Goal: Task Accomplishment & Management: Use online tool/utility

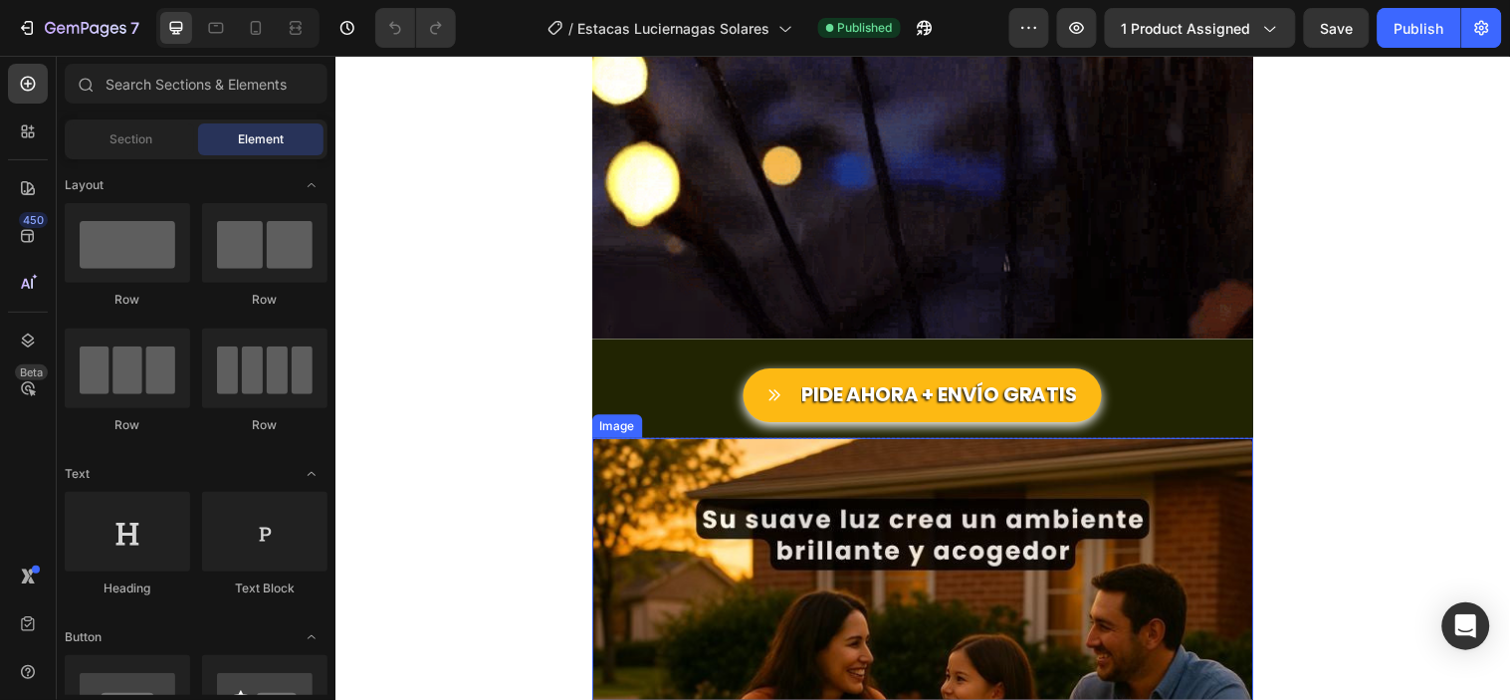
scroll to position [4024, 0]
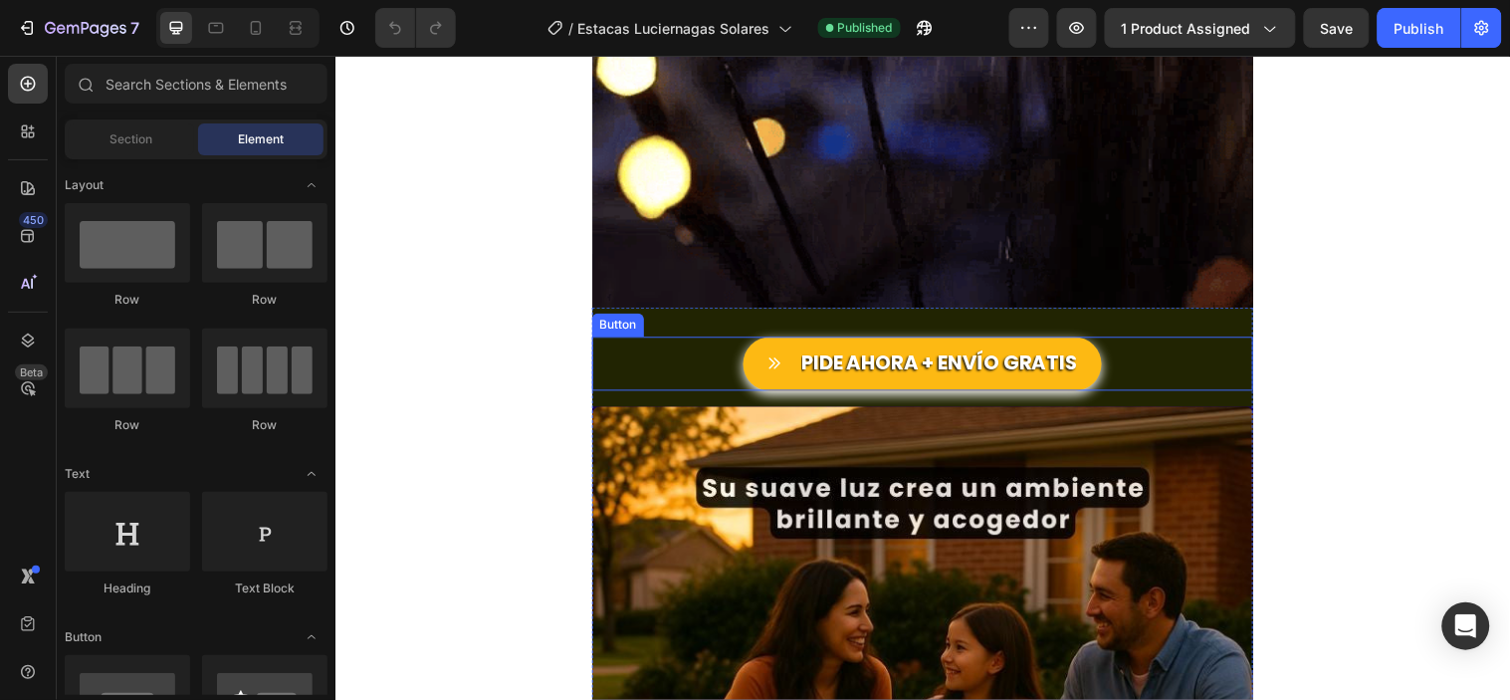
click at [713, 340] on div "PIDE AHORA + ENVÍO GRATIS Button" at bounding box center [932, 367] width 672 height 55
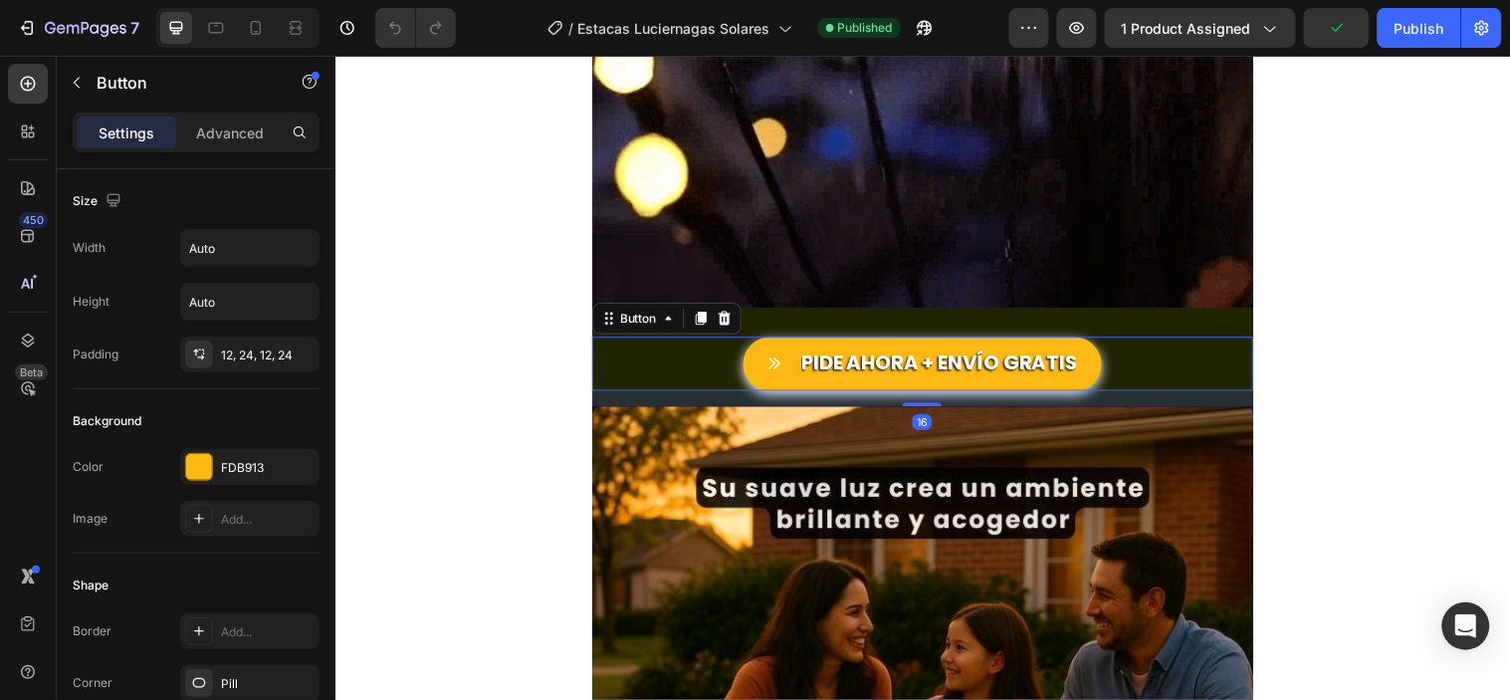
click at [704, 401] on div "16" at bounding box center [932, 403] width 672 height 16
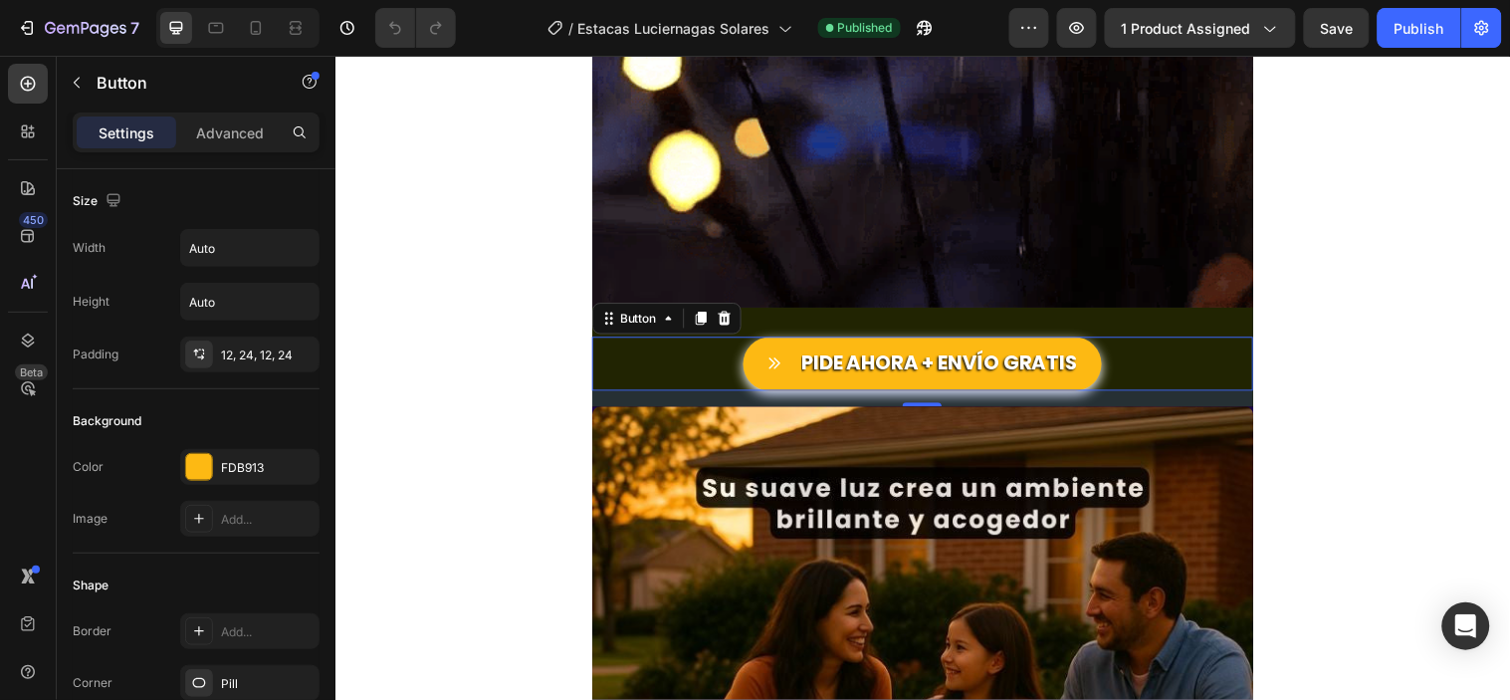
click at [668, 374] on div "PIDE AHORA + ENVÍO GRATIS Button 16" at bounding box center [932, 367] width 672 height 55
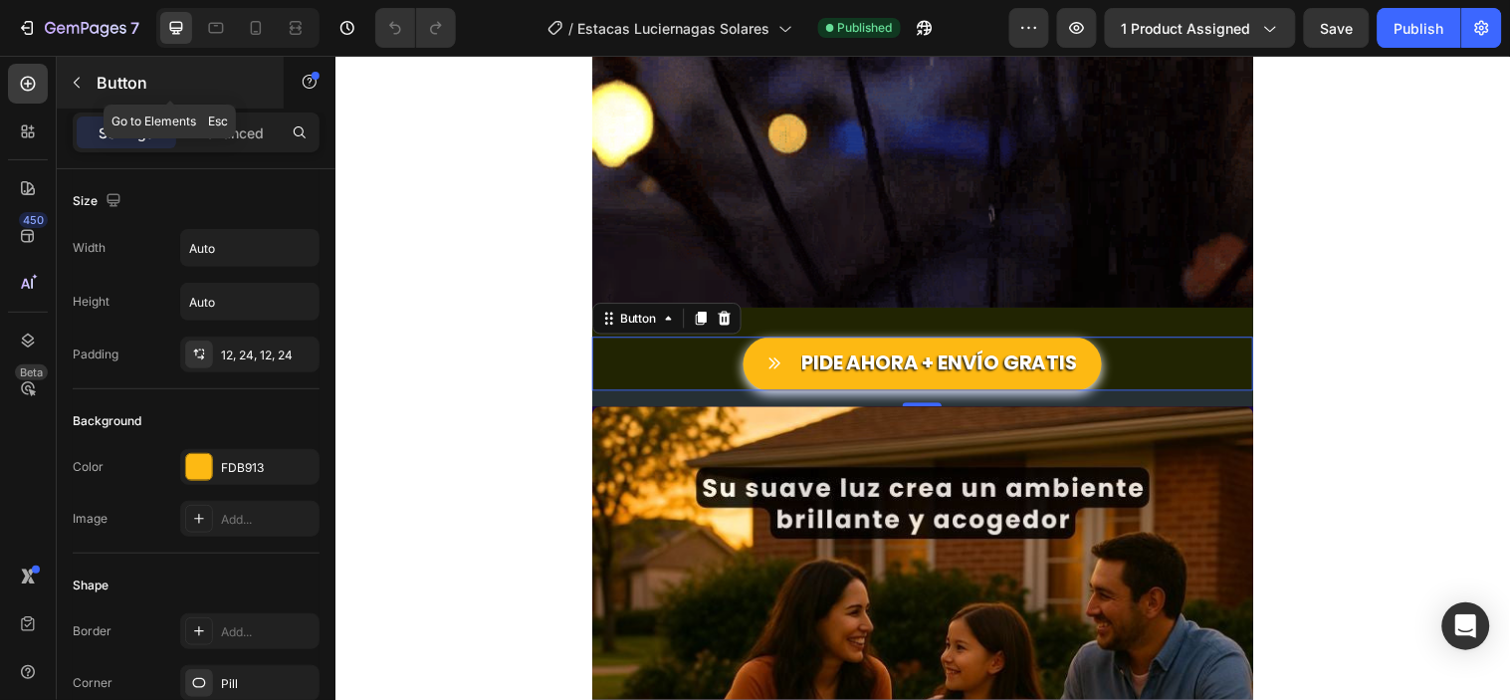
click at [81, 78] on icon "button" at bounding box center [77, 83] width 16 height 16
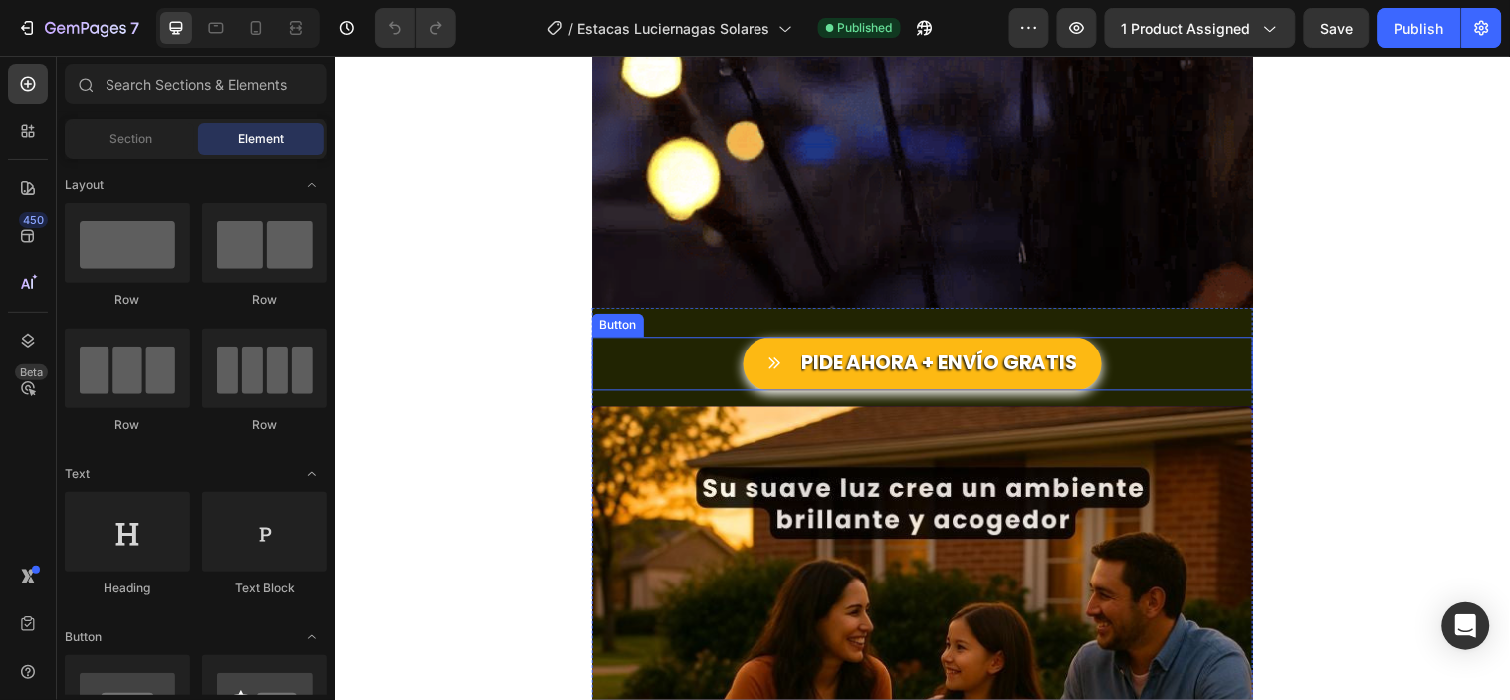
click at [644, 352] on div "PIDE AHORA + ENVÍO GRATIS Button" at bounding box center [932, 367] width 672 height 55
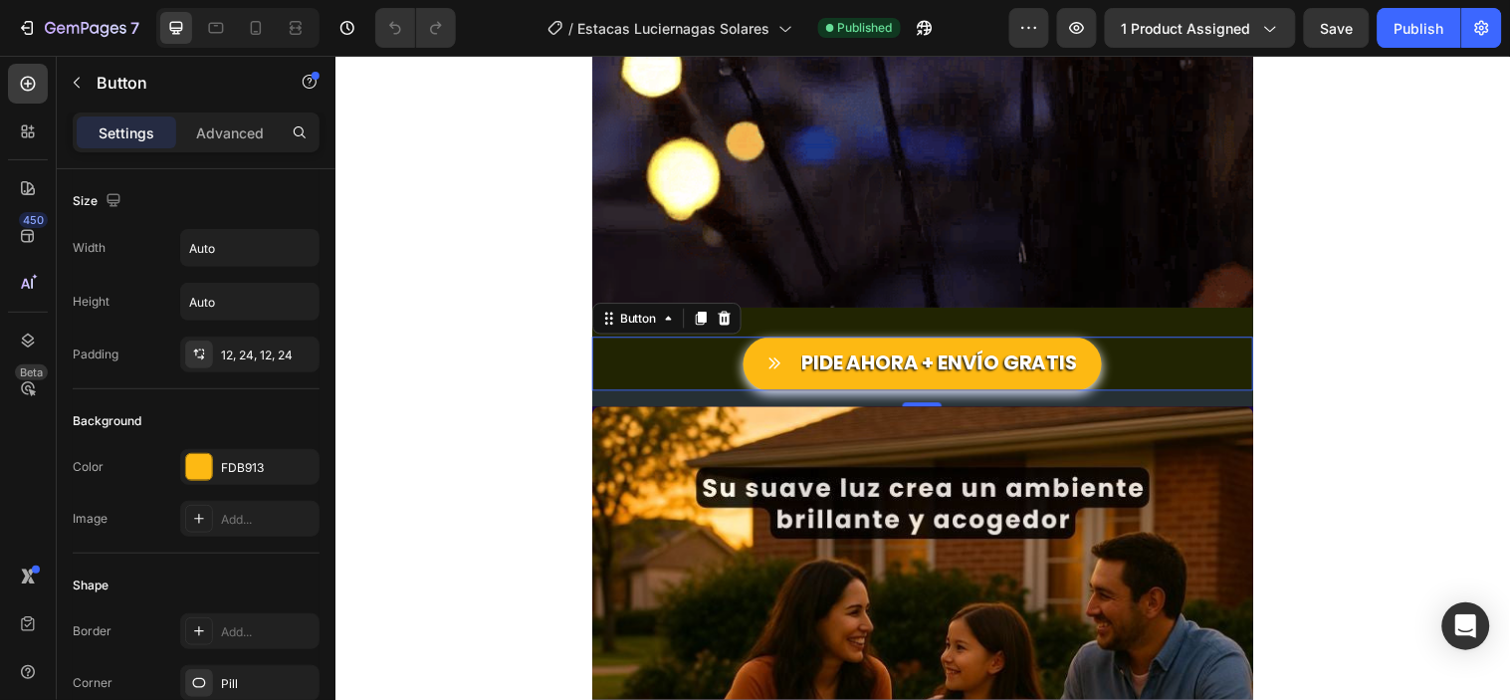
click at [668, 361] on div "PIDE AHORA + ENVÍO GRATIS Button 16" at bounding box center [932, 367] width 672 height 55
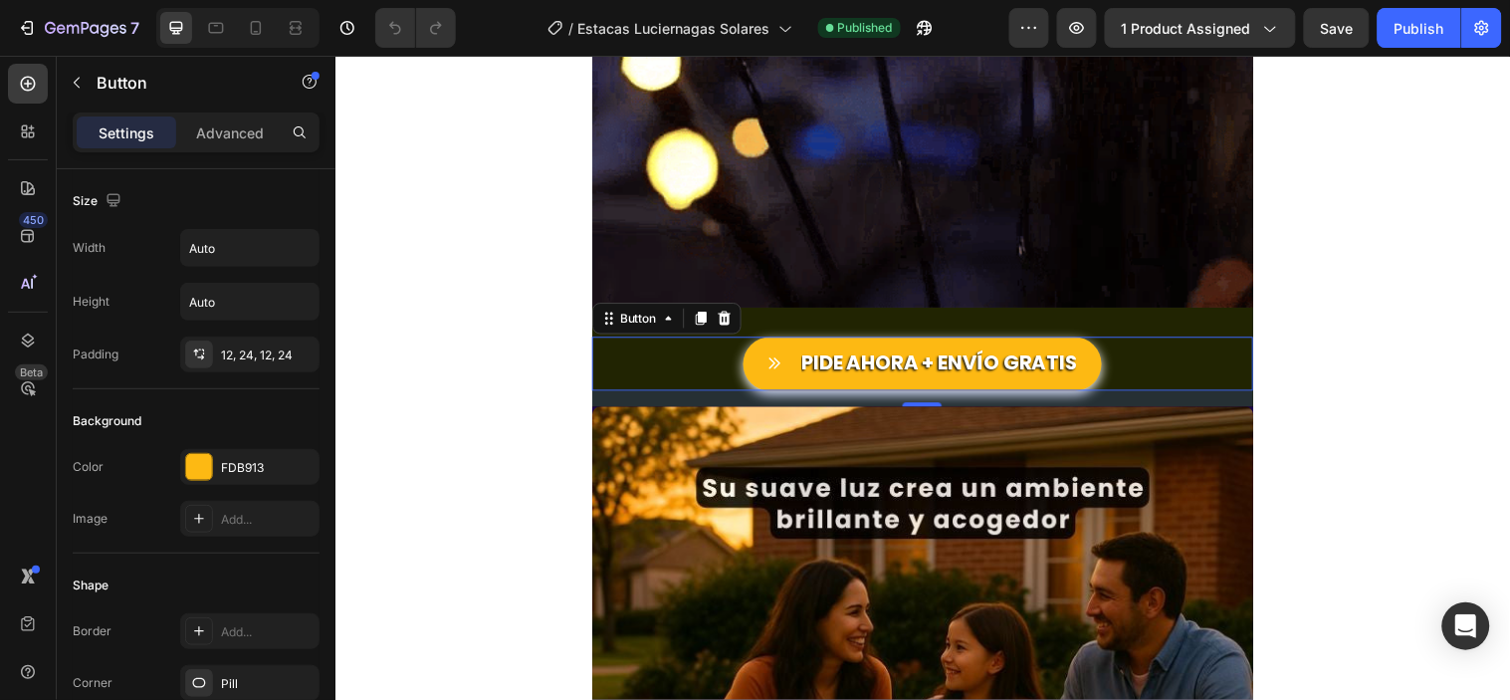
click at [1182, 365] on div "PIDE AHORA + ENVÍO GRATIS Button 16" at bounding box center [932, 367] width 672 height 55
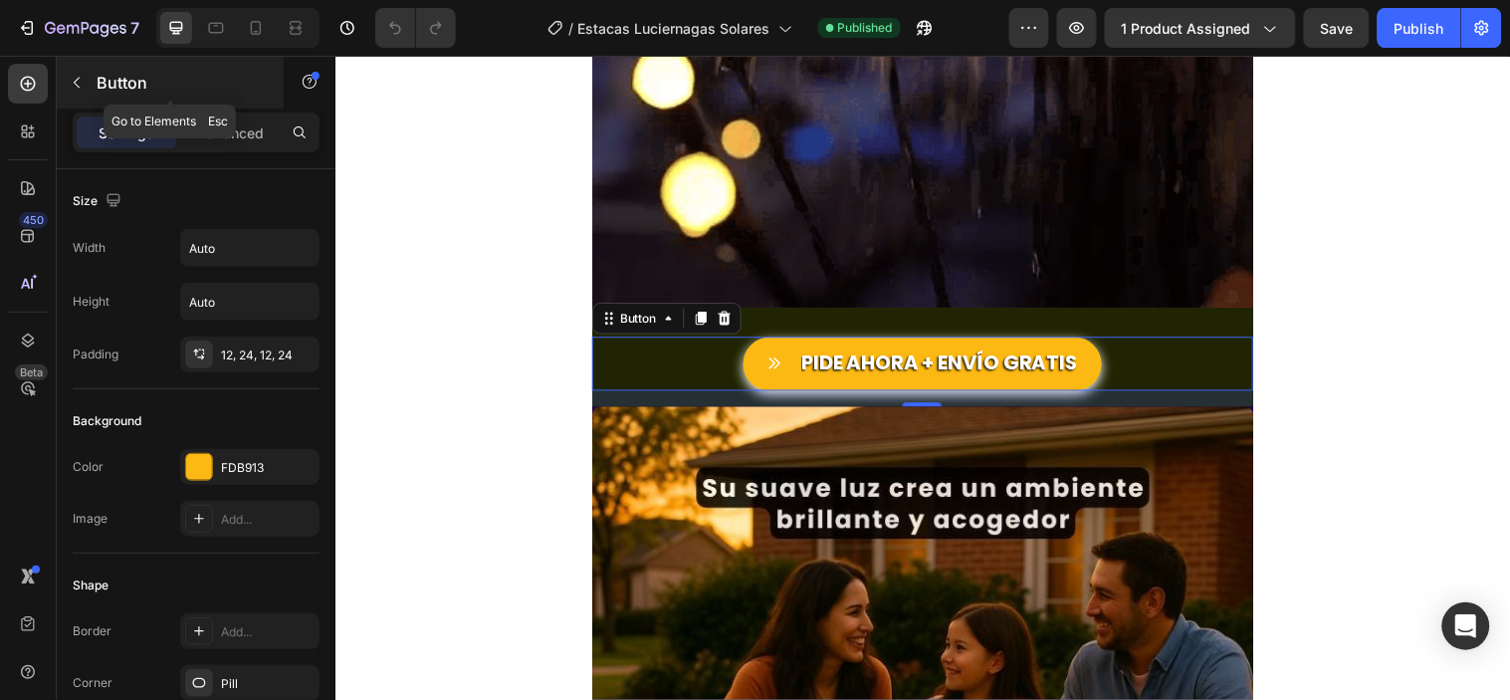
click at [81, 82] on icon "button" at bounding box center [77, 83] width 16 height 16
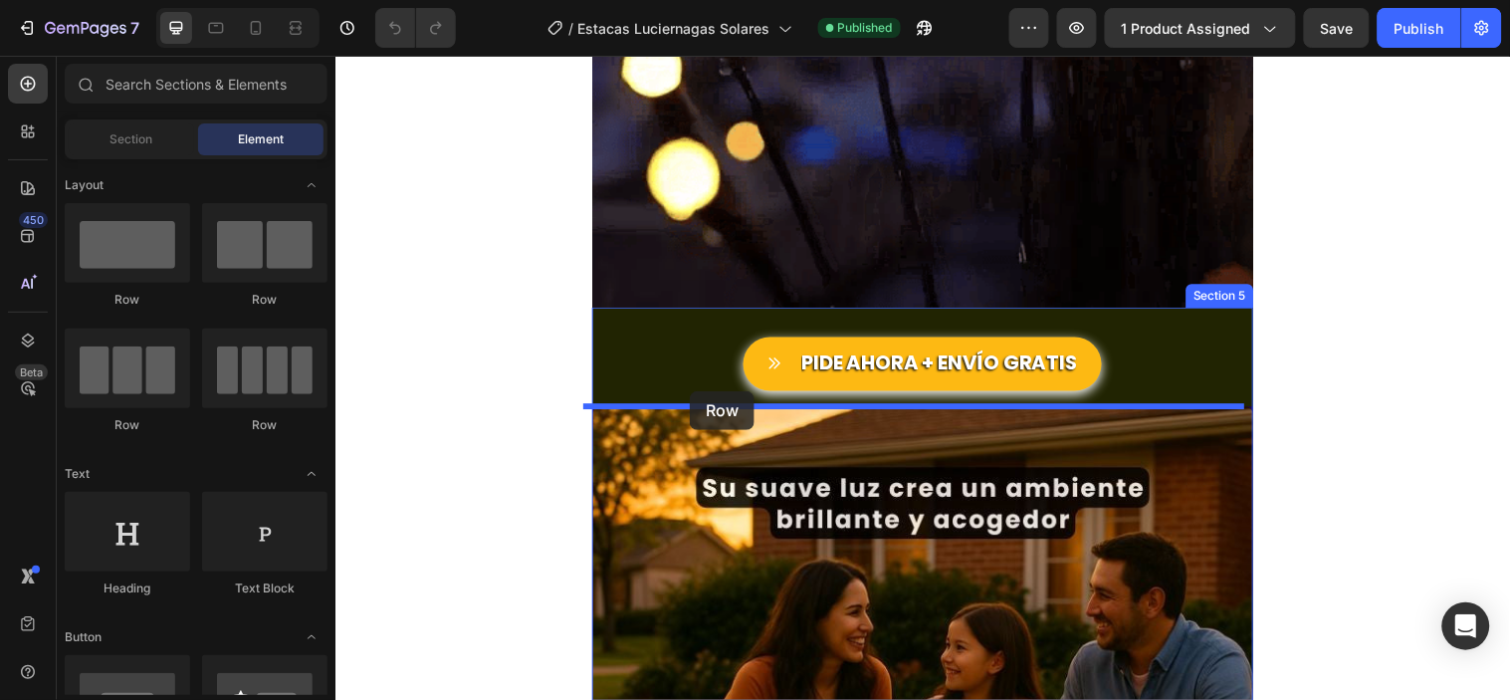
drag, startPoint x: 456, startPoint y: 304, endPoint x: 695, endPoint y: 395, distance: 255.8
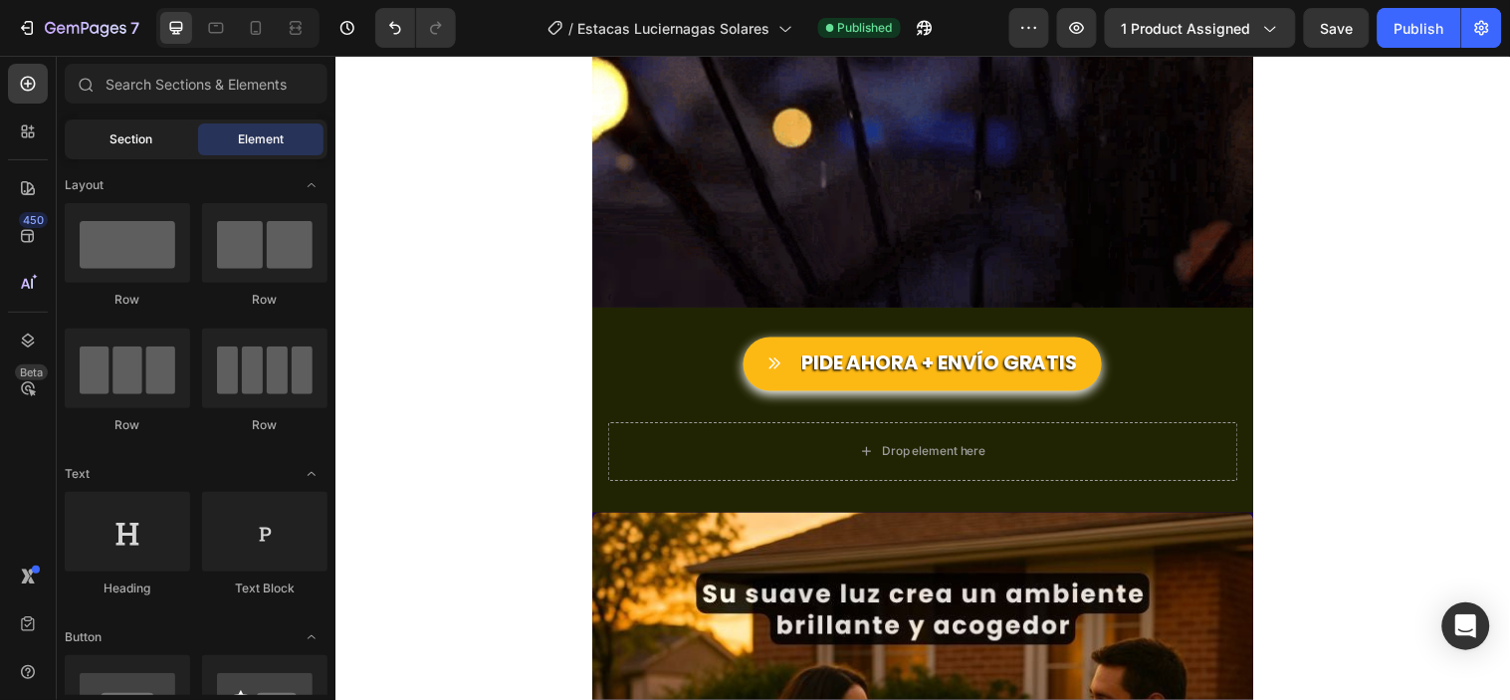
click at [127, 132] on span "Section" at bounding box center [131, 139] width 43 height 18
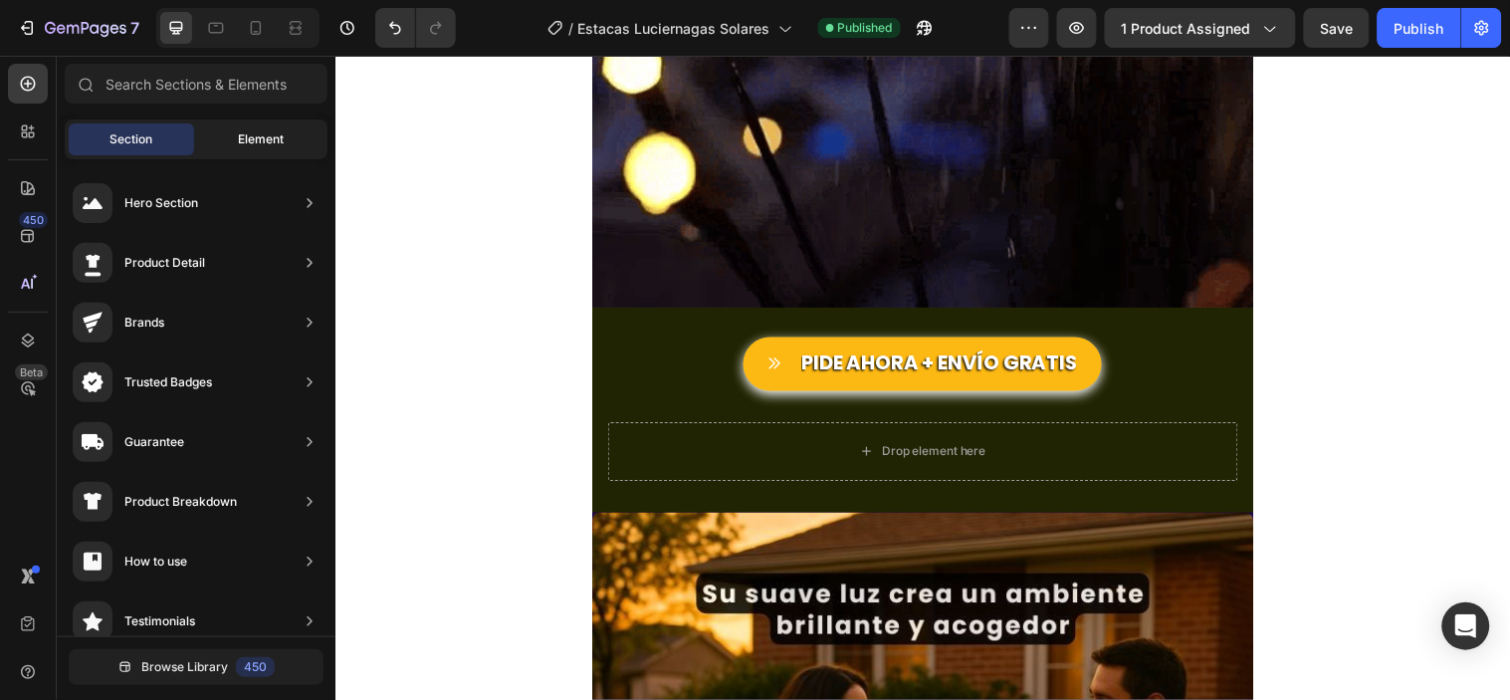
click at [246, 135] on span "Element" at bounding box center [261, 139] width 46 height 18
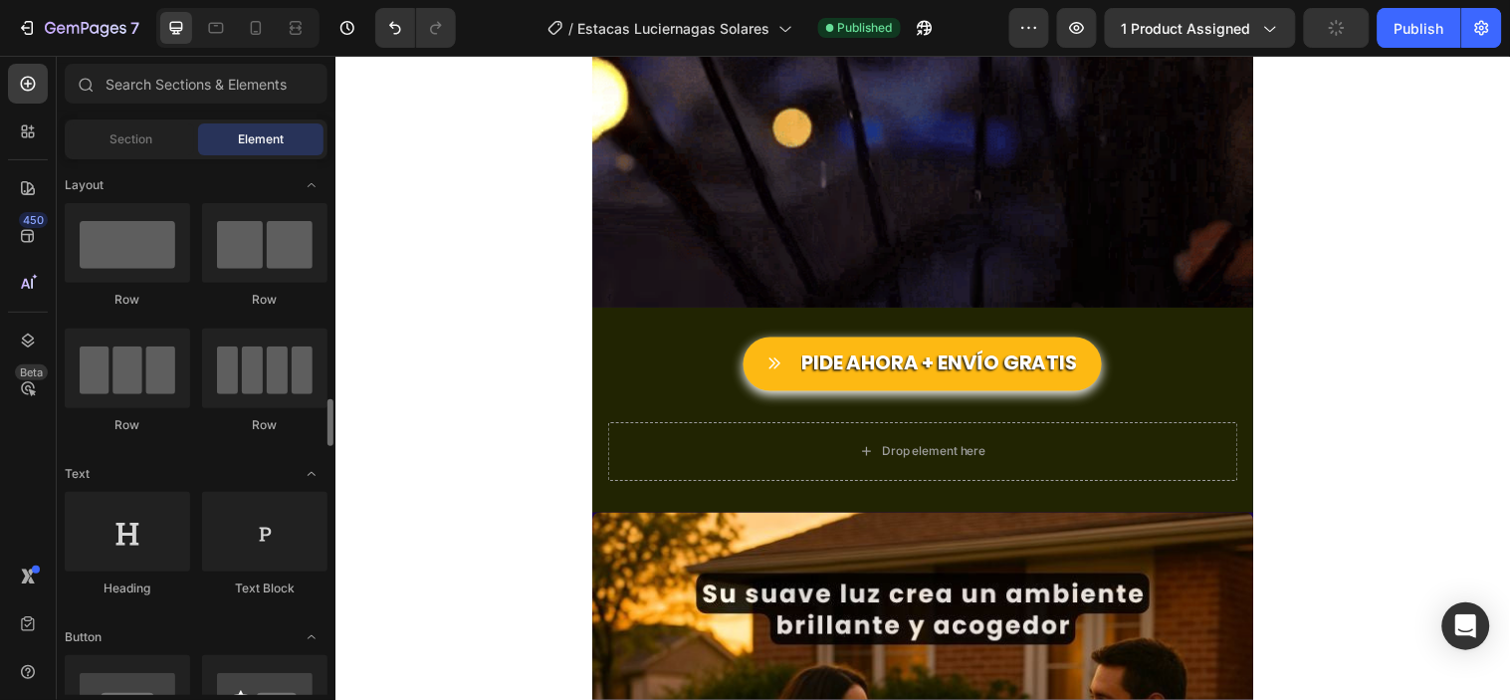
scroll to position [221, 0]
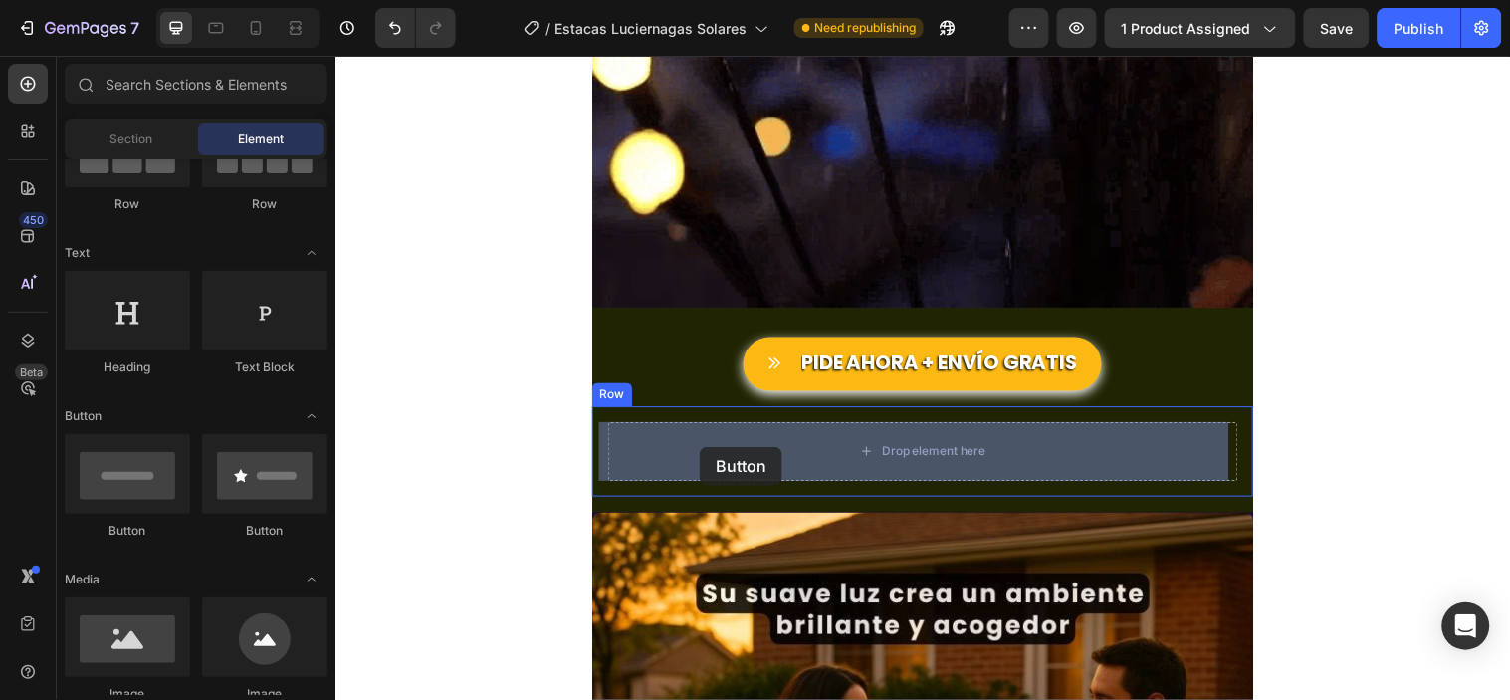
drag, startPoint x: 454, startPoint y: 527, endPoint x: 705, endPoint y: 452, distance: 261.9
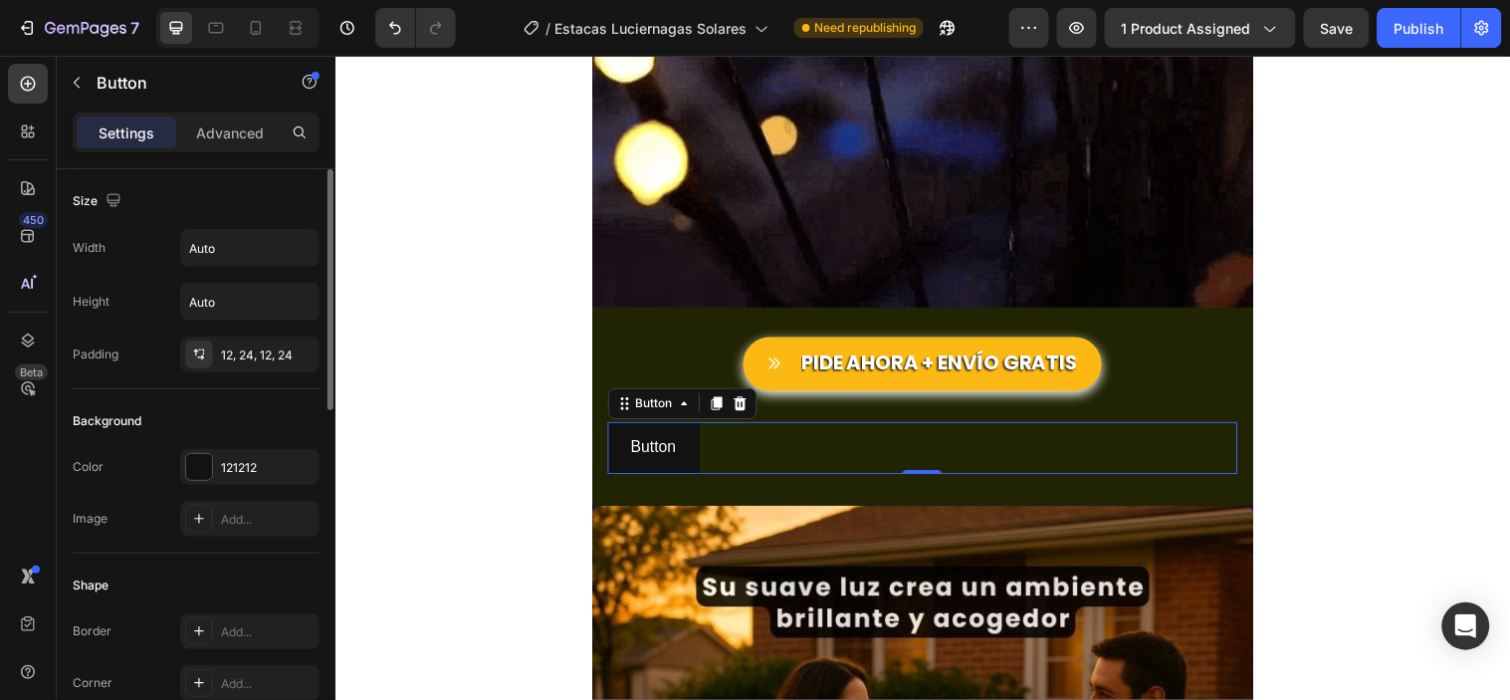
scroll to position [442, 0]
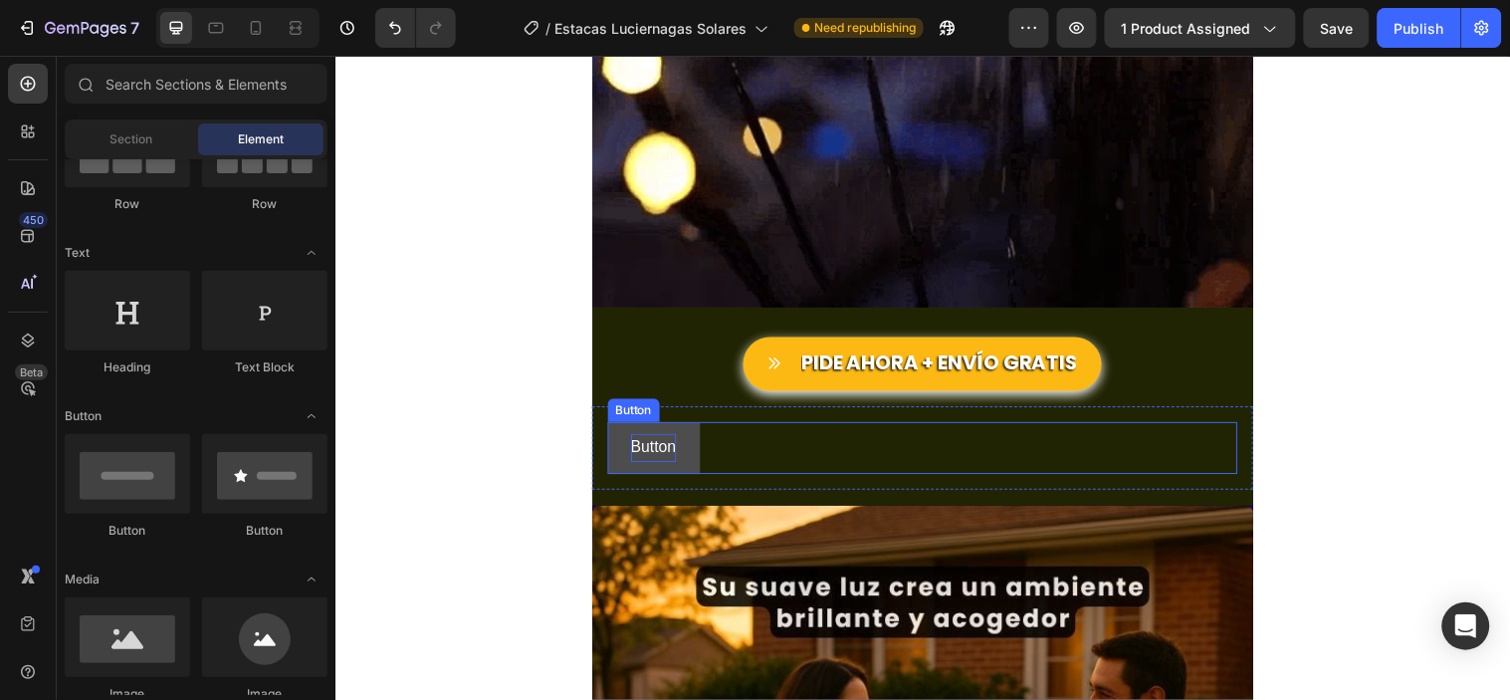
click at [662, 447] on p "Button" at bounding box center [659, 453] width 46 height 29
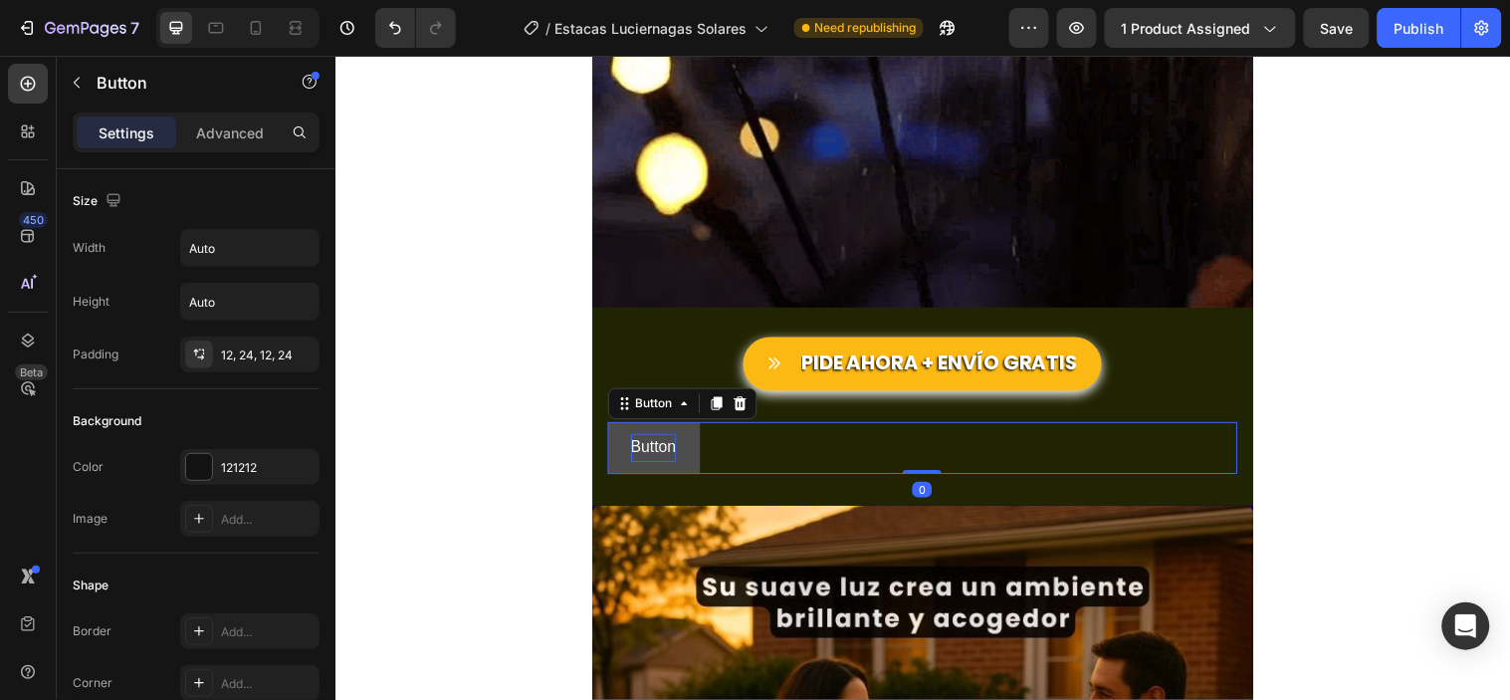
click at [659, 447] on p "Button" at bounding box center [659, 453] width 46 height 29
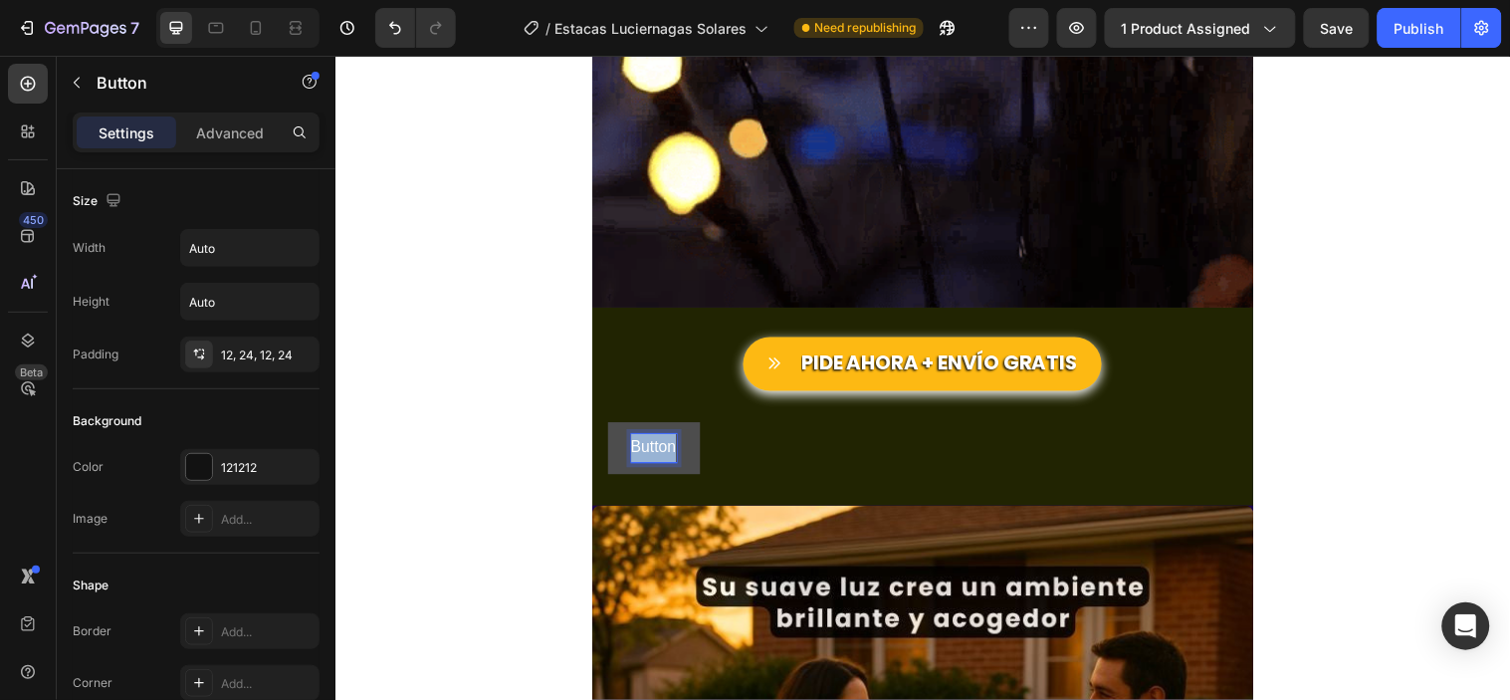
click at [659, 447] on p "Button" at bounding box center [659, 453] width 46 height 29
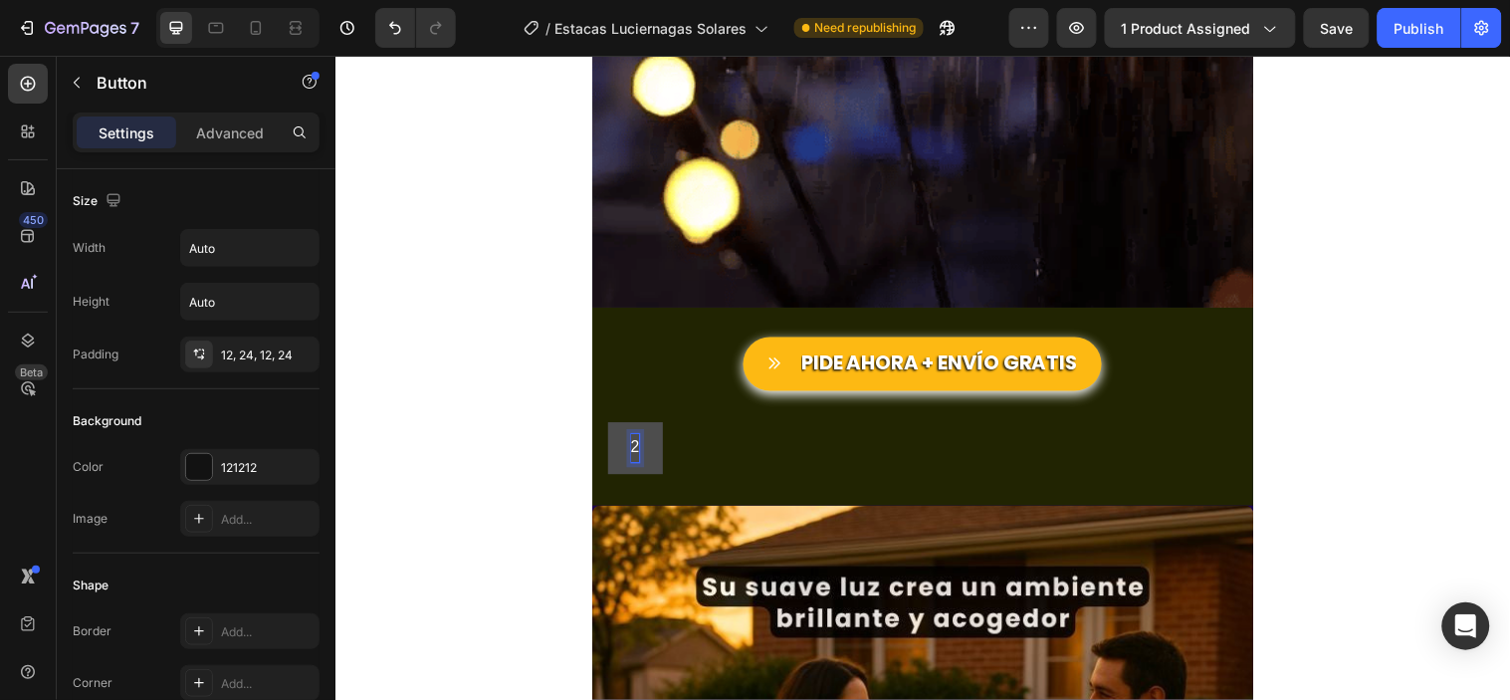
click at [612, 427] on button "2" at bounding box center [640, 453] width 57 height 53
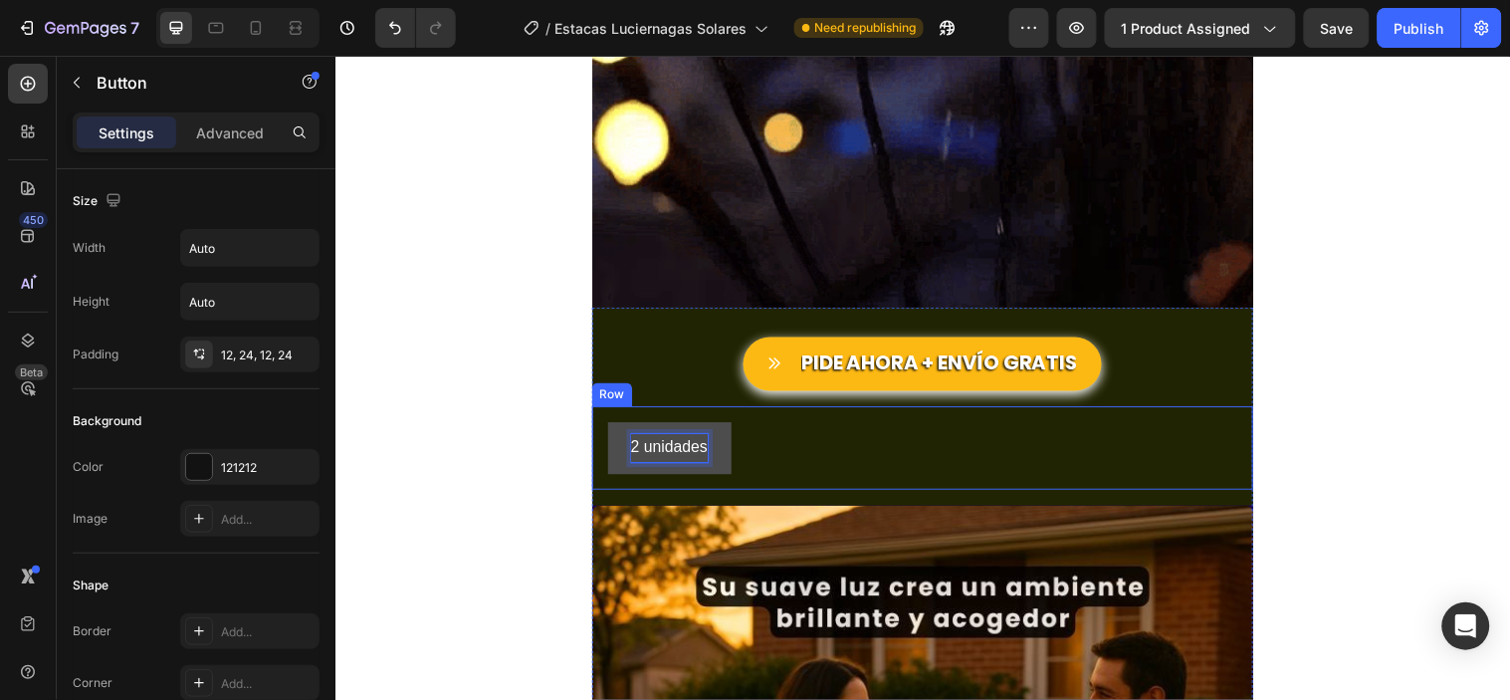
click at [834, 460] on div "2 unidades Button 0" at bounding box center [932, 453] width 640 height 53
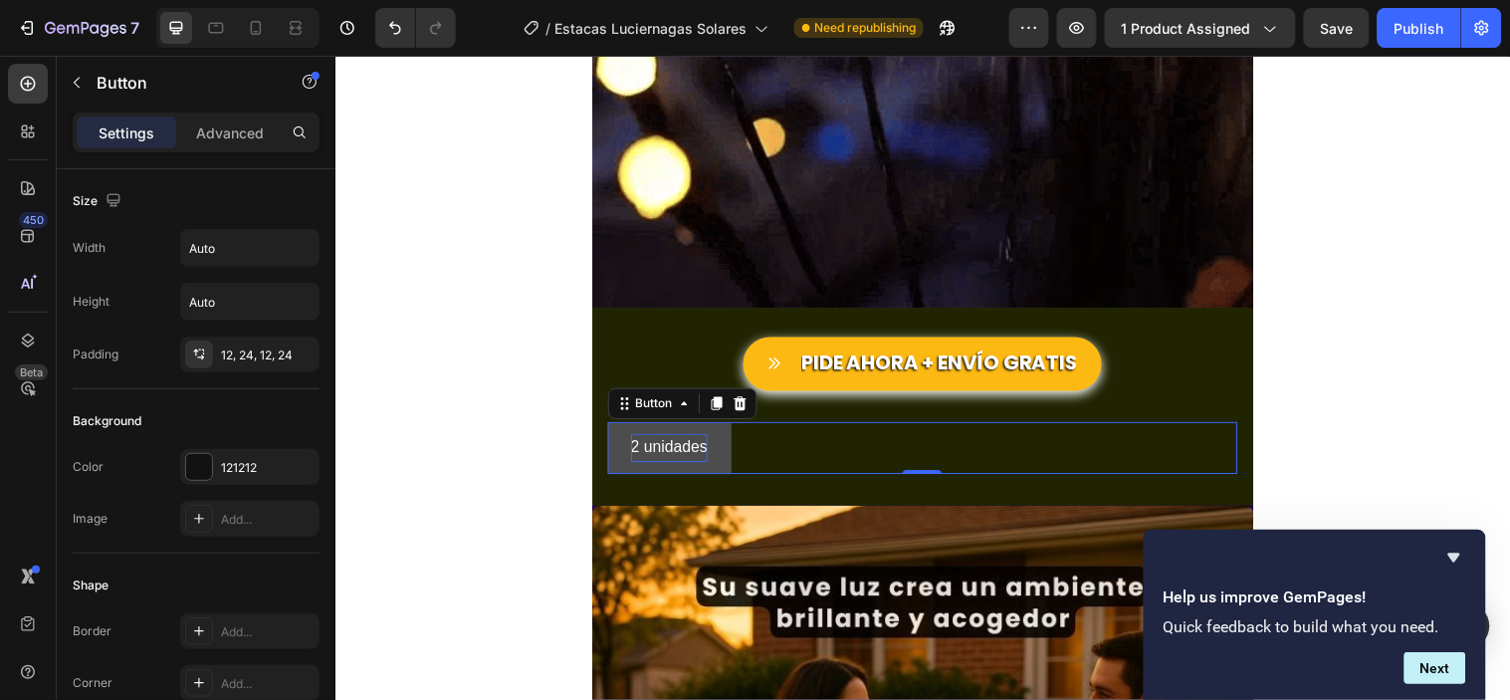
click at [723, 437] on button "2 unidades" at bounding box center [674, 453] width 125 height 53
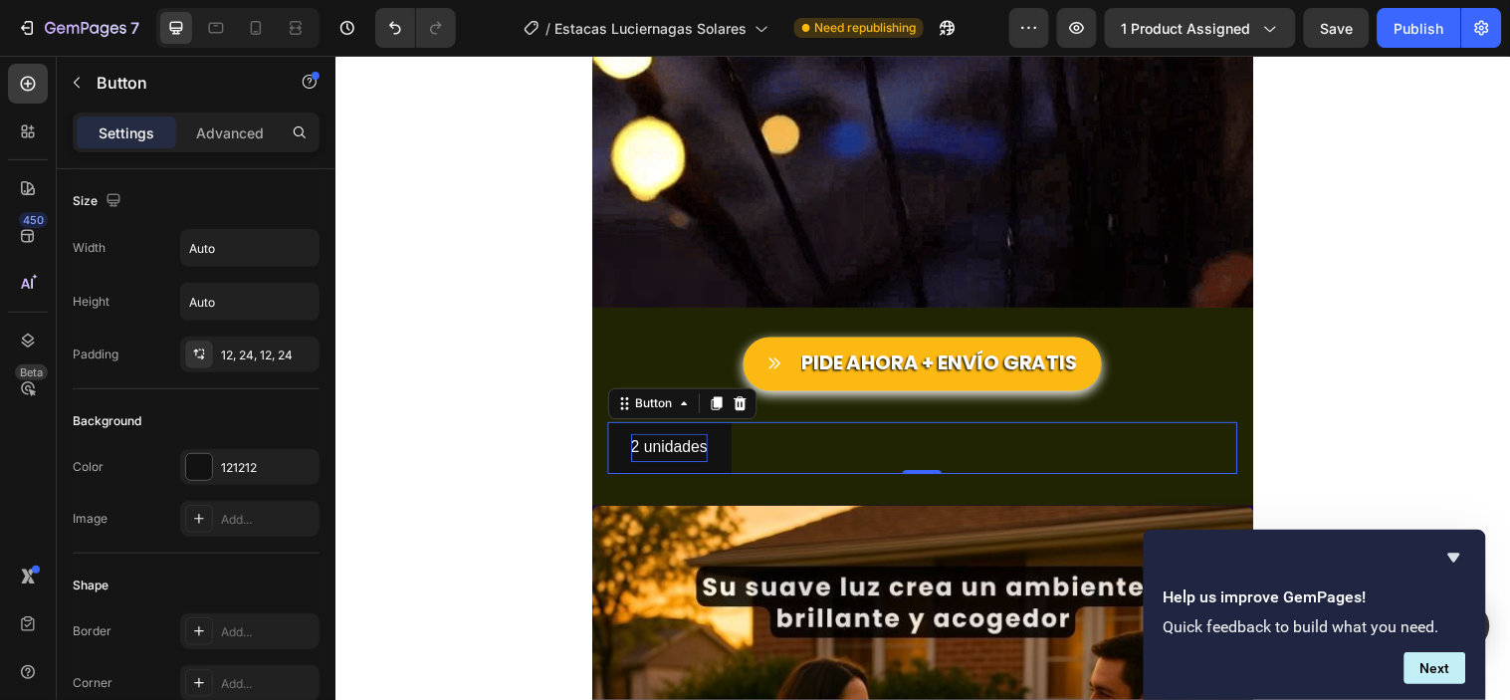
click at [845, 449] on div "2 unidades Button 0" at bounding box center [932, 453] width 640 height 53
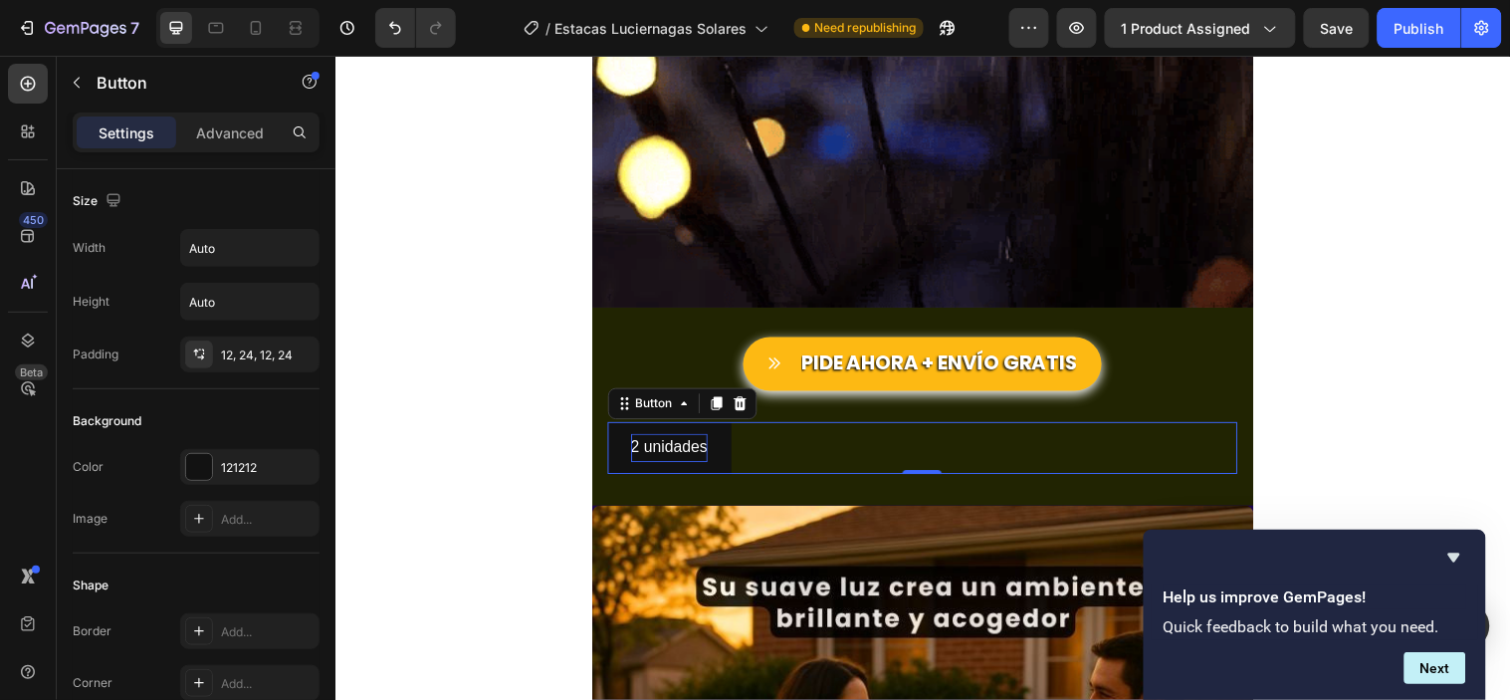
click at [975, 458] on div "2 unidades Button 0" at bounding box center [932, 453] width 640 height 53
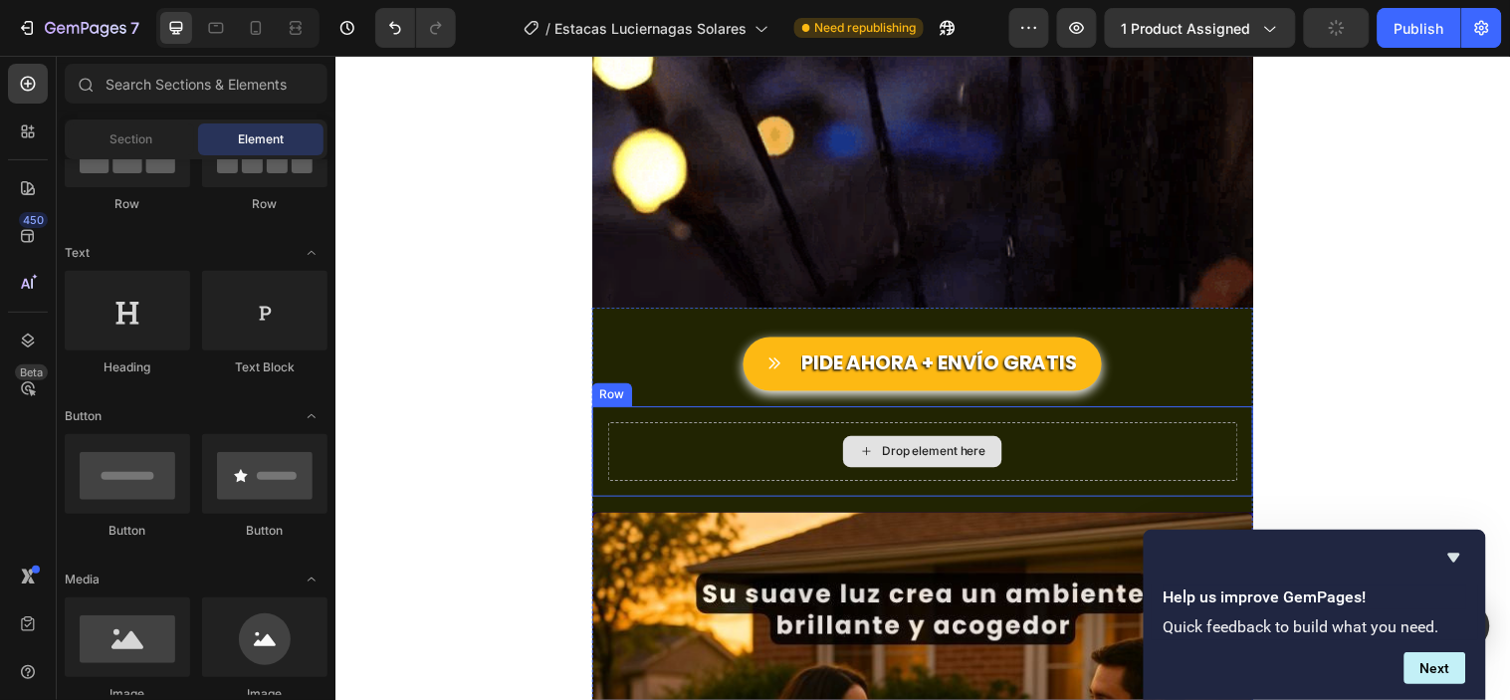
click at [775, 451] on div "Drop element here" at bounding box center [932, 457] width 640 height 60
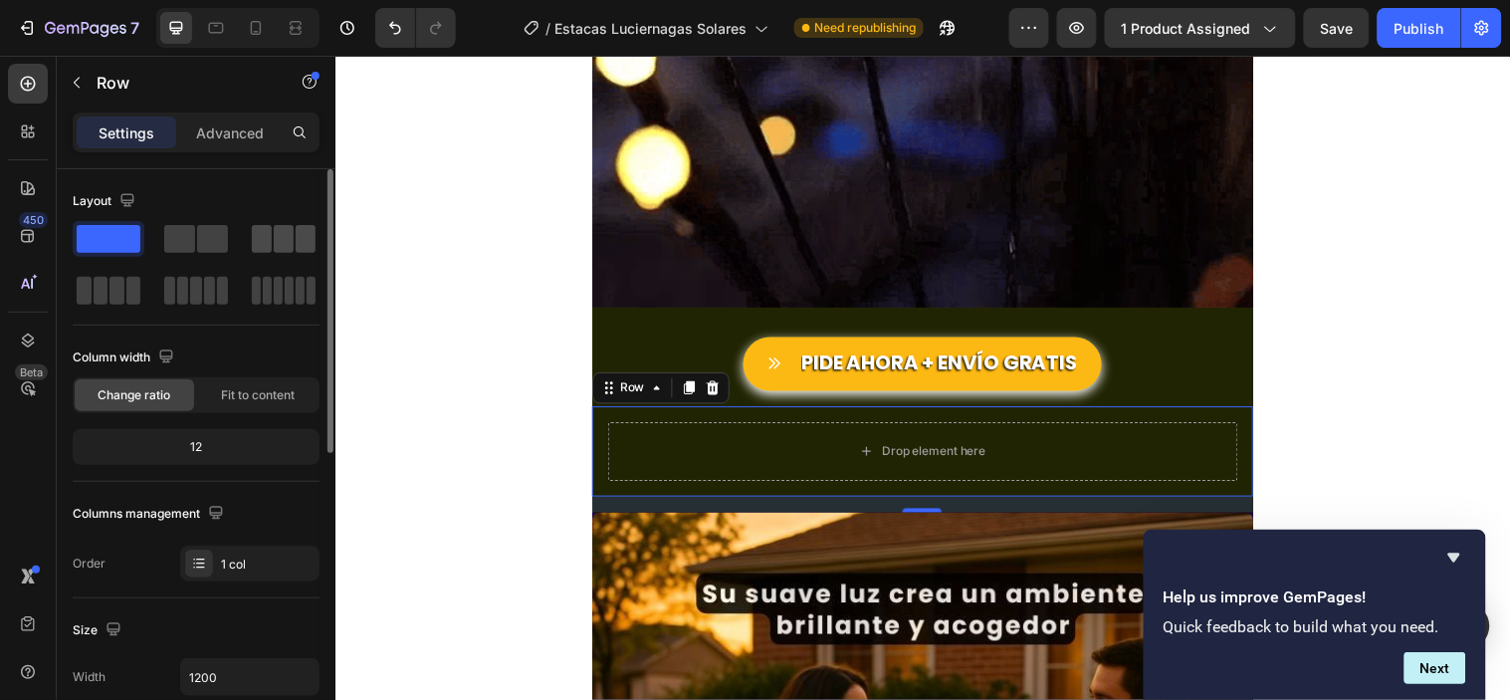
click at [282, 237] on span at bounding box center [284, 239] width 20 height 28
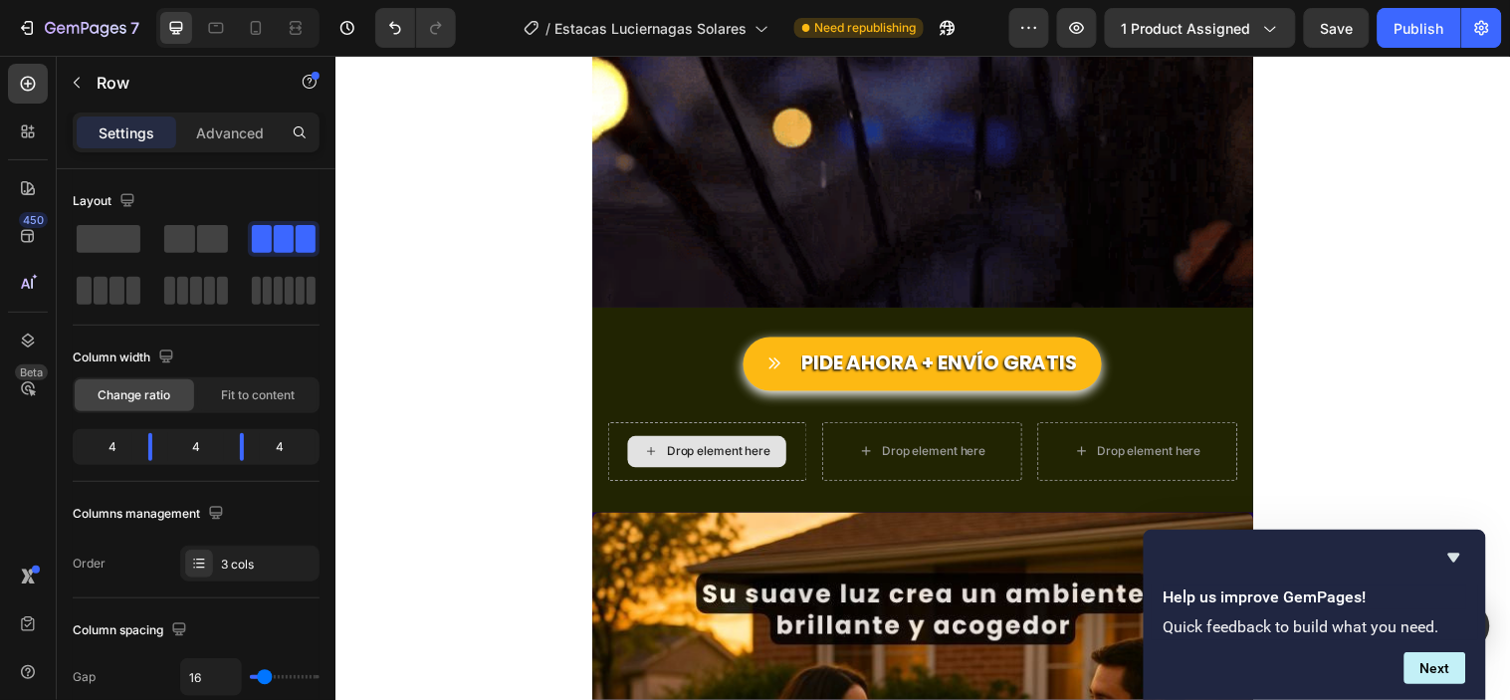
click at [673, 445] on div "Drop element here" at bounding box center [712, 457] width 161 height 32
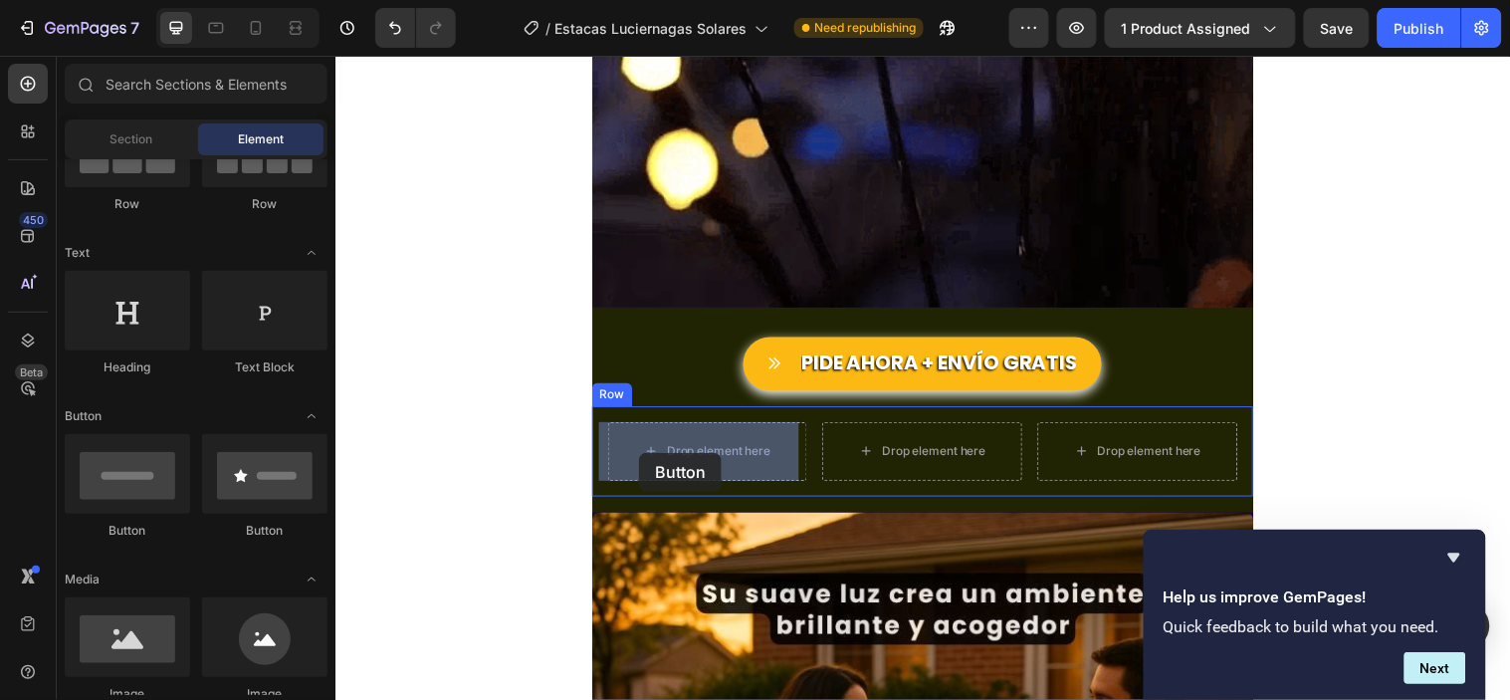
drag, startPoint x: 457, startPoint y: 535, endPoint x: 643, endPoint y: 458, distance: 201.6
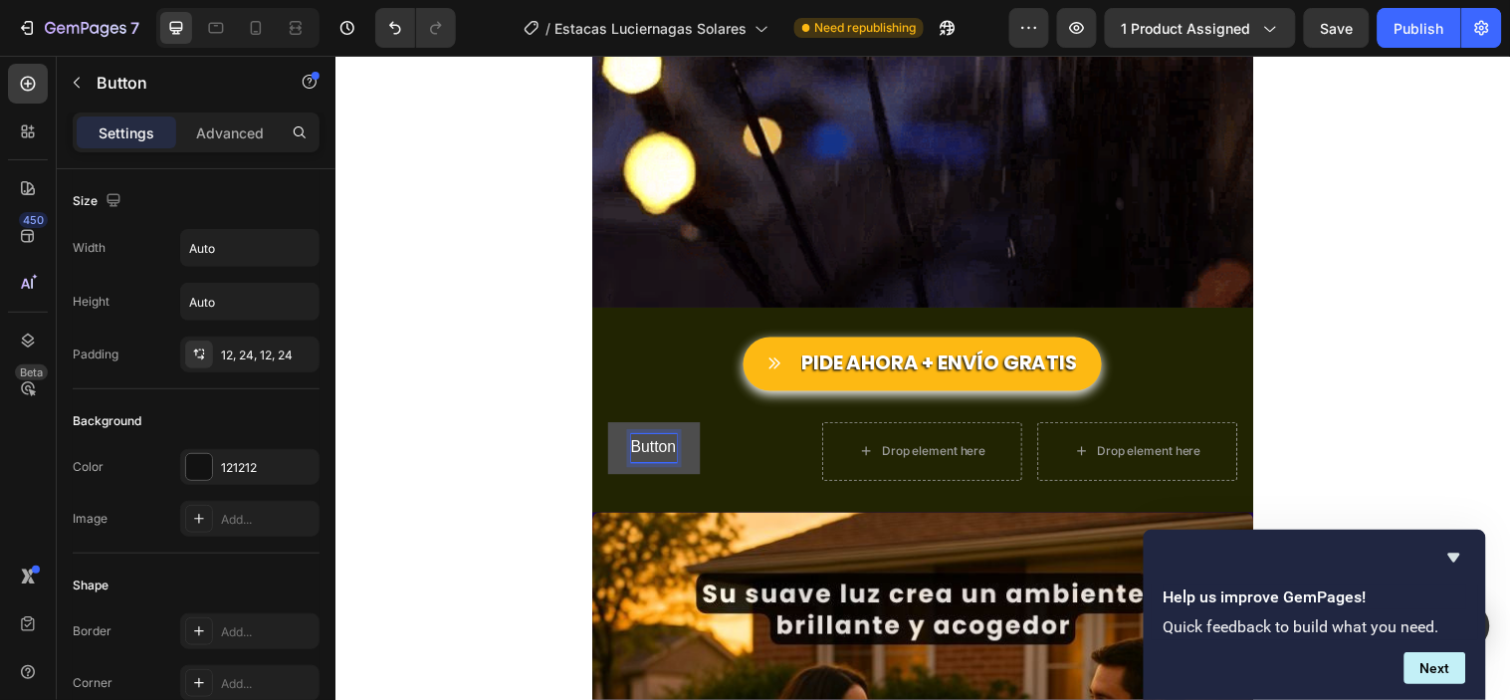
click at [662, 456] on p "Button" at bounding box center [659, 453] width 46 height 29
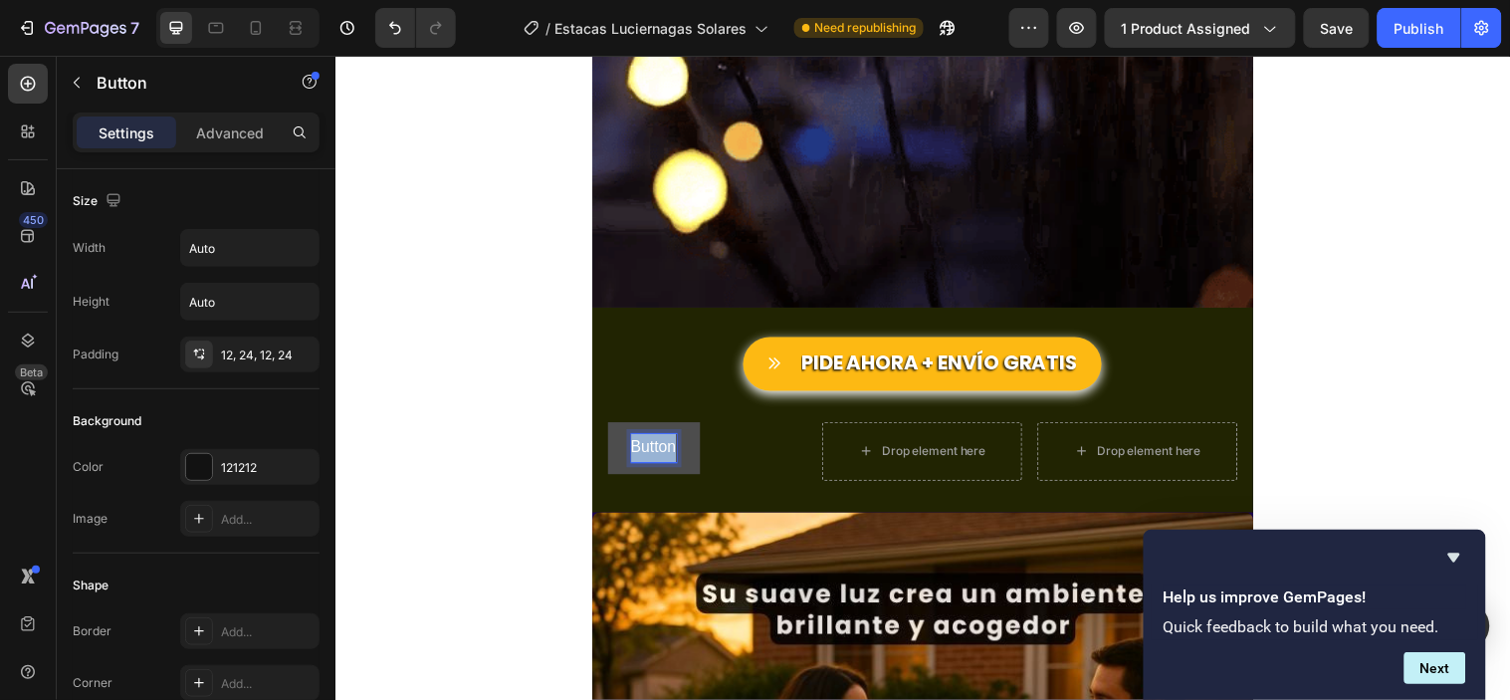
click at [662, 456] on p "Button" at bounding box center [659, 453] width 46 height 29
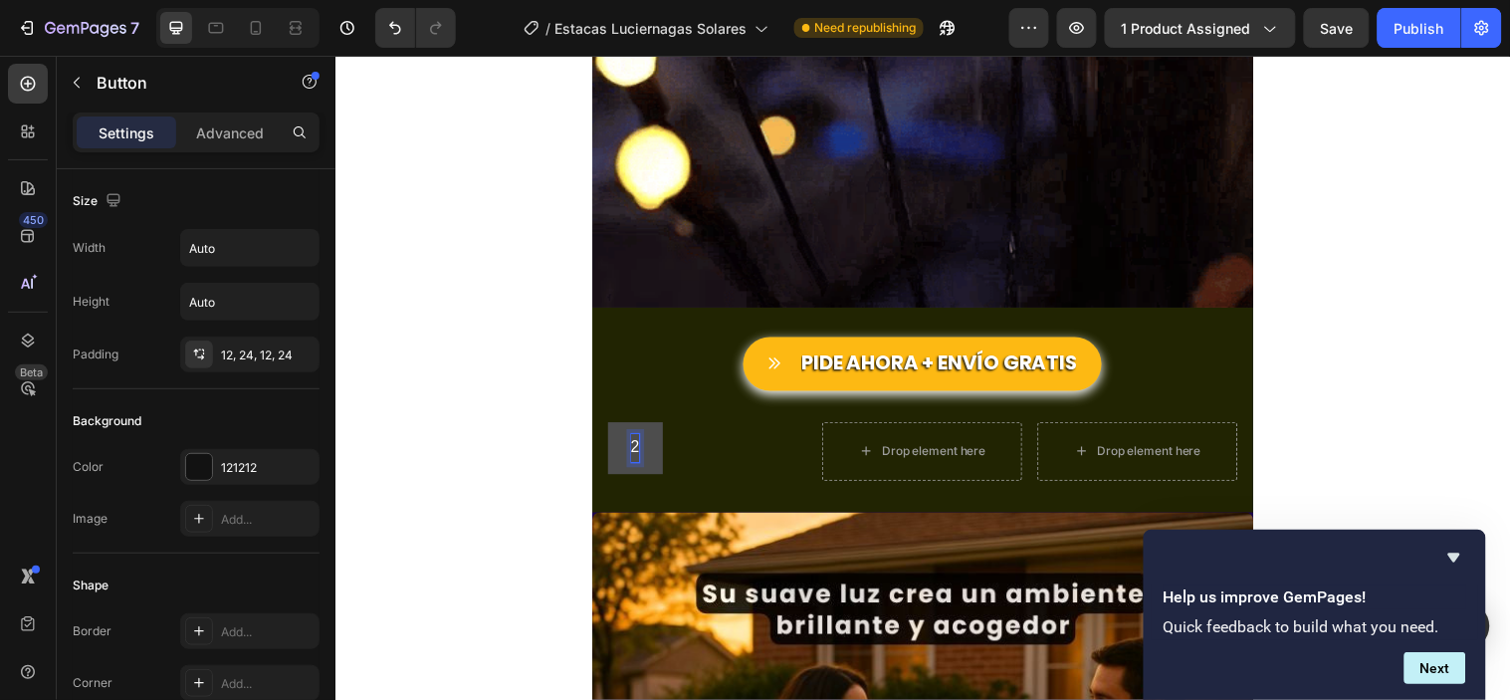
click at [612, 427] on button "2" at bounding box center [640, 453] width 57 height 53
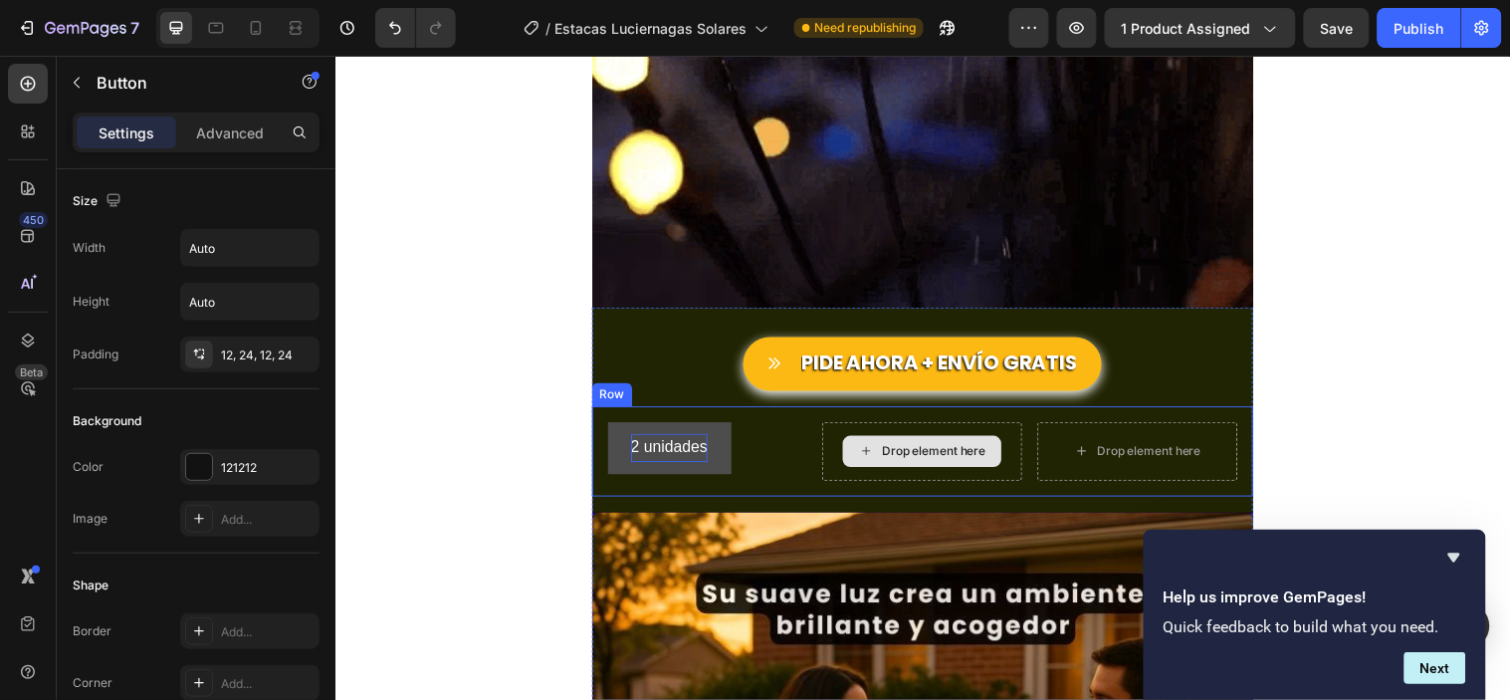
click at [891, 447] on div "Drop element here" at bounding box center [931, 457] width 161 height 32
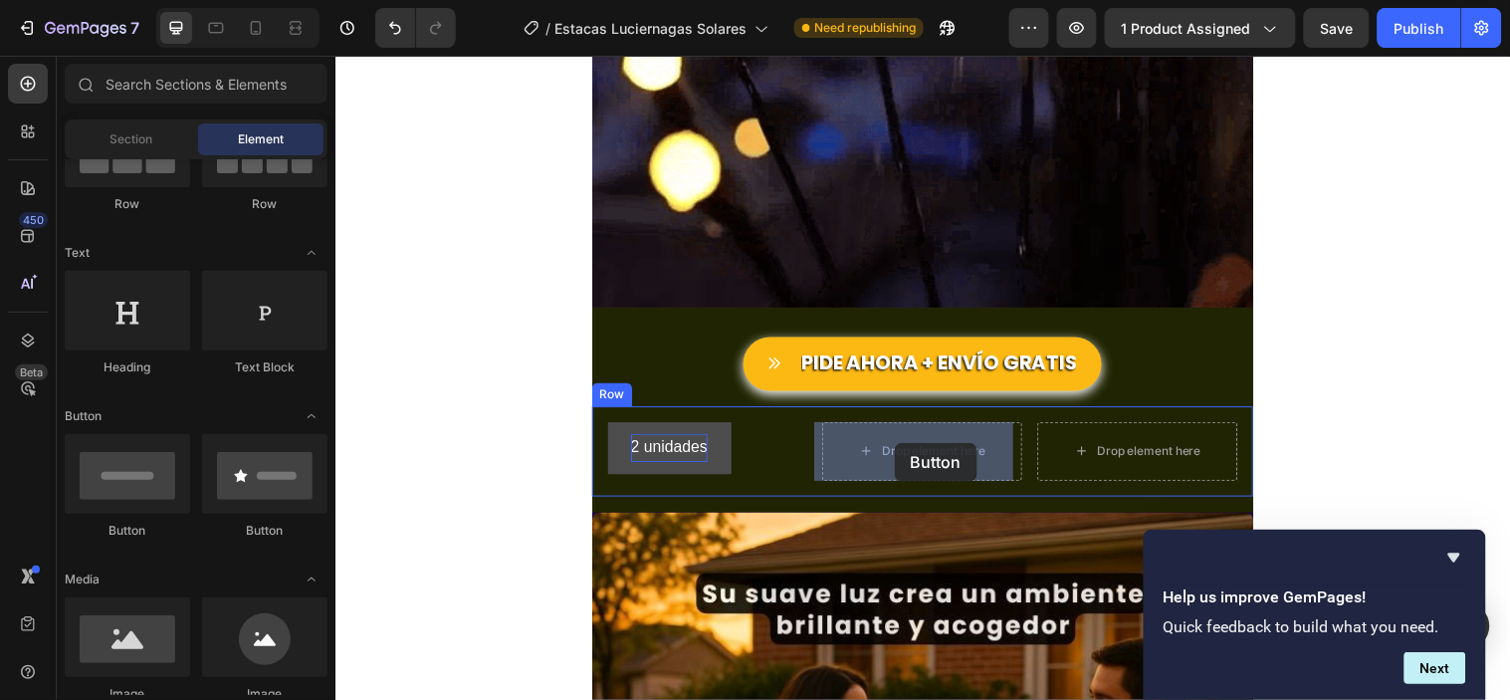
drag, startPoint x: 468, startPoint y: 534, endPoint x: 903, endPoint y: 448, distance: 443.4
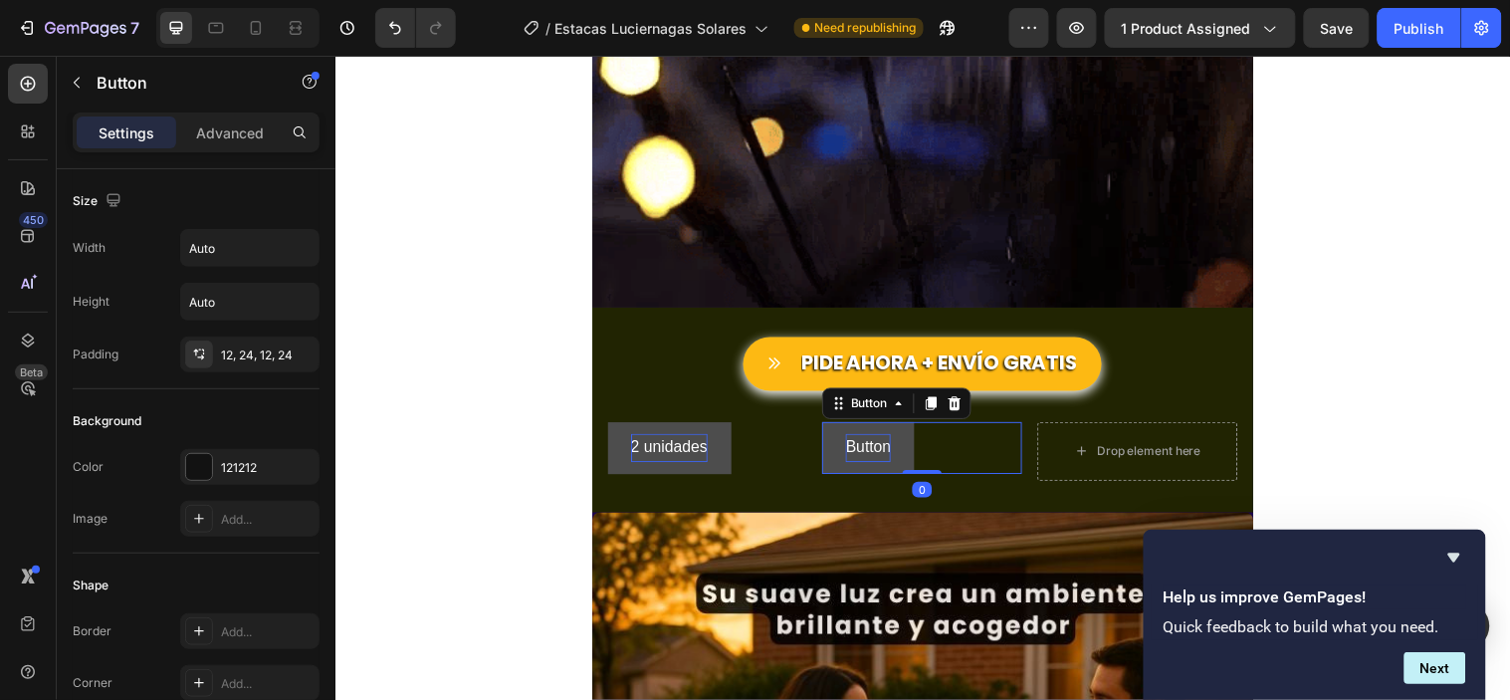
click at [886, 445] on p "Button" at bounding box center [877, 453] width 46 height 29
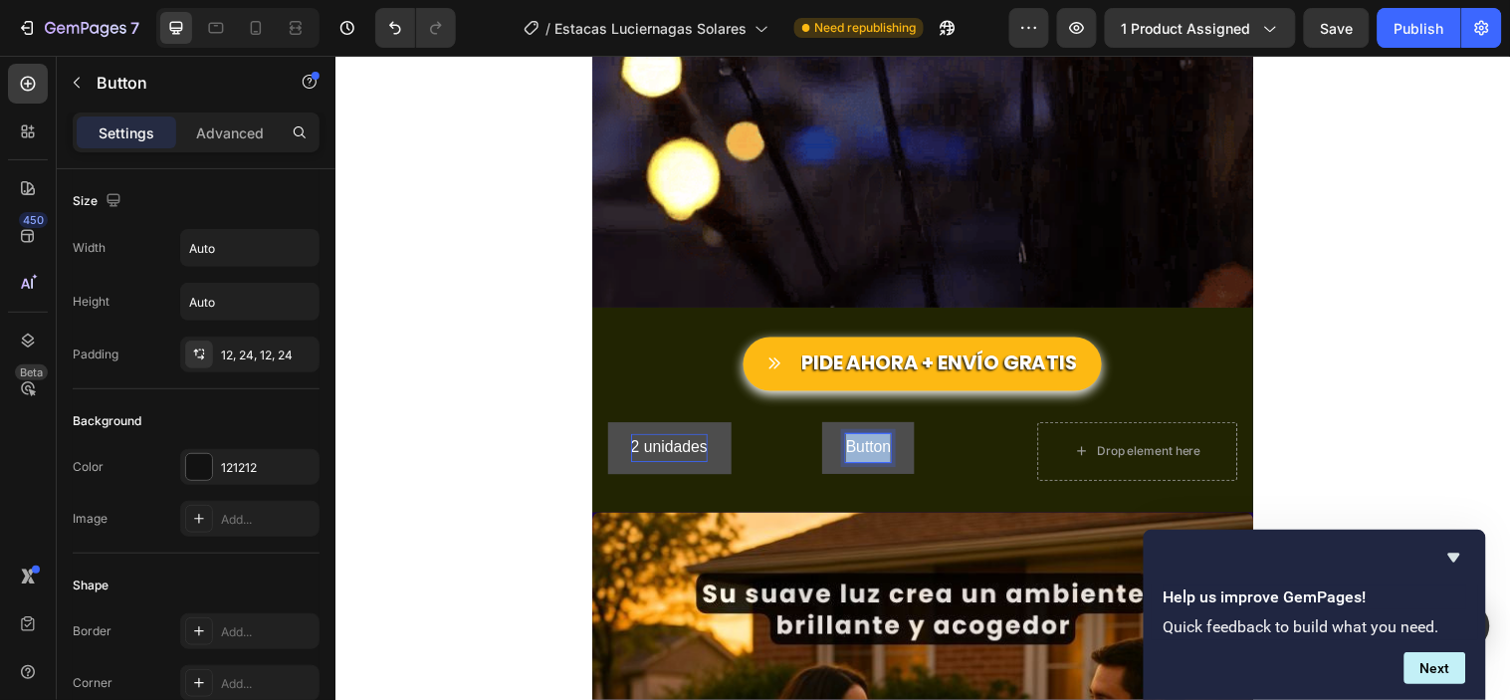
click at [886, 445] on p "Button" at bounding box center [877, 453] width 46 height 29
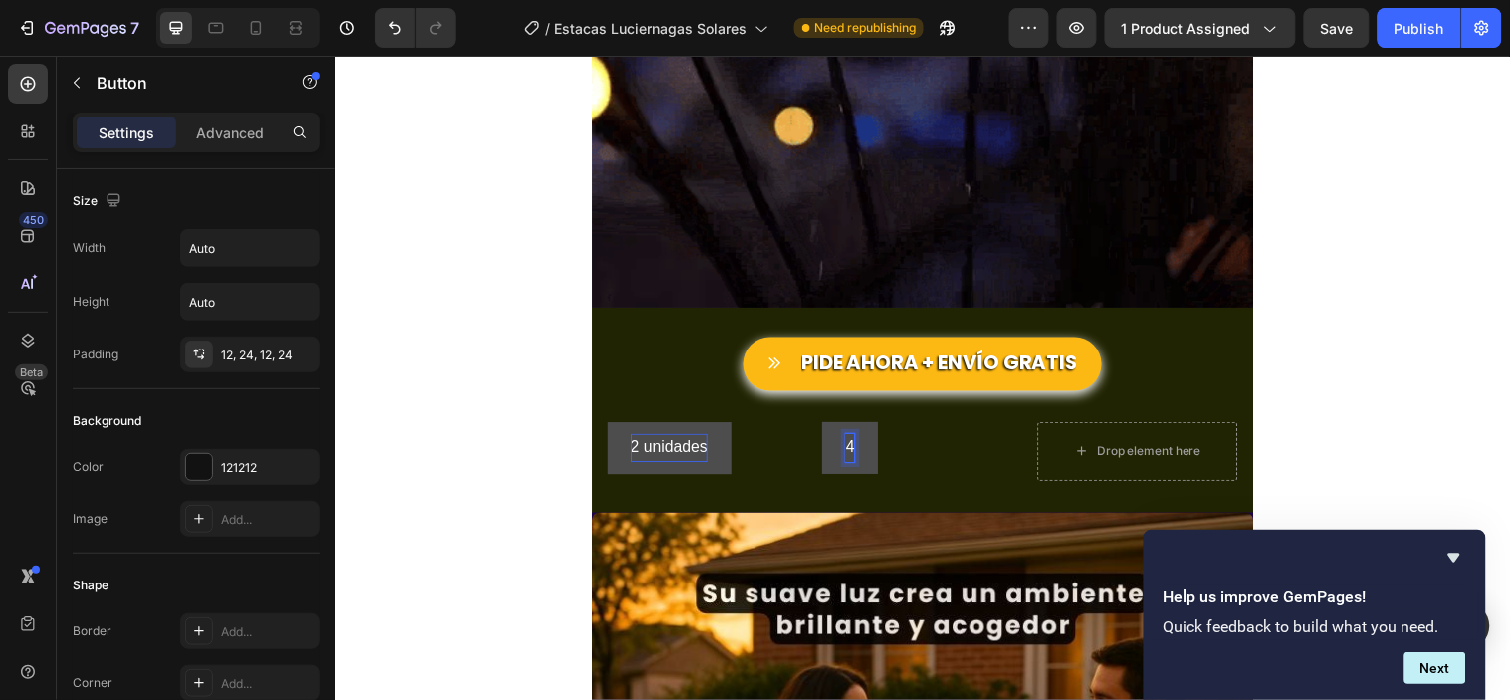
click at [830, 427] on button "4" at bounding box center [858, 453] width 57 height 53
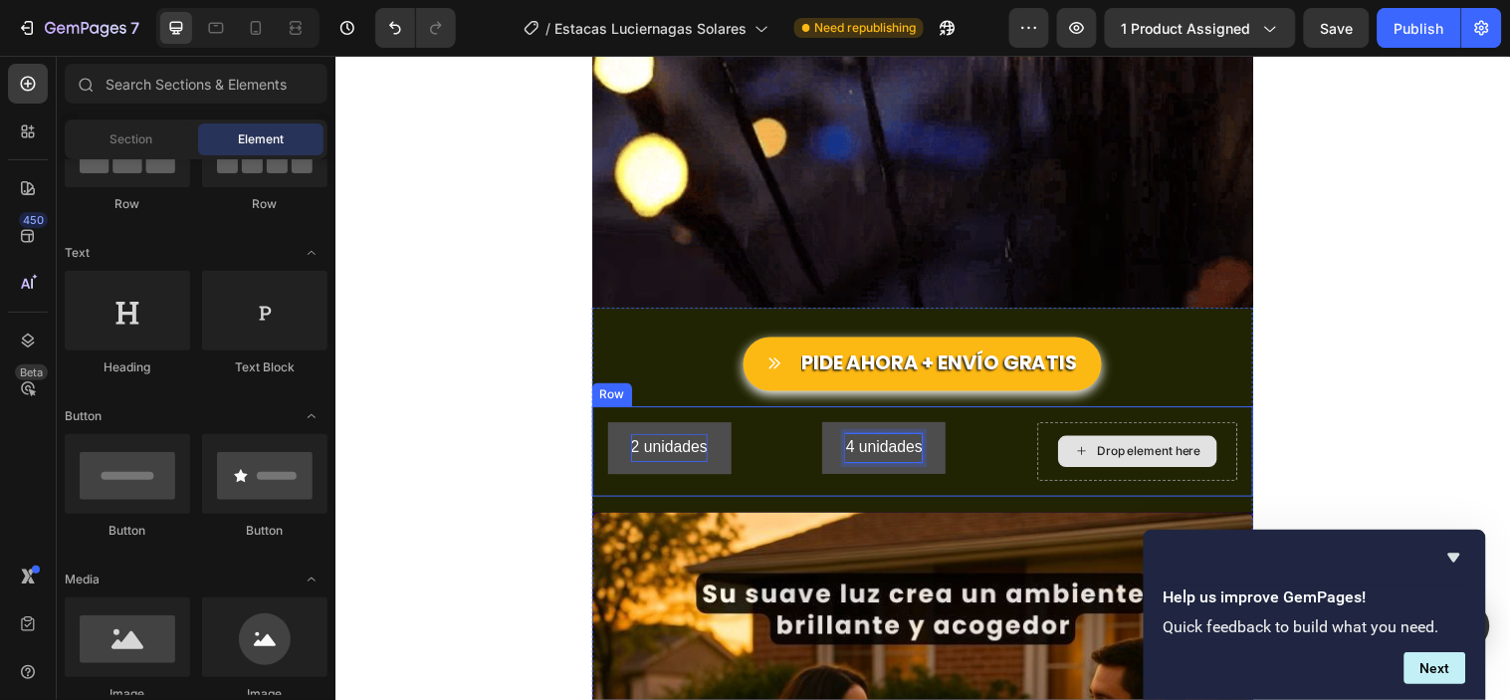
click at [1133, 451] on div "Drop element here" at bounding box center [1162, 457] width 105 height 16
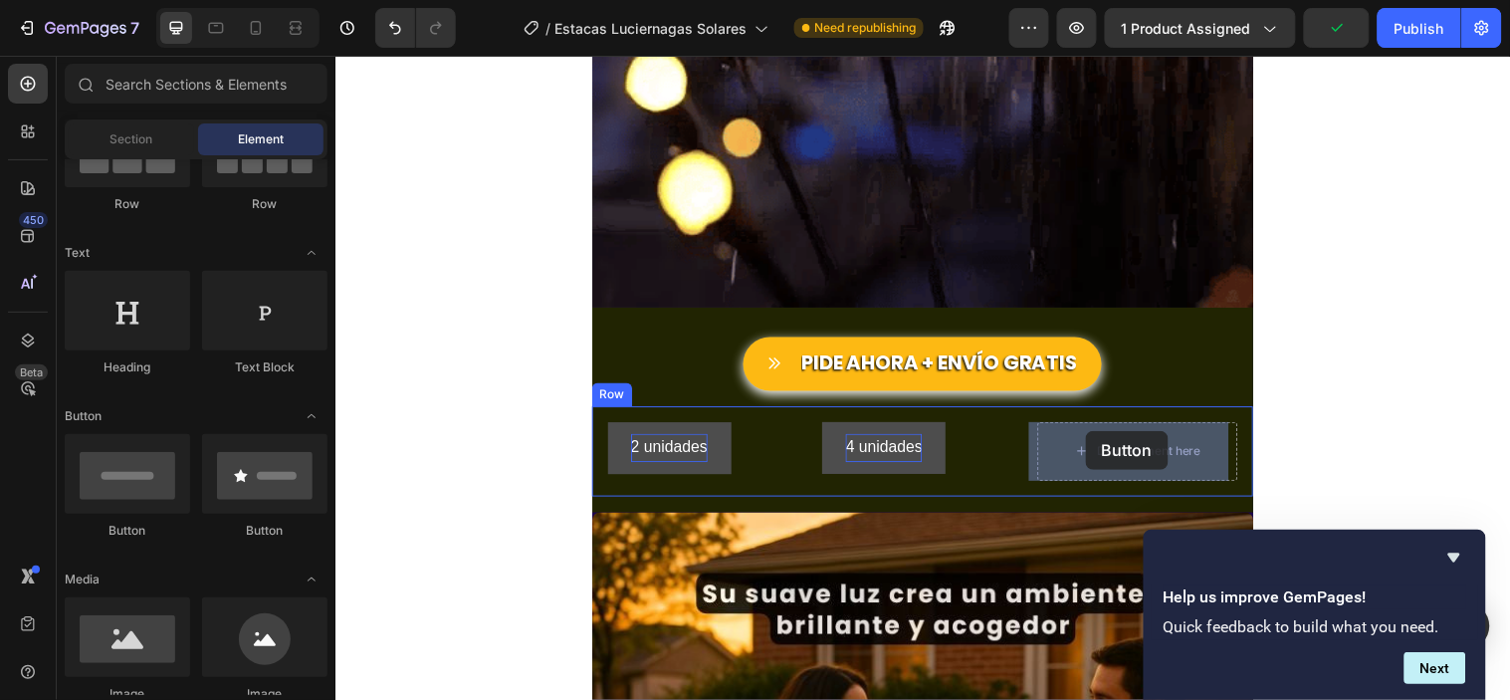
drag, startPoint x: 471, startPoint y: 526, endPoint x: 1097, endPoint y: 436, distance: 632.5
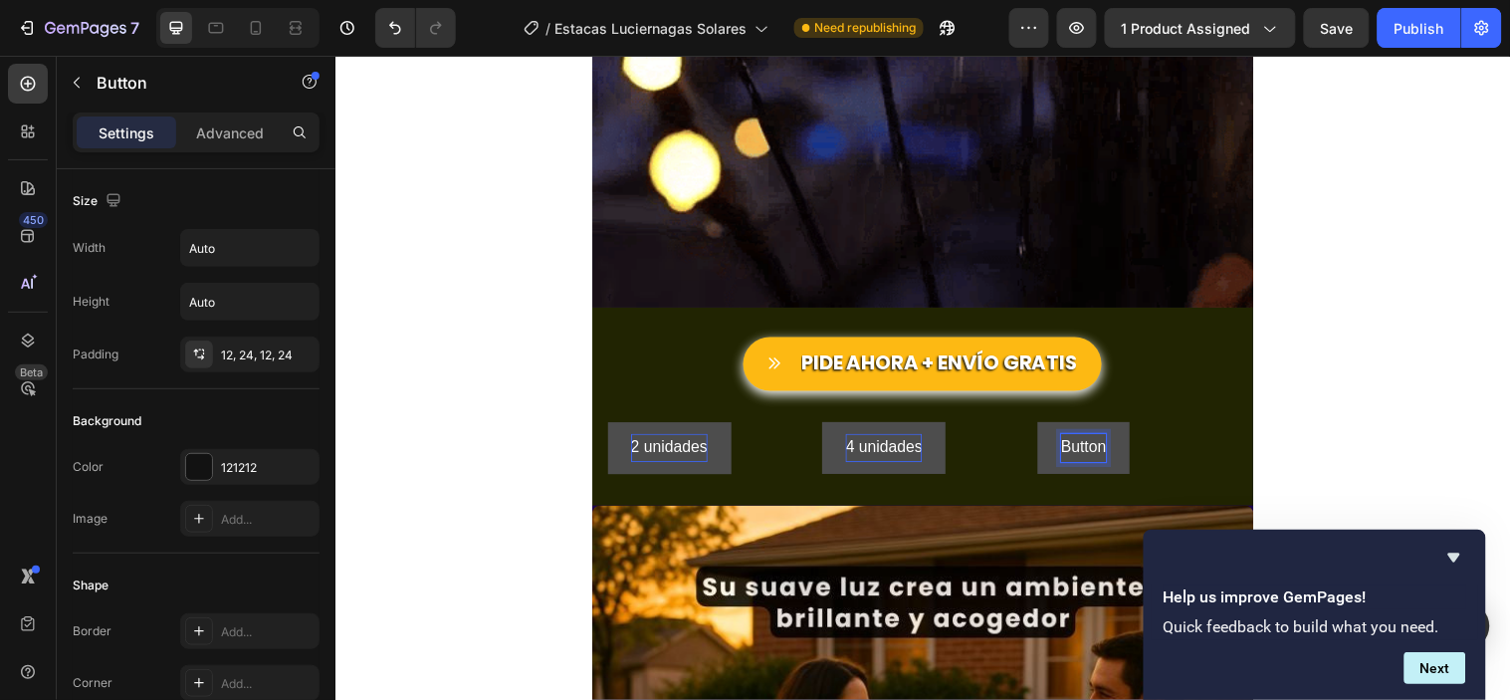
click at [1084, 454] on p "Button" at bounding box center [1096, 453] width 46 height 29
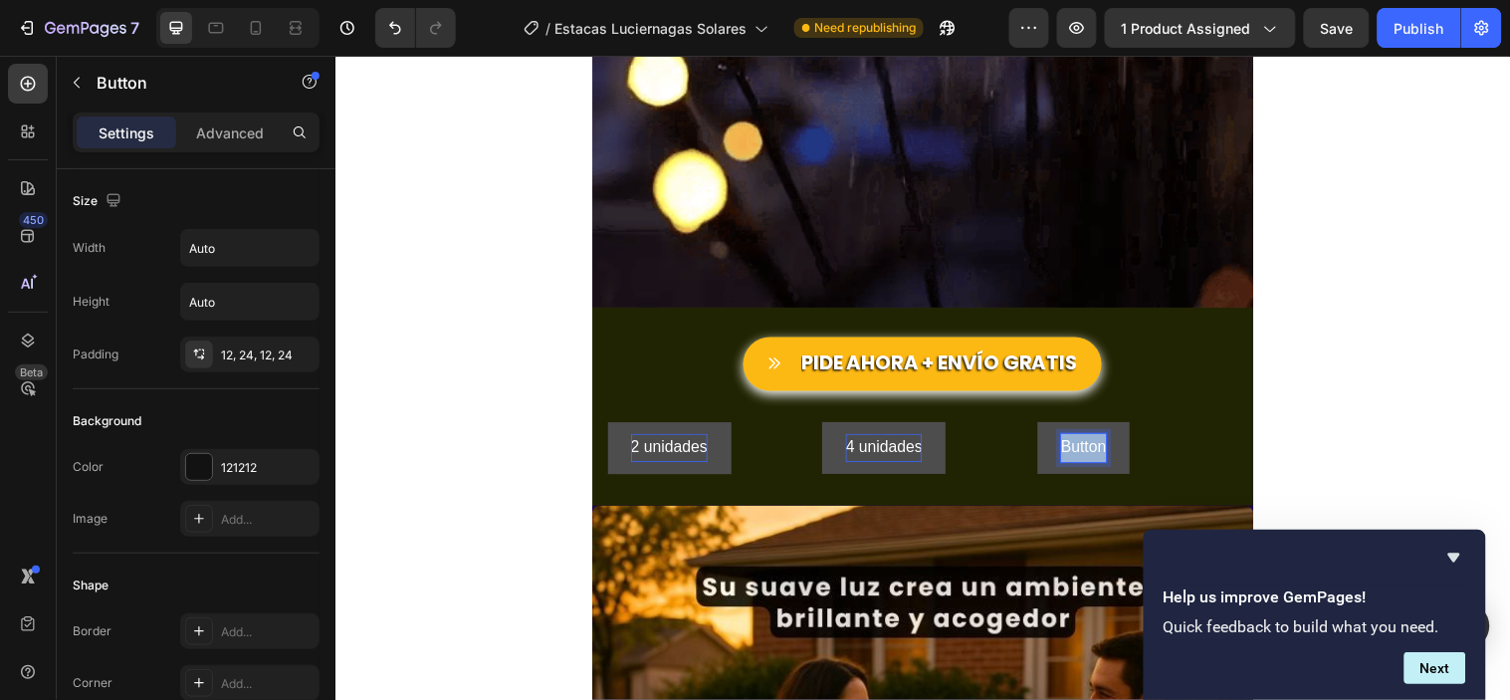
click at [1084, 454] on p "Button" at bounding box center [1096, 453] width 46 height 29
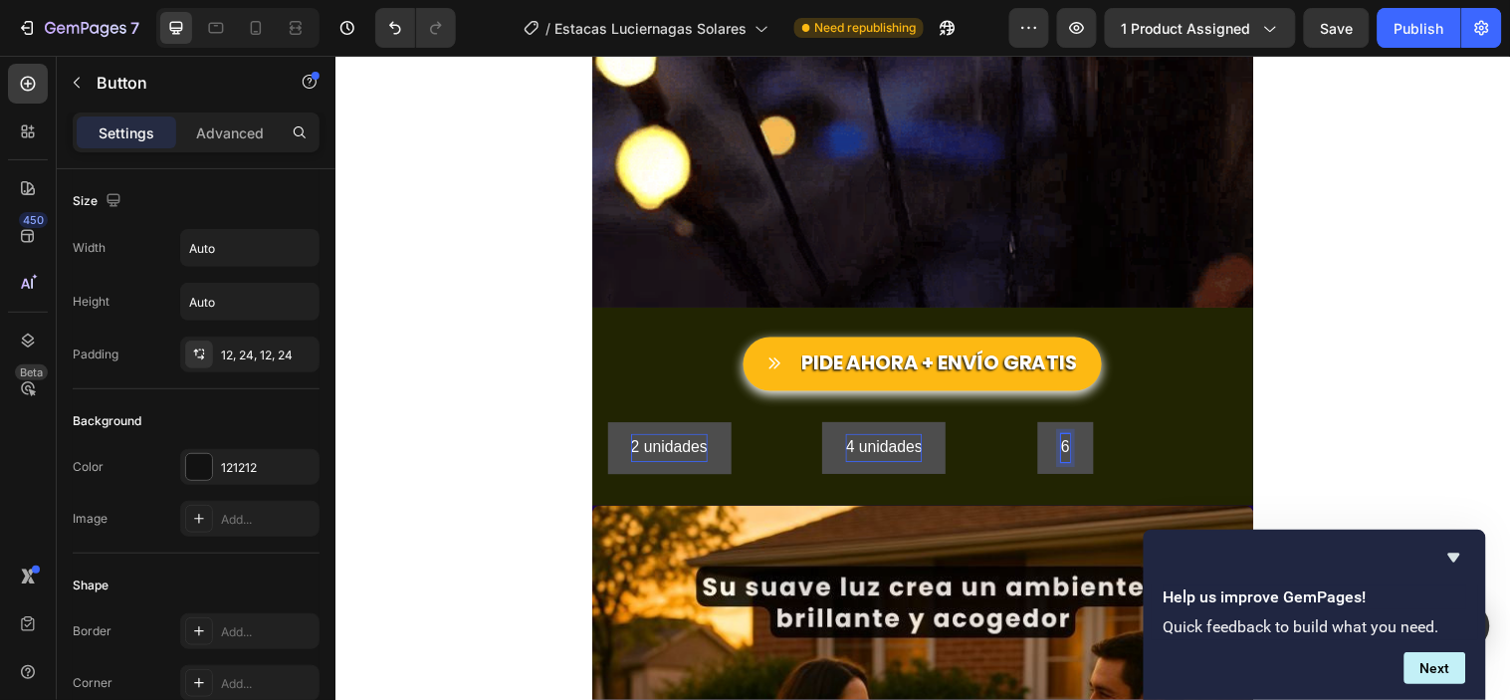
click at [1049, 427] on button "6" at bounding box center [1077, 453] width 57 height 53
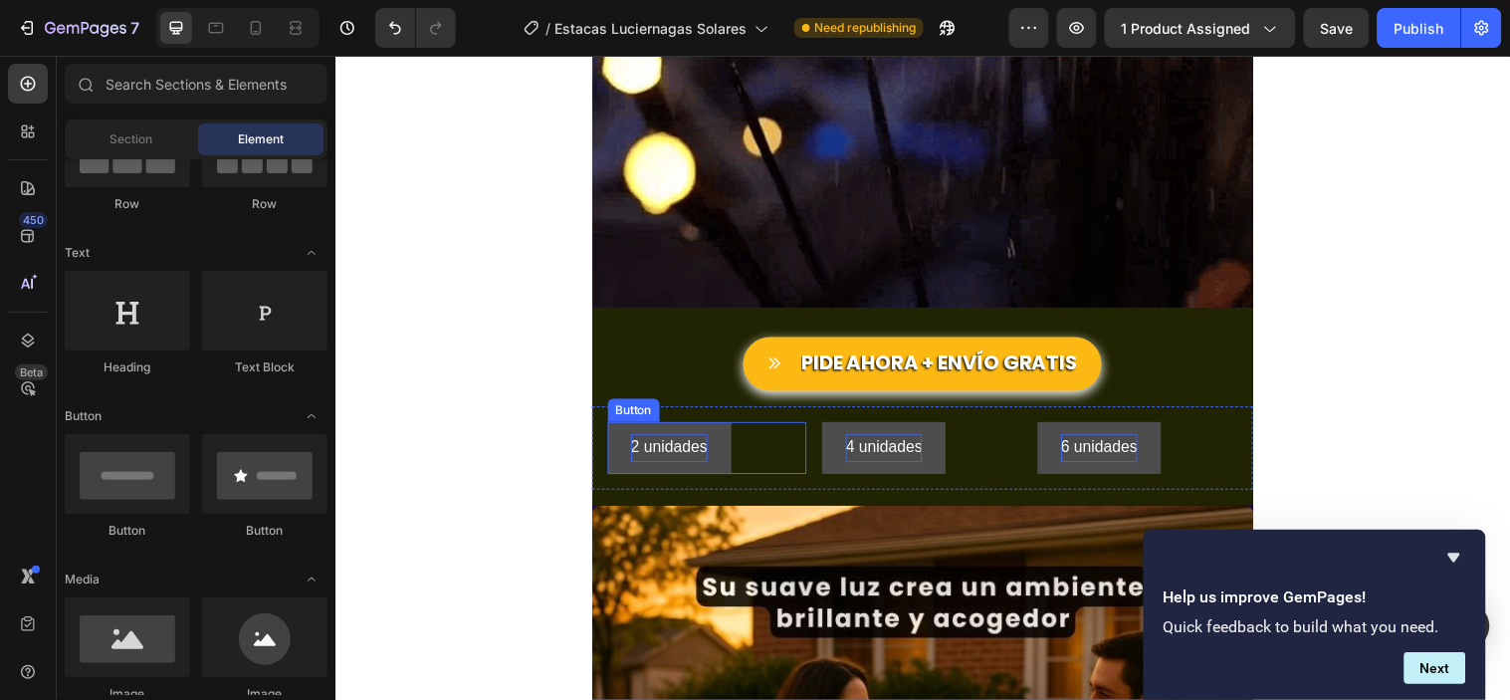
click at [654, 439] on p "2 unidades" at bounding box center [675, 453] width 78 height 29
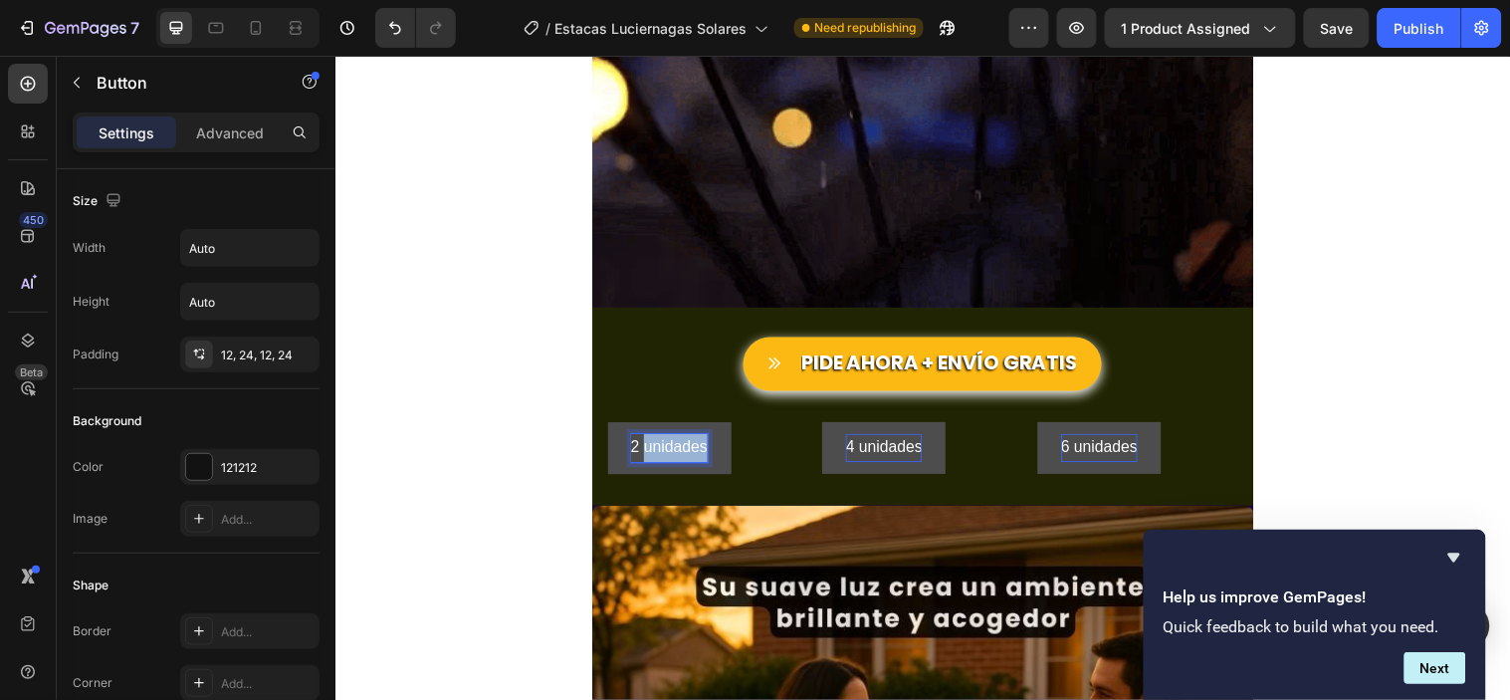
click at [654, 445] on p "2 unidades" at bounding box center [675, 453] width 78 height 29
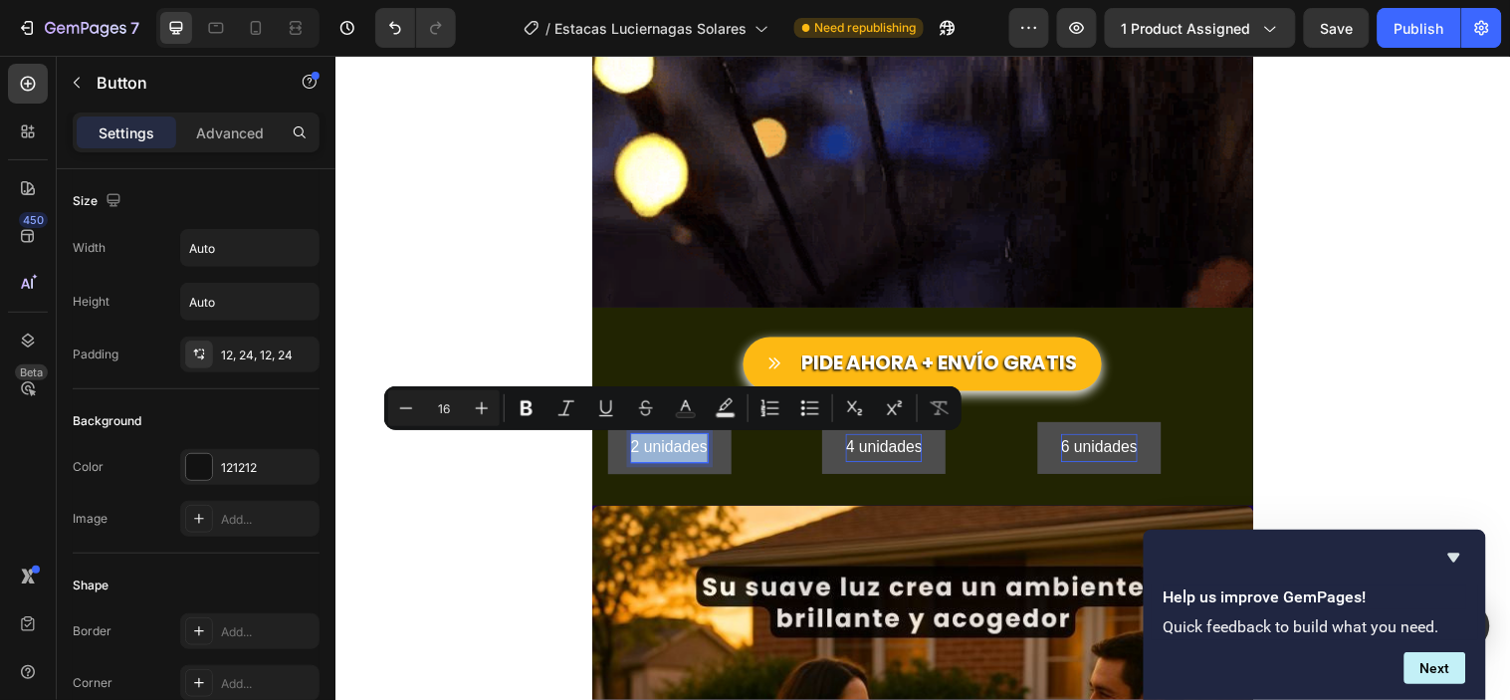
click at [652, 445] on p "2 unidades" at bounding box center [675, 453] width 78 height 29
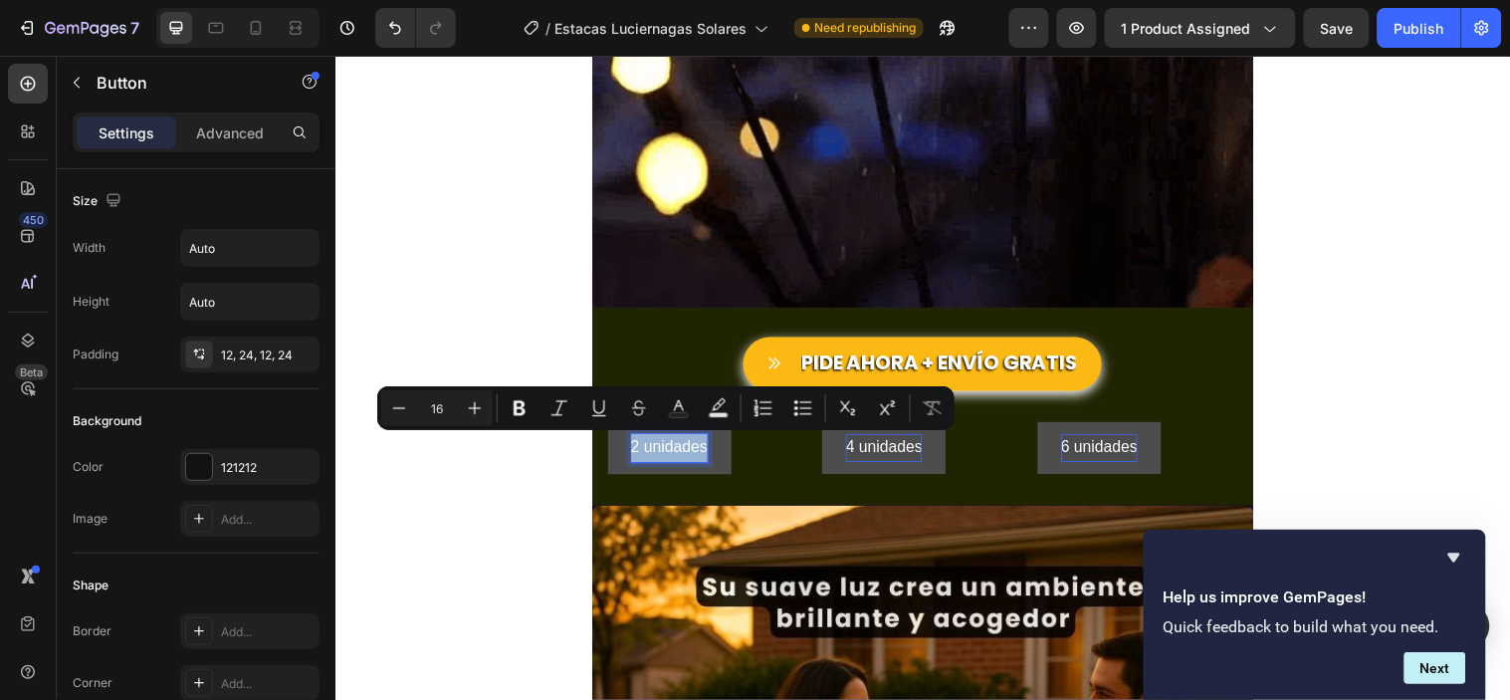
click at [636, 445] on p "2 unidades" at bounding box center [675, 453] width 78 height 29
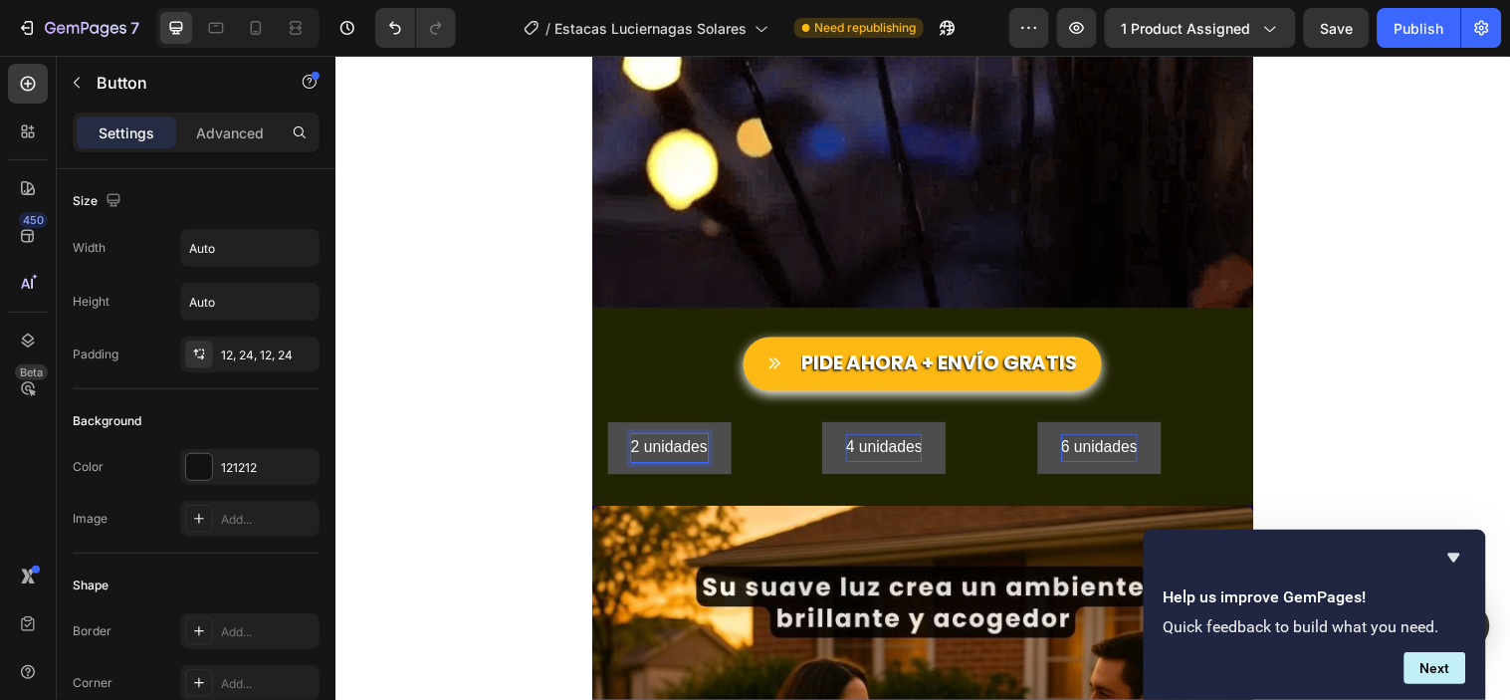
click at [704, 443] on p "2 unidades" at bounding box center [675, 453] width 78 height 29
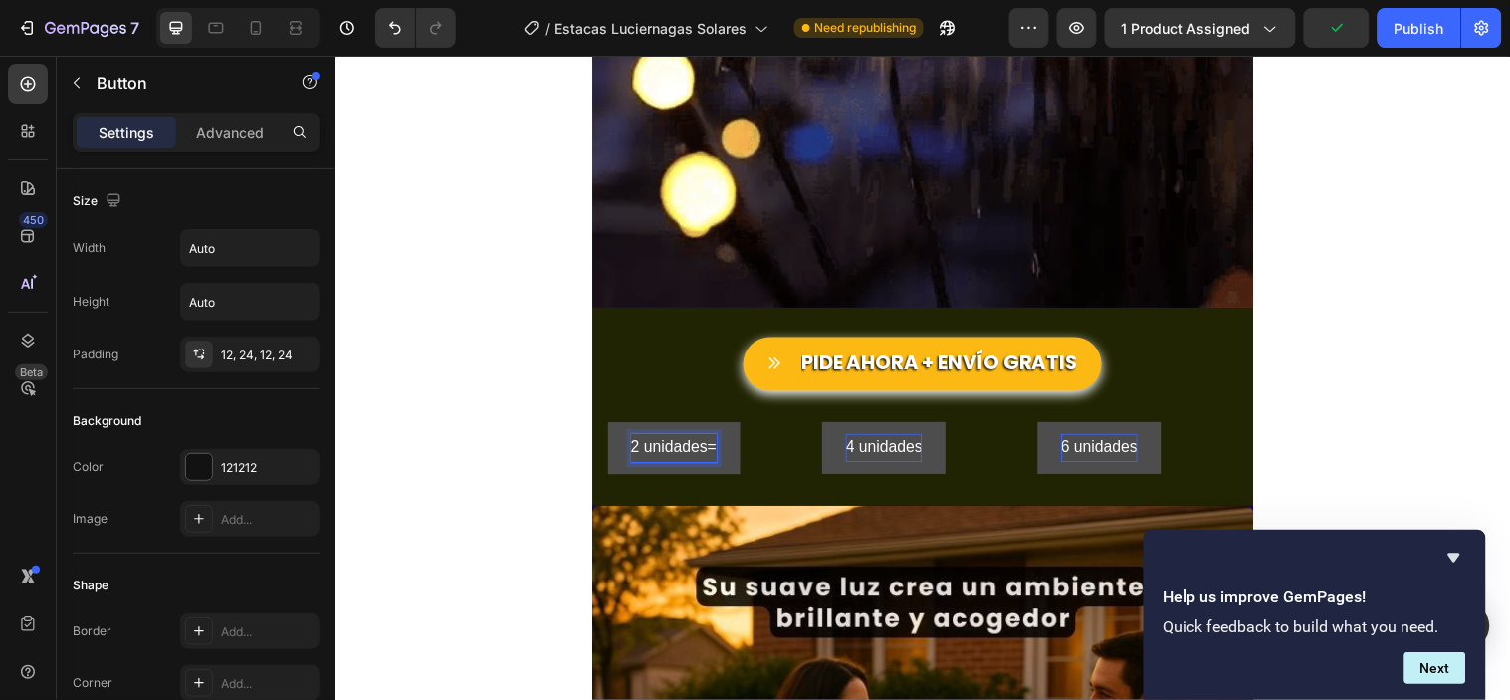
click at [612, 427] on button "2 unidades=" at bounding box center [679, 453] width 135 height 53
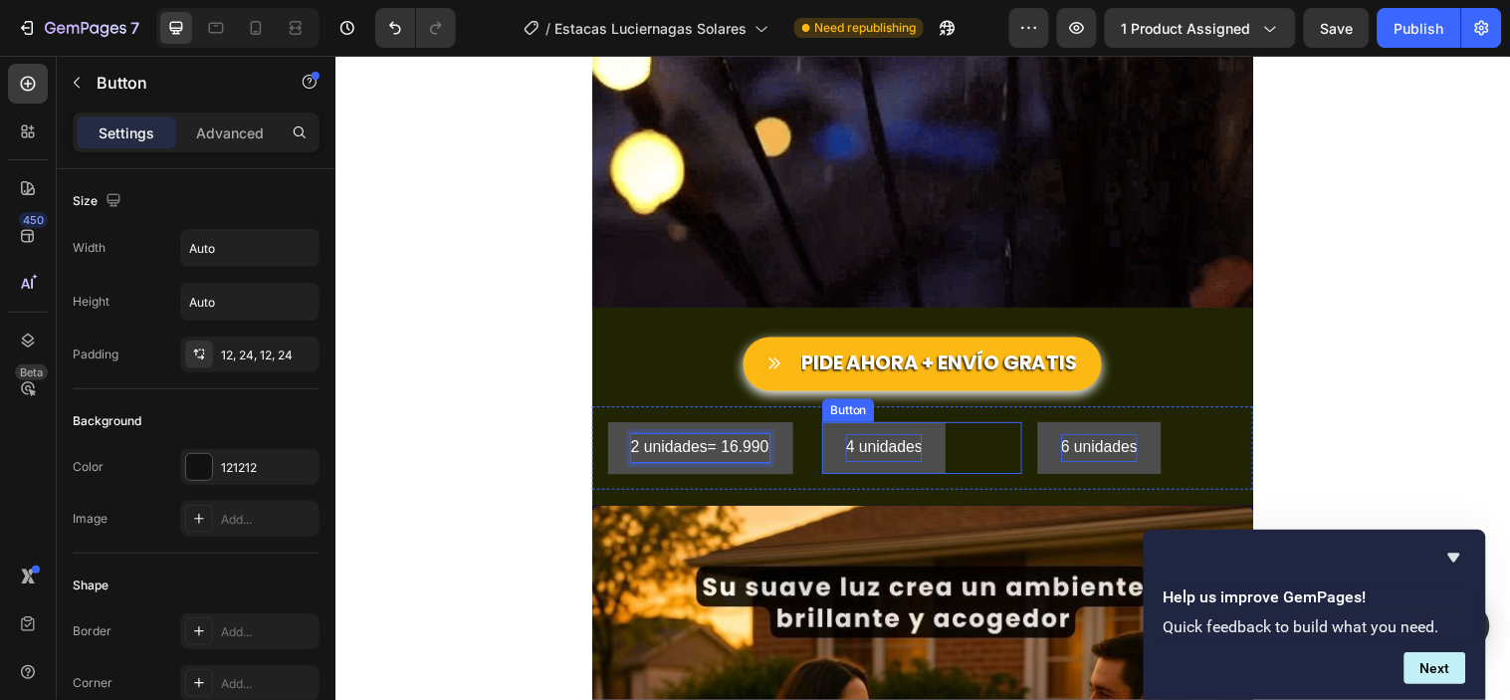
click at [863, 446] on p "4 unidades" at bounding box center [893, 453] width 78 height 29
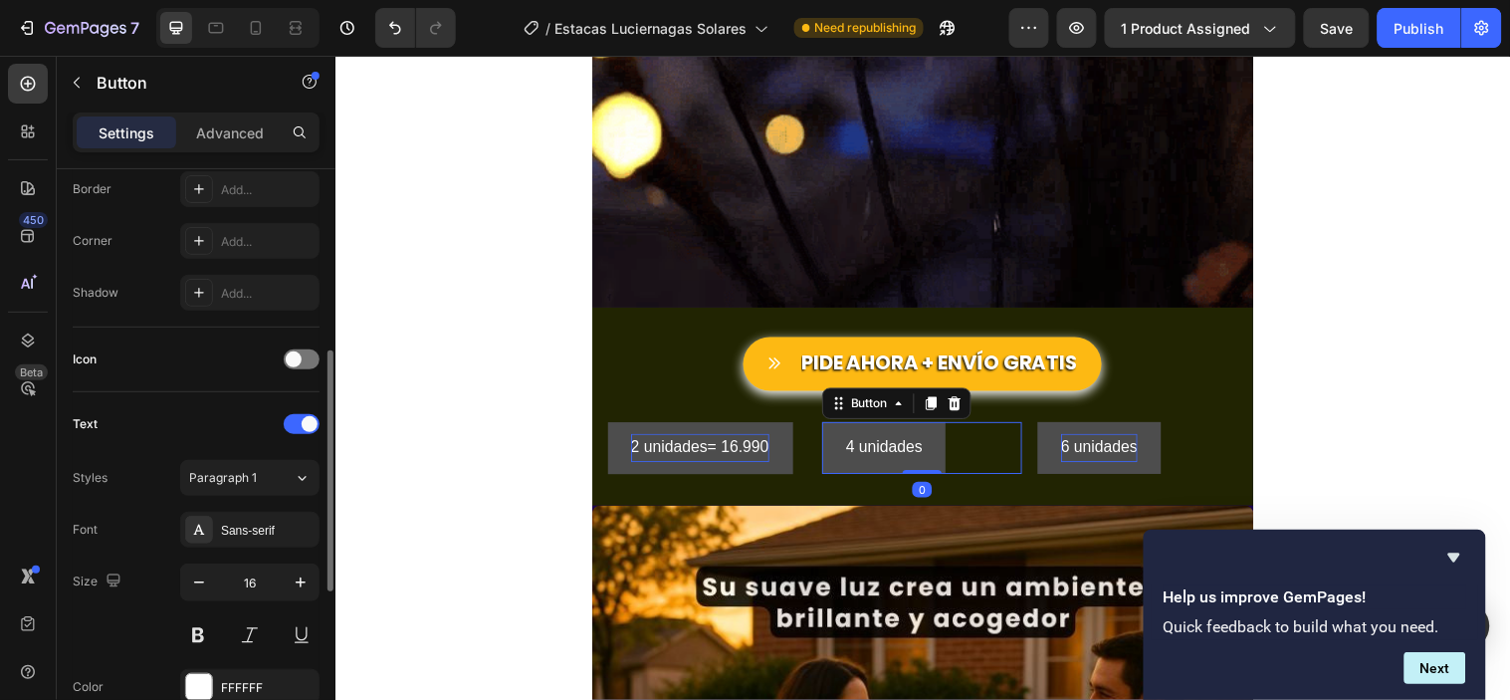
click at [924, 445] on button "4 unidades" at bounding box center [892, 453] width 125 height 53
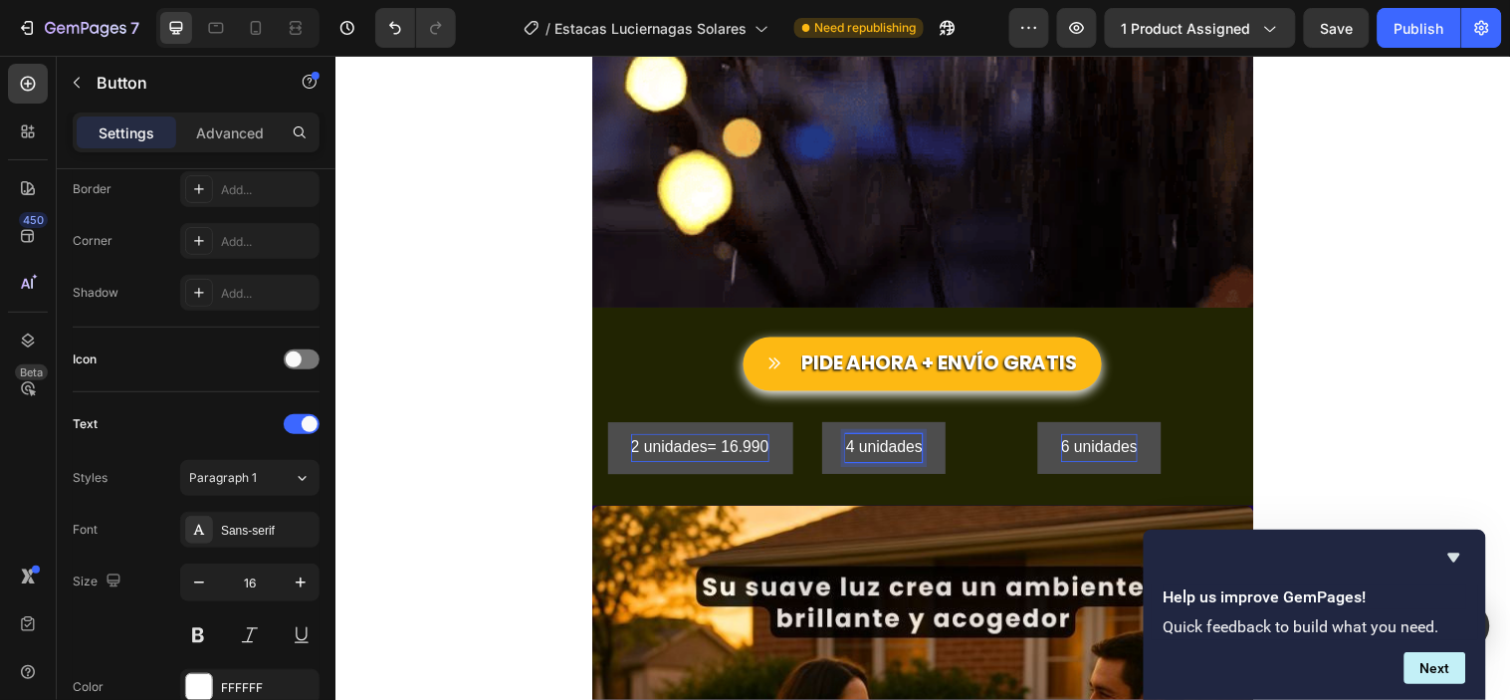
click at [921, 446] on p "4 unidades" at bounding box center [893, 453] width 78 height 29
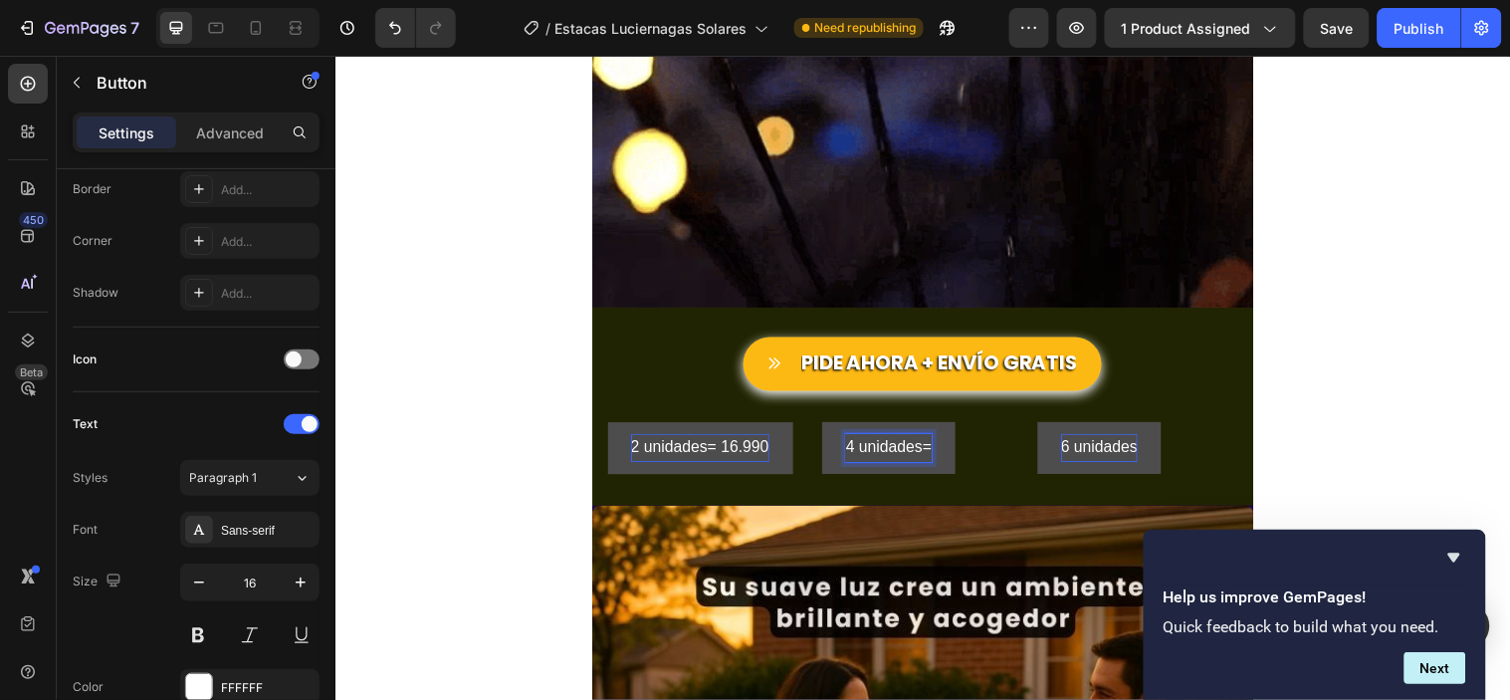
click at [830, 427] on button "4 unidades=" at bounding box center [897, 453] width 135 height 53
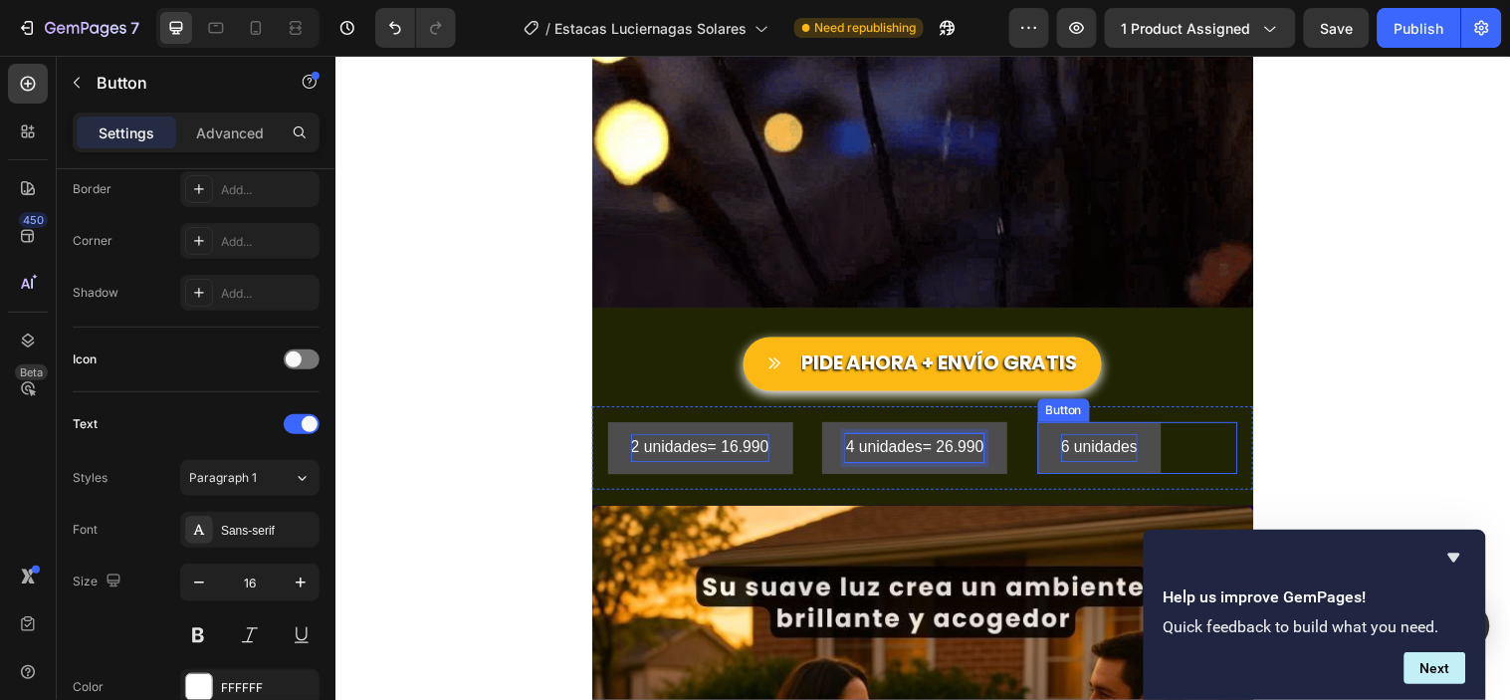
click at [1118, 453] on p "6 unidades" at bounding box center [1112, 453] width 78 height 29
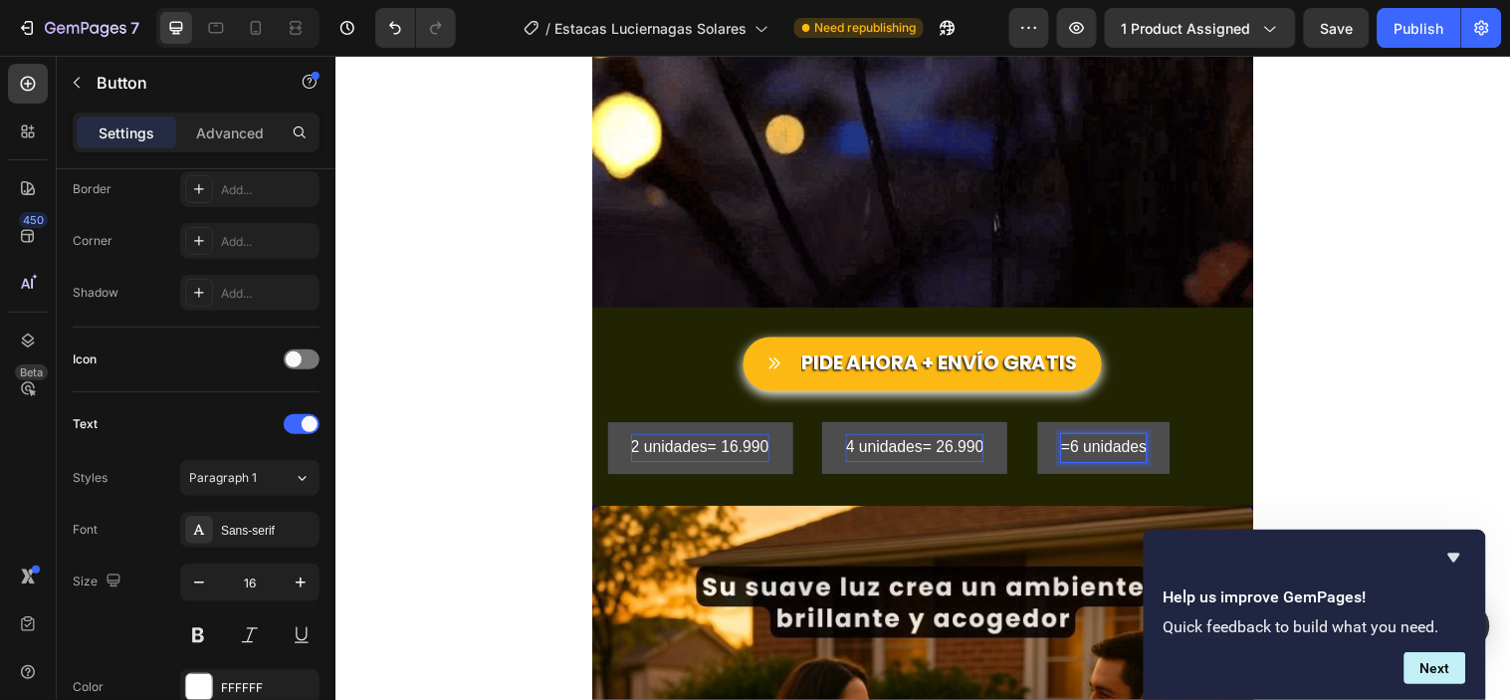
click at [1049, 427] on button "=6 unidades" at bounding box center [1116, 453] width 135 height 53
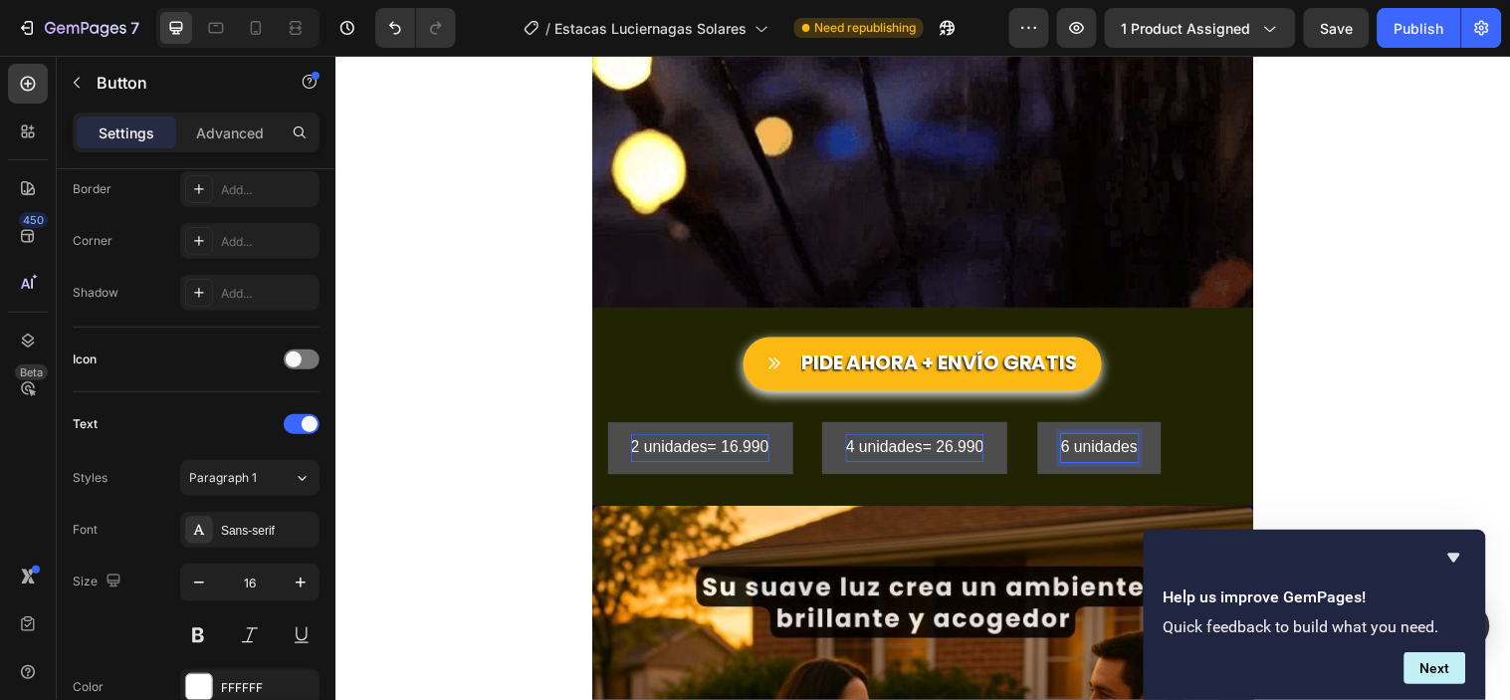
click at [1140, 447] on p "6 unidades" at bounding box center [1112, 453] width 78 height 29
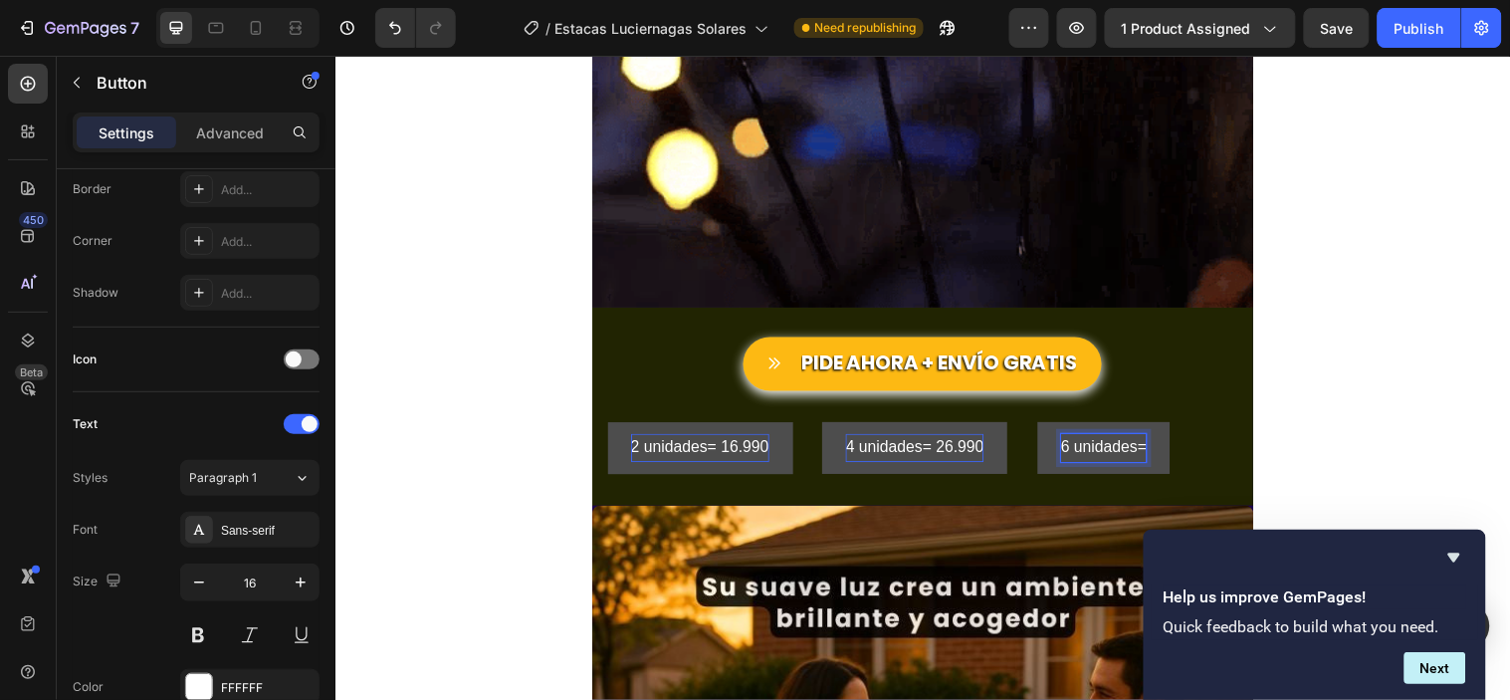
click at [1049, 427] on button "6 unidades=" at bounding box center [1116, 453] width 135 height 53
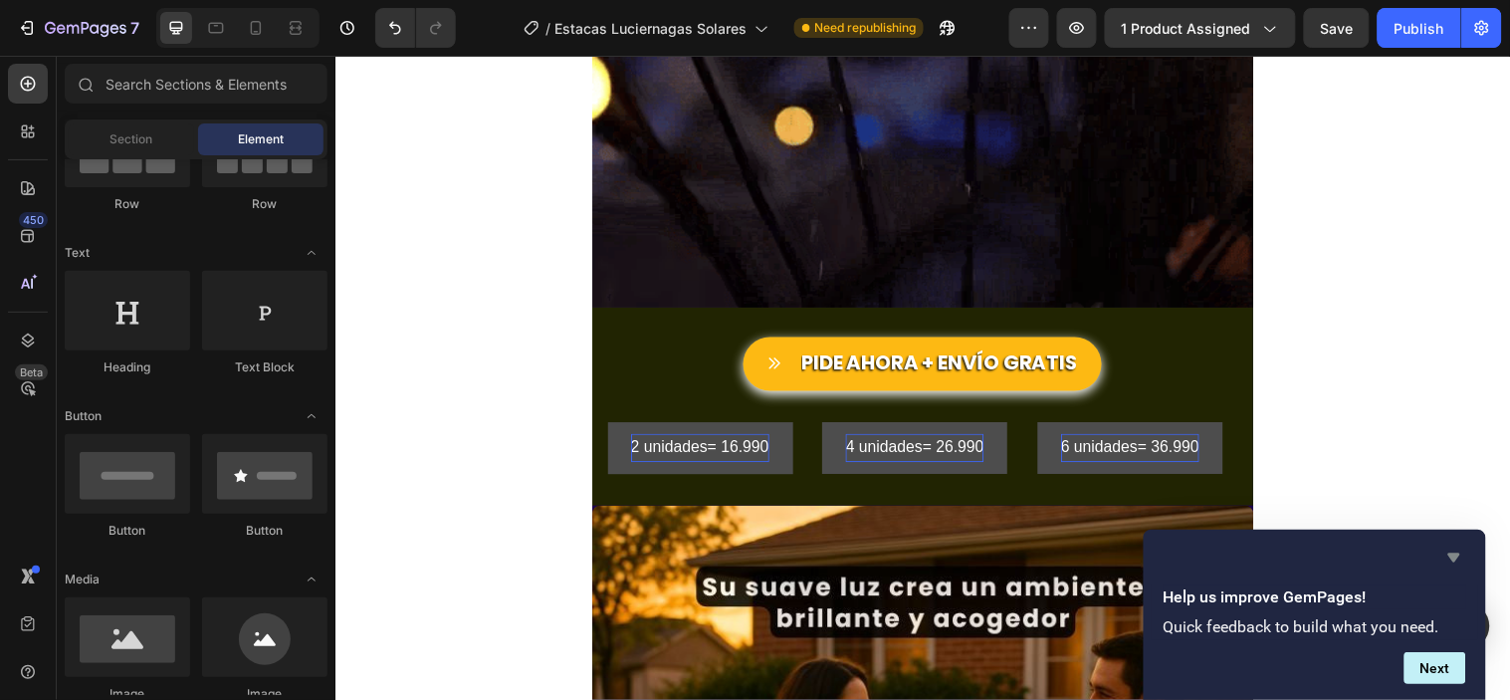
click at [1456, 551] on icon "Hide survey" at bounding box center [1454, 557] width 24 height 24
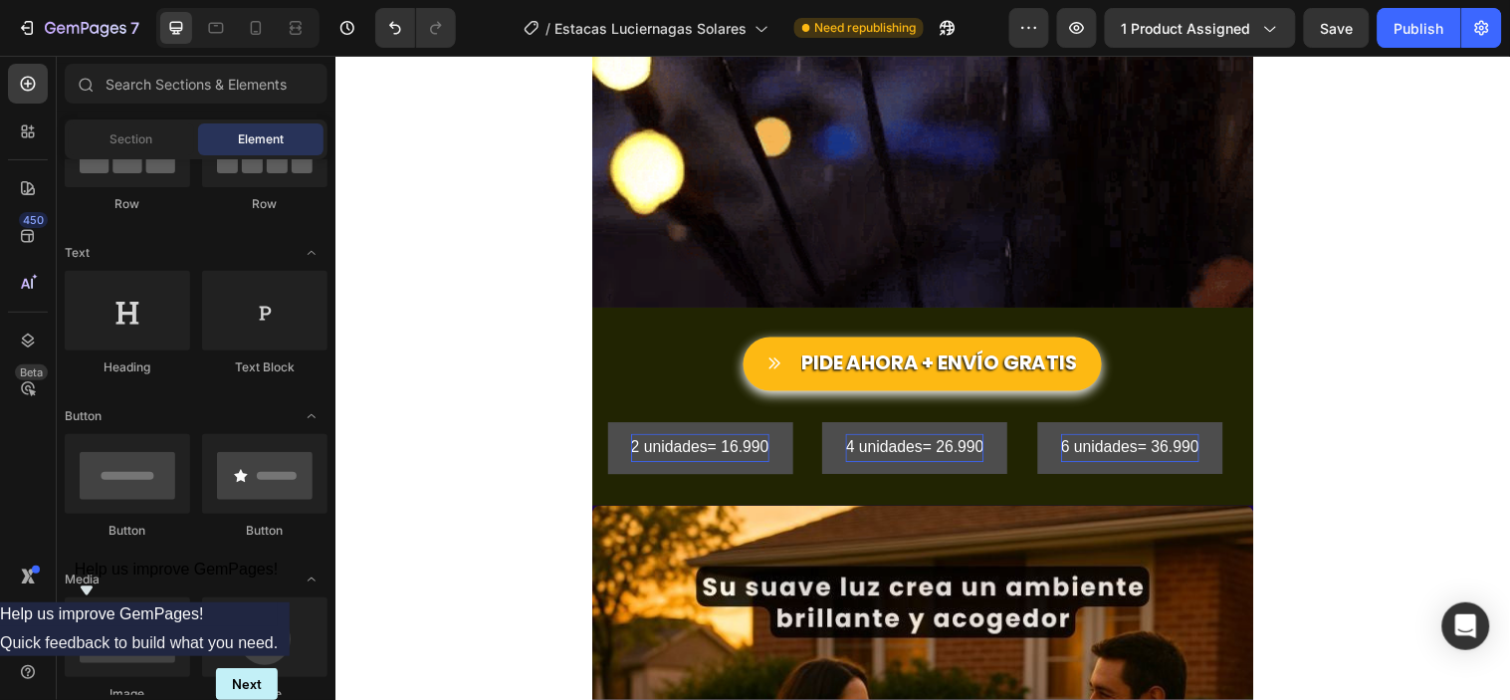
scroll to position [0, 0]
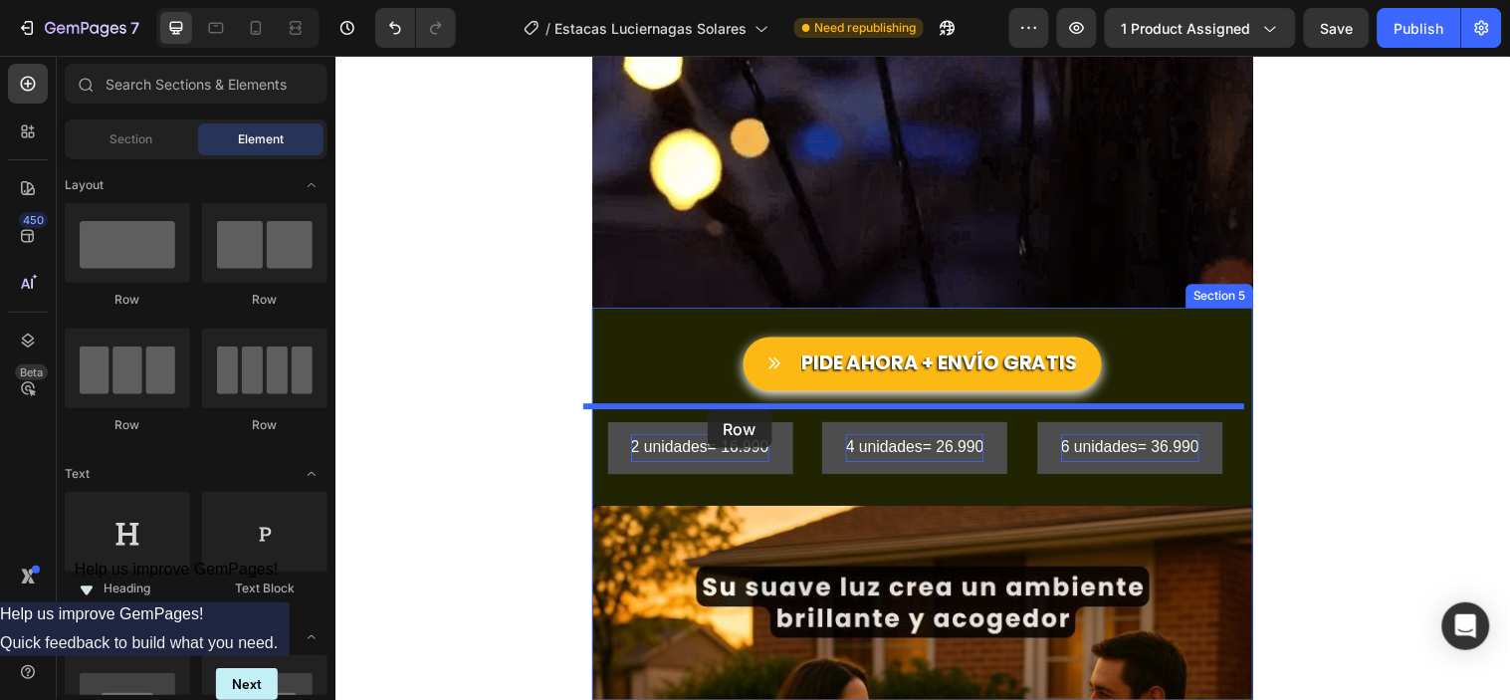
drag, startPoint x: 468, startPoint y: 319, endPoint x: 713, endPoint y: 414, distance: 262.4
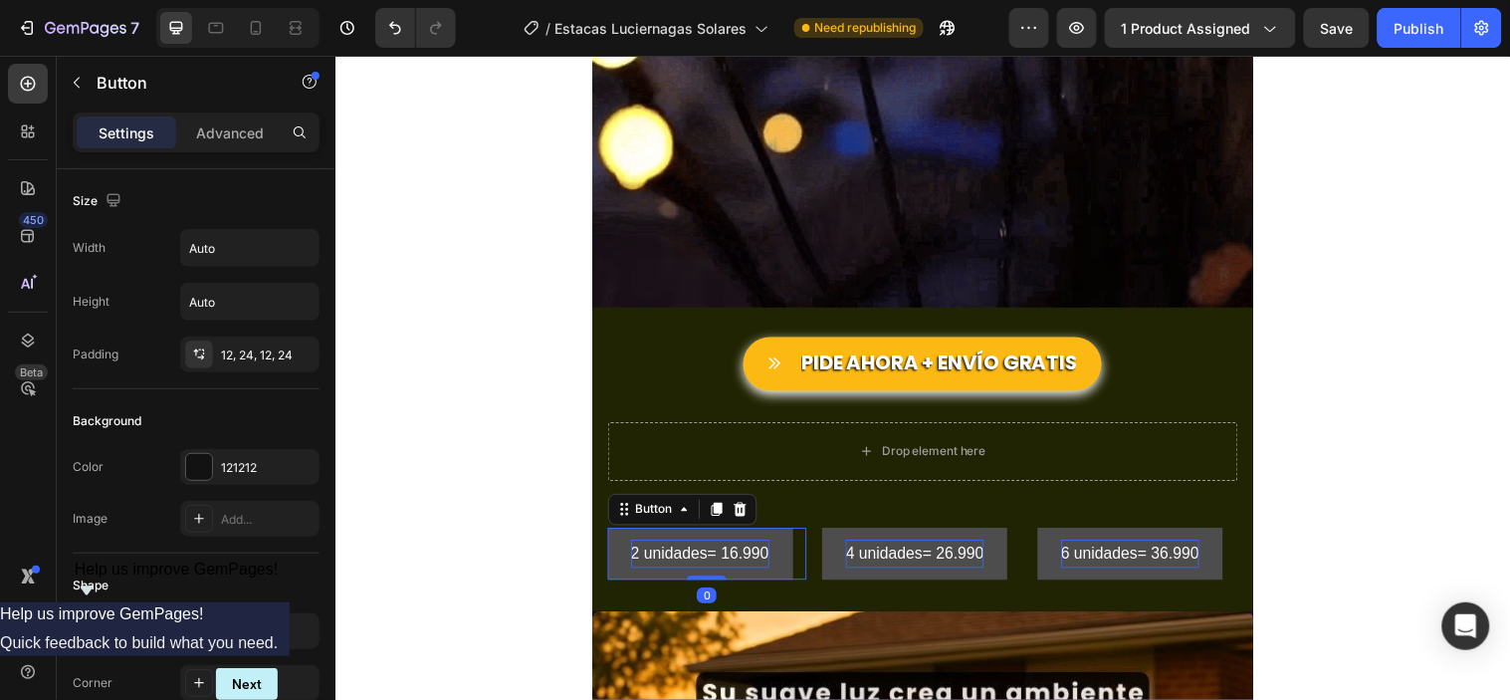
click at [783, 546] on button "2 unidades= 16.990" at bounding box center [706, 560] width 188 height 53
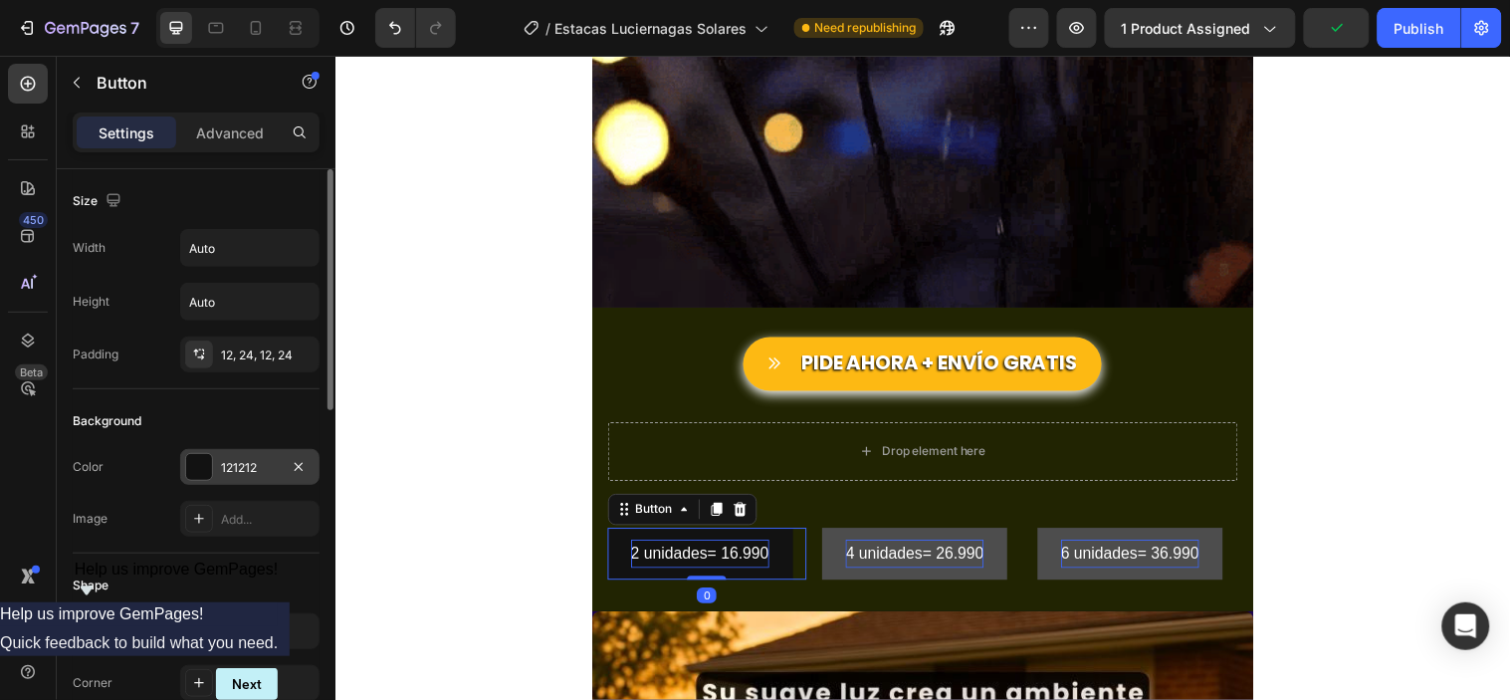
click at [197, 468] on div at bounding box center [199, 467] width 26 height 26
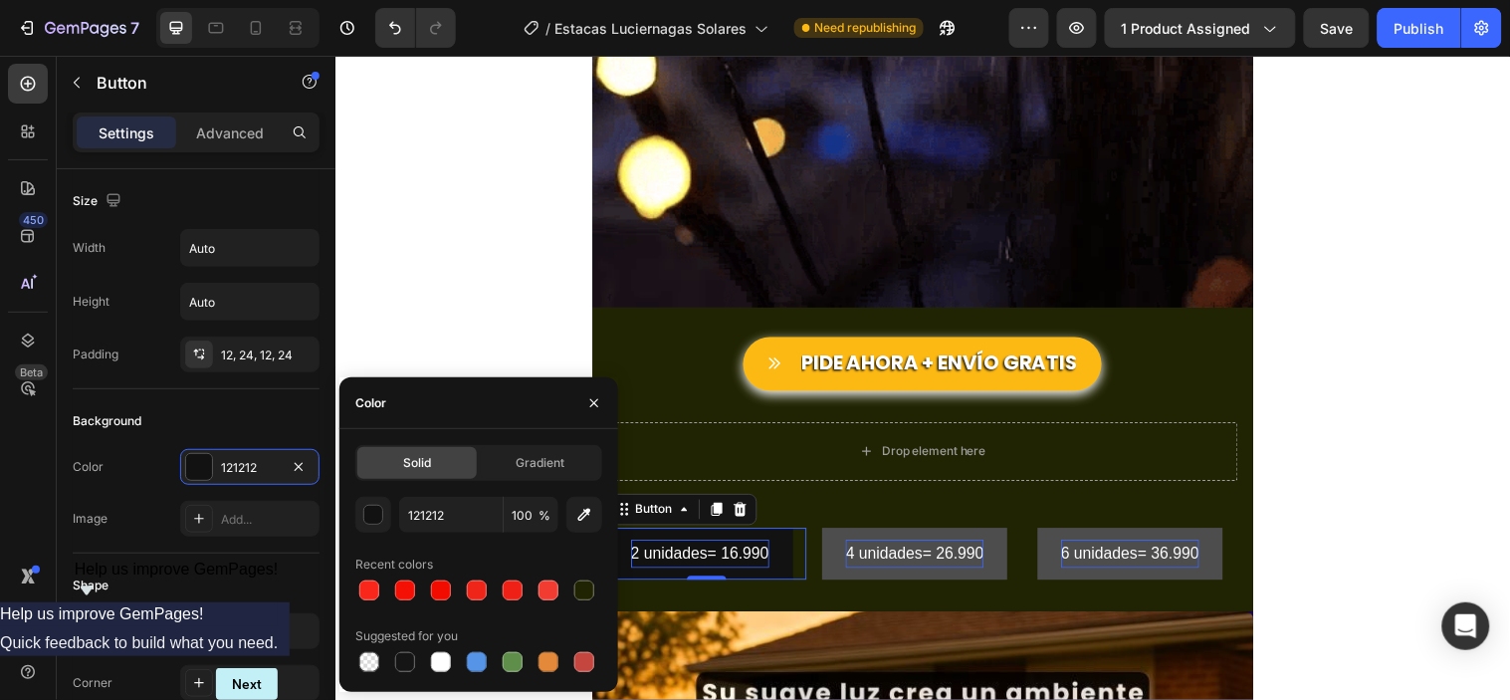
scroll to position [4134, 0]
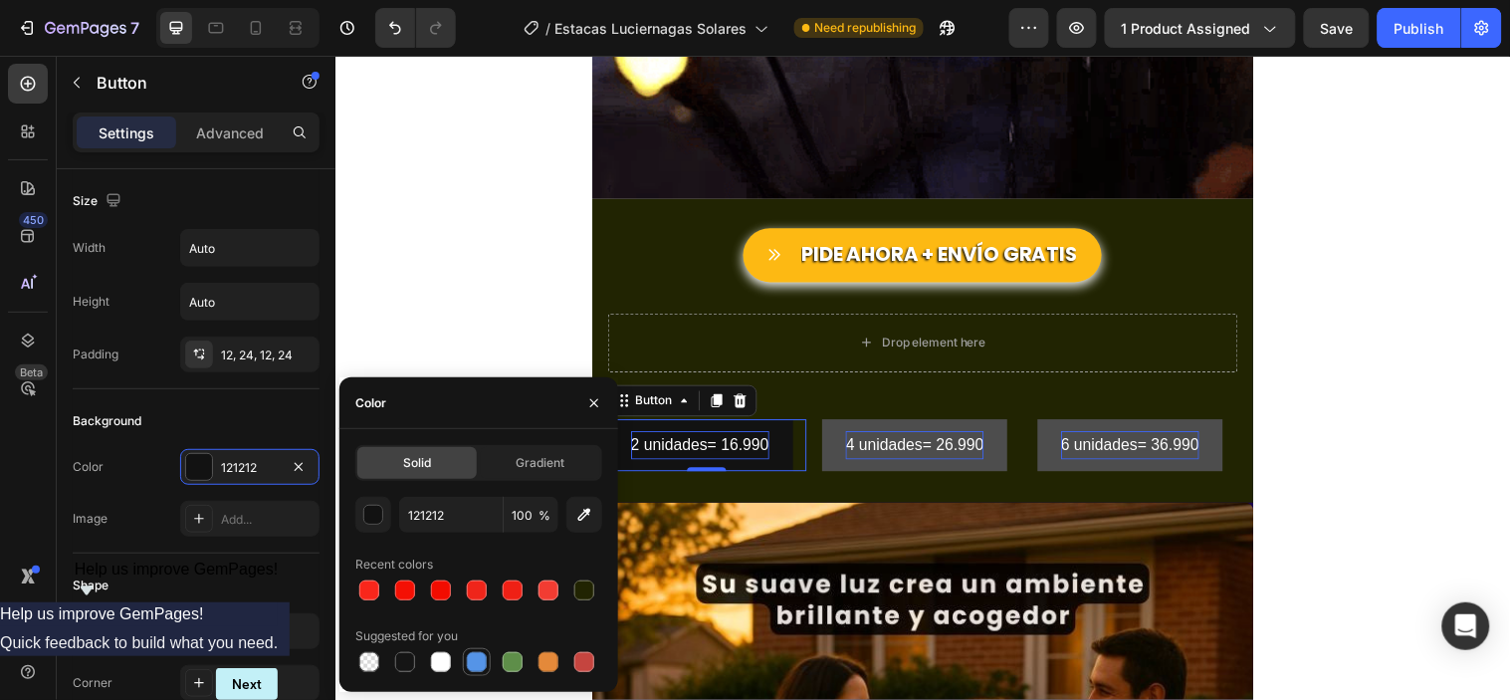
click at [470, 652] on div at bounding box center [477, 662] width 20 height 20
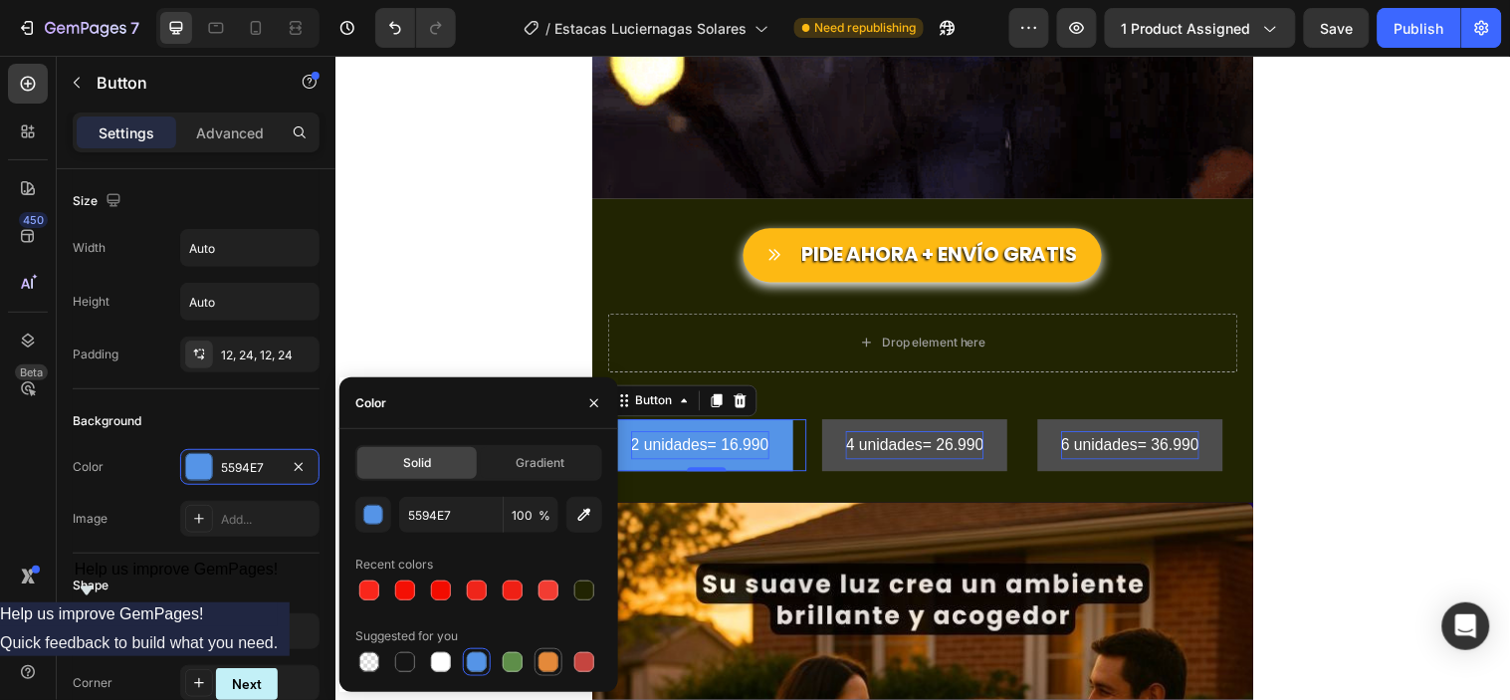
click at [551, 662] on div at bounding box center [548, 662] width 20 height 20
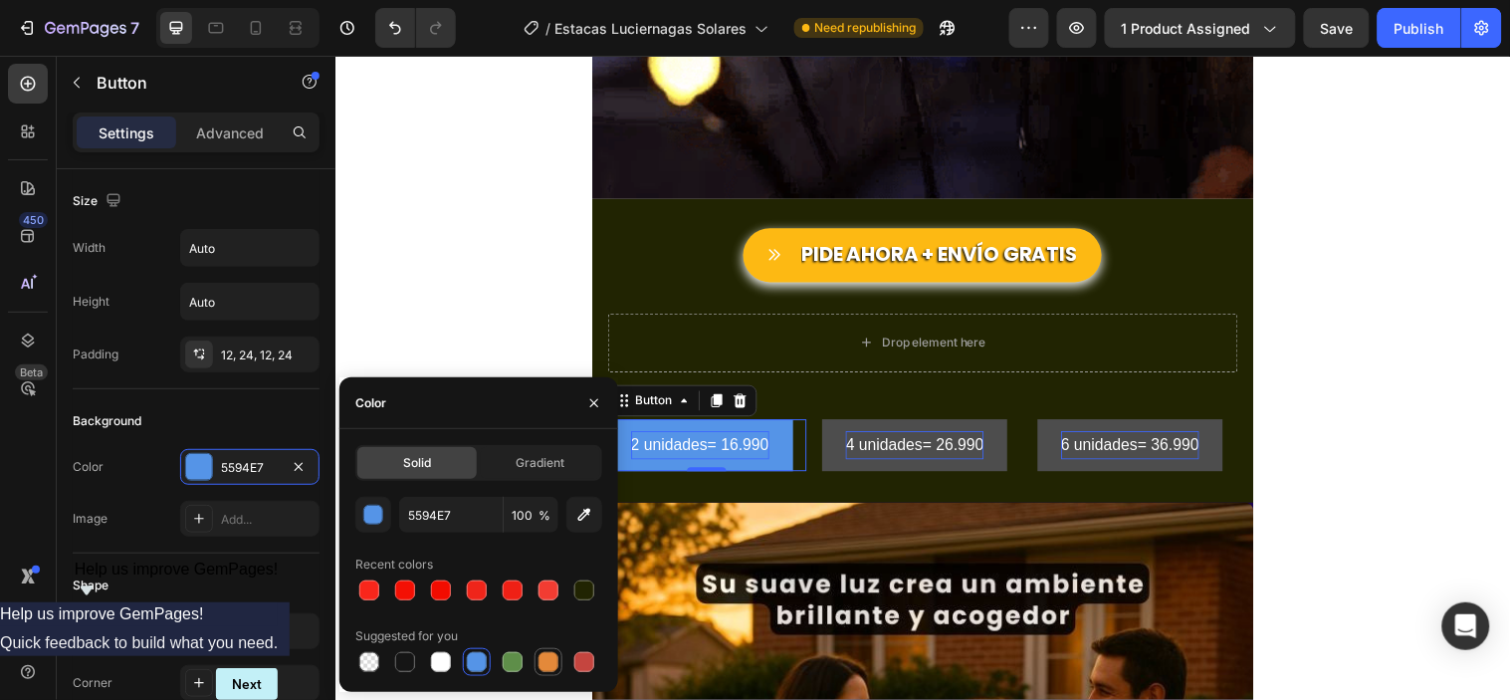
type input "E4893A"
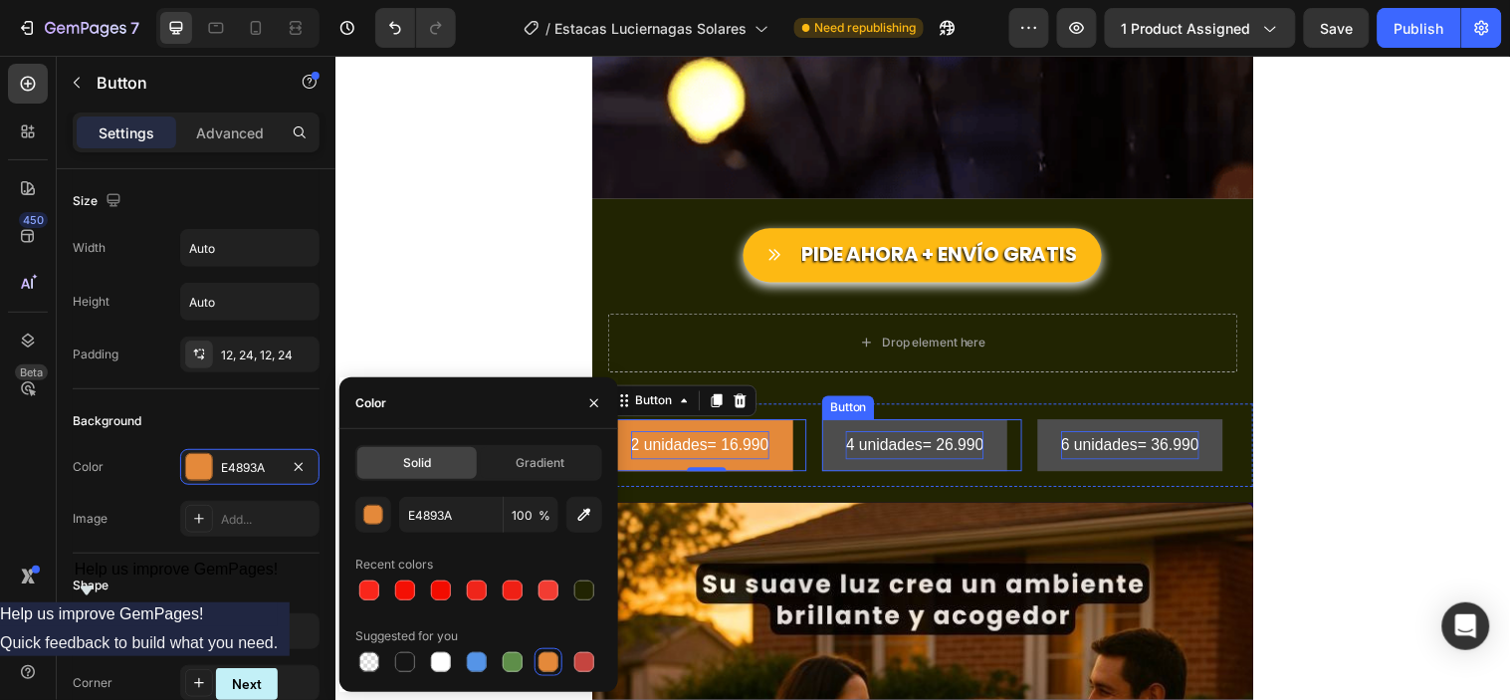
click at [833, 442] on button "4 unidades= 26.990" at bounding box center [924, 450] width 188 height 53
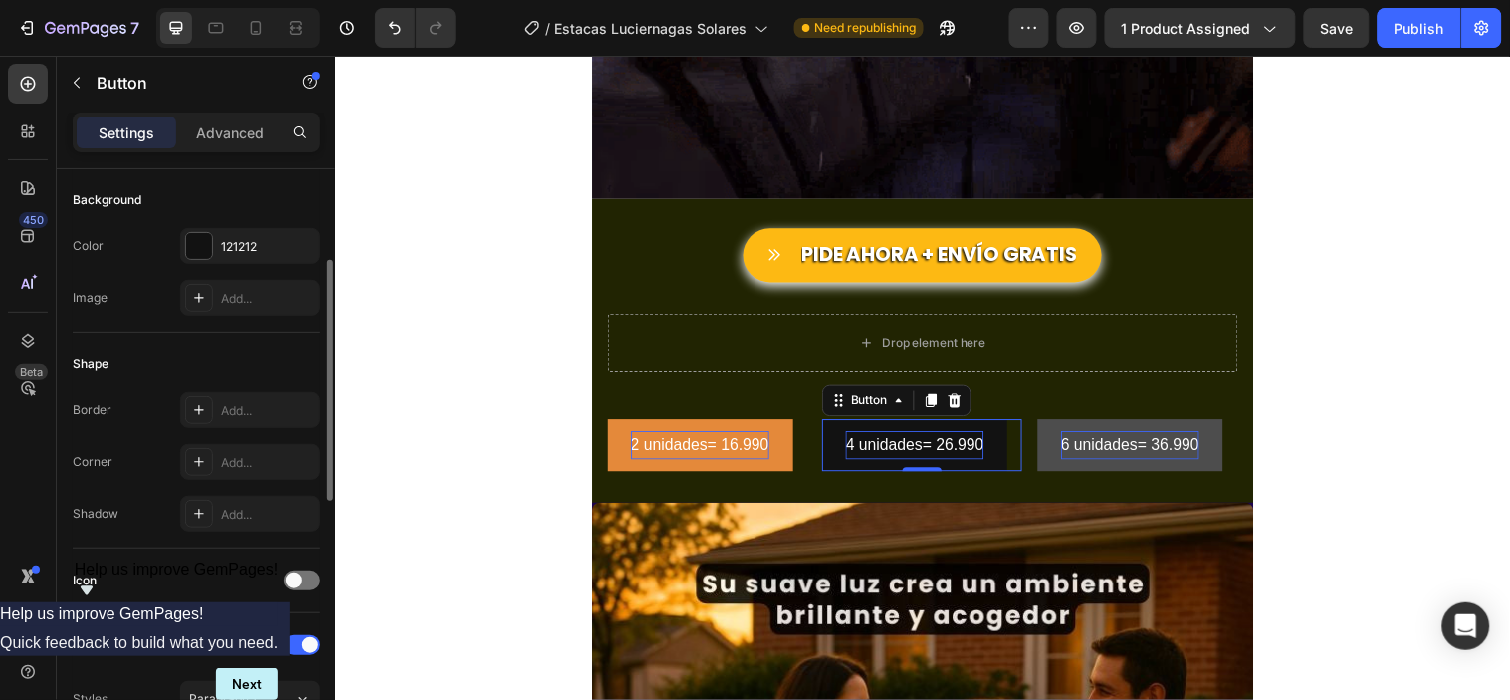
scroll to position [110, 0]
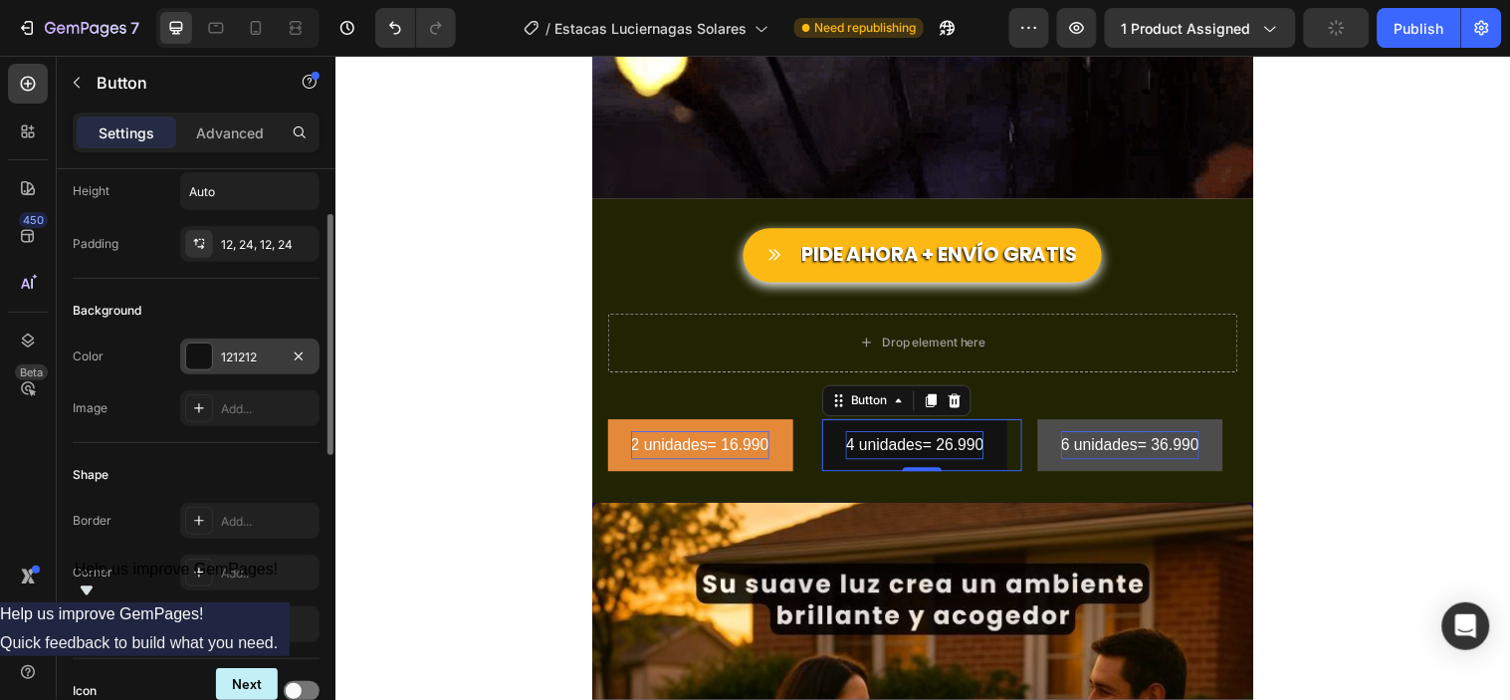
click at [204, 359] on div at bounding box center [199, 356] width 26 height 26
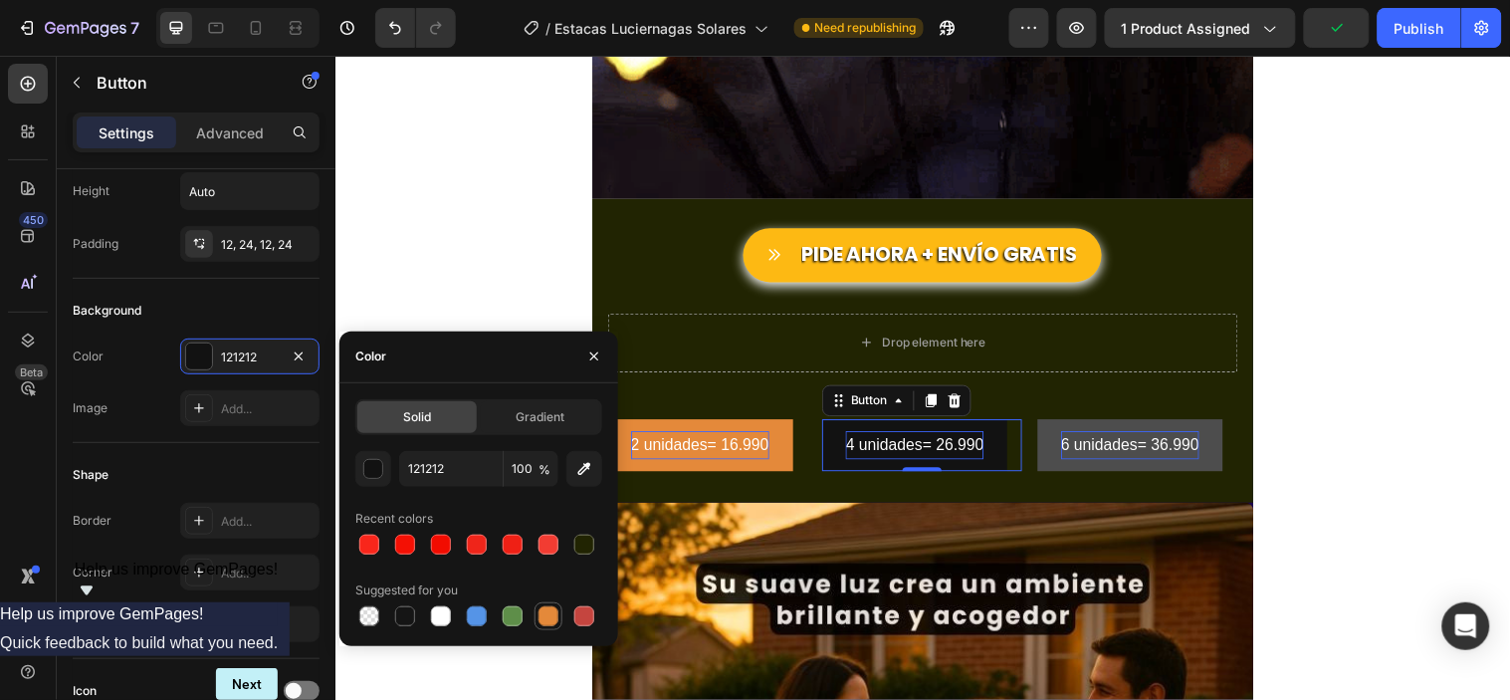
click at [544, 613] on div at bounding box center [548, 616] width 20 height 20
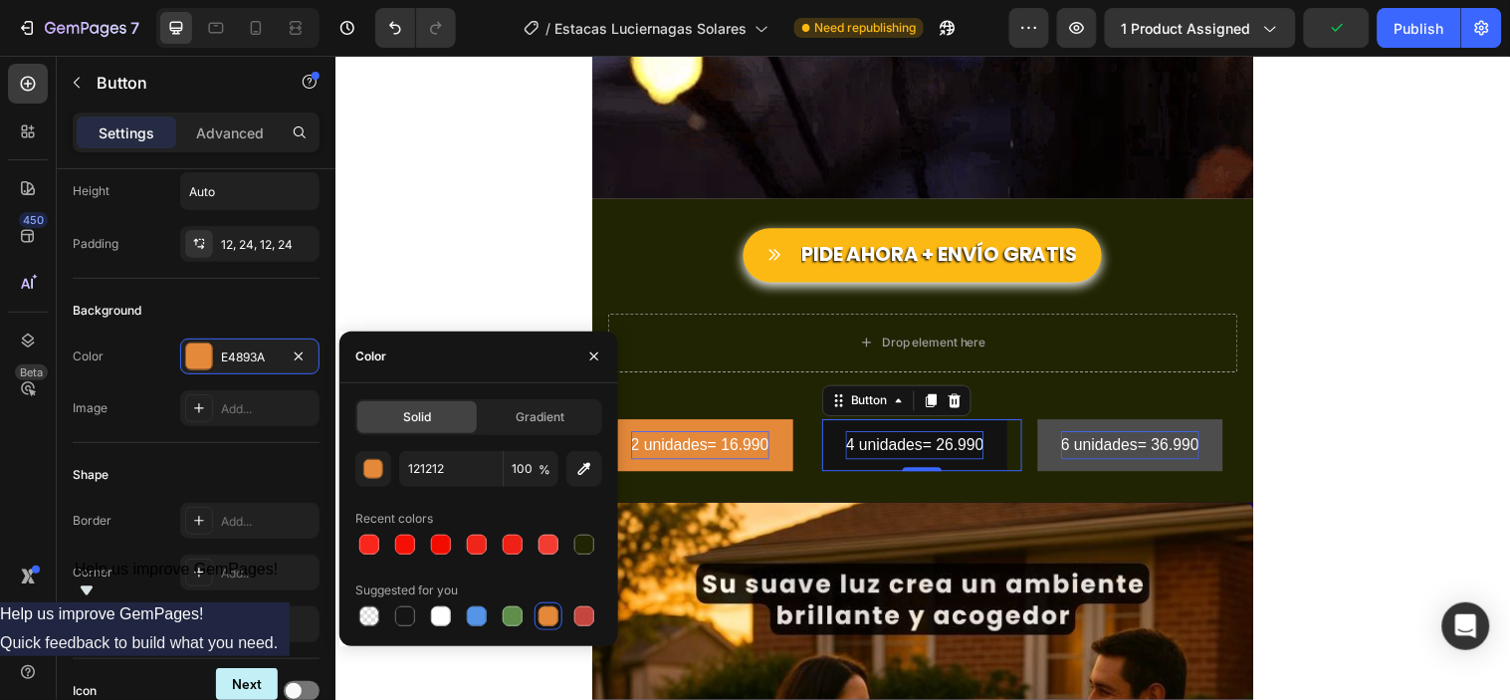
type input "E4893A"
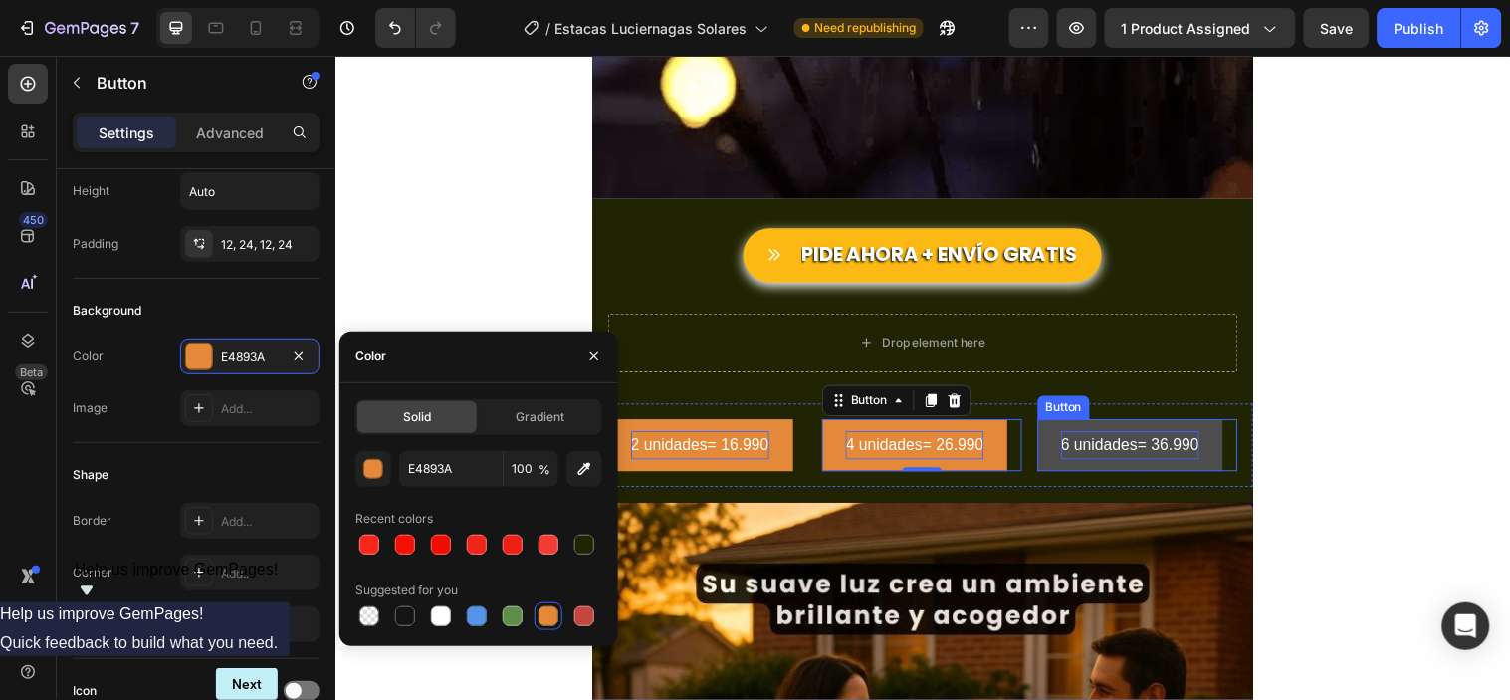
click at [1053, 435] on button "6 unidades= 36.990" at bounding box center [1143, 450] width 188 height 53
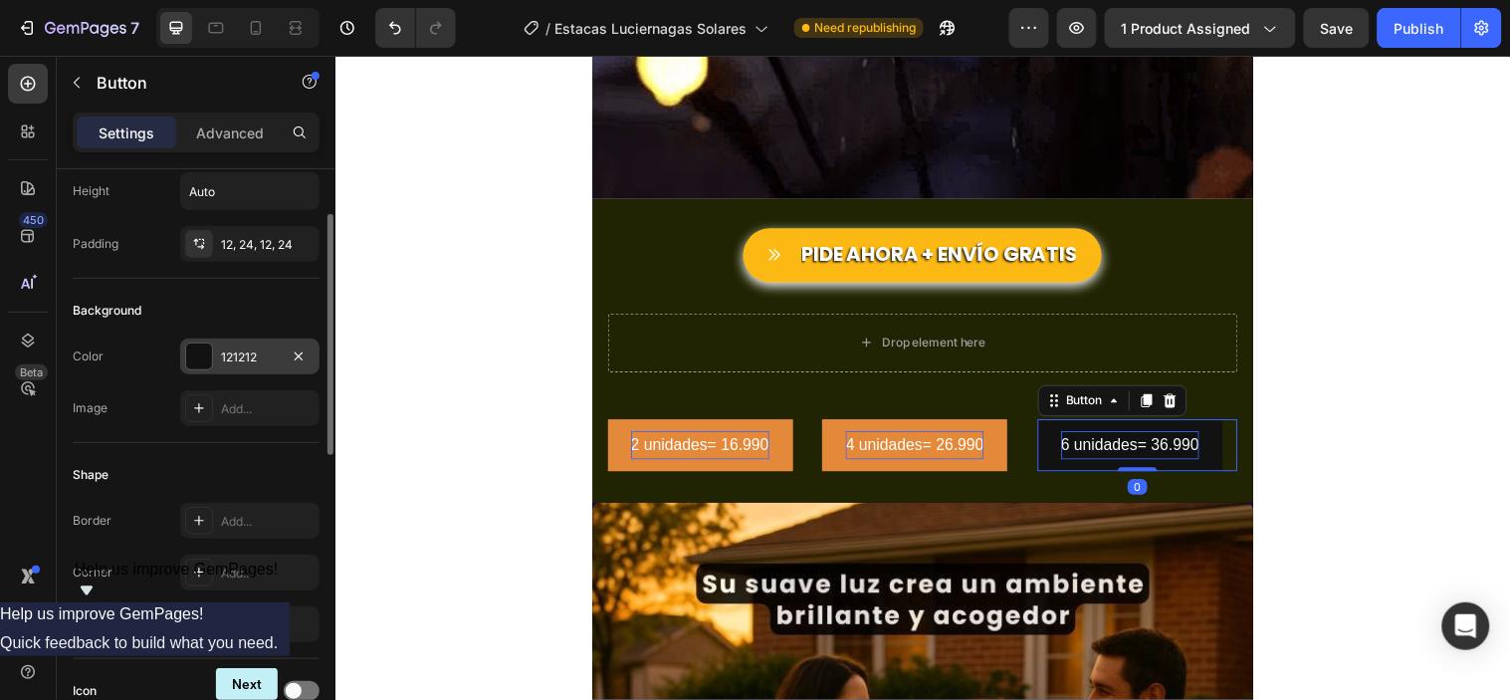
click at [195, 358] on div at bounding box center [199, 356] width 26 height 26
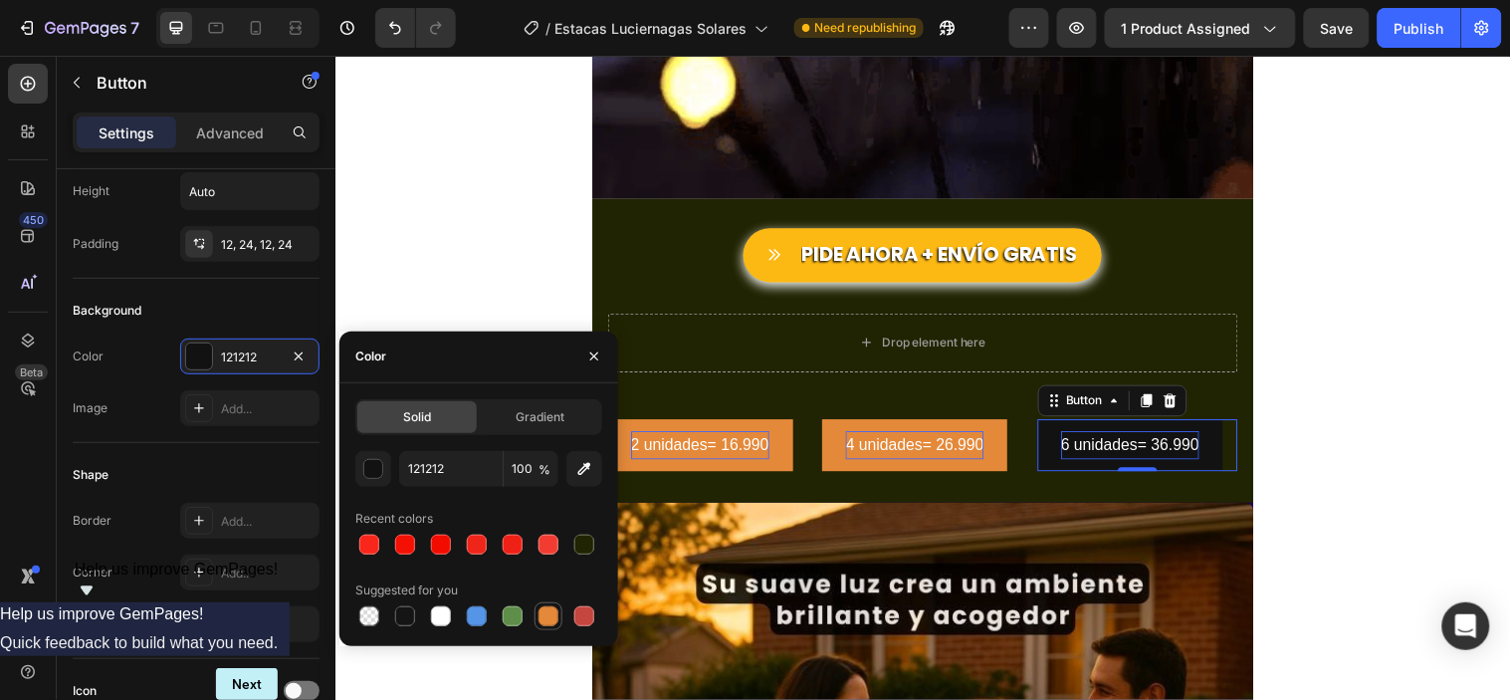
click at [554, 610] on div at bounding box center [548, 616] width 20 height 20
type input "E4893A"
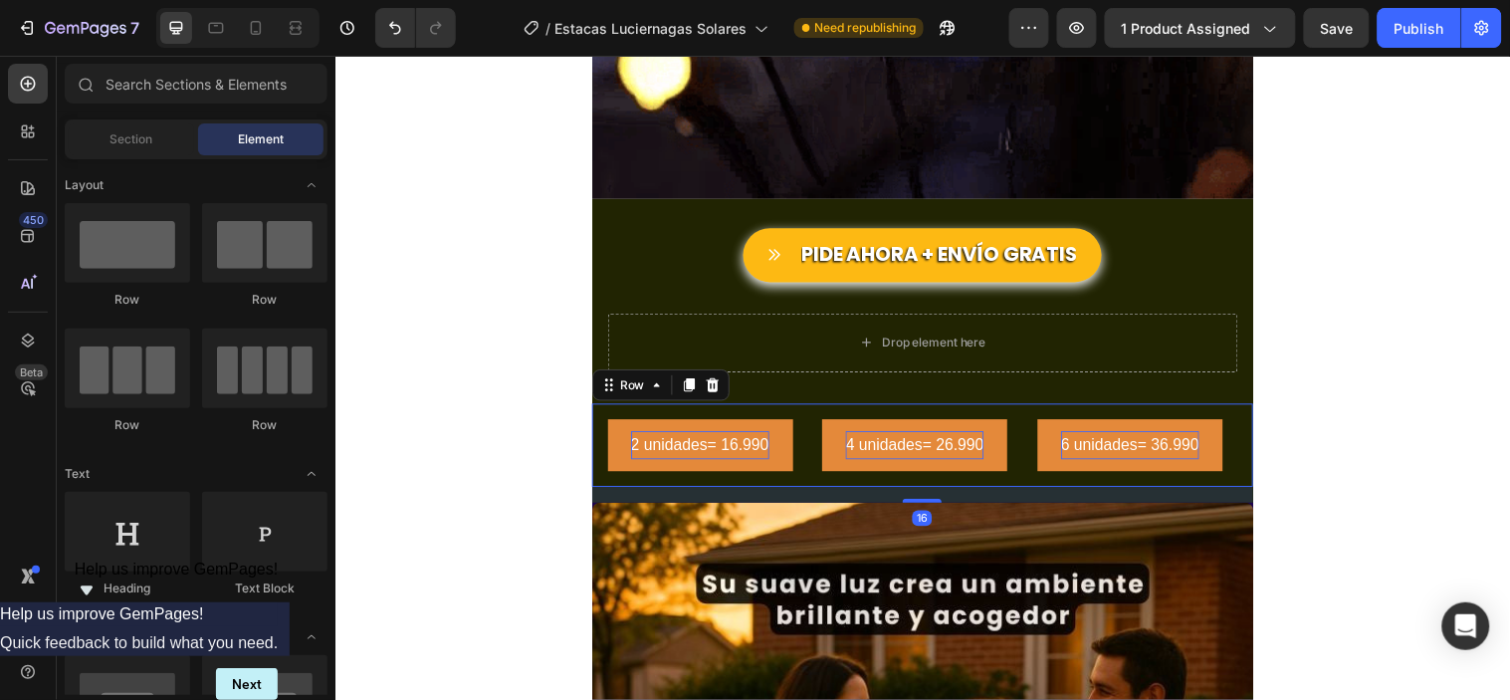
click at [814, 443] on div "2 unidades= 16.990 Button 4 unidades= 26.990 Button 6 unidades= 36.990 Button R…" at bounding box center [932, 450] width 672 height 85
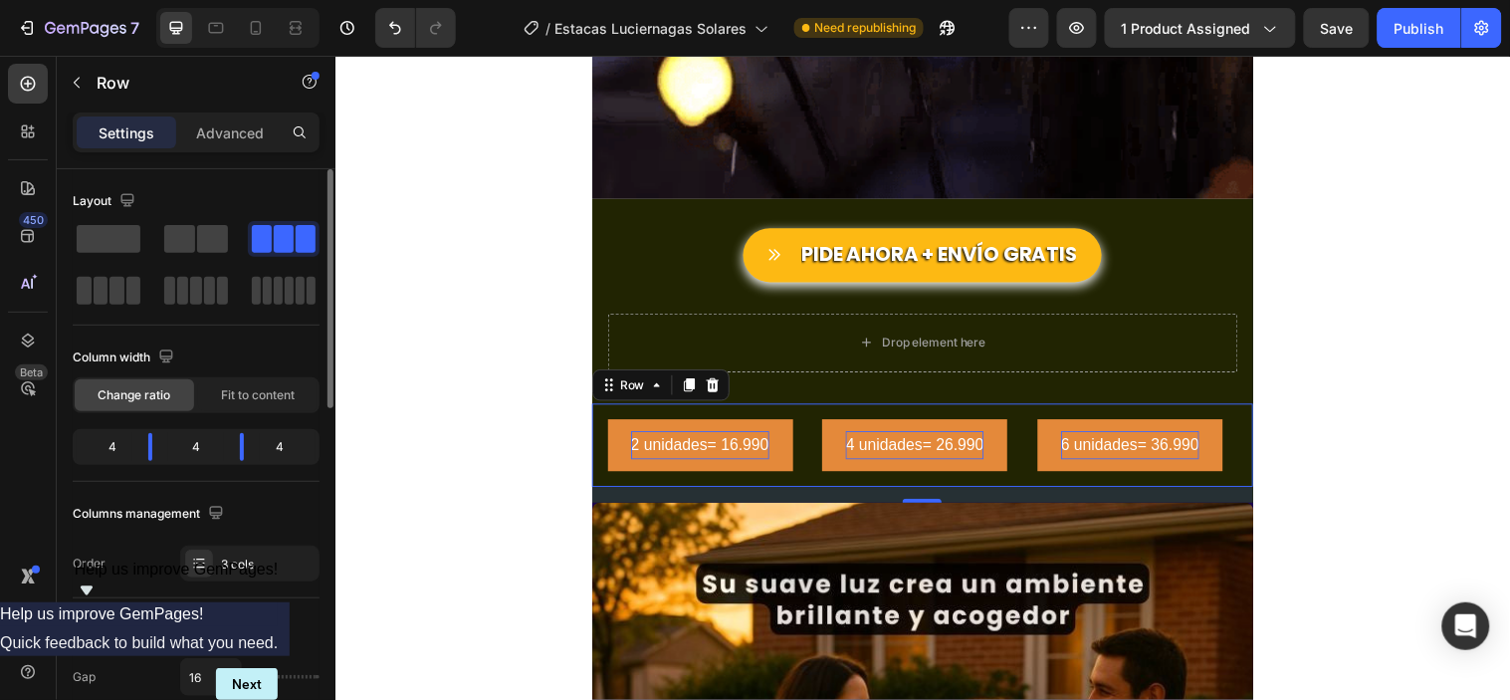
click at [121, 448] on div "4" at bounding box center [105, 447] width 56 height 28
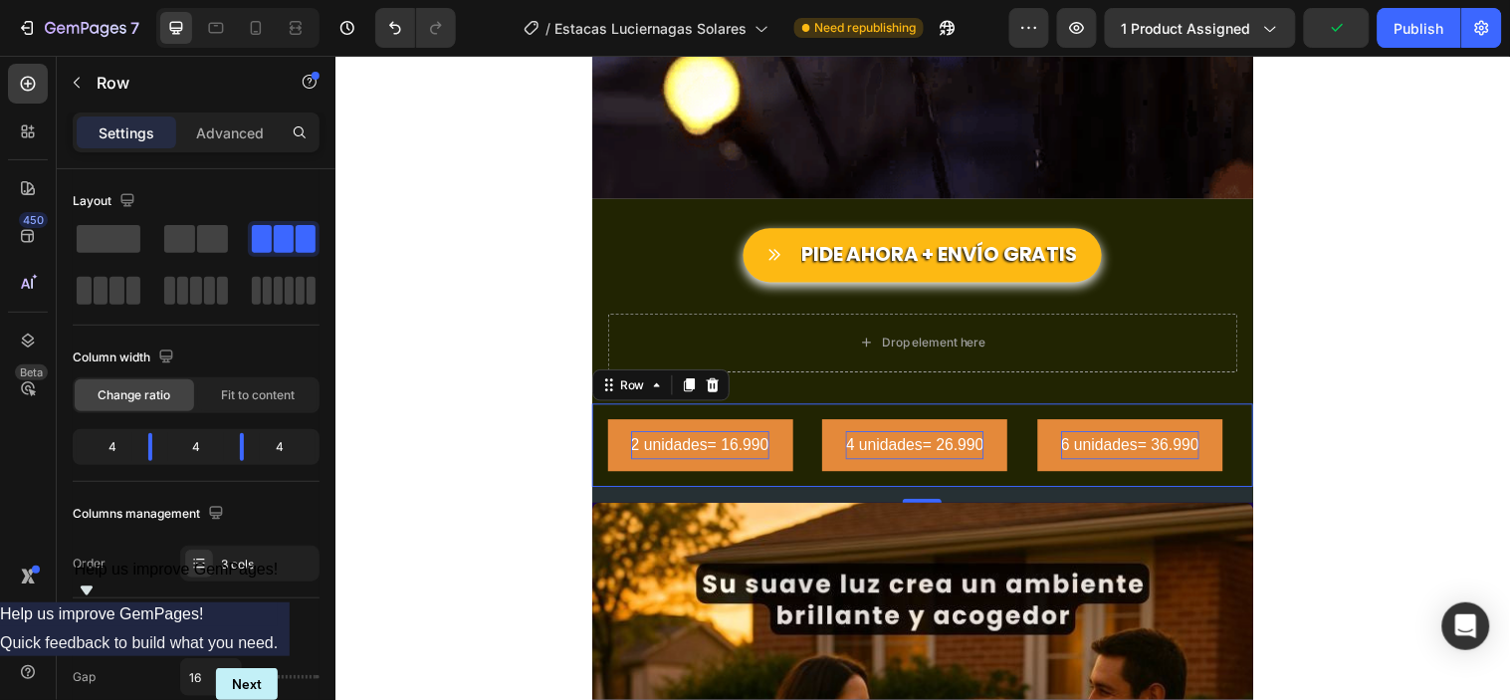
click at [800, 416] on div "2 unidades= 16.990 Button 4 unidades= 26.990 Button 6 unidades= 36.990 Button R…" at bounding box center [932, 450] width 672 height 85
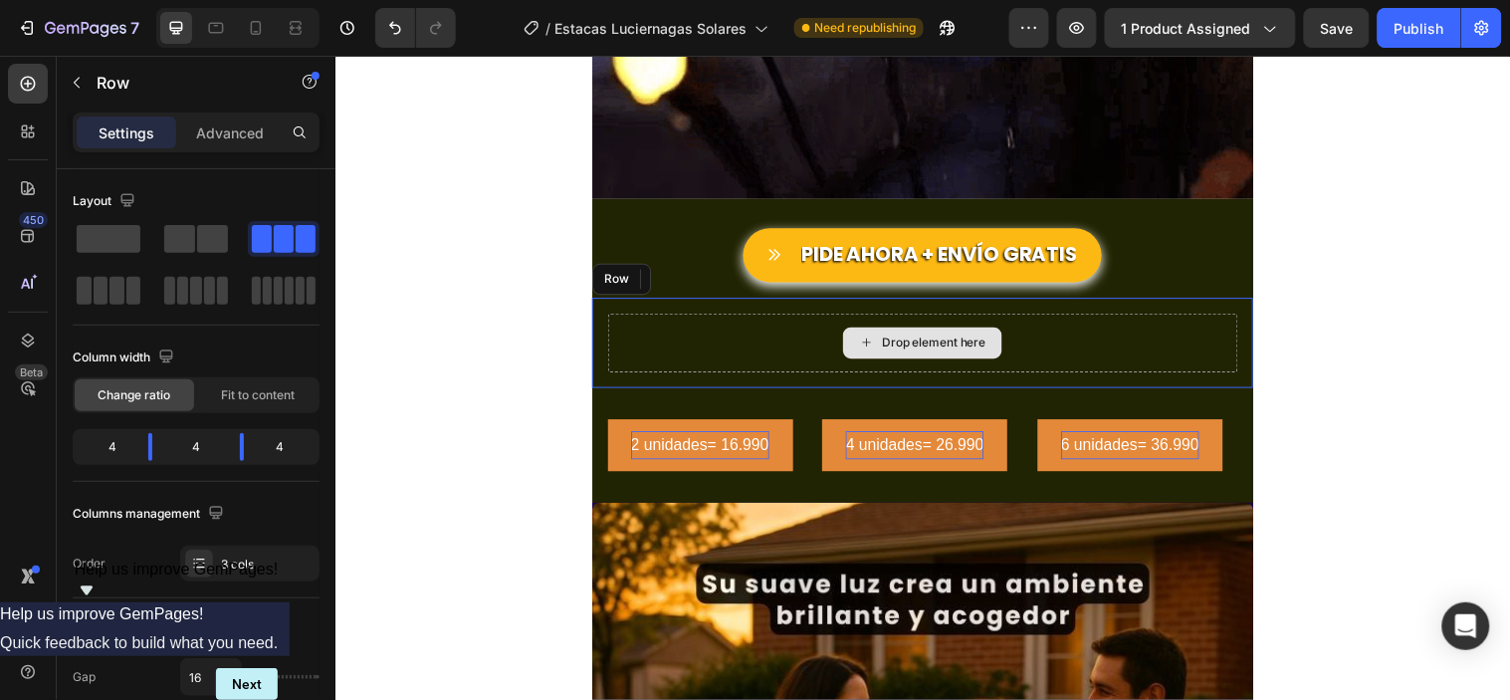
click at [809, 353] on div "Drop element here" at bounding box center [932, 346] width 640 height 60
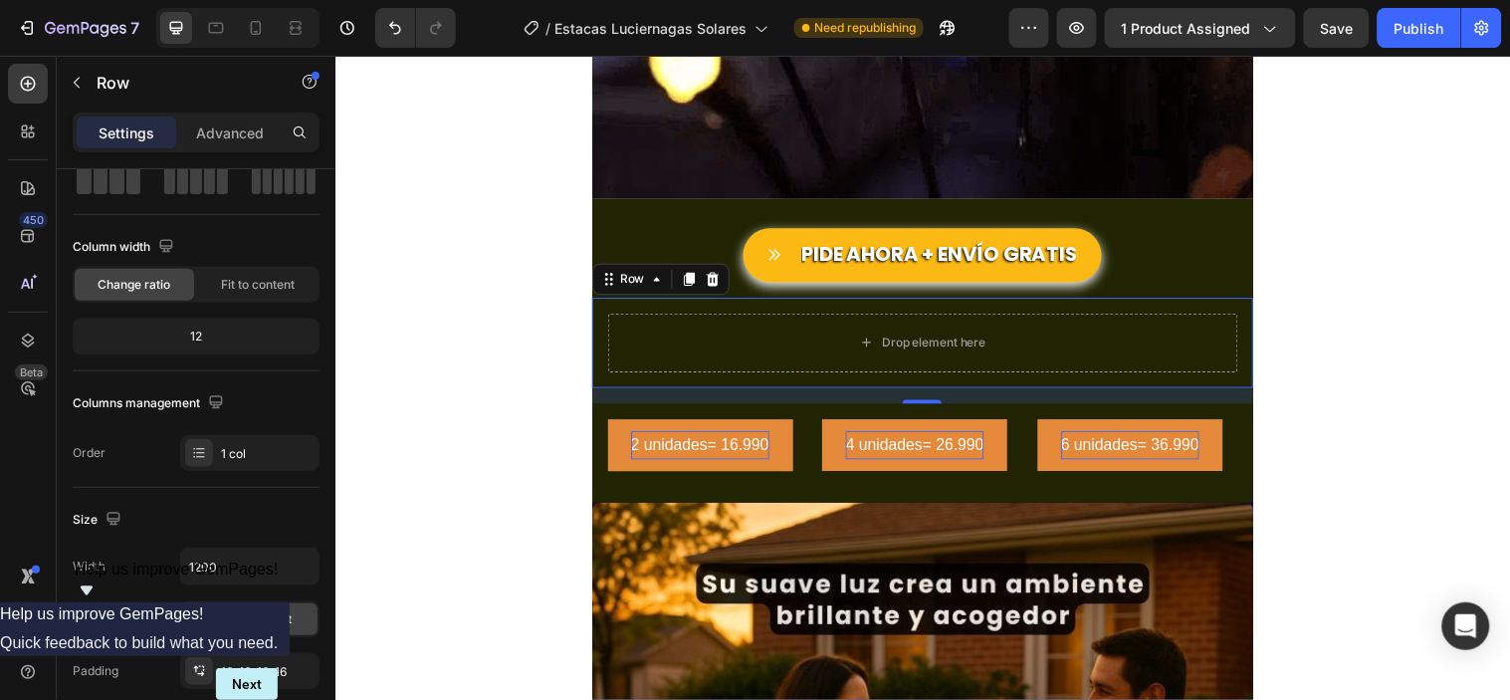
scroll to position [627, 0]
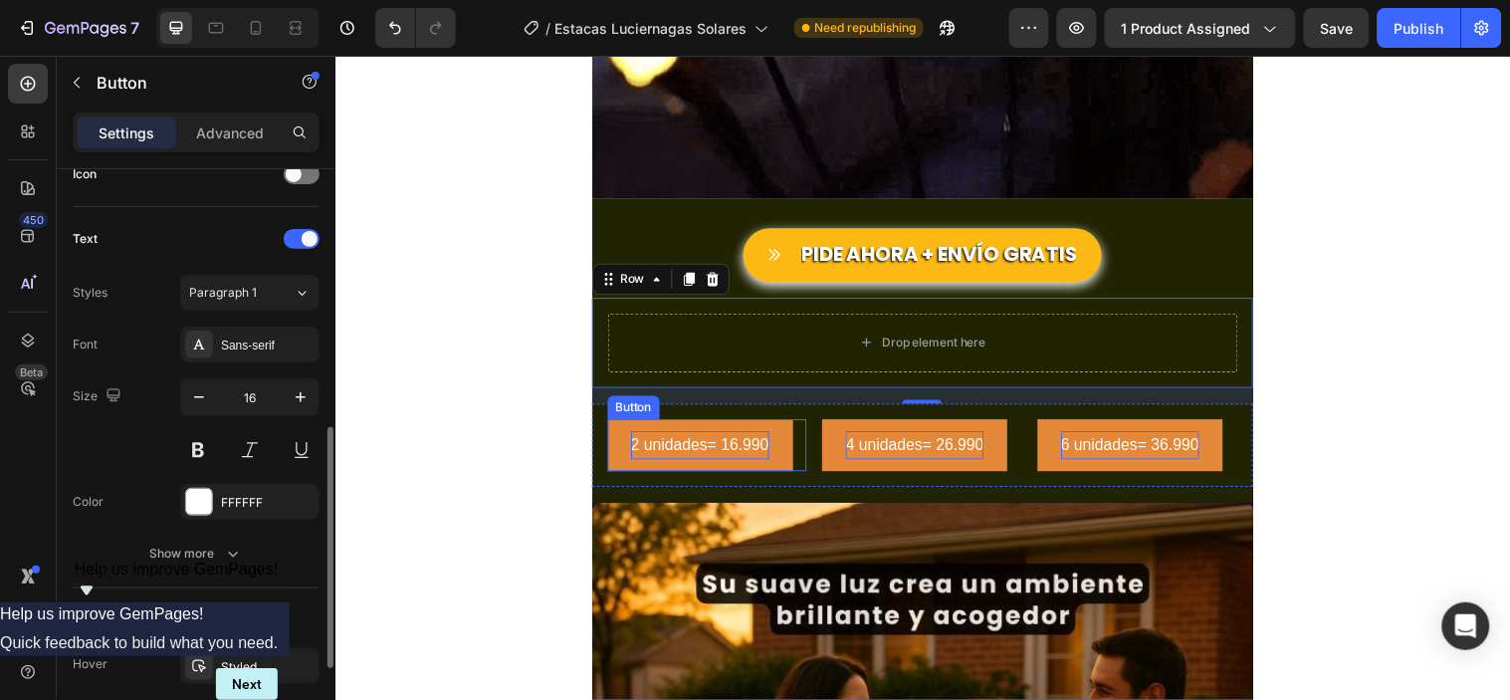
click at [636, 452] on p "2 unidades= 16.990" at bounding box center [706, 450] width 140 height 29
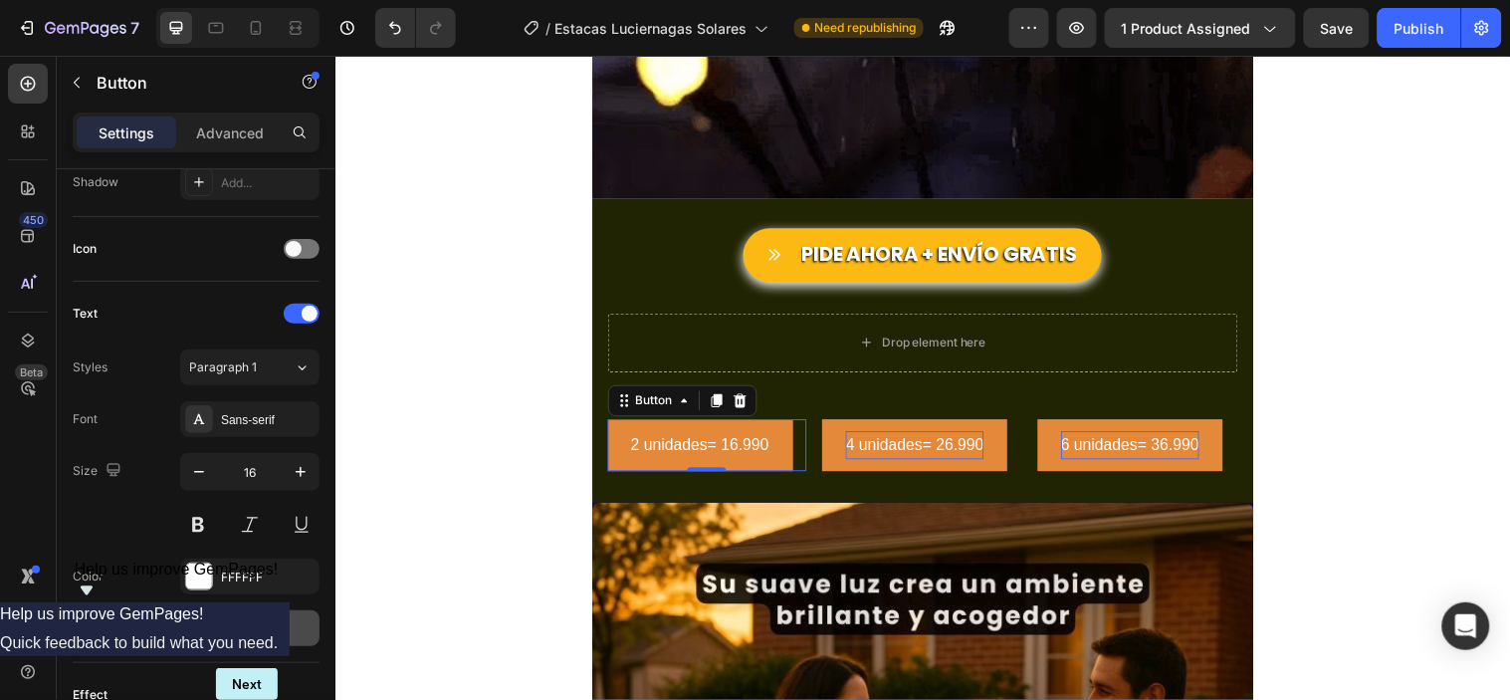
scroll to position [840, 0]
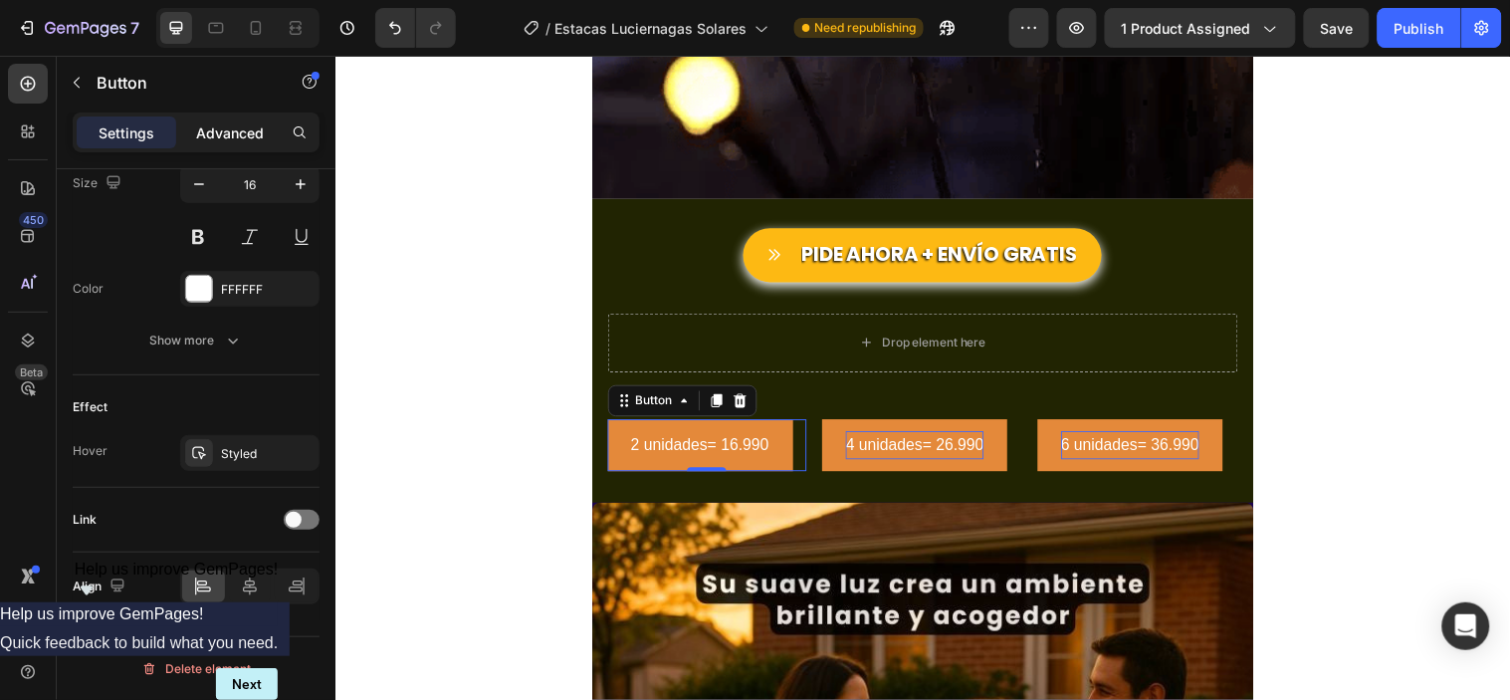
click at [249, 127] on p "Advanced" at bounding box center [230, 132] width 68 height 21
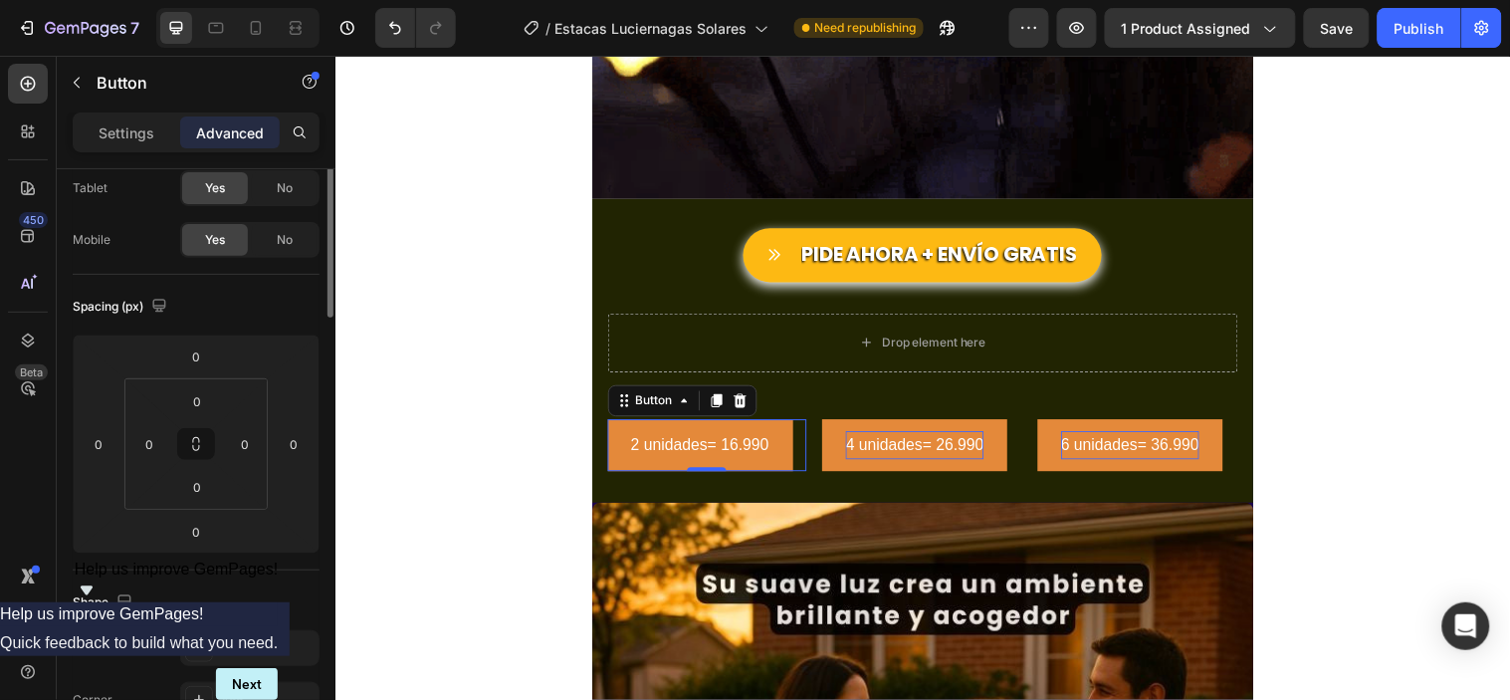
scroll to position [0, 0]
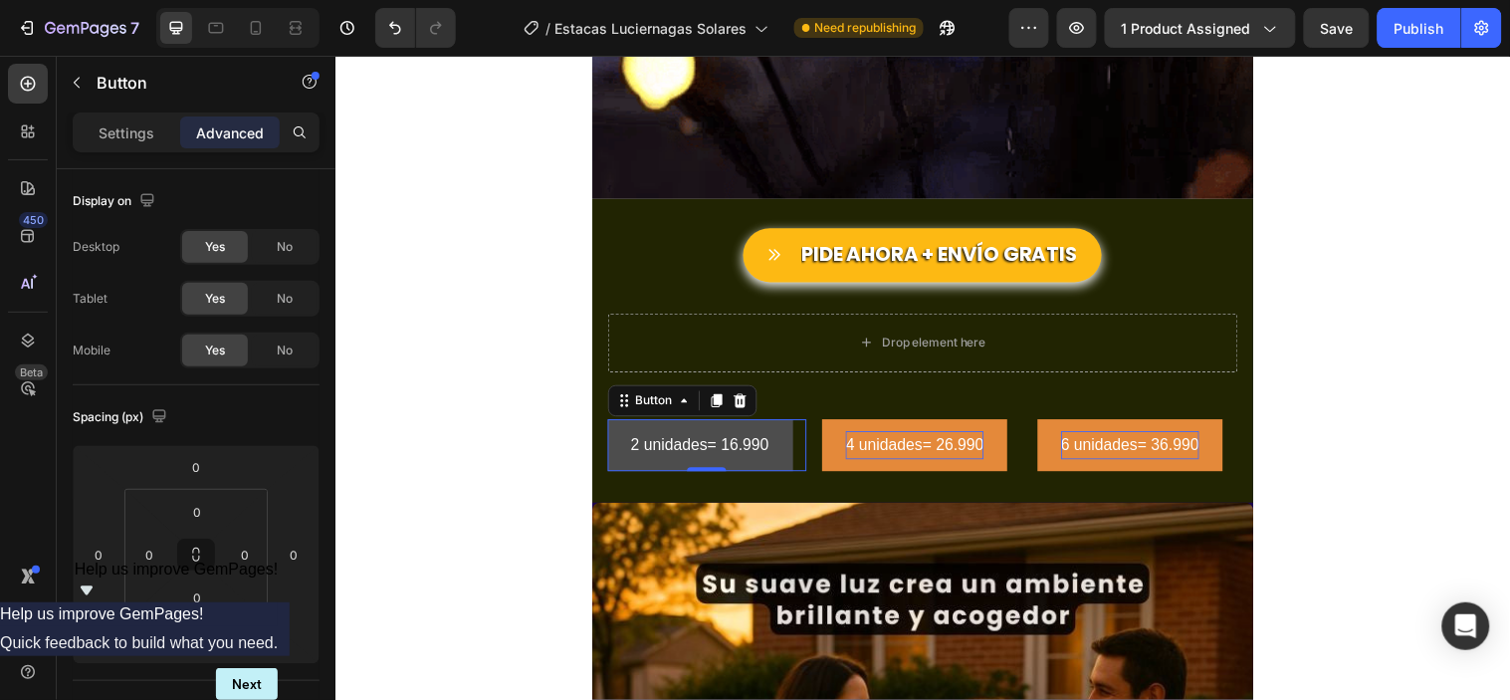
click at [617, 455] on button "2 unidades= 16.990" at bounding box center [706, 450] width 188 height 53
click at [613, 442] on button "2 unidades= 16.990" at bounding box center [706, 450] width 188 height 53
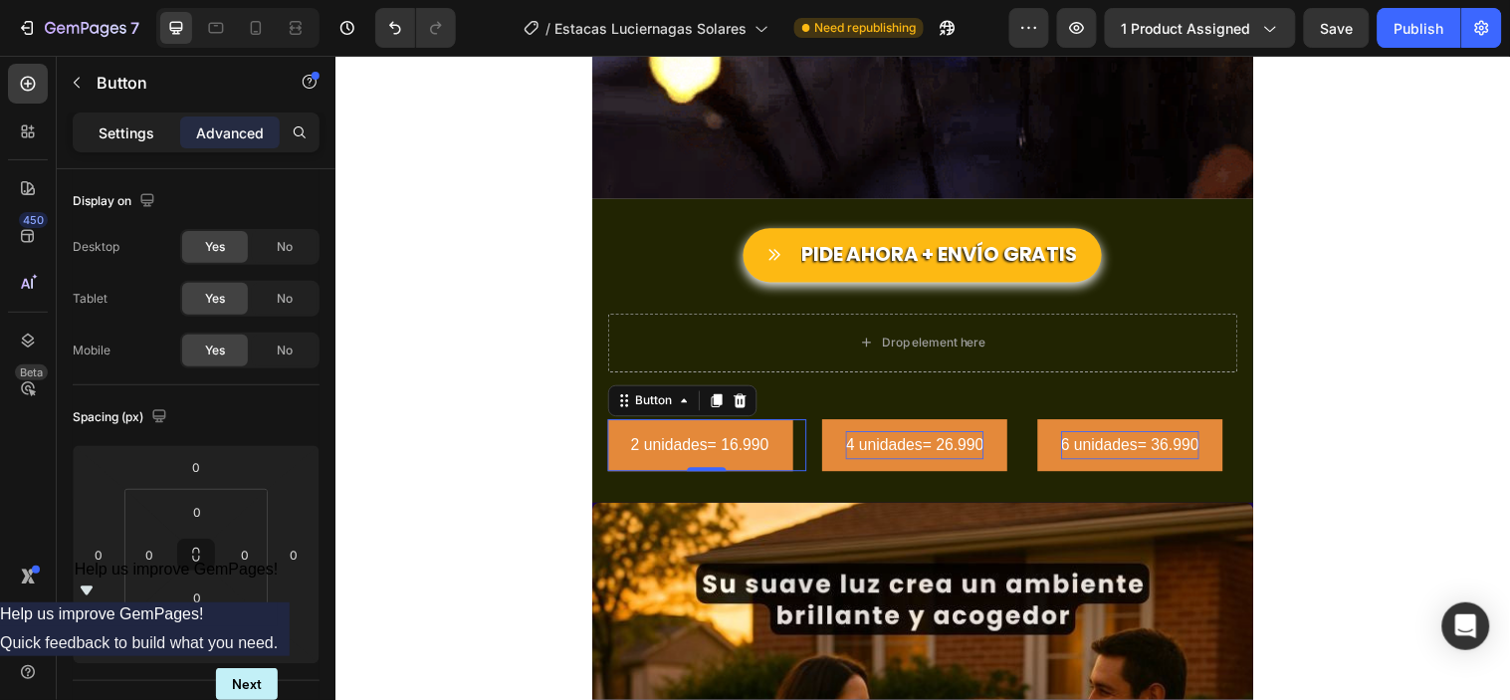
click at [112, 131] on p "Settings" at bounding box center [127, 132] width 56 height 21
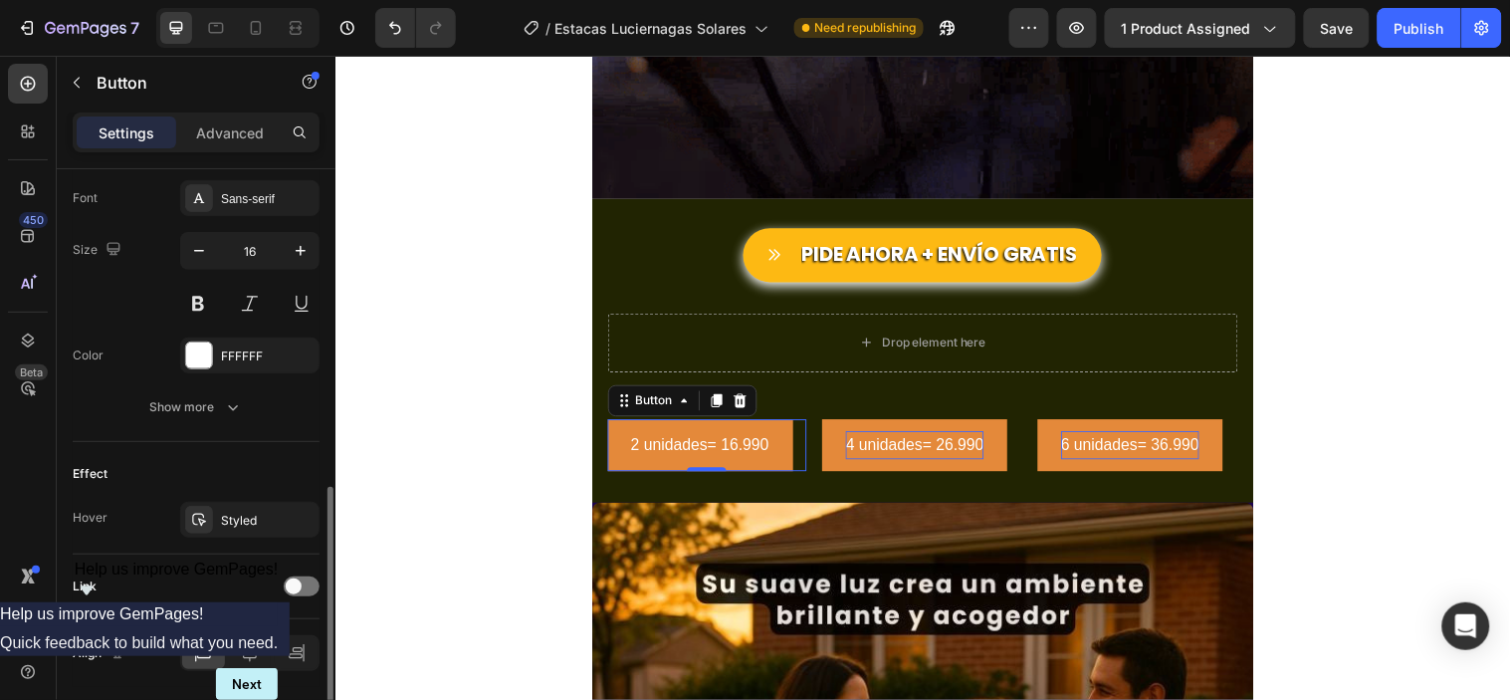
scroll to position [840, 0]
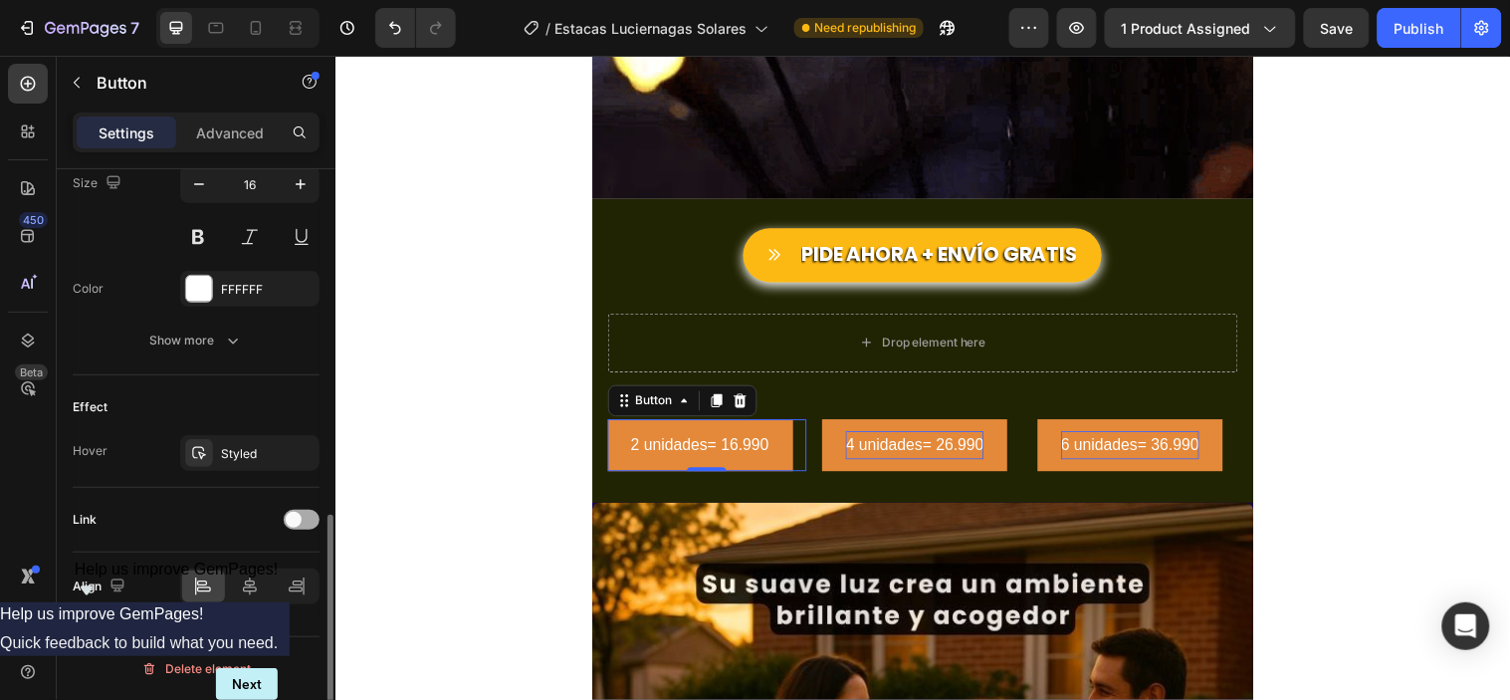
click at [300, 520] on span at bounding box center [294, 520] width 16 height 16
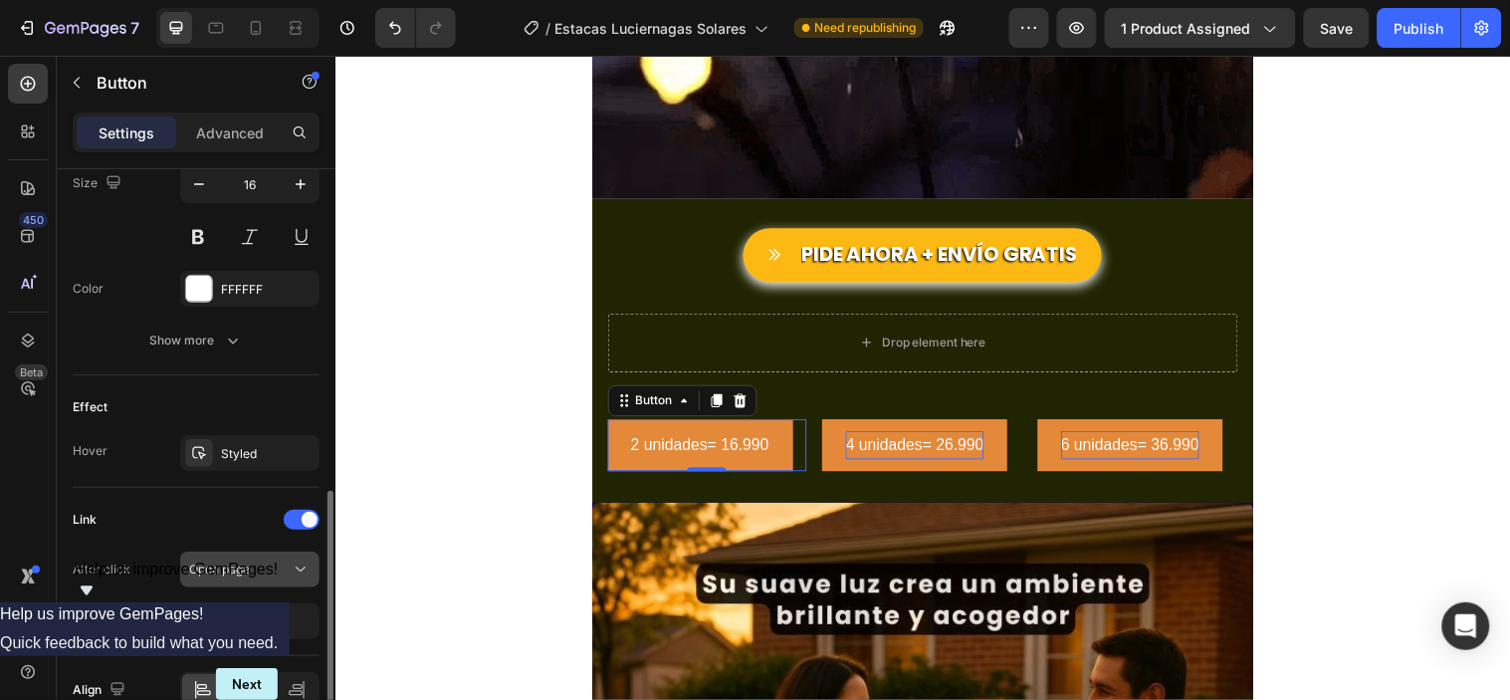
scroll to position [943, 0]
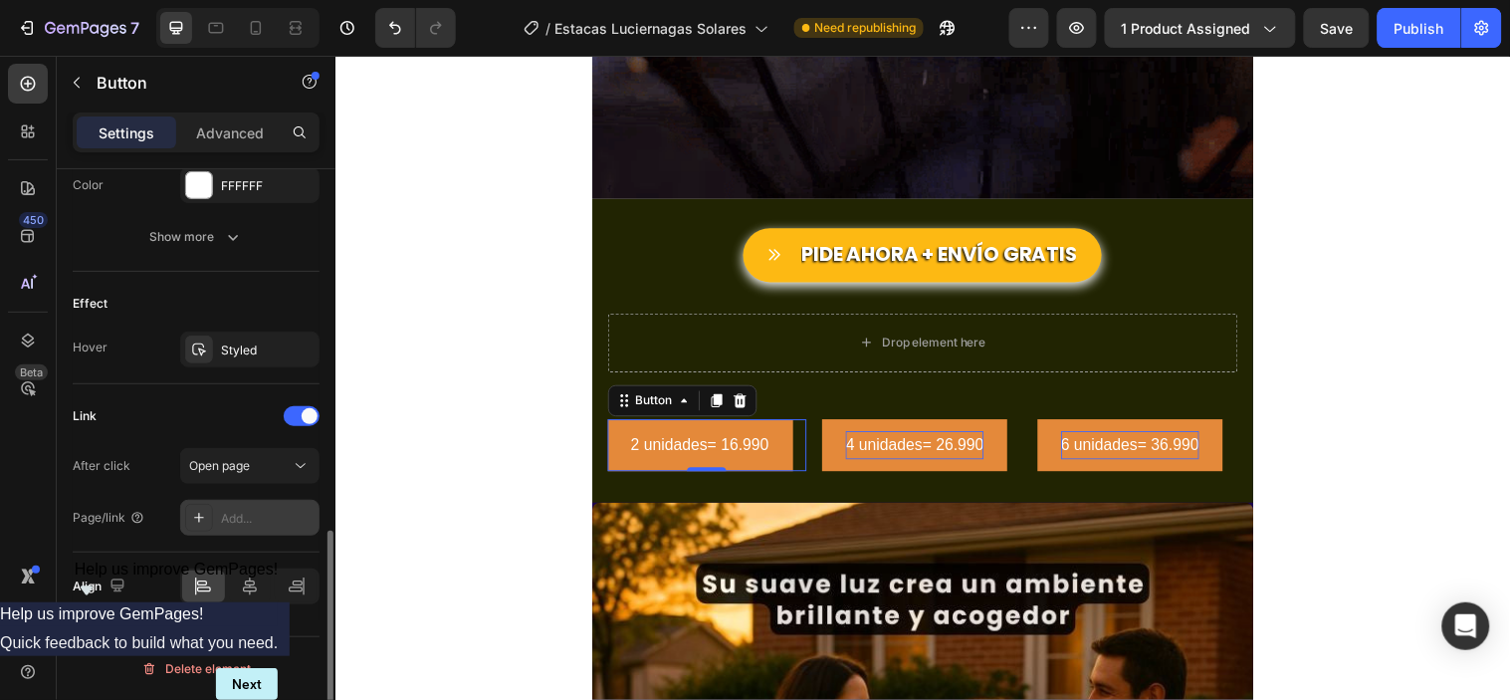
click at [231, 513] on div "Add..." at bounding box center [268, 519] width 94 height 18
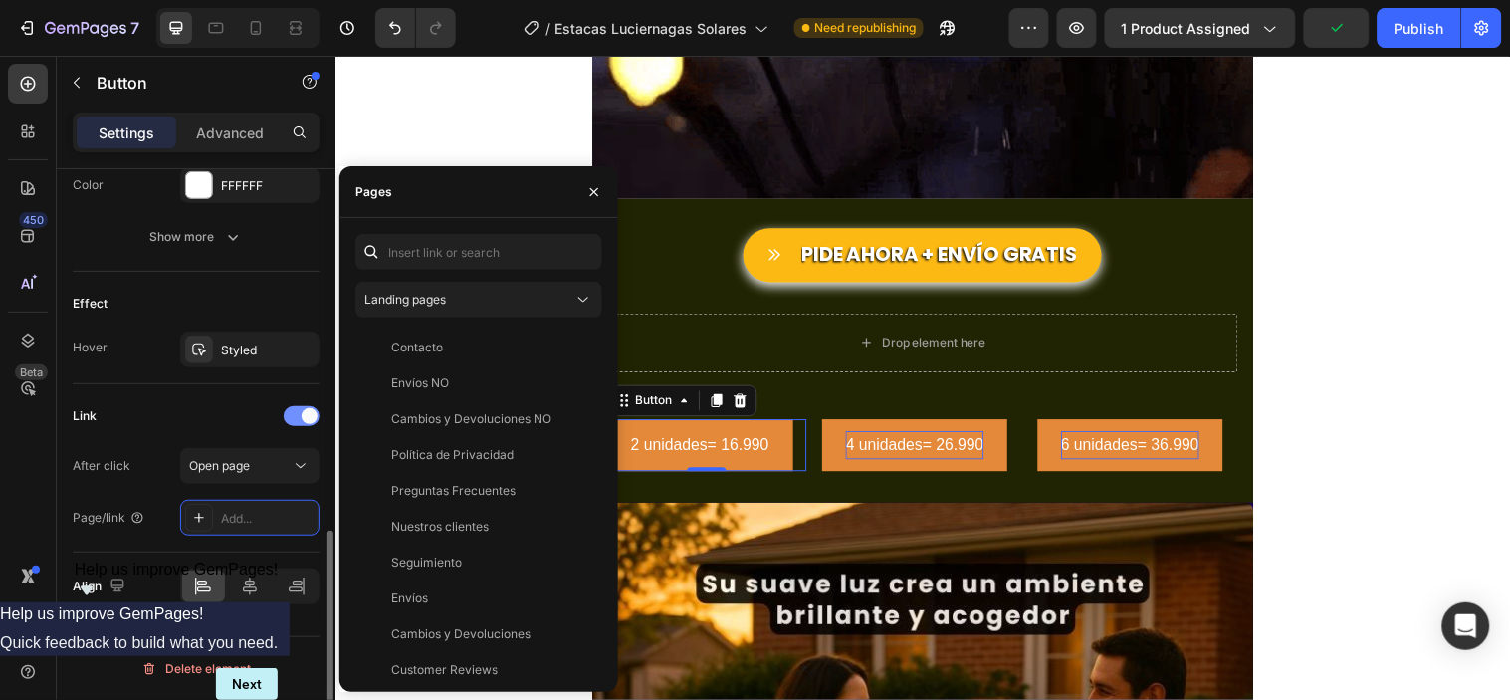
click at [303, 406] on div at bounding box center [302, 416] width 36 height 20
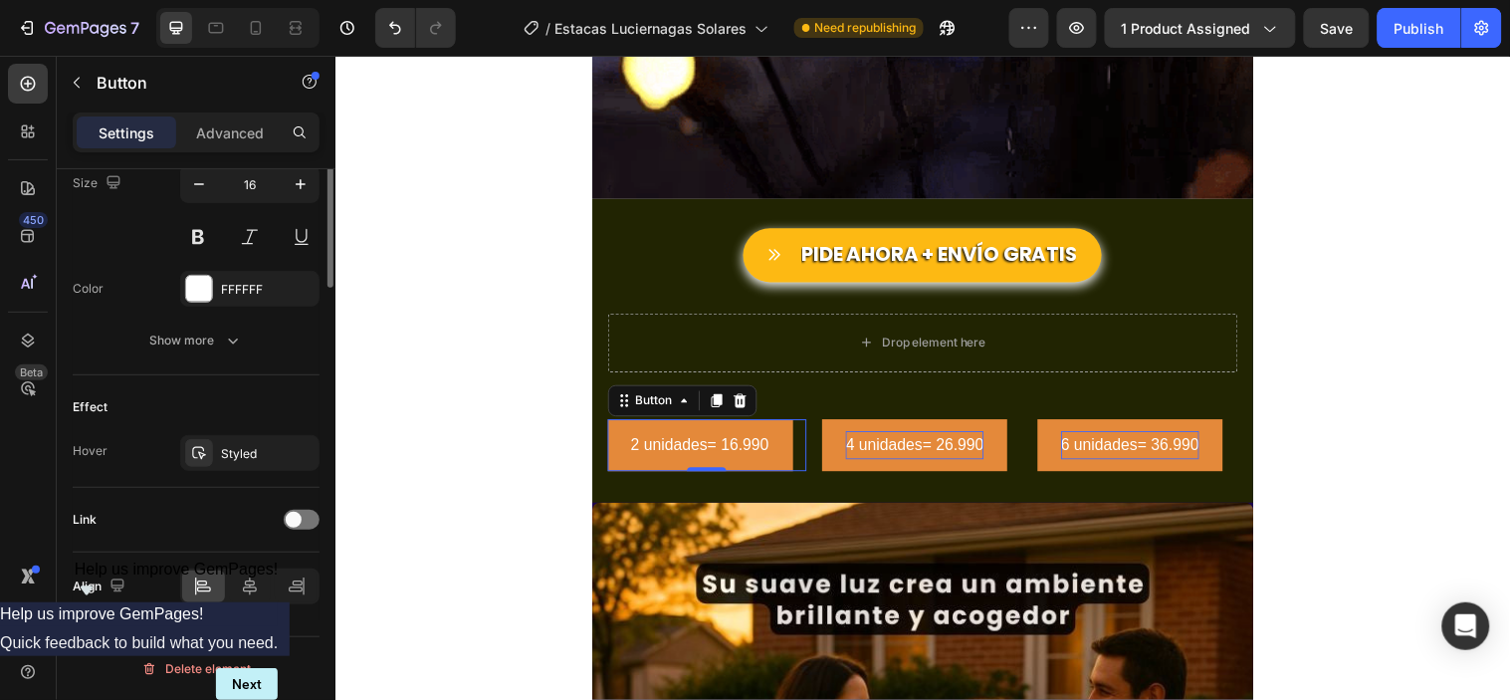
scroll to position [509, 0]
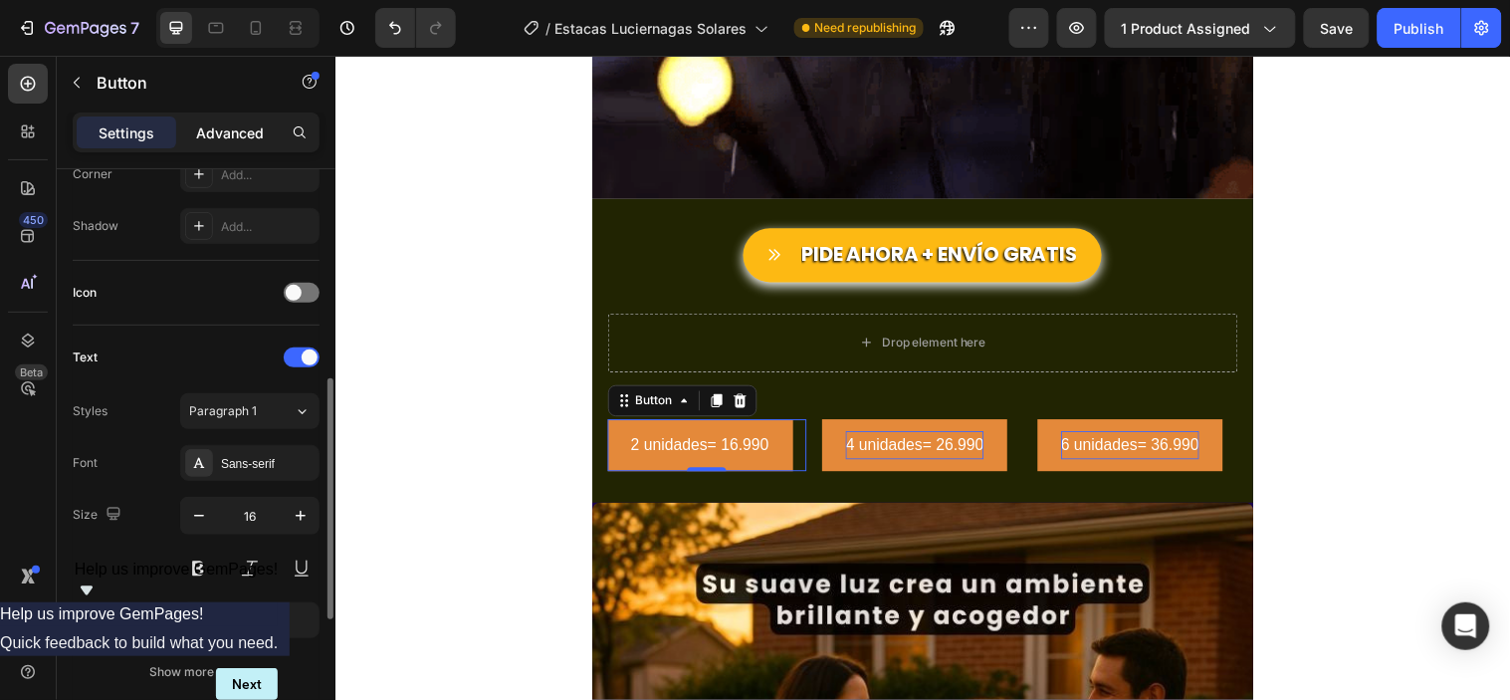
click at [233, 123] on p "Advanced" at bounding box center [230, 132] width 68 height 21
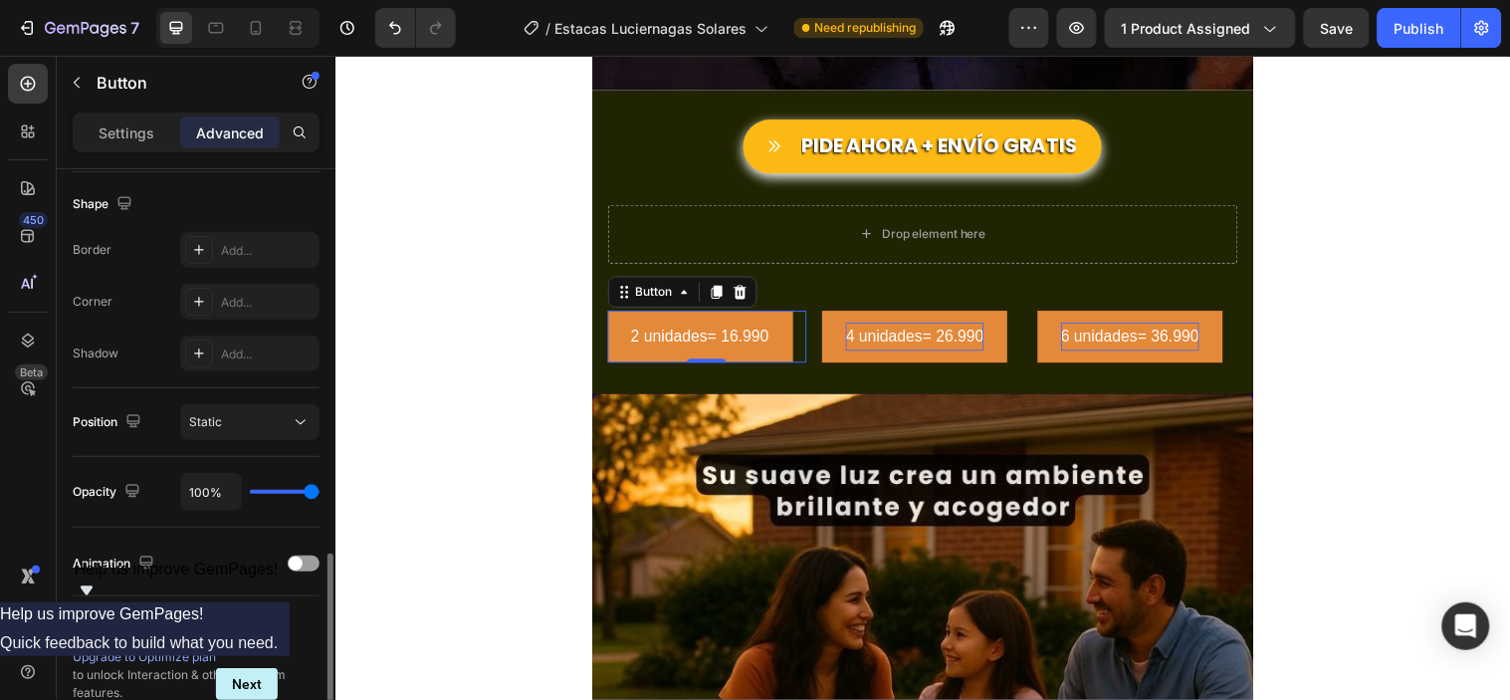
scroll to position [740, 0]
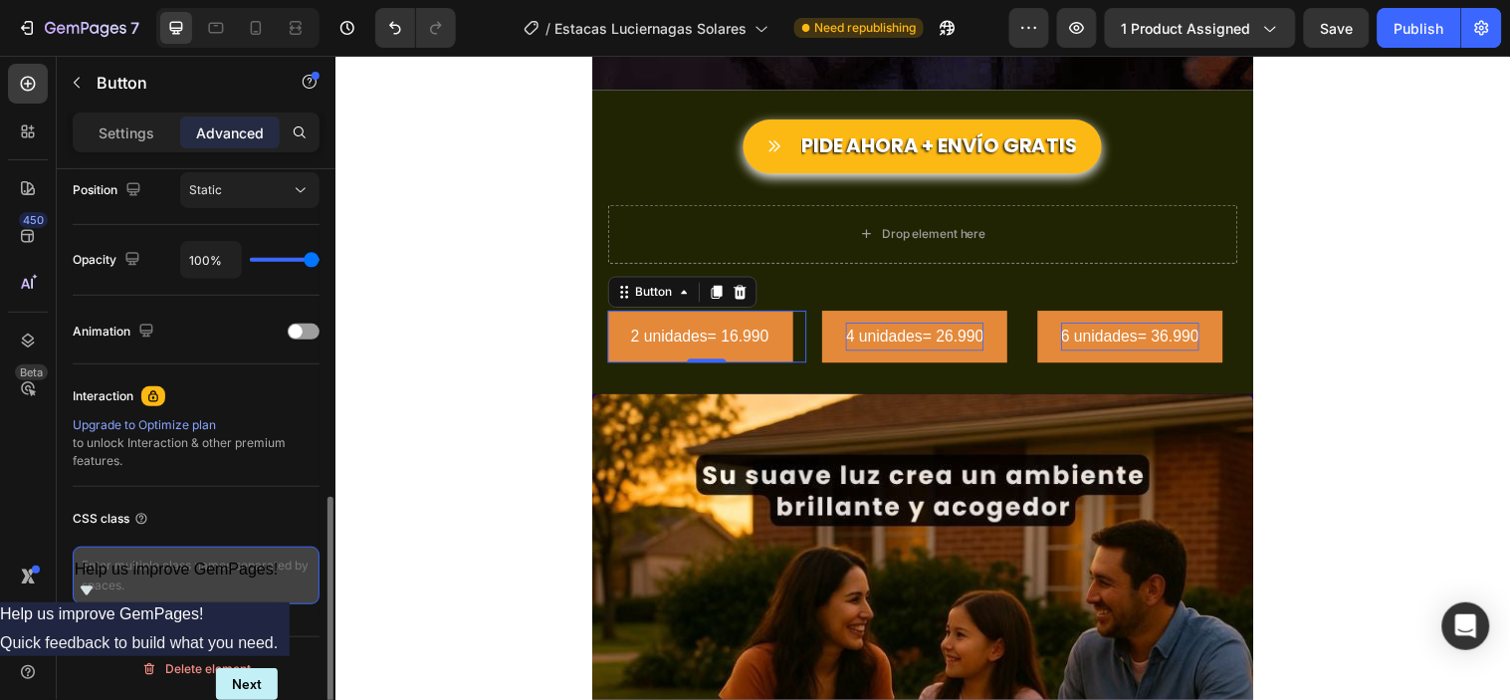
click at [143, 571] on textarea at bounding box center [196, 575] width 247 height 58
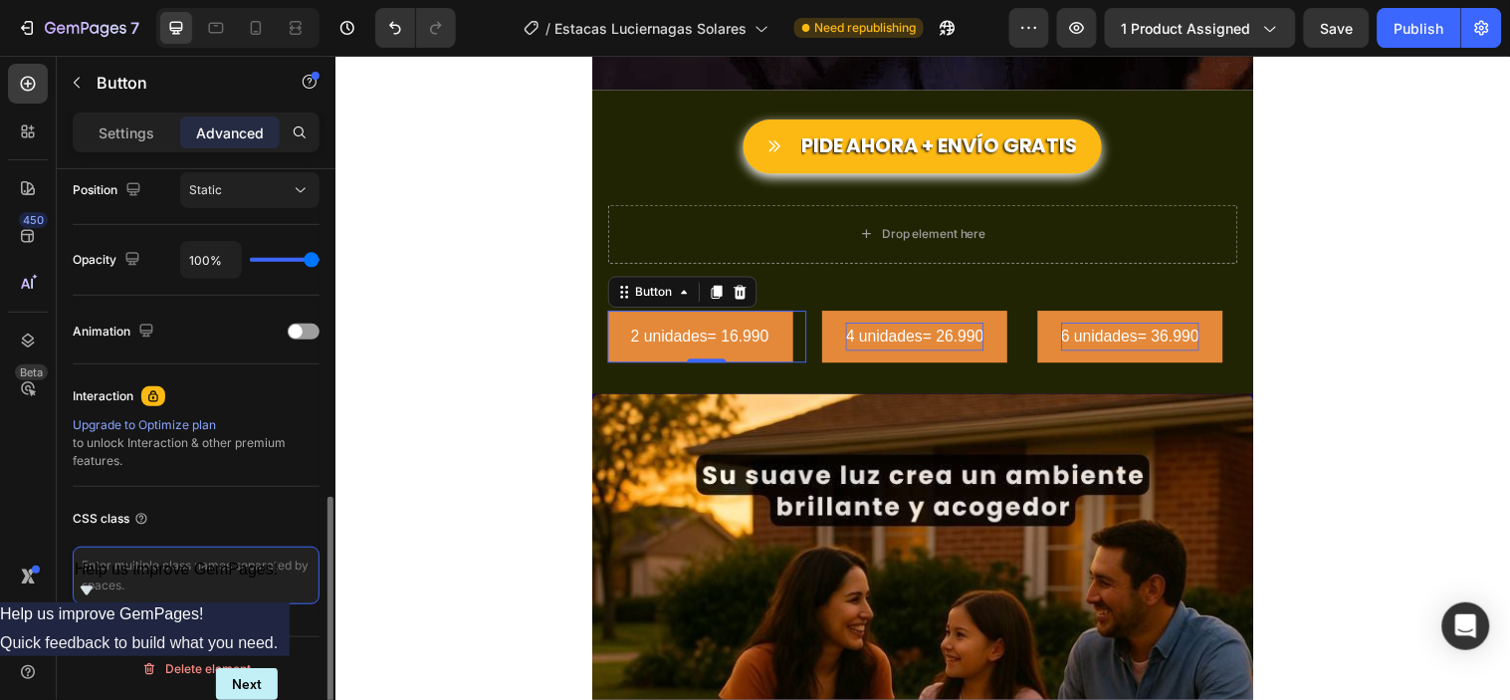
paste textarea "45917210443951"
click at [77, 568] on textarea "45917210443951" at bounding box center [196, 575] width 247 height 58
click at [82, 568] on textarea "45917210443951" at bounding box center [196, 575] width 247 height 58
paste textarea "[URL][DOMAIN_NAME]"
click at [307, 565] on textarea "[URL][DOMAIN_NAME]" at bounding box center [196, 575] width 247 height 58
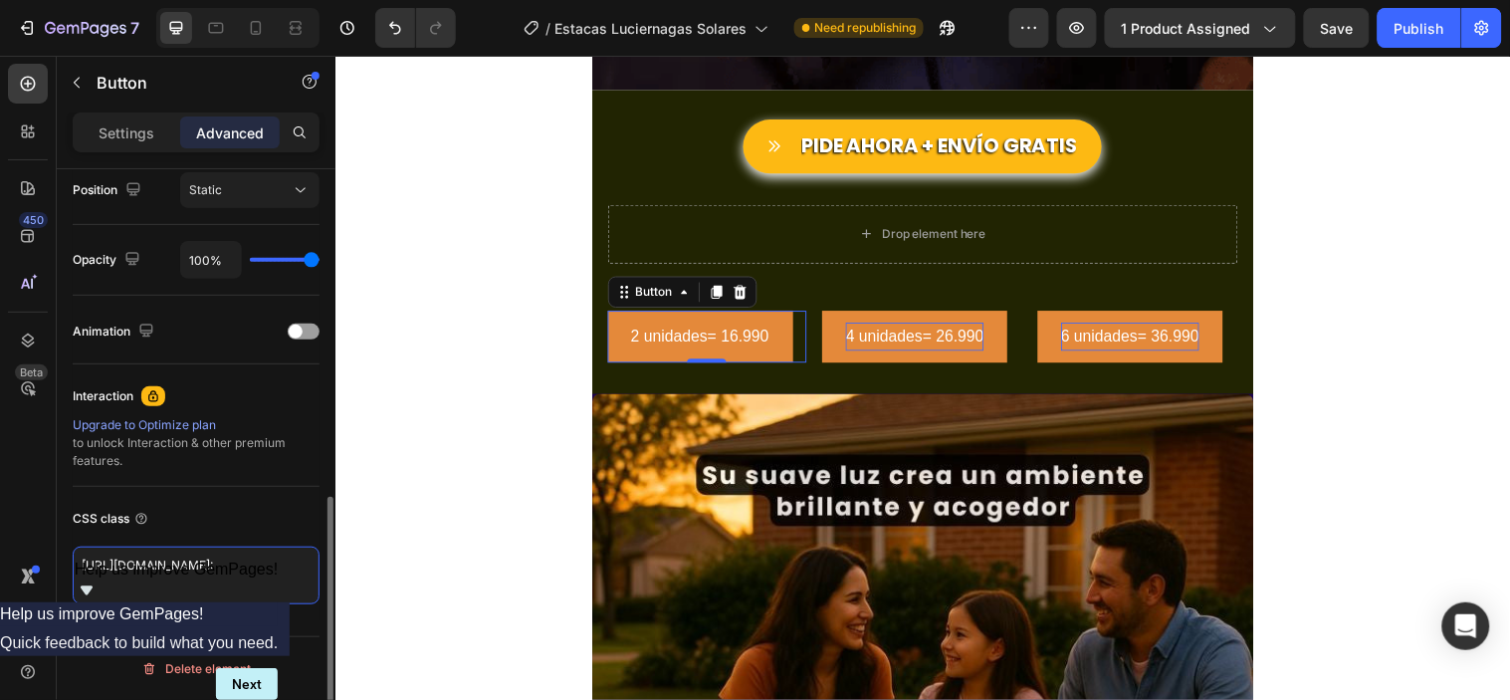
type textarea "[URL][DOMAIN_NAME]"
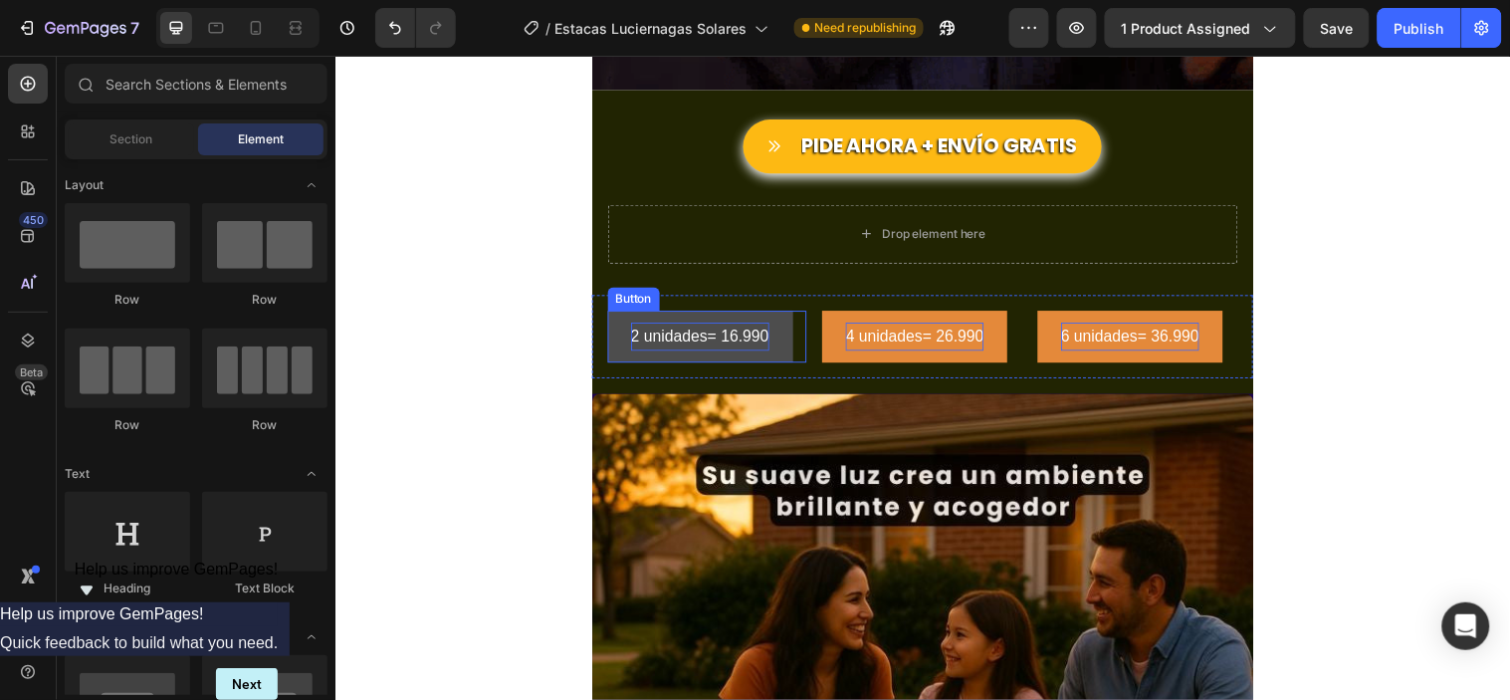
click at [701, 346] on p "2 unidades= 16.990" at bounding box center [706, 339] width 140 height 29
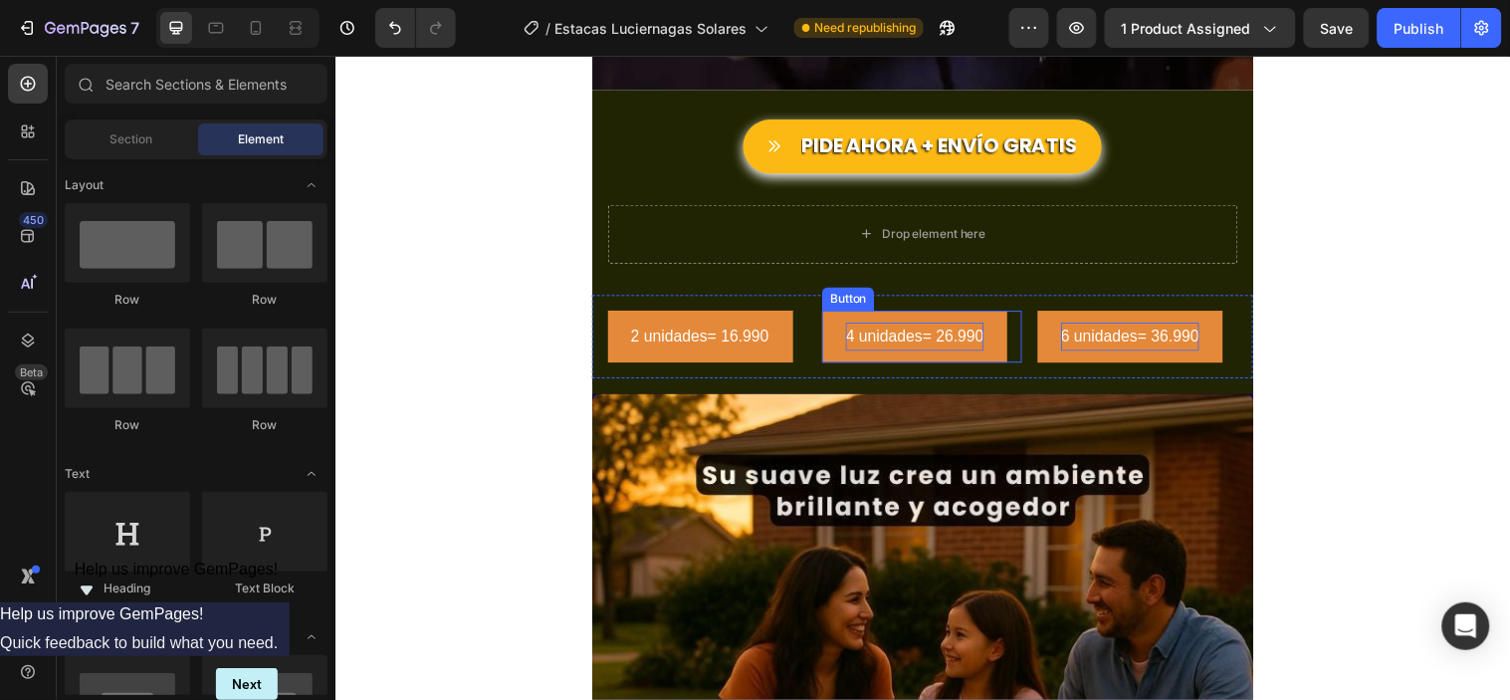
click at [907, 339] on p "4 unidades= 26.990" at bounding box center [924, 339] width 140 height 29
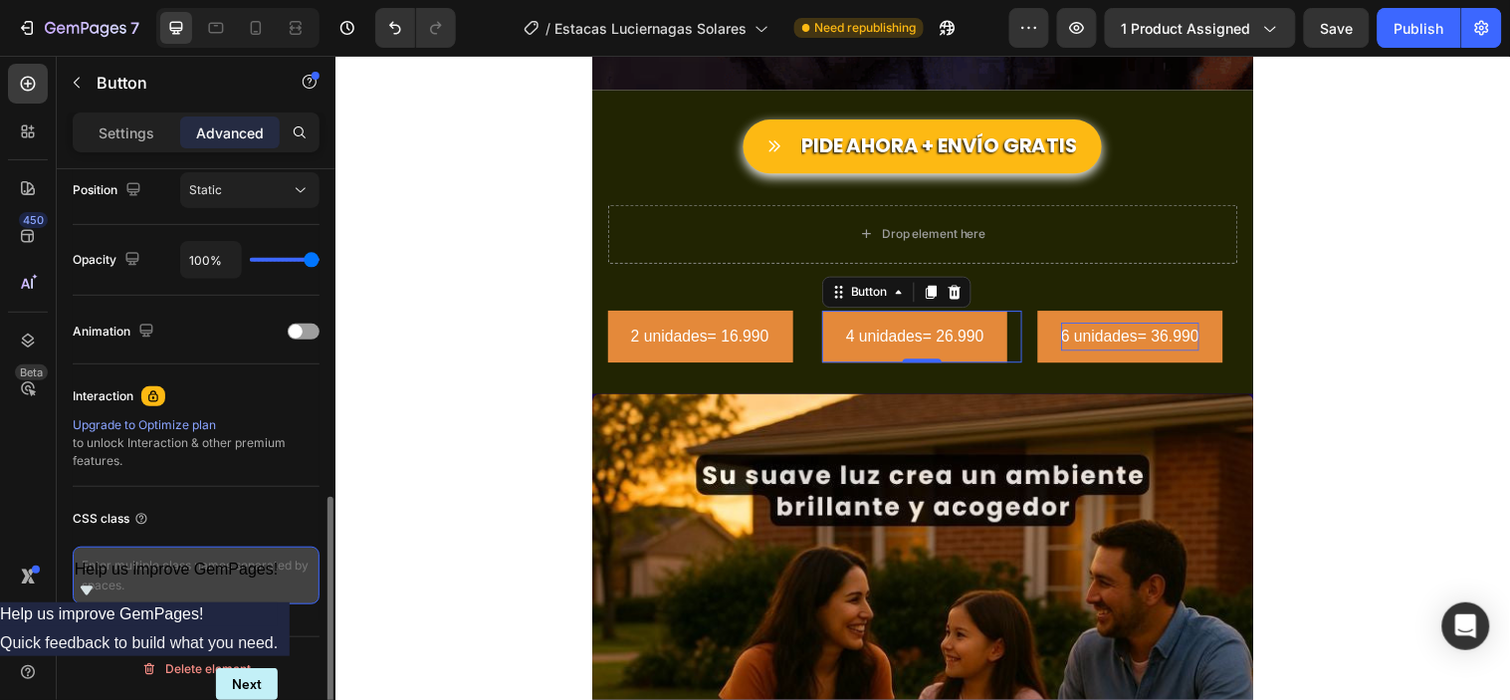
click at [170, 569] on textarea at bounding box center [196, 575] width 247 height 58
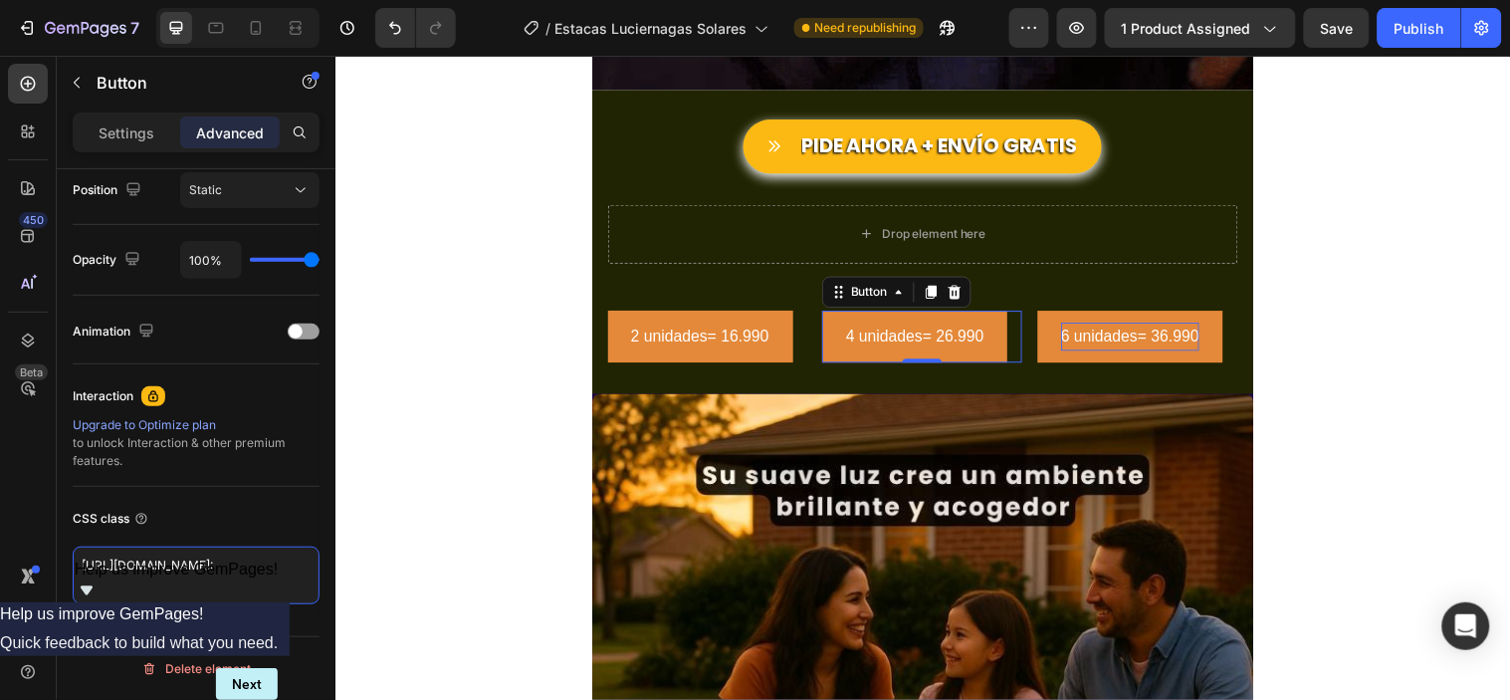
type textarea "[URL][DOMAIN_NAME]"
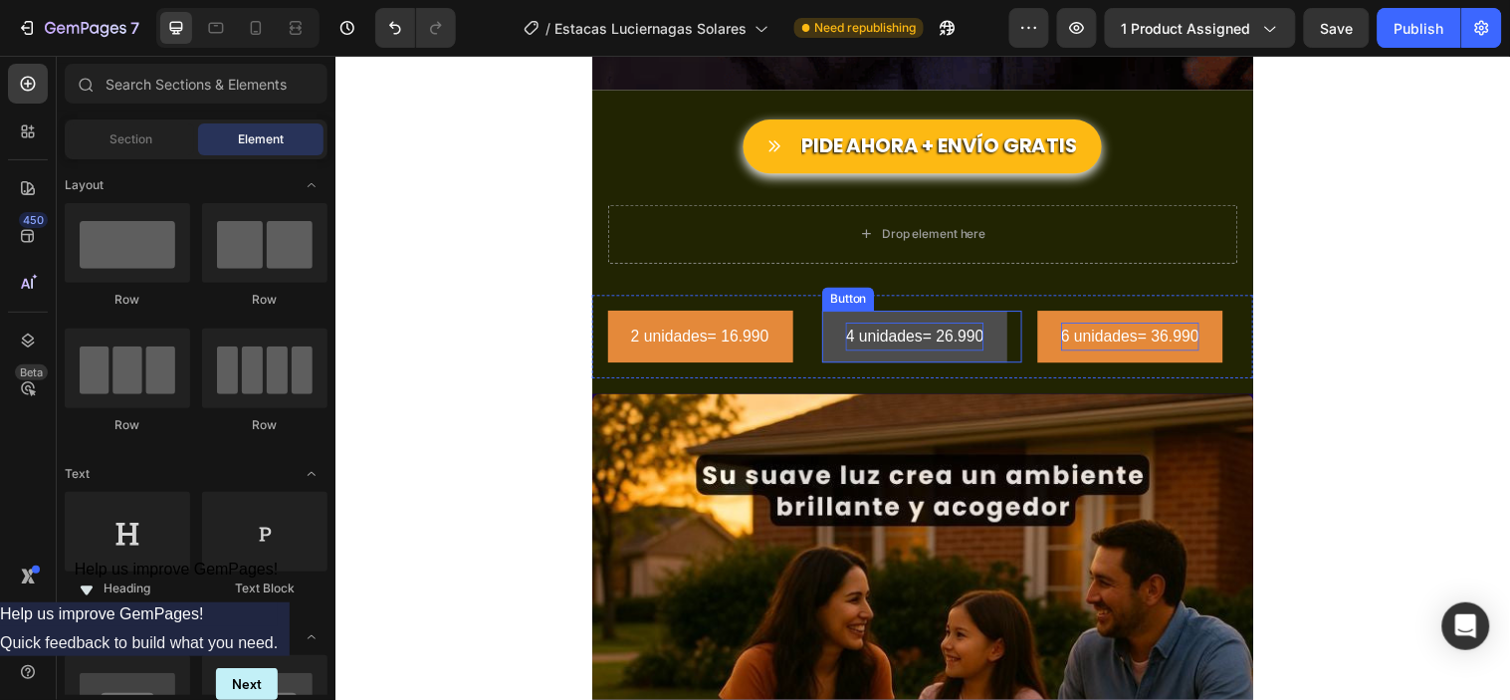
click at [894, 331] on p "4 unidades= 26.990" at bounding box center [924, 339] width 140 height 29
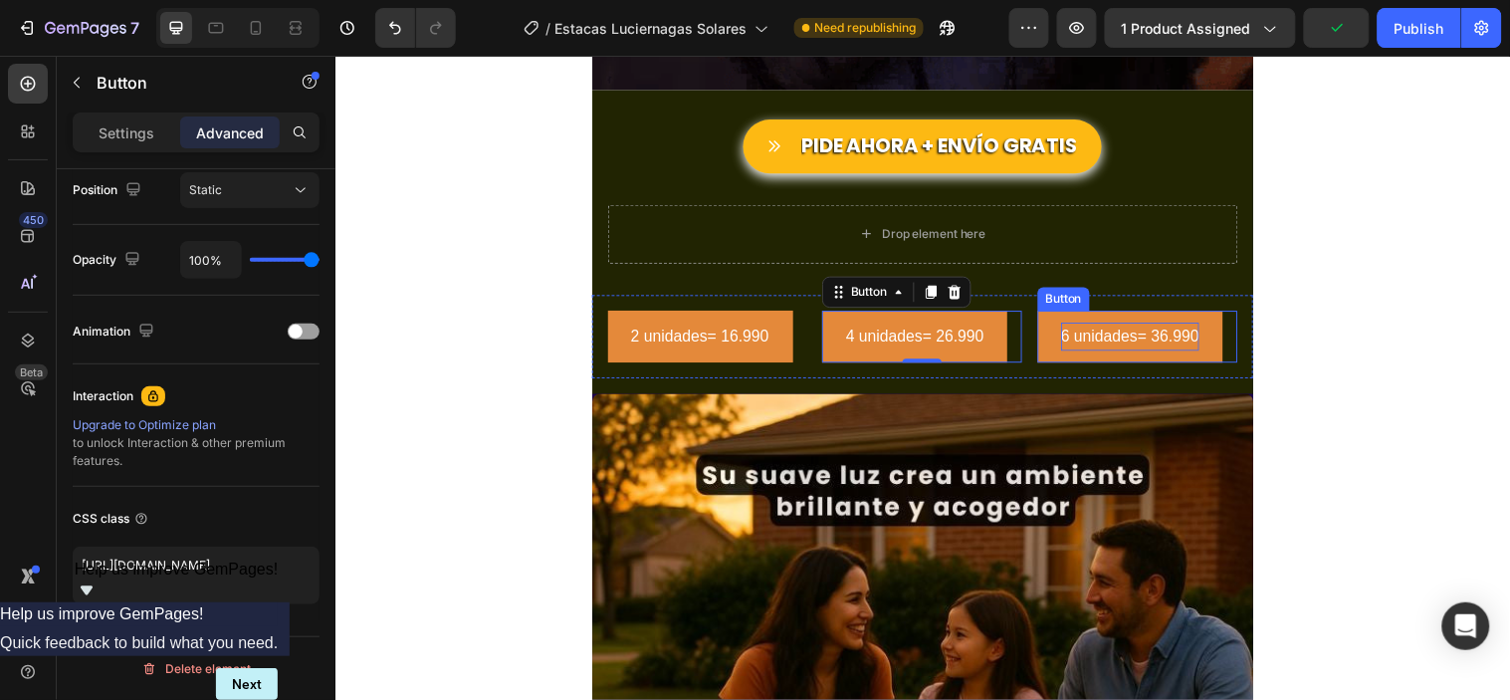
click at [1112, 332] on p "6 unidades= 36.990" at bounding box center [1143, 339] width 140 height 29
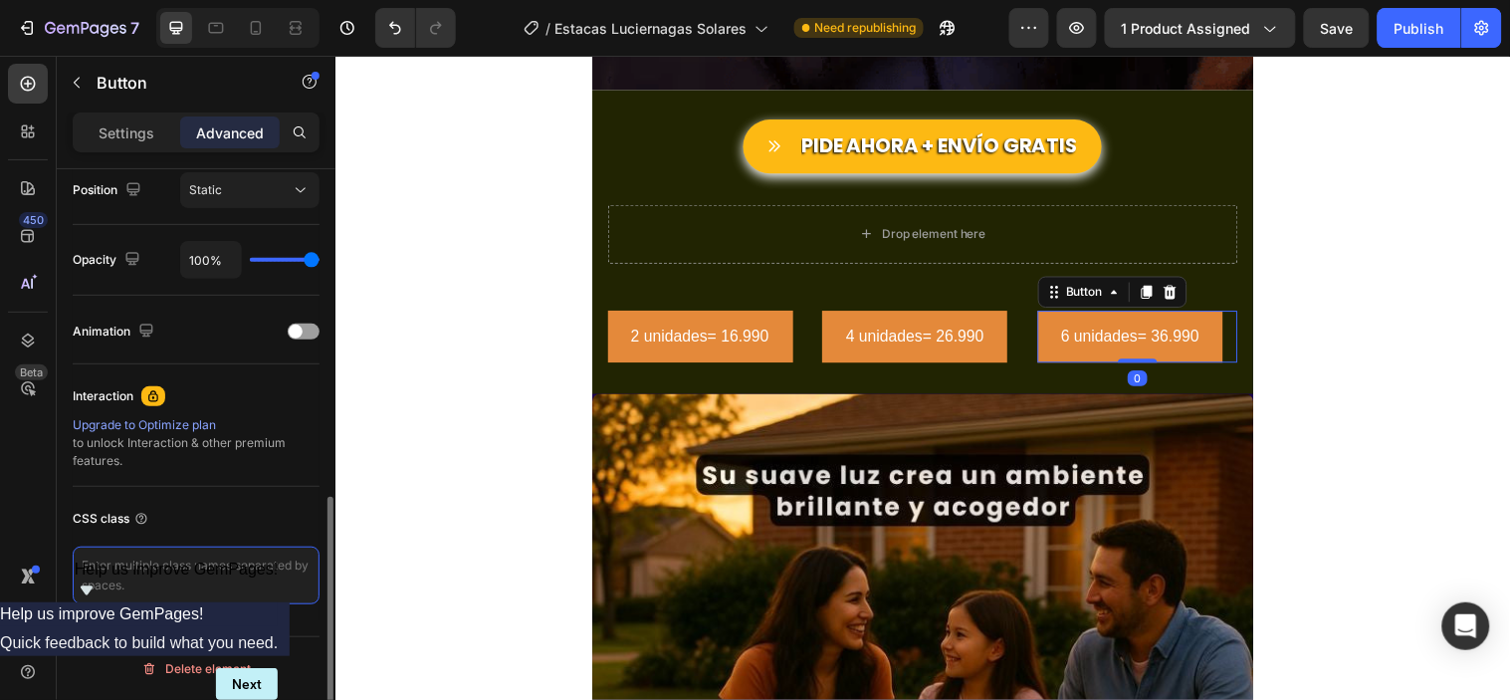
paste textarea "[URL][DOMAIN_NAME]"
type textarea "[URL][DOMAIN_NAME]"
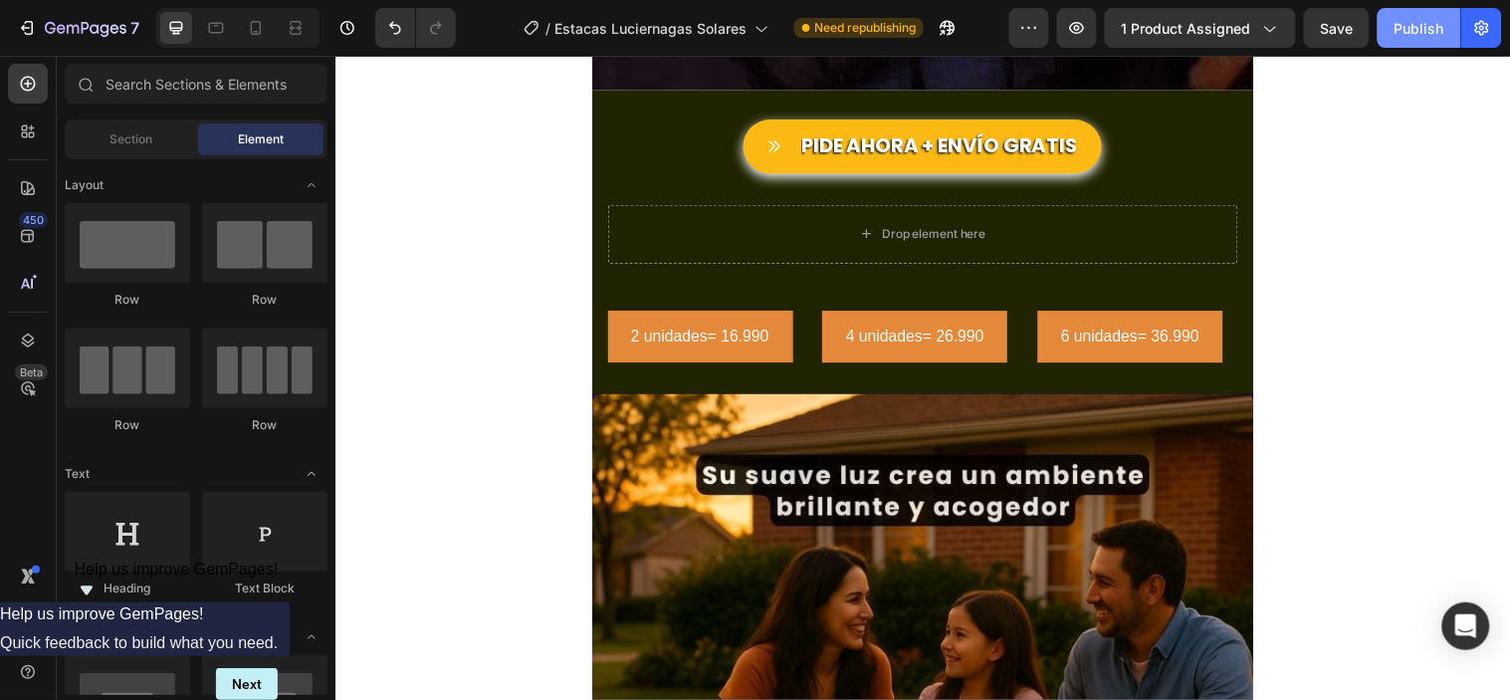
click at [1414, 25] on div "Publish" at bounding box center [1419, 28] width 50 height 21
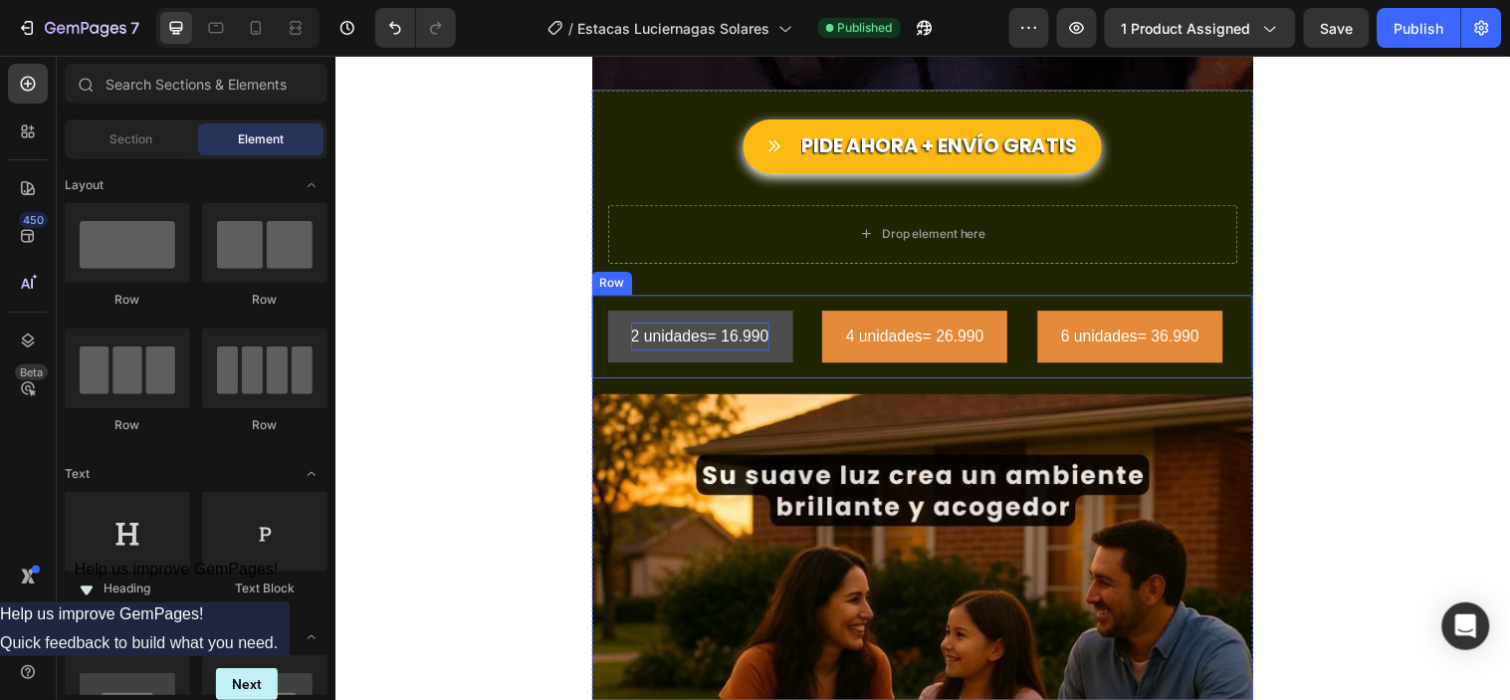
click at [671, 329] on p "2 unidades= 16.990" at bounding box center [706, 339] width 140 height 29
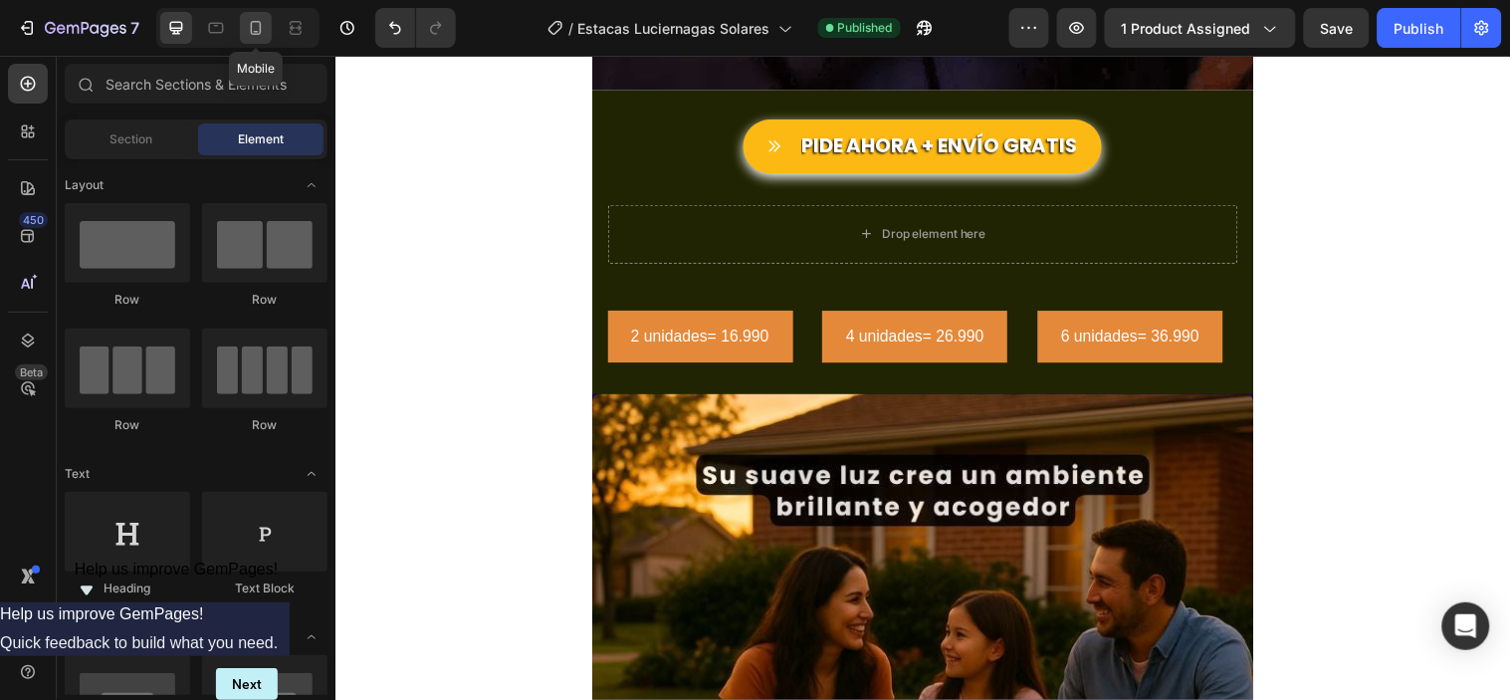
click at [263, 36] on icon at bounding box center [256, 28] width 20 height 20
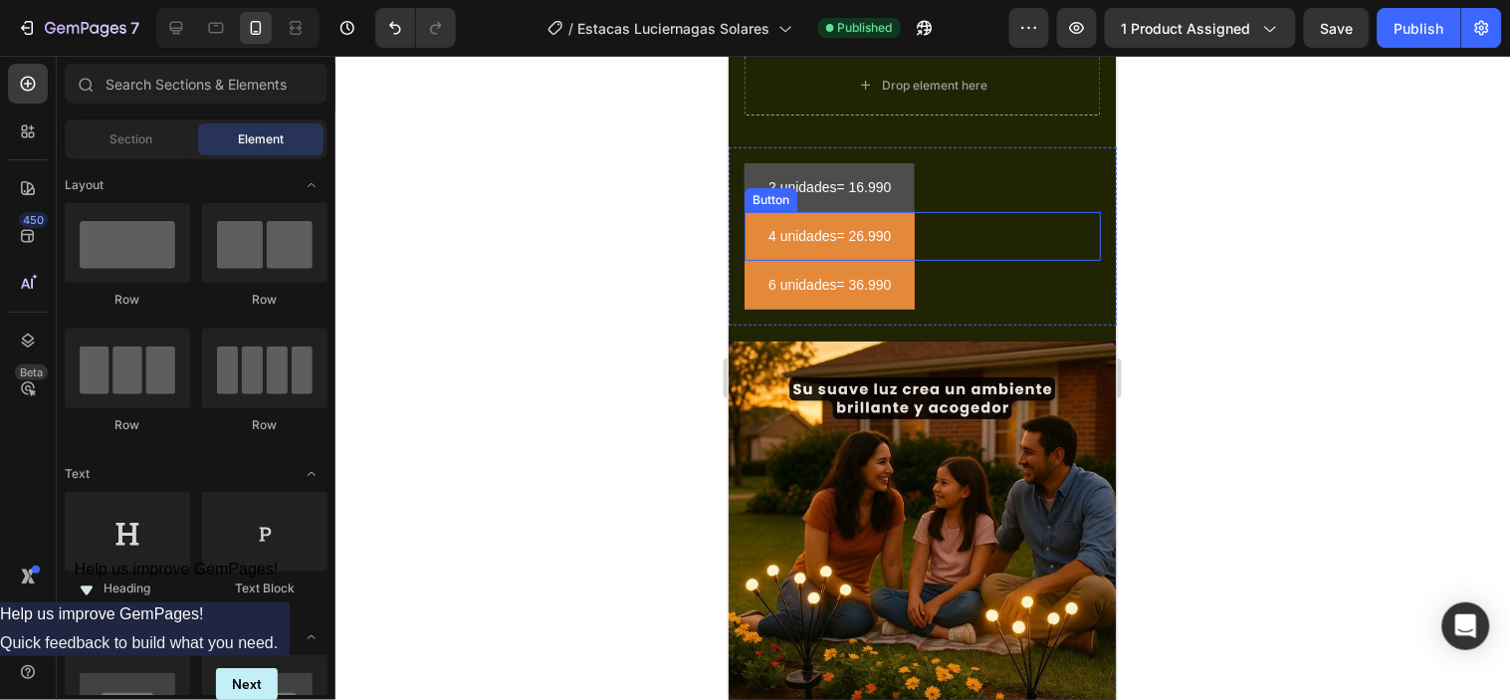
scroll to position [3936, 0]
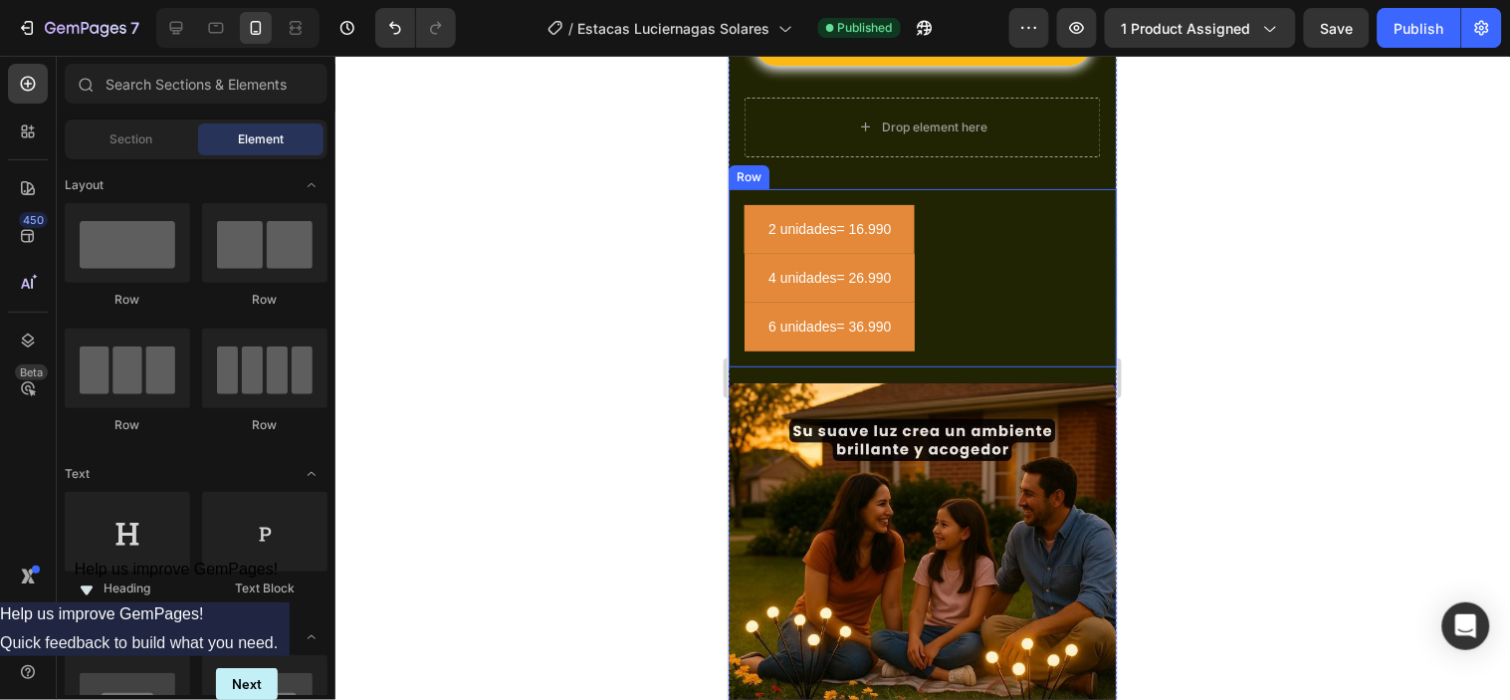
click at [953, 196] on div "2 unidades= 16.990 Button 4 unidades= 26.990 Button 6 unidades= 36.990 Button R…" at bounding box center [921, 277] width 388 height 179
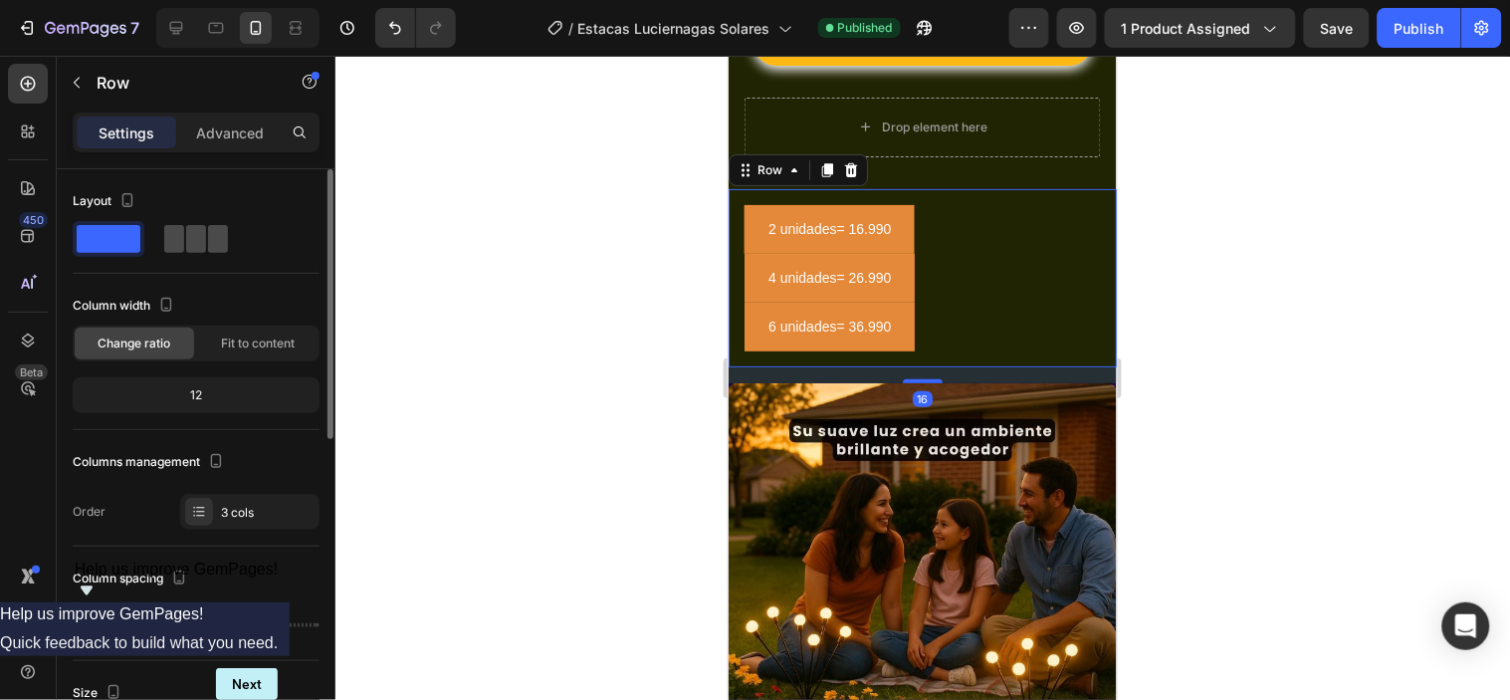
click at [183, 234] on span at bounding box center [174, 239] width 20 height 28
type input "16"
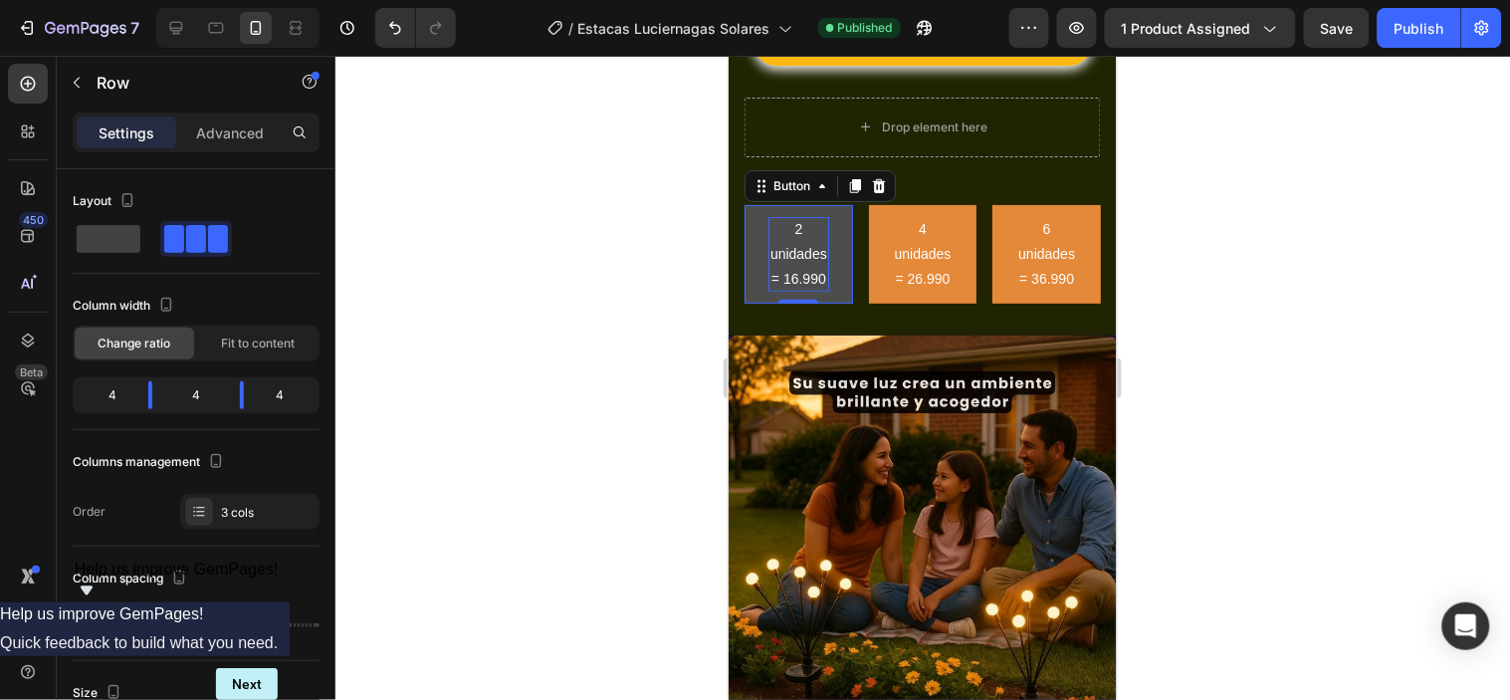
click at [780, 241] on p "2 unidades= 16.990" at bounding box center [797, 254] width 61 height 76
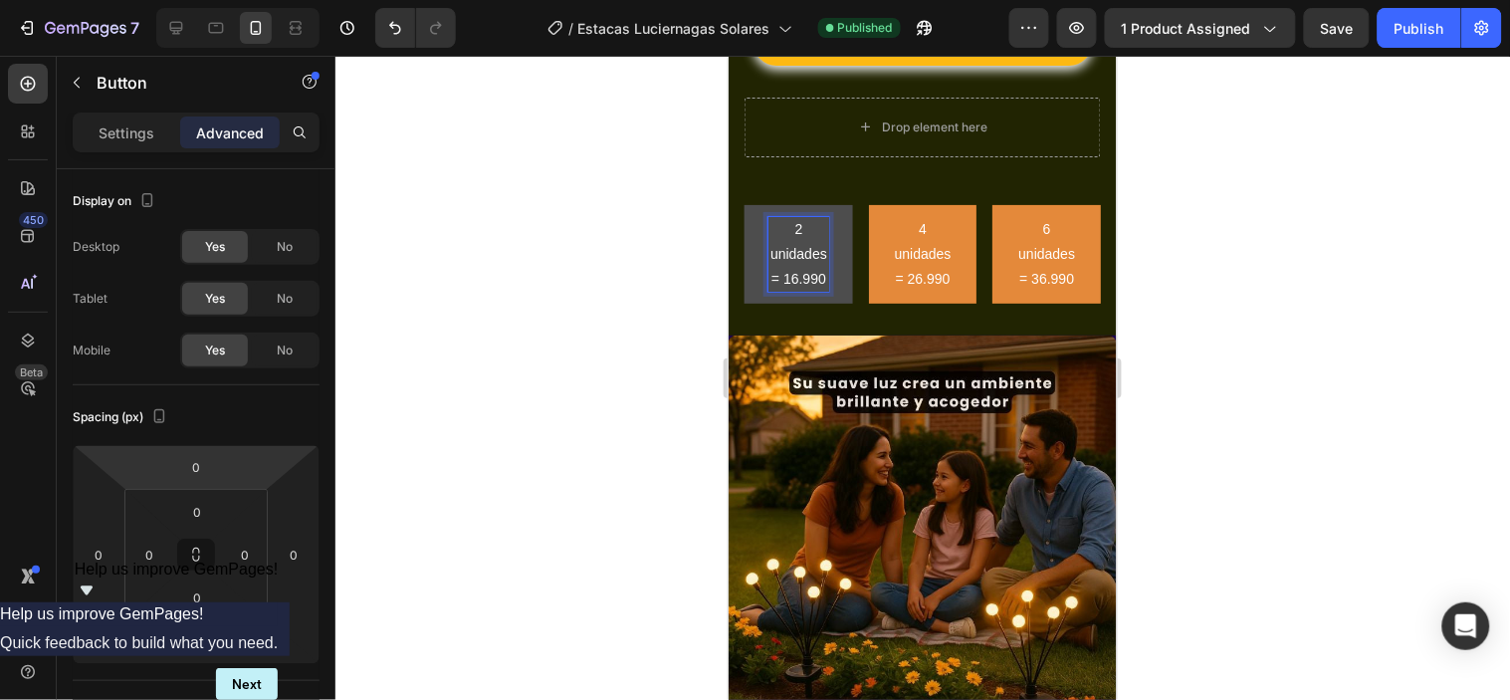
click at [773, 252] on p "2 unidades= 16.990" at bounding box center [797, 254] width 61 height 76
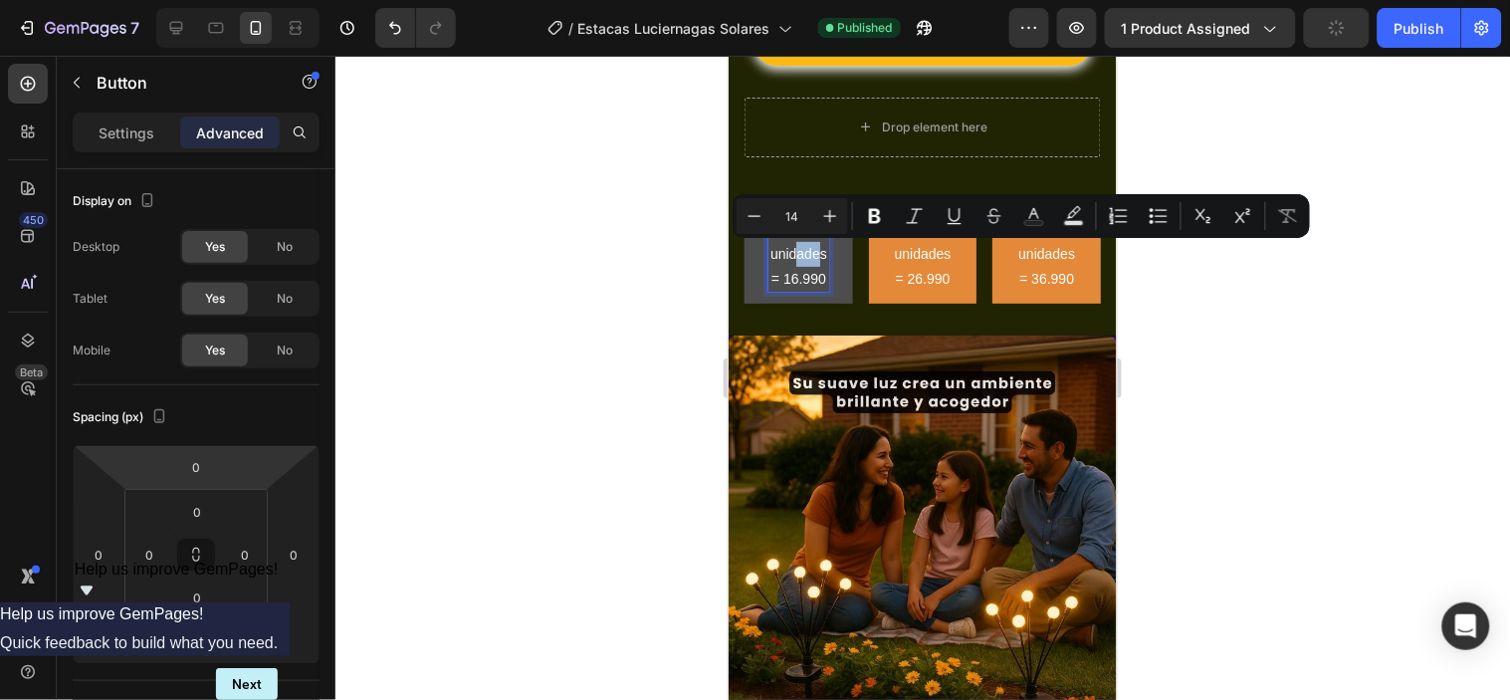
drag, startPoint x: 795, startPoint y: 251, endPoint x: 819, endPoint y: 253, distance: 24.0
click at [819, 253] on p "2 unidades= 16.990" at bounding box center [797, 254] width 61 height 76
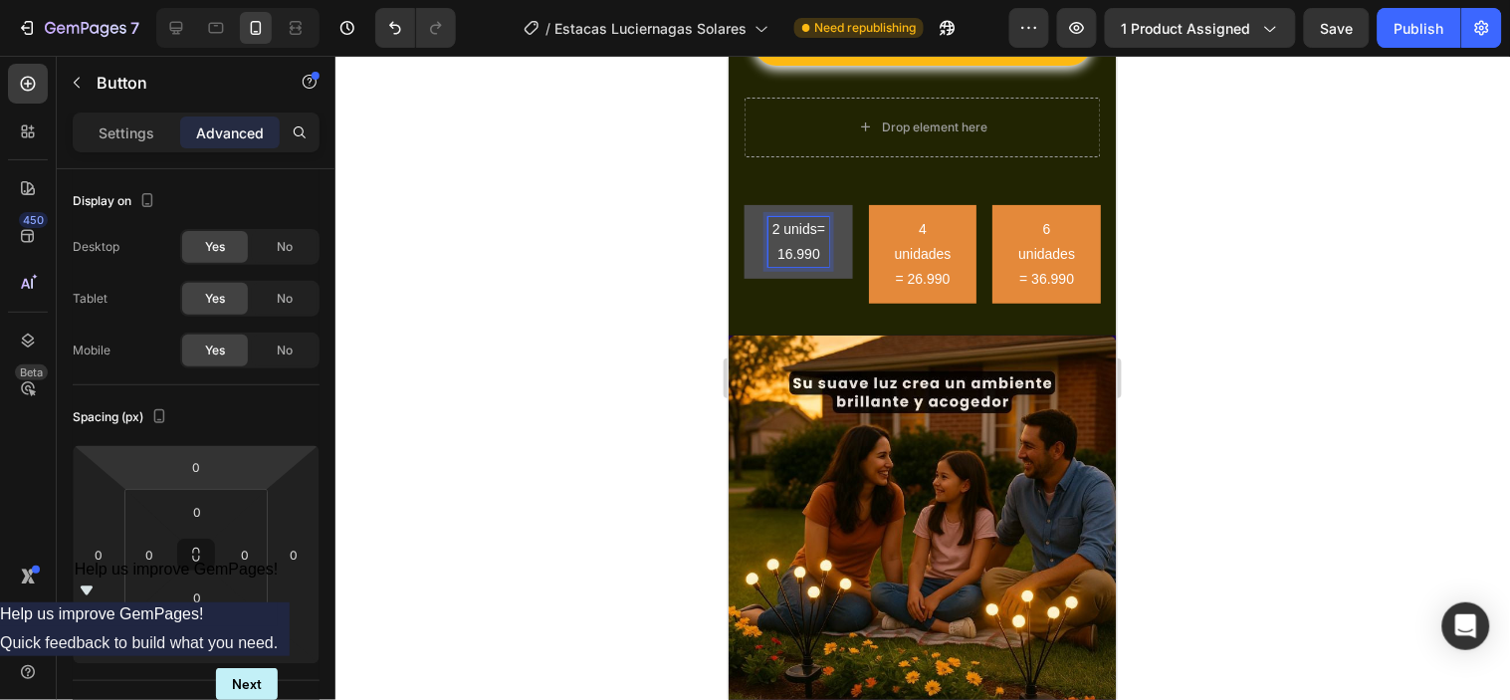
click at [814, 232] on p "2 unids= 16.990" at bounding box center [797, 241] width 61 height 50
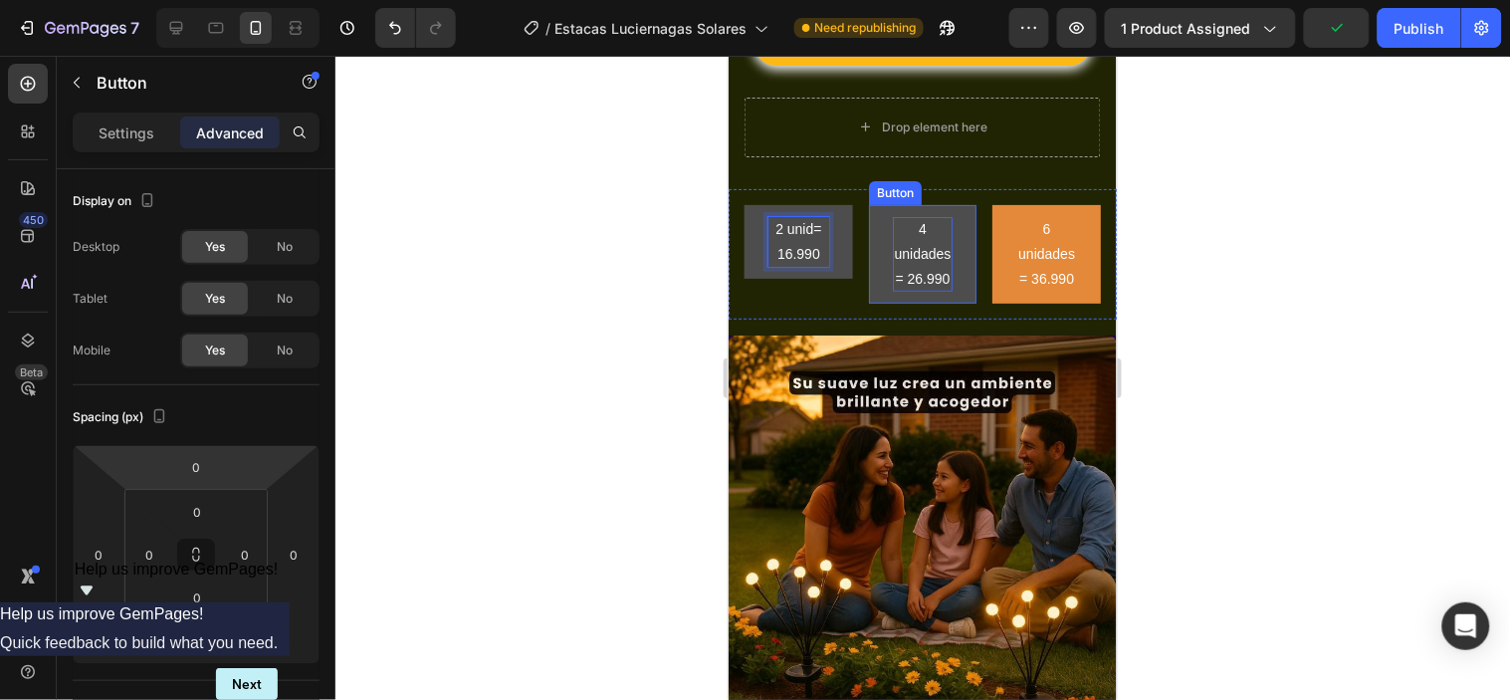
click at [911, 232] on p "4 unidades= 26.990" at bounding box center [922, 254] width 61 height 76
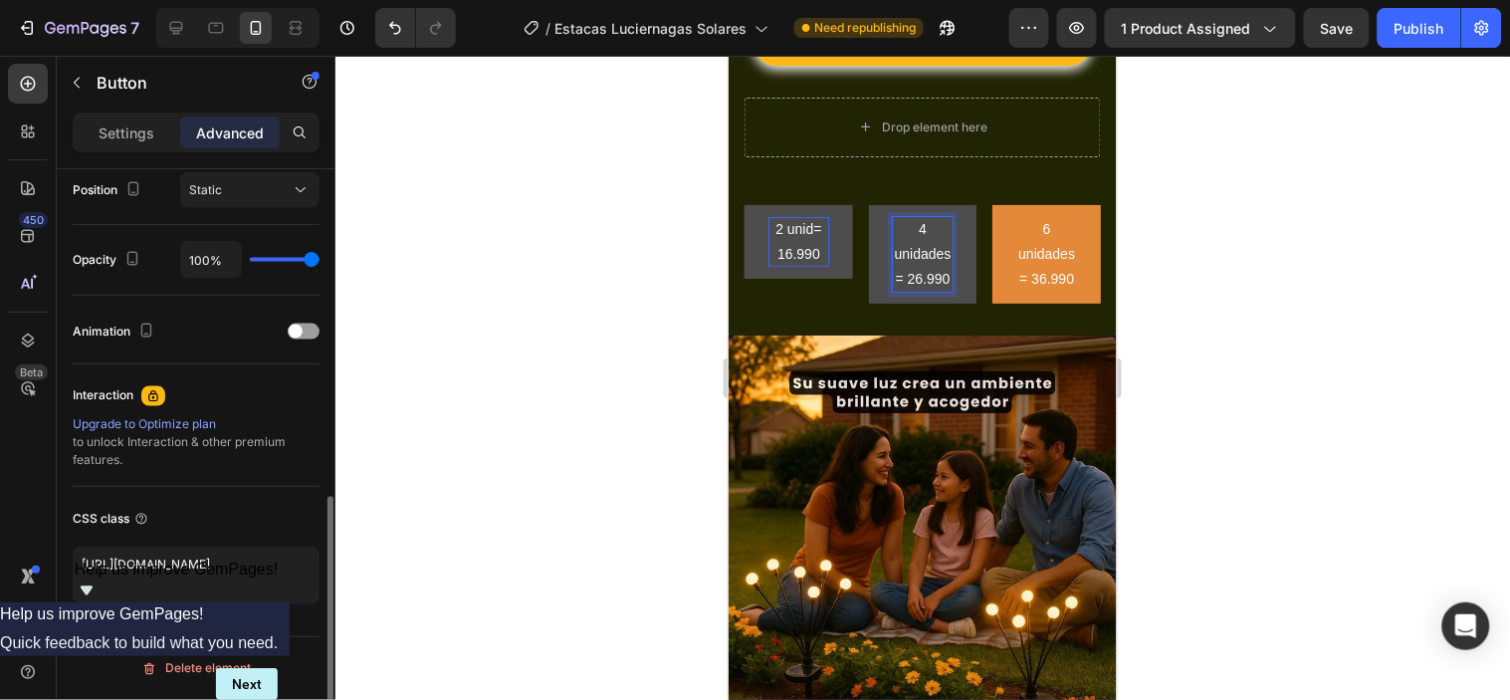
click at [912, 249] on p "4 unidades= 26.990" at bounding box center [922, 254] width 61 height 76
drag, startPoint x: 916, startPoint y: 249, endPoint x: 936, endPoint y: 250, distance: 20.9
click at [936, 250] on p "4 unidades= 26.990" at bounding box center [922, 254] width 61 height 76
click at [929, 223] on p "4 unids= 26.990" at bounding box center [922, 241] width 61 height 50
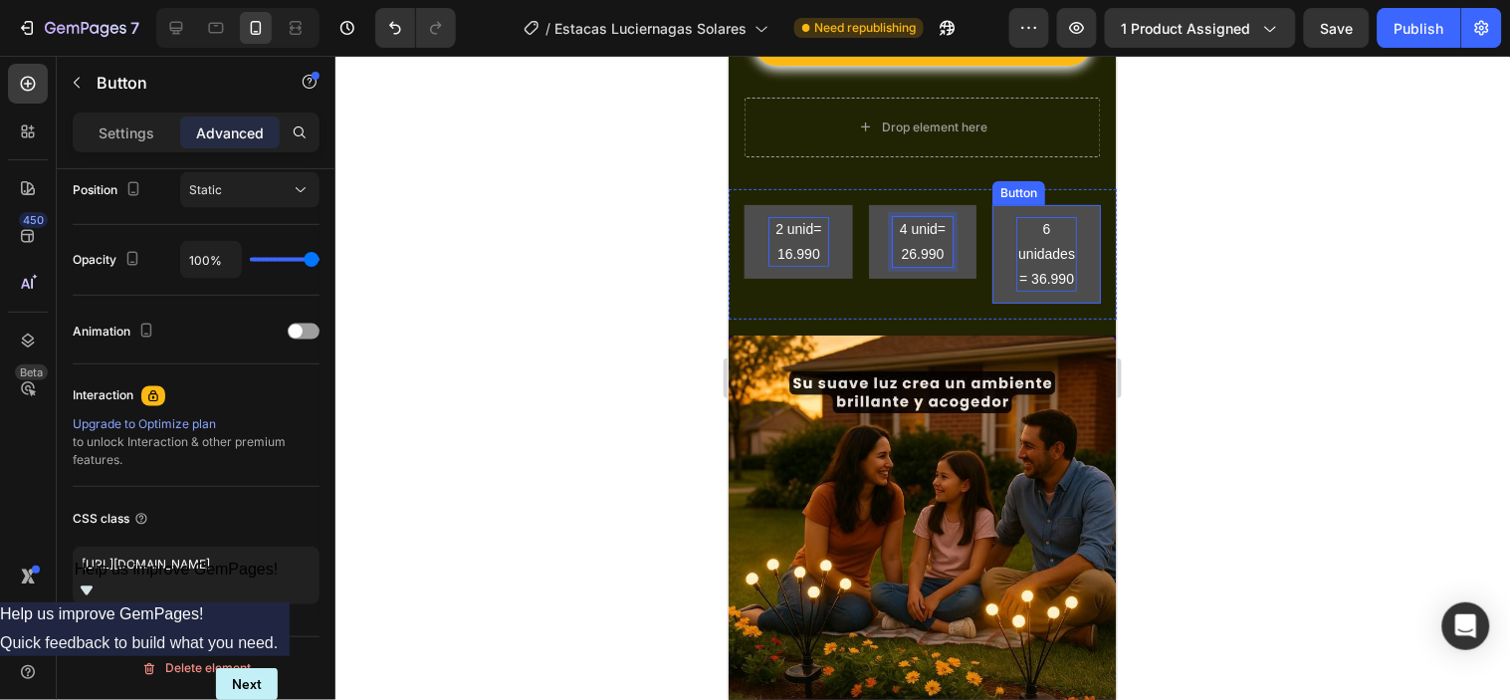
click at [1042, 248] on p "6 unidades= 36.990" at bounding box center [1045, 254] width 61 height 76
click at [1038, 252] on p "6 unidades= 36.990" at bounding box center [1045, 254] width 61 height 76
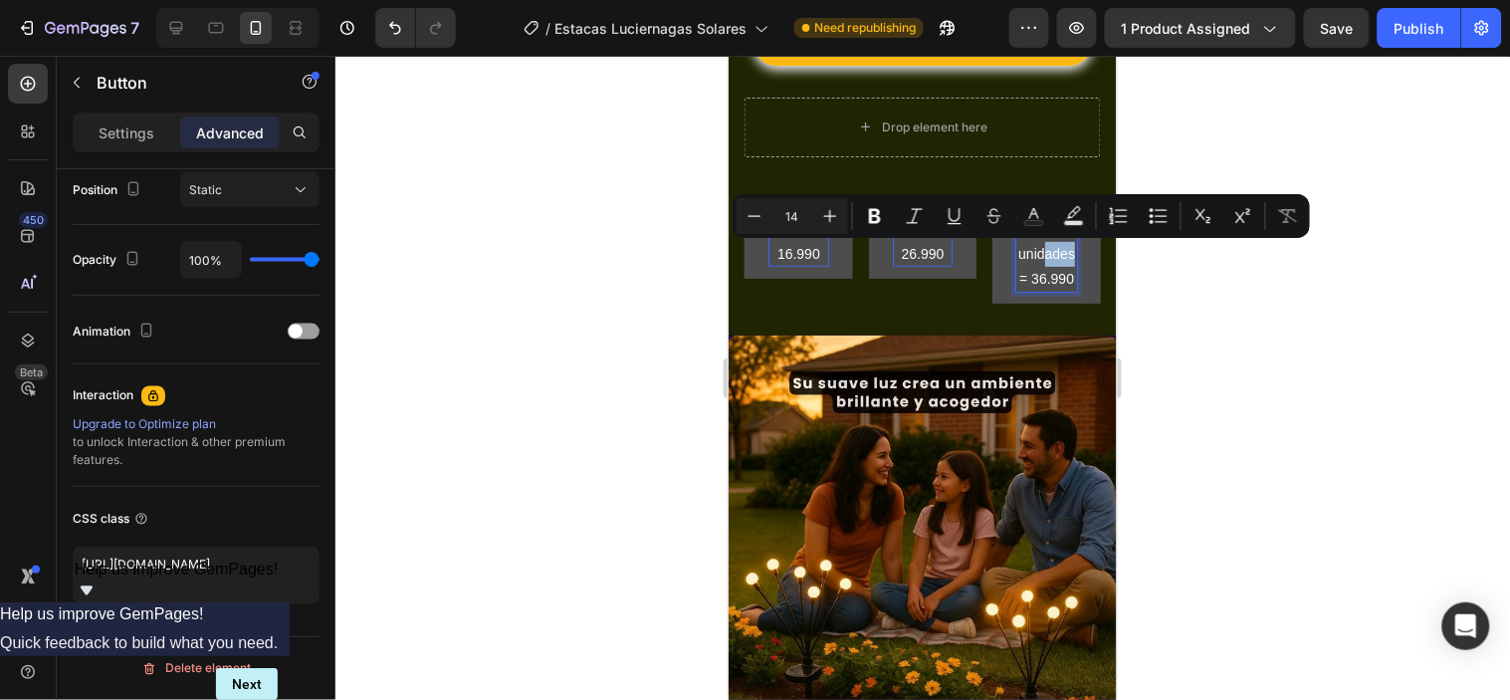
drag, startPoint x: 1035, startPoint y: 252, endPoint x: 1030, endPoint y: 274, distance: 22.5
click at [1030, 274] on p "6 unidades= 36.990" at bounding box center [1045, 254] width 61 height 76
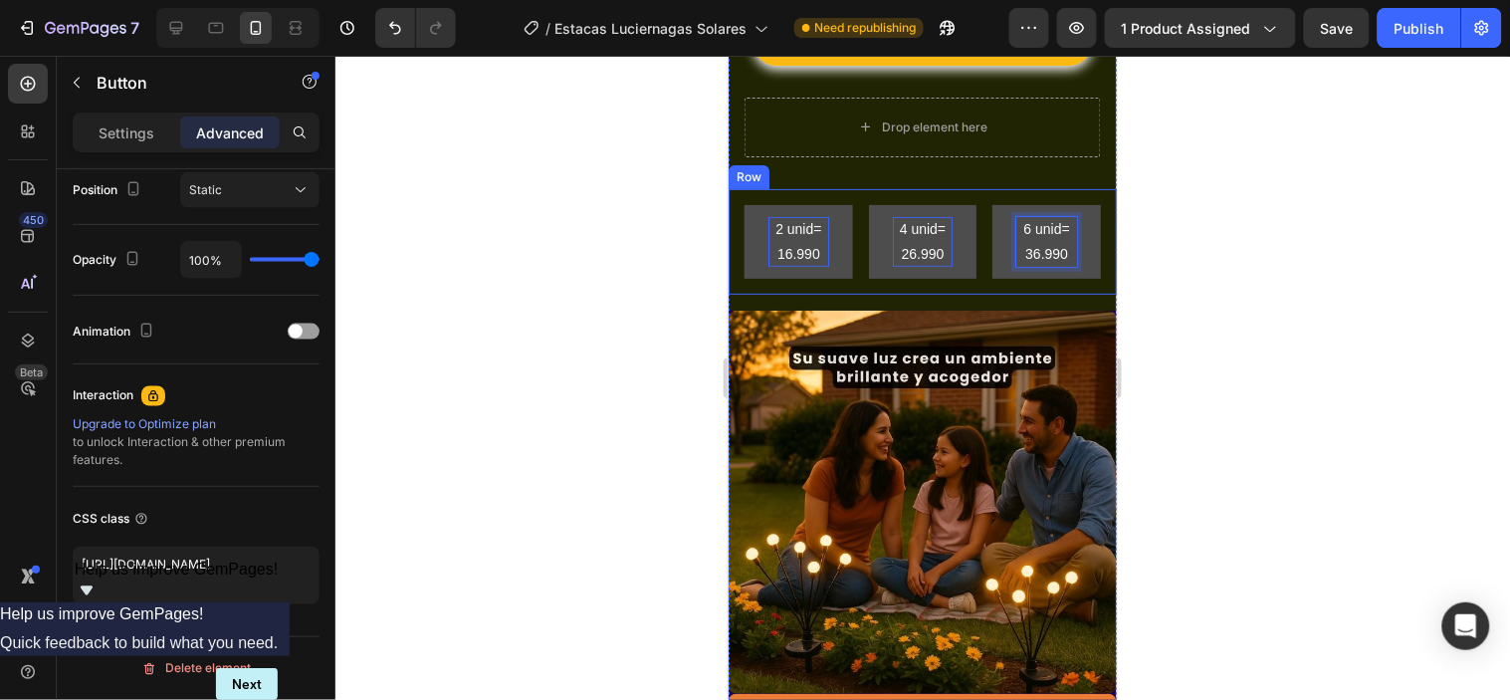
click at [643, 226] on div at bounding box center [922, 378] width 1174 height 644
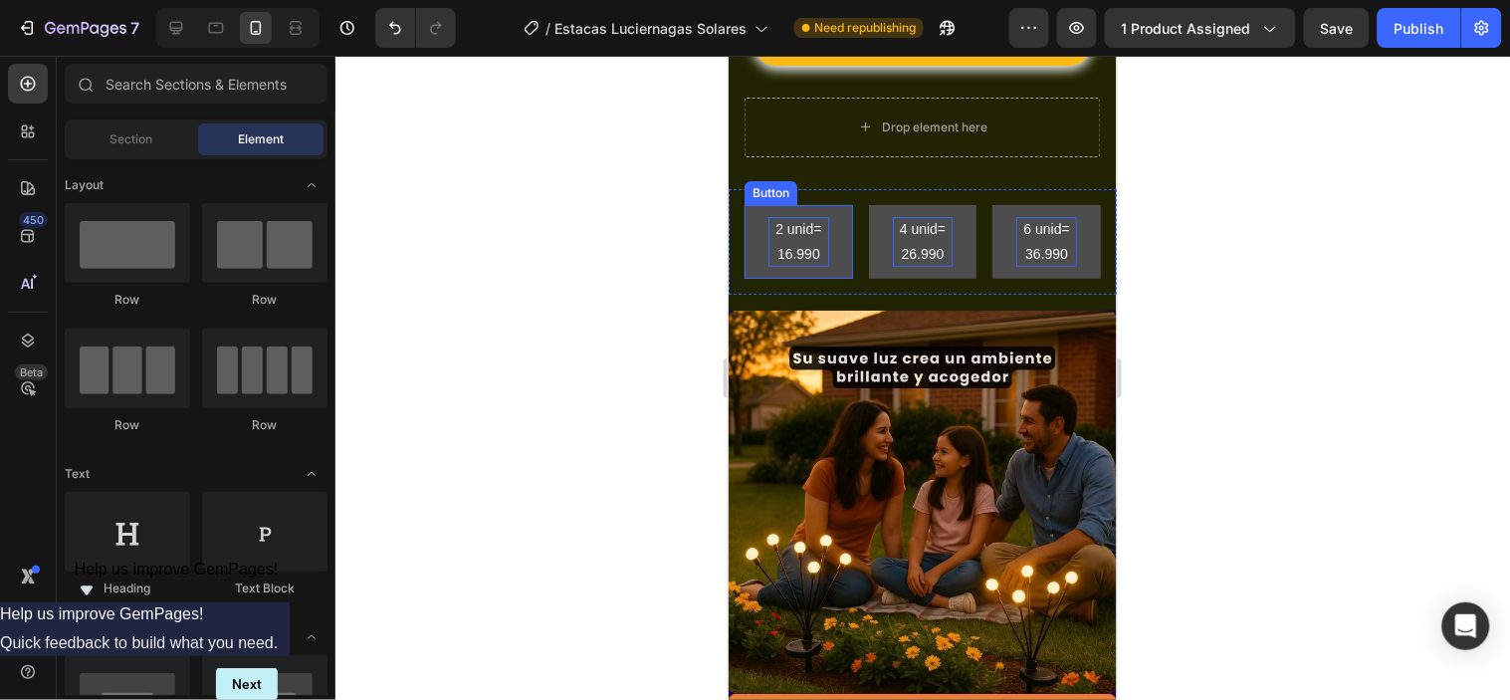
click at [807, 233] on p "2 unid= 16.990" at bounding box center [797, 241] width 61 height 50
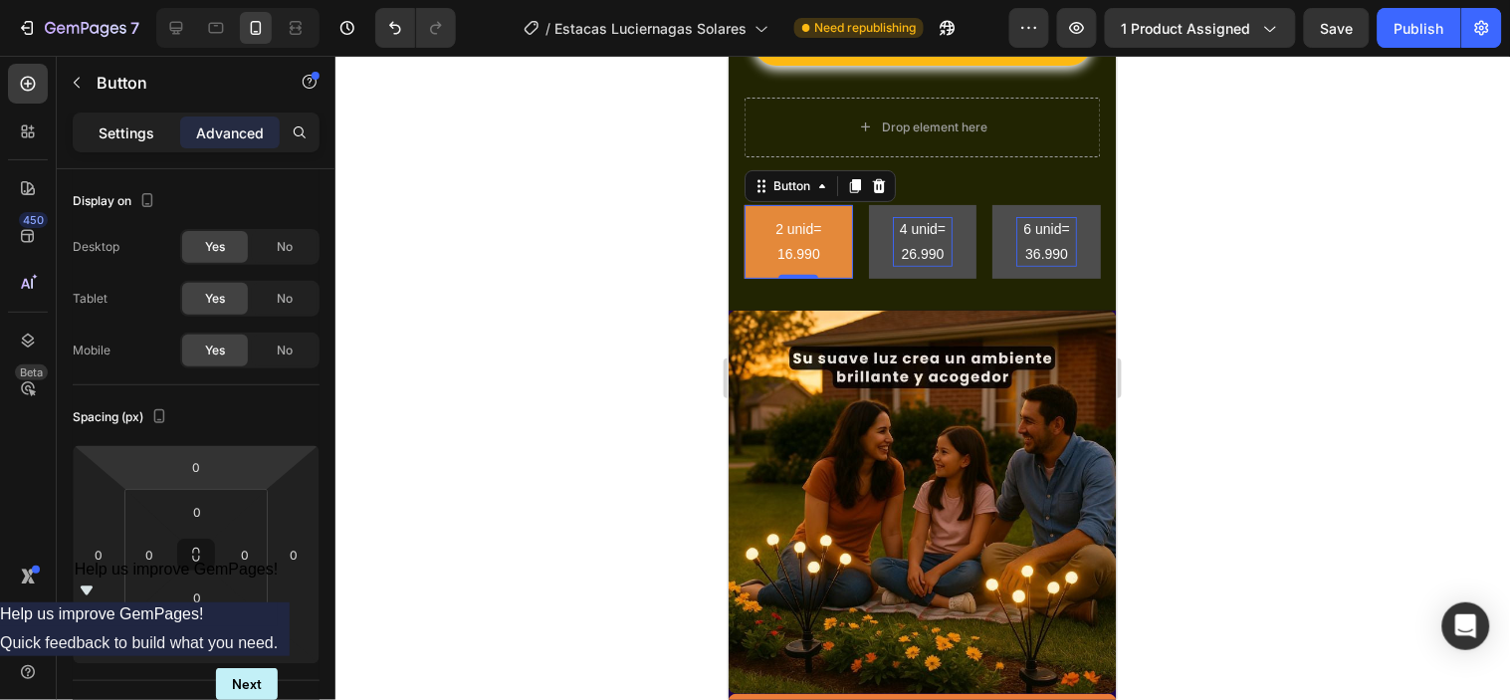
click at [109, 125] on p "Settings" at bounding box center [127, 132] width 56 height 21
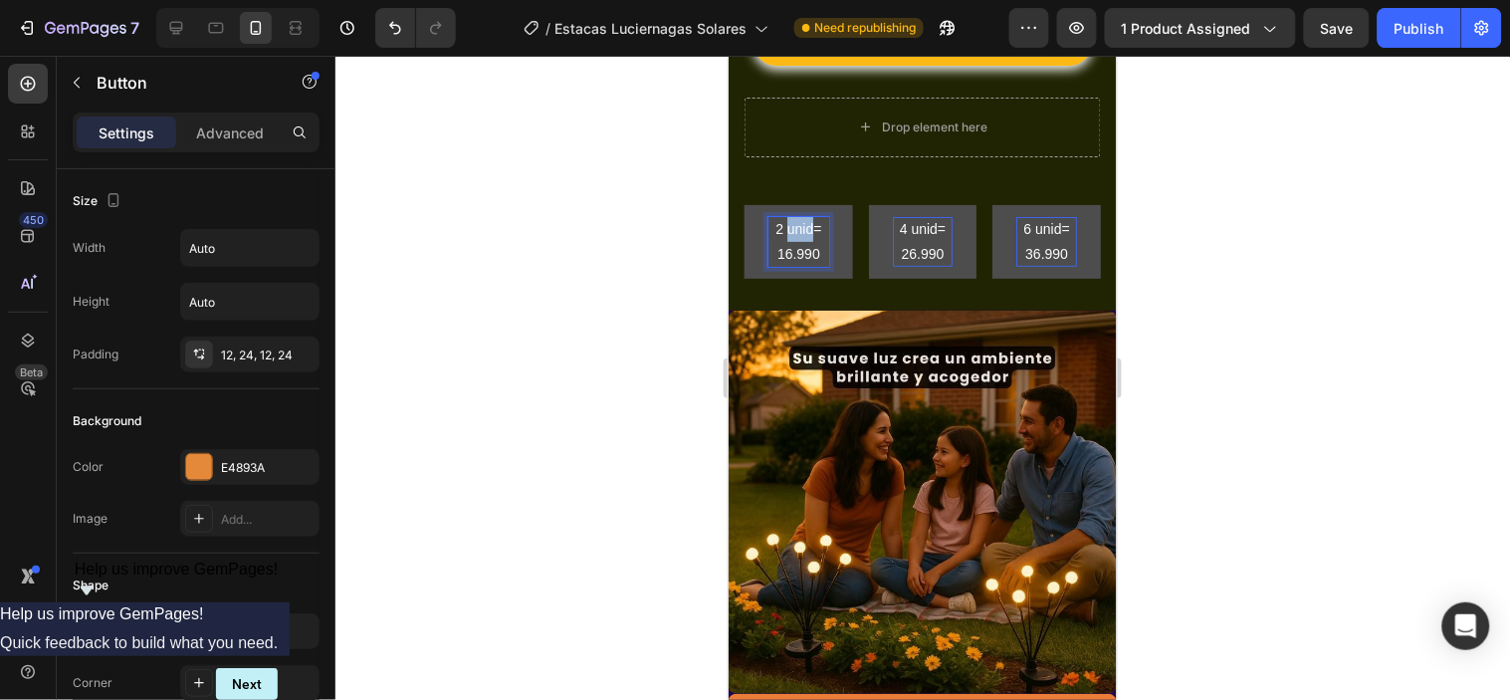
click at [802, 232] on p "2 unid= 16.990" at bounding box center [797, 241] width 61 height 50
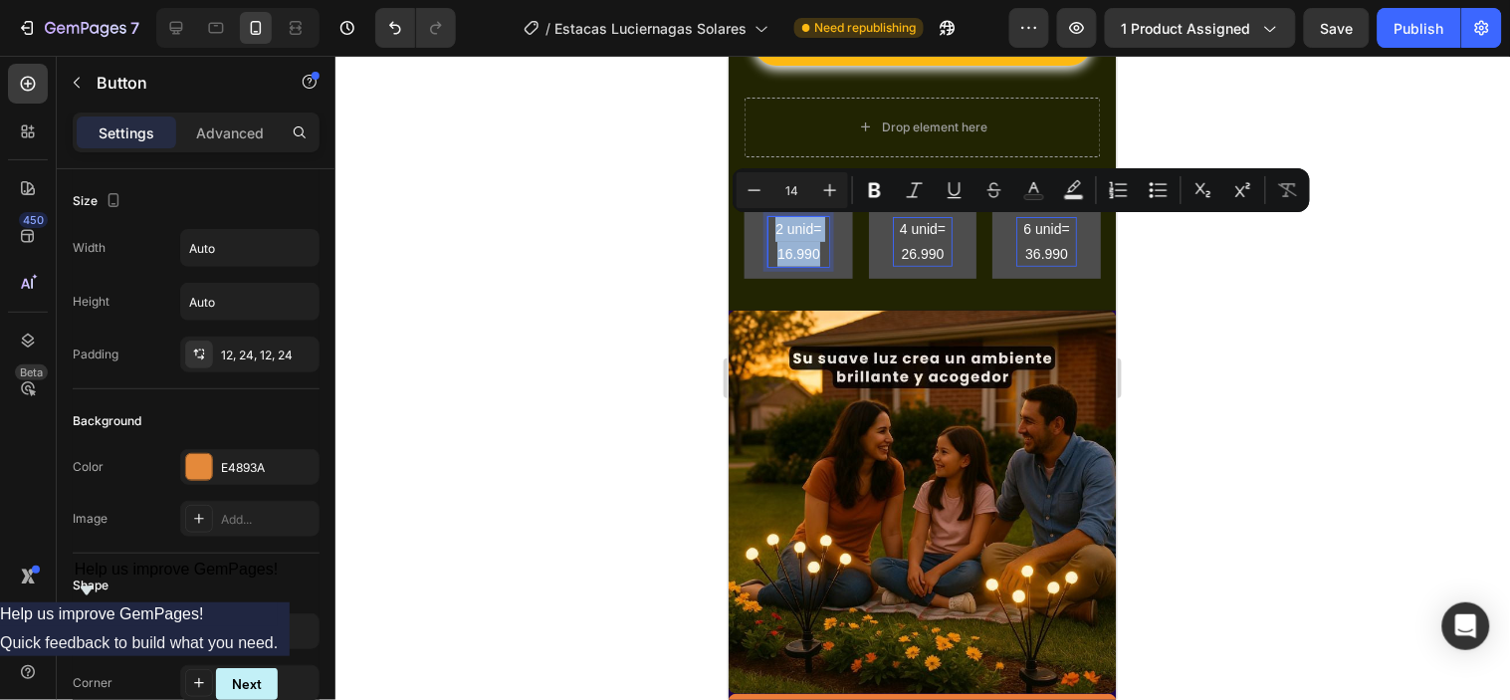
click at [802, 232] on p "2 unid= 16.990" at bounding box center [797, 241] width 61 height 50
click at [830, 189] on icon "Editor contextual toolbar" at bounding box center [830, 190] width 13 height 13
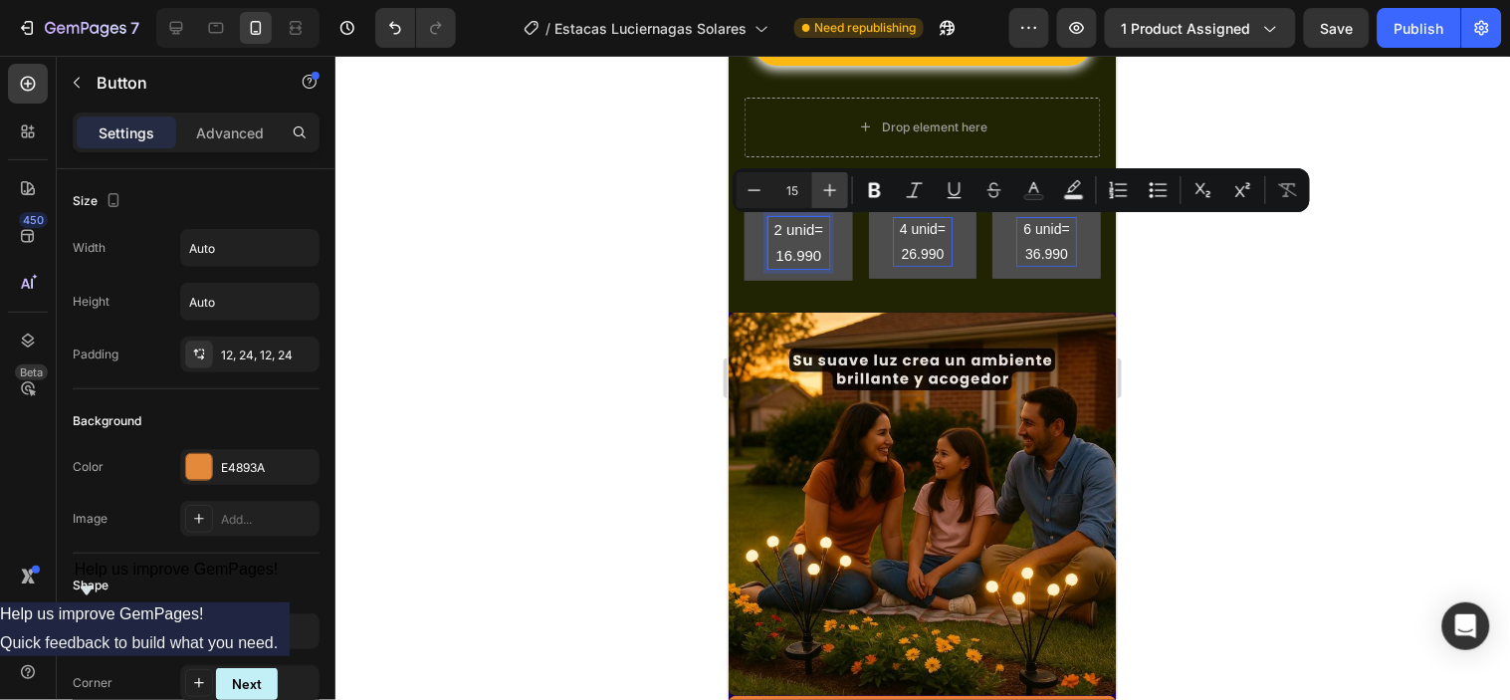
click at [830, 189] on icon "Editor contextual toolbar" at bounding box center [830, 190] width 13 height 13
click at [757, 186] on icon "Editor contextual toolbar" at bounding box center [754, 190] width 20 height 20
type input "16"
click at [881, 189] on icon "Editor contextual toolbar" at bounding box center [875, 190] width 20 height 20
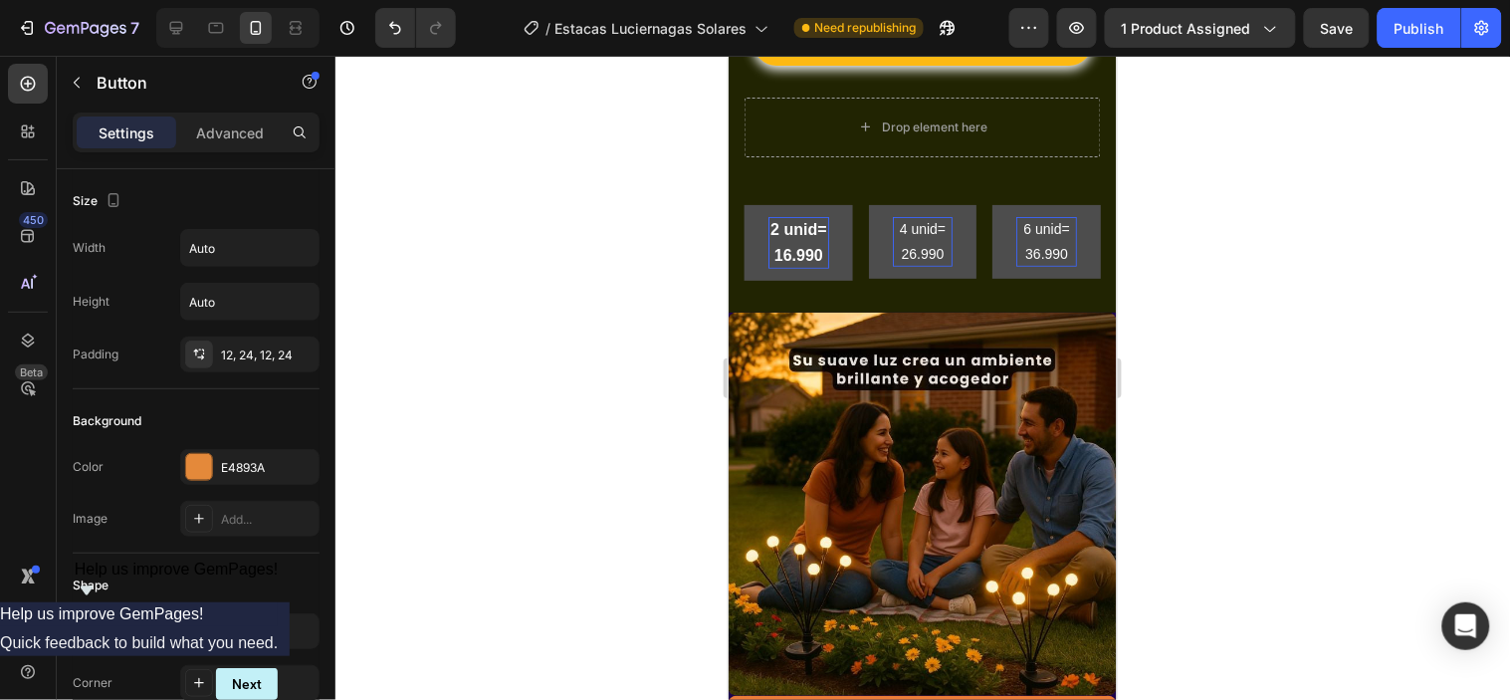
click at [781, 232] on p "2 unid= 16.990" at bounding box center [797, 242] width 61 height 52
click at [799, 244] on strong "2 unid= 16.990" at bounding box center [797, 241] width 56 height 43
click at [802, 260] on strong "2 unid= 16.990" at bounding box center [797, 241] width 56 height 43
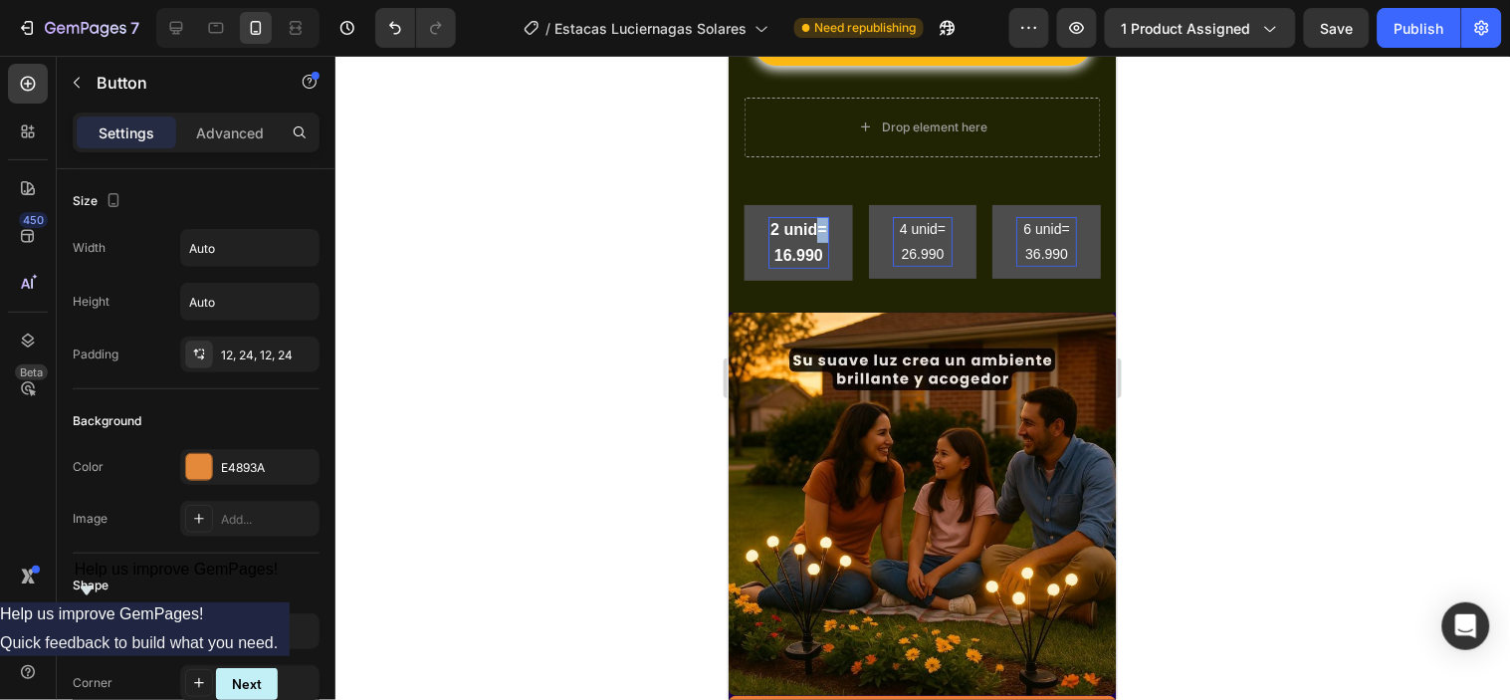
click at [802, 260] on strong "2 unid= 16.990" at bounding box center [797, 241] width 56 height 43
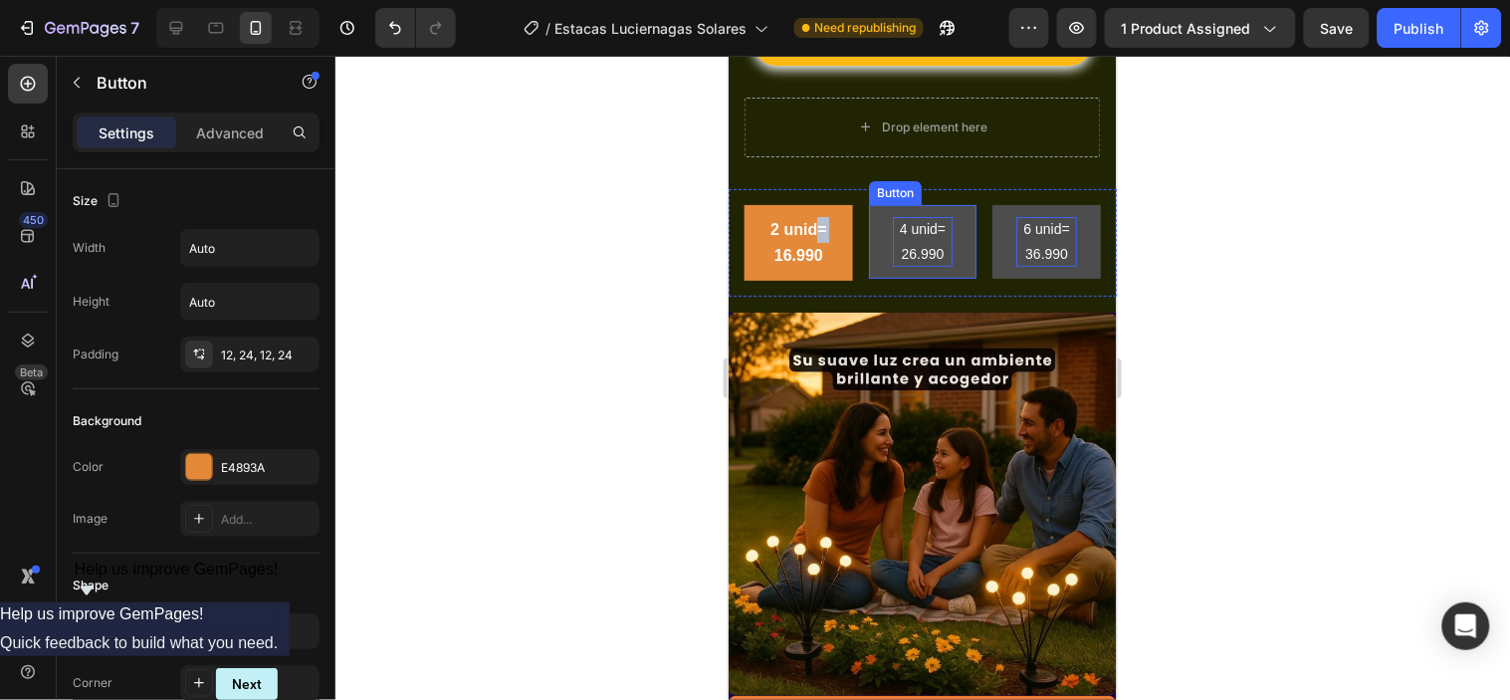
click at [909, 219] on p "4 unid= 26.990" at bounding box center [922, 241] width 61 height 50
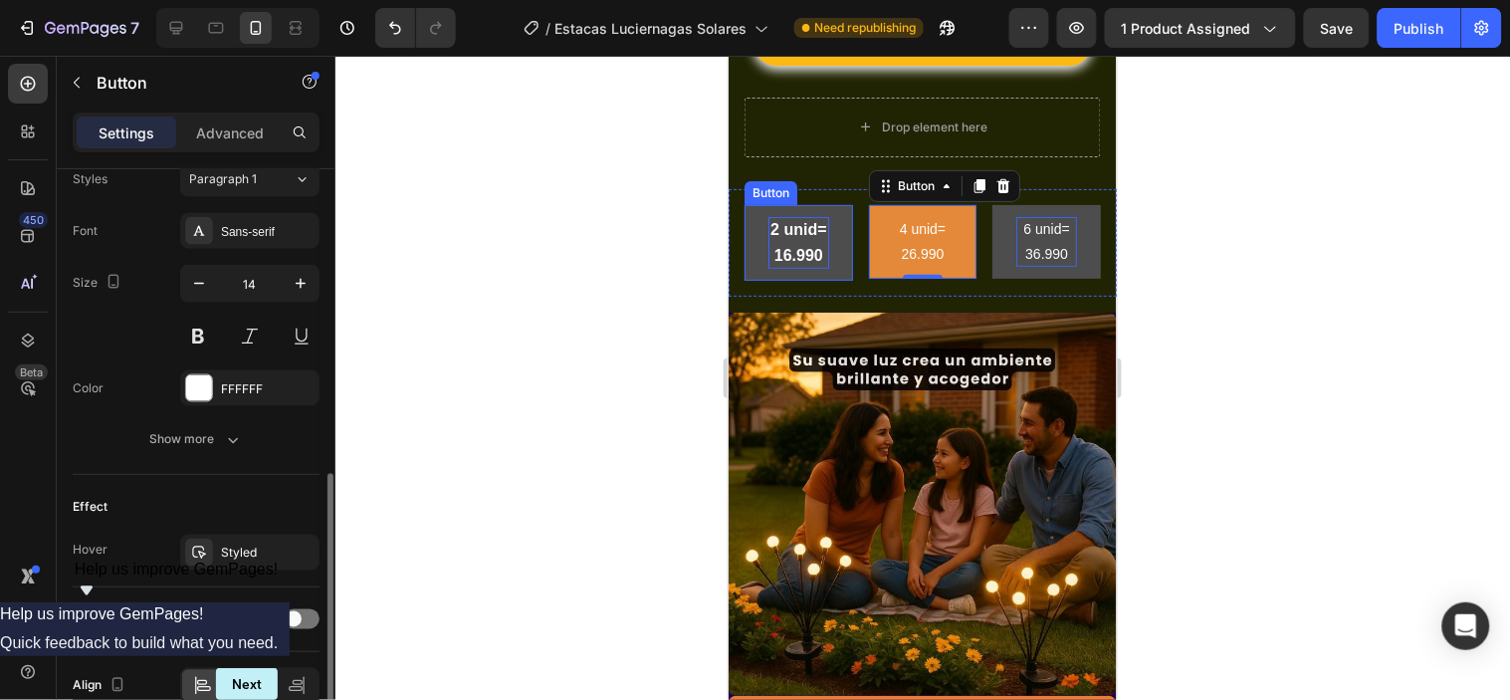
click at [770, 236] on p "2 unid= 16.990" at bounding box center [797, 242] width 61 height 52
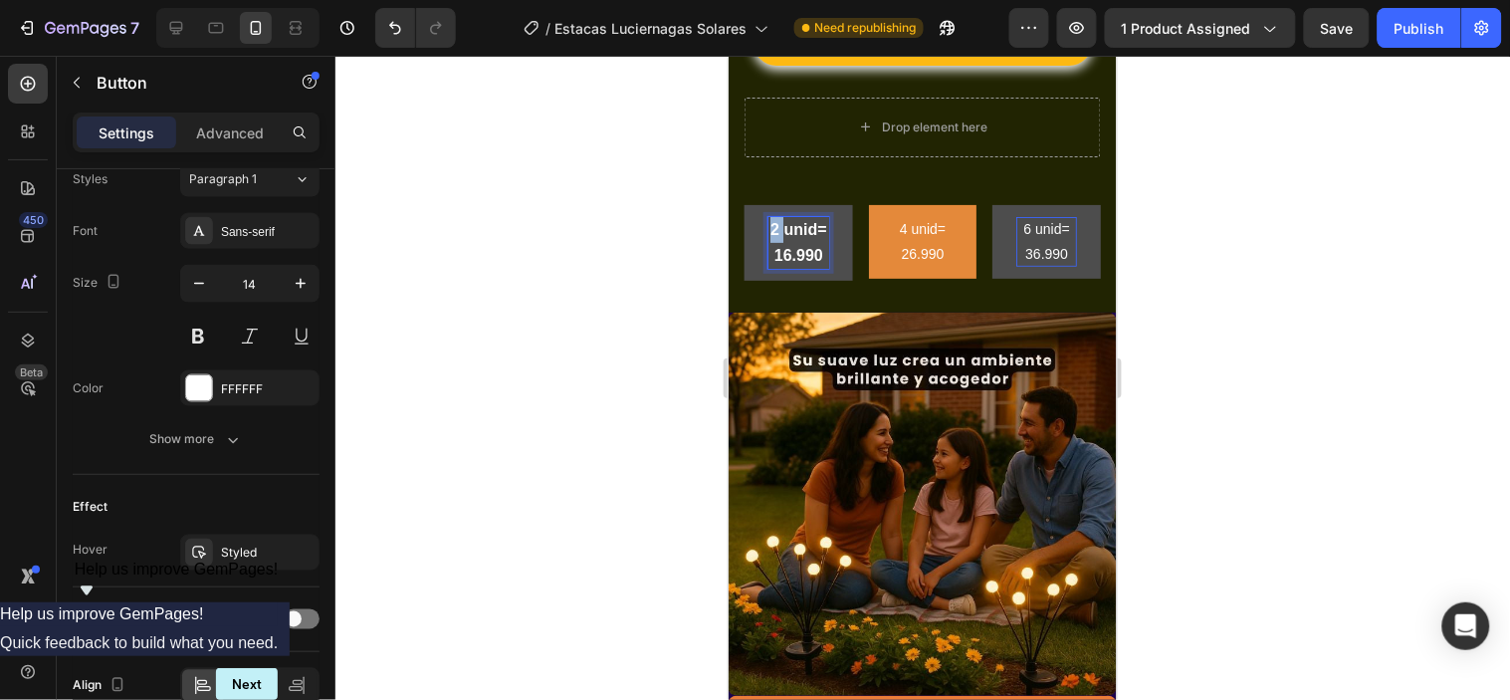
click at [786, 239] on p "2 unid= 16.990" at bounding box center [797, 242] width 61 height 52
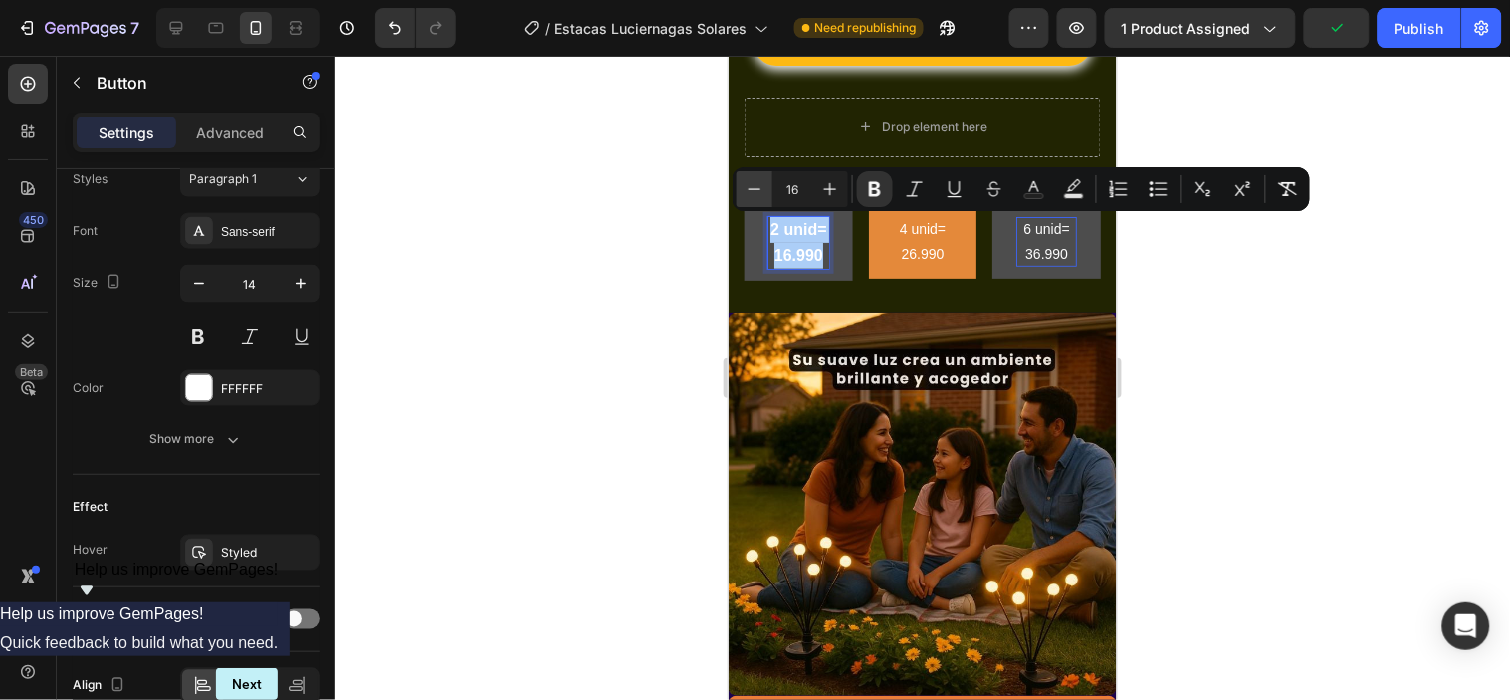
click at [757, 190] on icon "Editor contextual toolbar" at bounding box center [754, 189] width 20 height 20
type input "15"
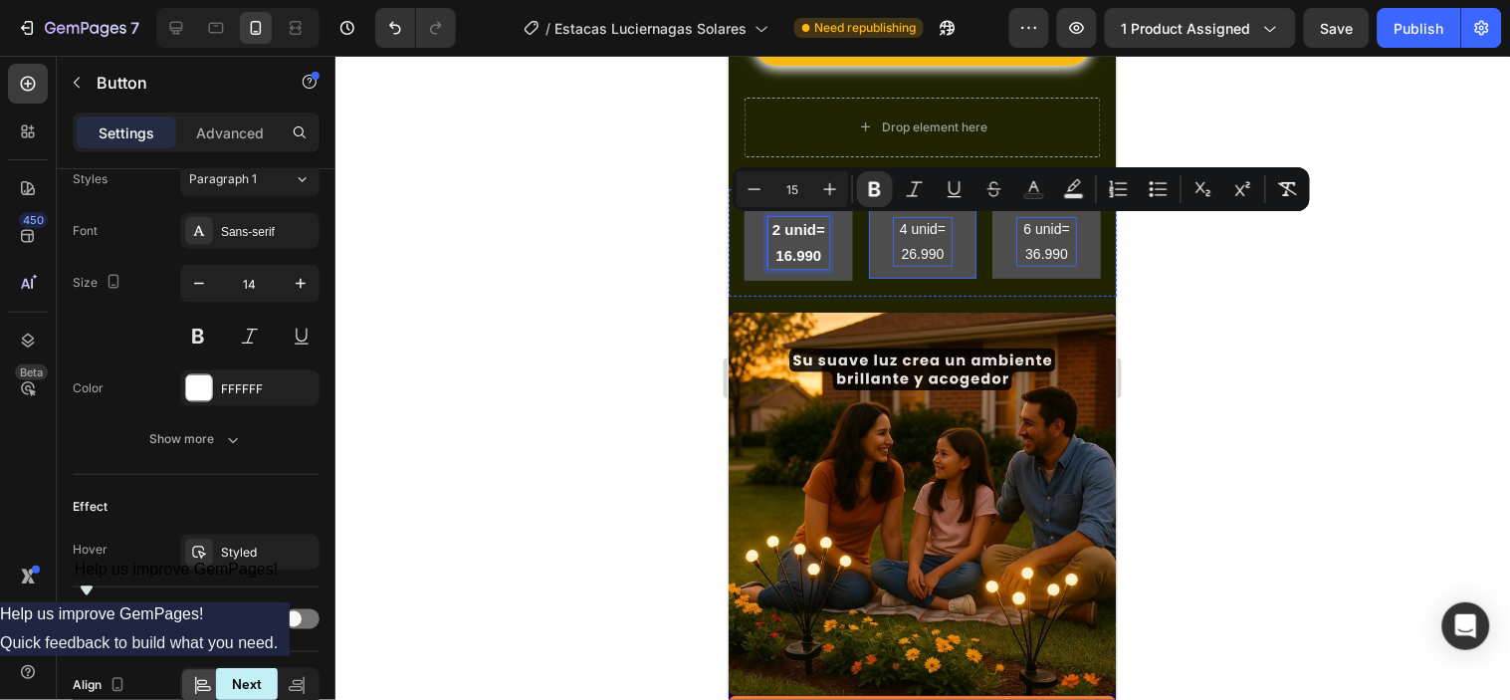
click at [909, 235] on p "4 unid= 26.990" at bounding box center [922, 241] width 61 height 50
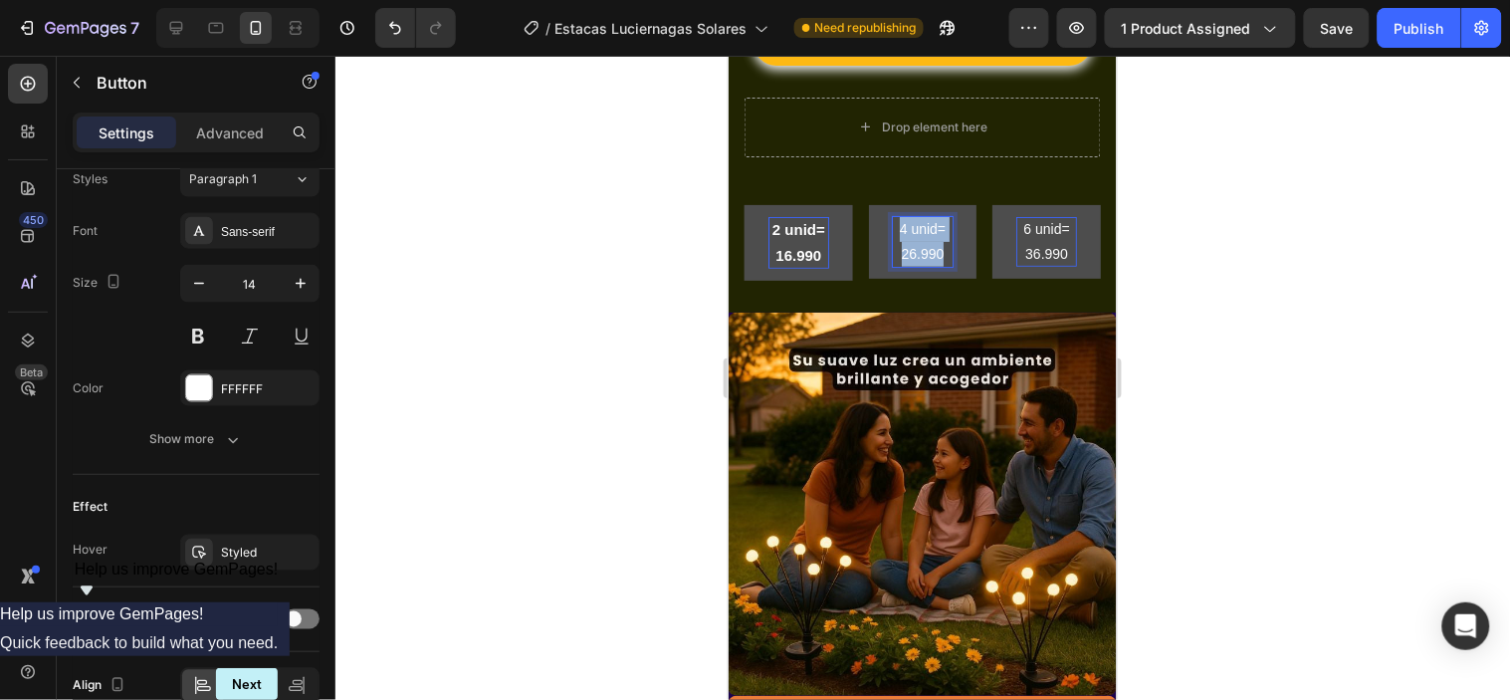
click at [909, 235] on p "4 unid= 26.990" at bounding box center [922, 241] width 61 height 50
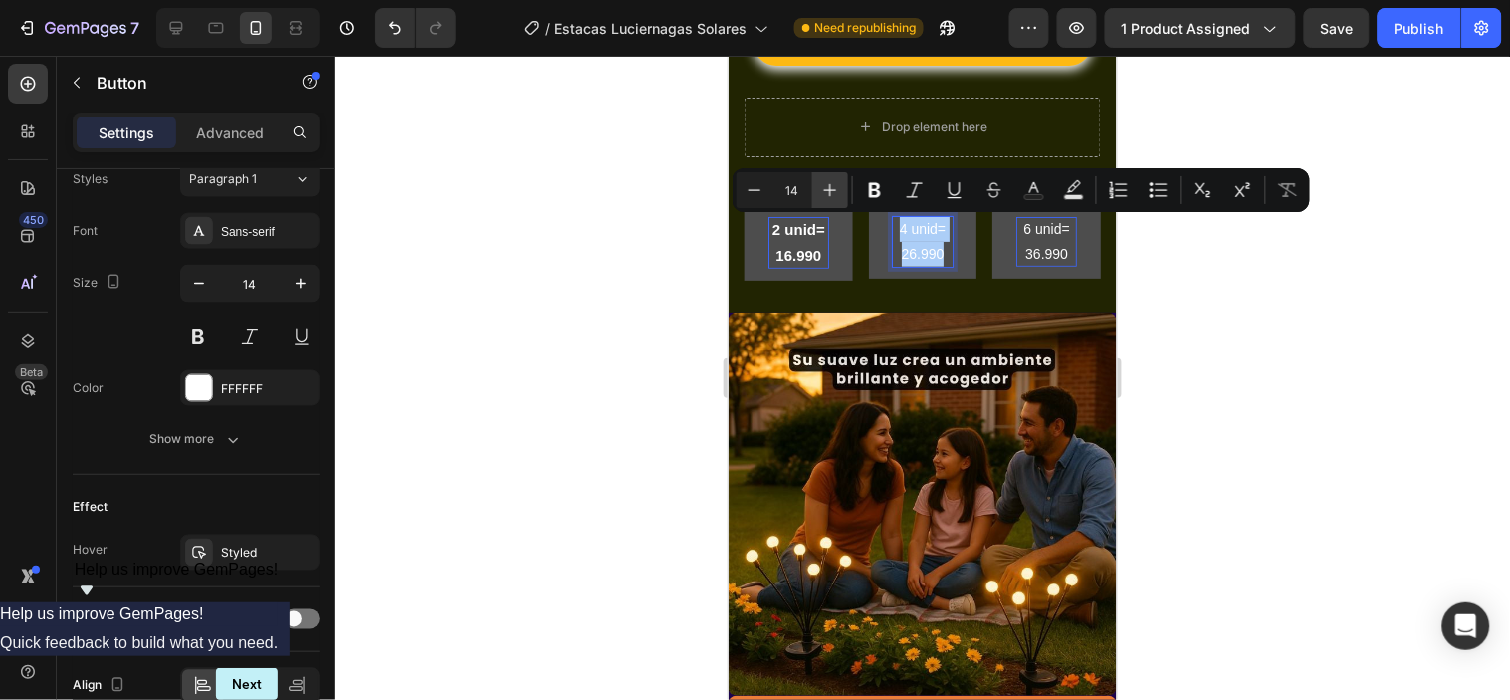
click at [833, 183] on icon "Editor contextual toolbar" at bounding box center [830, 190] width 20 height 20
type input "15"
click at [877, 180] on icon "Editor contextual toolbar" at bounding box center [875, 190] width 20 height 20
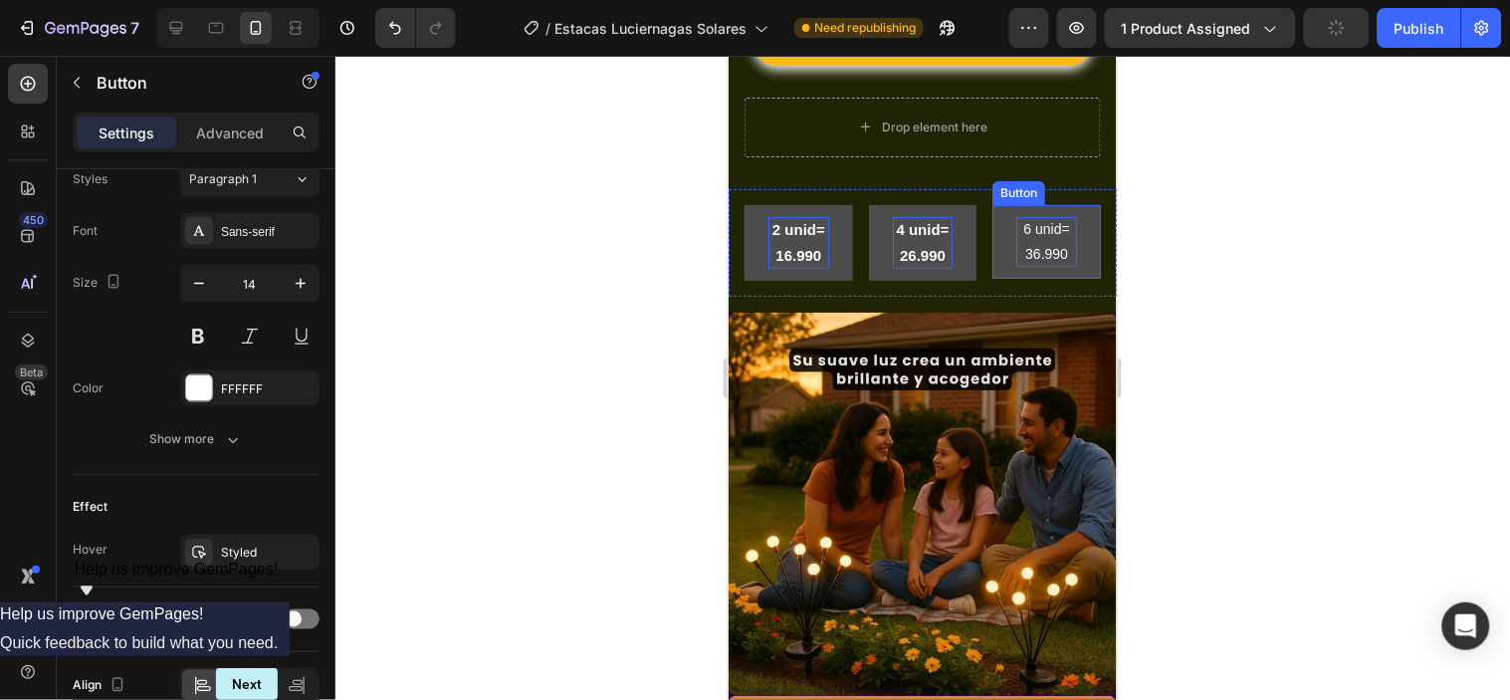
click at [1033, 238] on p "6 unid= 36.990" at bounding box center [1045, 241] width 61 height 50
click at [1031, 238] on p "6 unid= 36.990" at bounding box center [1045, 241] width 61 height 50
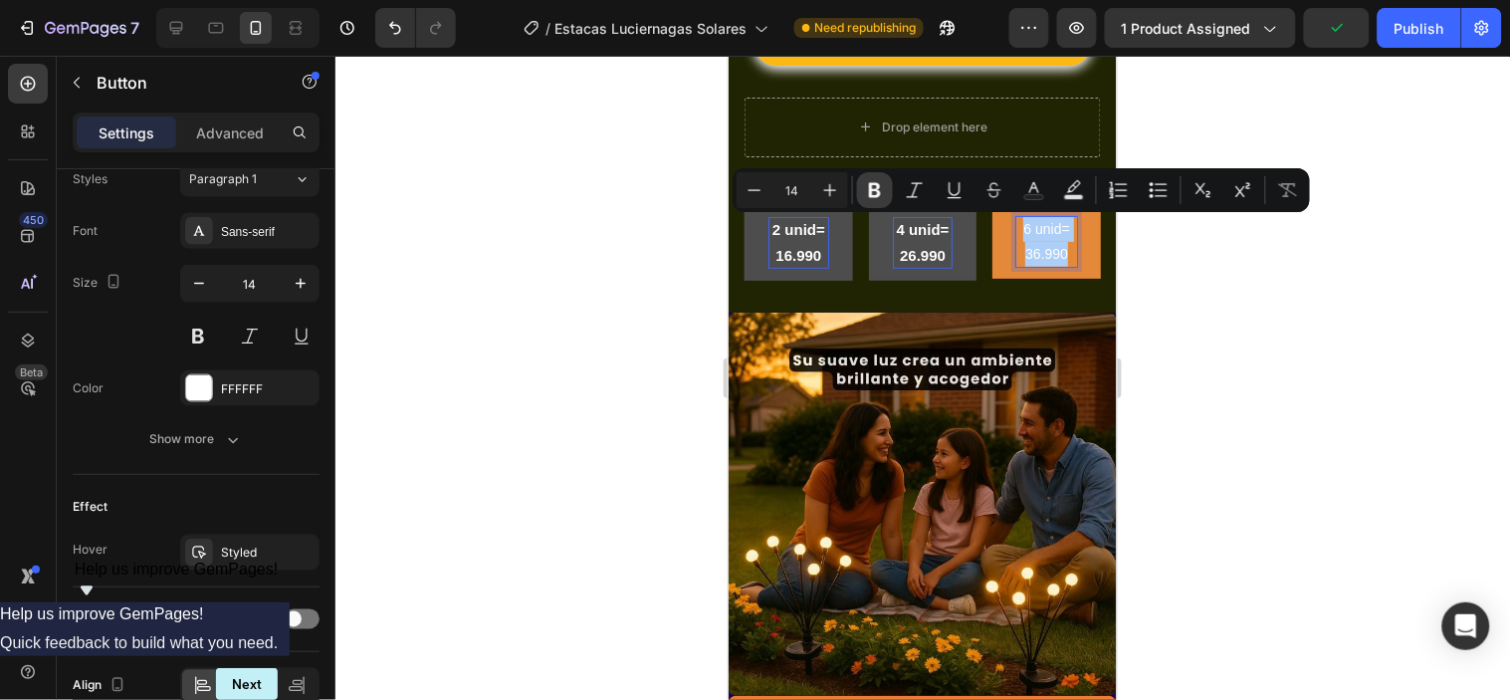
click at [870, 185] on icon "Editor contextual toolbar" at bounding box center [875, 190] width 12 height 15
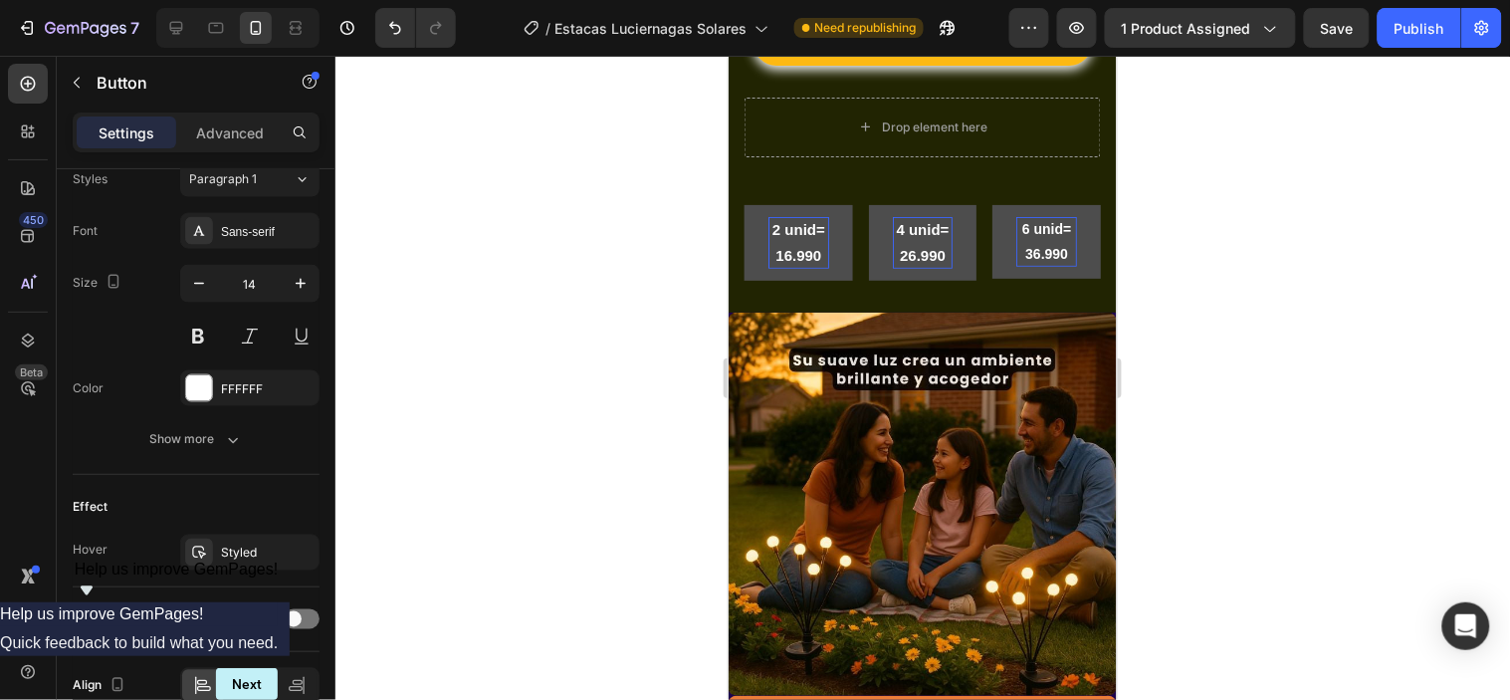
click at [1031, 235] on p "6 unid= 36.990" at bounding box center [1045, 241] width 61 height 50
click at [991, 205] on button "6 unid= 36.990" at bounding box center [1045, 241] width 108 height 74
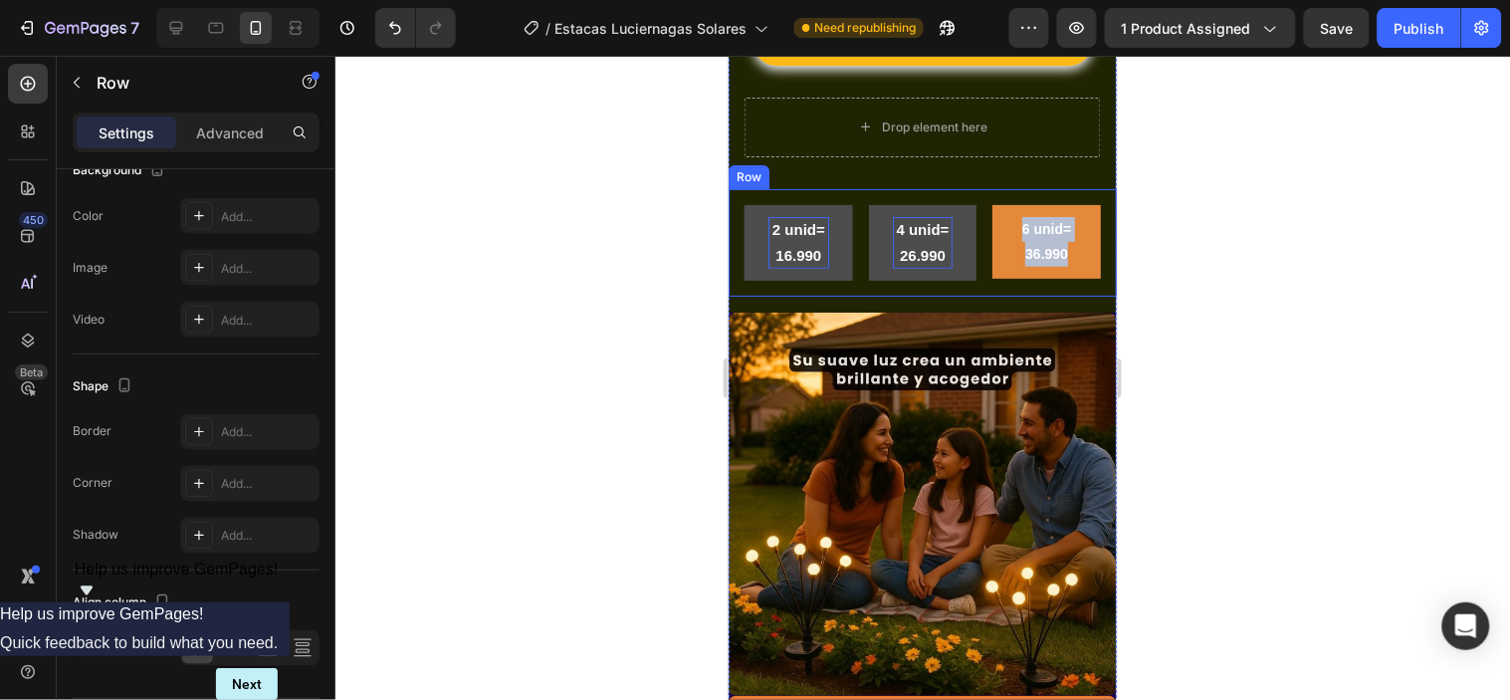
click at [971, 220] on div "2 unid= 16.990 Button 4 unid= 26.990 Button 6 unid= 36.990 Button 0 Row" at bounding box center [921, 241] width 388 height 107
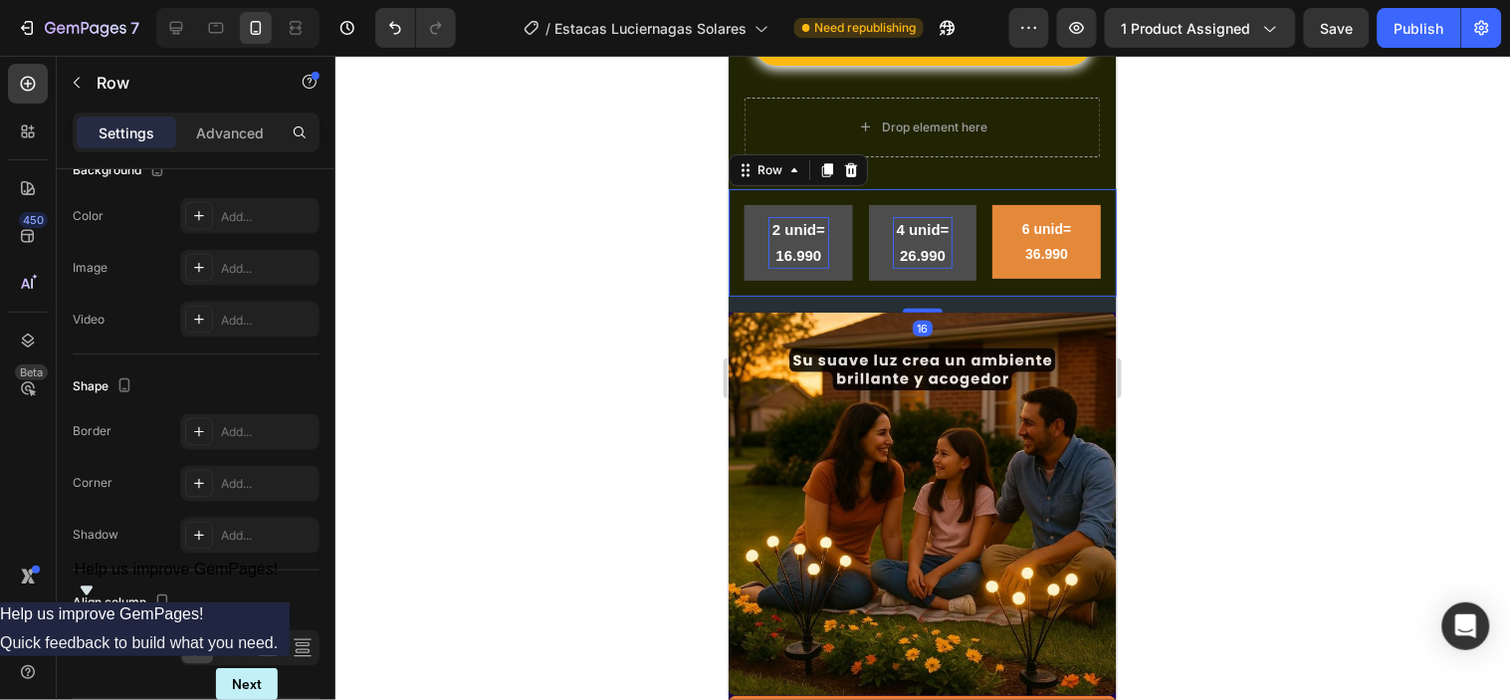
scroll to position [0, 0]
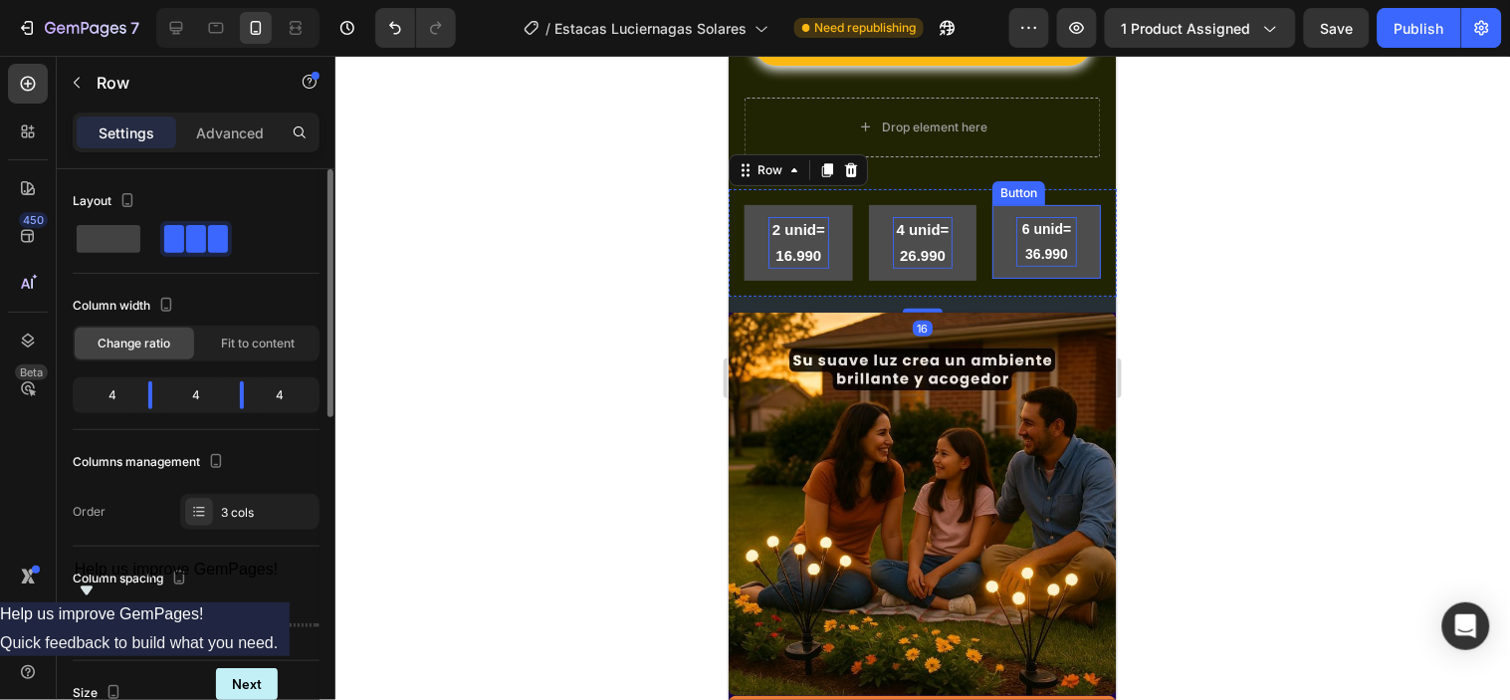
click at [1023, 229] on strong "6 unid= 36.990" at bounding box center [1045, 240] width 49 height 41
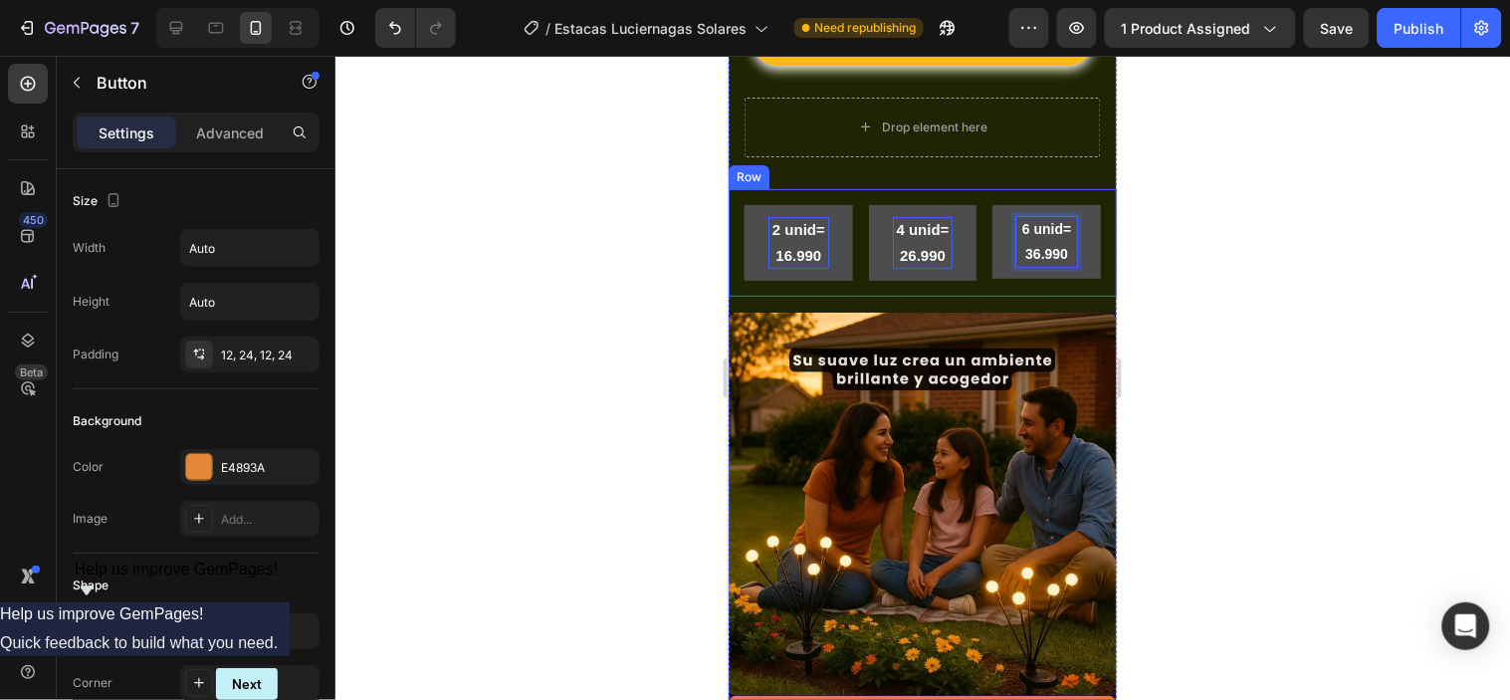
click at [963, 230] on div "2 unid= 16.990 Button 4 unid= 26.990 Button 6 unid= 36.990 Button 0 Row" at bounding box center [921, 241] width 388 height 107
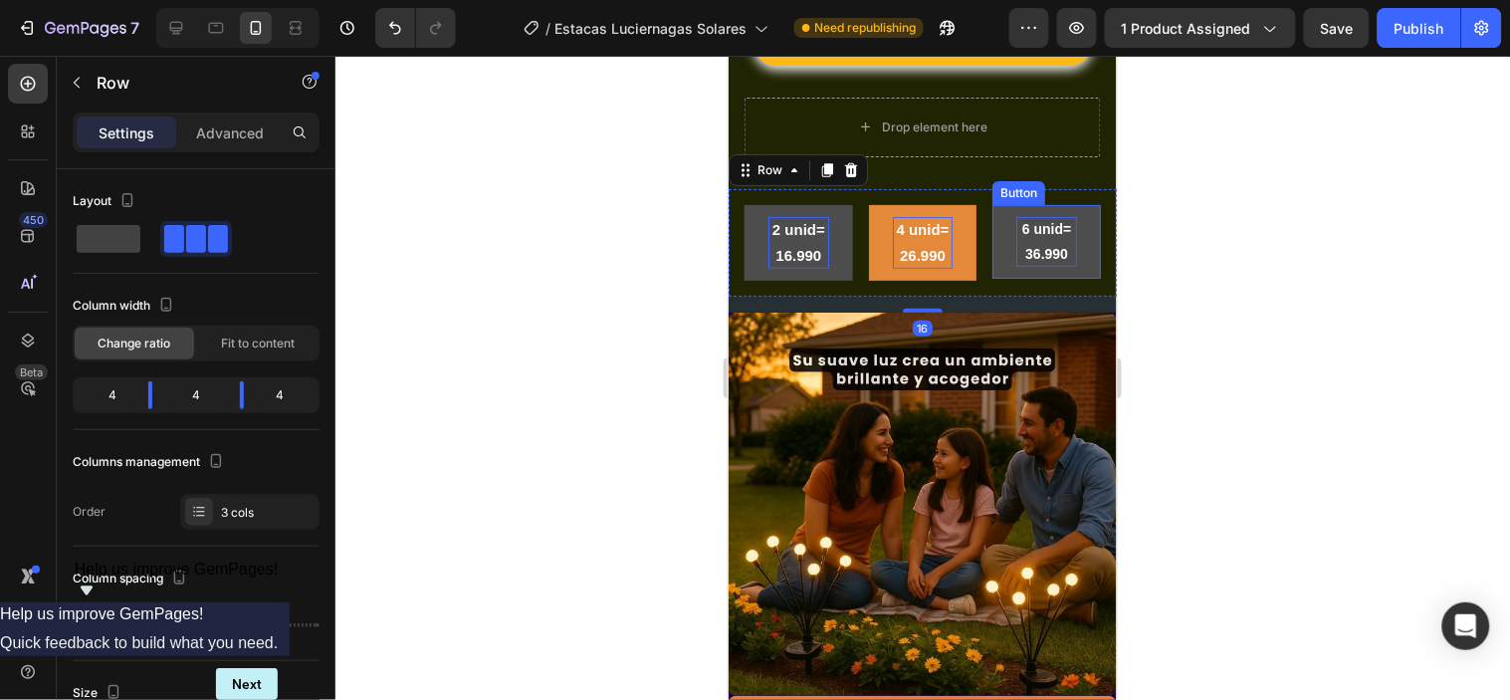
click at [1029, 230] on strong "6 unid= 36.990" at bounding box center [1045, 240] width 49 height 41
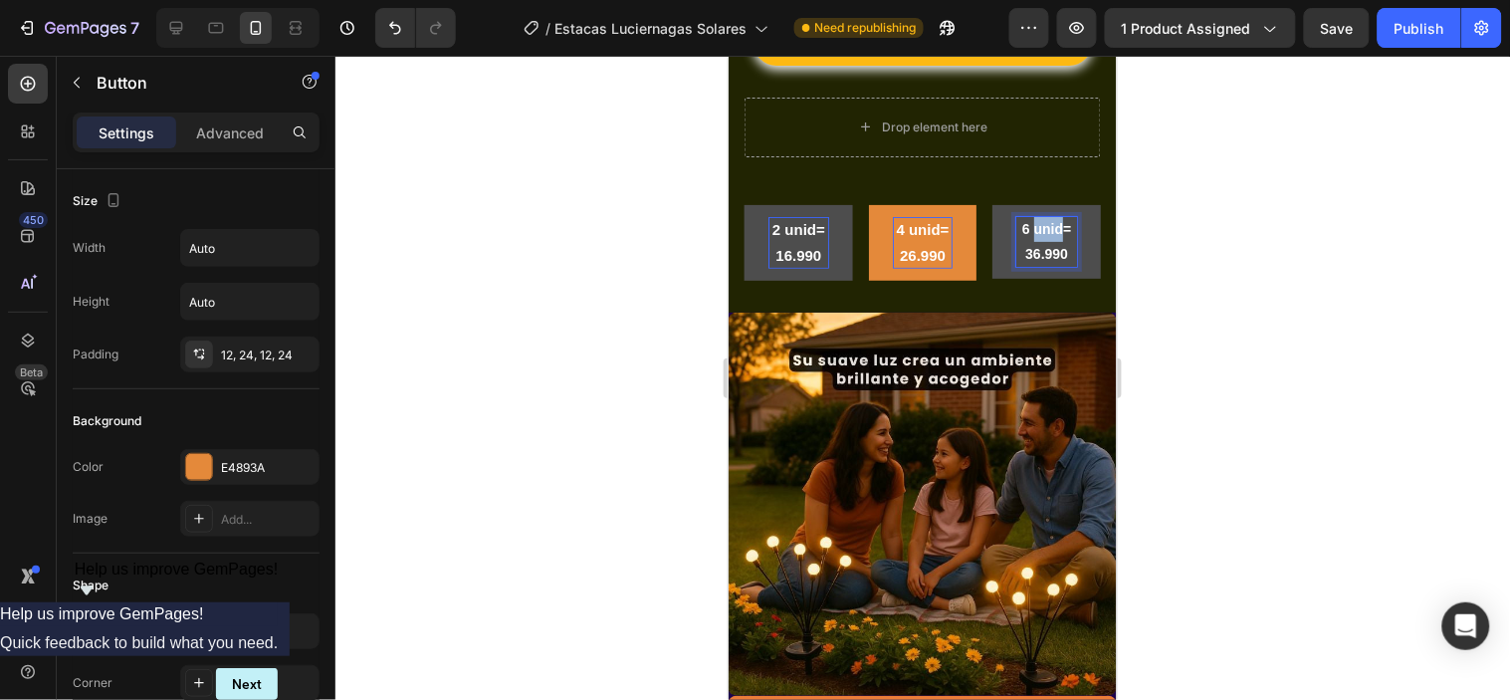
click at [1033, 228] on strong "6 unid= 36.990" at bounding box center [1045, 240] width 49 height 41
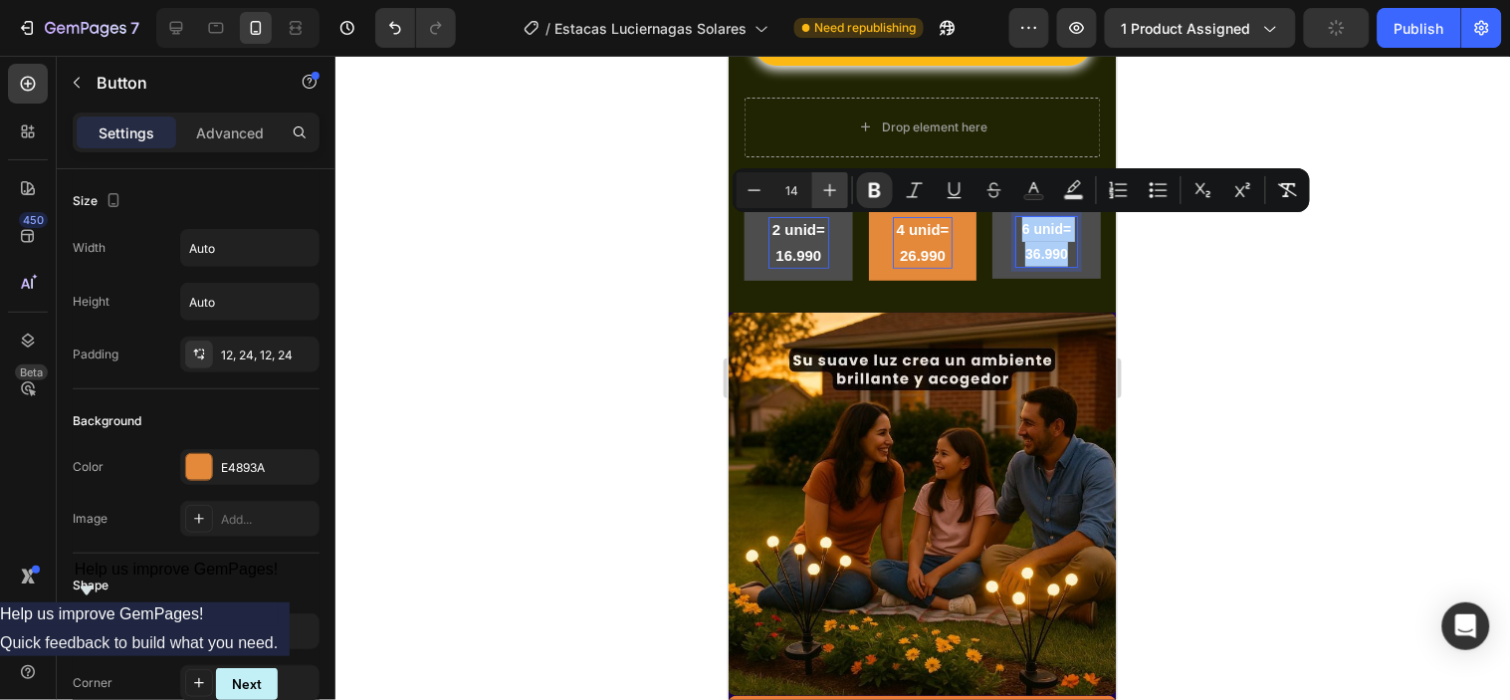
click at [826, 183] on icon "Editor contextual toolbar" at bounding box center [830, 190] width 20 height 20
type input "15"
click at [637, 215] on div at bounding box center [922, 378] width 1174 height 644
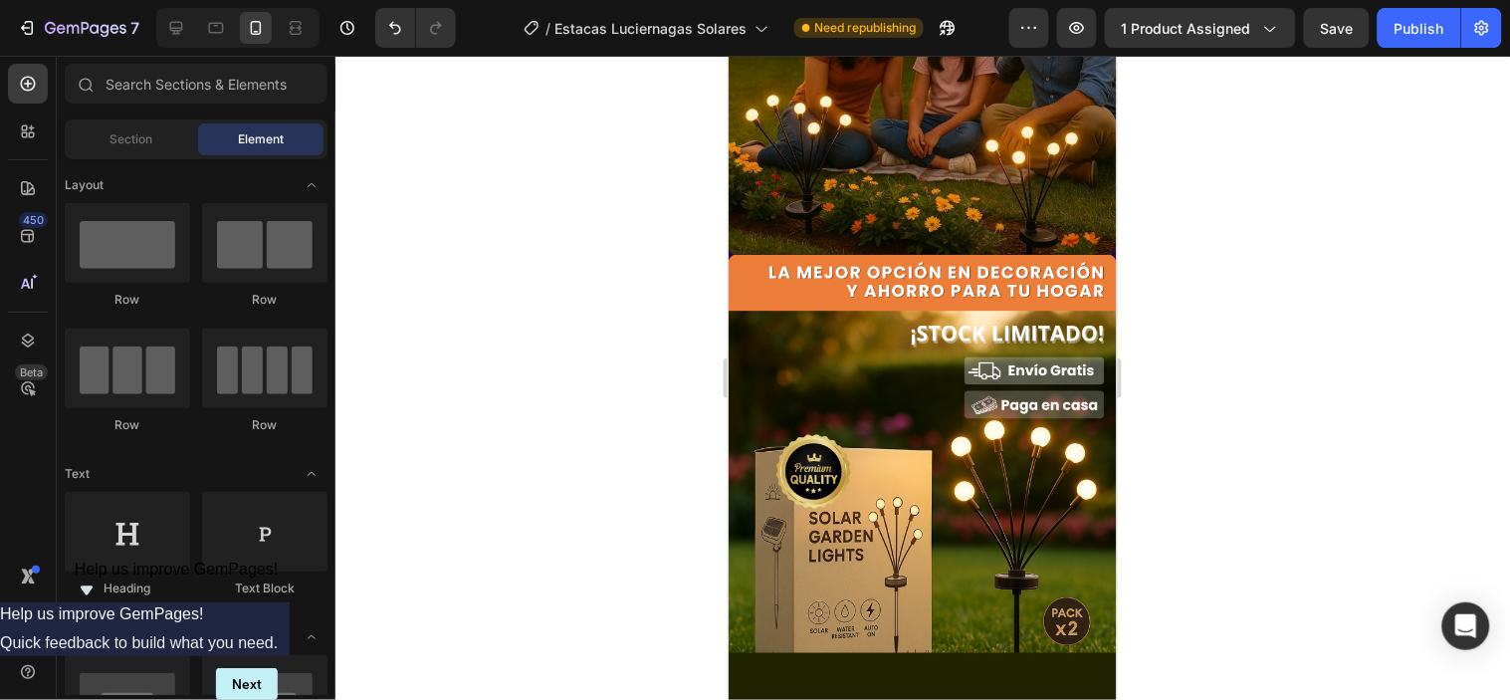
scroll to position [3288, 0]
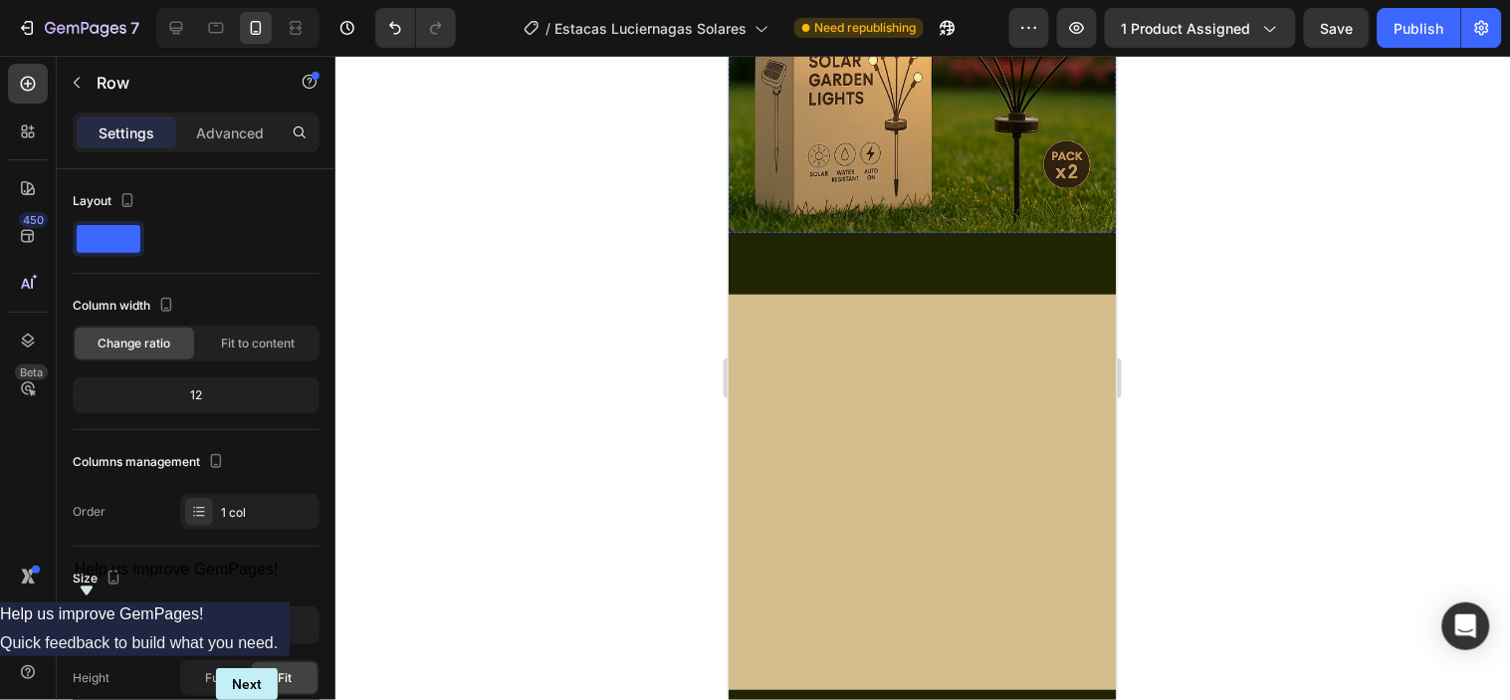
click at [655, 301] on div at bounding box center [922, 378] width 1174 height 644
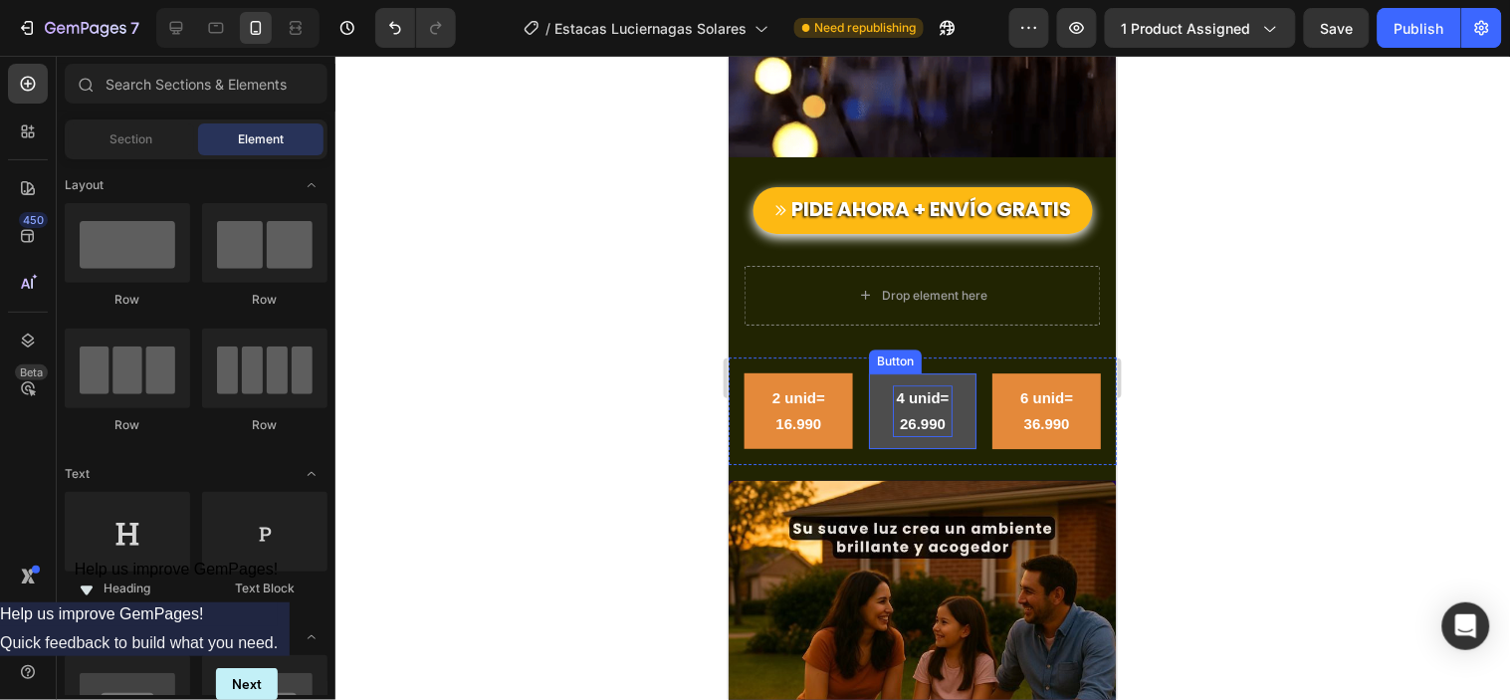
scroll to position [3218, 0]
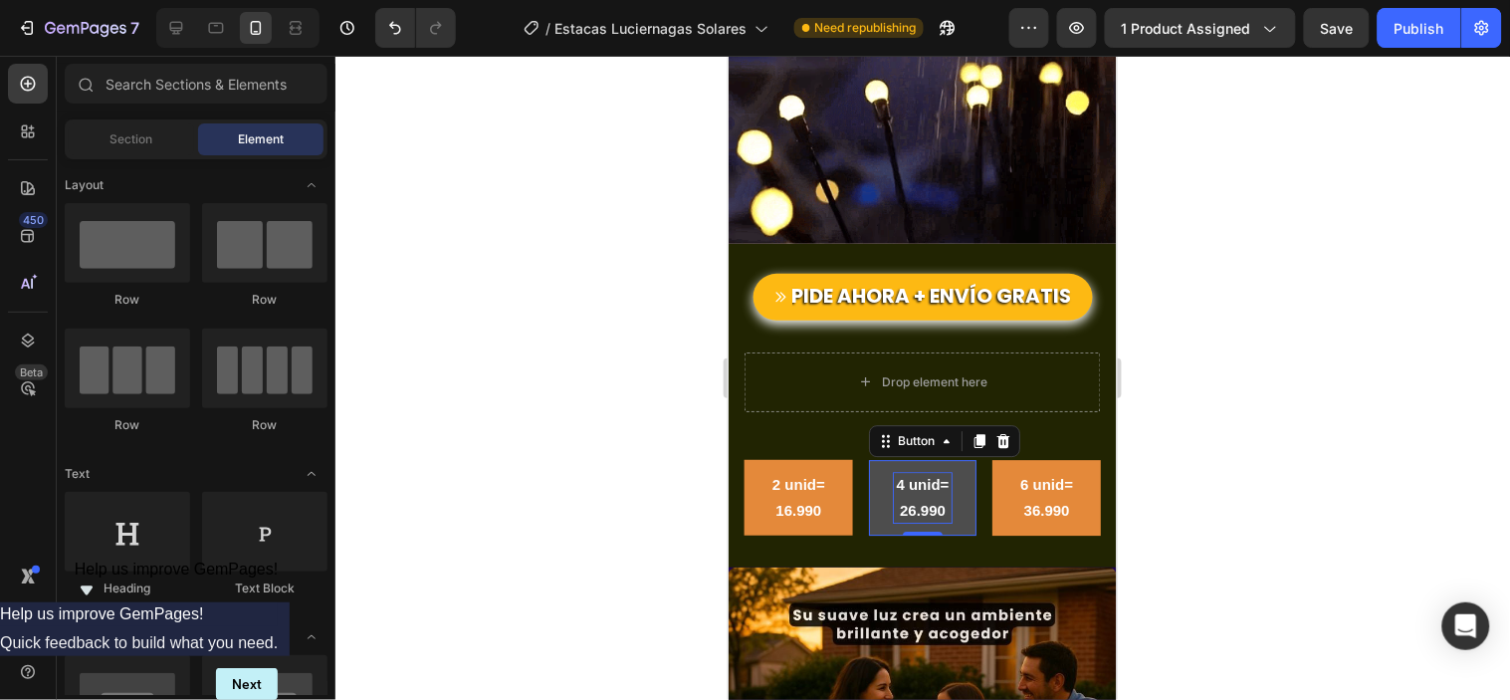
click at [910, 492] on p "4 unid= 26.990" at bounding box center [922, 497] width 61 height 52
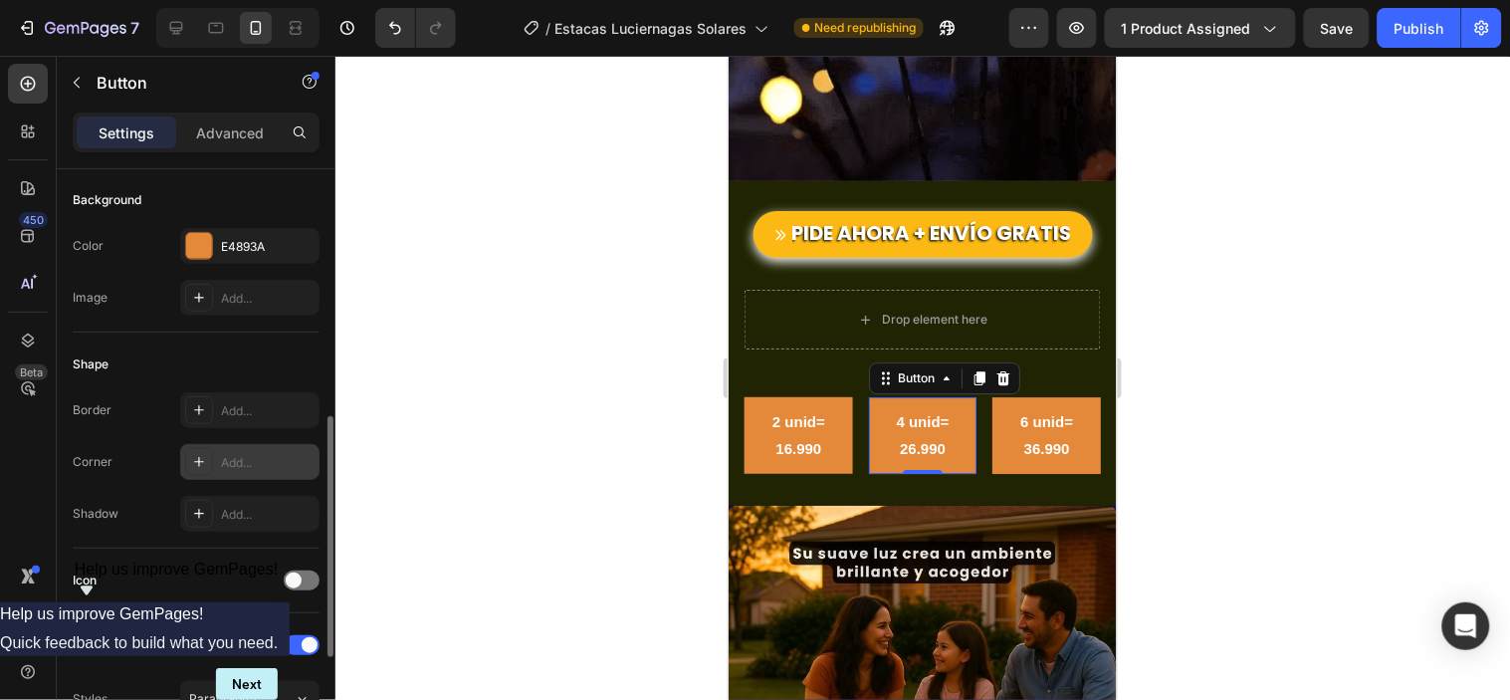
scroll to position [331, 0]
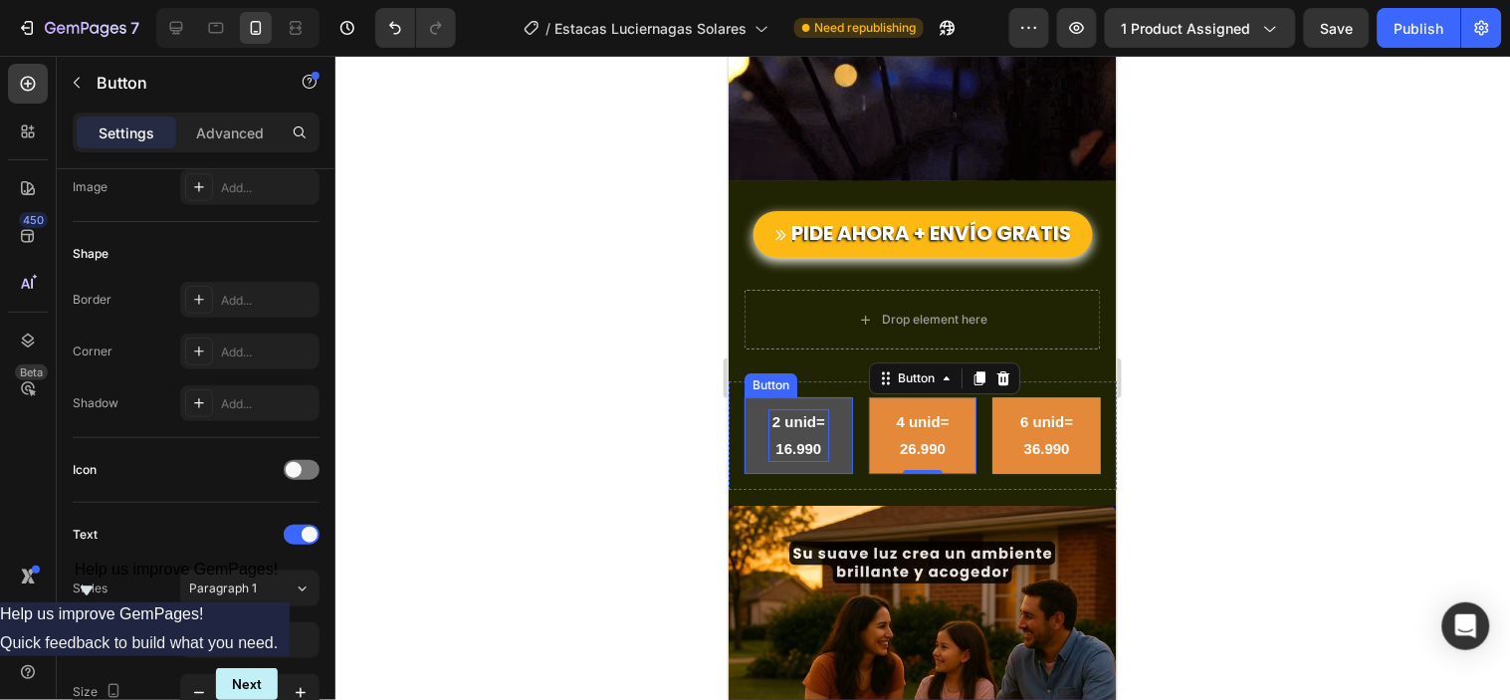
click at [817, 412] on strong "2 unid= 16.990" at bounding box center [797, 433] width 53 height 43
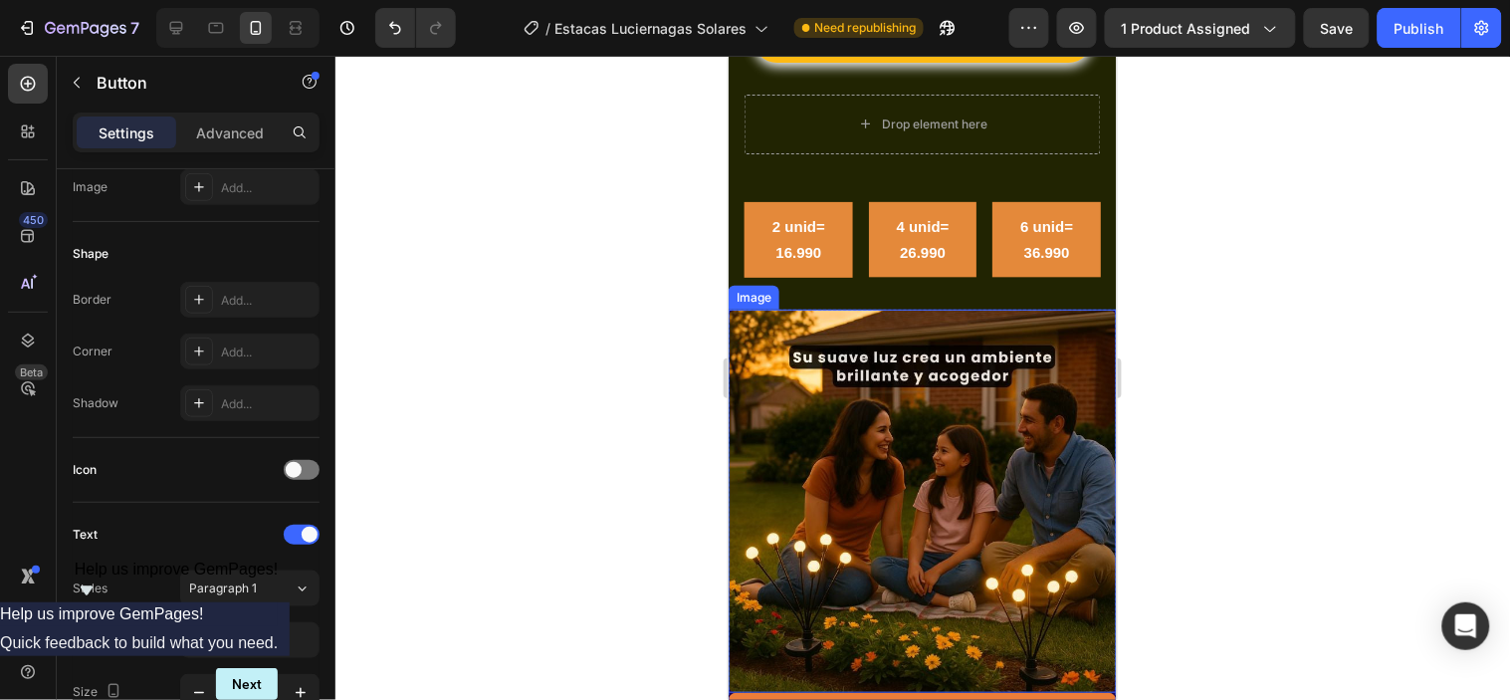
scroll to position [2432, 0]
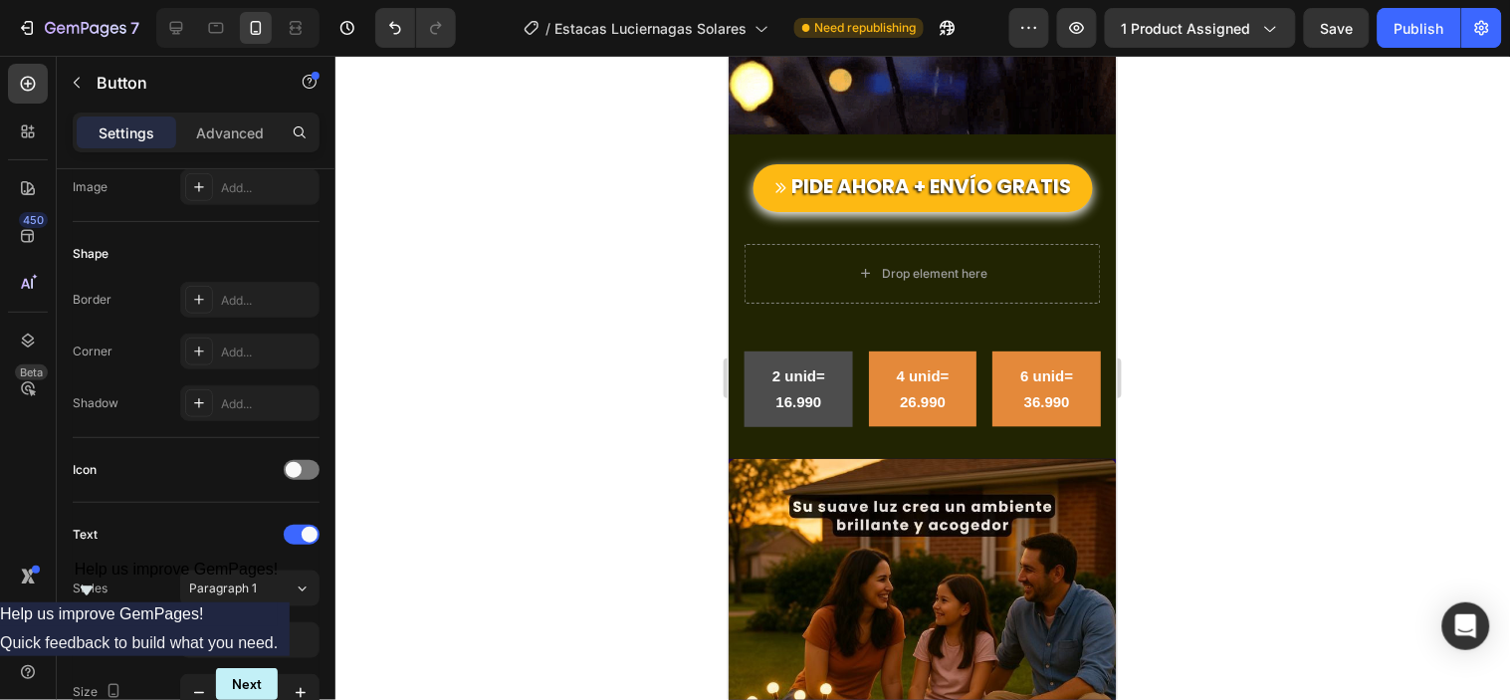
click at [833, 351] on button "2 unid= 16.990" at bounding box center [797, 388] width 108 height 76
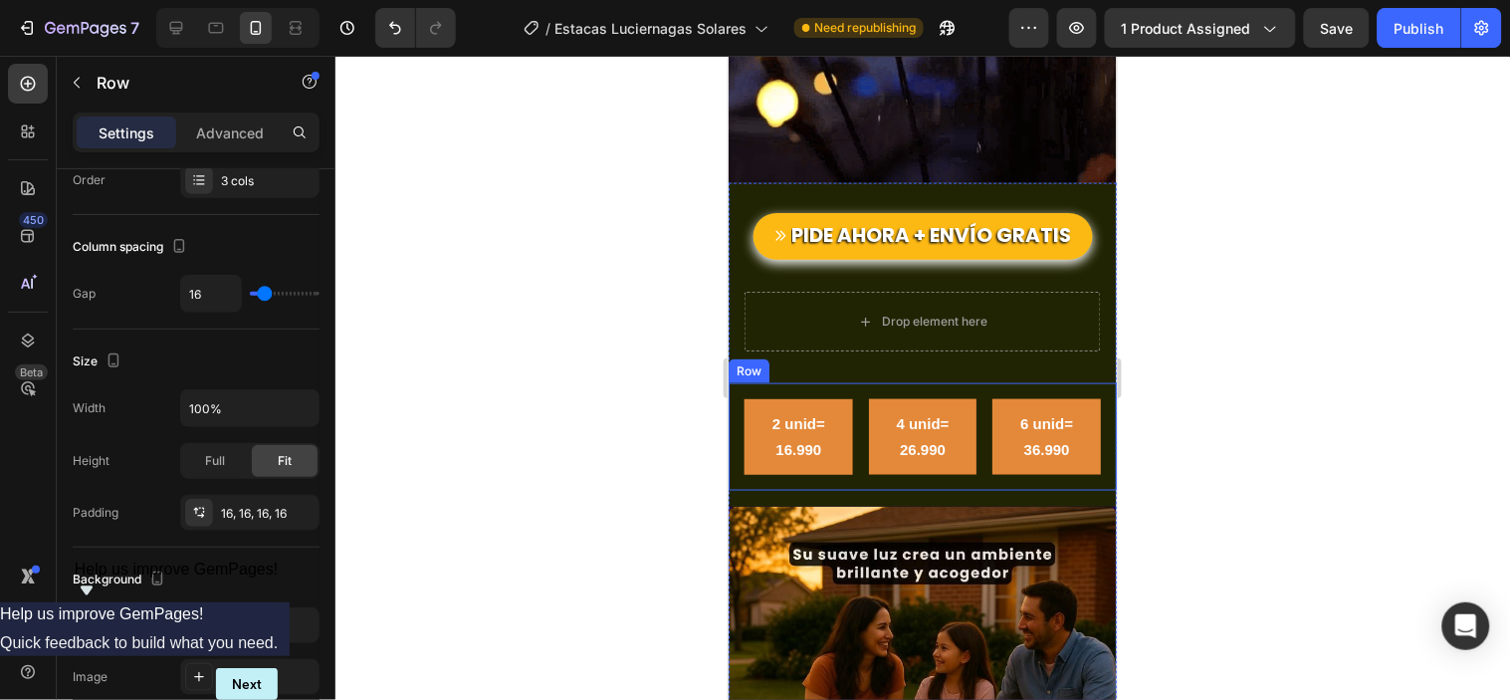
click at [846, 382] on div "2 unid= 16.990 Button 4 unid= 26.990 Button 6 unid= 36.990 Button Row" at bounding box center [921, 435] width 388 height 107
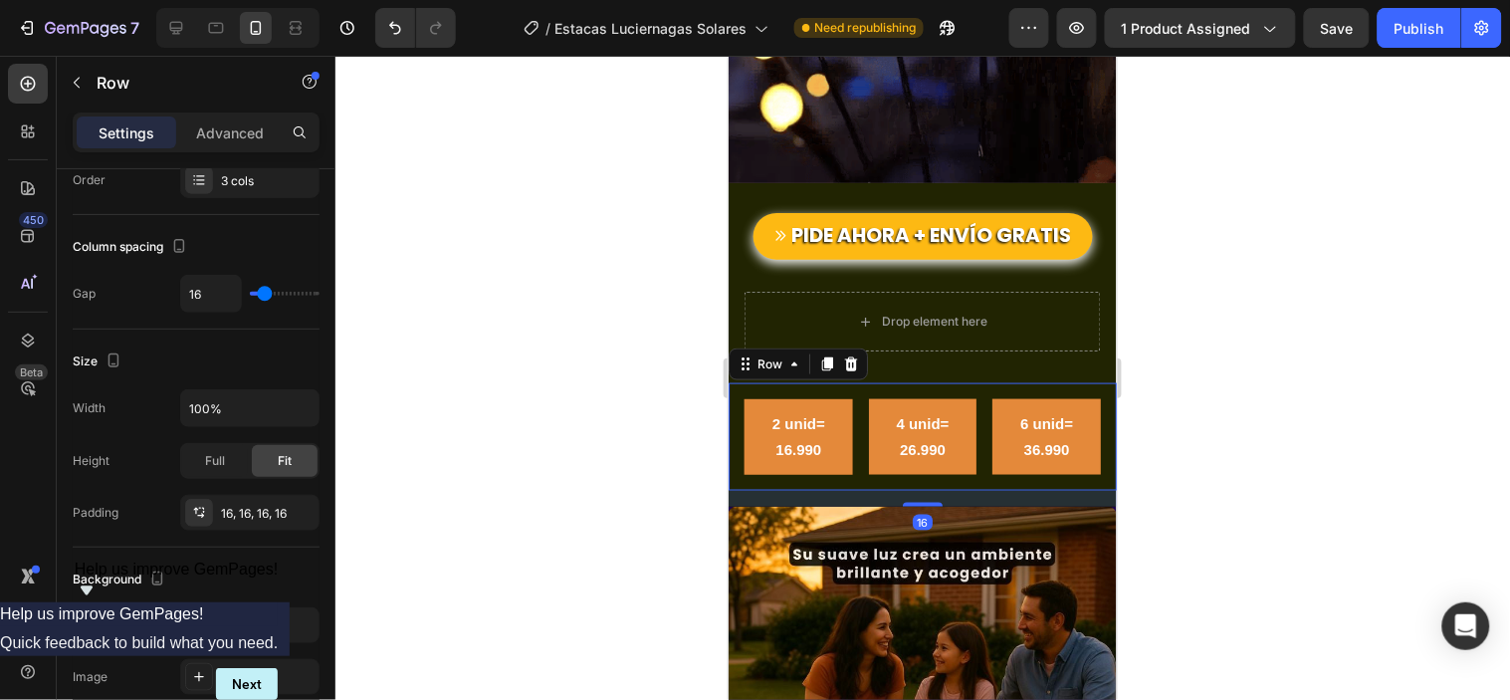
scroll to position [0, 0]
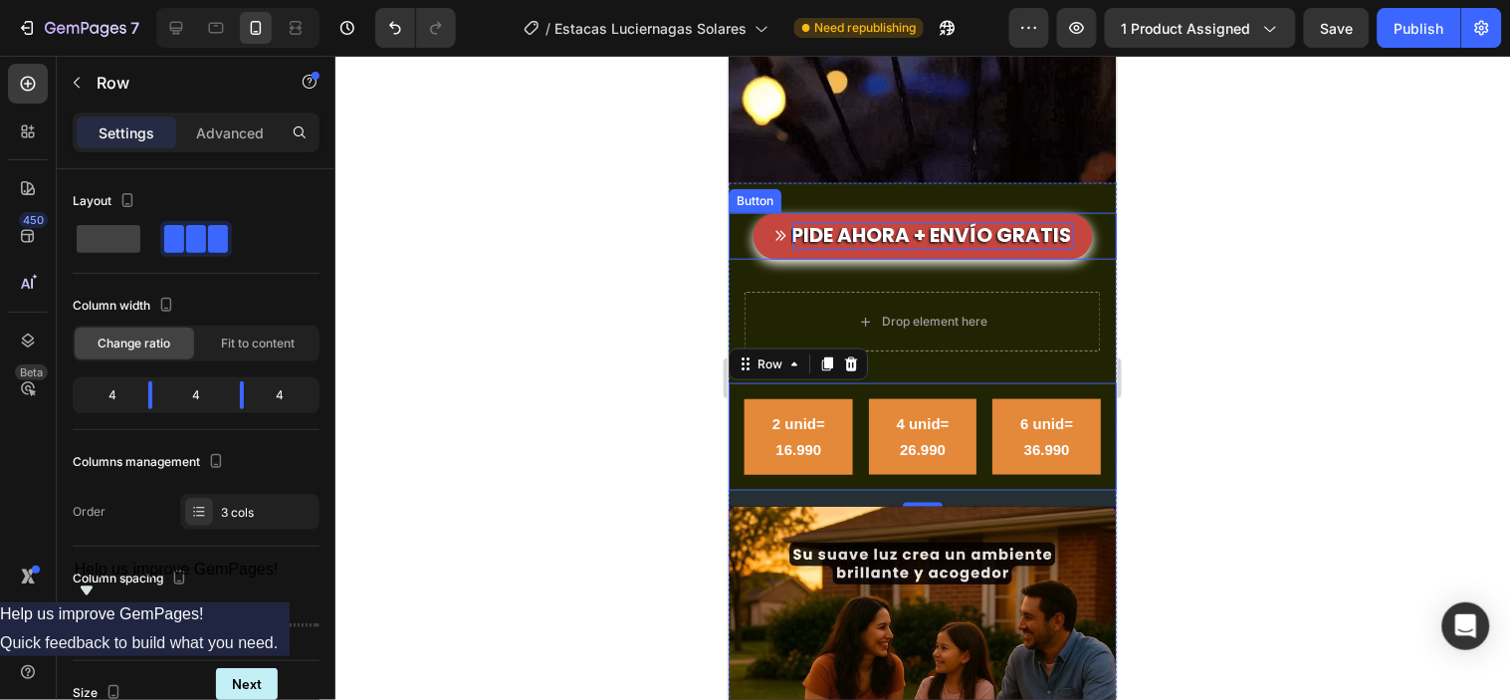
click at [872, 220] on strong "PIDE AHORA + ENVÍO GRATIS" at bounding box center [931, 234] width 281 height 28
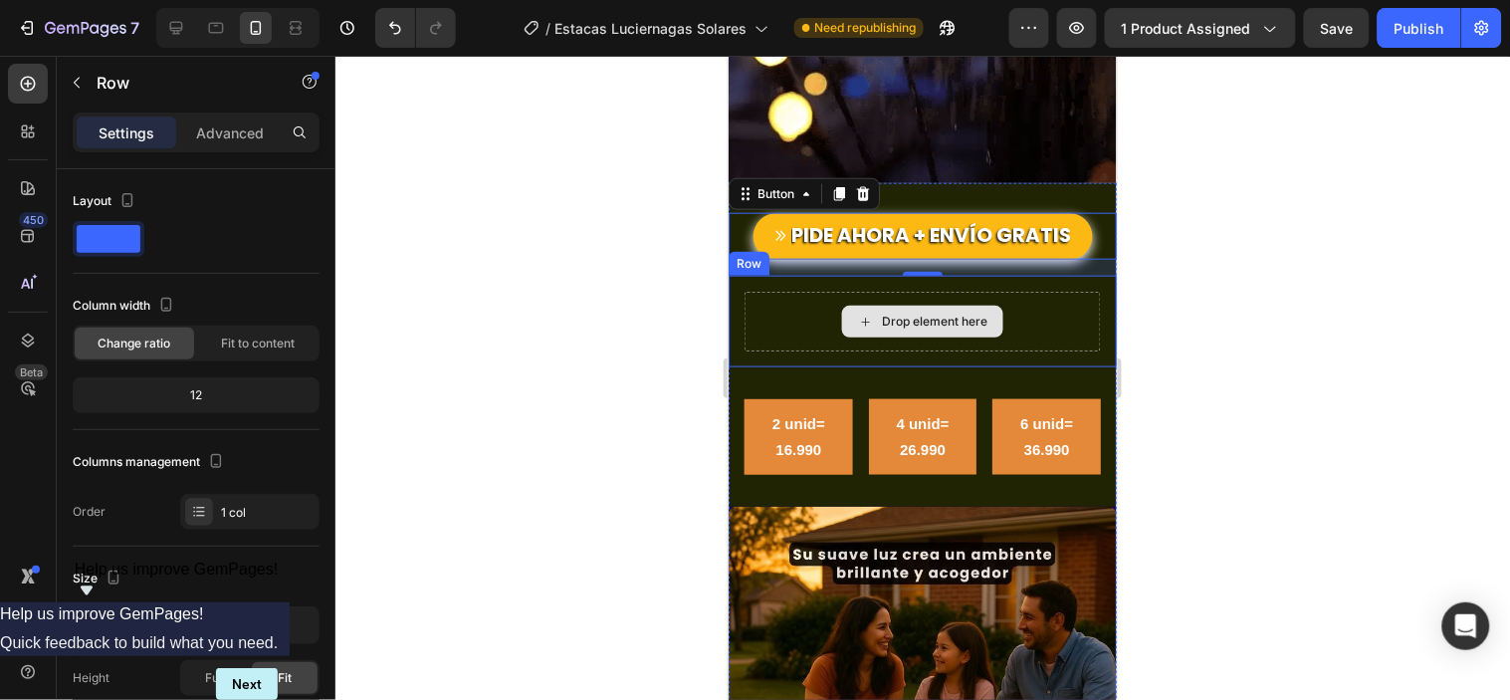
click at [779, 291] on div "Drop element here" at bounding box center [921, 321] width 356 height 60
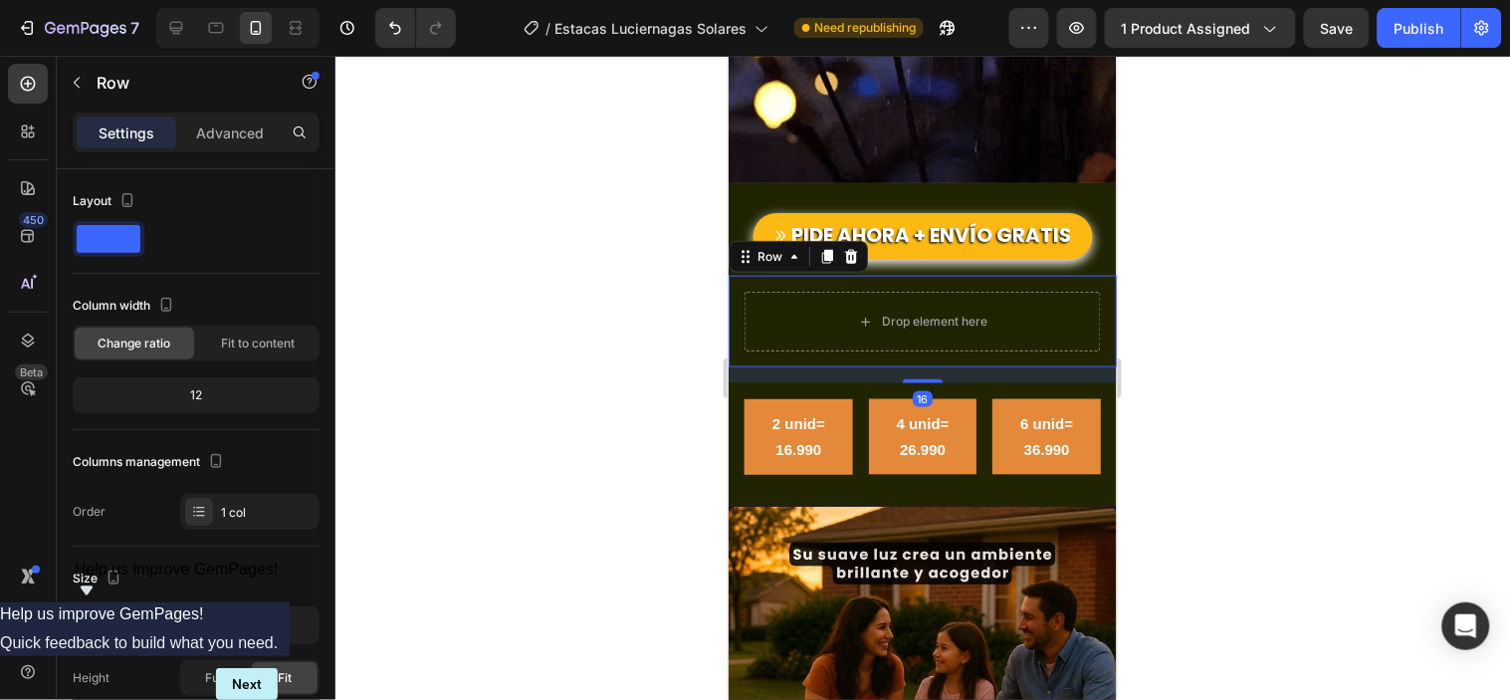
click at [641, 267] on div at bounding box center [922, 378] width 1174 height 644
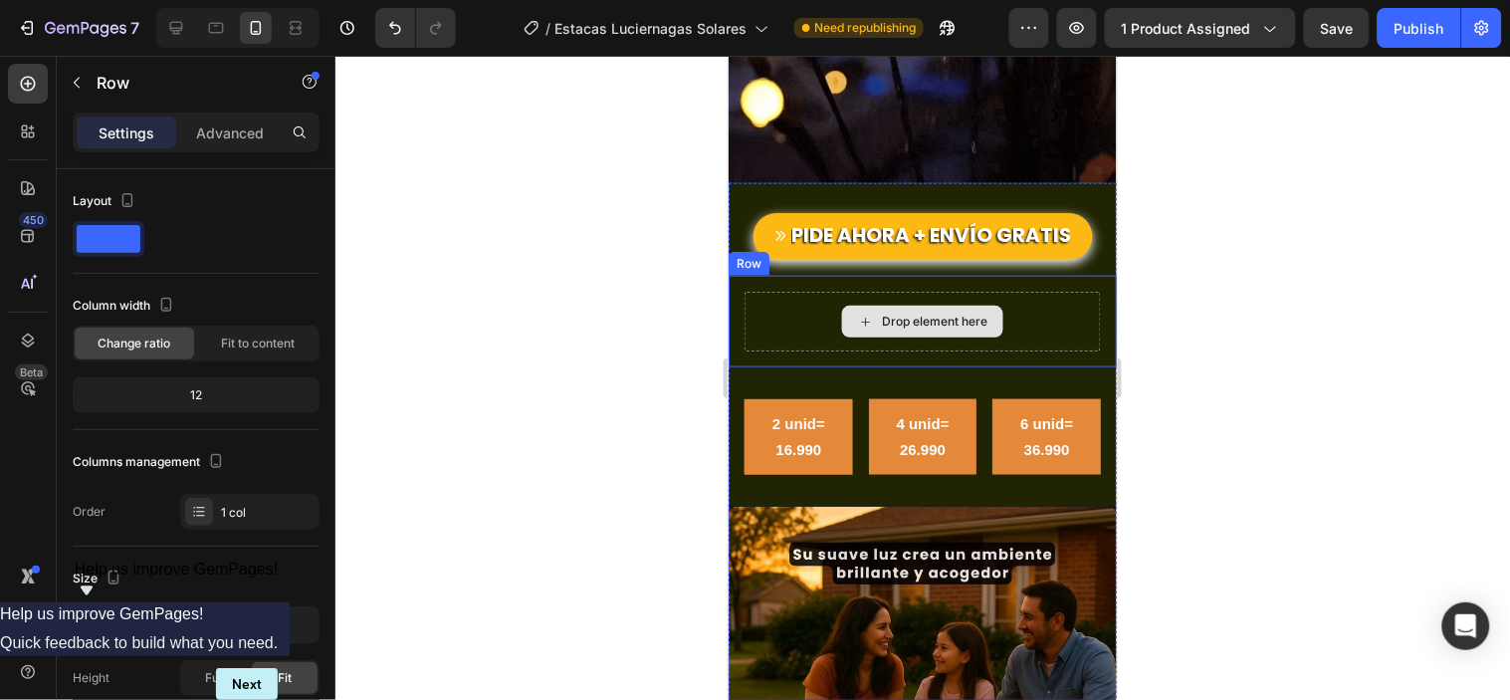
click at [745, 291] on div "Drop element here" at bounding box center [921, 321] width 356 height 60
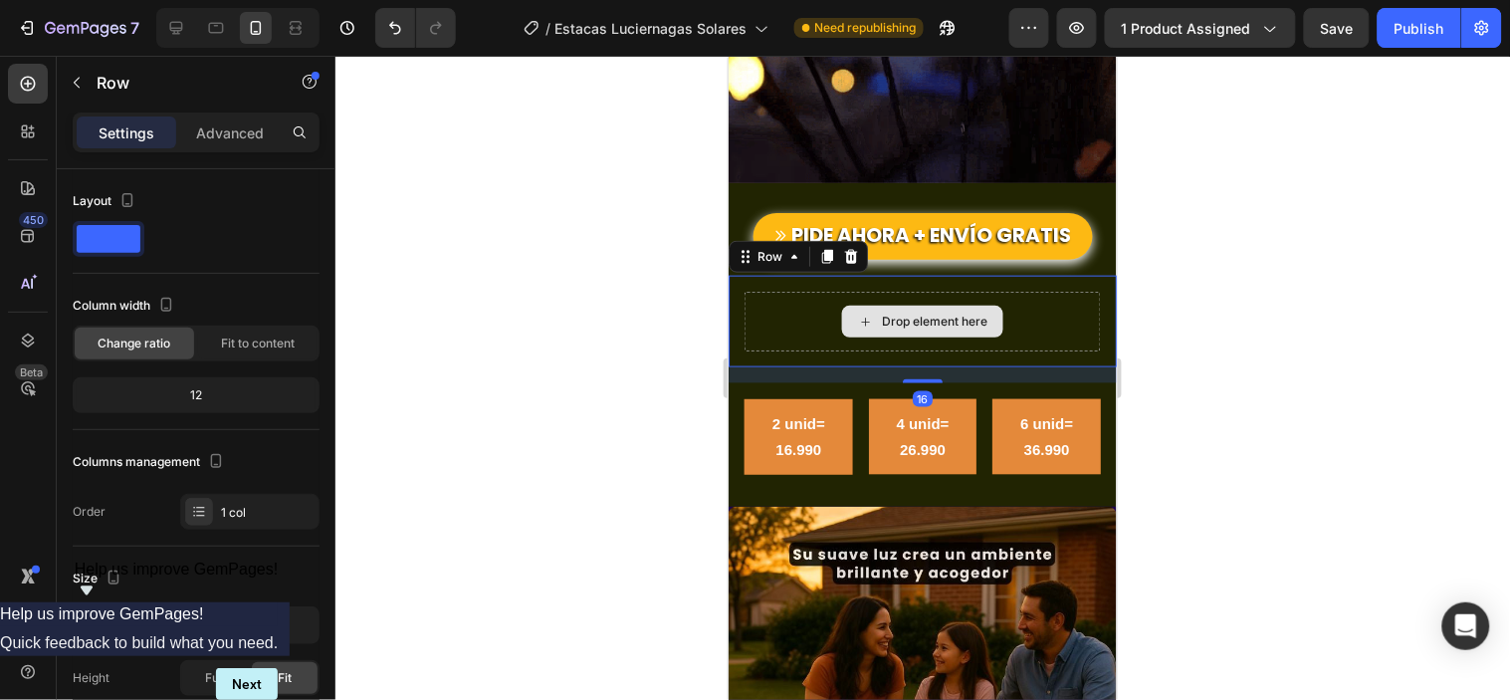
click at [789, 291] on div "Drop element here" at bounding box center [921, 321] width 356 height 60
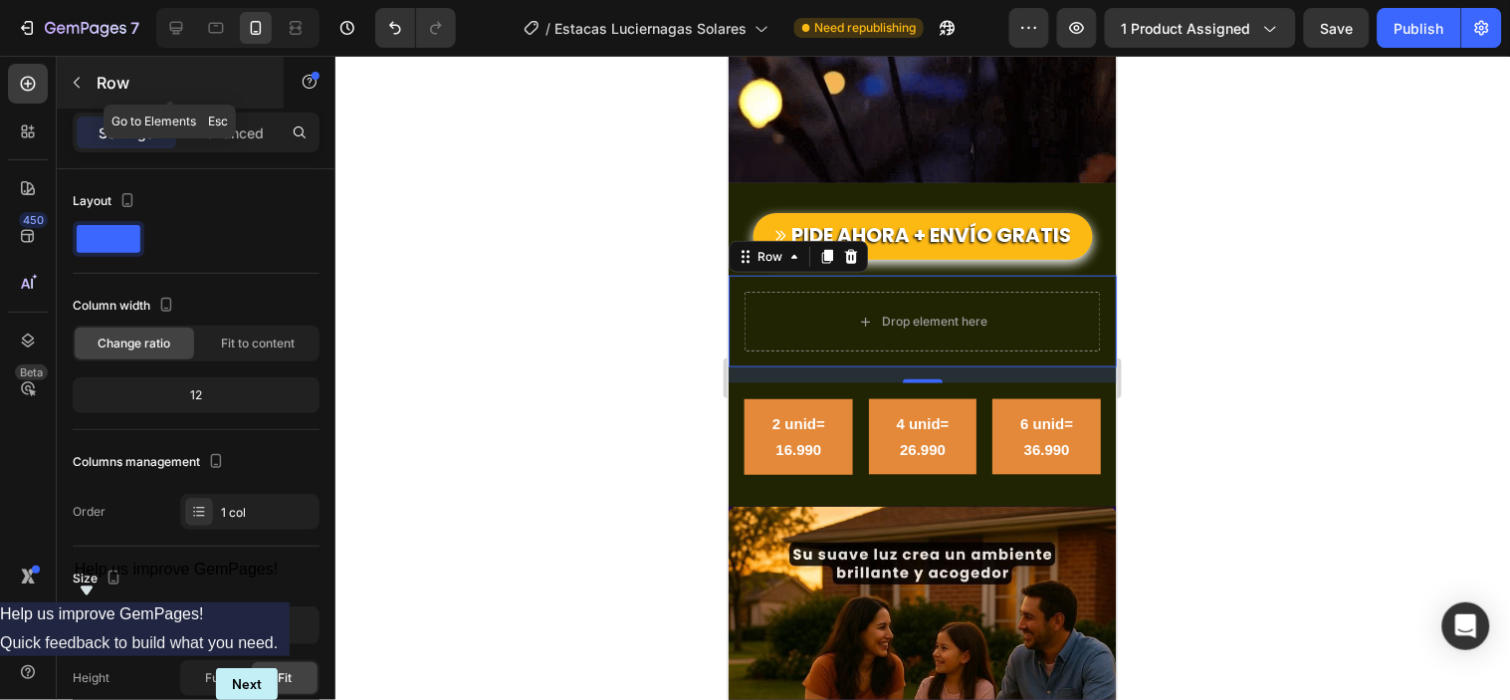
click at [91, 80] on button "button" at bounding box center [77, 83] width 32 height 32
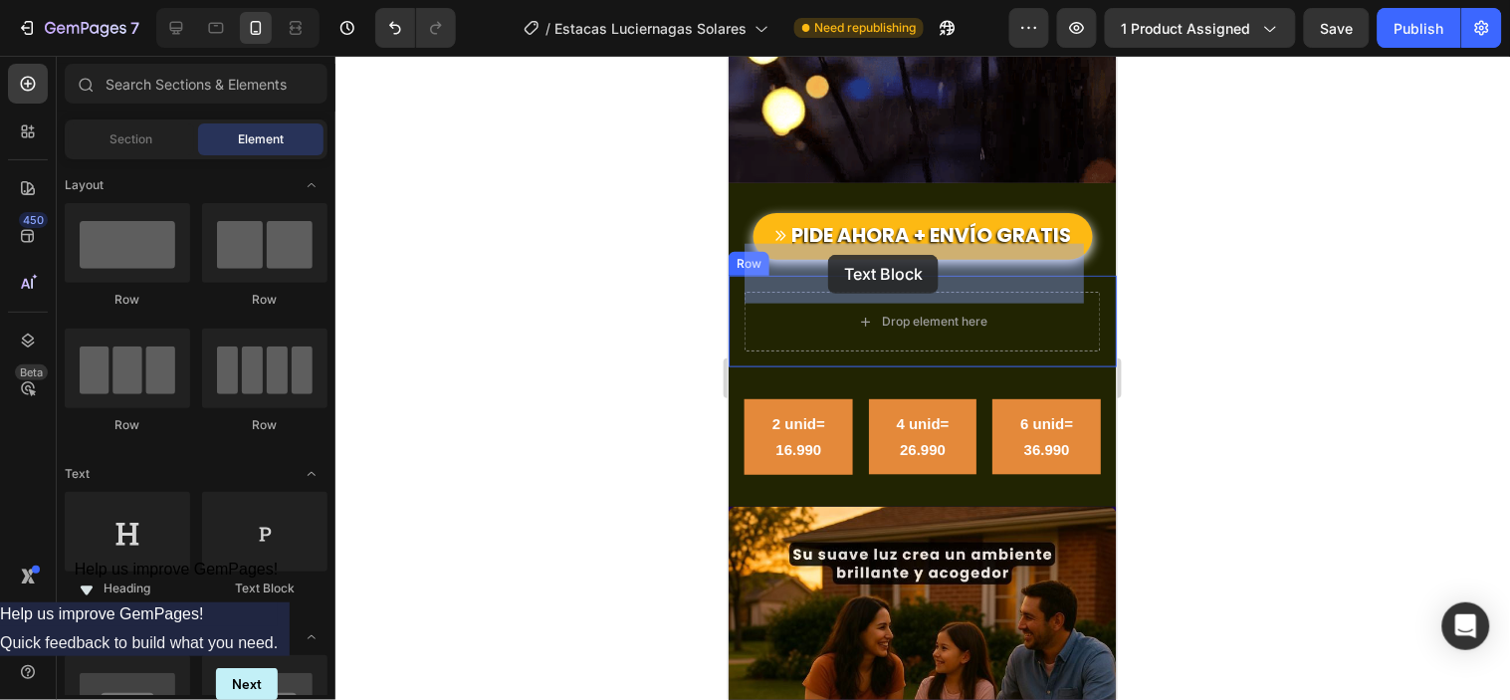
drag, startPoint x: 1002, startPoint y: 599, endPoint x: 827, endPoint y: 254, distance: 387.2
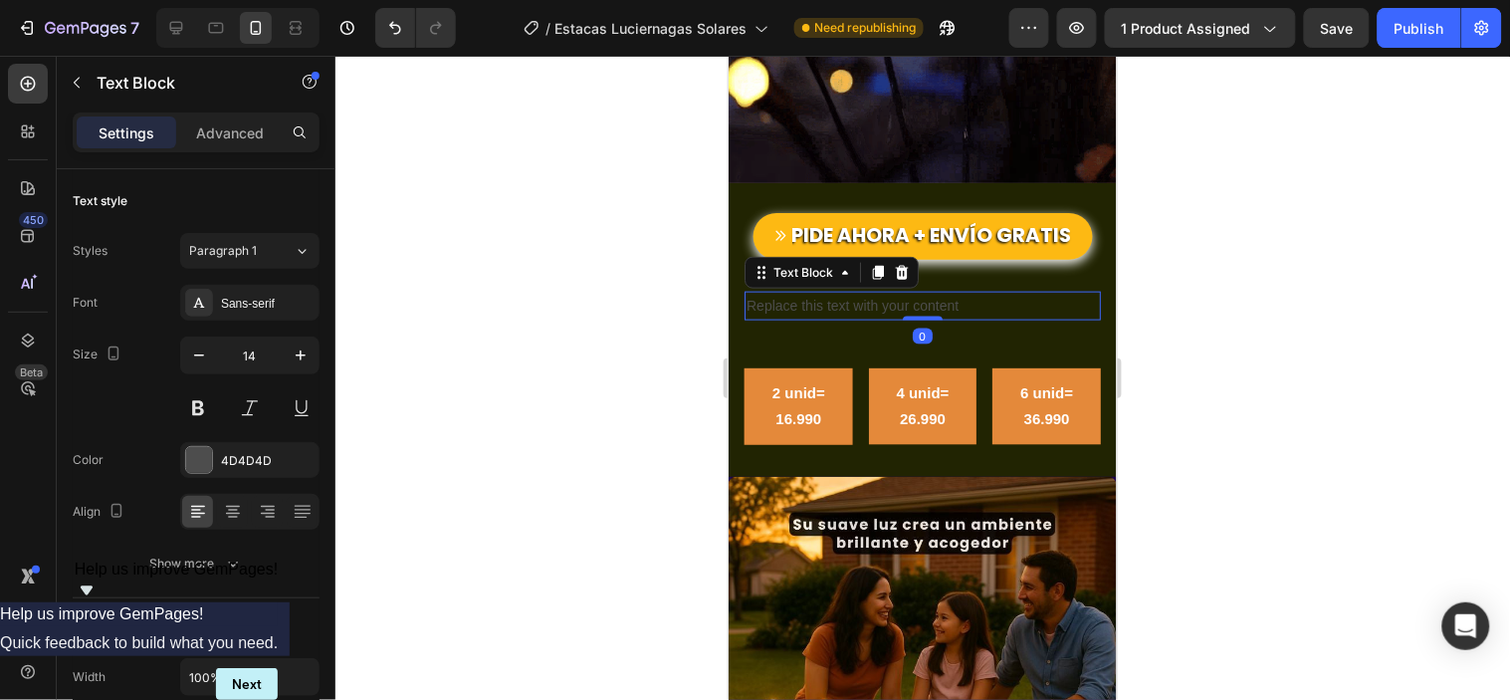
click at [811, 291] on div "Replace this text with your content" at bounding box center [921, 305] width 356 height 29
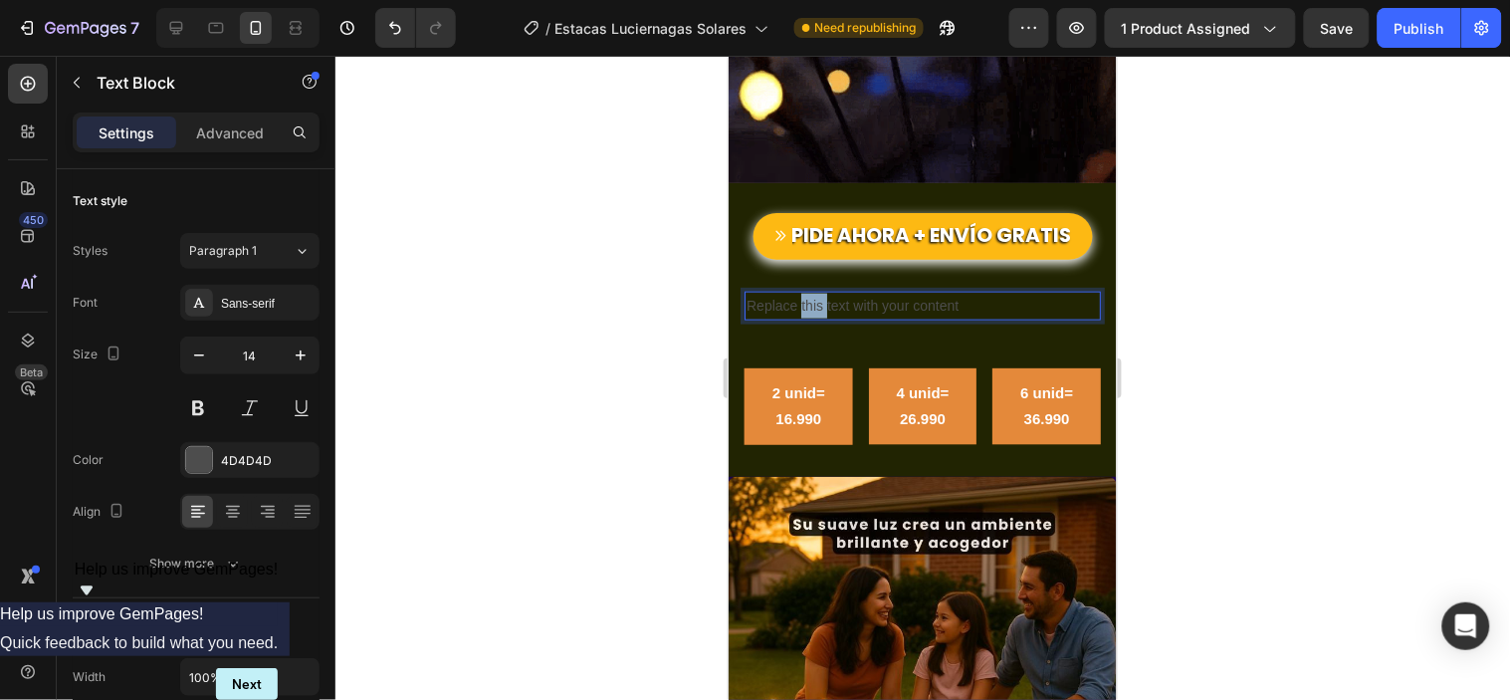
click at [811, 293] on p "Replace this text with your content" at bounding box center [921, 305] width 352 height 25
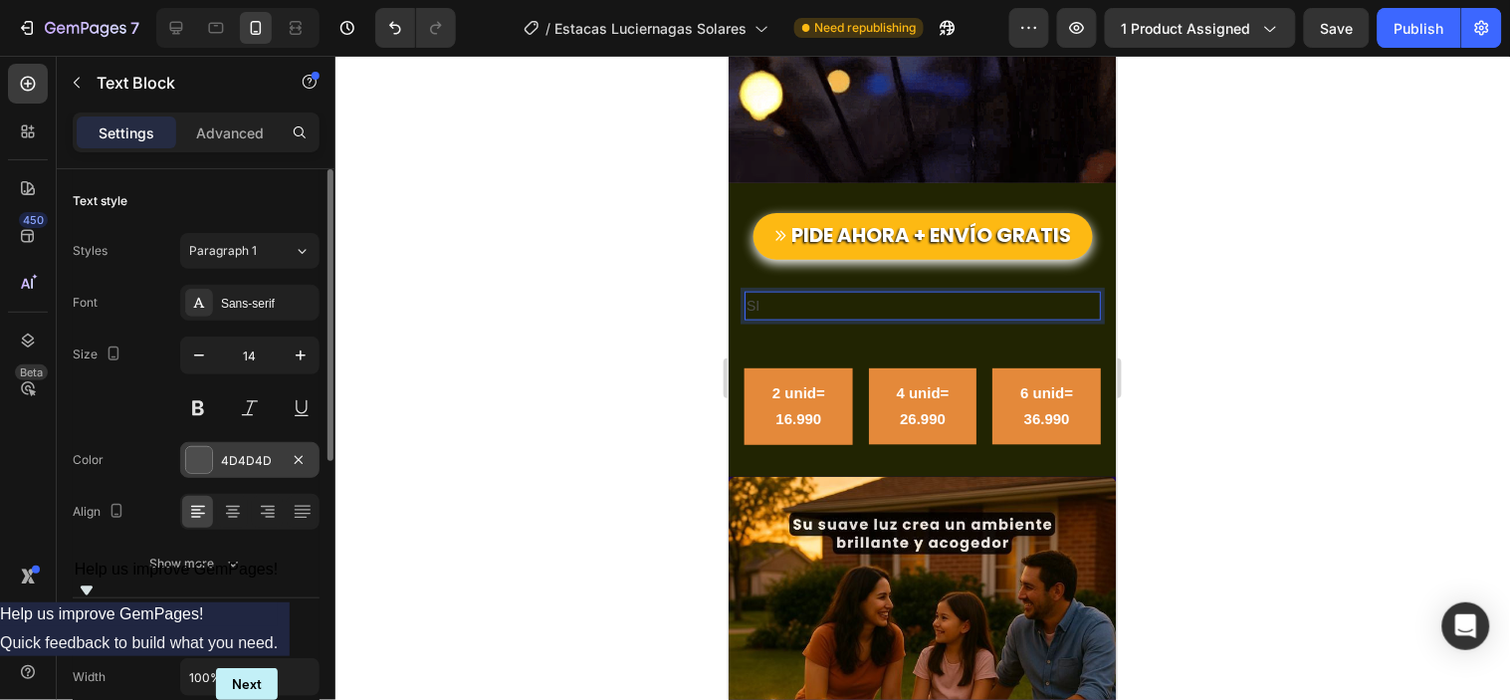
click at [196, 455] on div at bounding box center [199, 460] width 26 height 26
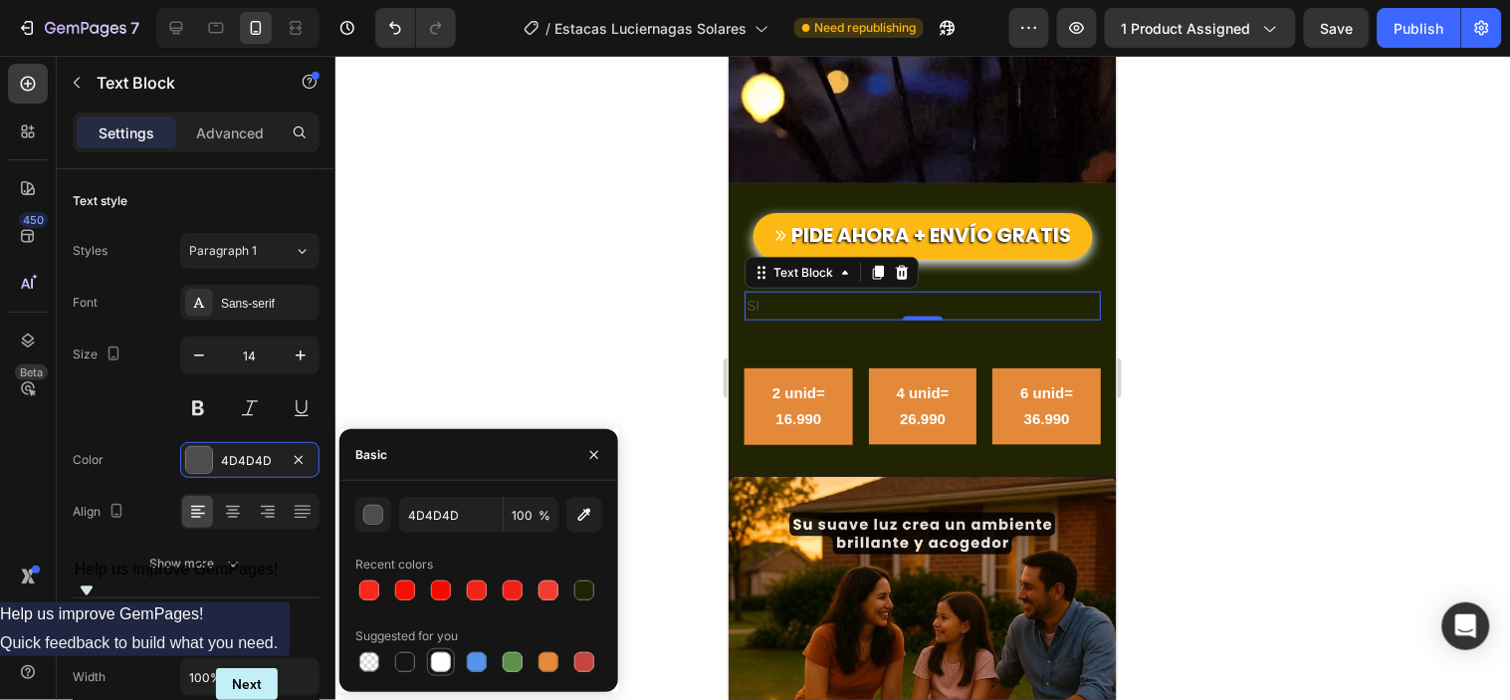
click at [438, 673] on div at bounding box center [441, 662] width 24 height 24
type input "FFFFFF"
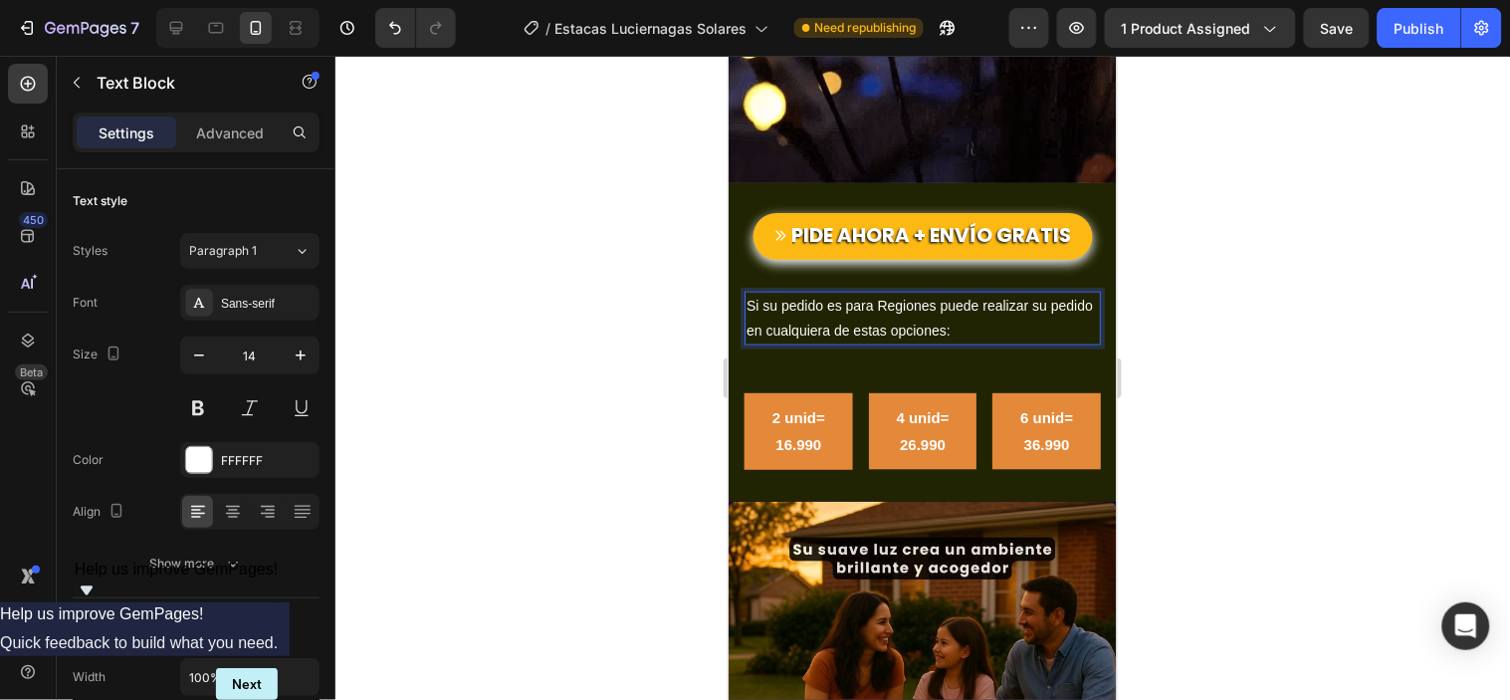
click at [592, 311] on div at bounding box center [922, 378] width 1174 height 644
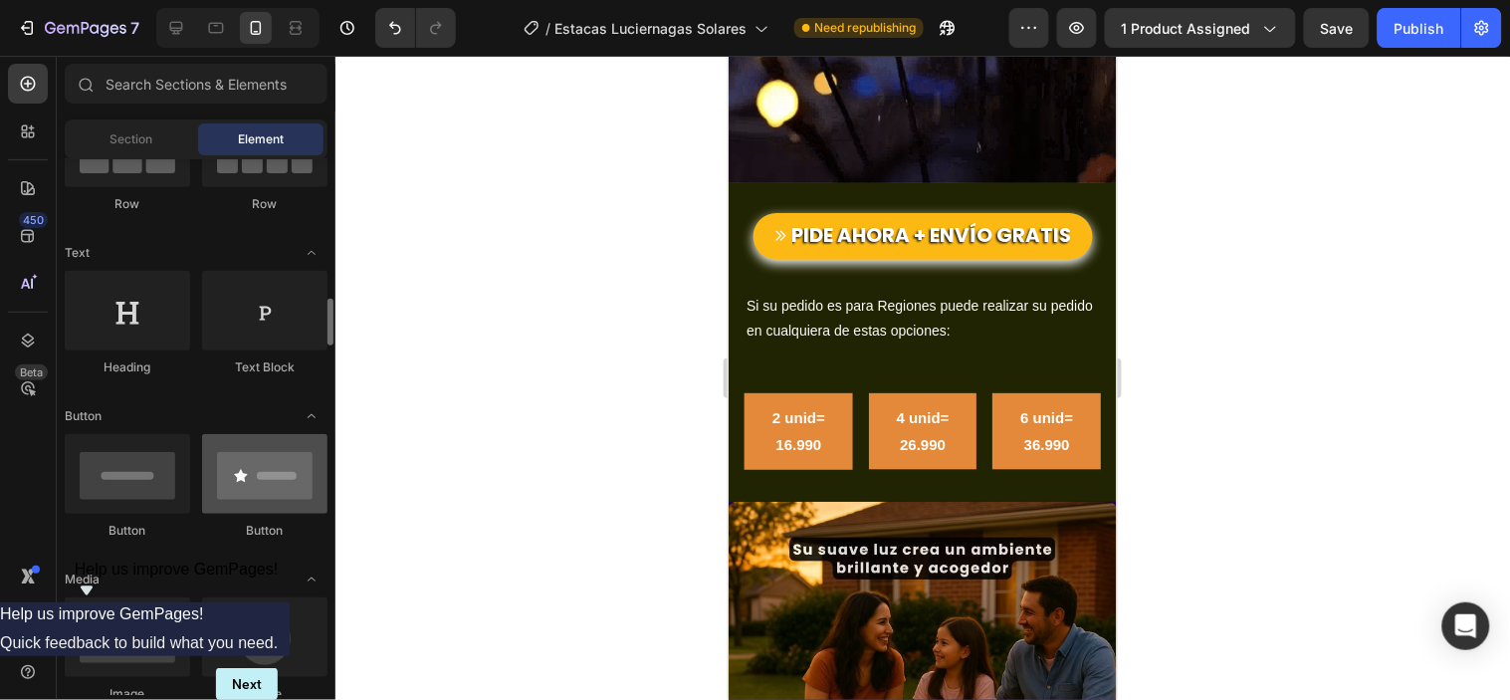
scroll to position [331, 0]
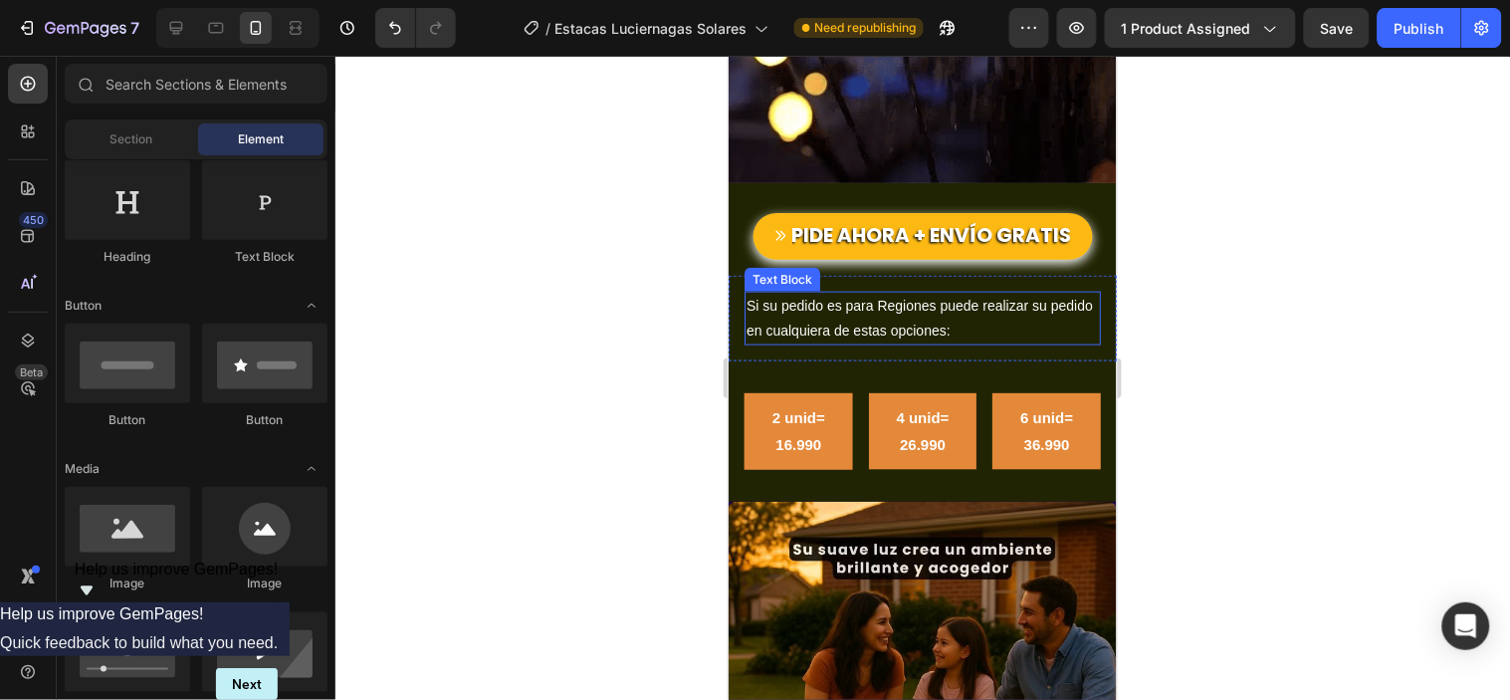
click at [781, 293] on p "Si su pedido es para Regiones puede realizar su pedido en cualquiera de estas o…" at bounding box center [921, 318] width 352 height 50
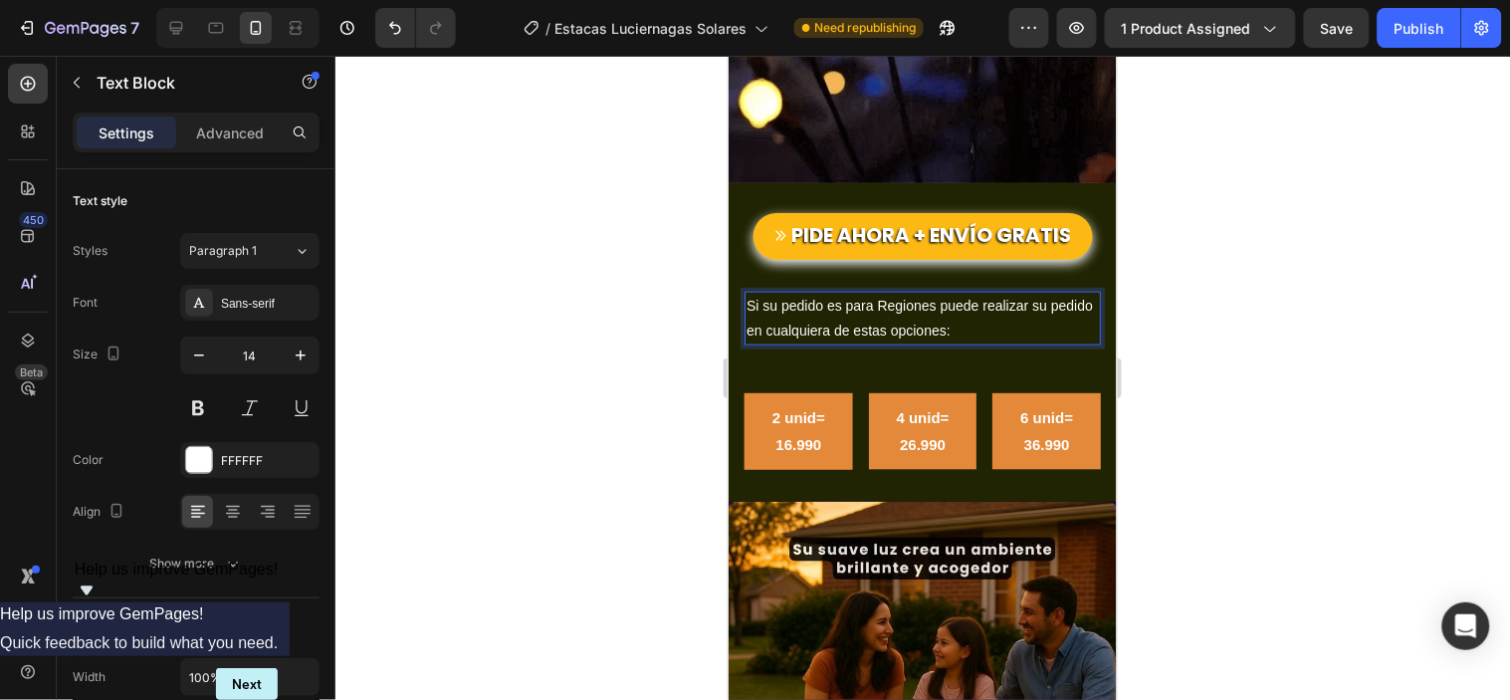
click at [781, 293] on p "Si su pedido es para Regiones puede realizar su pedido en cualquiera de estas o…" at bounding box center [921, 318] width 352 height 50
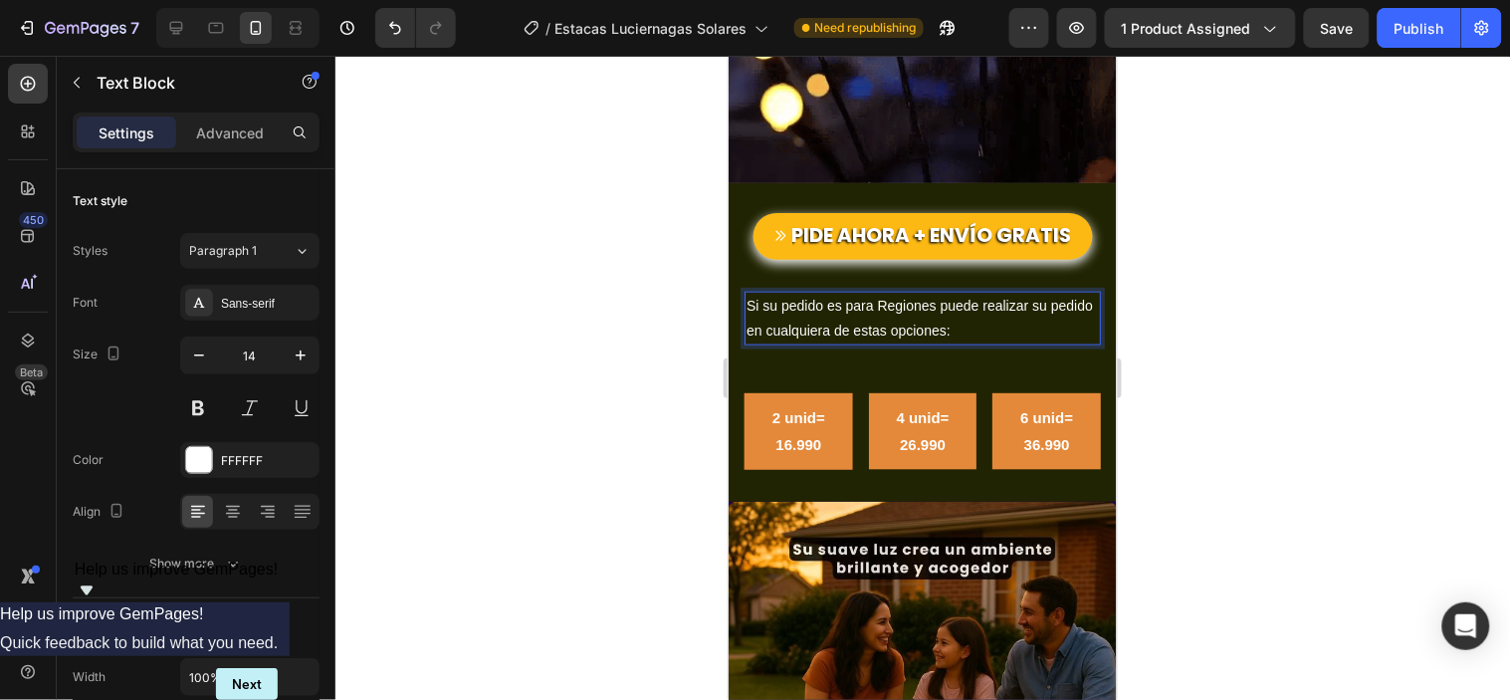
click at [781, 293] on p "Si su pedido es para Regiones puede realizar su pedido en cualquiera de estas o…" at bounding box center [921, 318] width 352 height 50
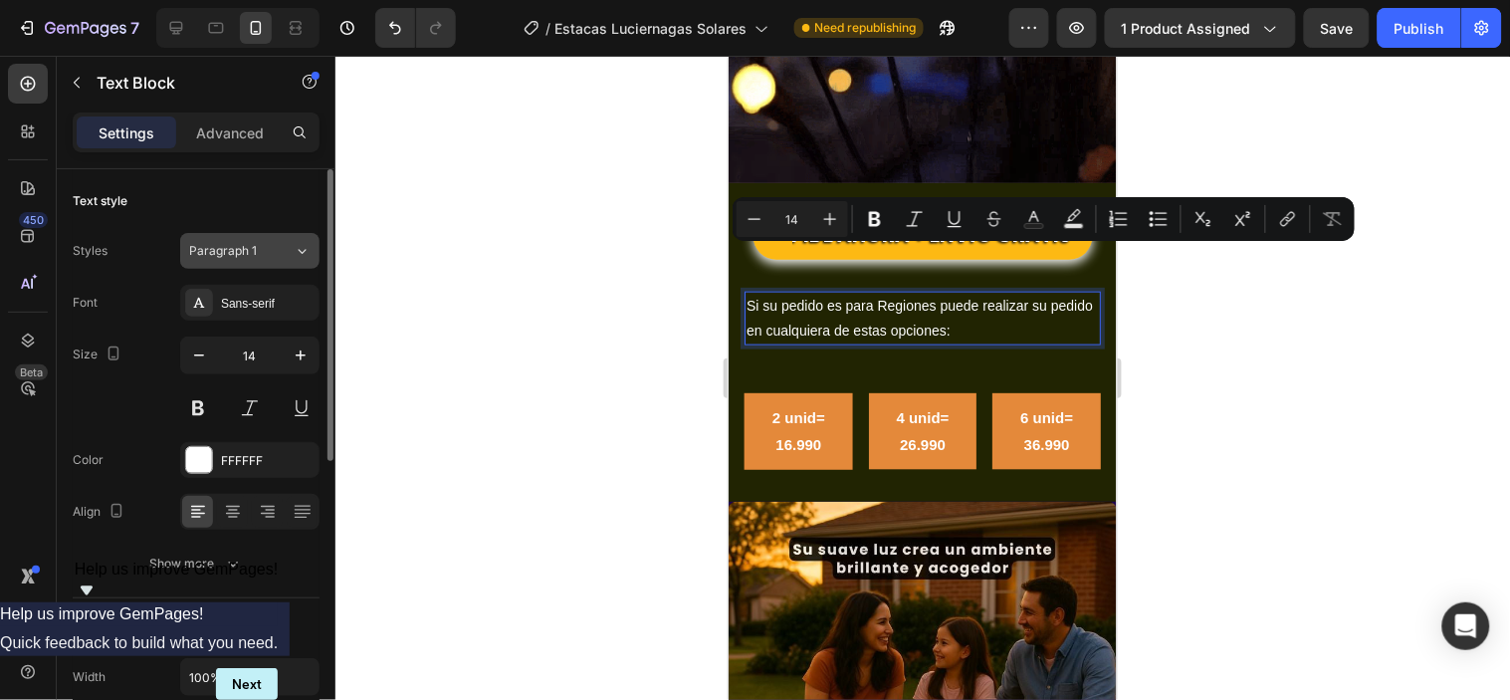
click at [274, 245] on div "Paragraph 1" at bounding box center [241, 251] width 104 height 18
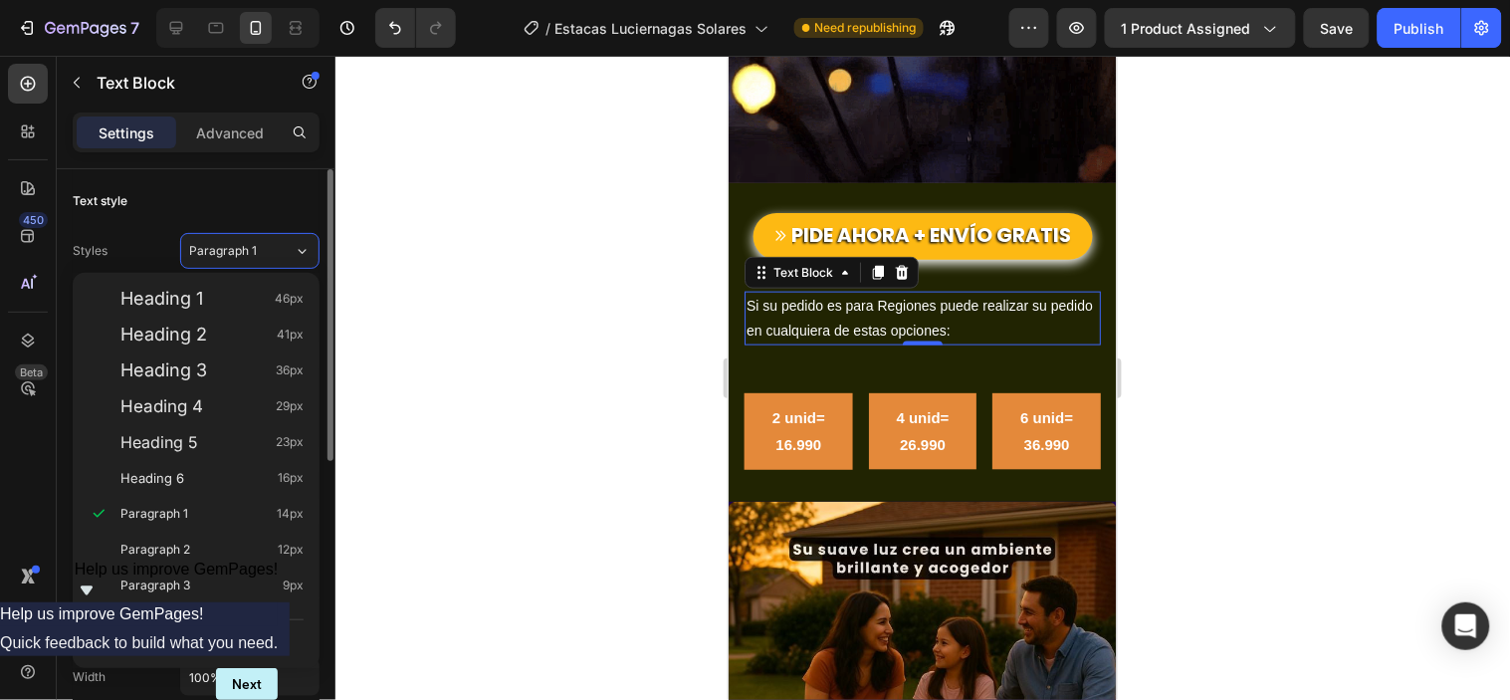
click at [223, 196] on div "Text style" at bounding box center [196, 201] width 247 height 32
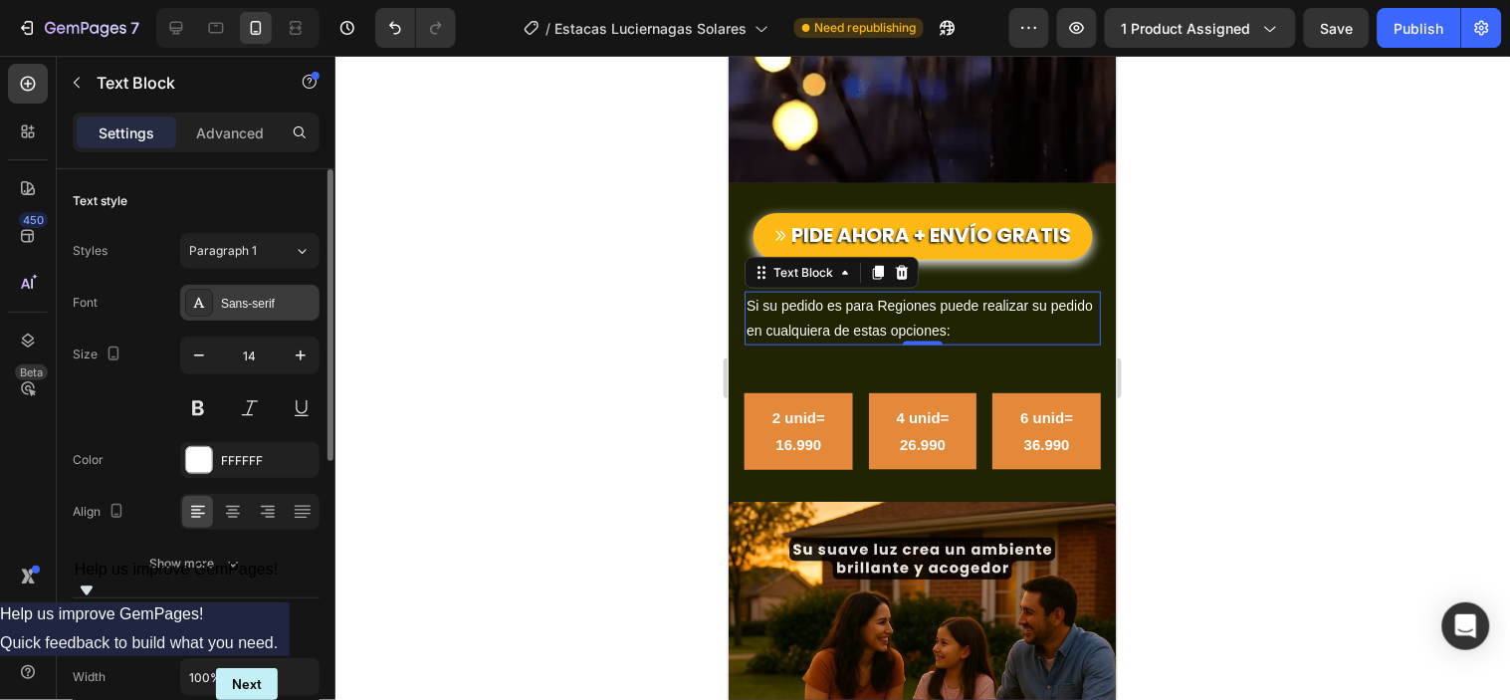
click at [249, 300] on div "Sans-serif" at bounding box center [268, 304] width 94 height 18
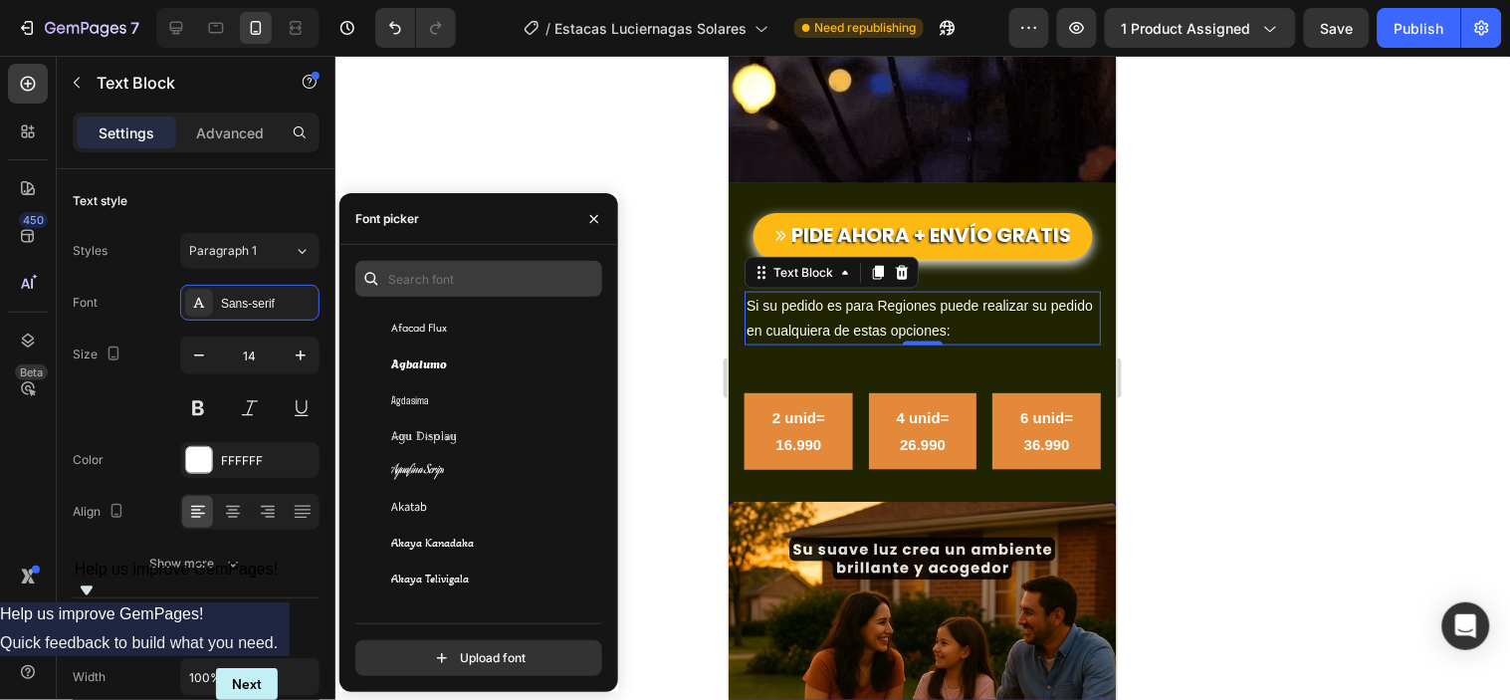
scroll to position [552, 0]
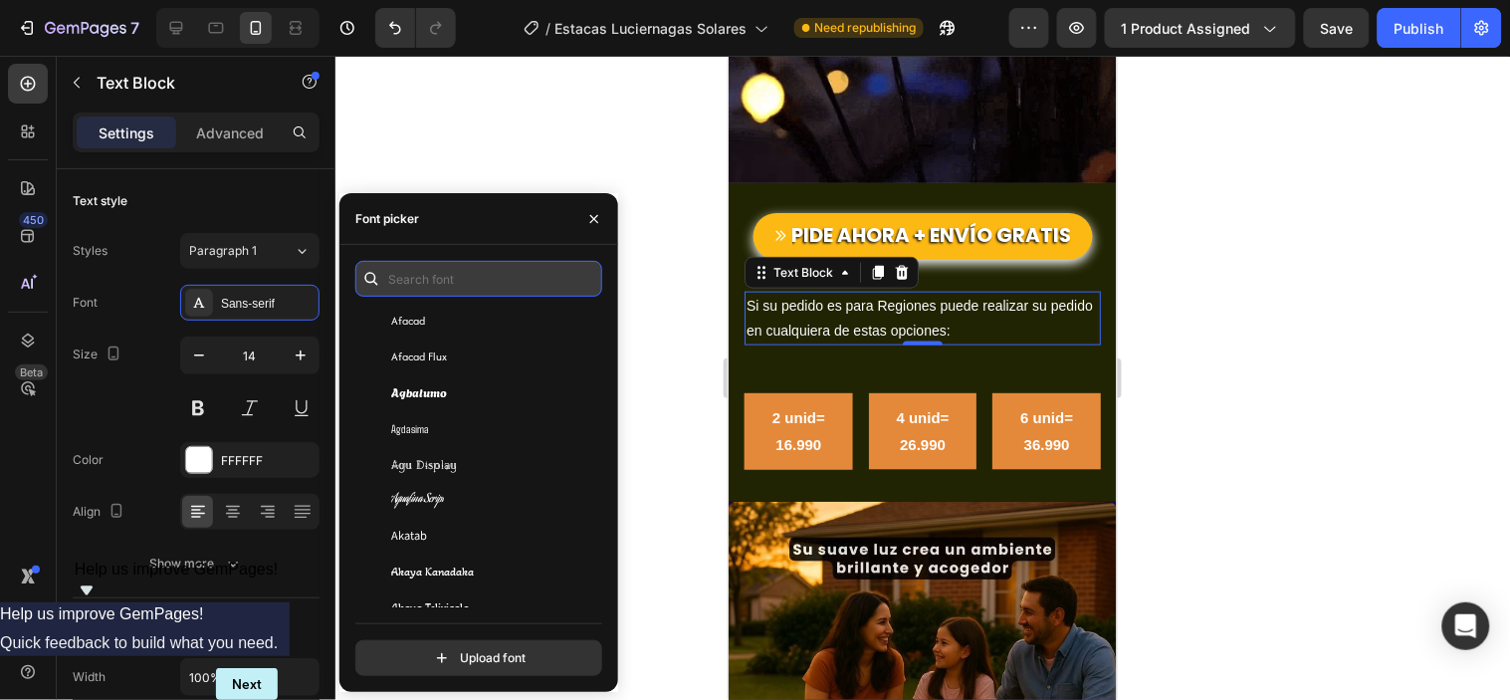
click at [409, 274] on input "text" at bounding box center [478, 279] width 247 height 36
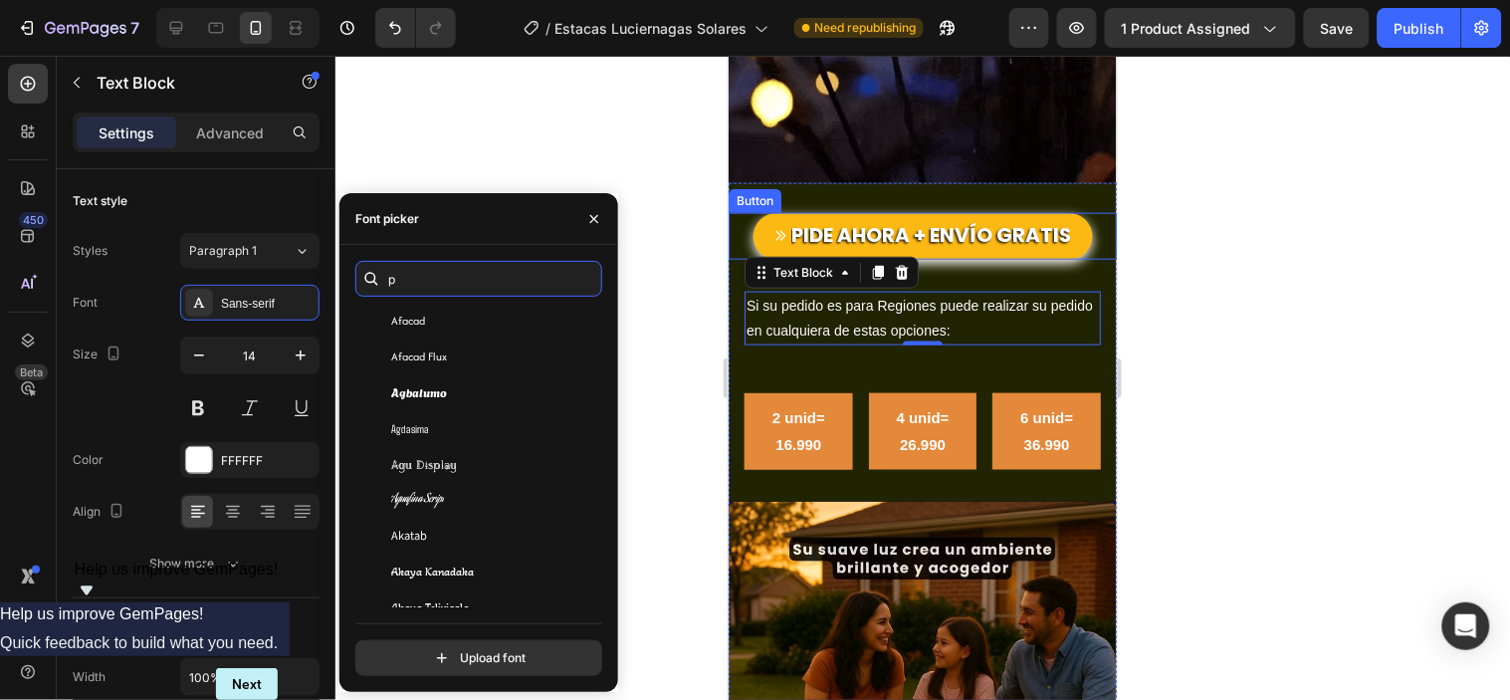
scroll to position [0, 0]
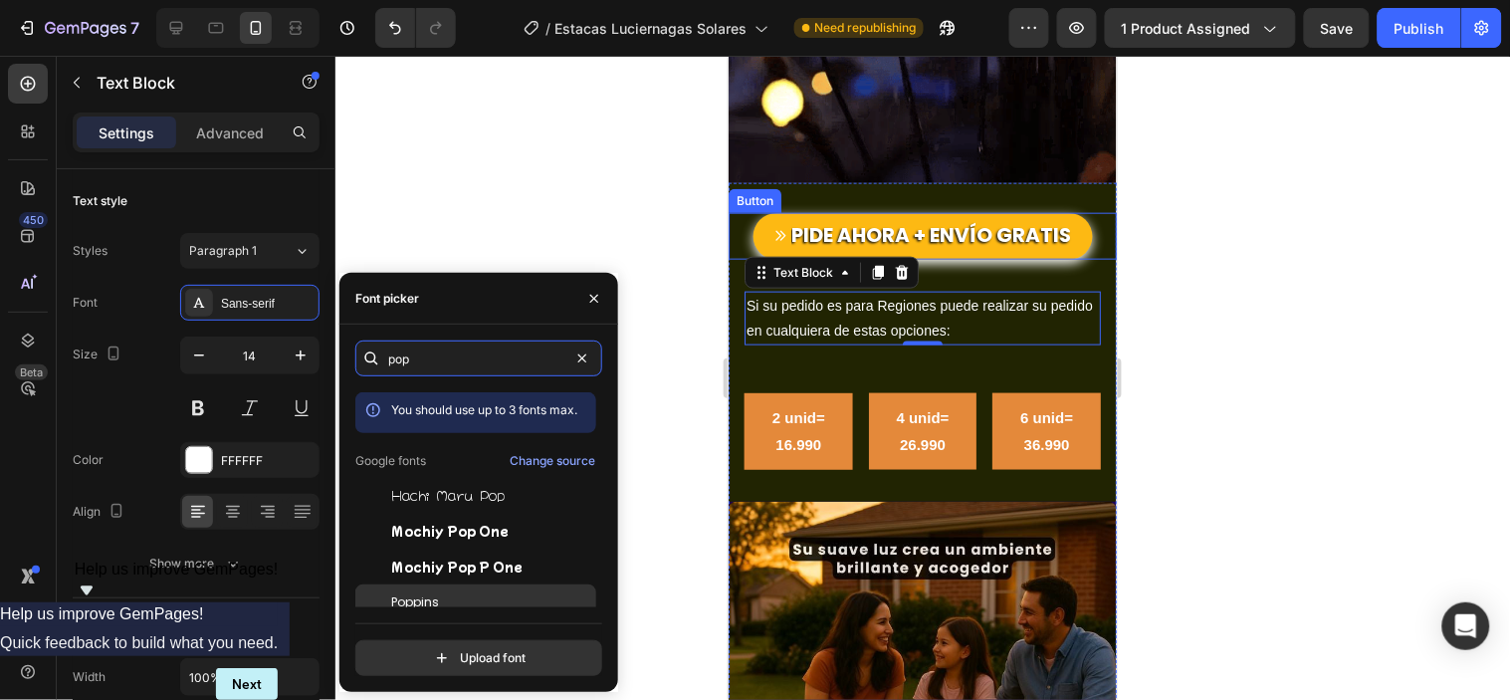
type input "pop"
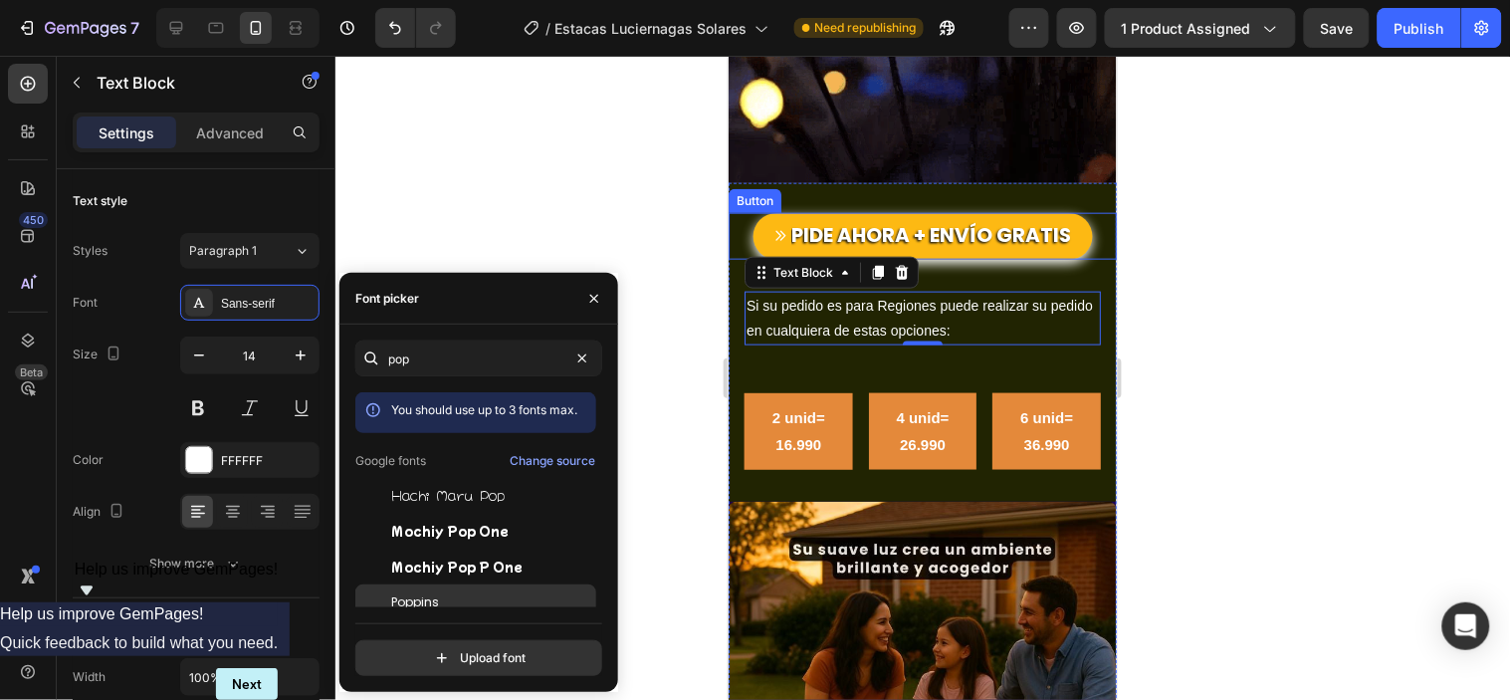
click at [431, 597] on span "Poppins" at bounding box center [415, 602] width 48 height 18
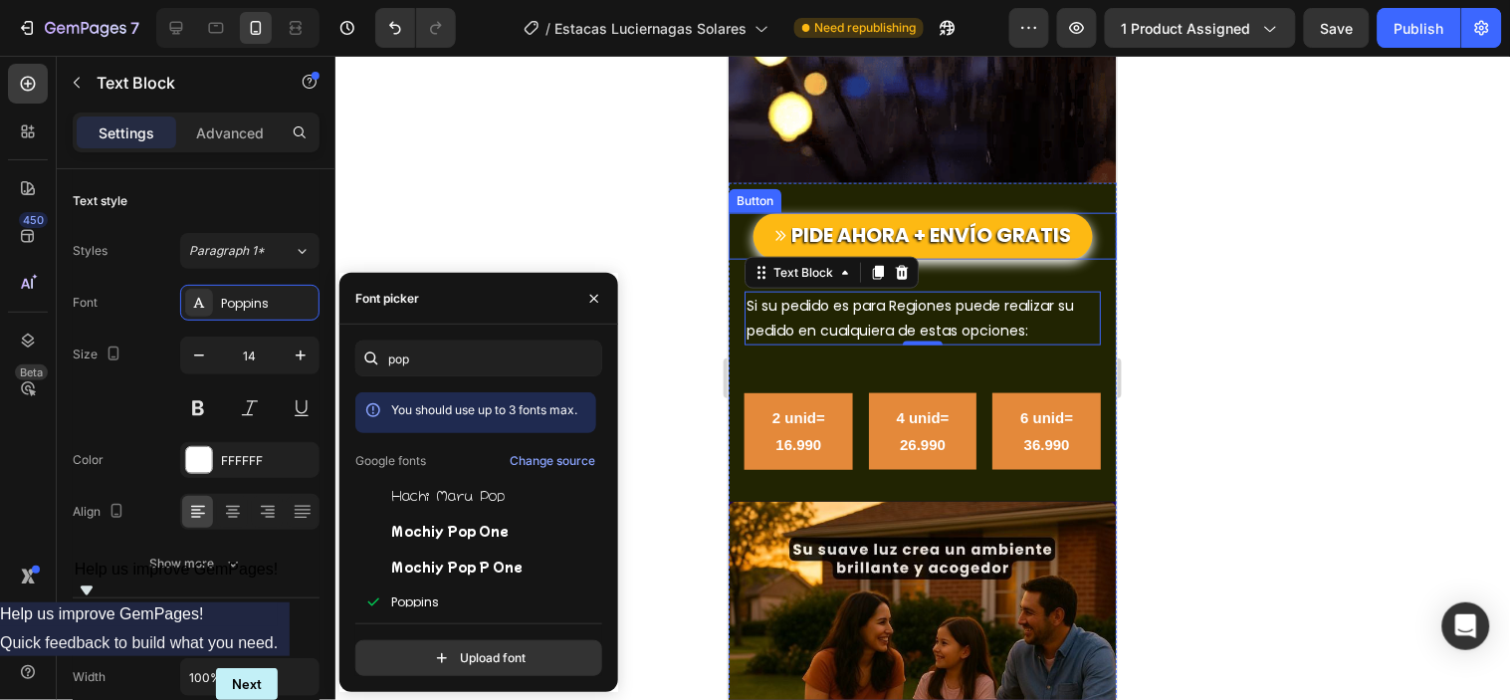
click at [478, 229] on div at bounding box center [922, 378] width 1174 height 644
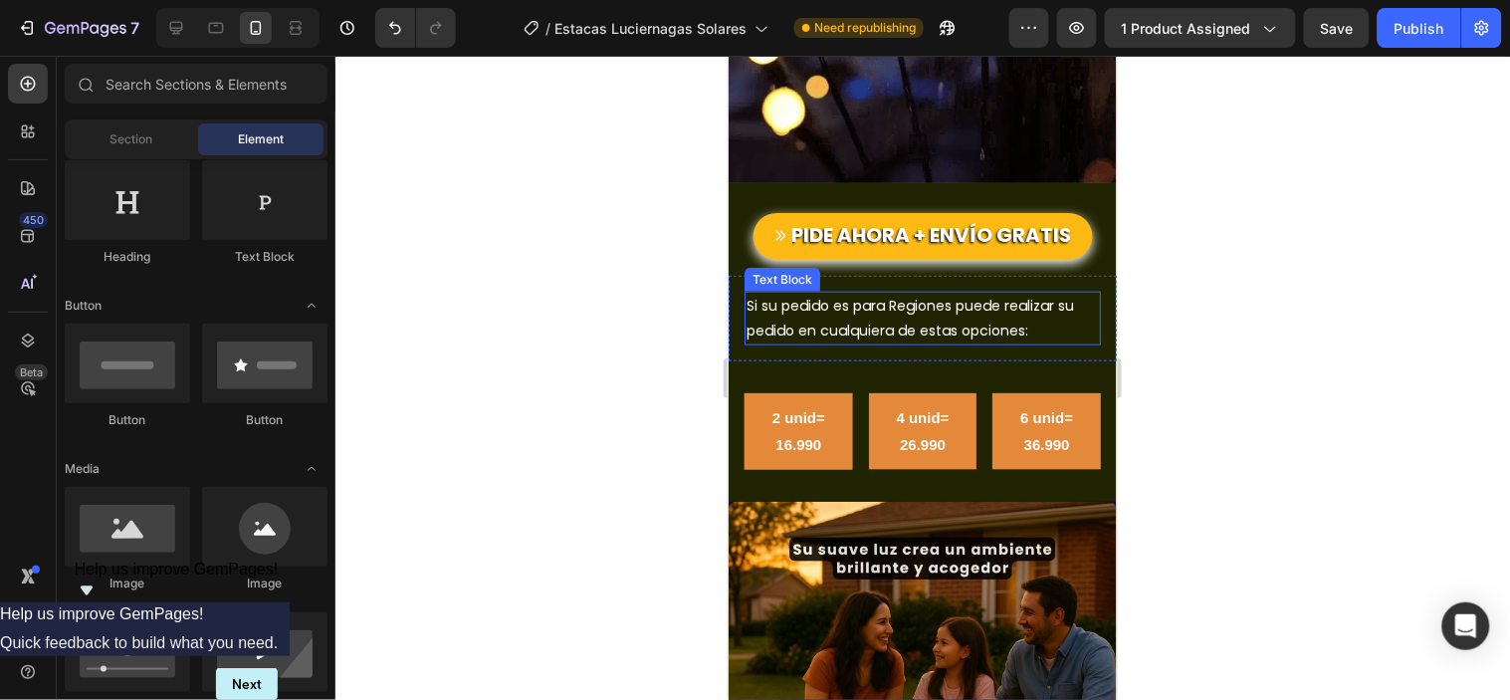
click at [958, 293] on p "Si su pedido es para Regiones puede realizar su pedido en cualquiera de estas o…" at bounding box center [921, 318] width 352 height 50
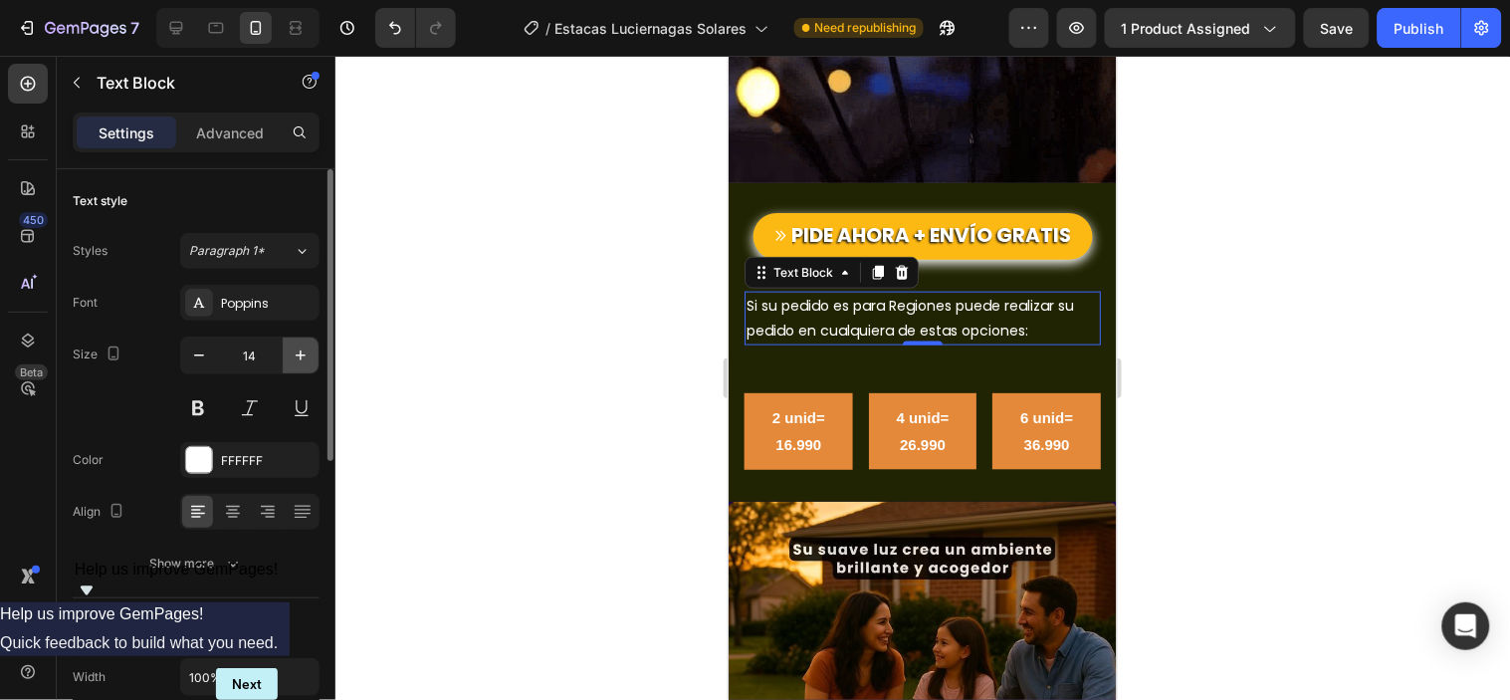
click at [299, 354] on icon "button" at bounding box center [301, 355] width 10 height 10
type input "15"
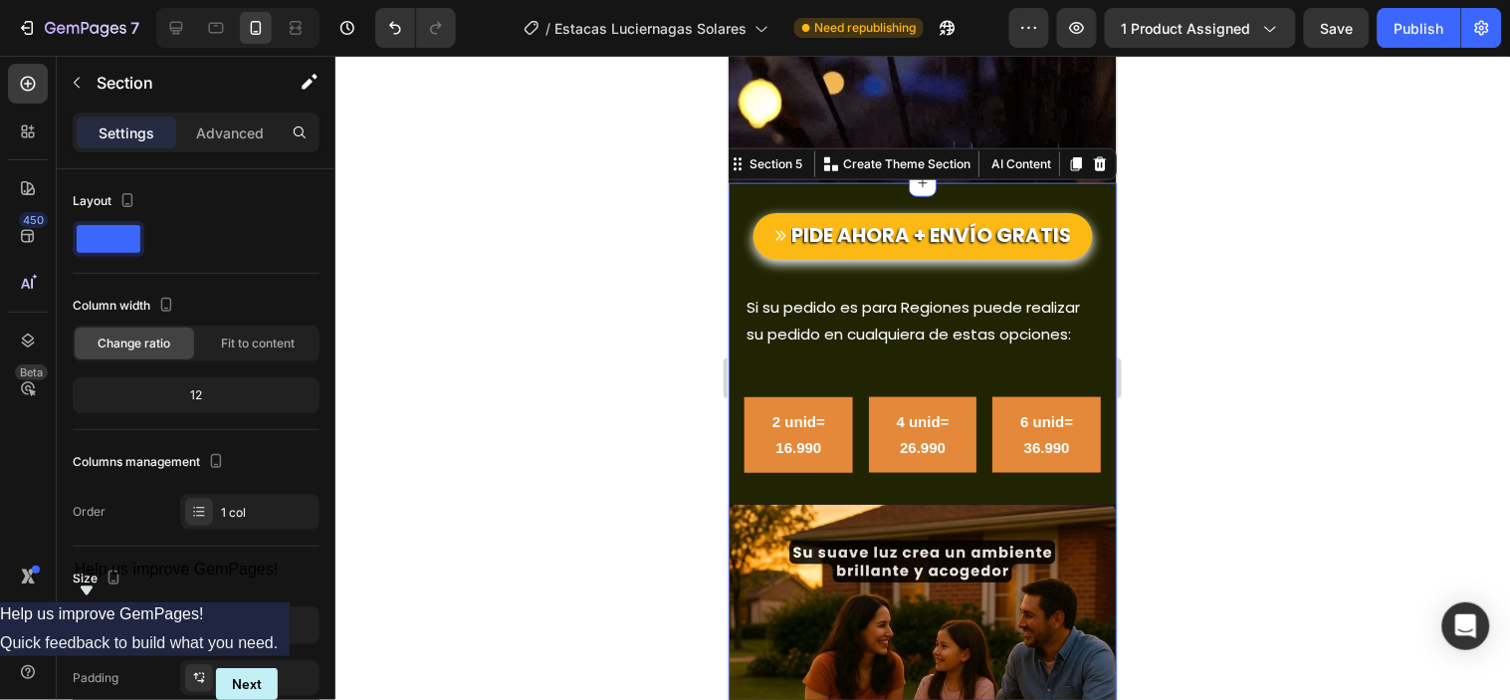
click at [855, 380] on div "2 unid= 16.990 Button 4 unid= 26.990 Button 6 unid= 36.990 Button Row" at bounding box center [921, 433] width 388 height 107
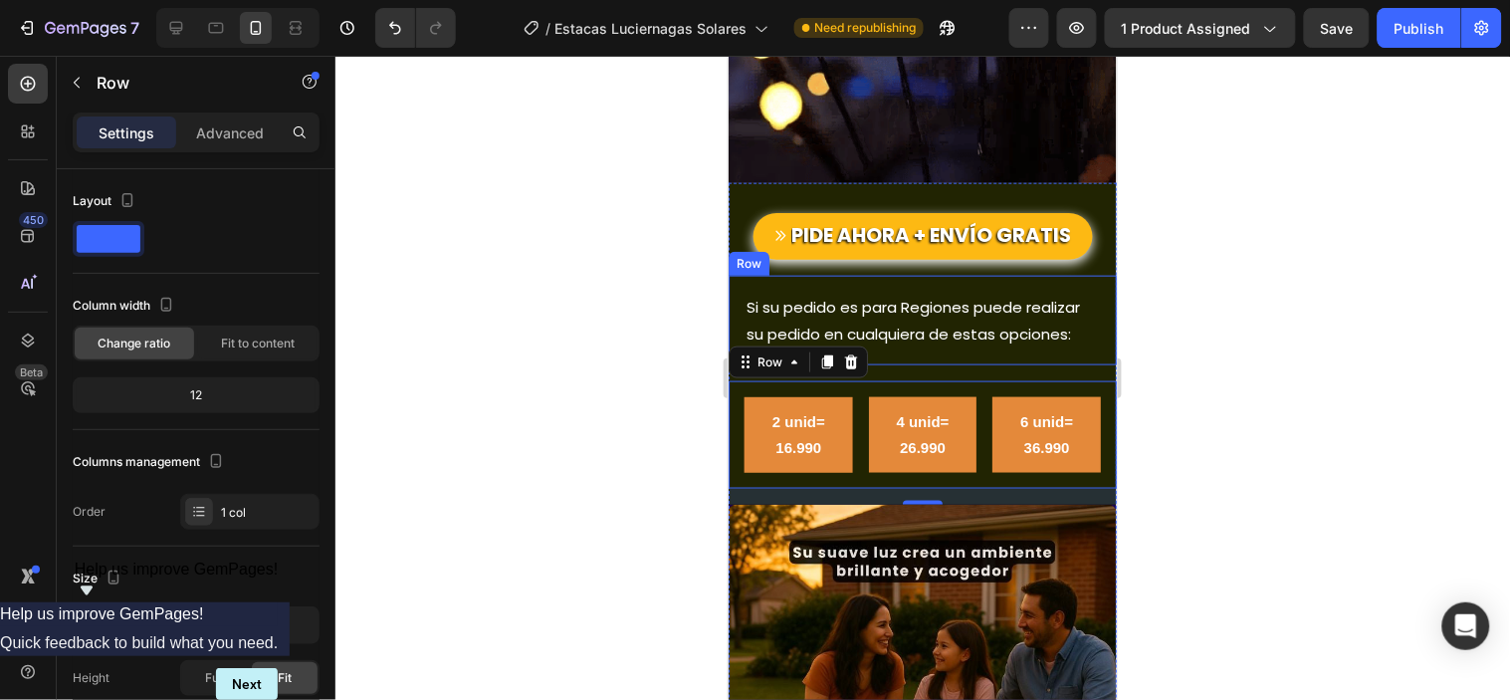
click at [994, 303] on div "Si su pedido es para Regiones puede realizar su pedido en cualquiera de estas o…" at bounding box center [921, 320] width 388 height 90
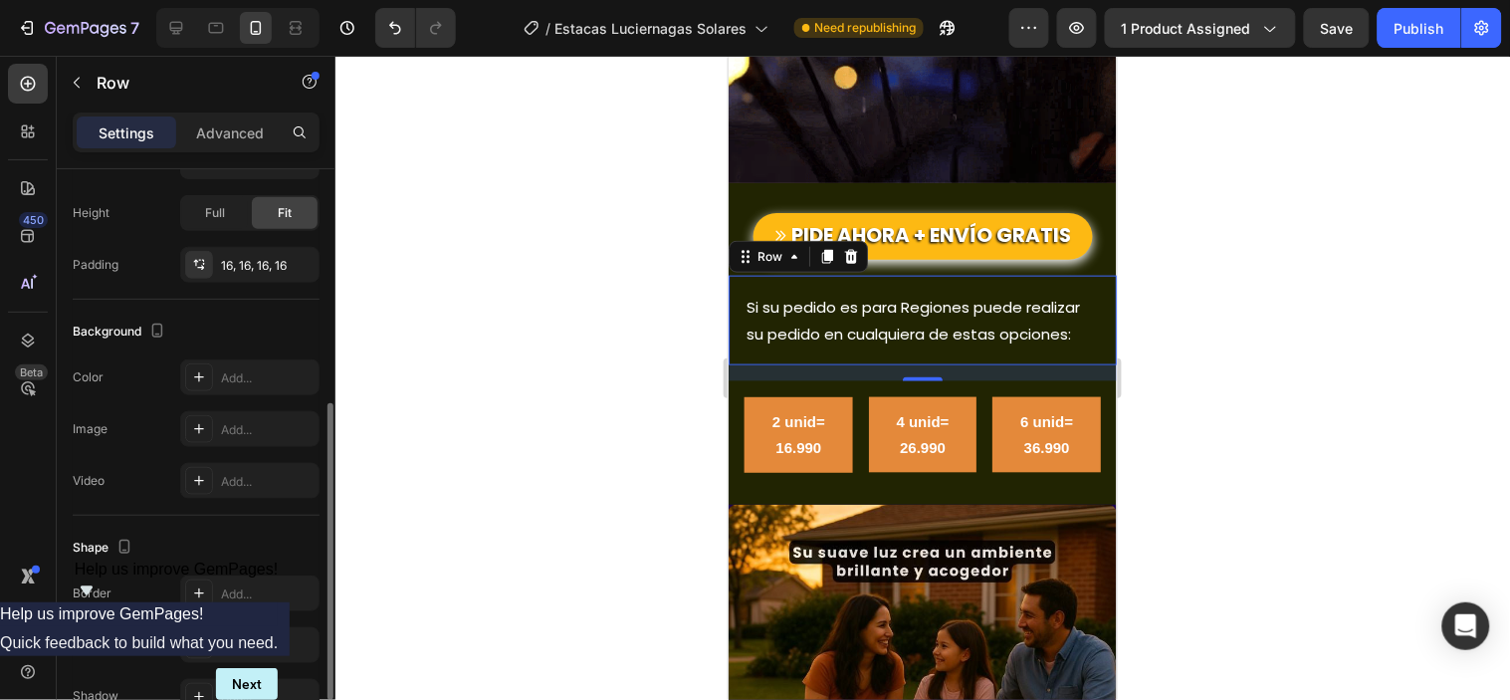
scroll to position [575, 0]
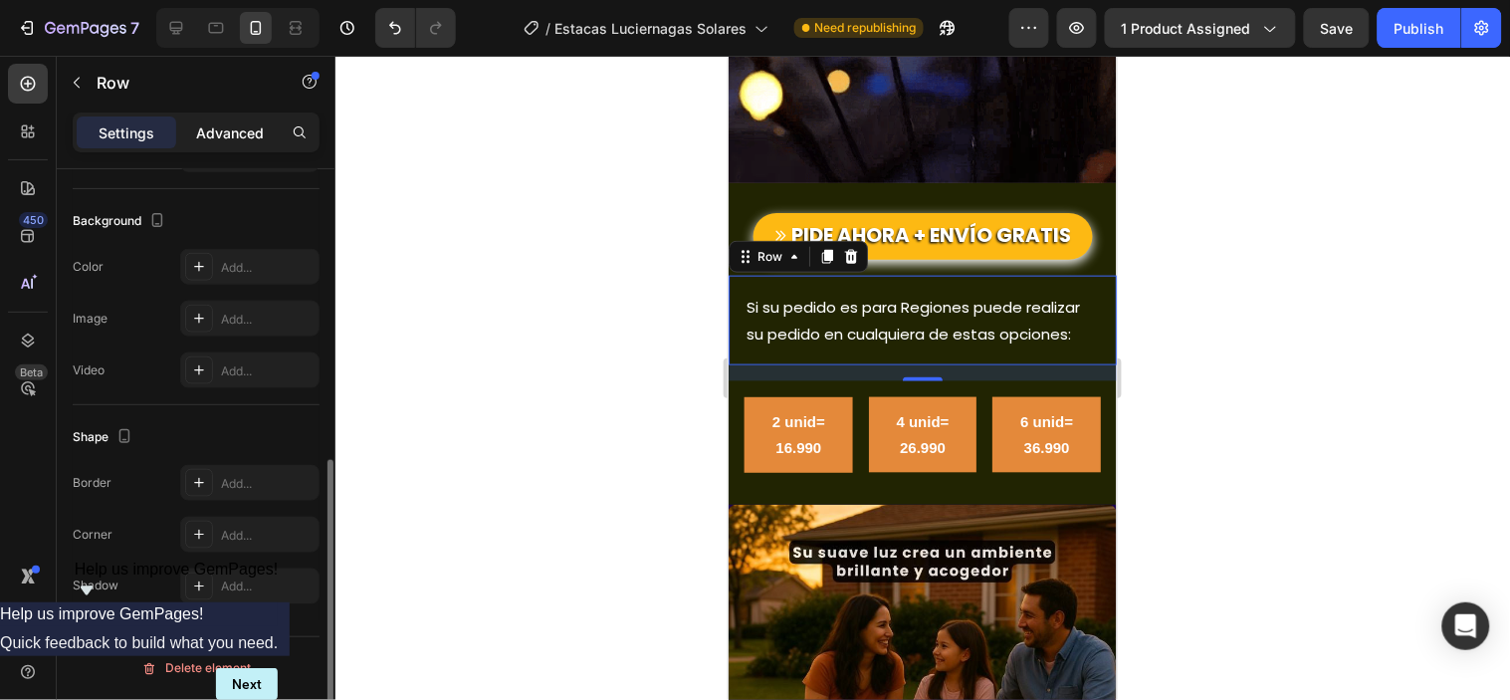
click at [240, 134] on p "Advanced" at bounding box center [230, 132] width 68 height 21
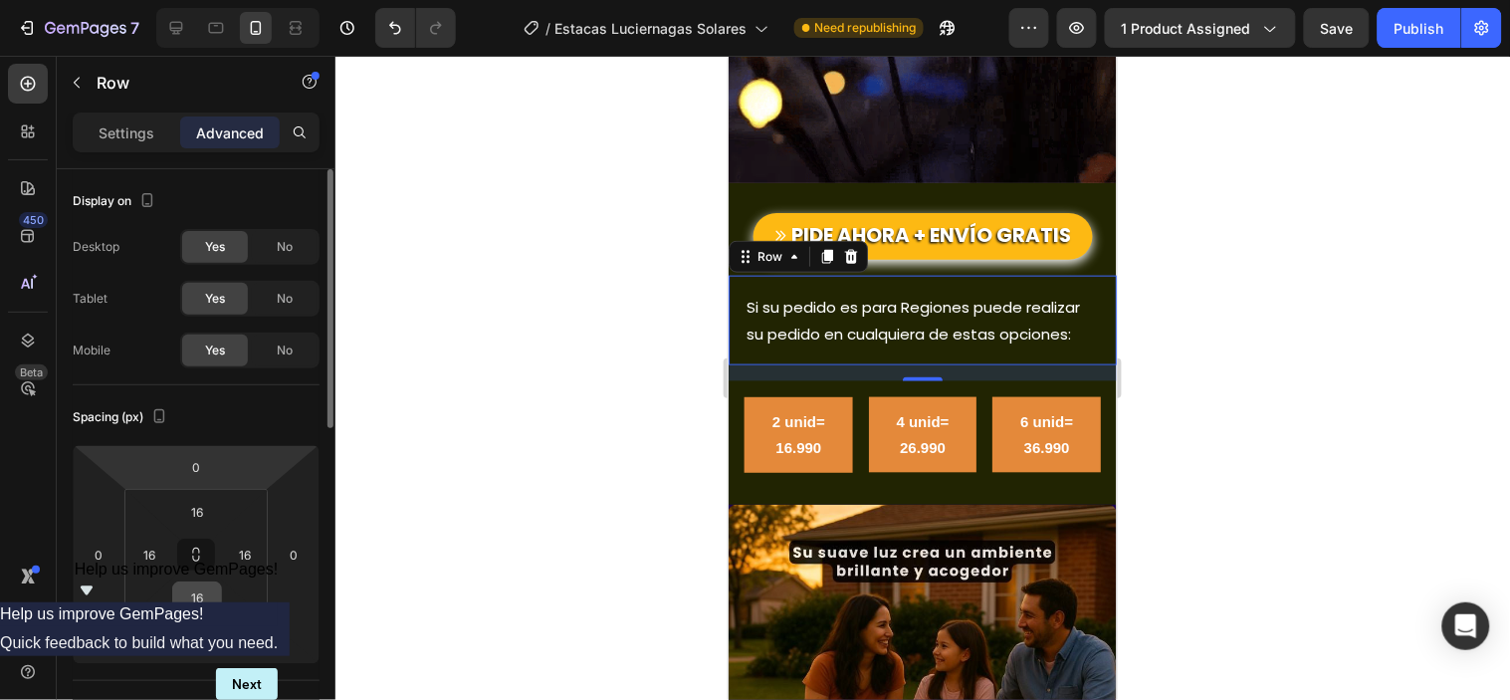
scroll to position [221, 0]
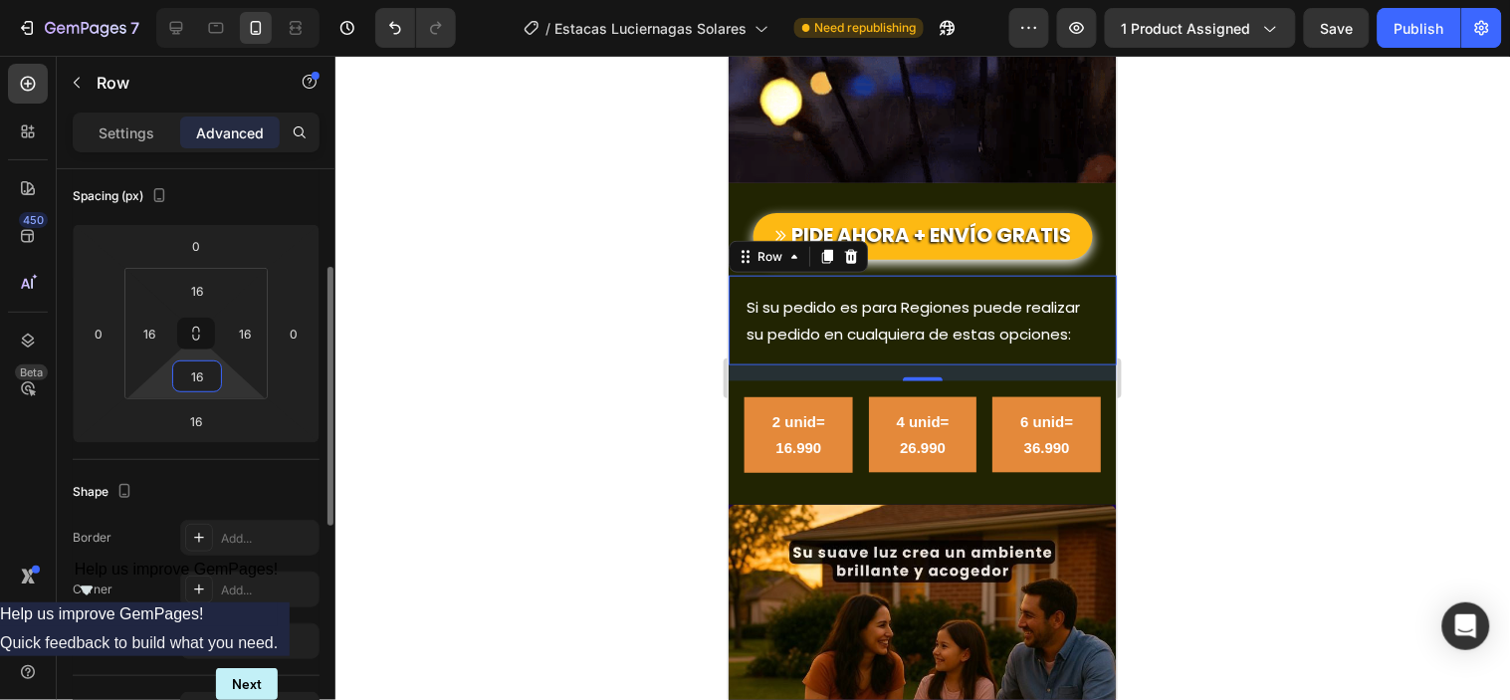
click at [196, 380] on input "16" at bounding box center [197, 376] width 40 height 30
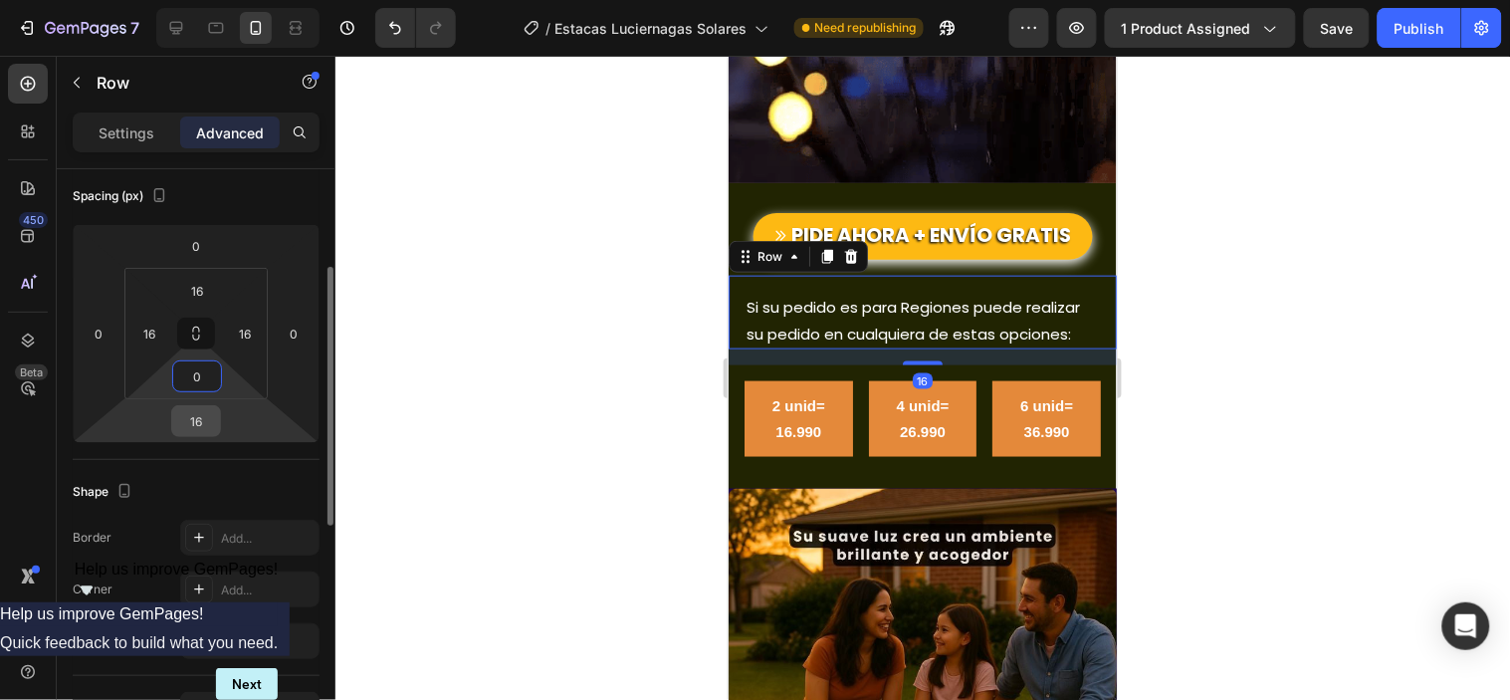
type input "0"
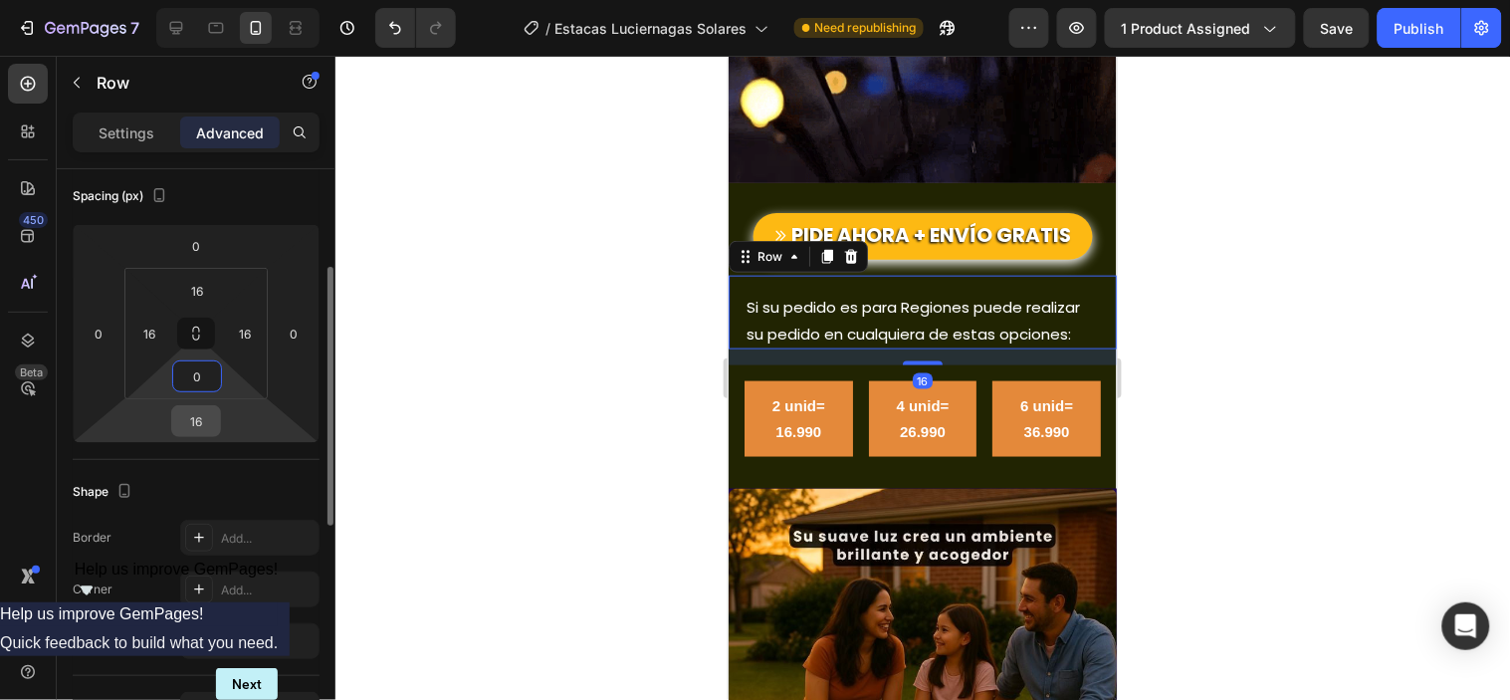
click at [194, 413] on input "16" at bounding box center [196, 421] width 40 height 30
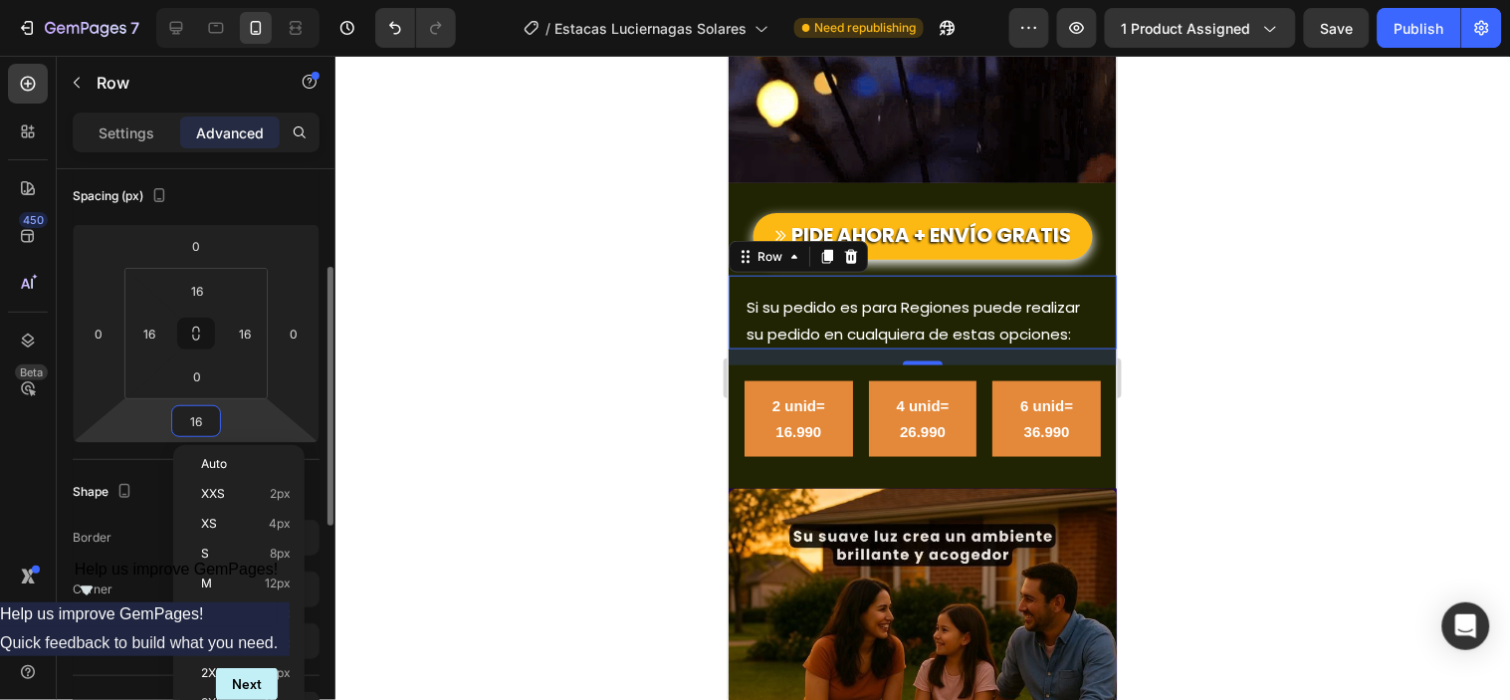
type input "0"
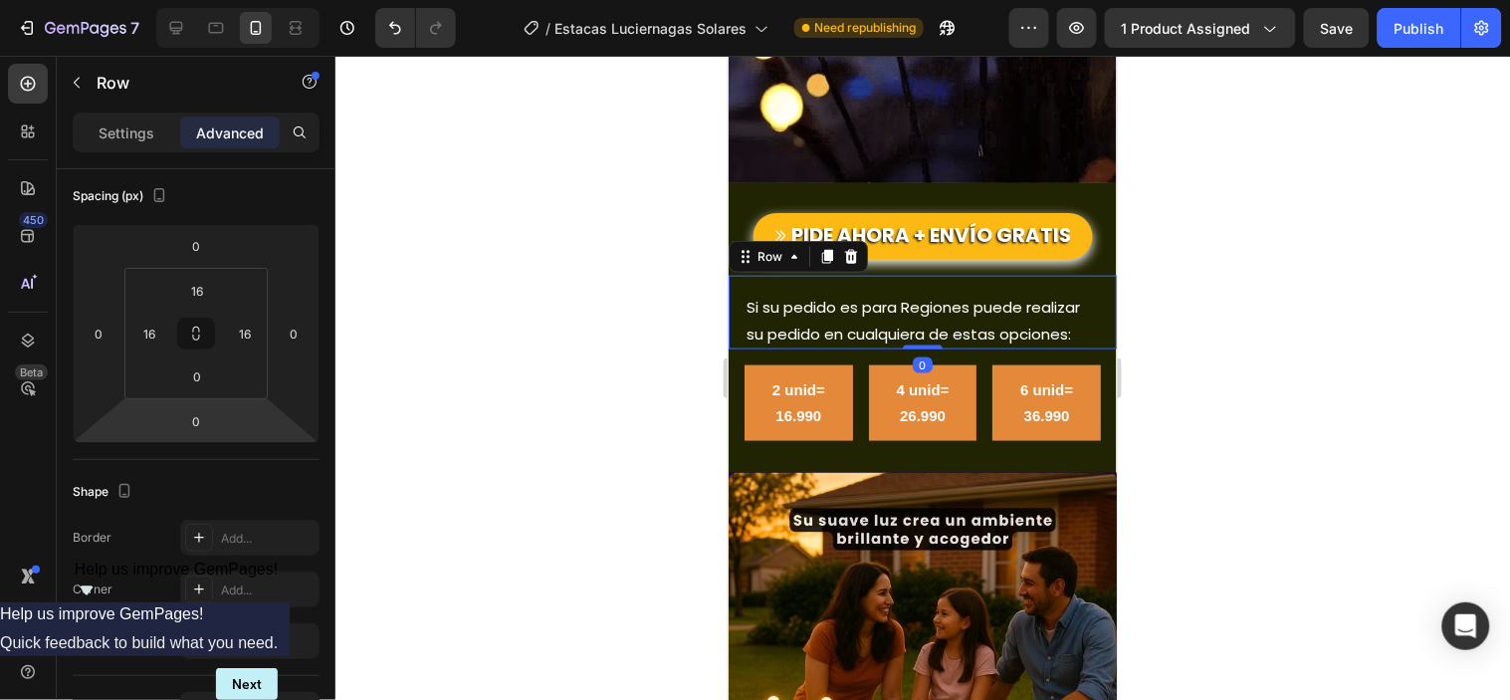
click at [506, 402] on div at bounding box center [922, 378] width 1174 height 644
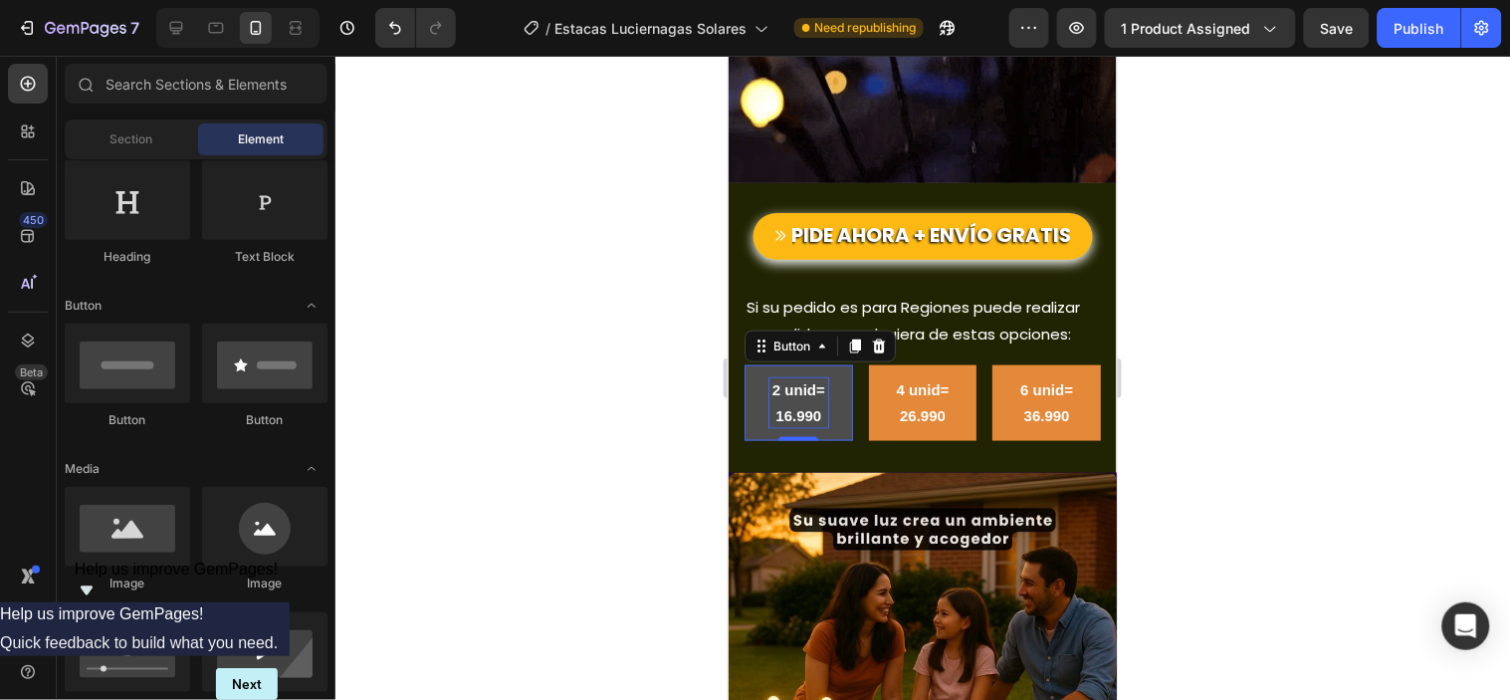
click at [821, 380] on strong "2 unid= 16.990" at bounding box center [797, 401] width 53 height 43
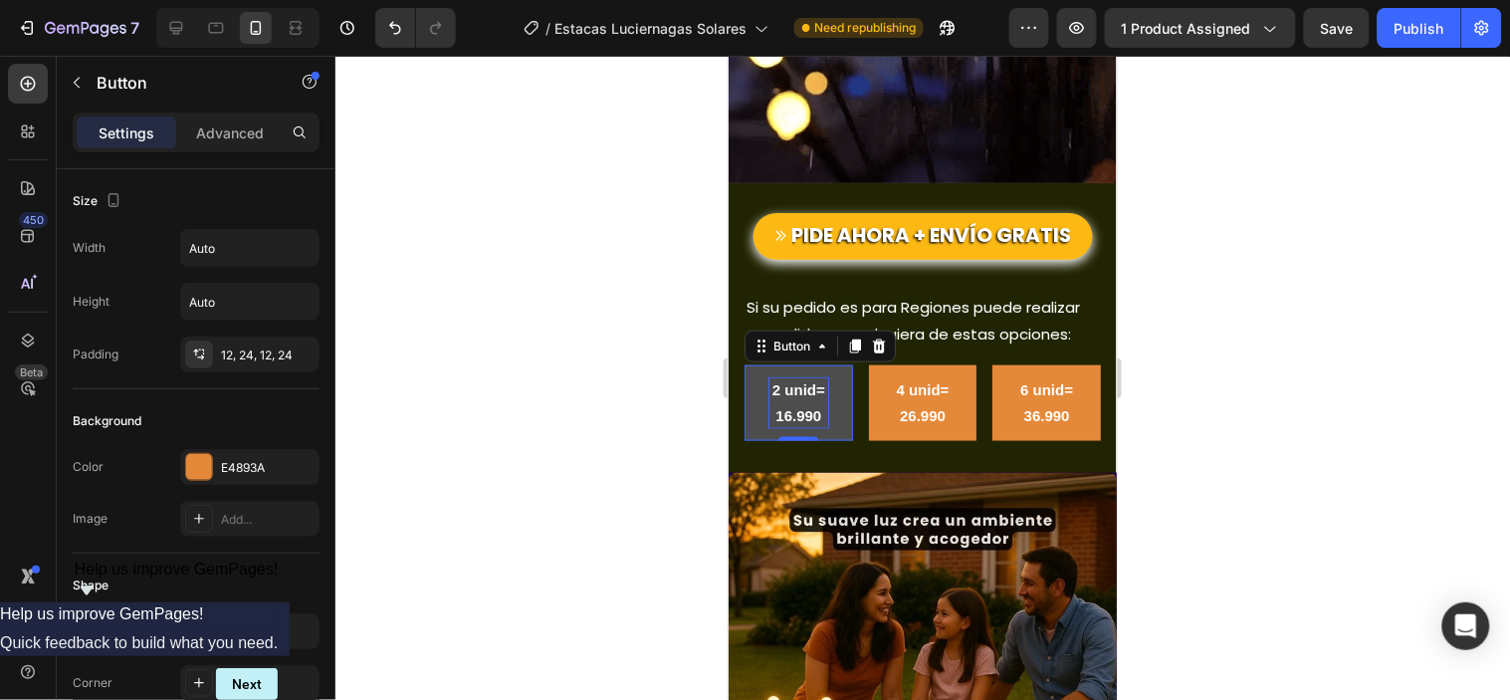
click at [801, 380] on strong "2 unid= 16.990" at bounding box center [797, 401] width 53 height 43
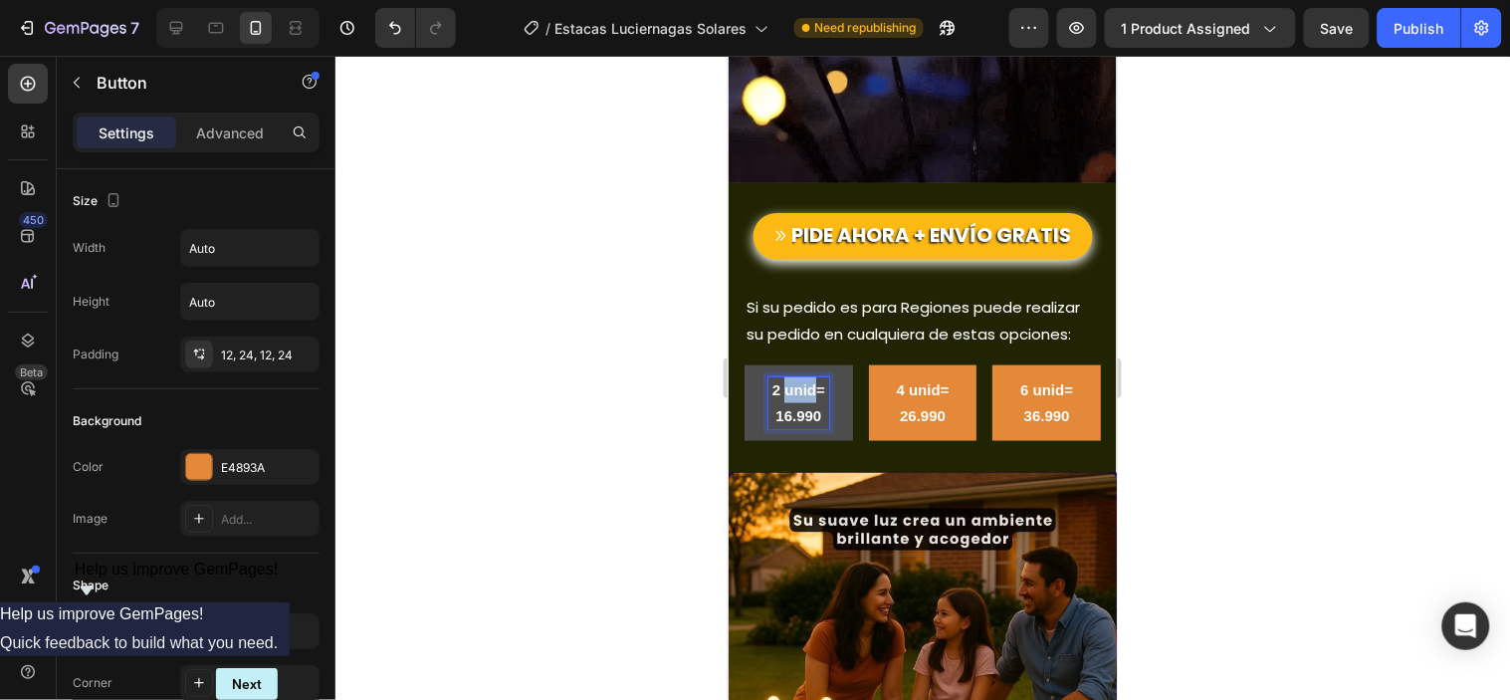
click at [801, 380] on strong "2 unid= 16.990" at bounding box center [797, 401] width 53 height 43
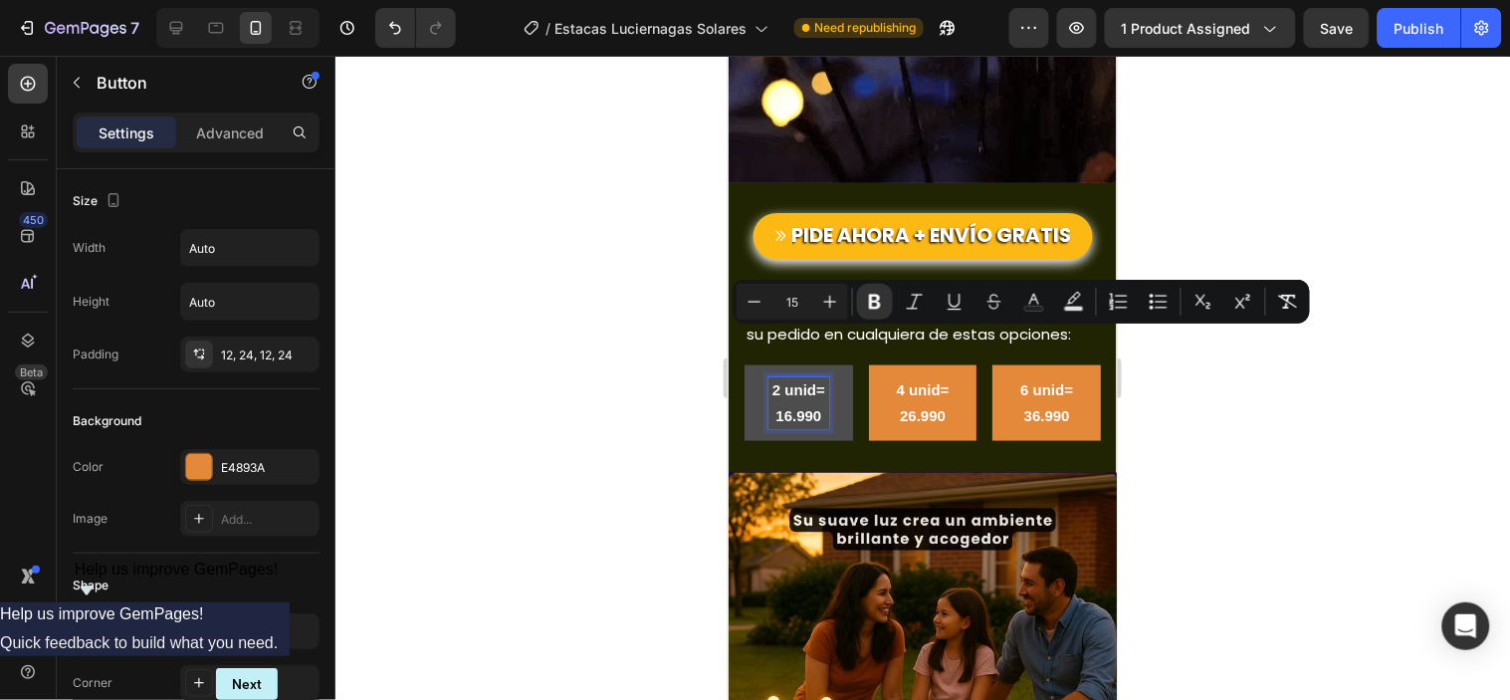
click at [775, 376] on p "2 unid= 16.990" at bounding box center [797, 402] width 61 height 52
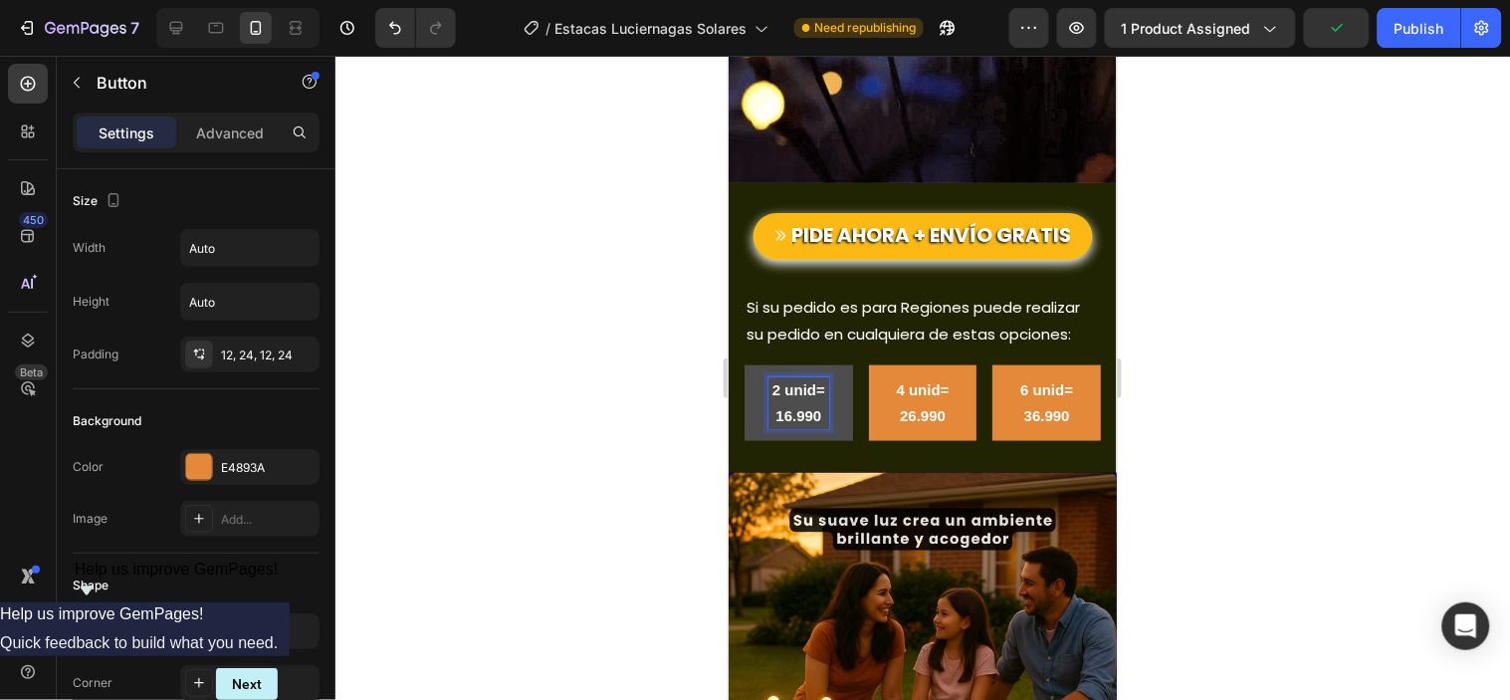
click at [839, 364] on button "2 unid= 16.990" at bounding box center [797, 402] width 108 height 76
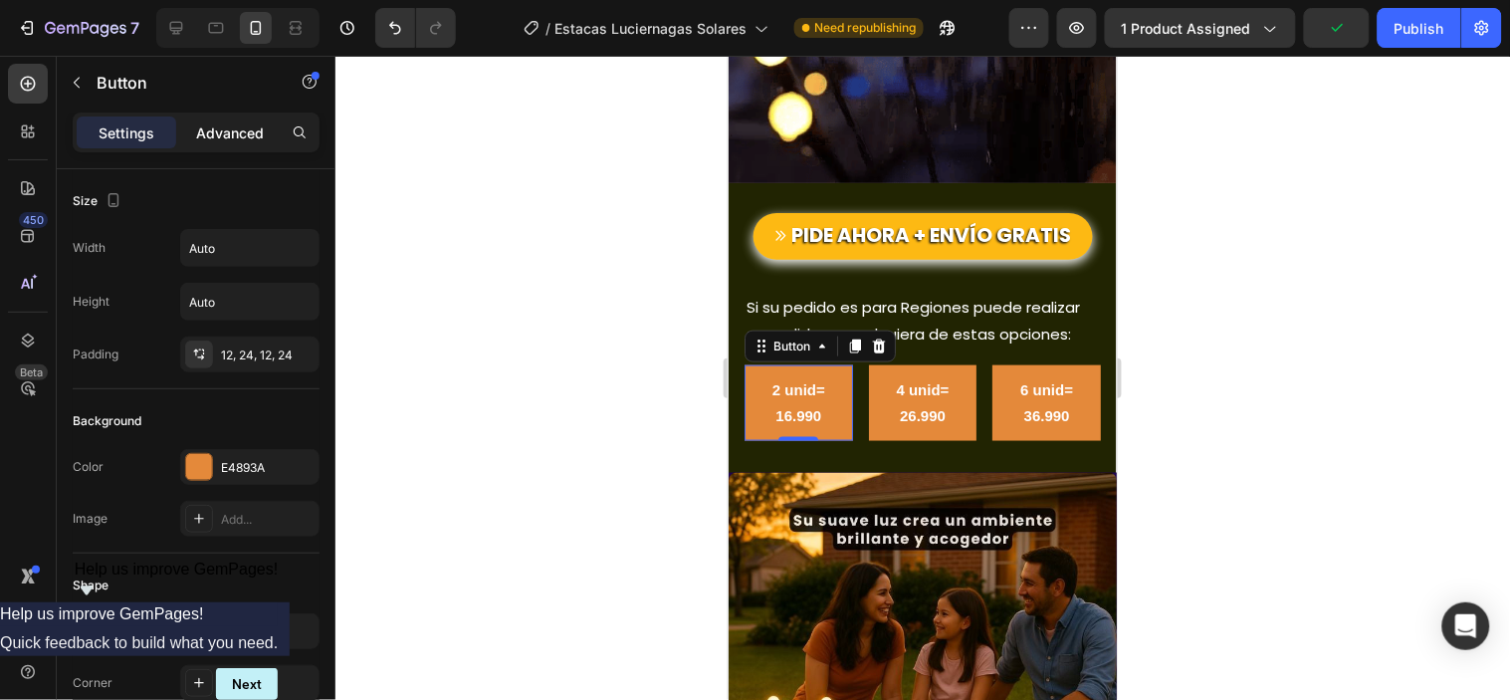
click at [232, 141] on p "Advanced" at bounding box center [230, 132] width 68 height 21
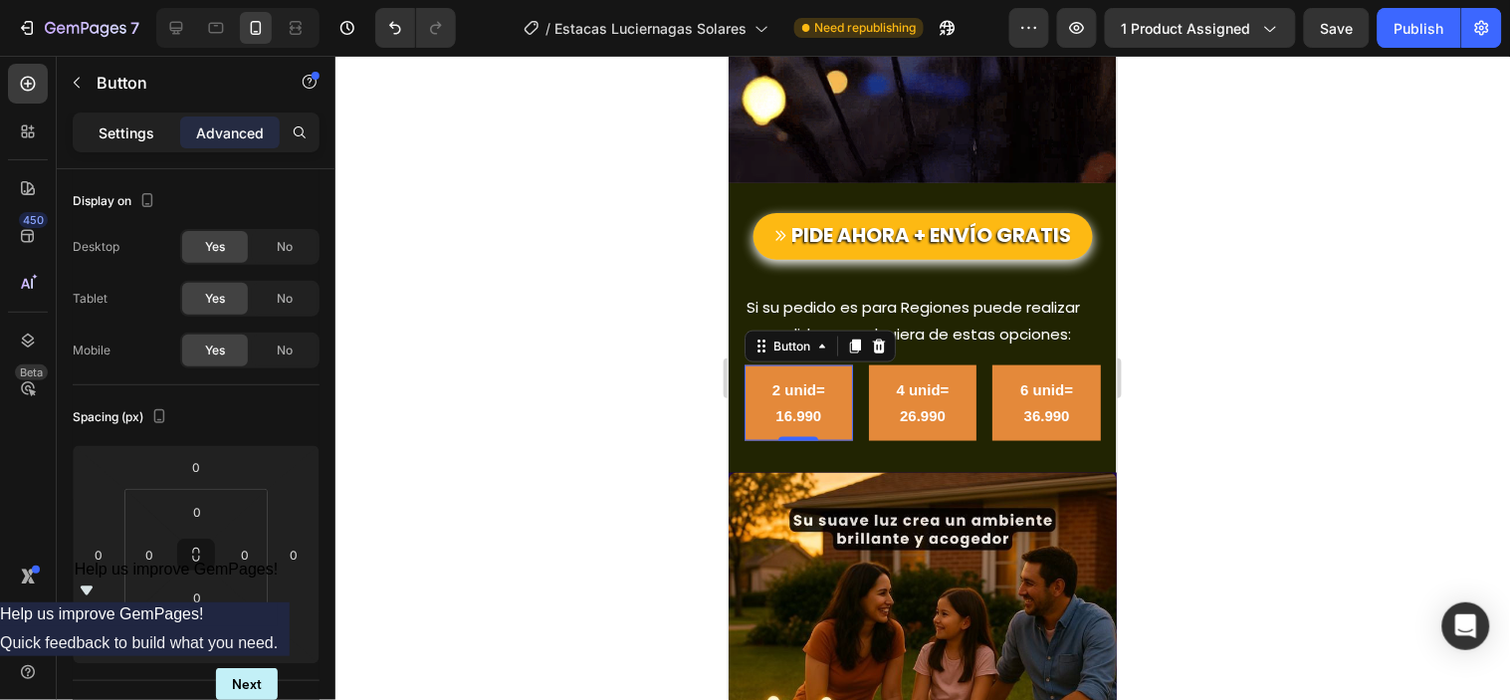
click at [133, 134] on p "Settings" at bounding box center [127, 132] width 56 height 21
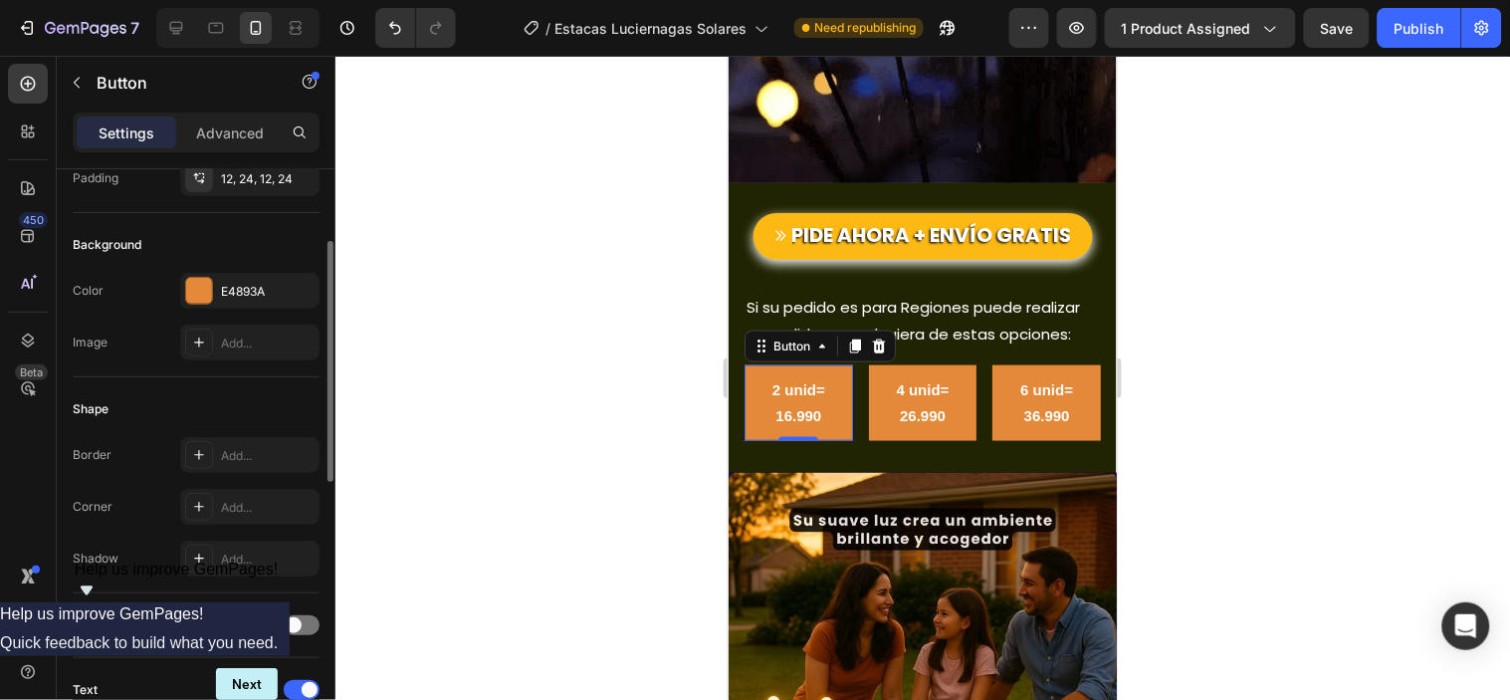
scroll to position [0, 0]
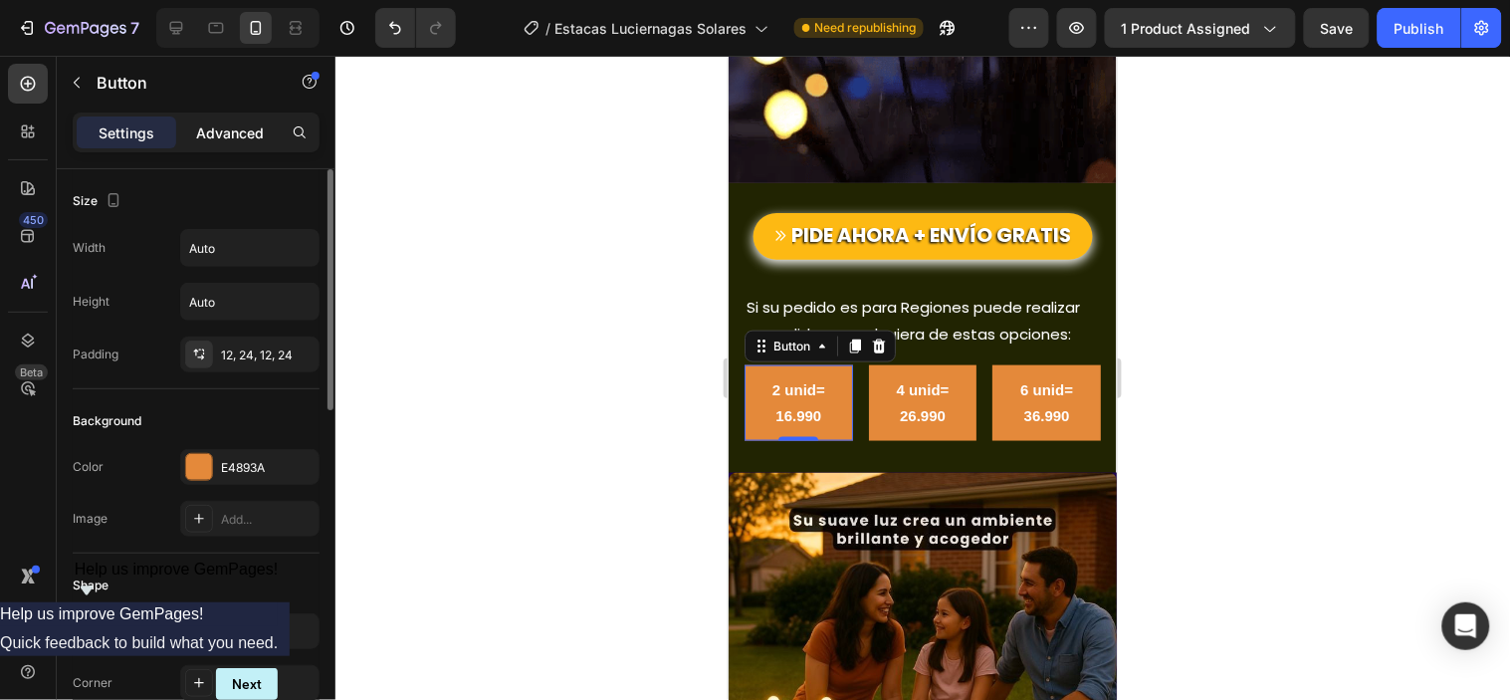
click at [235, 117] on div "Advanced" at bounding box center [230, 132] width 100 height 32
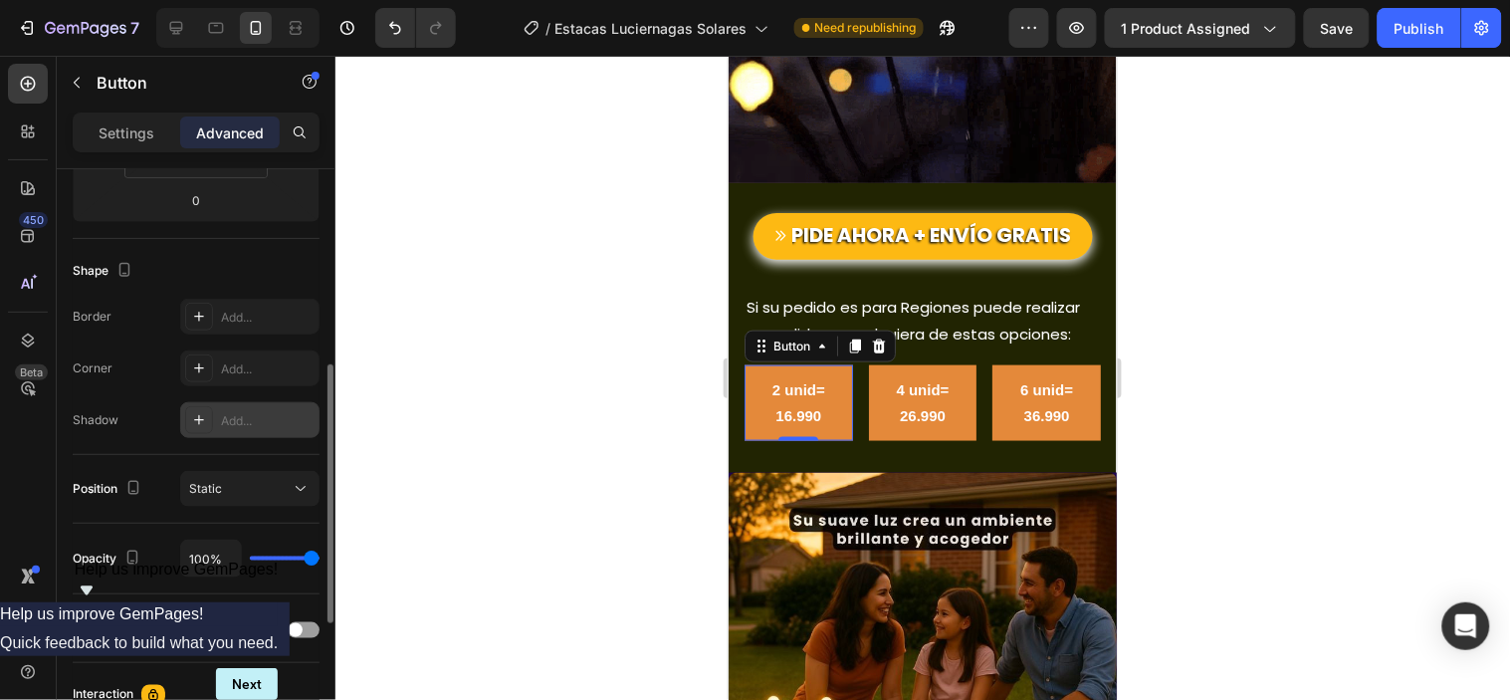
scroll to position [663, 0]
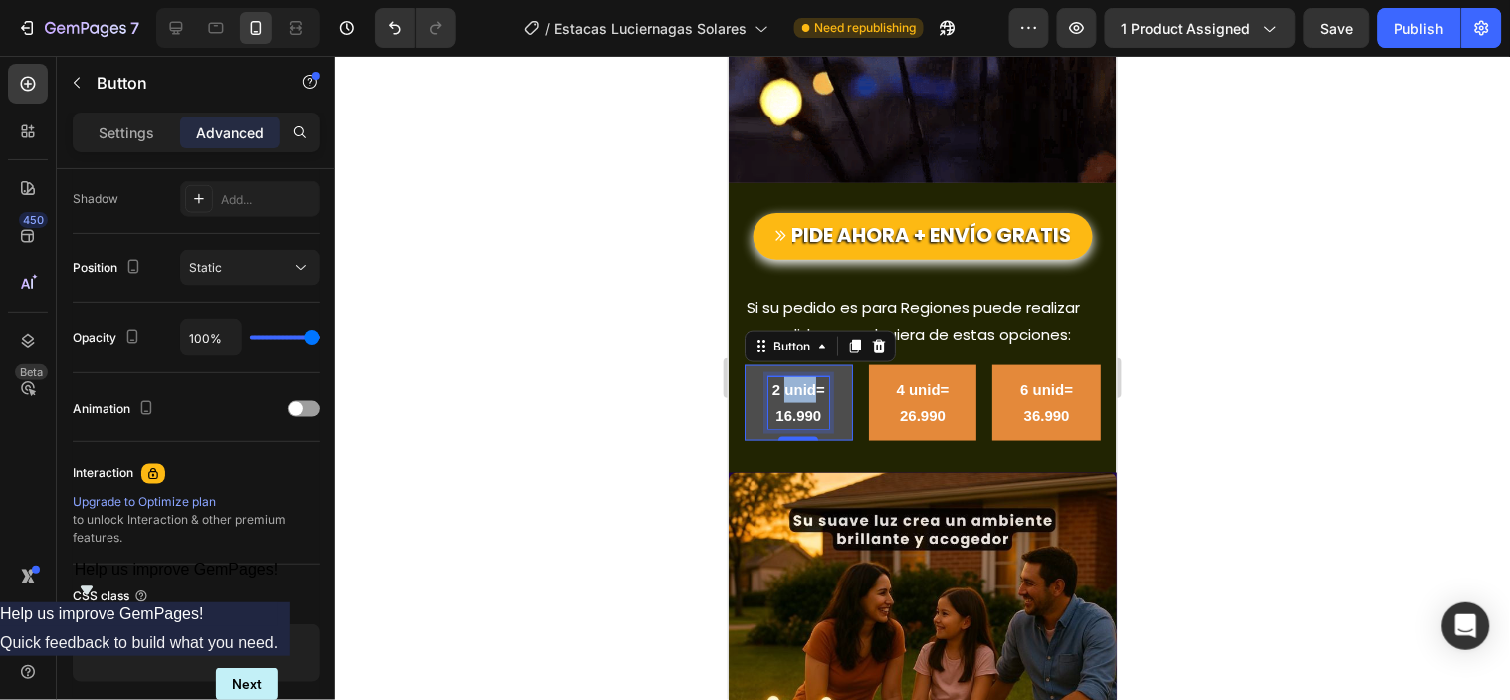
click at [806, 380] on strong "2 unid= 16.990" at bounding box center [797, 401] width 53 height 43
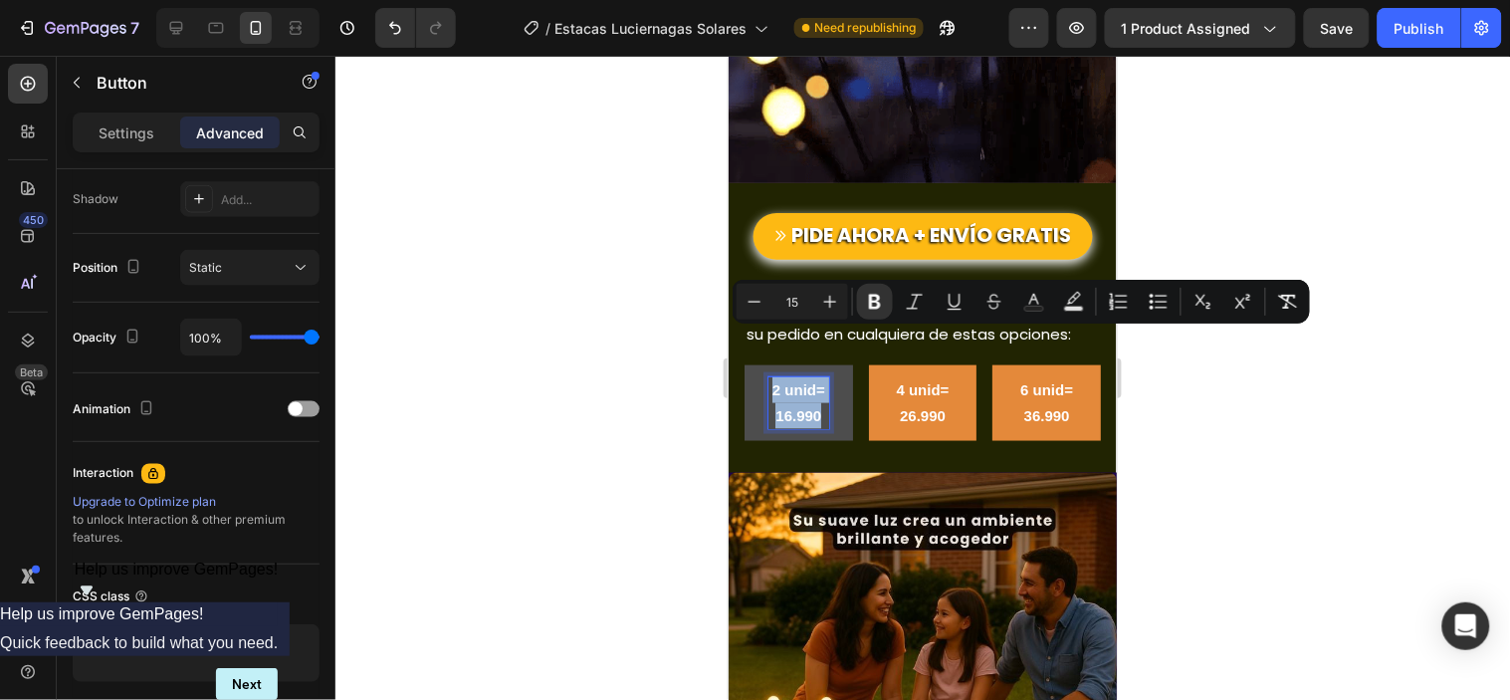
click at [806, 380] on strong "2 unid= 16.990" at bounding box center [797, 401] width 53 height 43
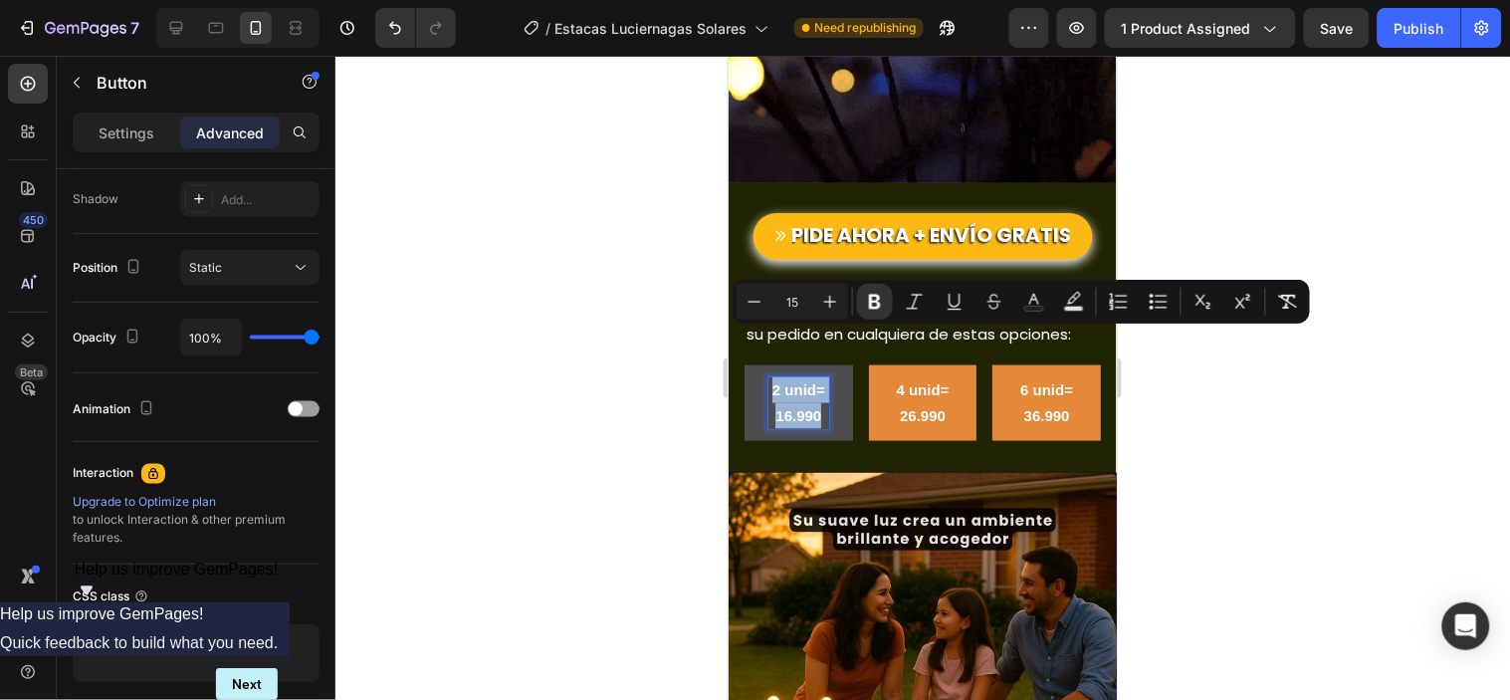
click at [806, 380] on strong "2 unid= 16.990" at bounding box center [797, 401] width 53 height 43
click at [807, 380] on strong "2 unid= 16.990" at bounding box center [797, 401] width 53 height 43
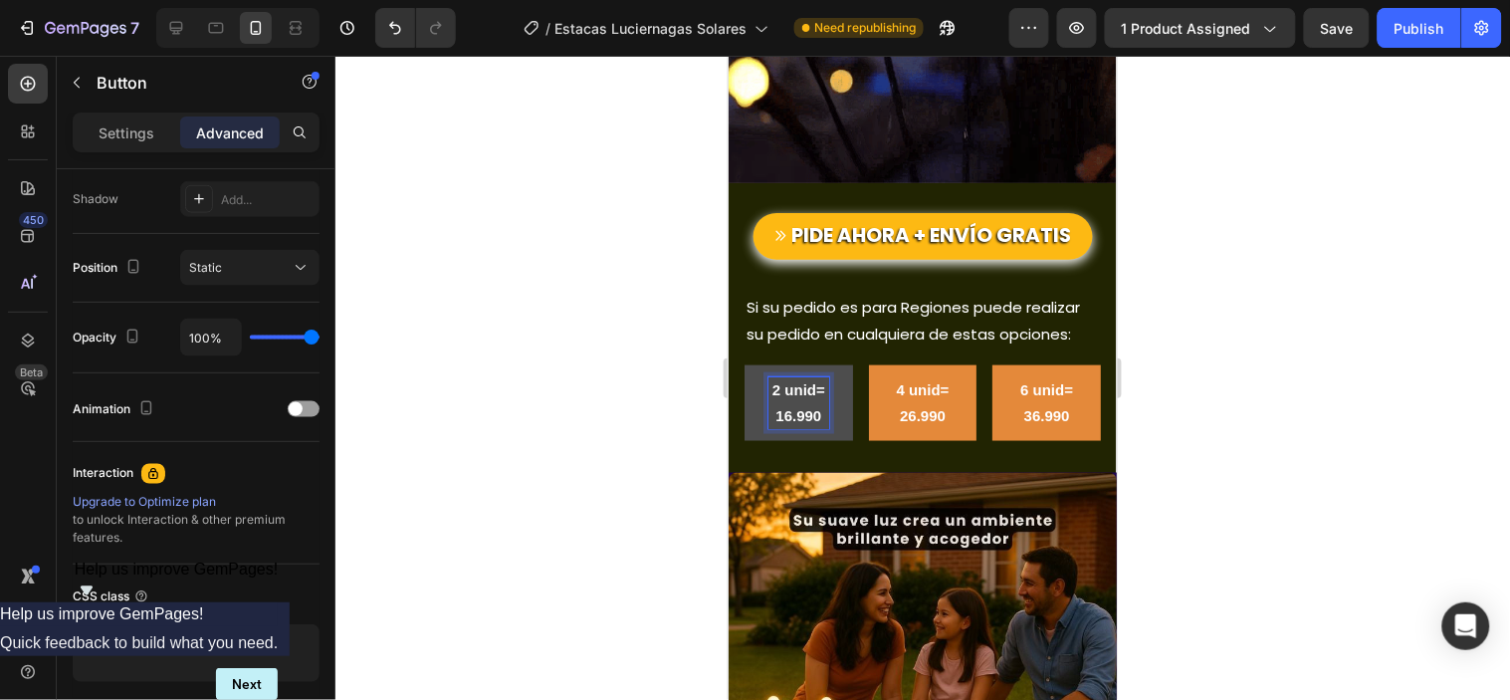
click at [836, 364] on button "2 unid= 16.990" at bounding box center [797, 402] width 108 height 76
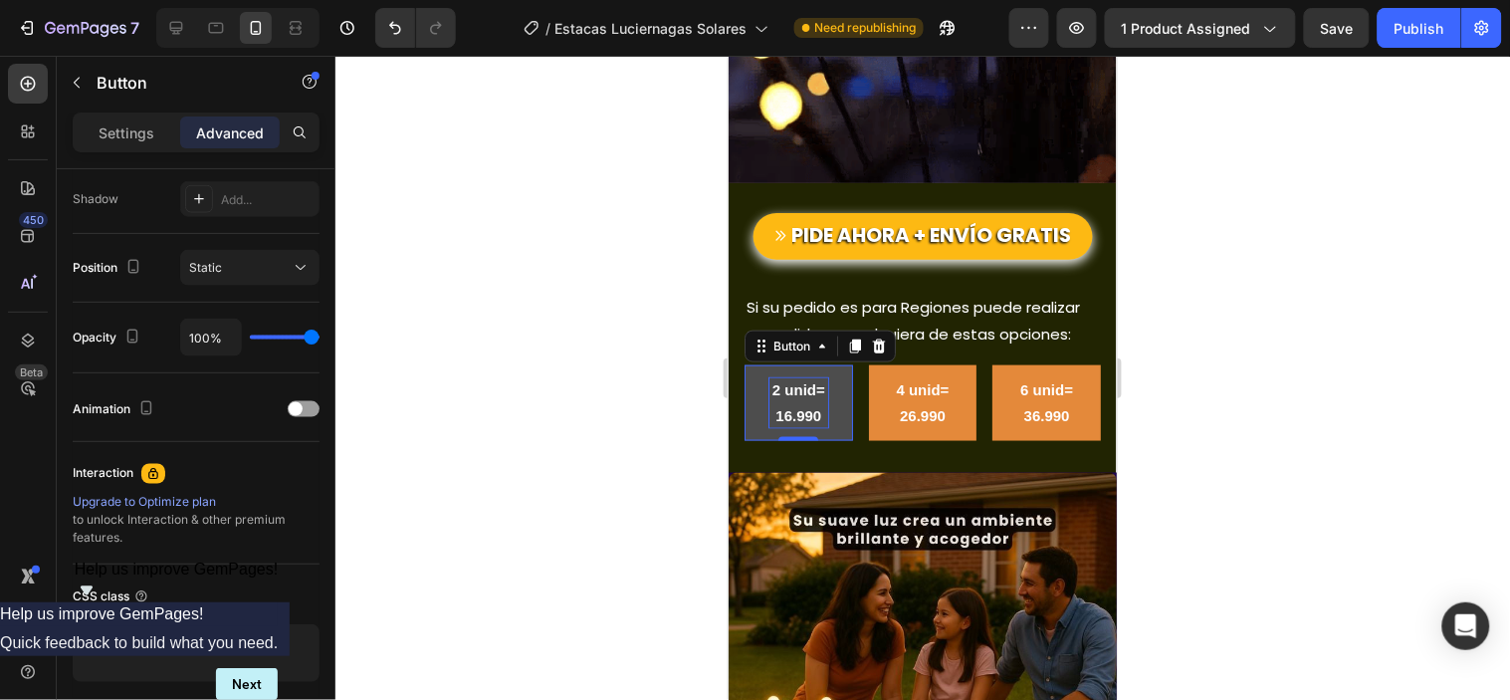
click at [782, 380] on strong "2 unid= 16.990" at bounding box center [797, 401] width 53 height 43
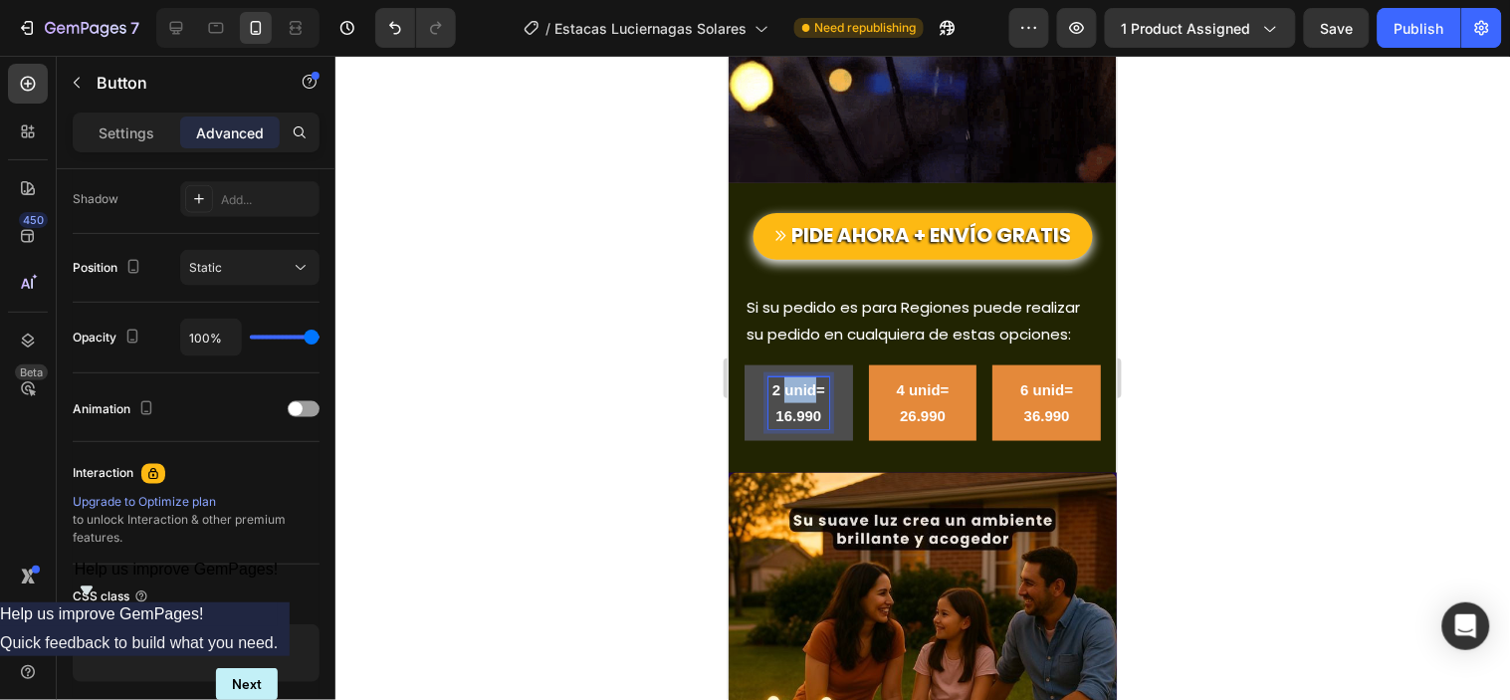
click at [782, 380] on strong "2 unid= 16.990" at bounding box center [797, 401] width 53 height 43
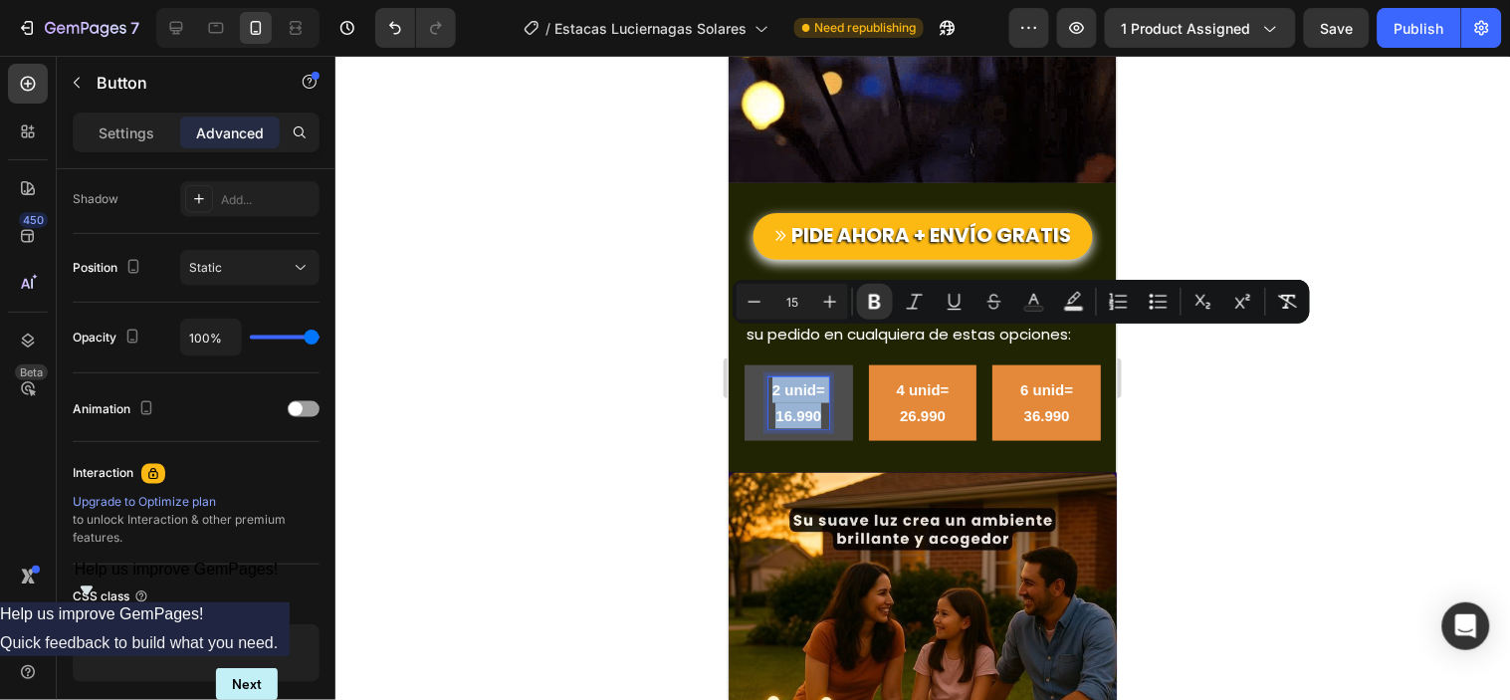
click at [782, 380] on strong "2 unid= 16.990" at bounding box center [797, 401] width 53 height 43
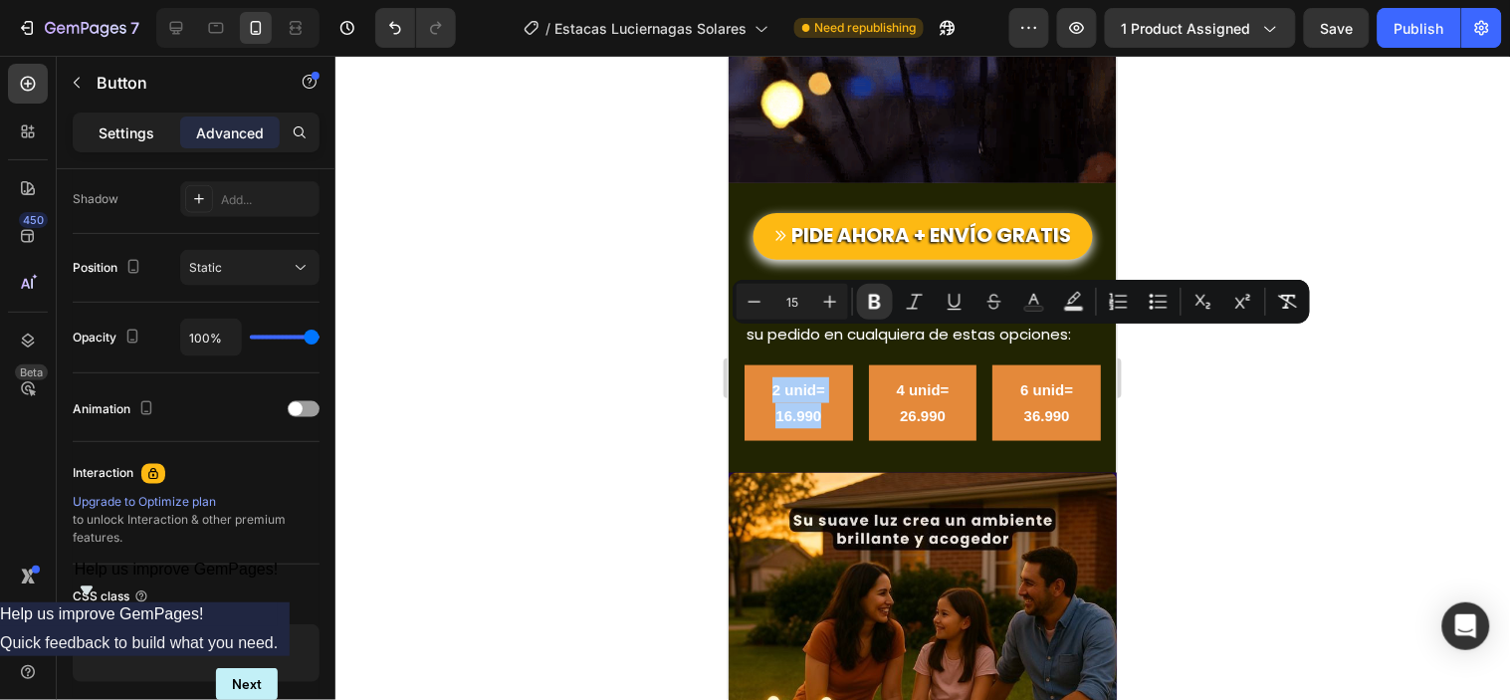
click at [142, 134] on p "Settings" at bounding box center [127, 132] width 56 height 21
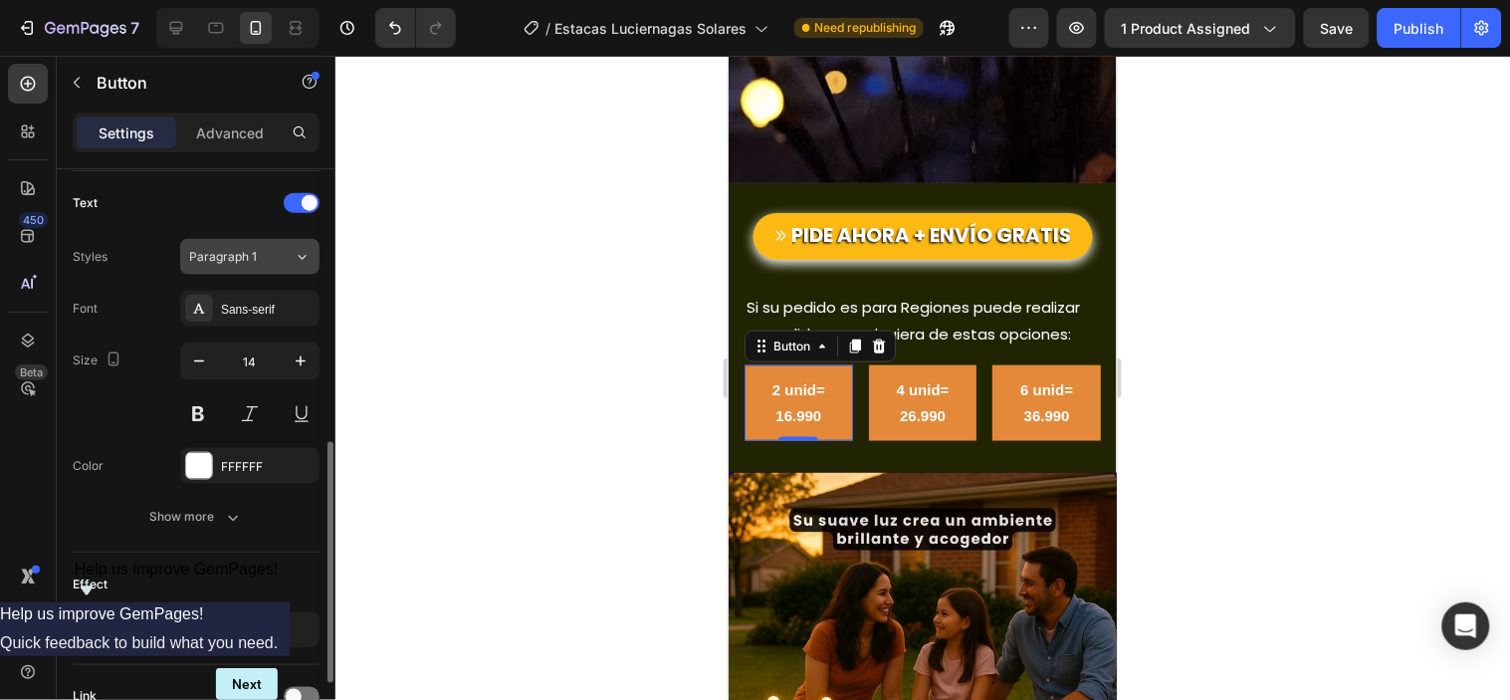
click at [303, 254] on icon at bounding box center [302, 257] width 17 height 20
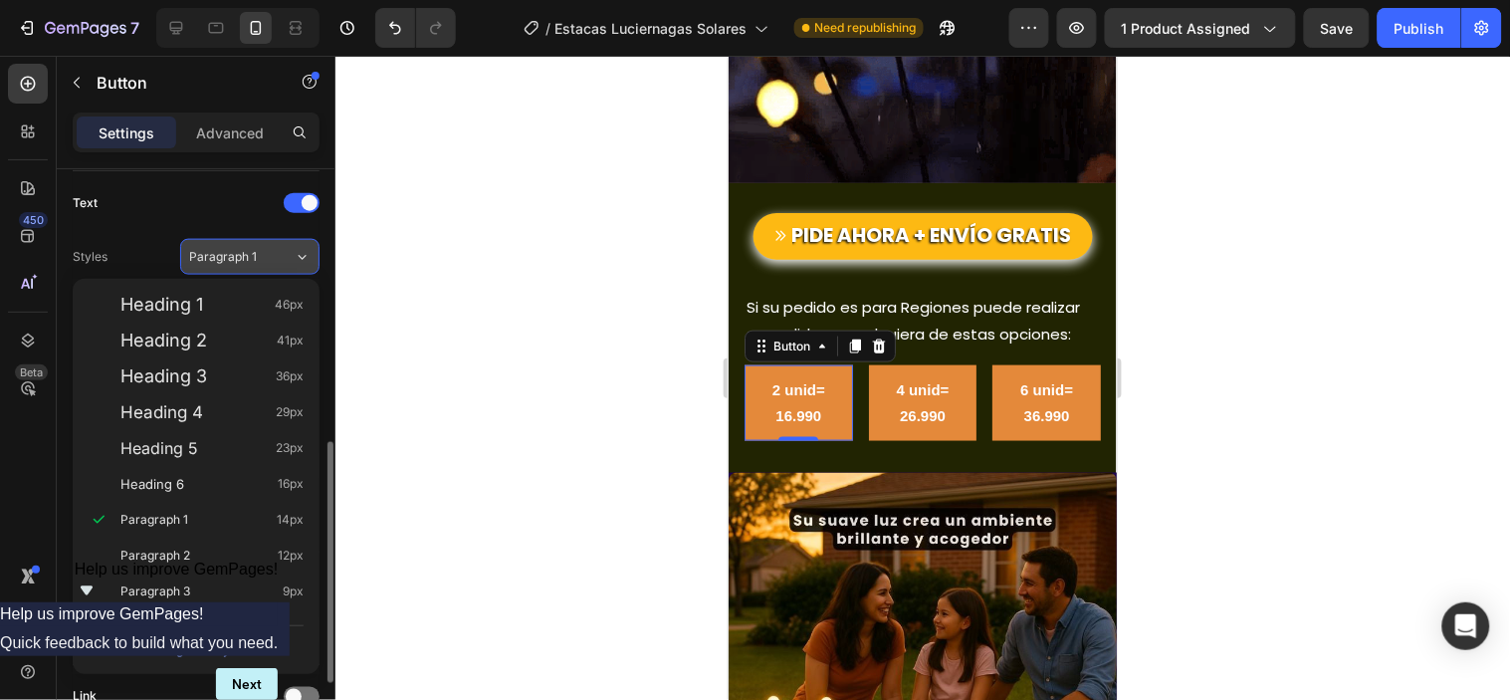
click at [303, 254] on icon at bounding box center [302, 257] width 17 height 20
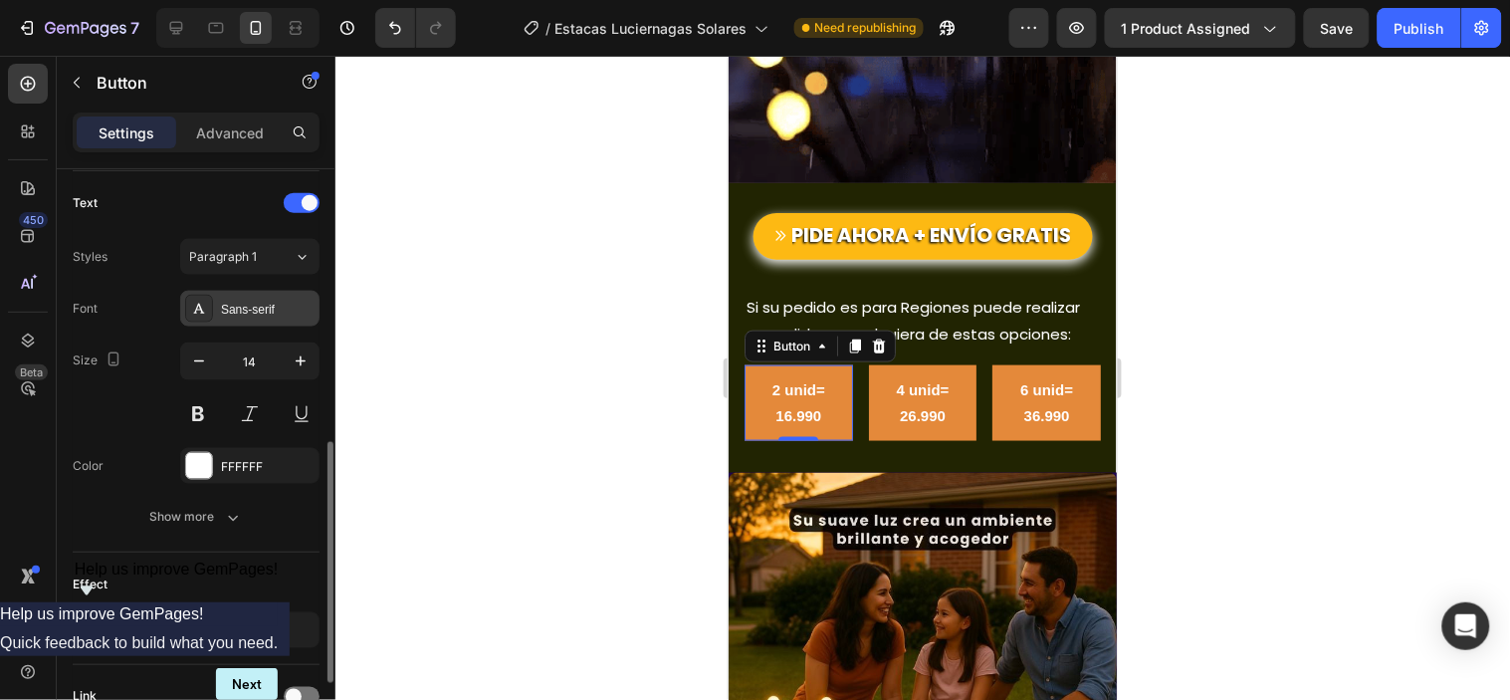
click at [276, 301] on div "Sans-serif" at bounding box center [268, 310] width 94 height 18
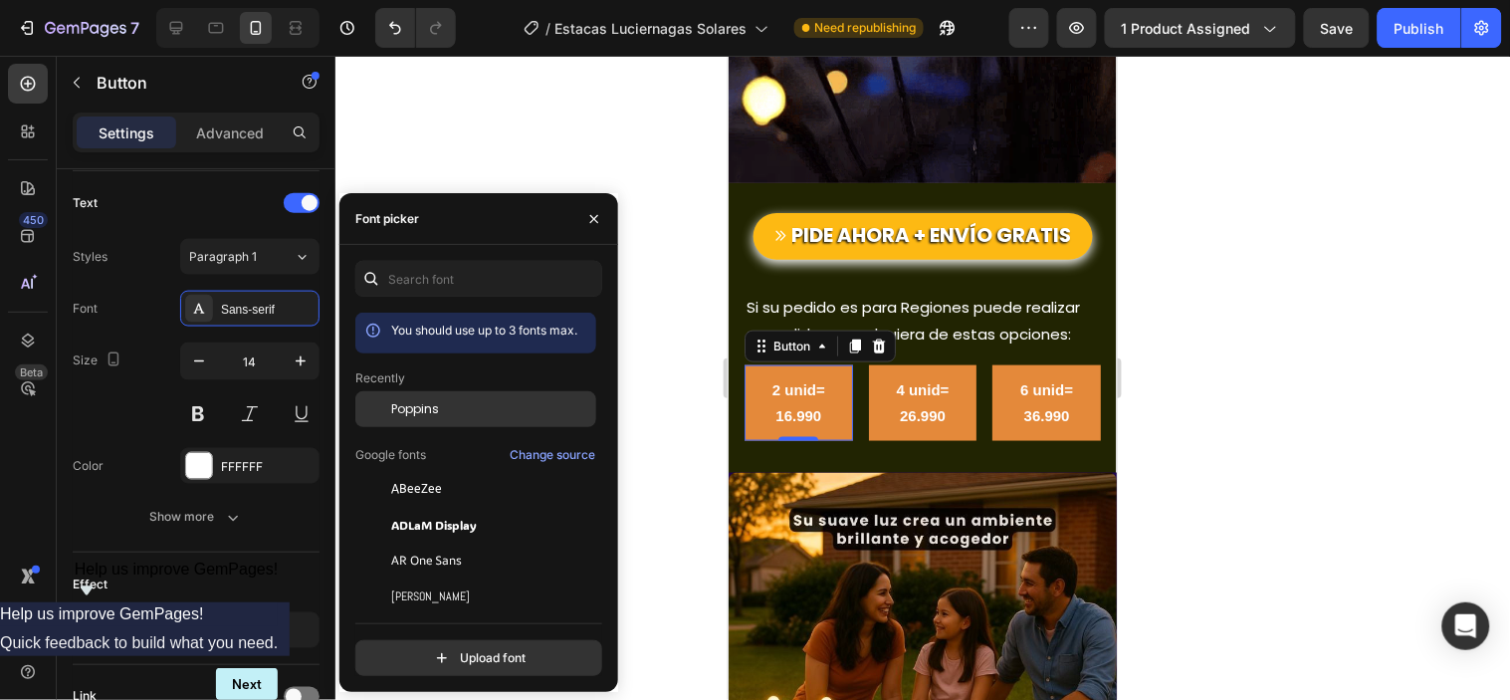
click at [432, 402] on span "Poppins" at bounding box center [415, 409] width 48 height 18
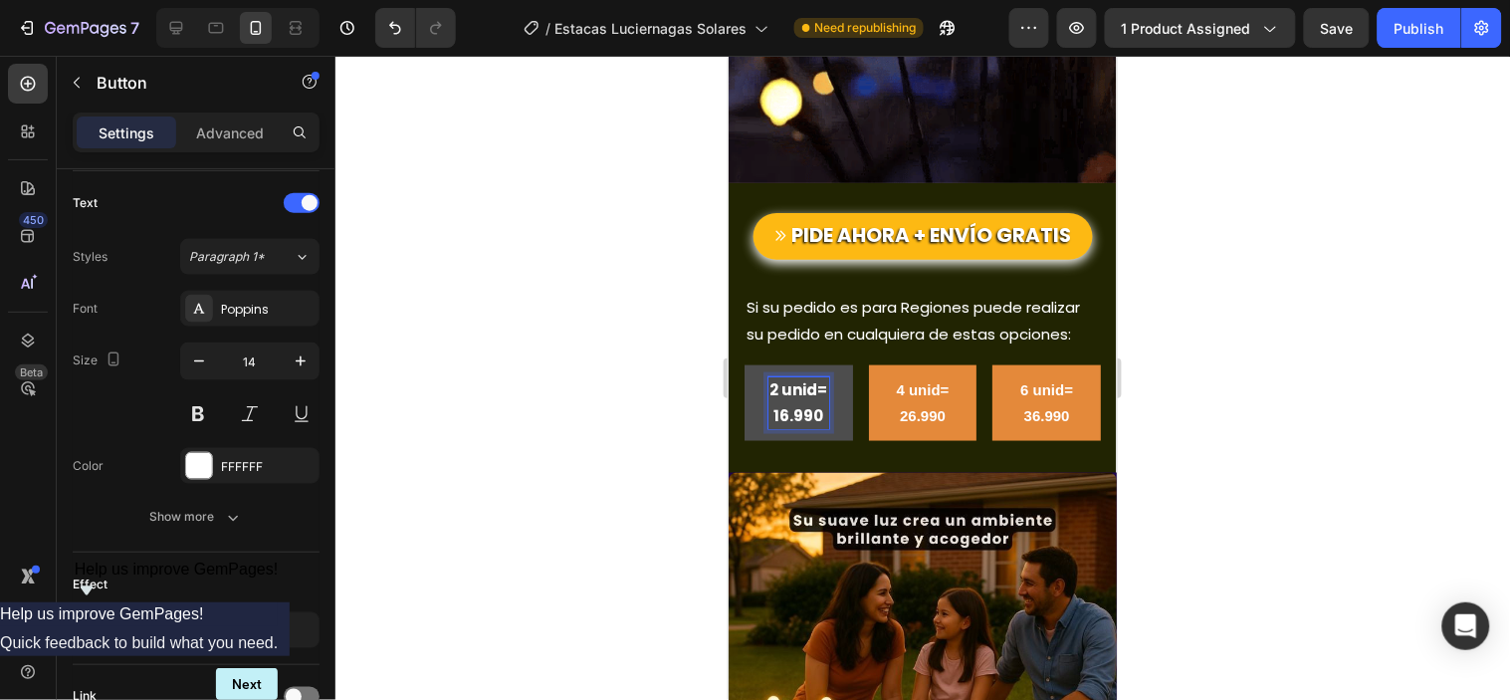
click at [793, 378] on strong "2 unid= 16.990" at bounding box center [797, 401] width 58 height 47
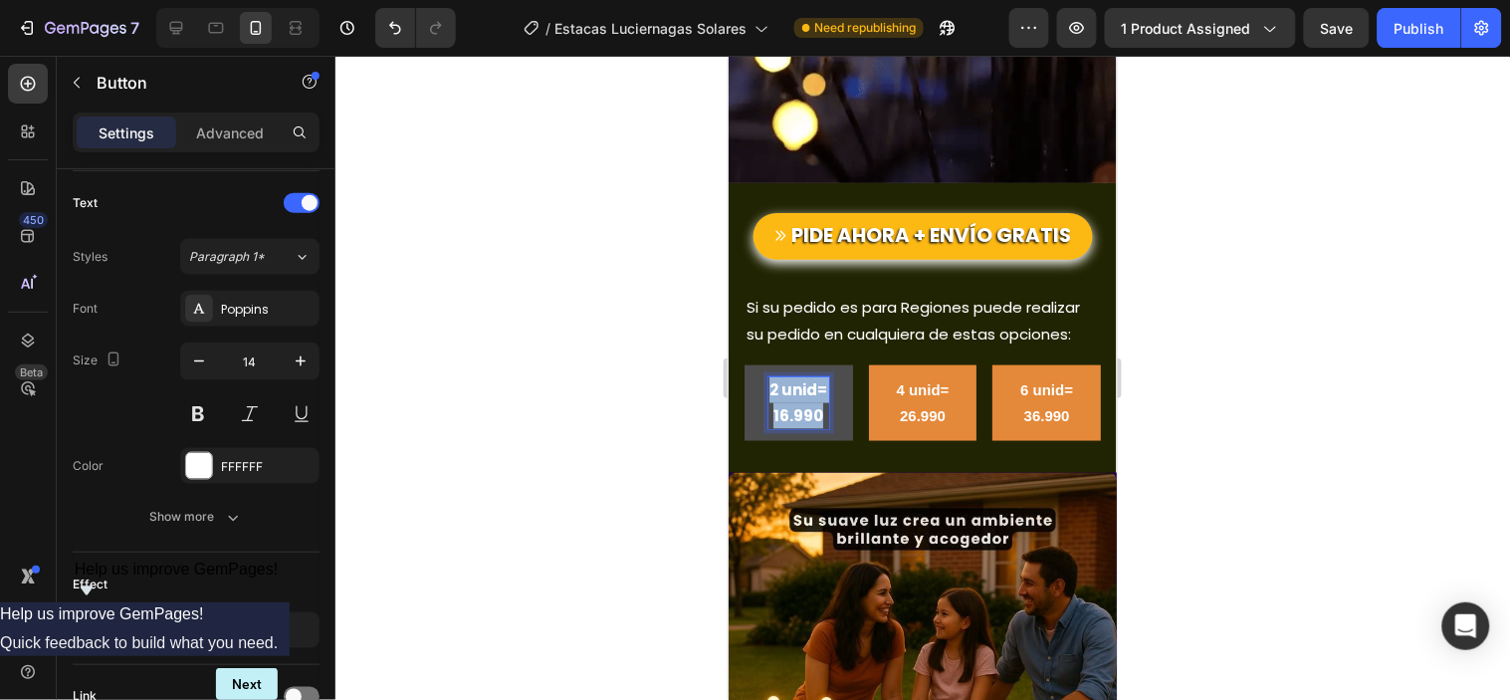
drag, startPoint x: 791, startPoint y: 335, endPoint x: 823, endPoint y: 392, distance: 65.1
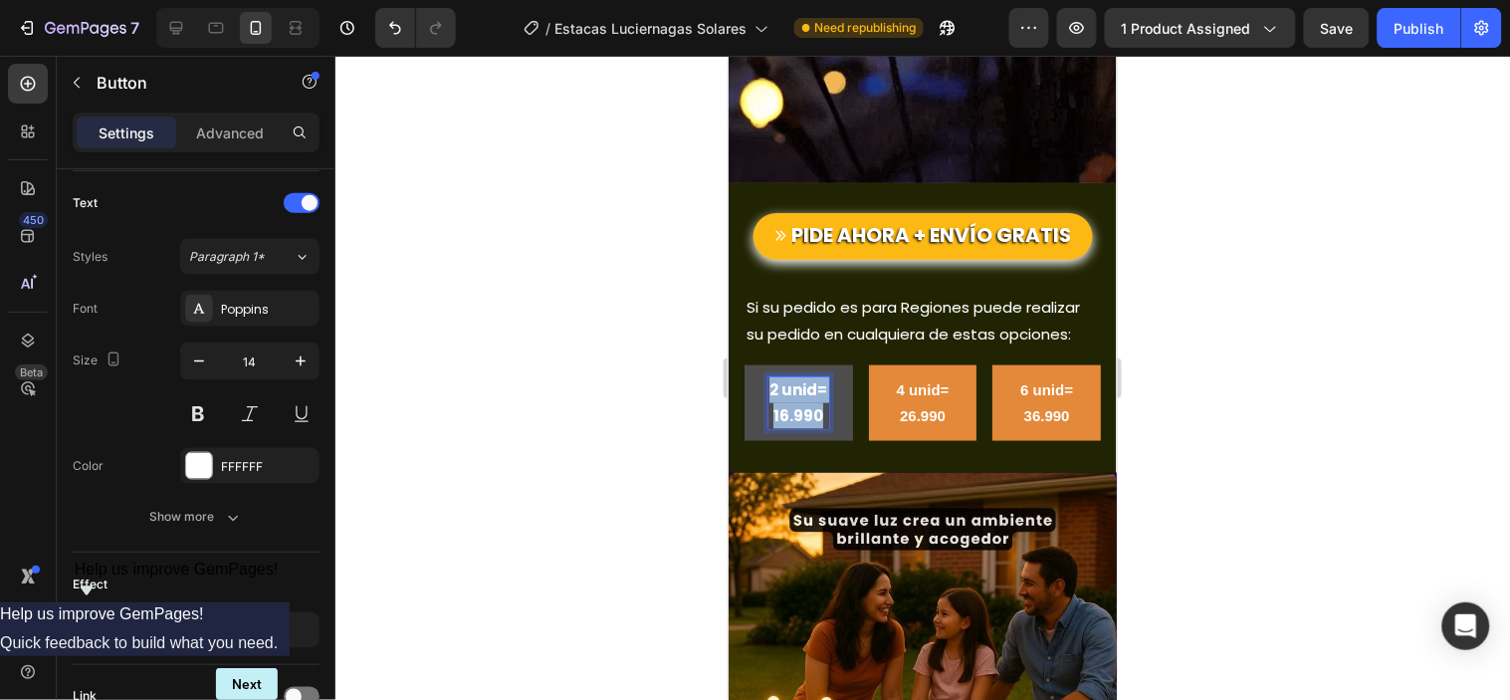
click at [823, 392] on button "2 unid= 16.990" at bounding box center [797, 402] width 108 height 76
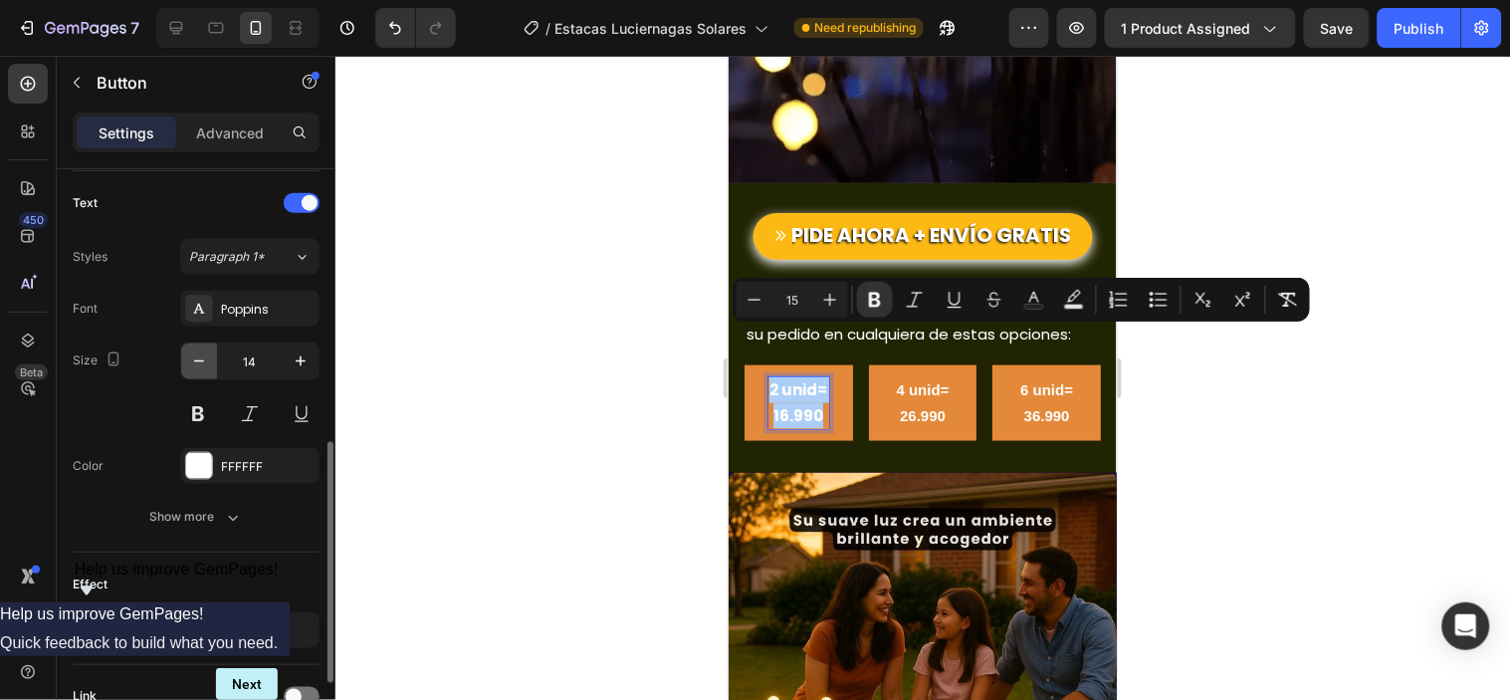
click at [199, 362] on icon "button" at bounding box center [199, 361] width 20 height 20
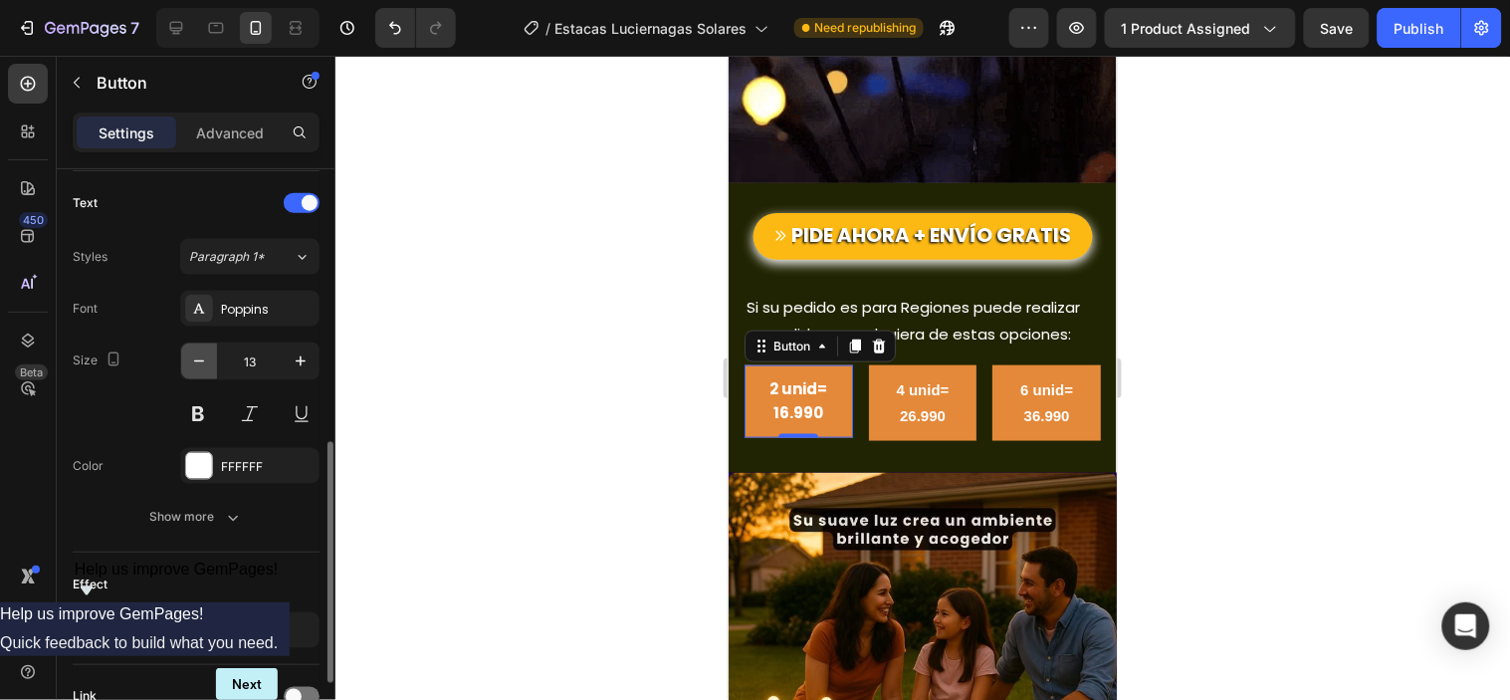
click at [199, 362] on icon "button" at bounding box center [199, 361] width 20 height 20
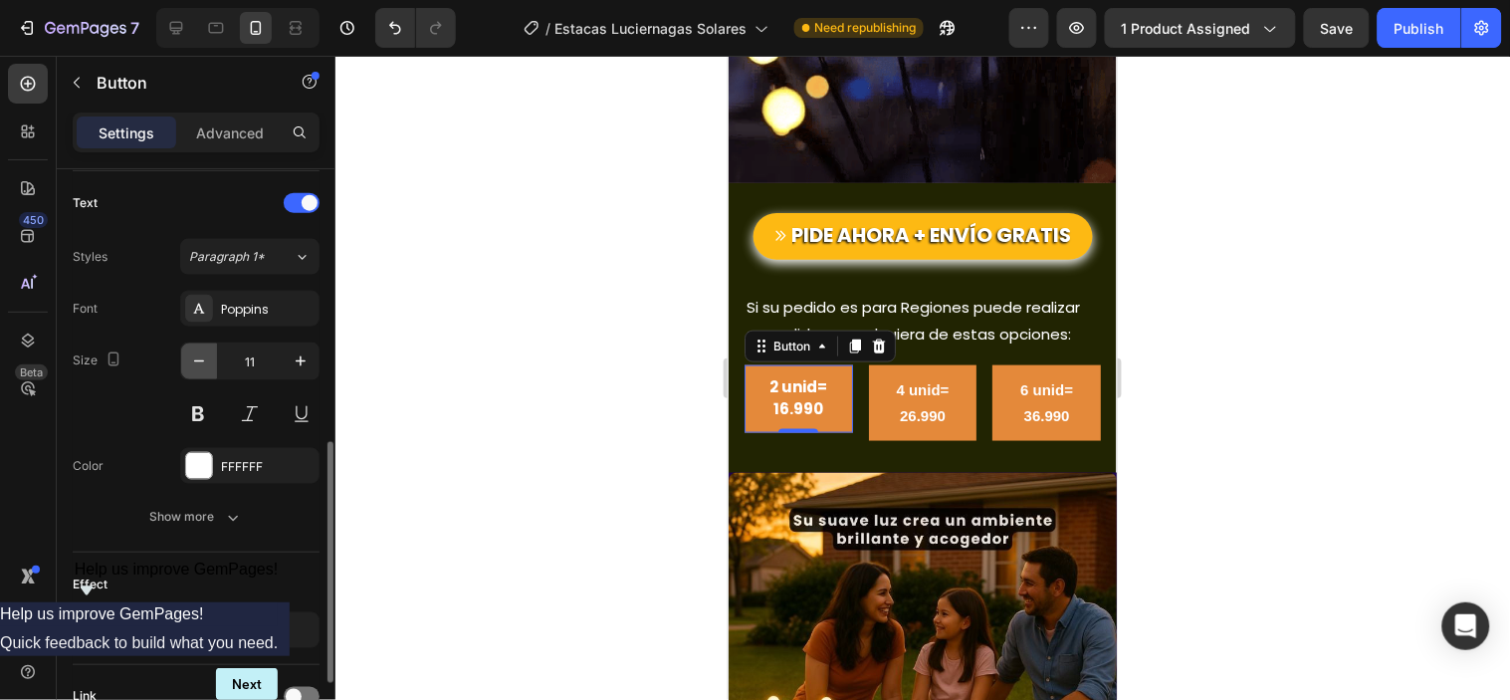
click at [199, 362] on icon "button" at bounding box center [199, 361] width 20 height 20
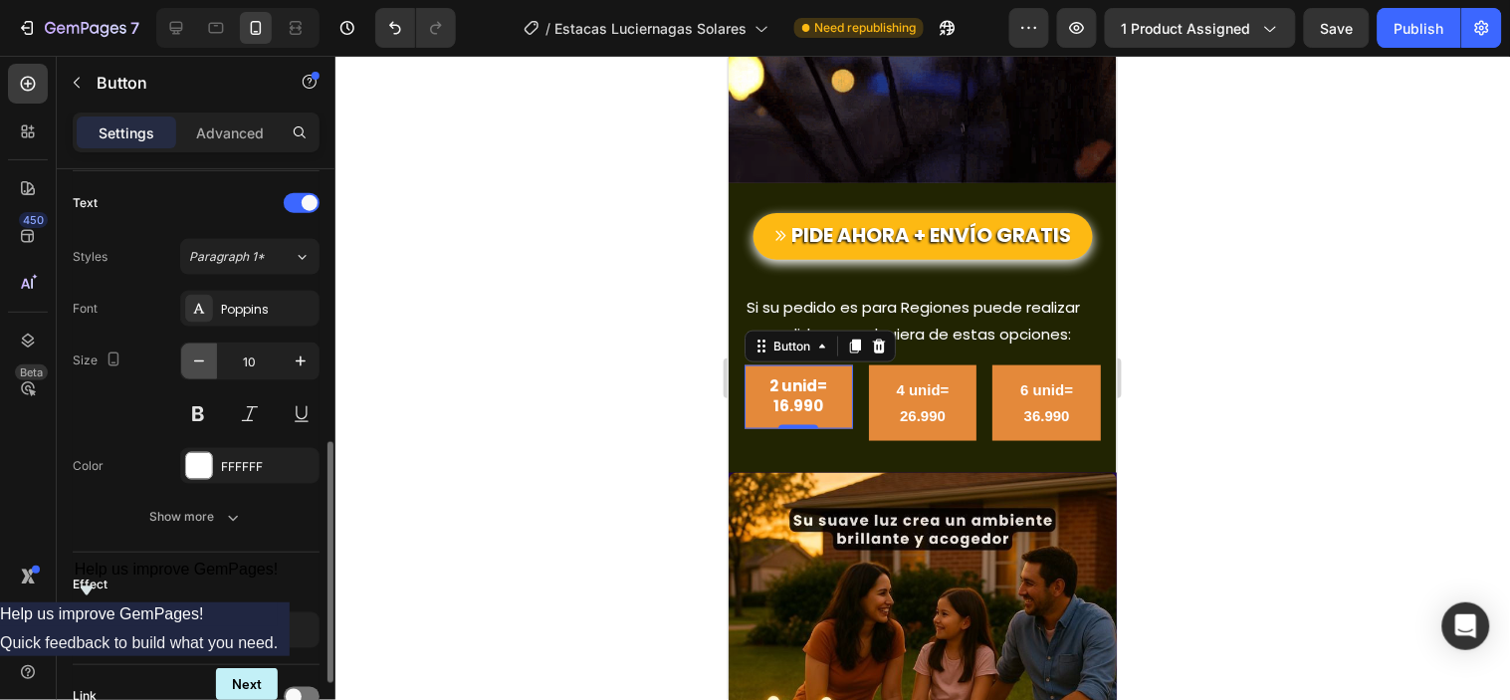
click at [199, 362] on icon "button" at bounding box center [199, 361] width 20 height 20
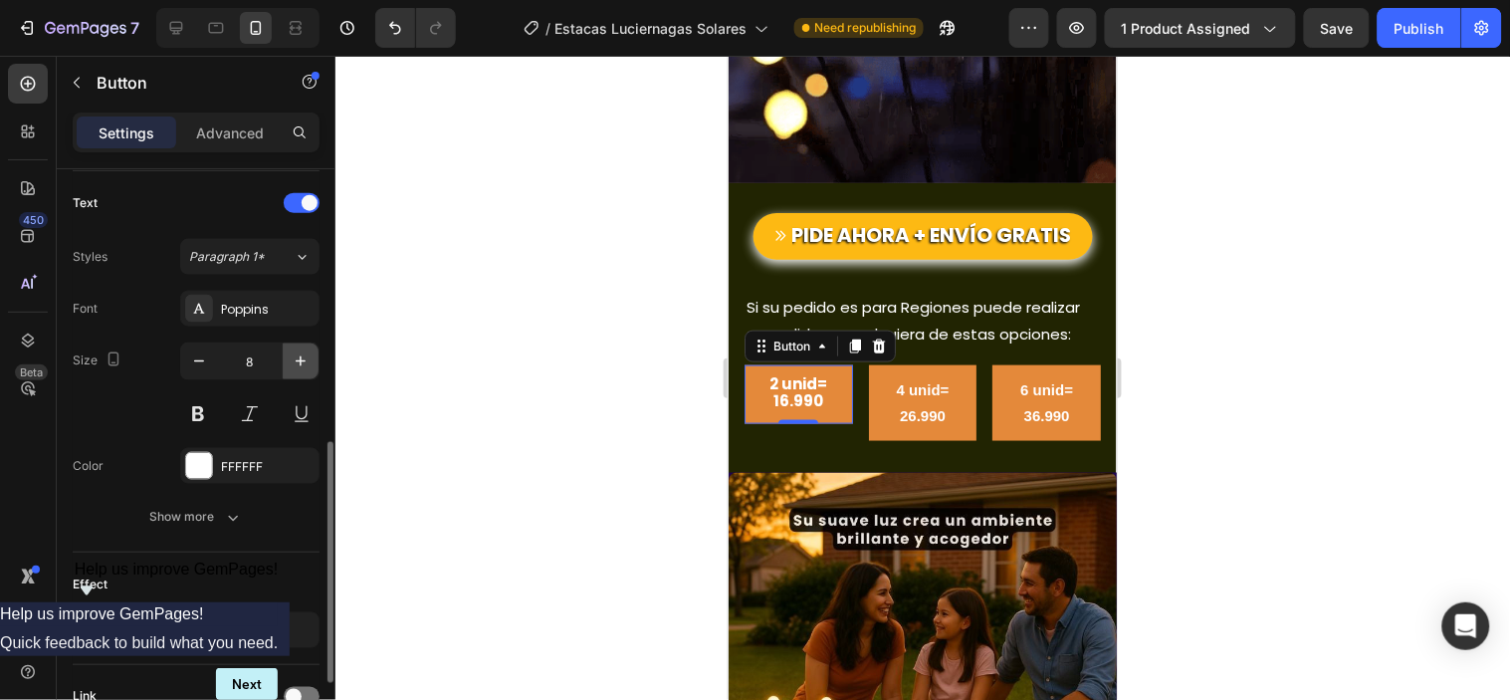
click at [303, 359] on icon "button" at bounding box center [301, 361] width 20 height 20
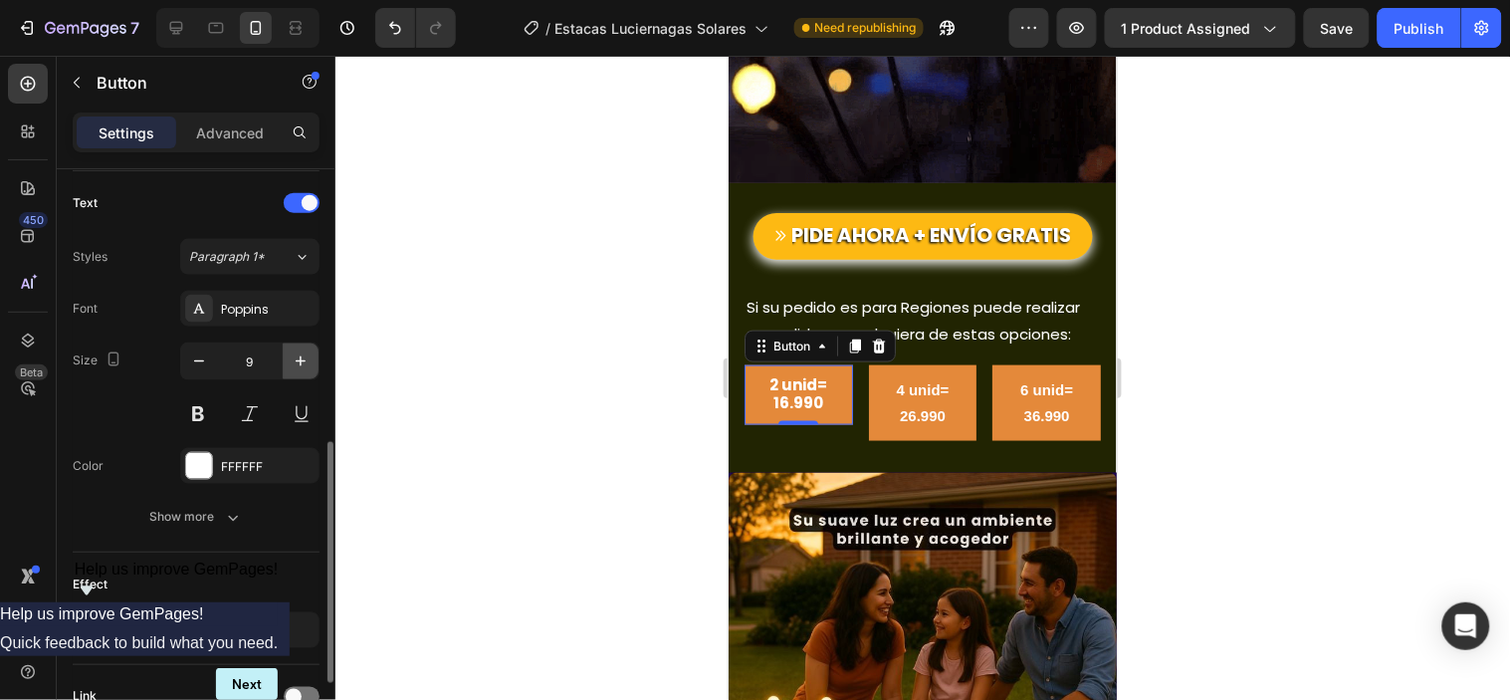
click at [303, 359] on icon "button" at bounding box center [301, 361] width 20 height 20
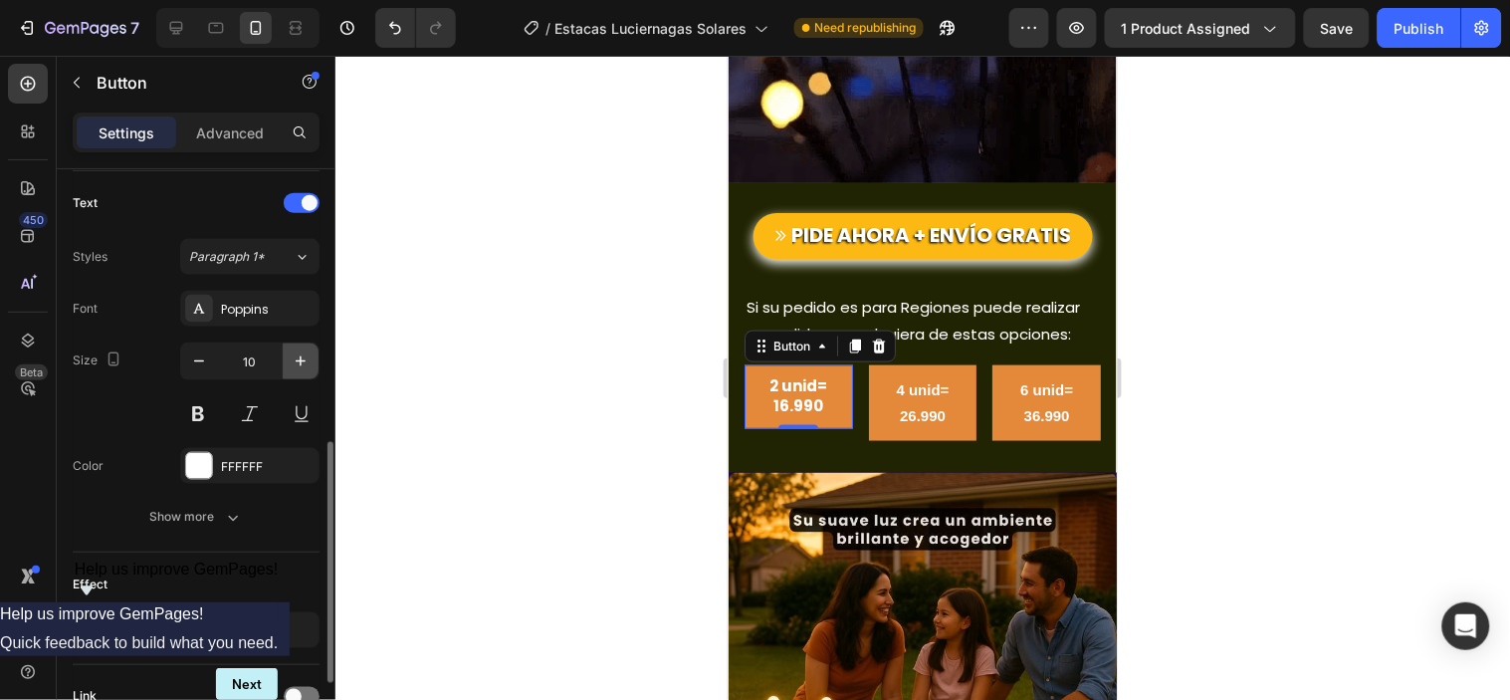
type input "11"
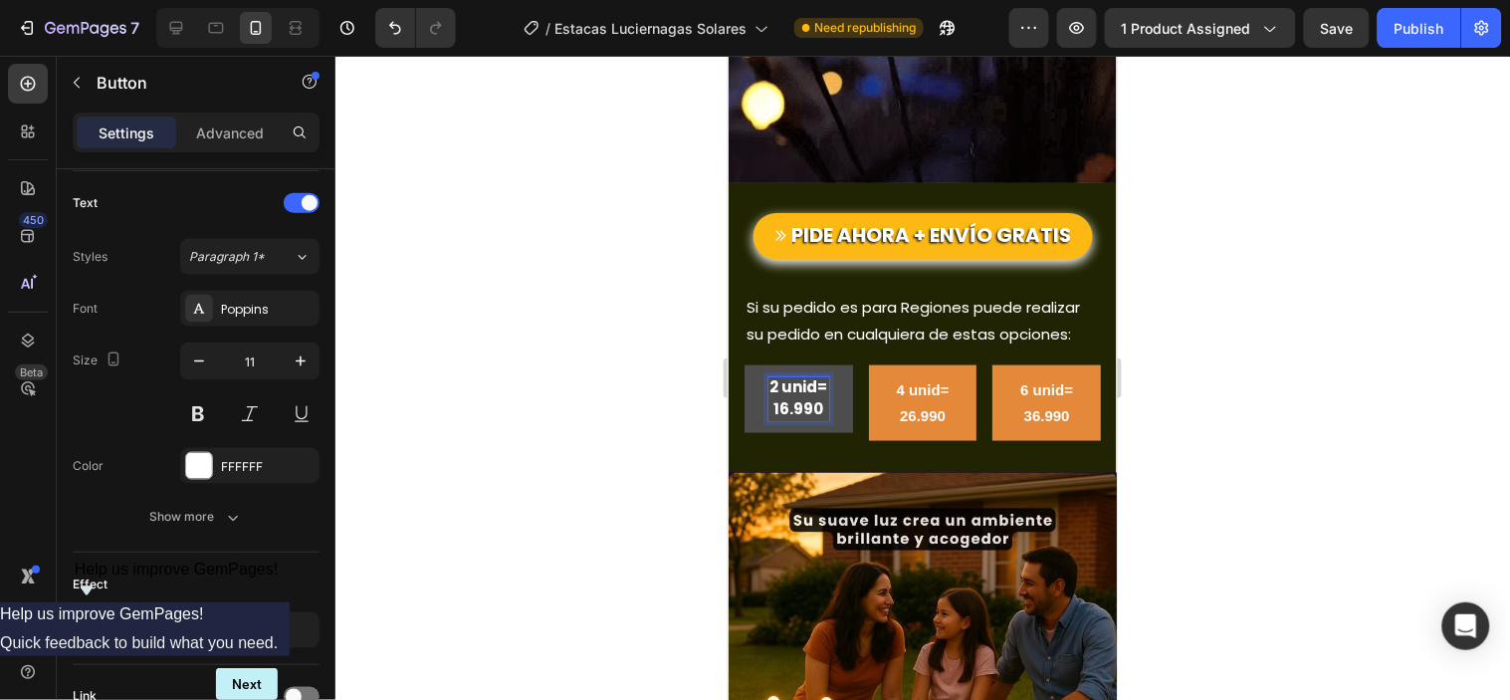
click at [801, 375] on strong "2 unid= 16.990" at bounding box center [797, 396] width 58 height 43
click at [811, 375] on strong "2 unid= 16.990" at bounding box center [797, 396] width 58 height 43
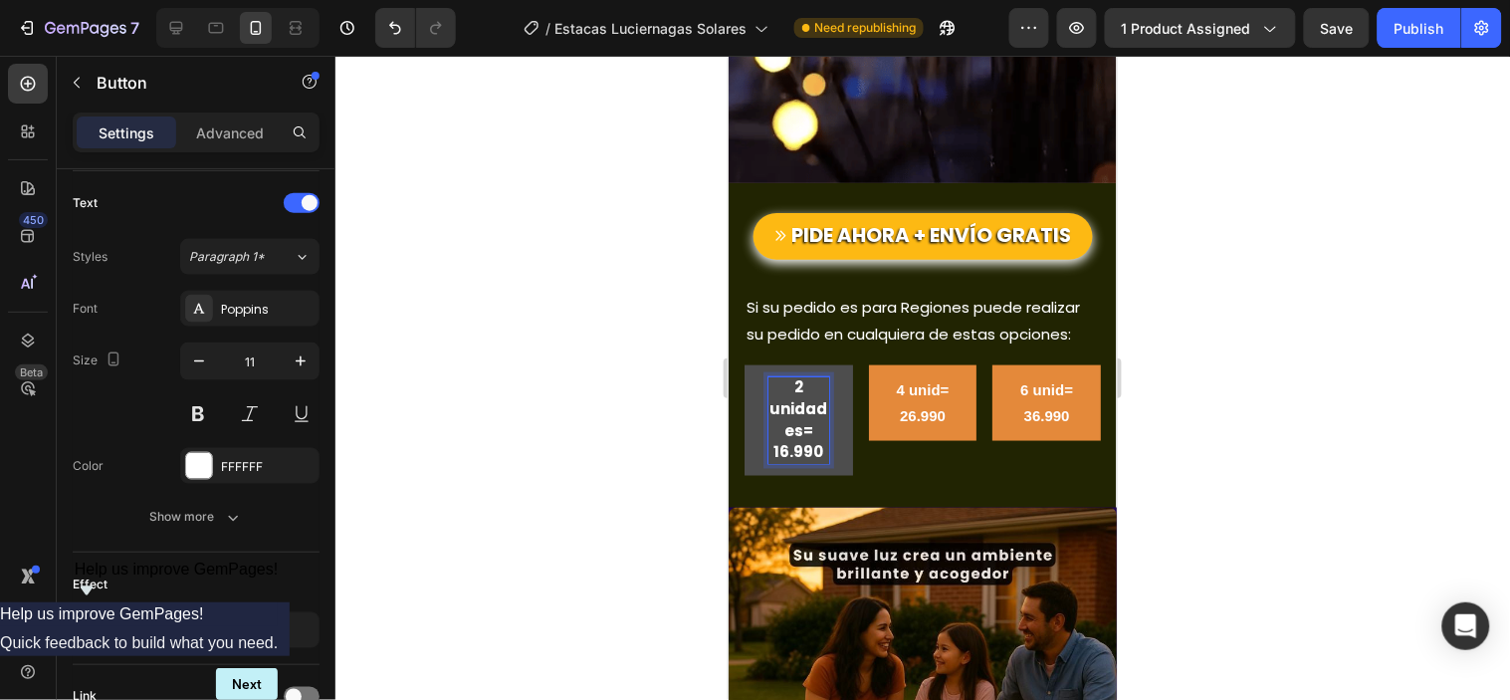
click at [642, 328] on div at bounding box center [922, 378] width 1174 height 644
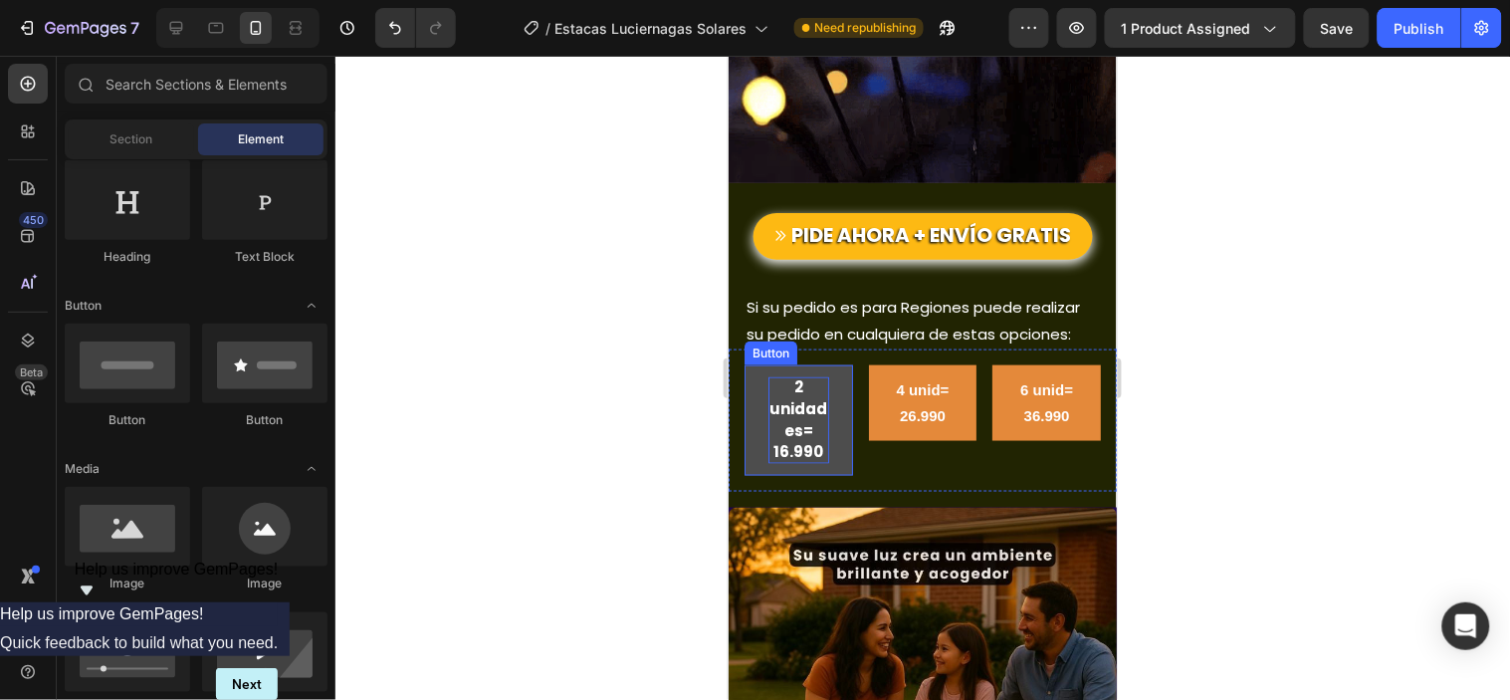
click at [825, 364] on button "2 unidades= 16.990" at bounding box center [797, 419] width 108 height 110
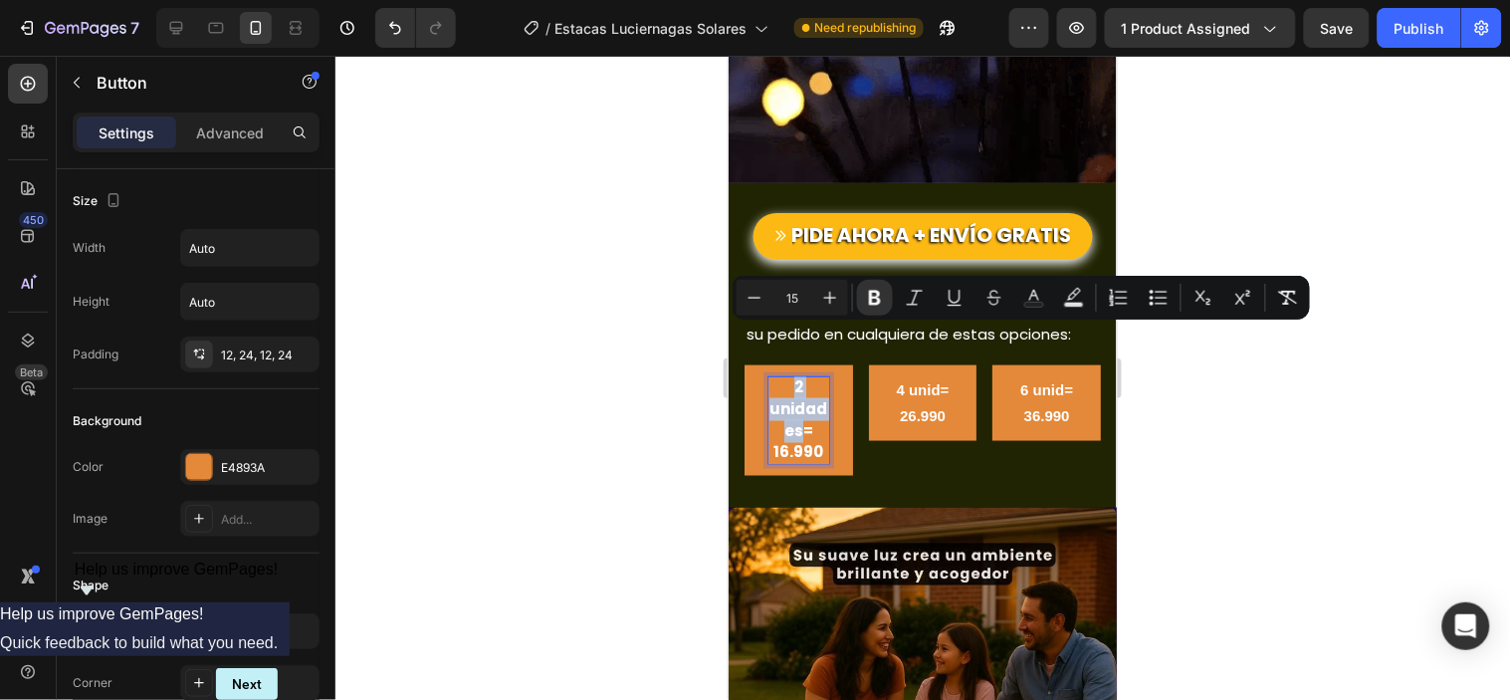
drag, startPoint x: 789, startPoint y: 341, endPoint x: 805, endPoint y: 375, distance: 37.4
click at [805, 375] on strong "2 unidades= 16.990" at bounding box center [797, 418] width 58 height 86
click at [759, 299] on icon "Editor contextual toolbar" at bounding box center [754, 298] width 20 height 20
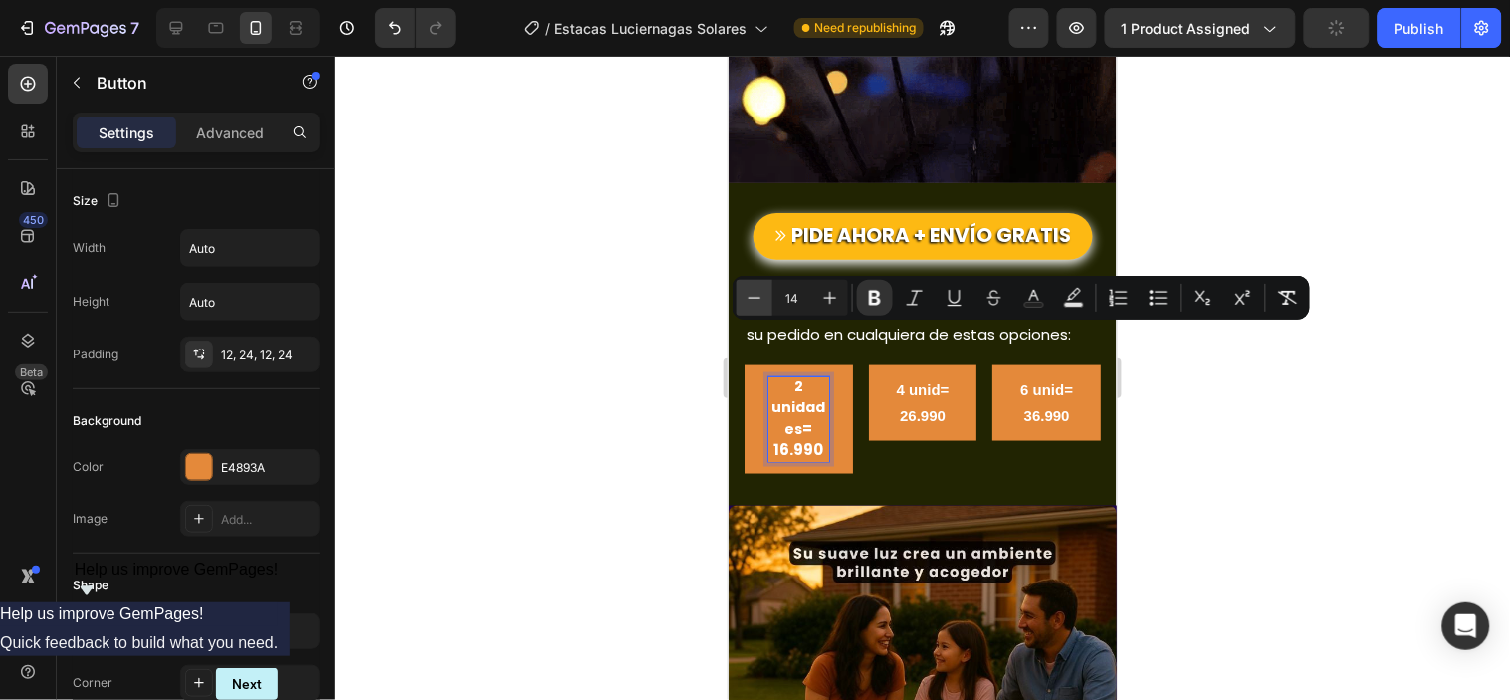
click at [759, 299] on icon "Editor contextual toolbar" at bounding box center [754, 298] width 20 height 20
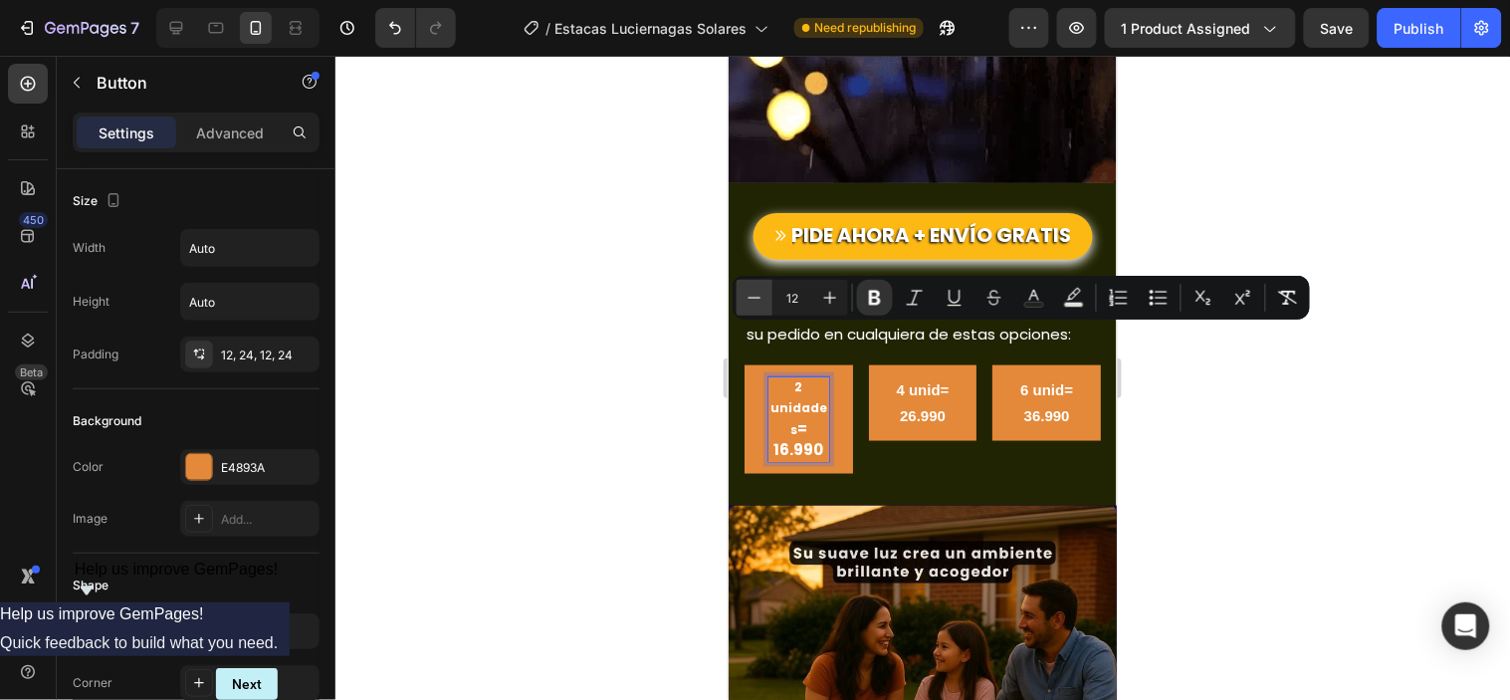
click at [759, 299] on icon "Editor contextual toolbar" at bounding box center [754, 298] width 20 height 20
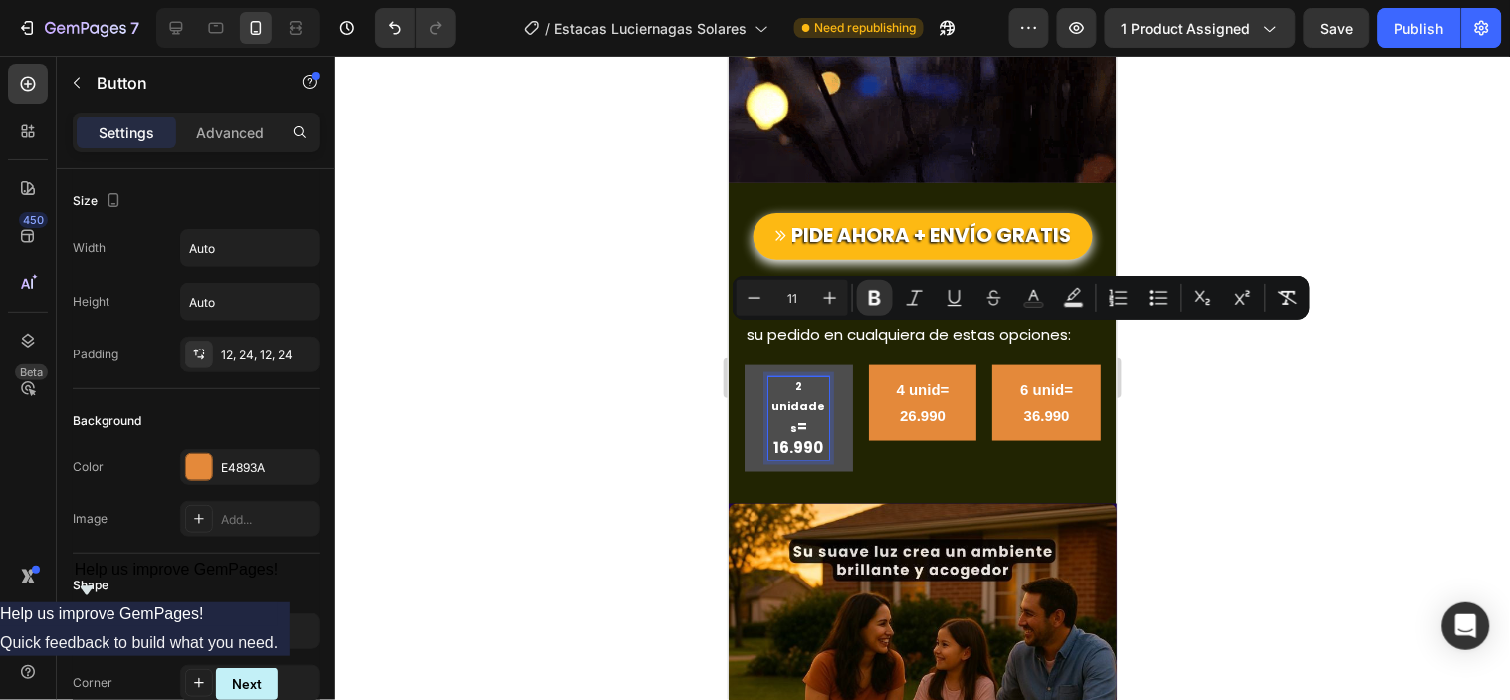
type input "15"
click at [797, 415] on strong "= 16.990" at bounding box center [797, 436] width 50 height 43
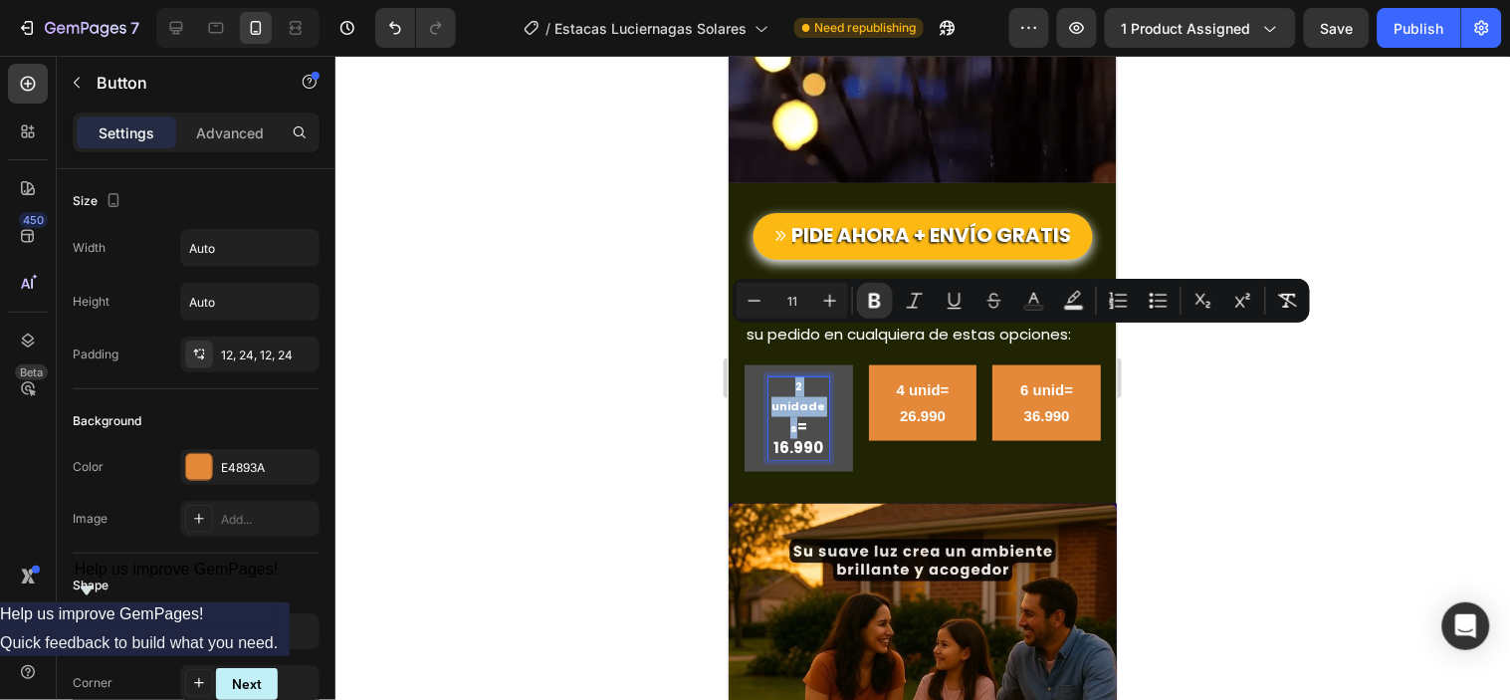
drag, startPoint x: 786, startPoint y: 329, endPoint x: 824, endPoint y: 354, distance: 45.3
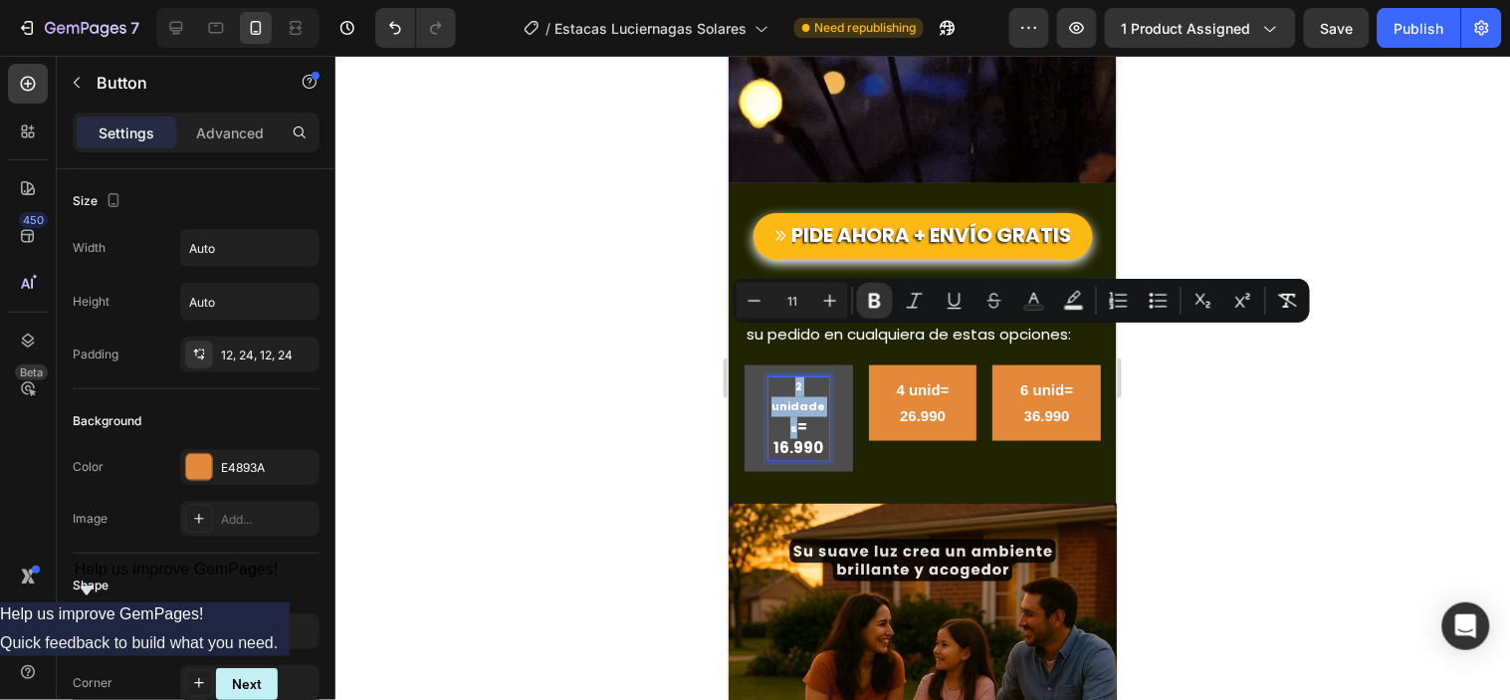
click at [824, 364] on button "2 unidades = 16.990" at bounding box center [797, 417] width 108 height 106
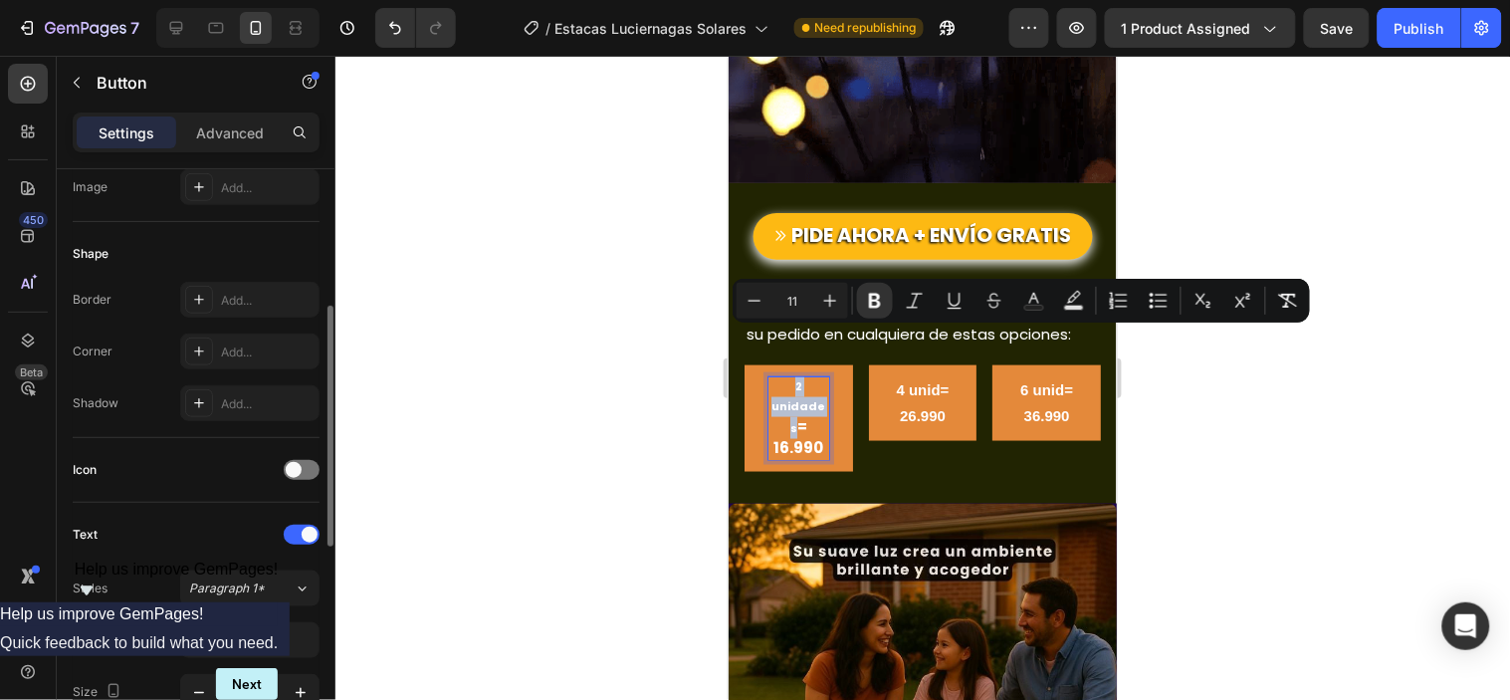
scroll to position [442, 0]
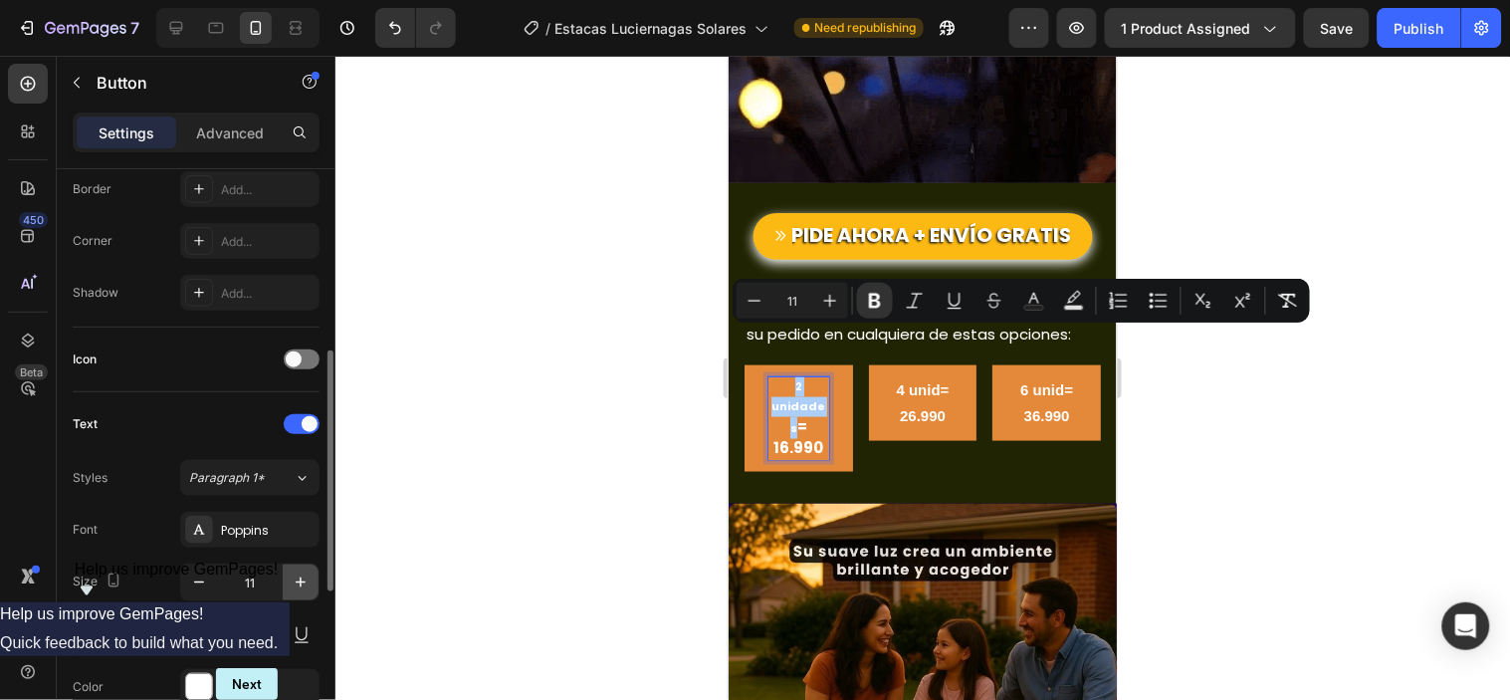
click at [304, 587] on icon "button" at bounding box center [301, 582] width 20 height 20
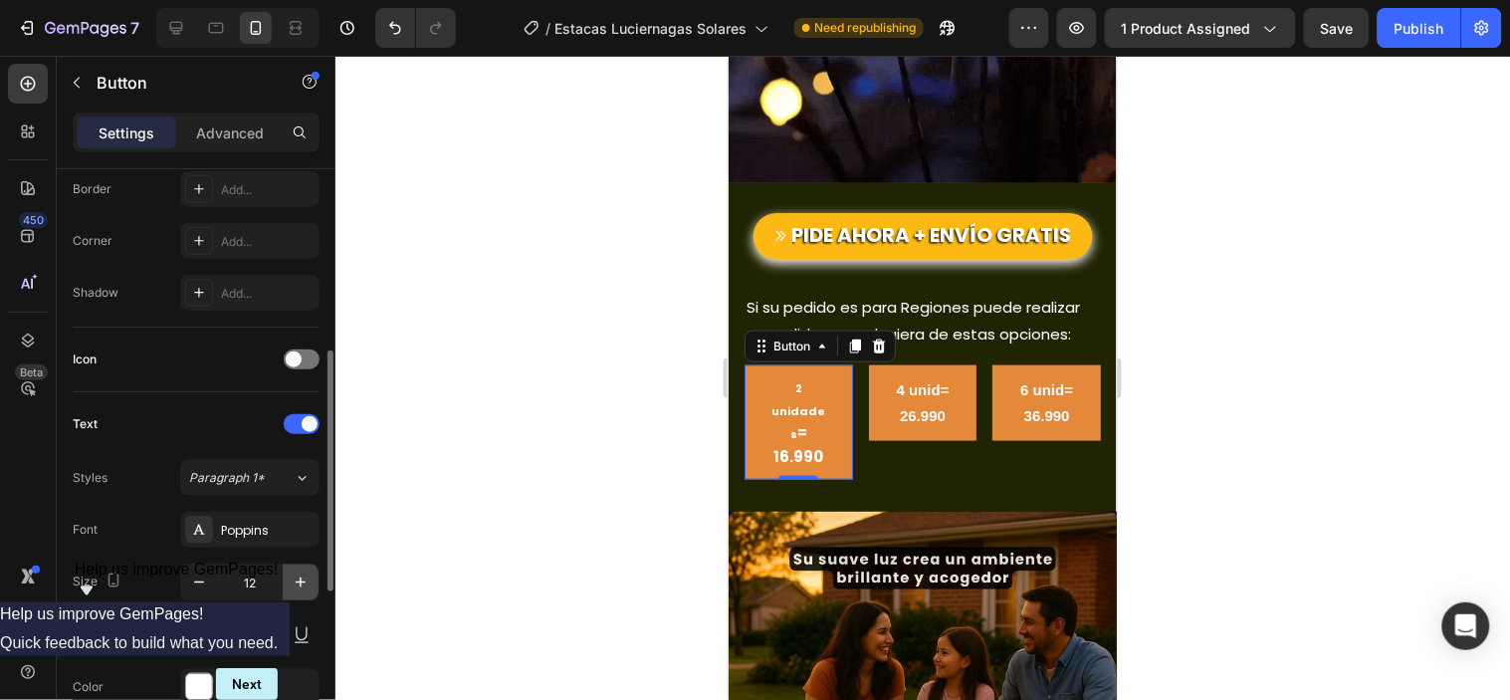
click at [304, 587] on icon "button" at bounding box center [301, 582] width 20 height 20
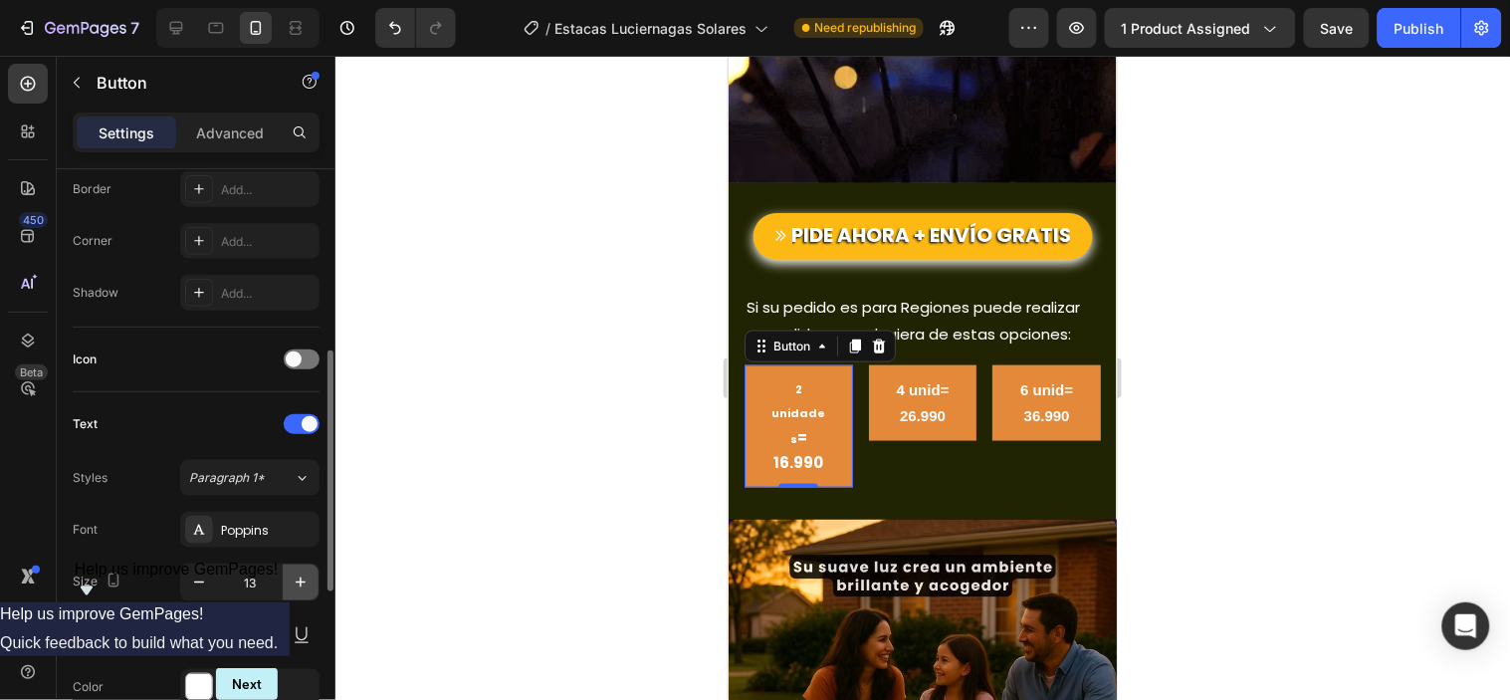
click at [304, 587] on icon "button" at bounding box center [301, 582] width 20 height 20
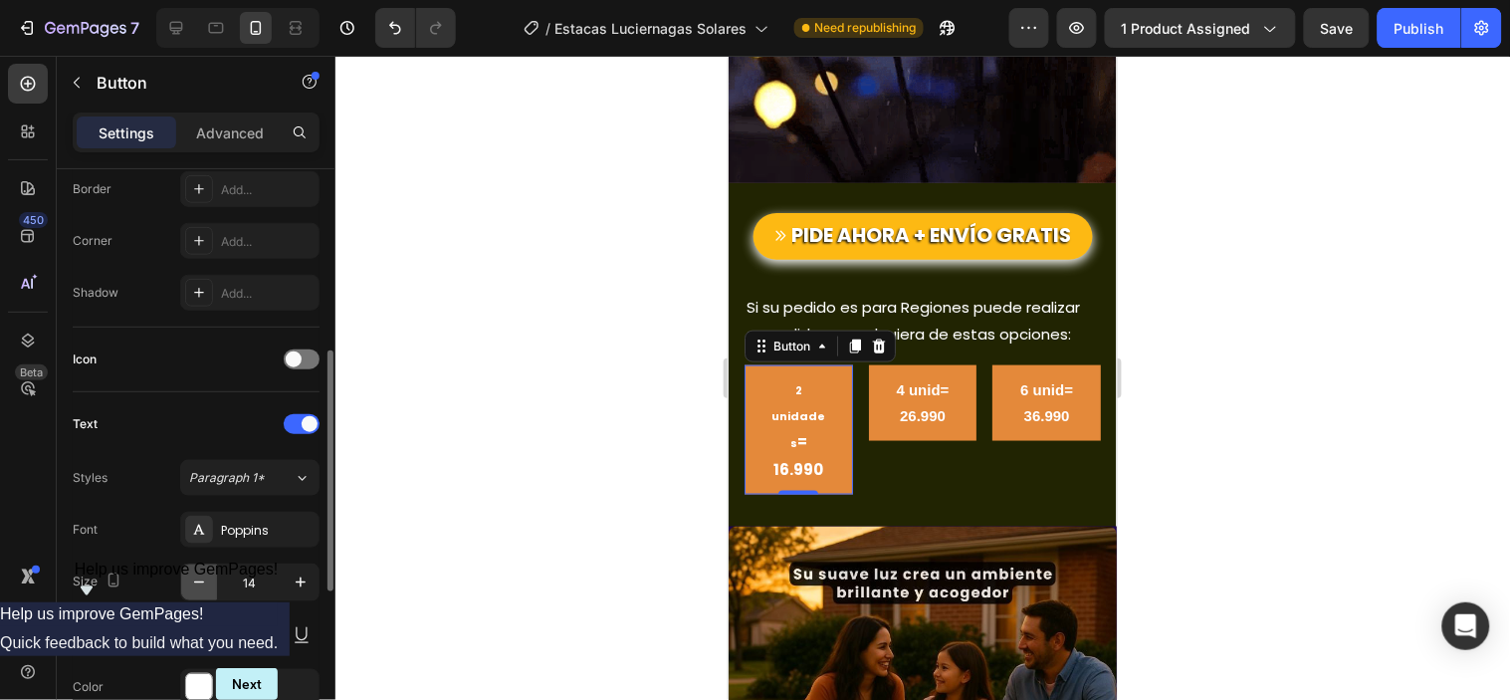
click at [199, 587] on icon "button" at bounding box center [199, 582] width 20 height 20
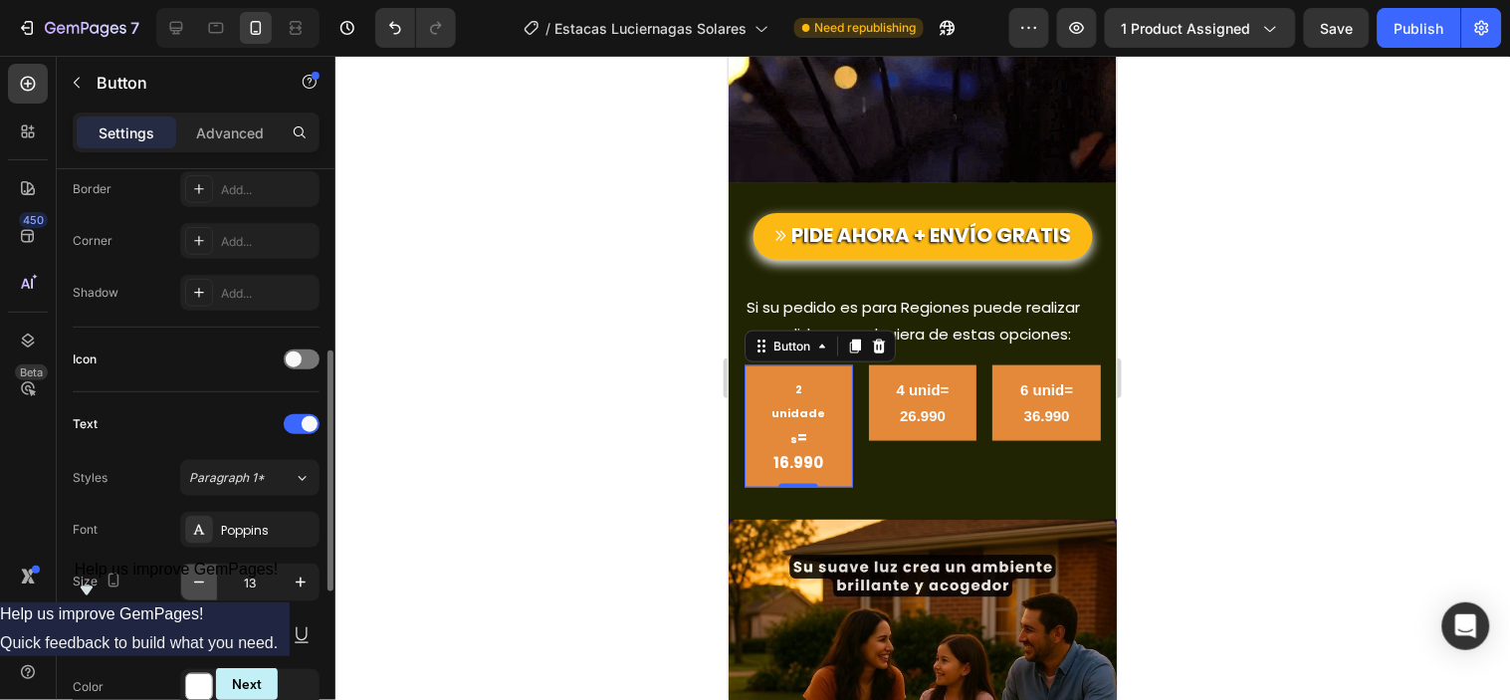
click at [199, 587] on icon "button" at bounding box center [199, 582] width 20 height 20
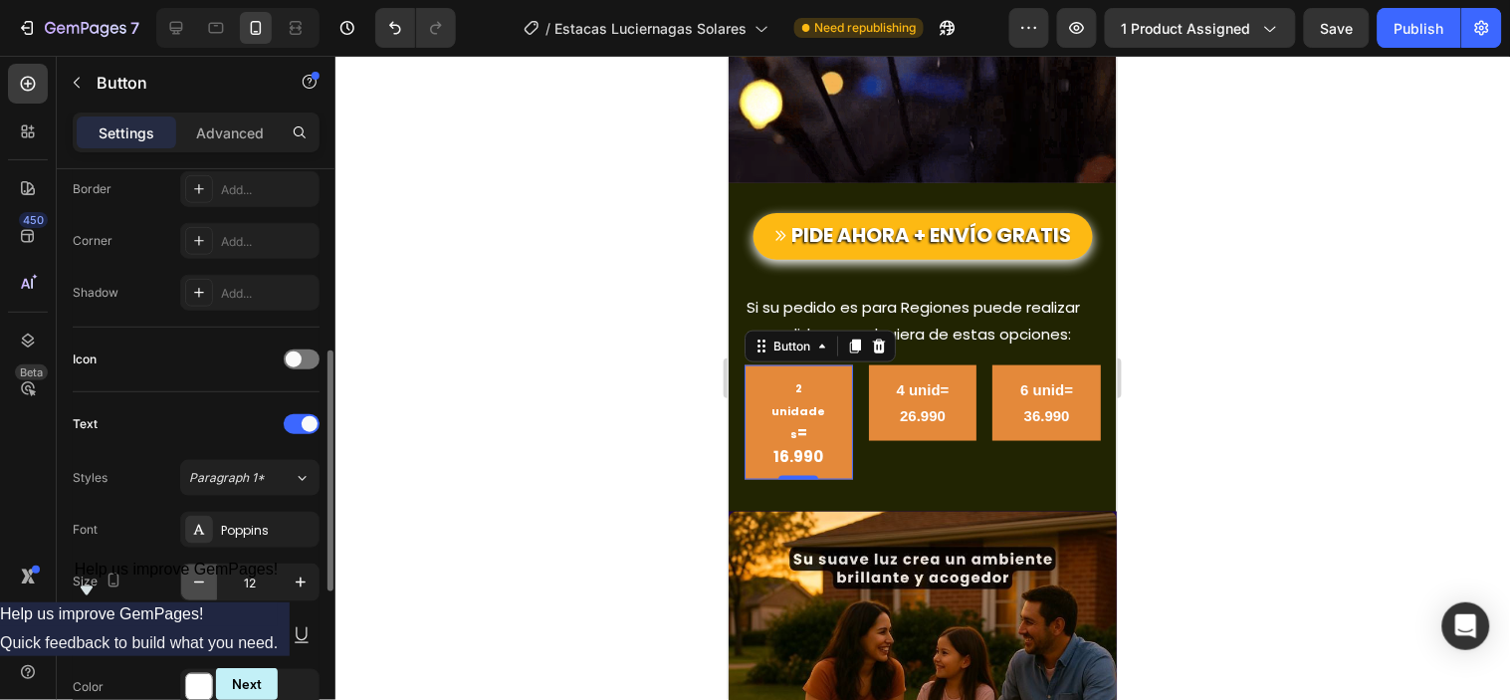
click at [199, 587] on icon "button" at bounding box center [199, 582] width 20 height 20
type input "11"
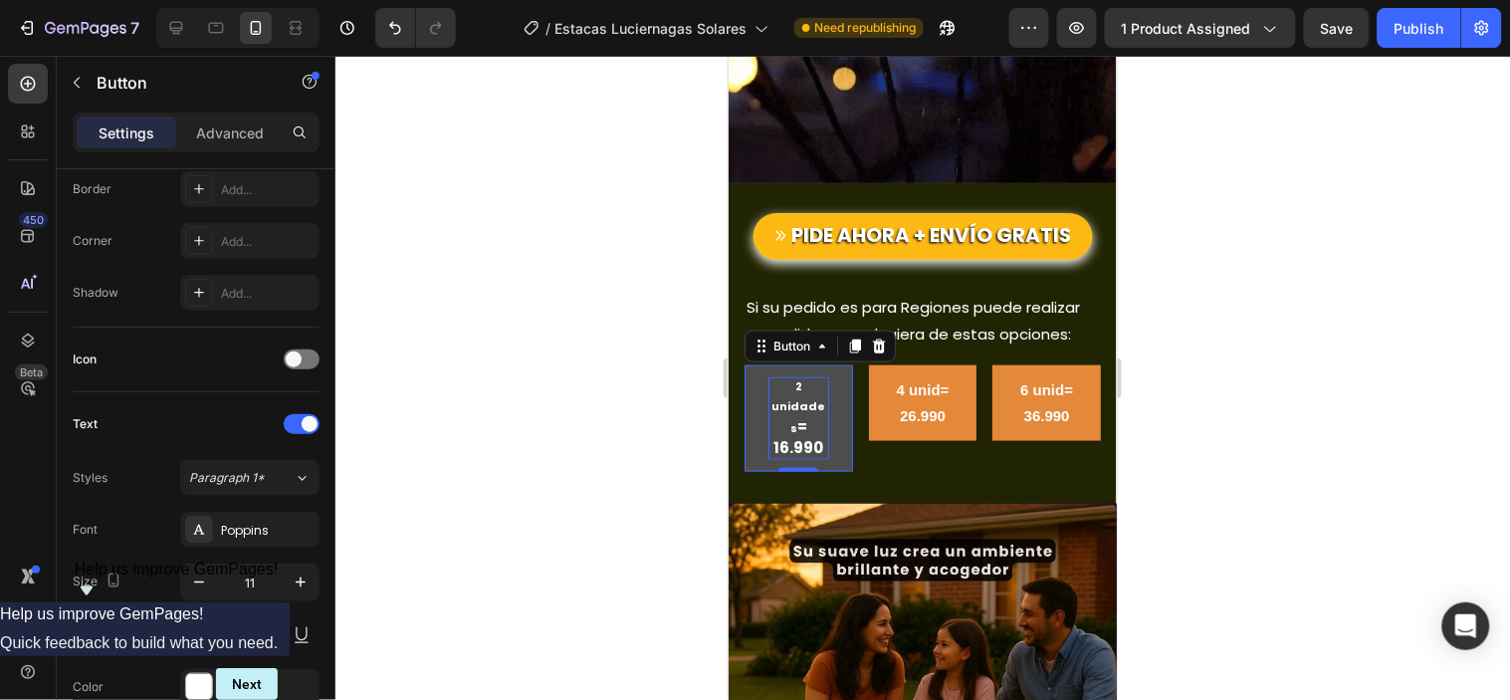
click at [814, 377] on strong "2 unidades" at bounding box center [797, 406] width 54 height 58
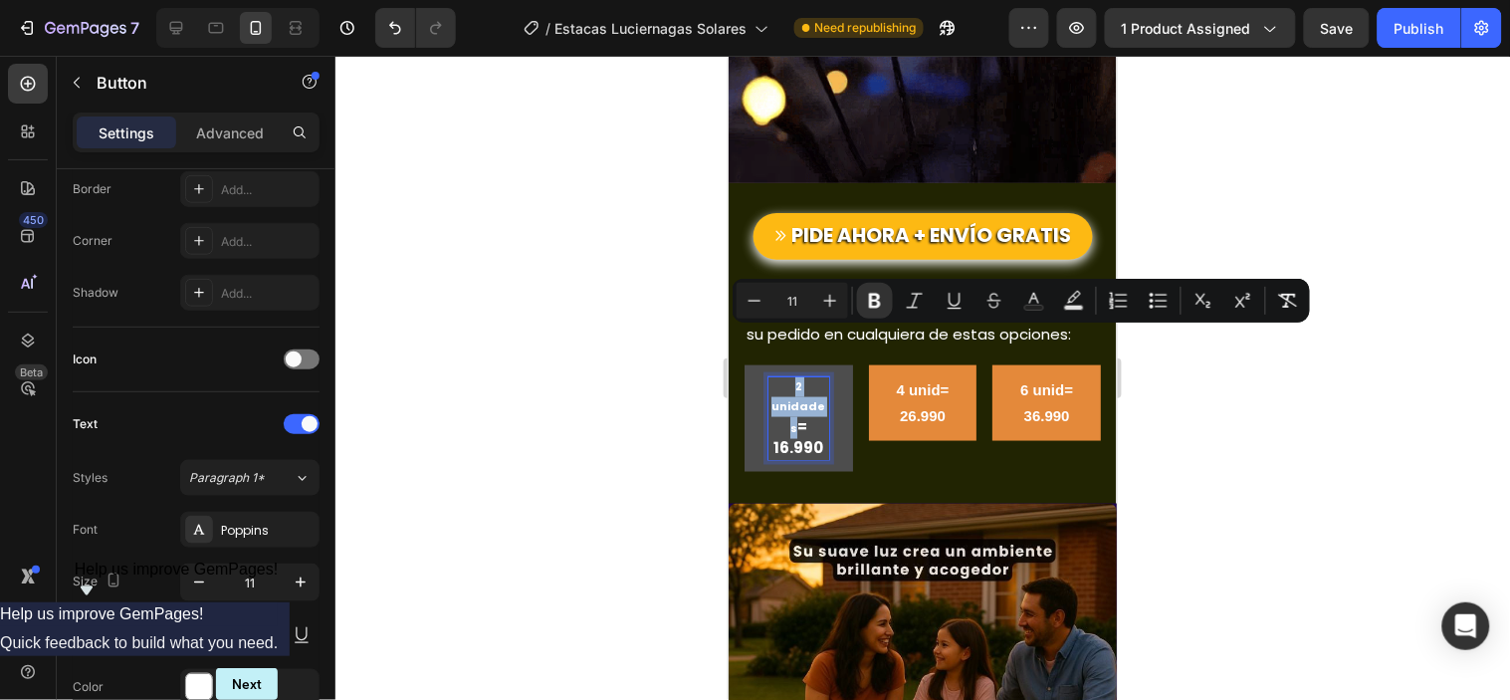
drag, startPoint x: 786, startPoint y: 330, endPoint x: 819, endPoint y: 351, distance: 38.9
click at [819, 376] on p "2 unidades = 16.990" at bounding box center [797, 417] width 61 height 83
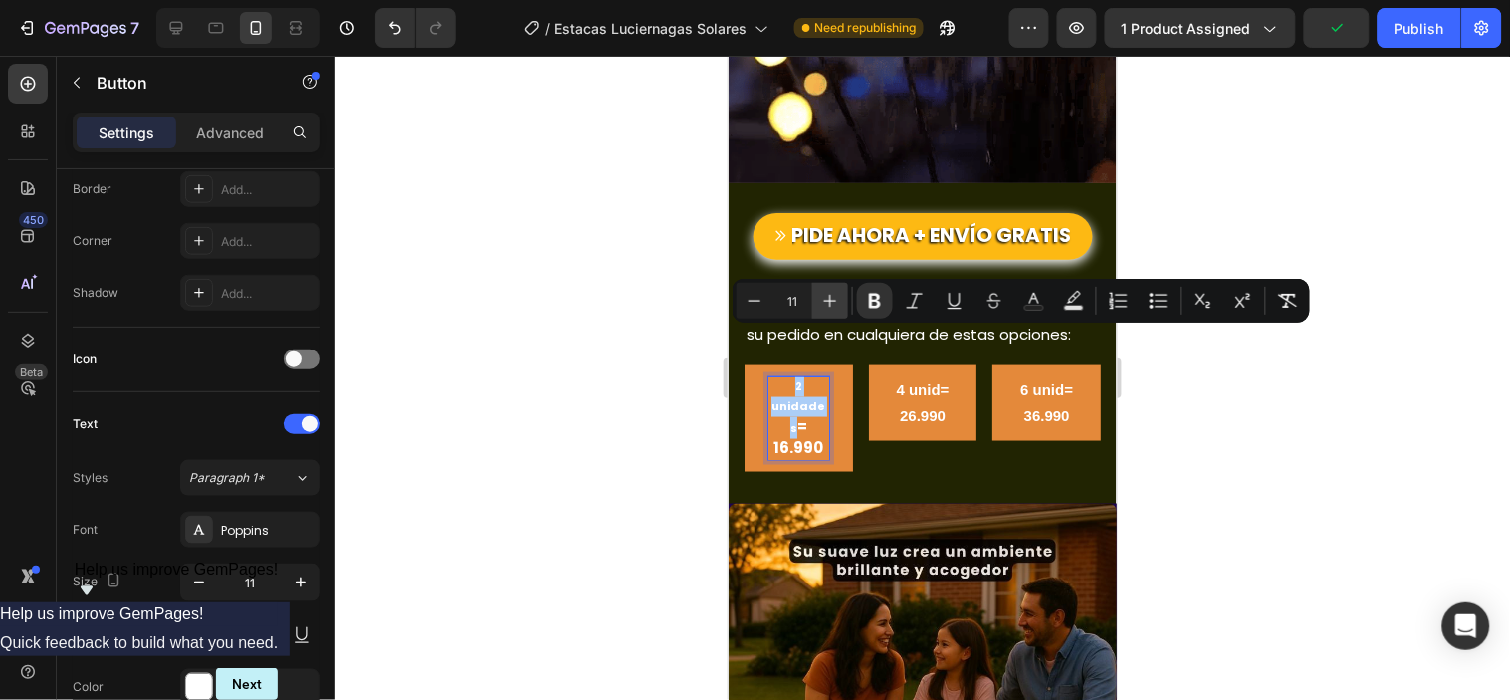
click at [829, 296] on icon "Editor contextual toolbar" at bounding box center [830, 301] width 20 height 20
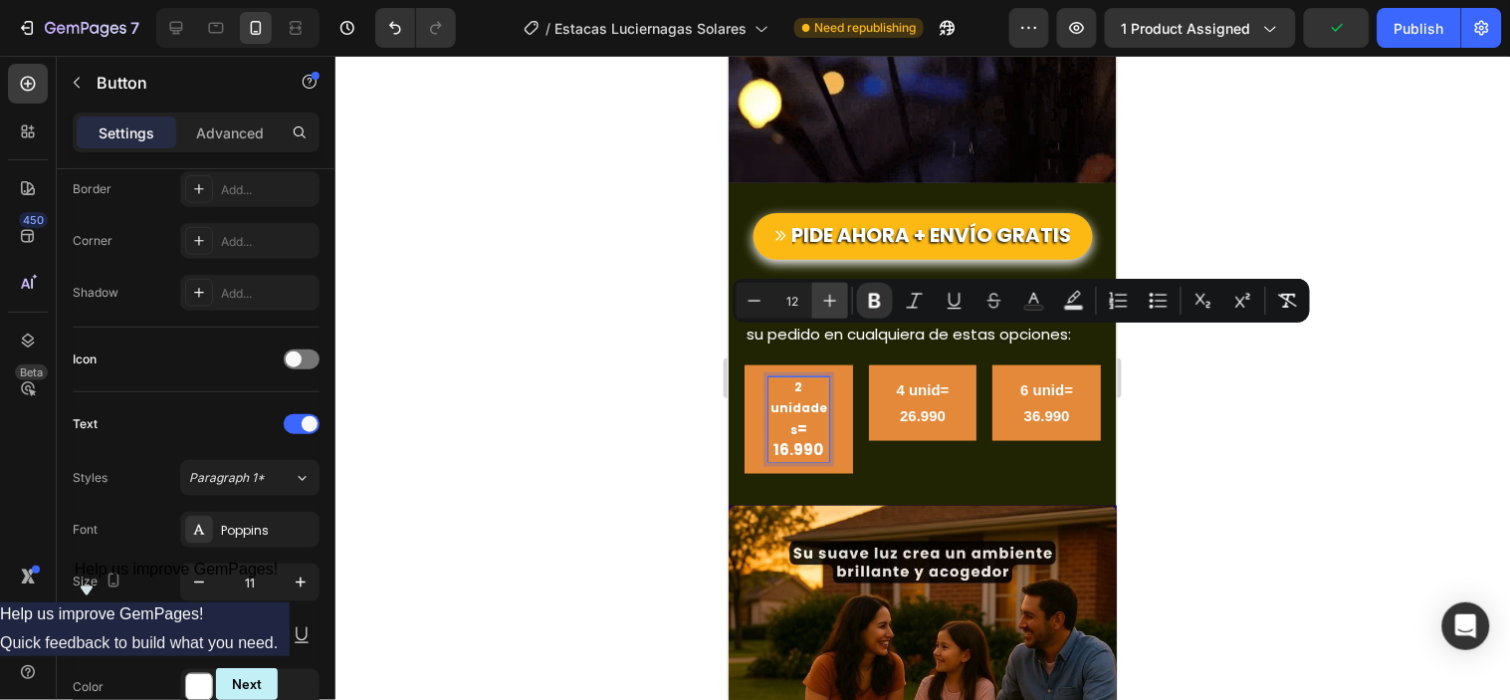
click at [829, 296] on icon "Editor contextual toolbar" at bounding box center [830, 301] width 20 height 20
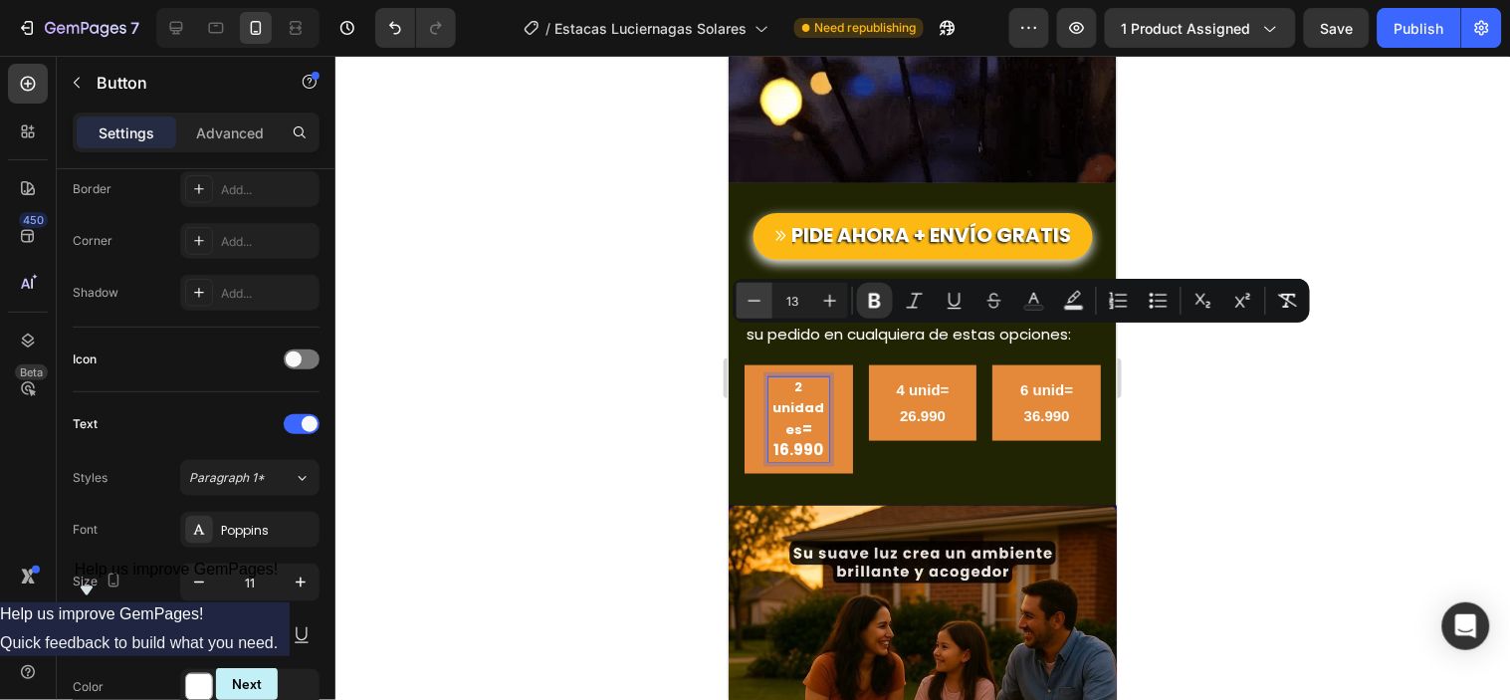
click at [746, 295] on icon "Editor contextual toolbar" at bounding box center [754, 301] width 20 height 20
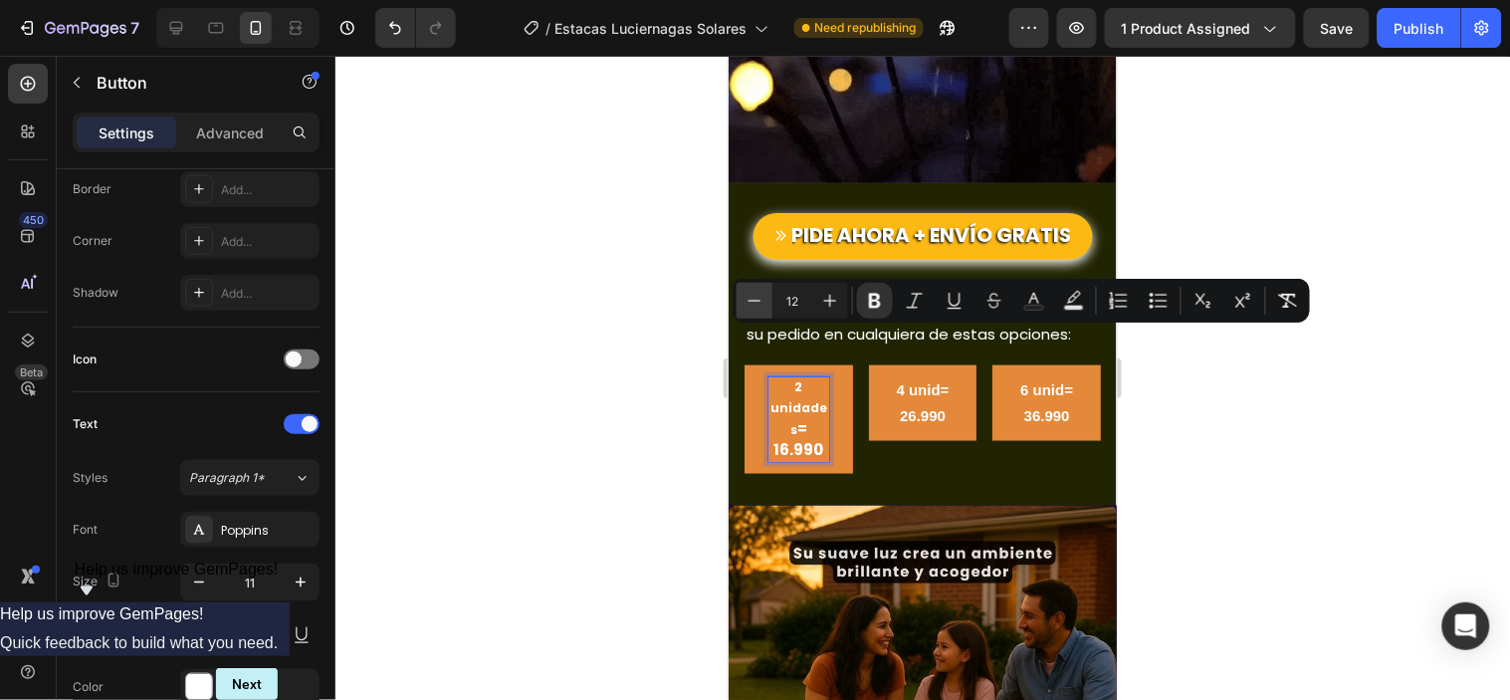
click at [746, 295] on icon "Editor contextual toolbar" at bounding box center [754, 301] width 20 height 20
type input "11"
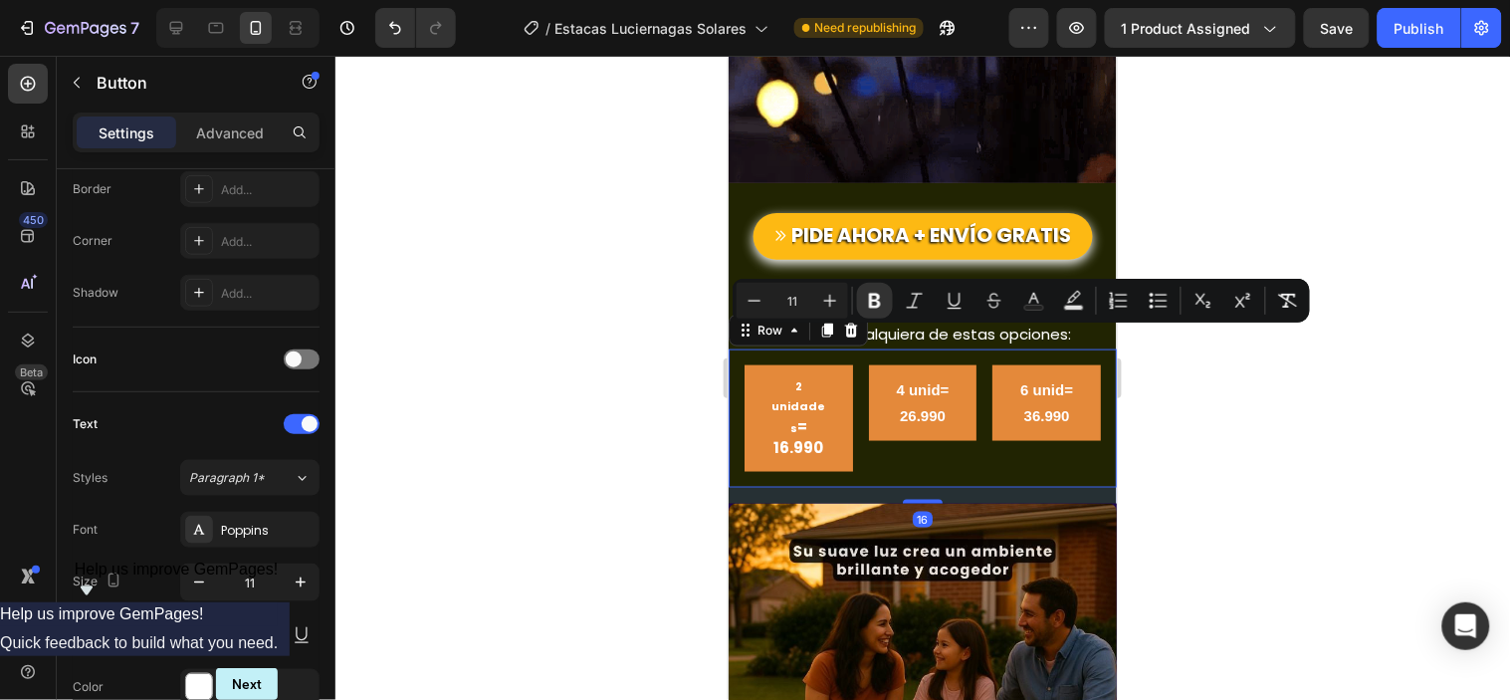
click at [897, 411] on div "4 unid= 26.990 Button" at bounding box center [922, 417] width 108 height 106
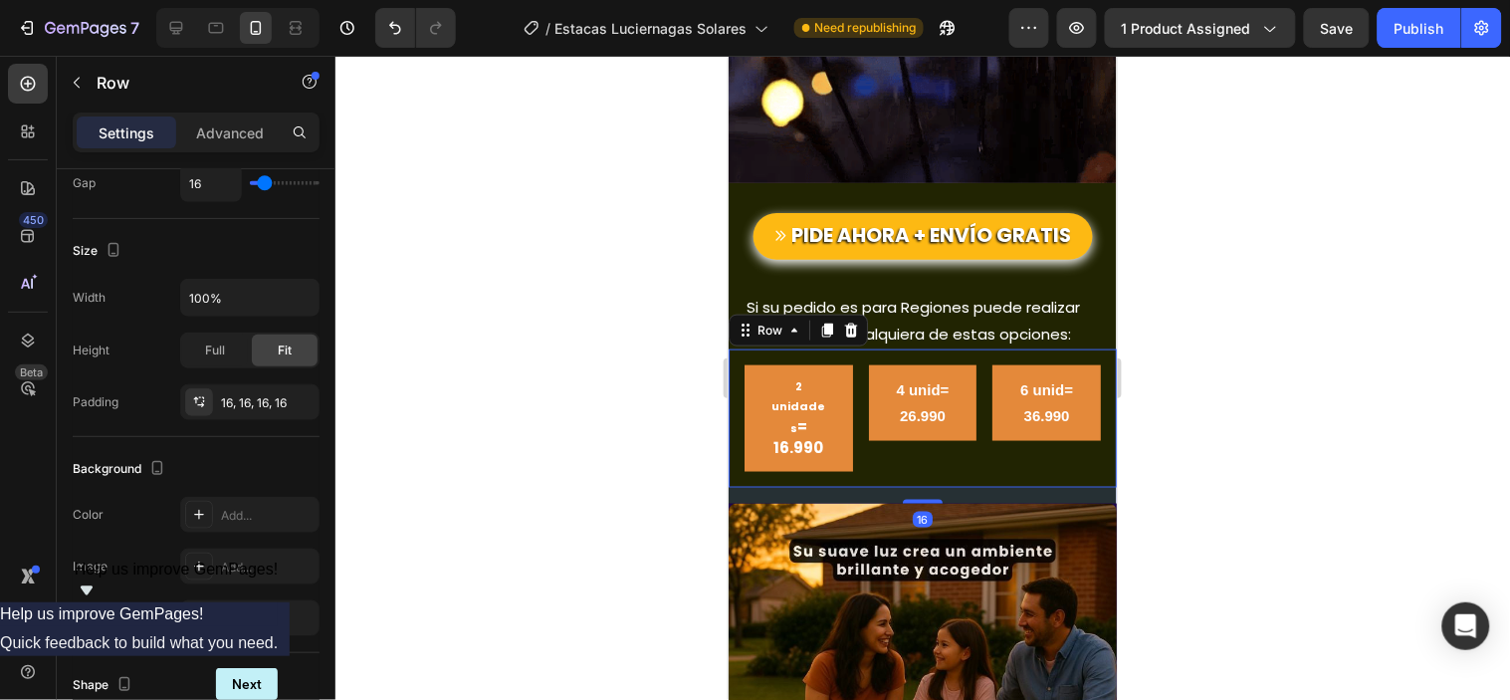
scroll to position [0, 0]
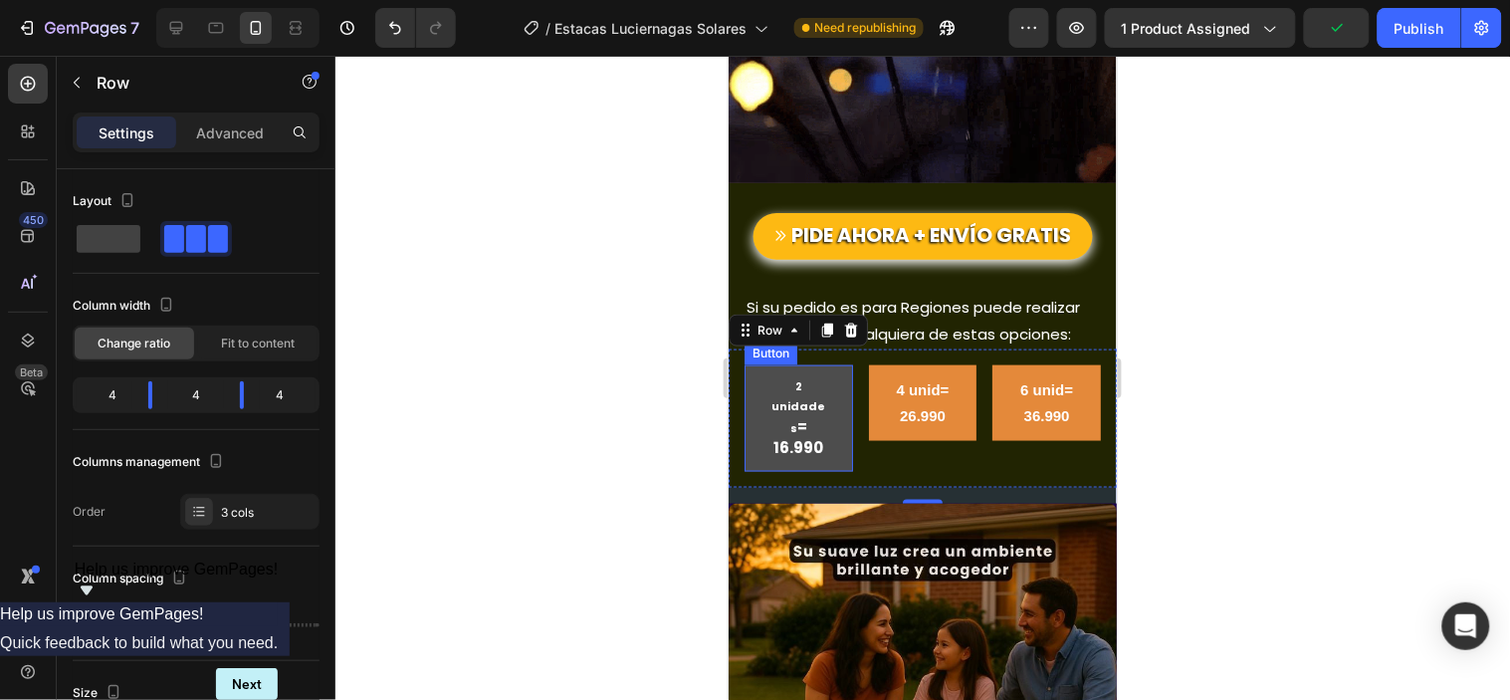
click at [826, 364] on button "2 unidades = 16.990" at bounding box center [797, 417] width 108 height 106
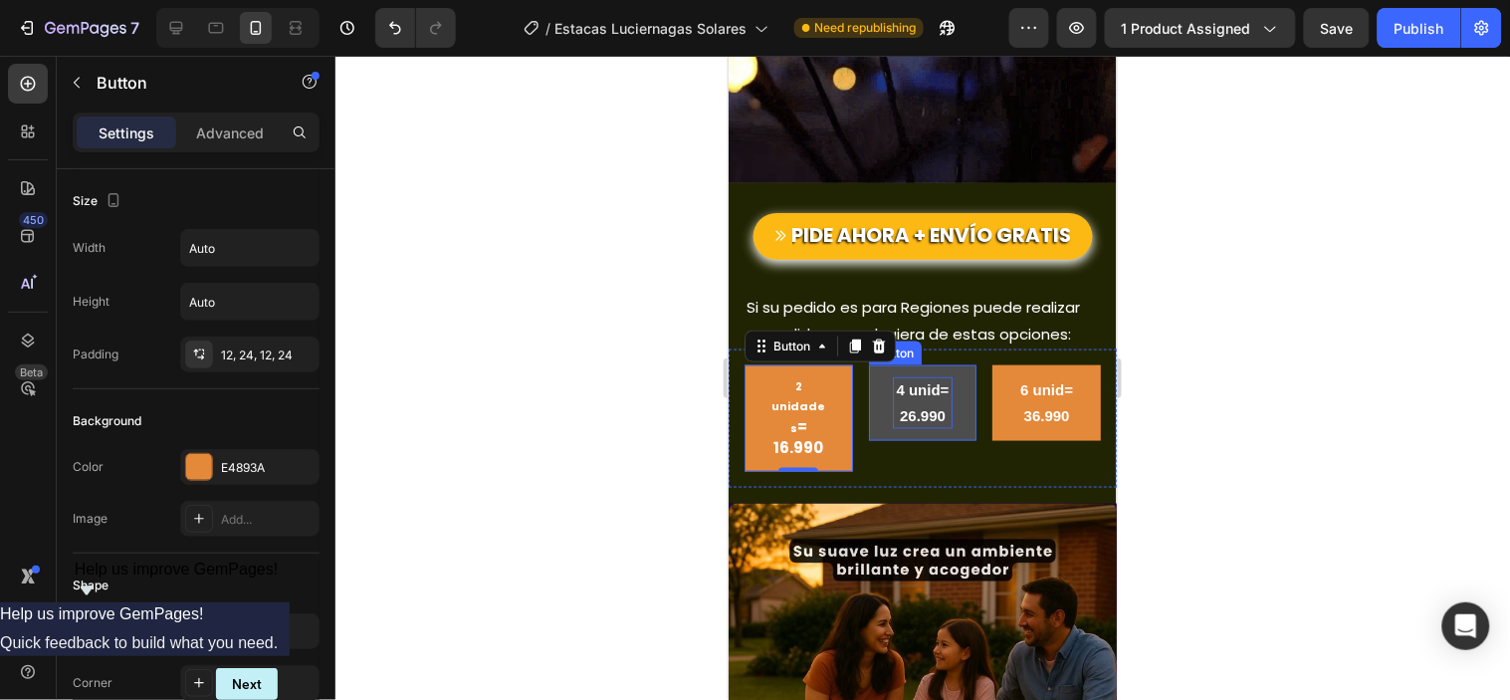
click at [906, 380] on strong "4 unid= 26.990" at bounding box center [922, 401] width 53 height 43
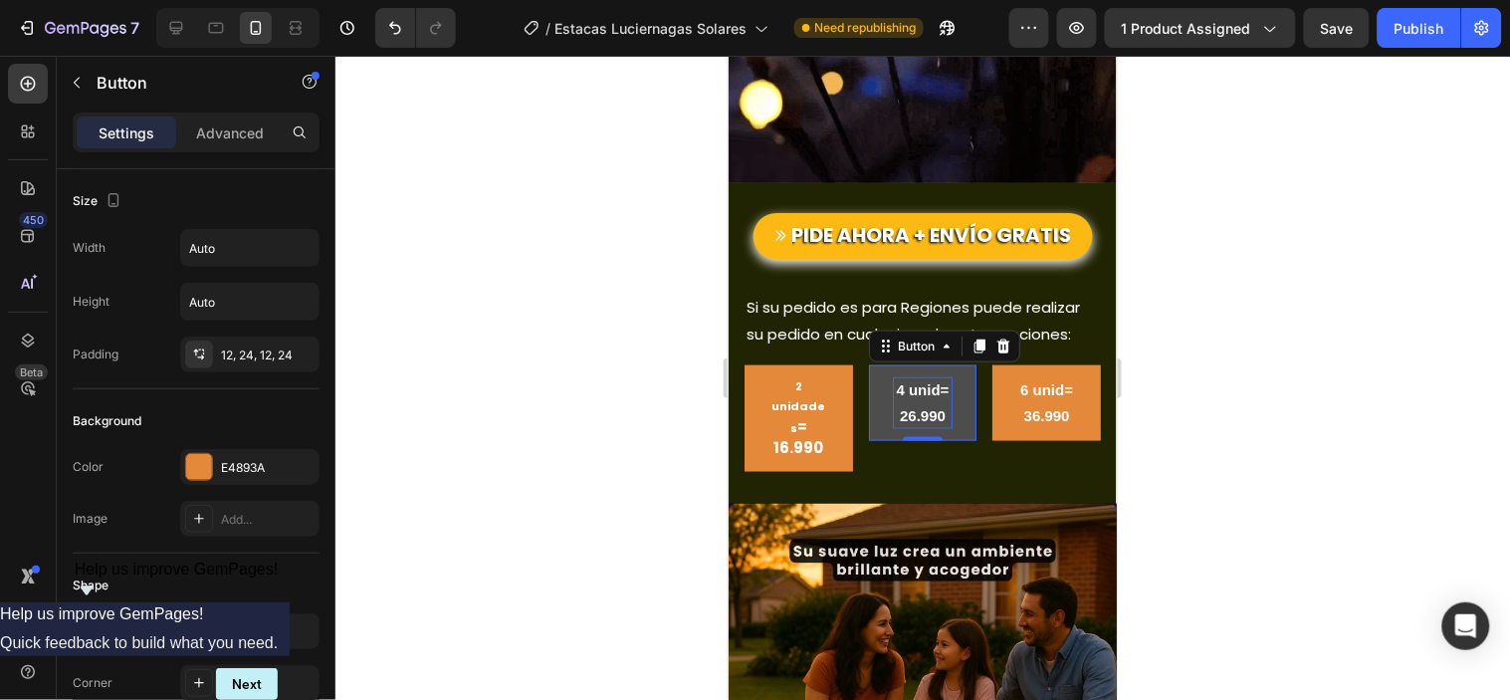
click at [909, 380] on strong "4 unid= 26.990" at bounding box center [922, 401] width 53 height 43
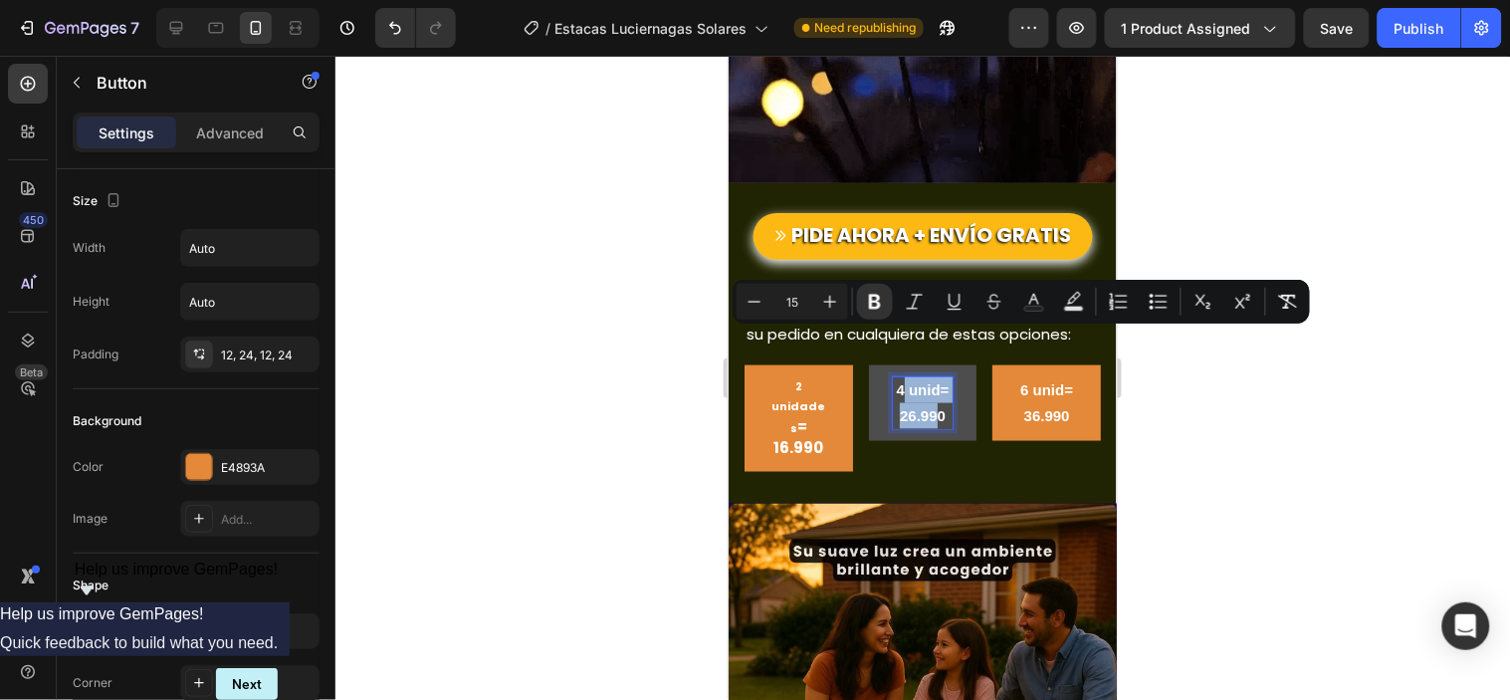
drag, startPoint x: 892, startPoint y: 338, endPoint x: 930, endPoint y: 365, distance: 46.4
click at [930, 380] on strong "4 unid= 26.990" at bounding box center [922, 401] width 53 height 43
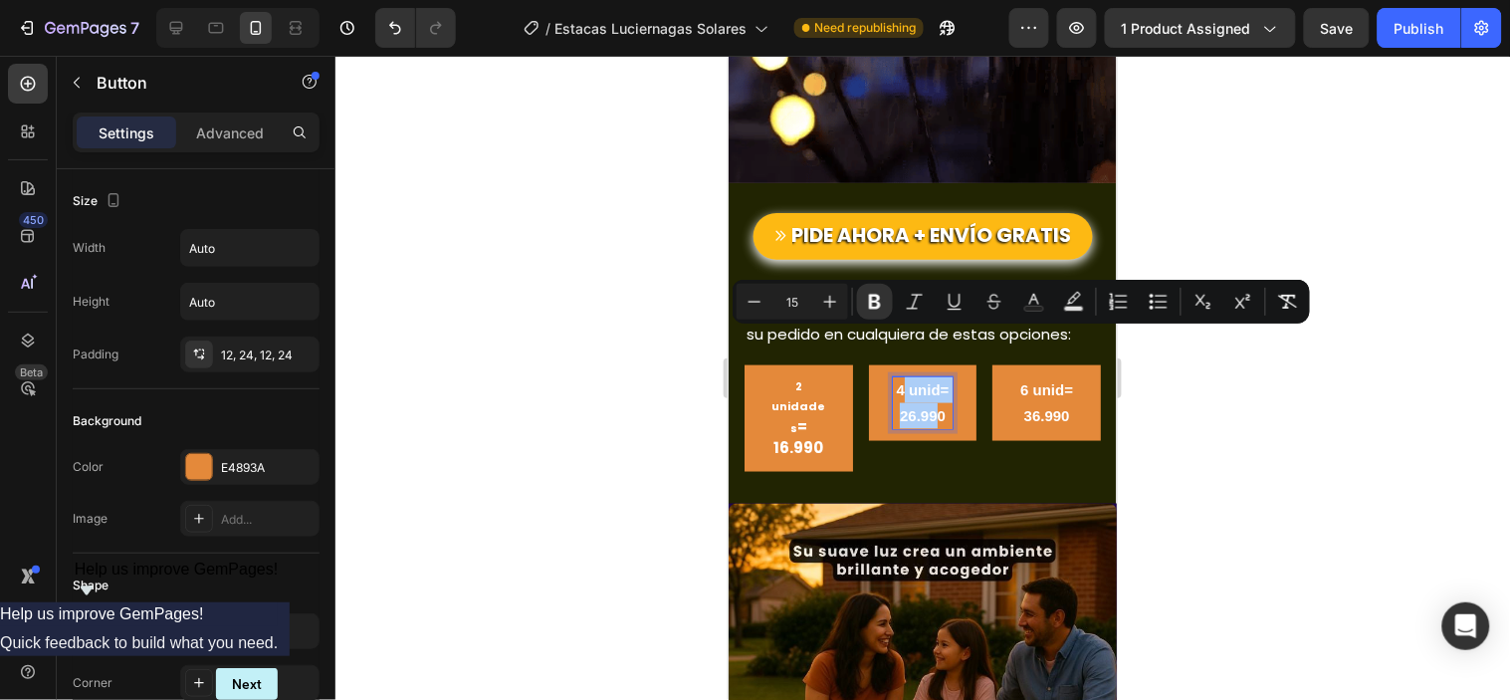
click at [107, 130] on p "Settings" at bounding box center [127, 132] width 56 height 21
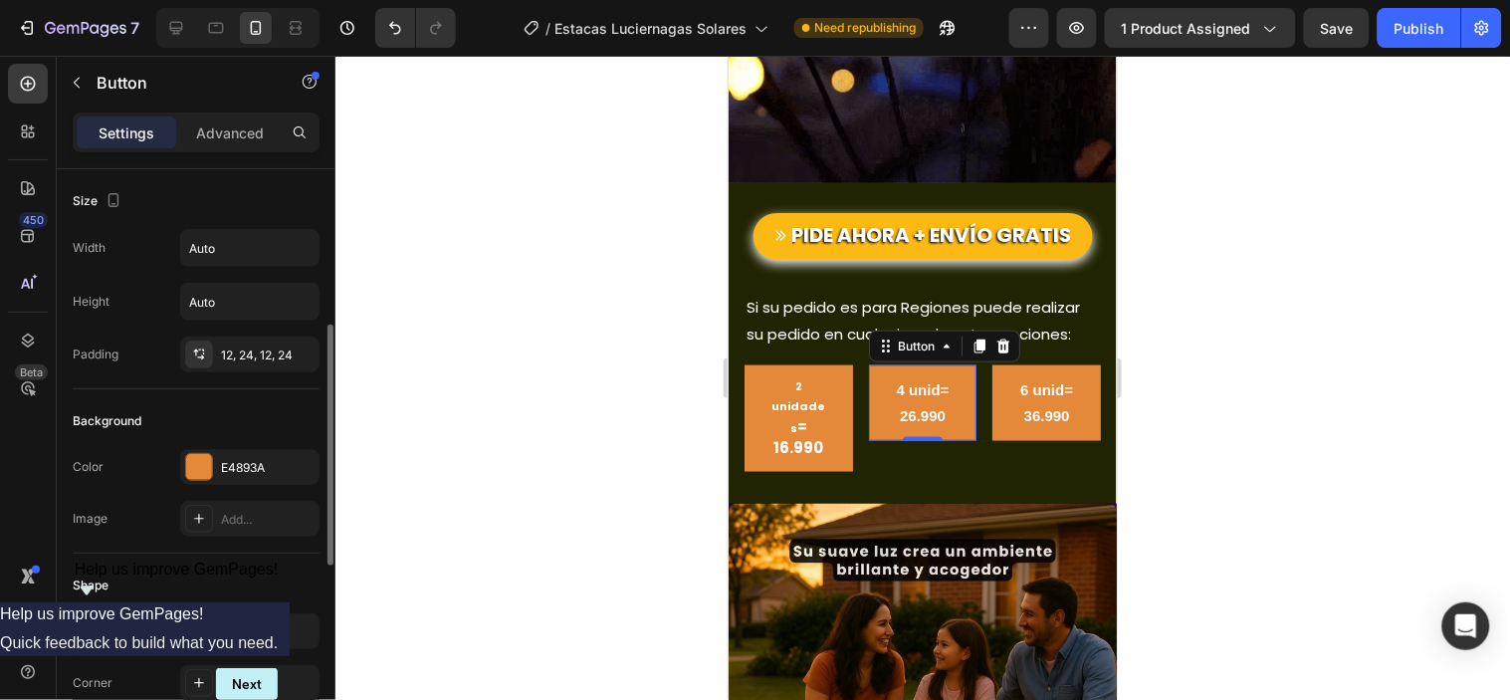
scroll to position [552, 0]
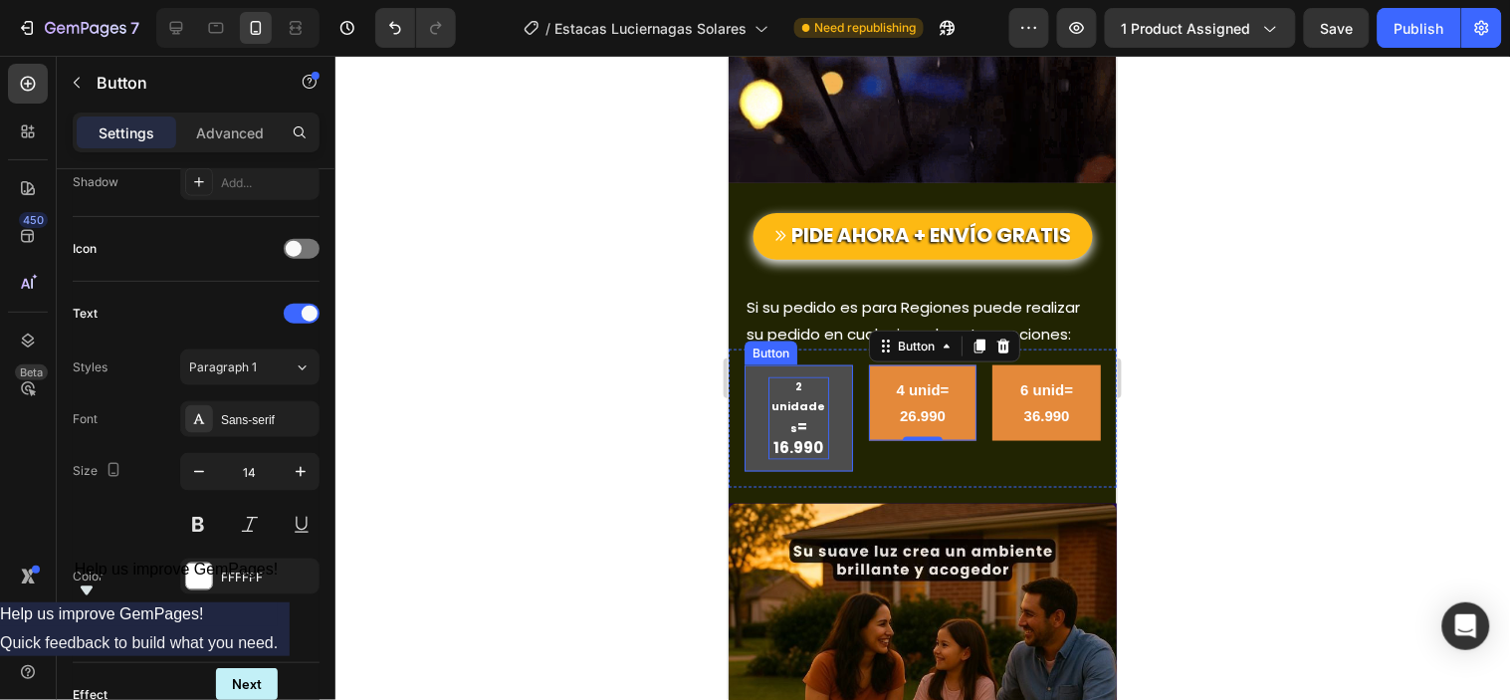
click at [783, 376] on p "2 unidades = 16.990" at bounding box center [797, 417] width 61 height 83
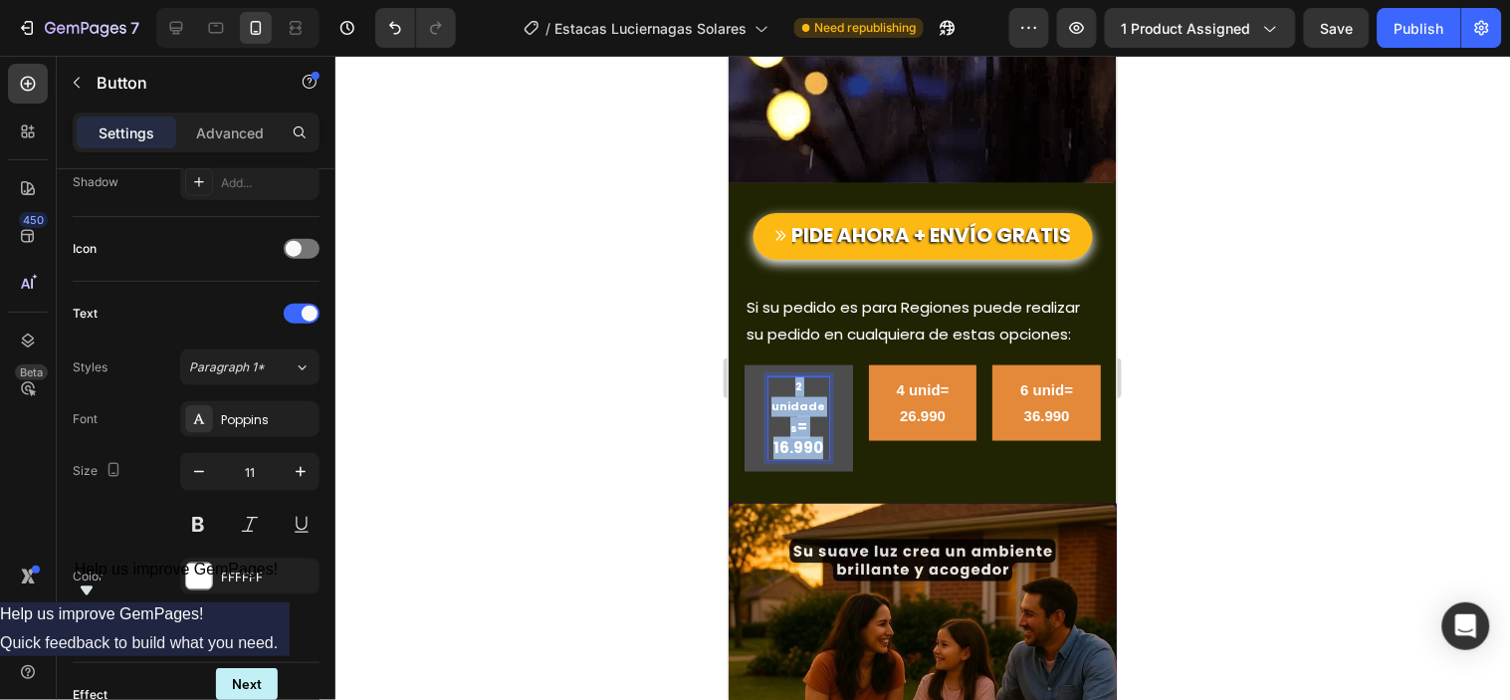
click at [783, 376] on p "2 unidades = 16.990" at bounding box center [797, 417] width 61 height 83
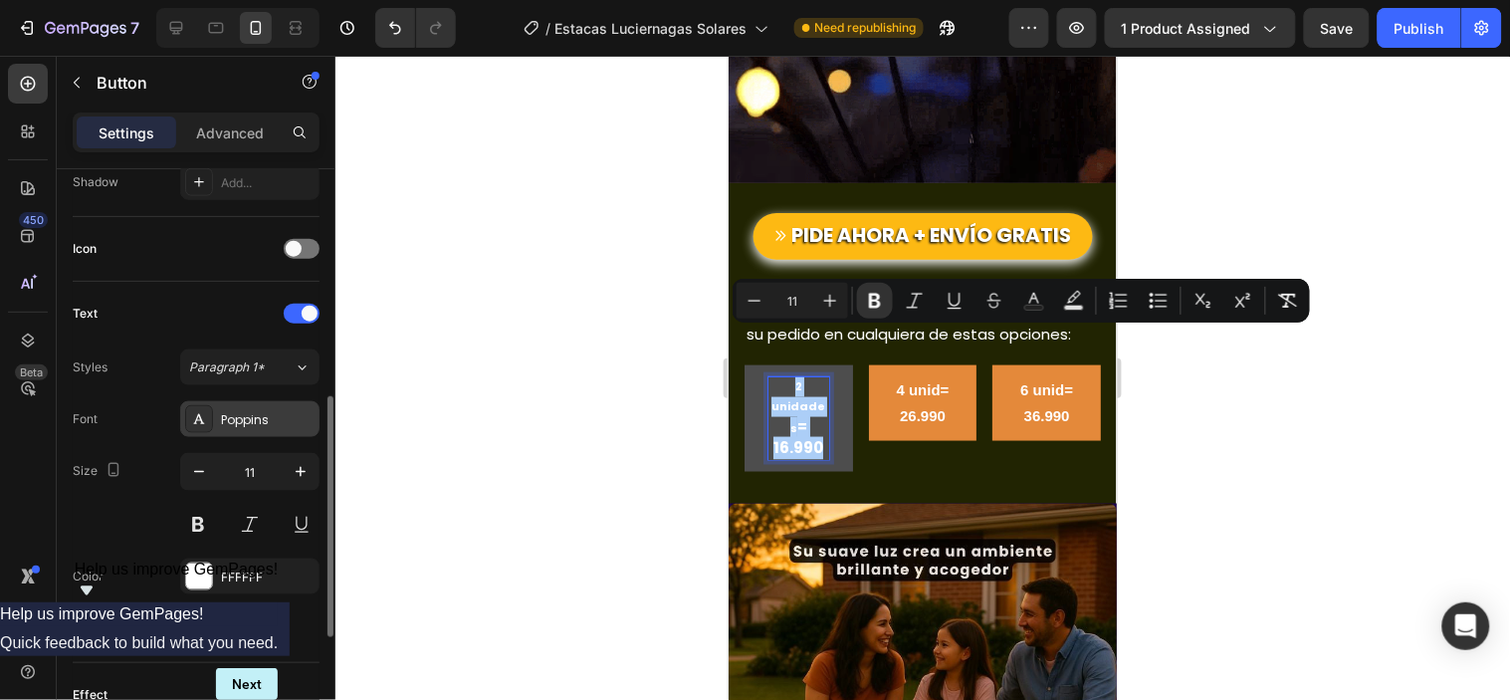
click at [281, 418] on div "Poppins" at bounding box center [268, 420] width 94 height 18
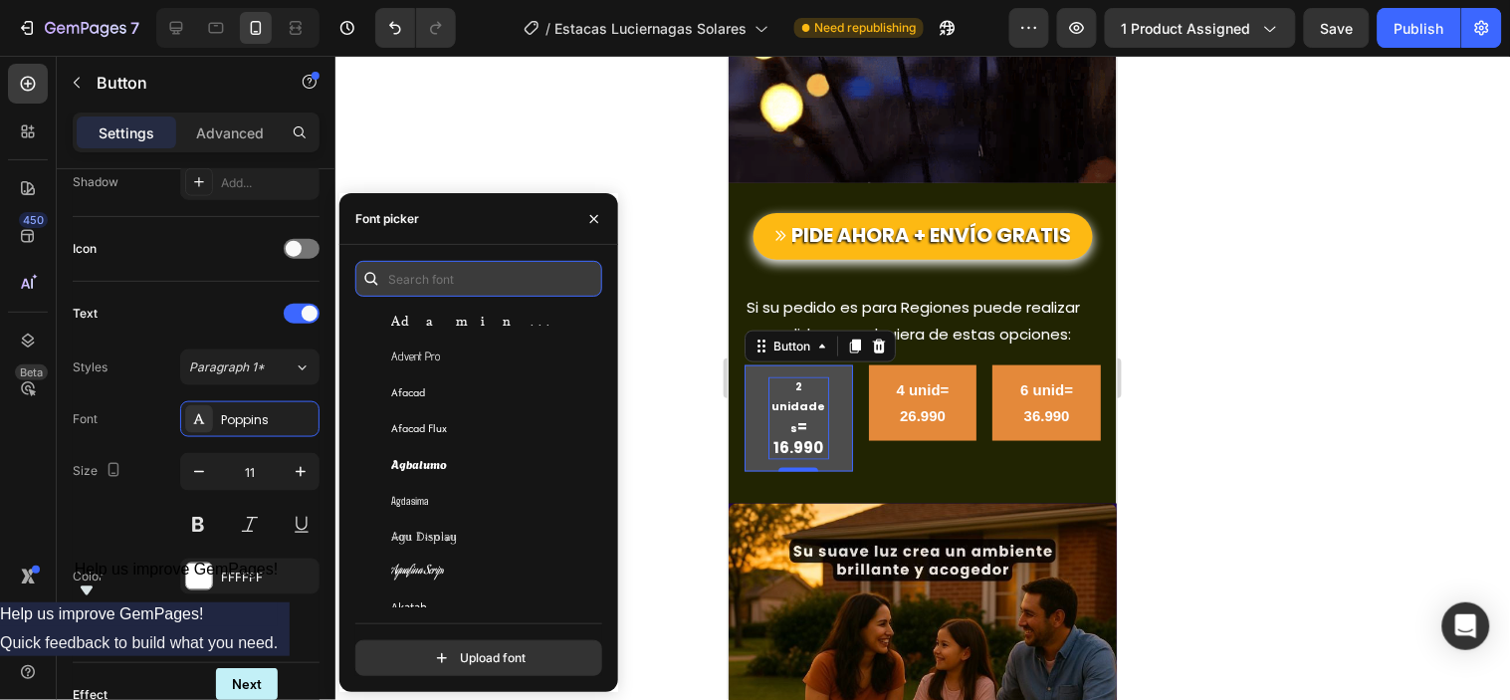
click at [398, 272] on input "text" at bounding box center [478, 279] width 247 height 36
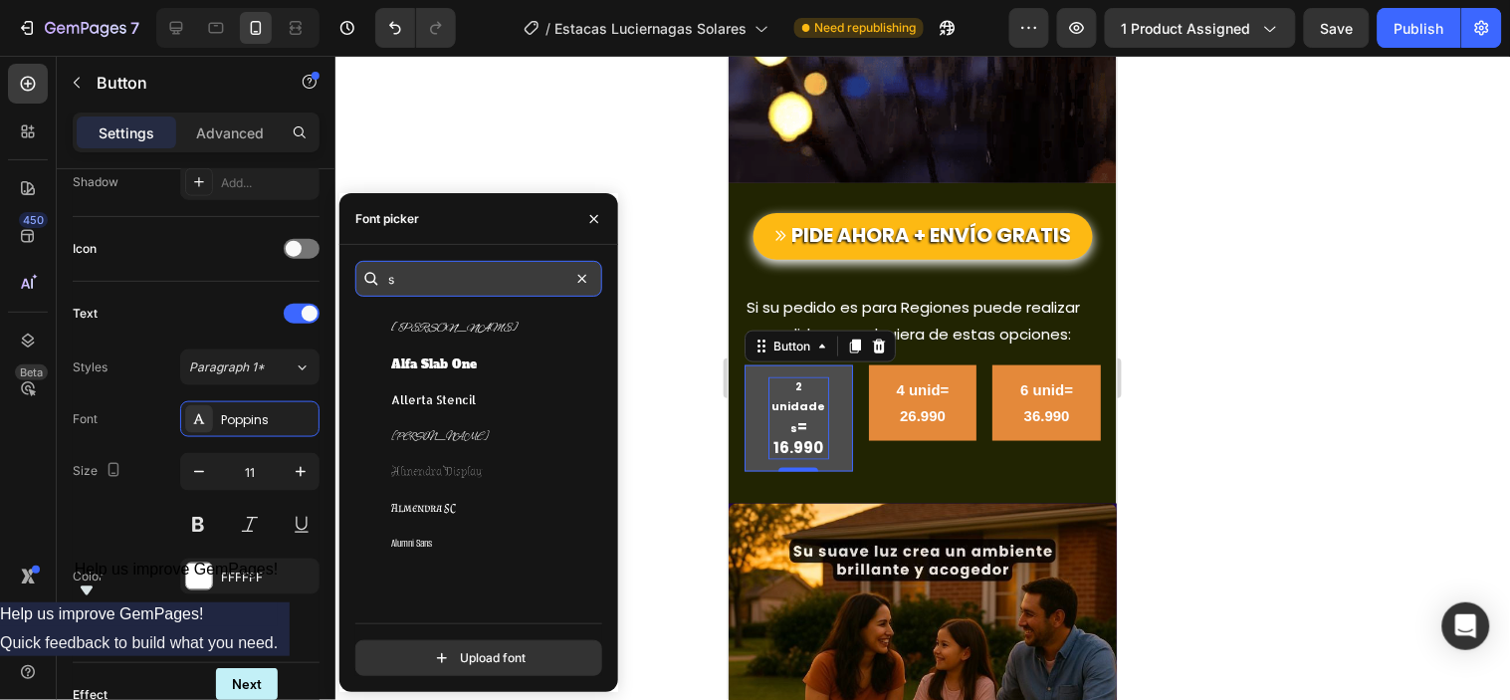
scroll to position [0, 0]
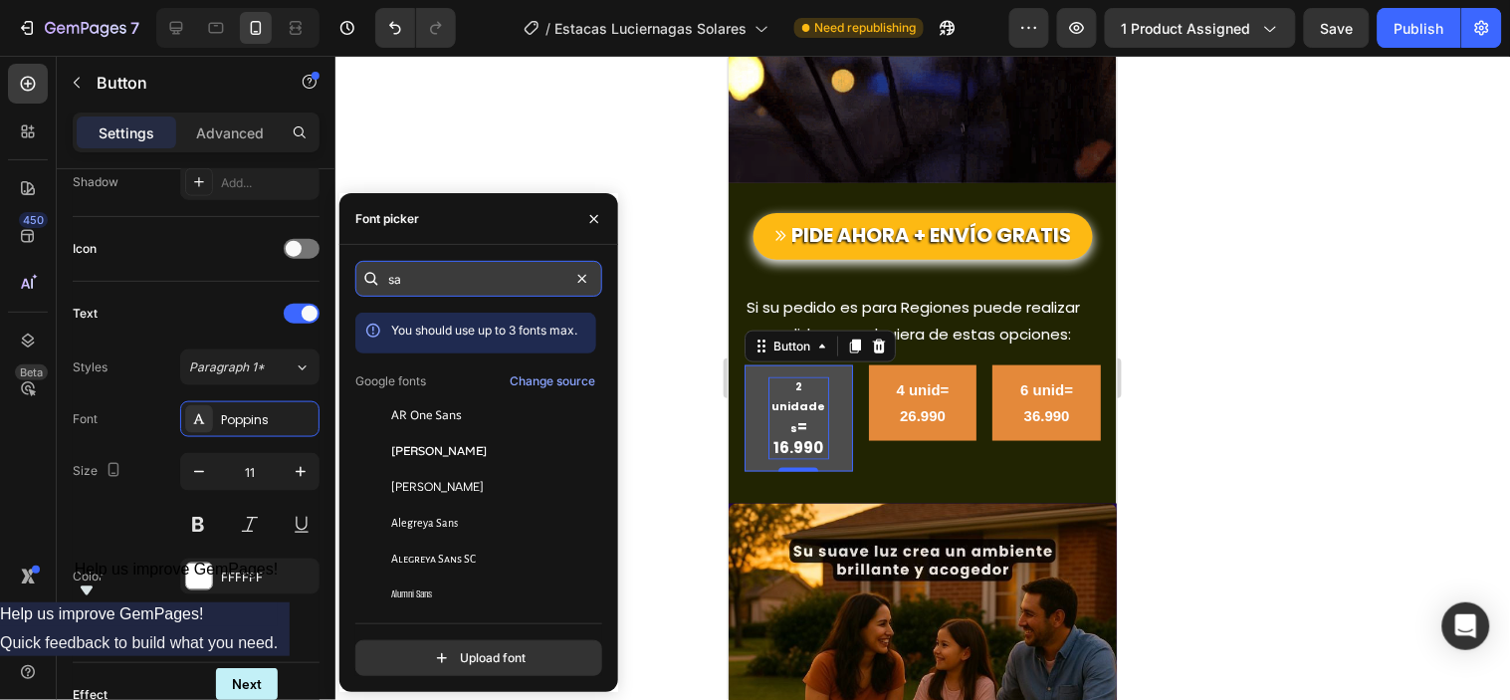
type input "s"
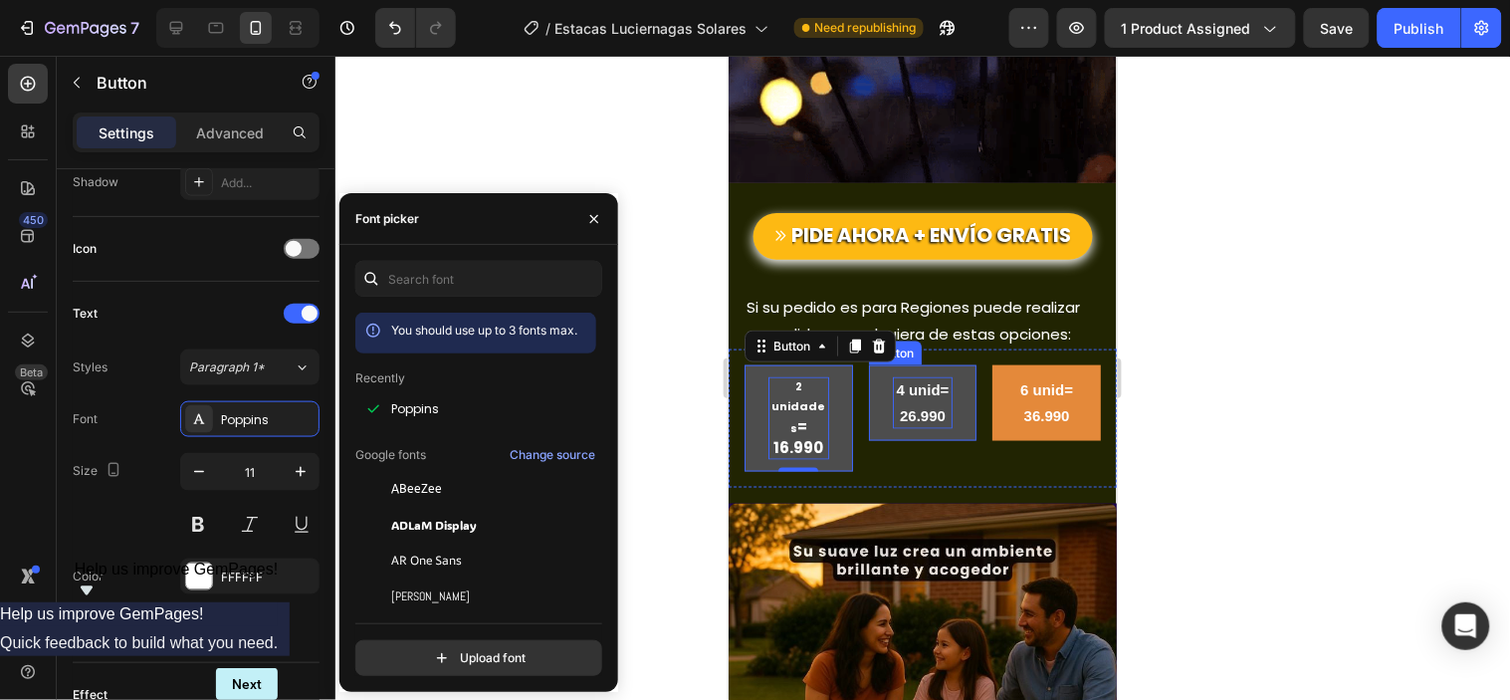
click at [906, 376] on p "4 unid= 26.990" at bounding box center [922, 402] width 61 height 52
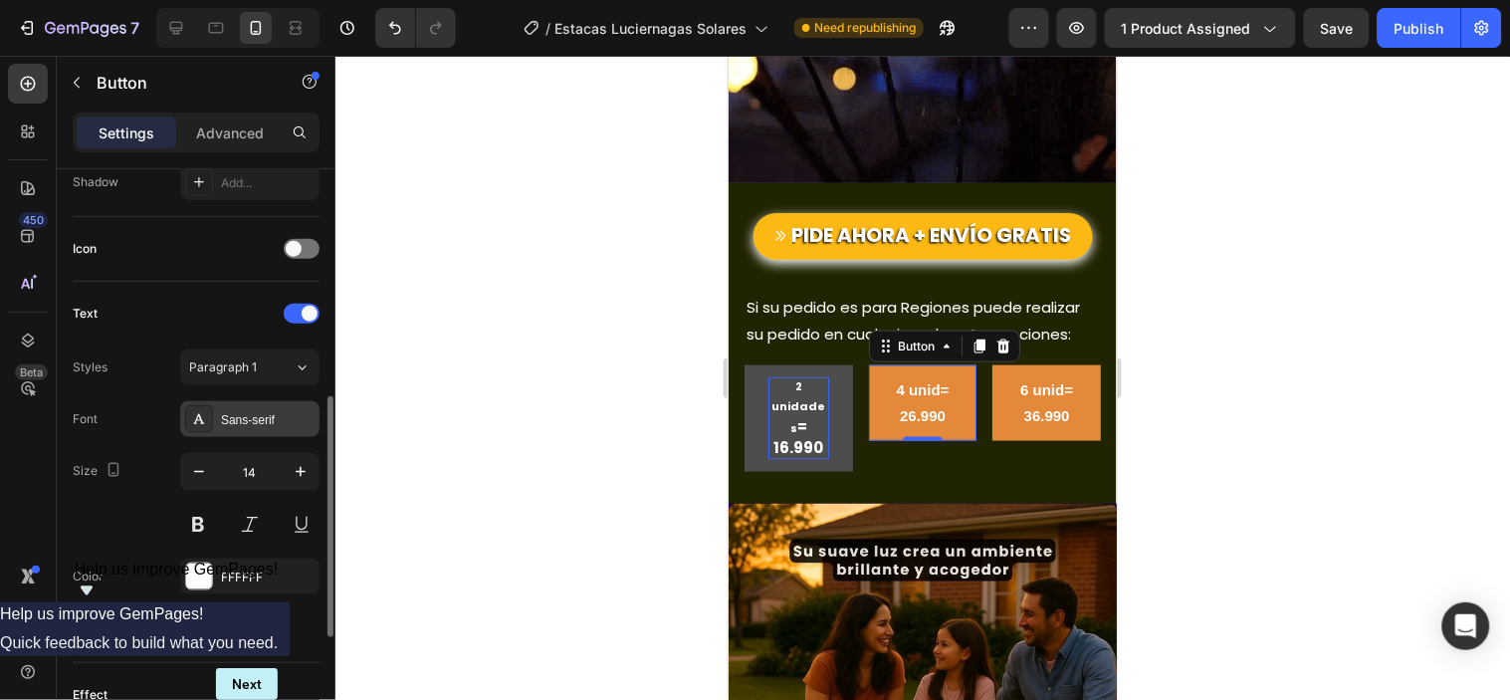
click at [271, 414] on div "Sans-serif" at bounding box center [268, 420] width 94 height 18
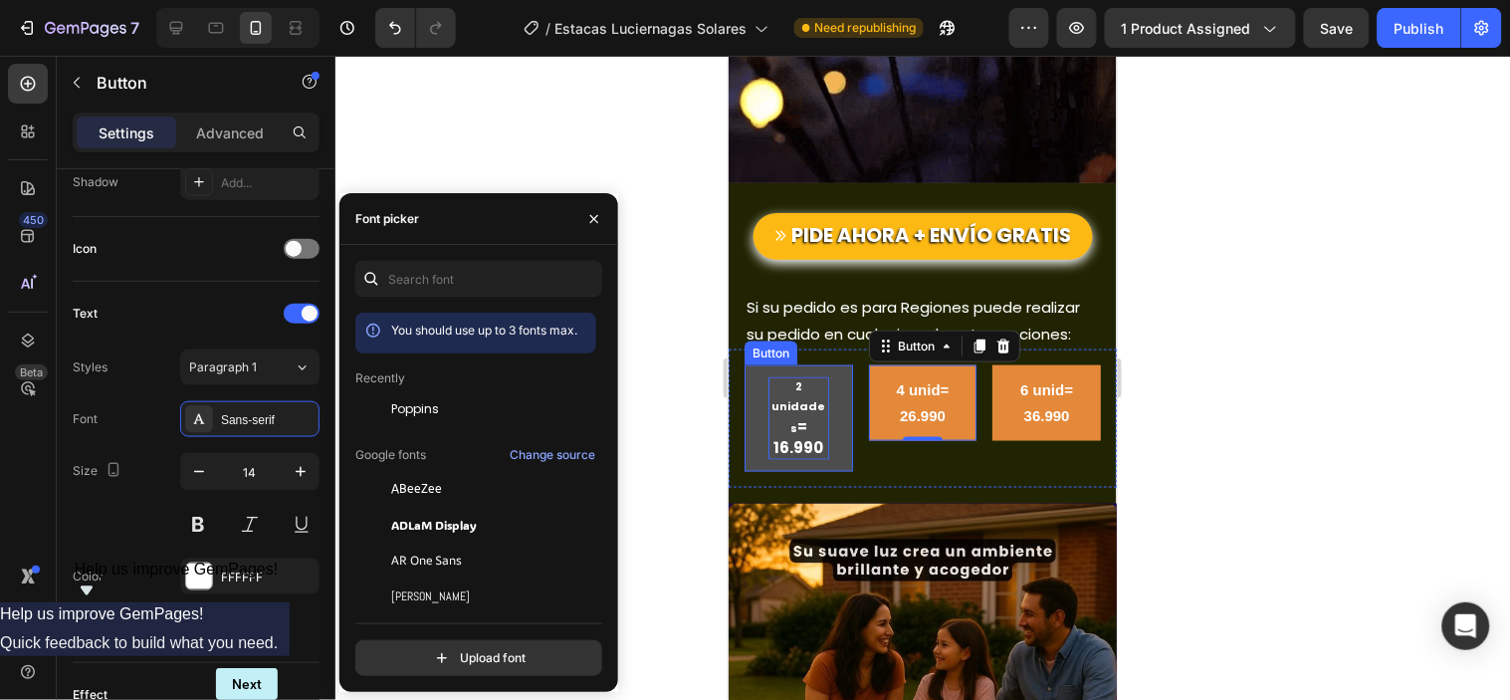
click at [777, 377] on strong "2 unidades" at bounding box center [797, 406] width 54 height 58
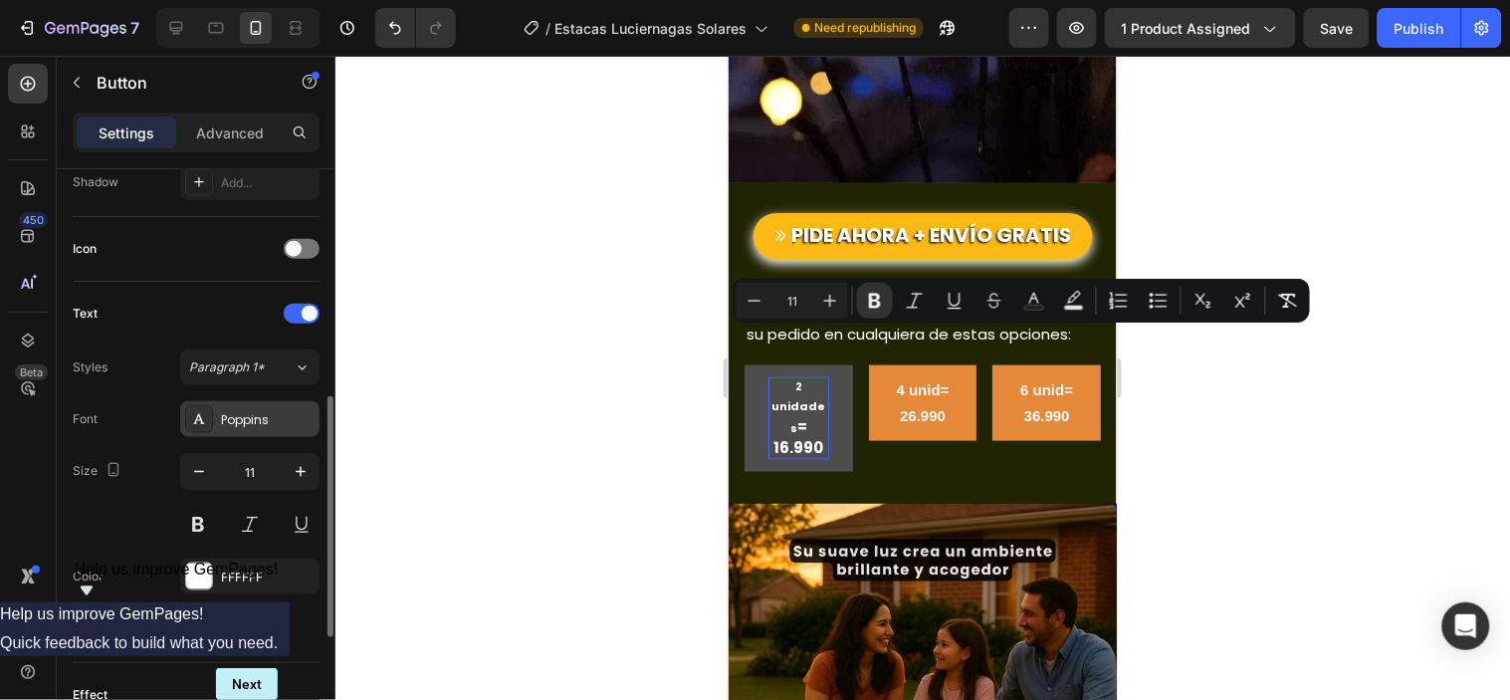
click at [274, 415] on div "Poppins" at bounding box center [268, 420] width 94 height 18
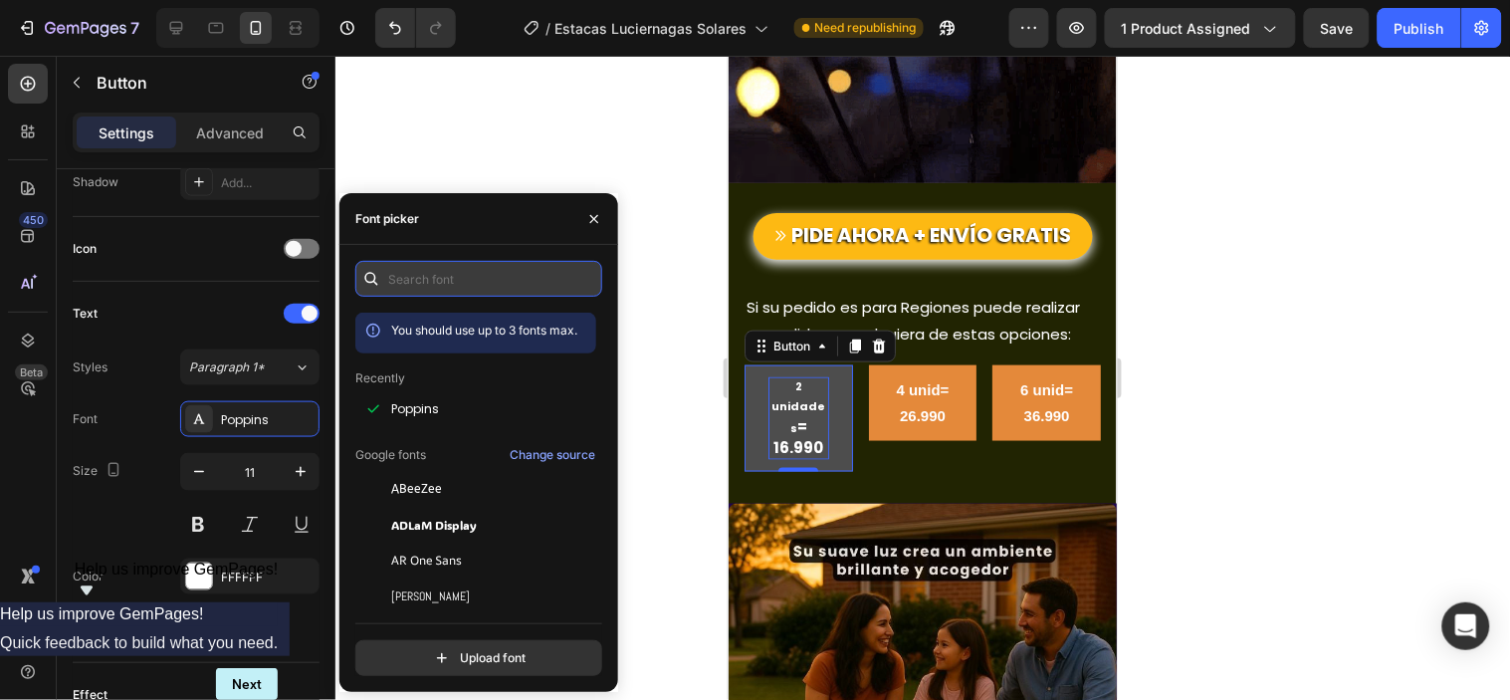
click at [440, 277] on input "text" at bounding box center [478, 279] width 247 height 36
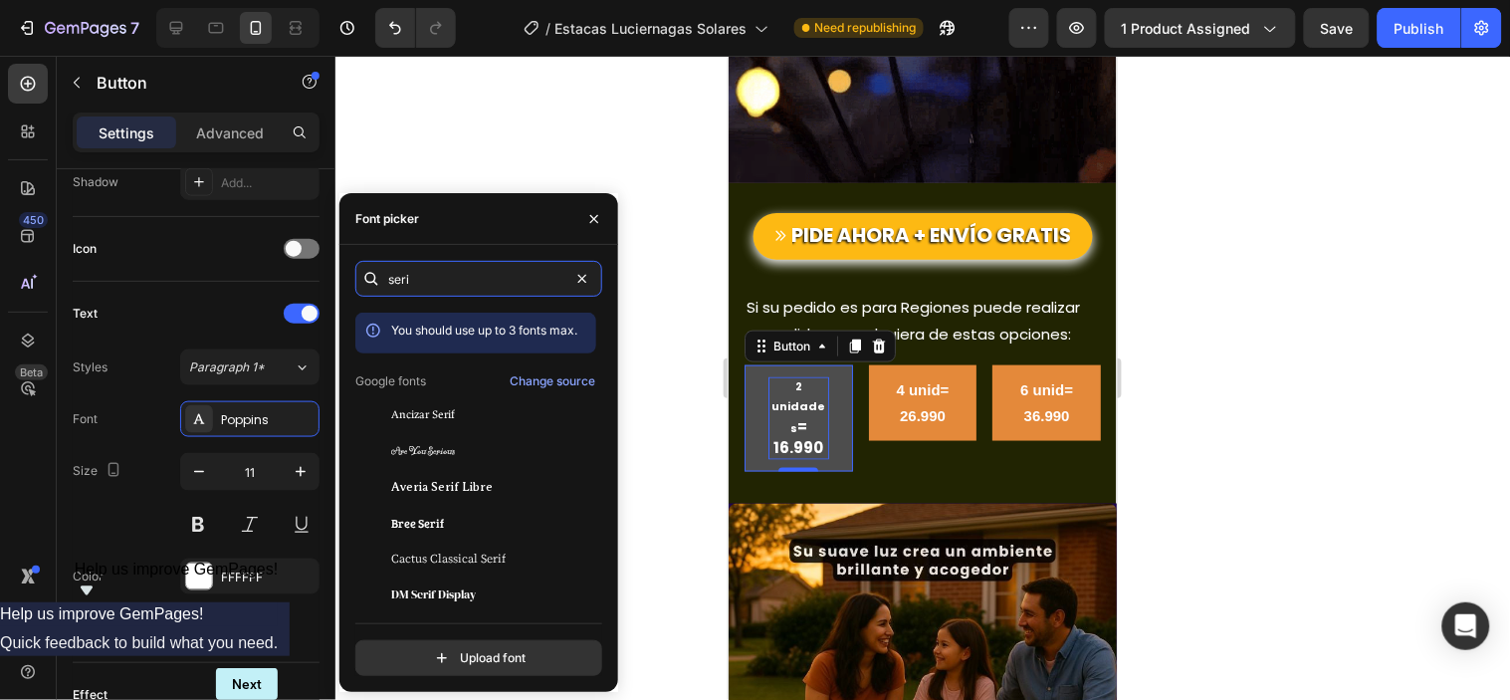
type input "serif"
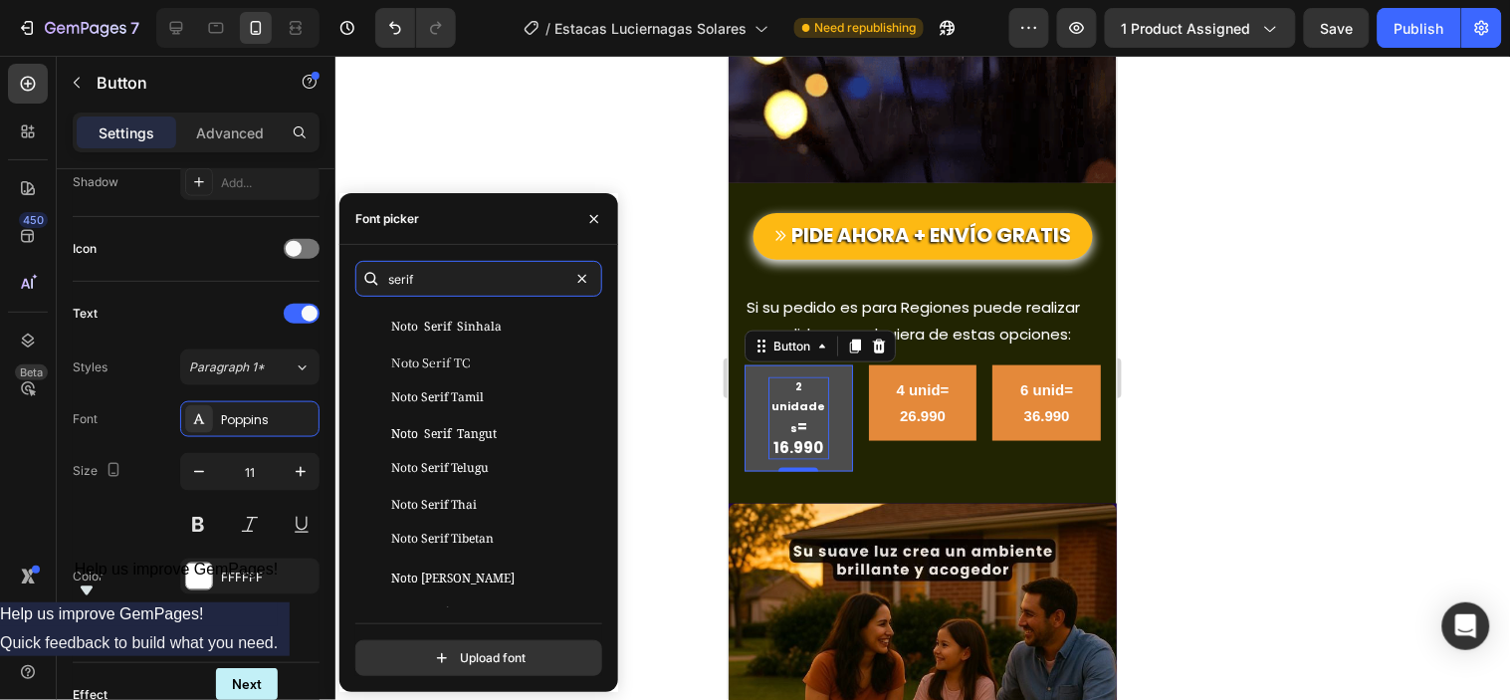
scroll to position [1875, 0]
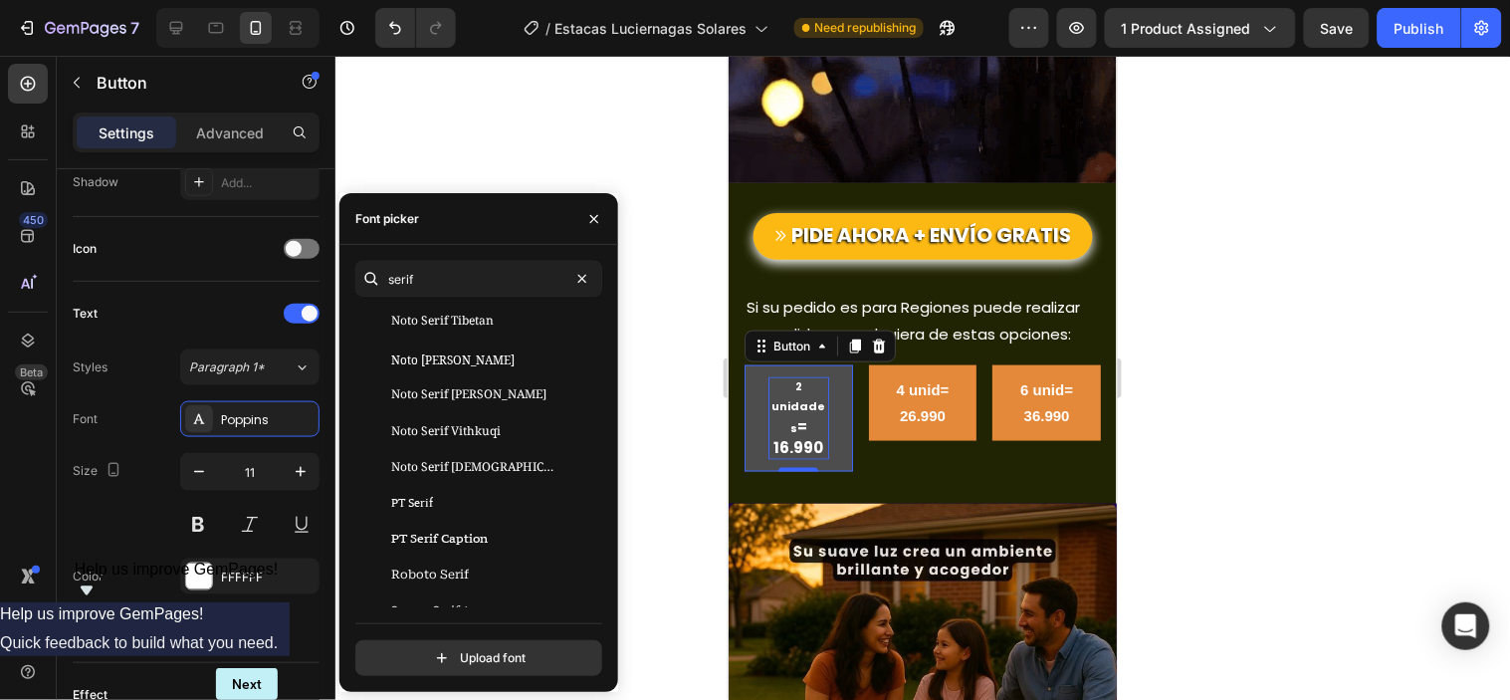
click at [674, 383] on div at bounding box center [922, 378] width 1174 height 644
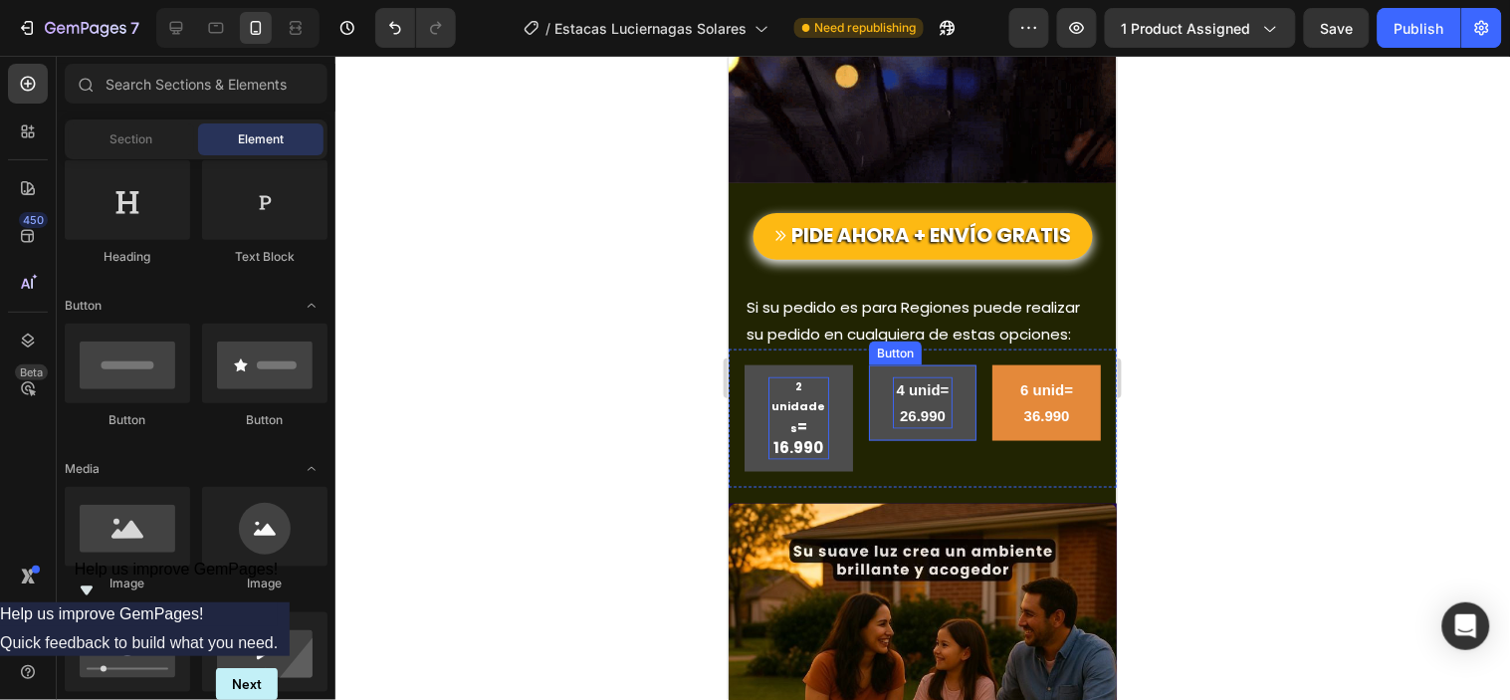
click at [892, 376] on p "4 unid= 26.990" at bounding box center [922, 402] width 61 height 52
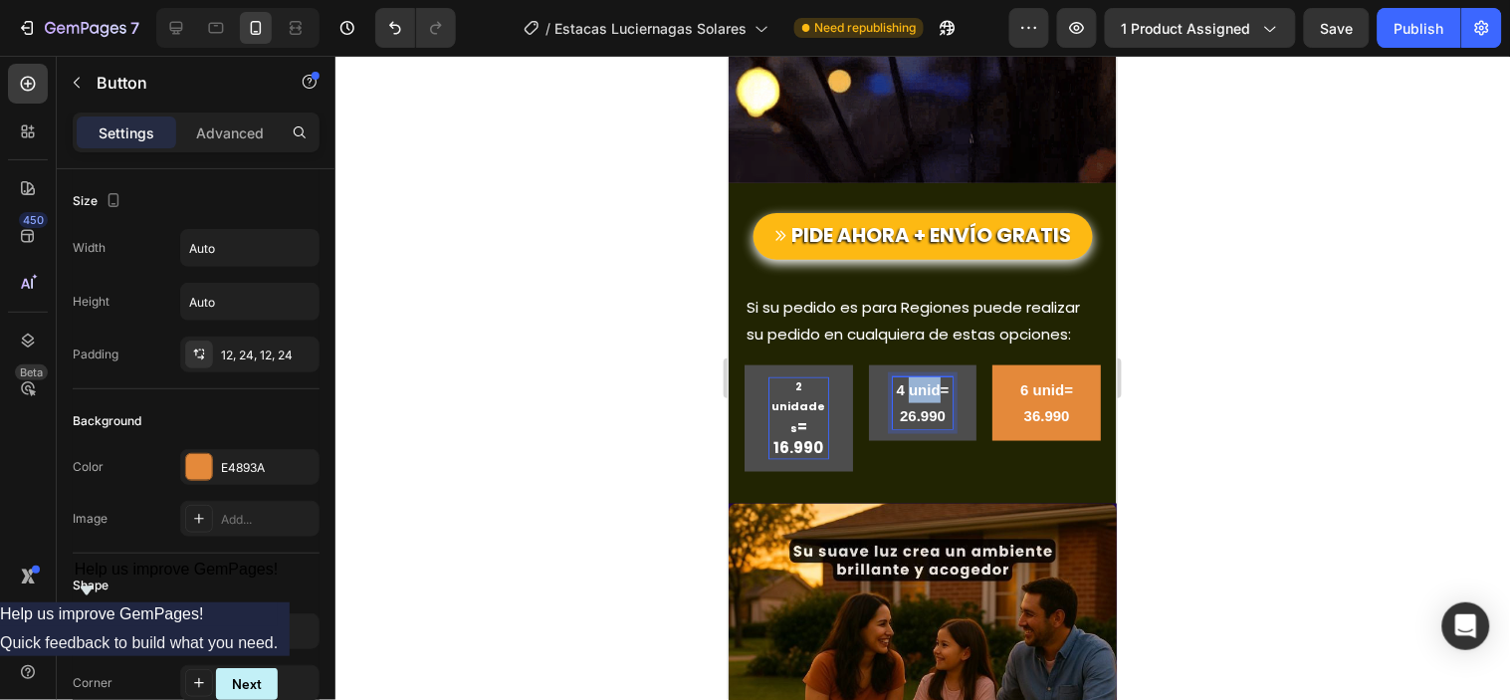
click at [903, 380] on strong "4 unid= 26.990" at bounding box center [922, 401] width 53 height 43
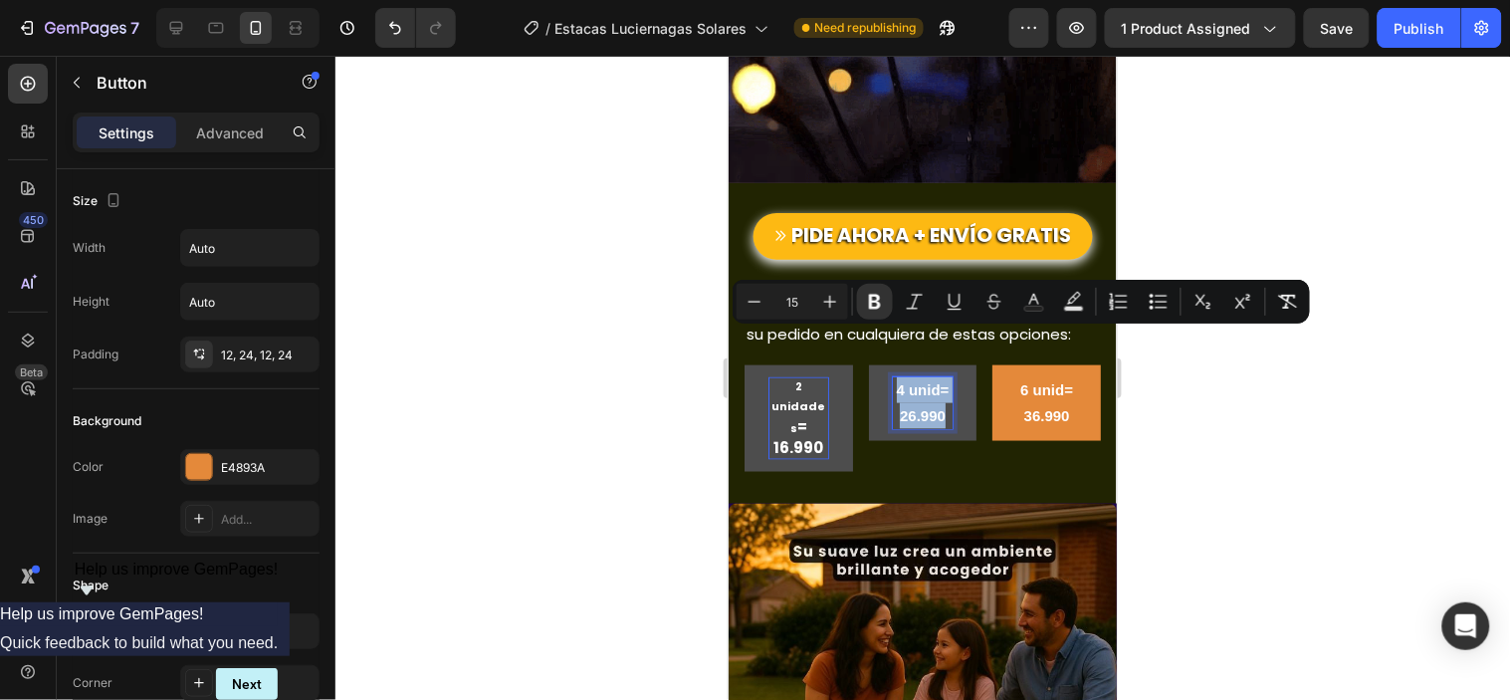
copy strong "4 unid= 26.990"
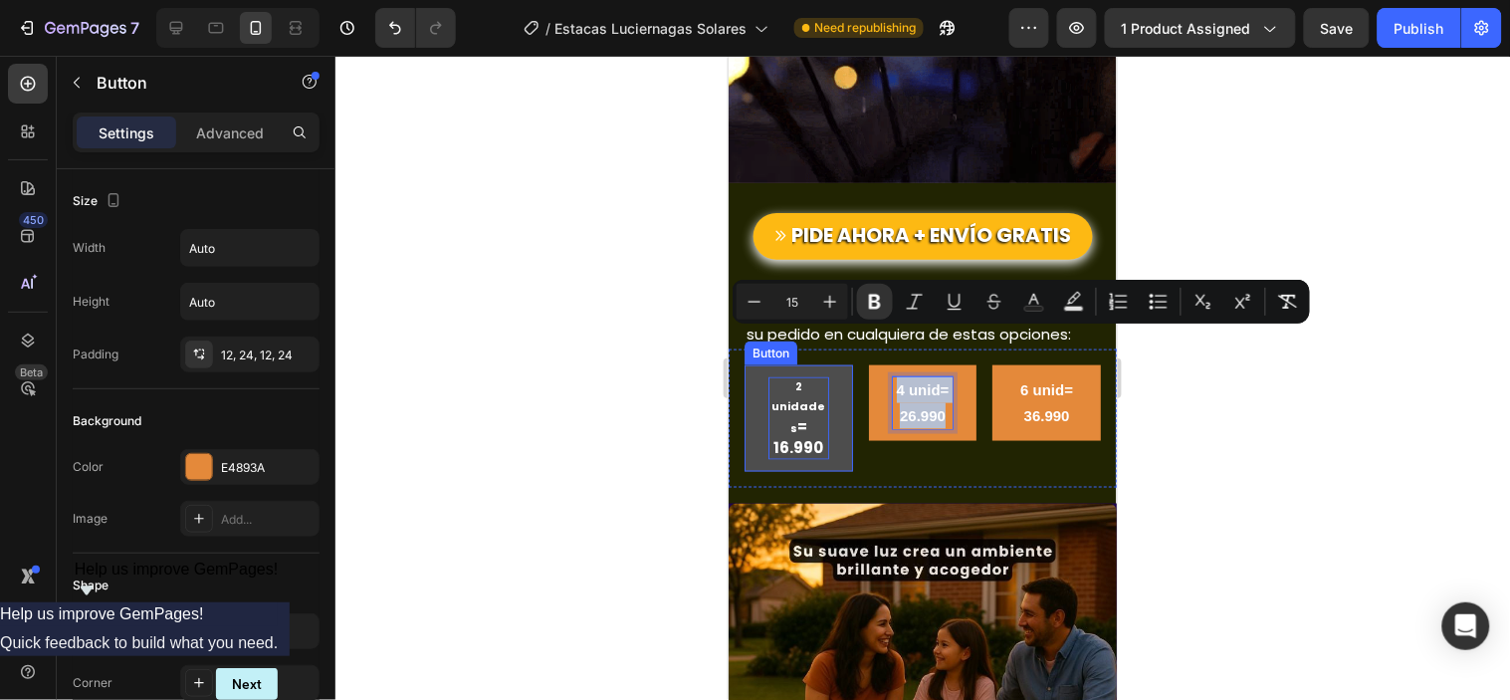
click at [797, 377] on strong "2 unidades" at bounding box center [797, 406] width 54 height 58
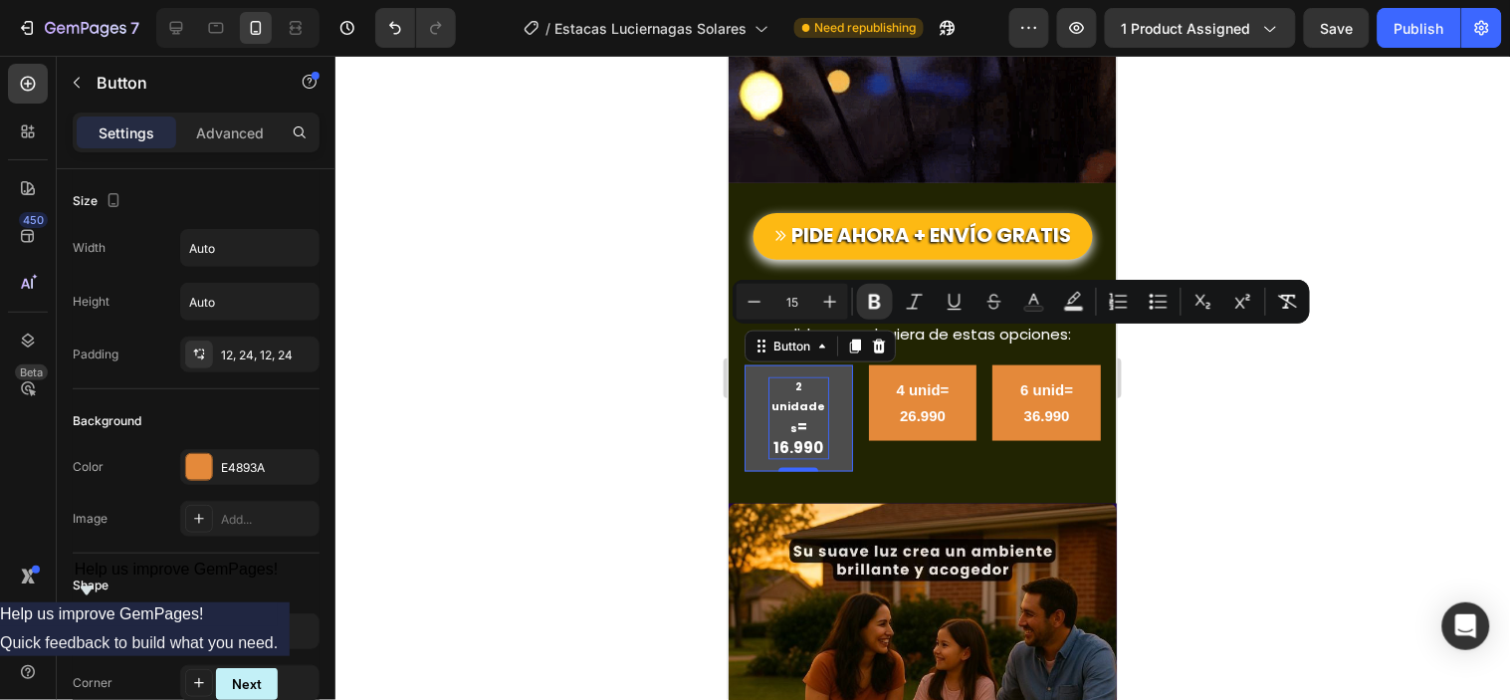
scroll to position [552, 0]
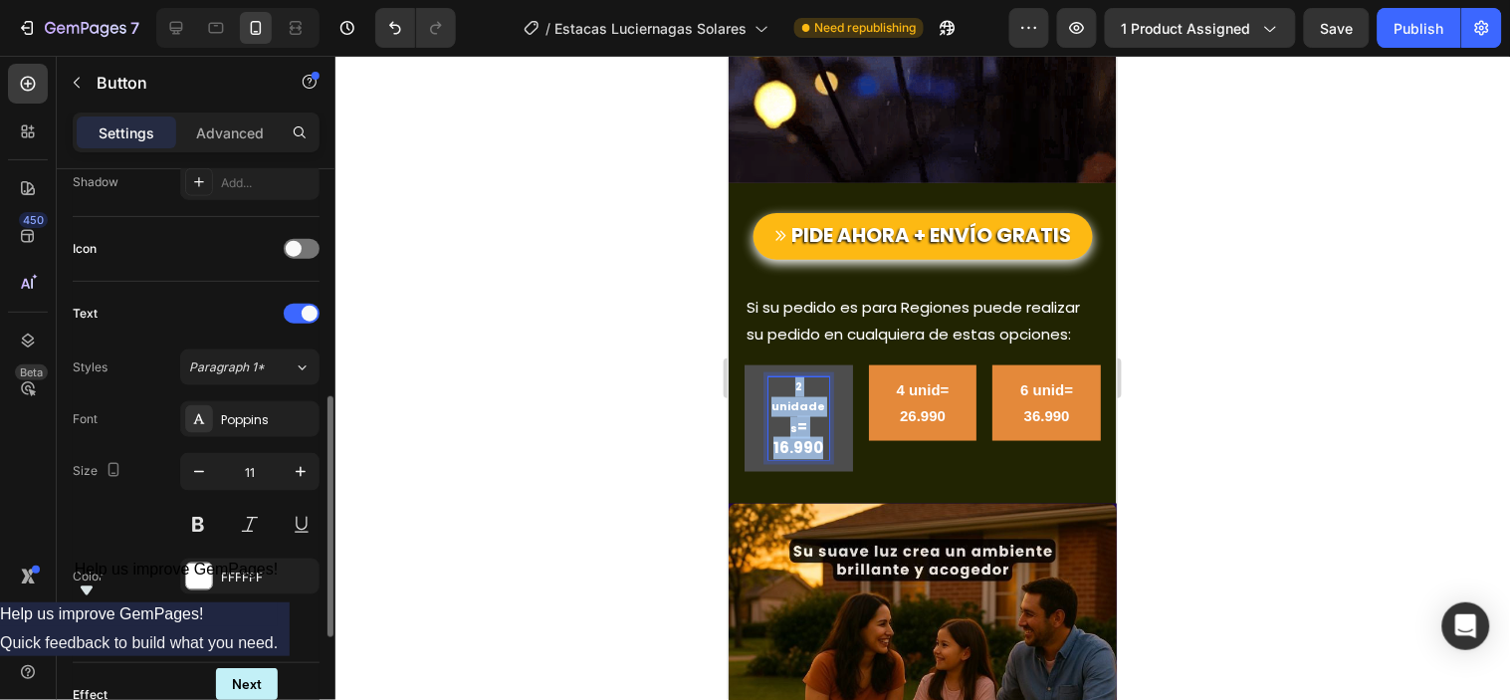
click at [797, 377] on strong "2 unidades" at bounding box center [797, 406] width 54 height 58
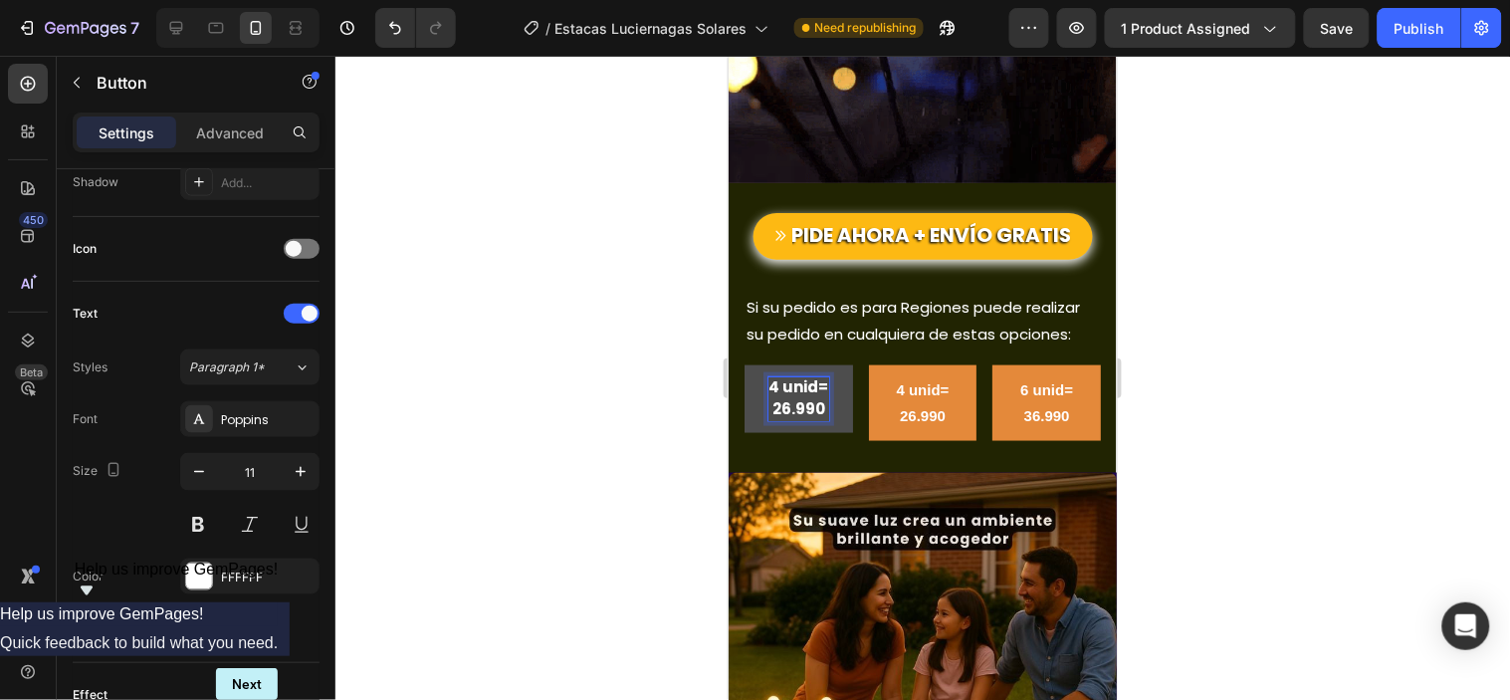
click at [797, 375] on strong "4 unid= 26.990" at bounding box center [797, 396] width 60 height 43
click at [806, 375] on strong "2 unid= 26.990" at bounding box center [797, 396] width 58 height 43
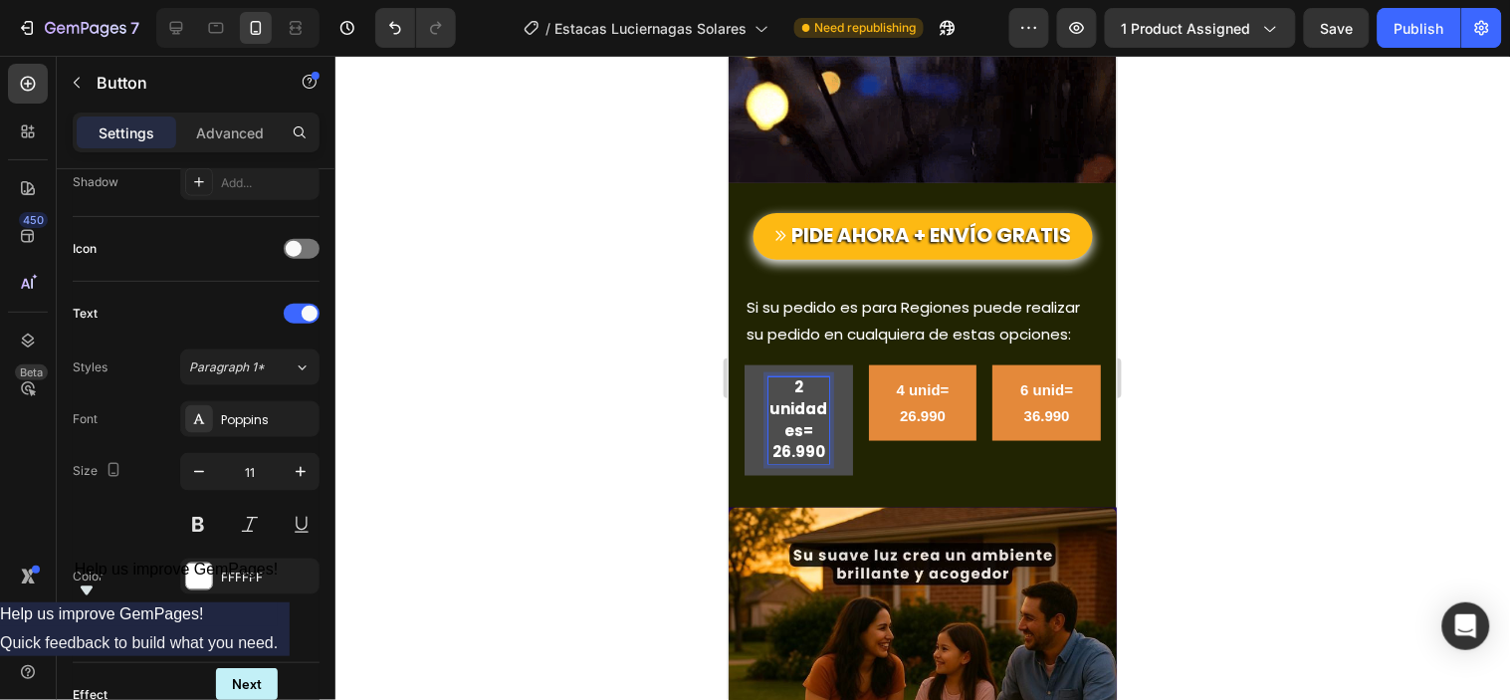
click at [743, 364] on button "2 unidades= 26.990" at bounding box center [797, 419] width 108 height 110
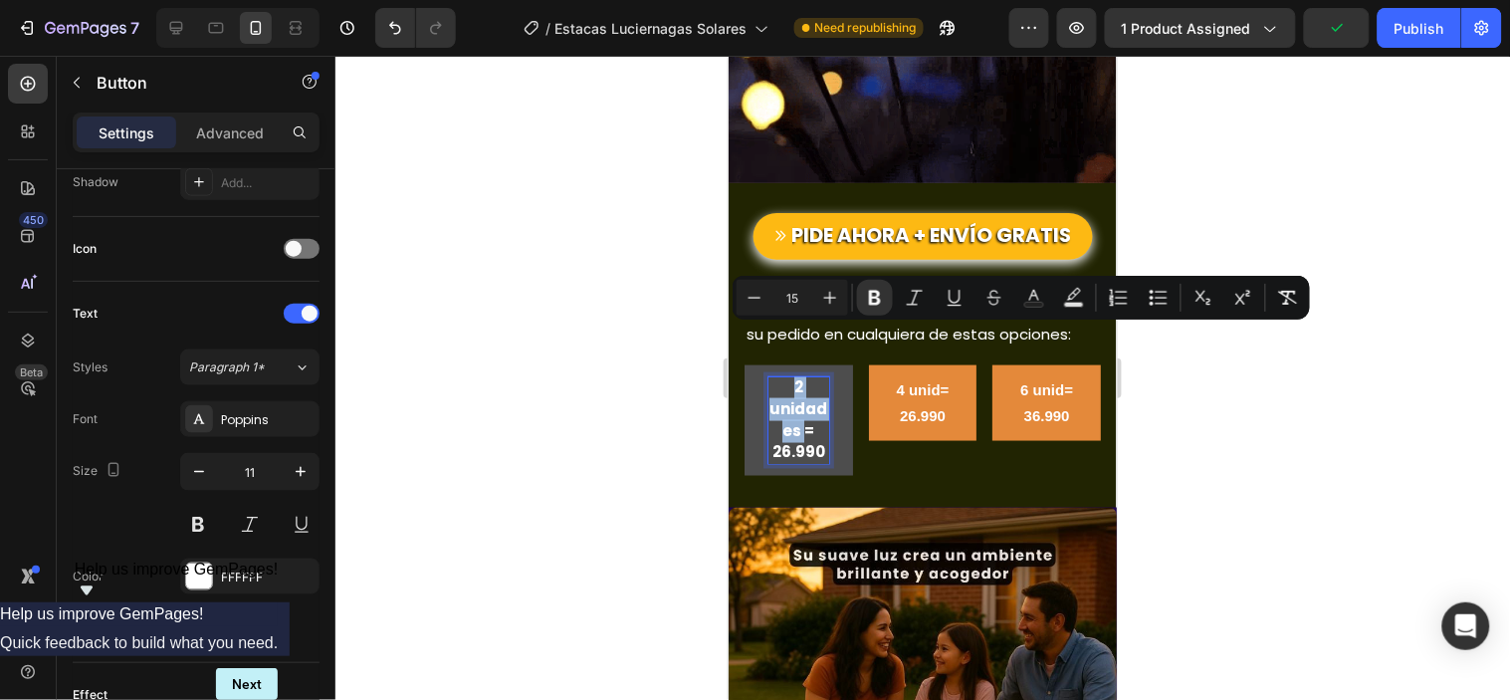
drag, startPoint x: 785, startPoint y: 341, endPoint x: 804, endPoint y: 387, distance: 49.5
click at [804, 387] on p "2 unidades = 26.990" at bounding box center [797, 419] width 61 height 87
drag, startPoint x: 796, startPoint y: 372, endPoint x: 775, endPoint y: 331, distance: 45.8
click at [775, 376] on p "2 unidades = 26.990" at bounding box center [797, 419] width 61 height 87
drag, startPoint x: 789, startPoint y: 334, endPoint x: 805, endPoint y: 373, distance: 42.0
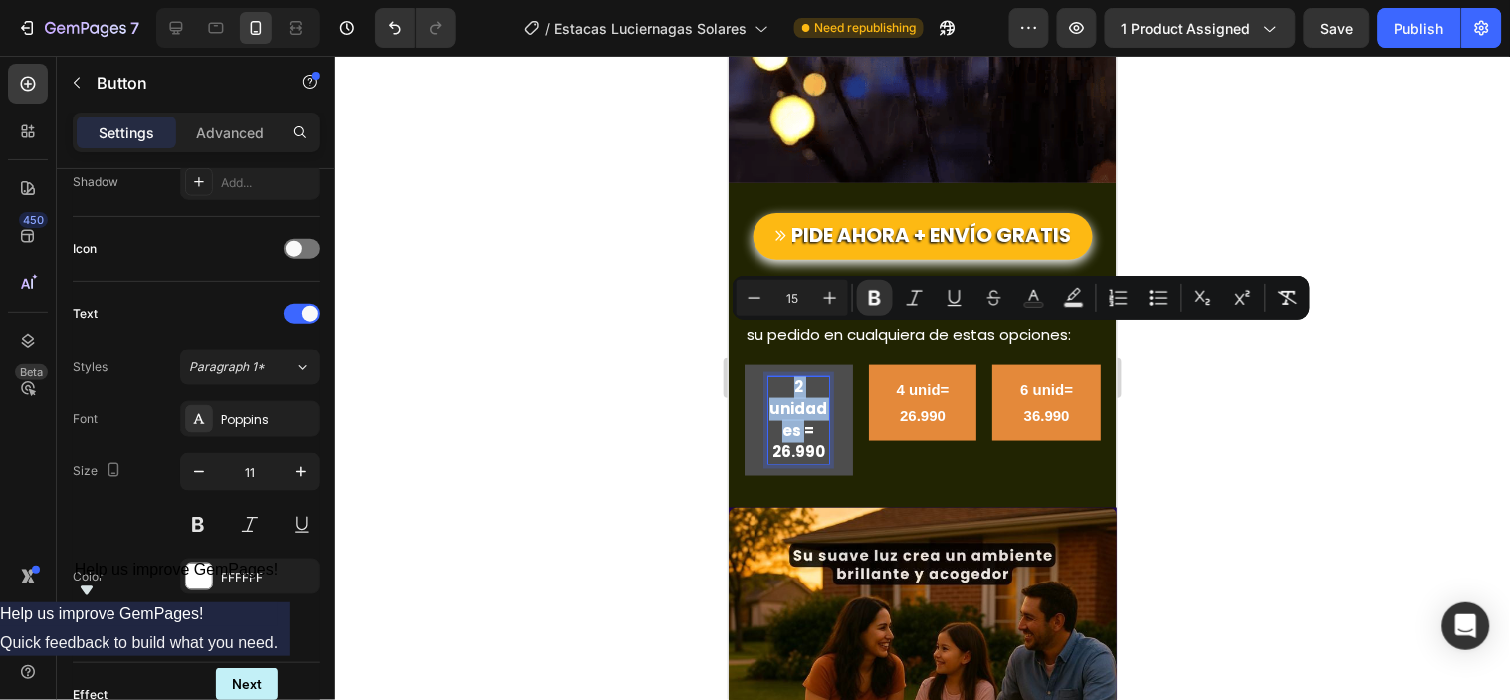
click at [805, 376] on p "2 unidades = 26.990" at bounding box center [797, 419] width 61 height 87
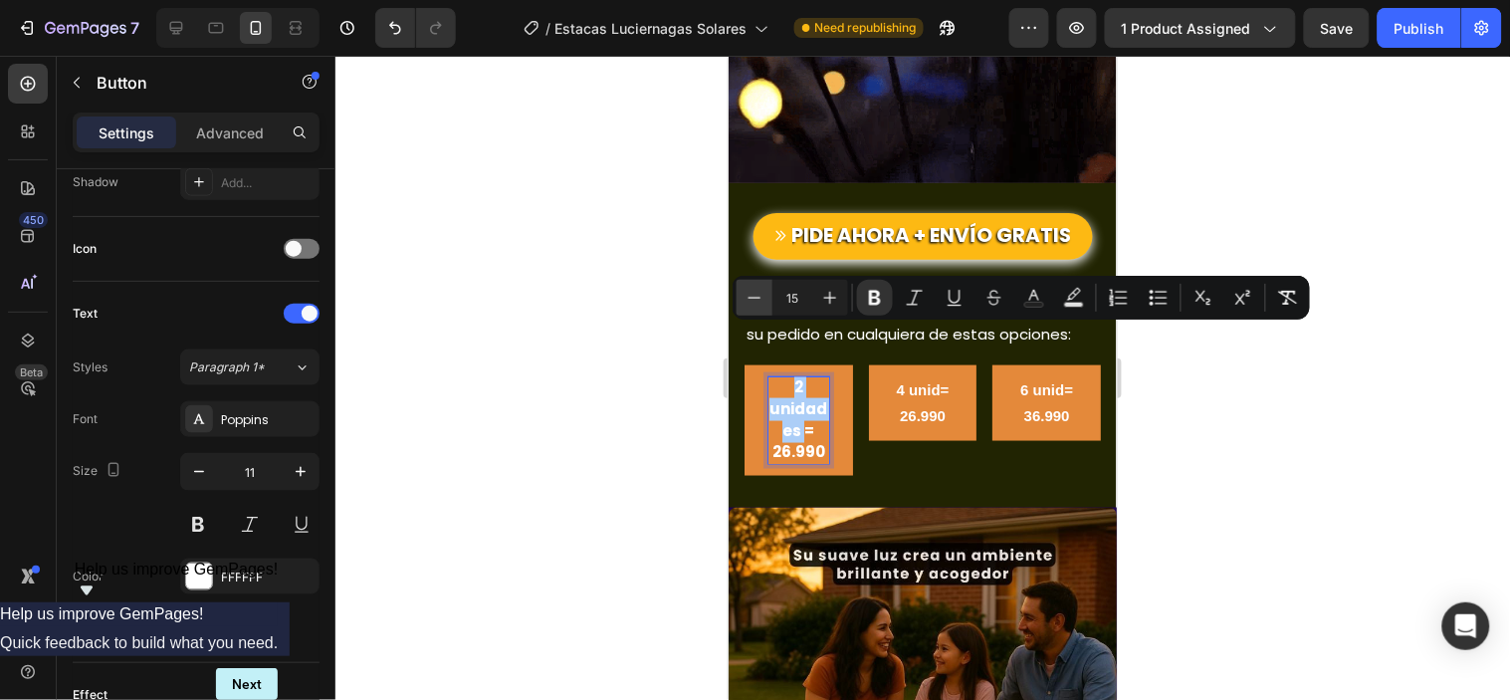
click at [753, 302] on icon "Editor contextual toolbar" at bounding box center [754, 298] width 20 height 20
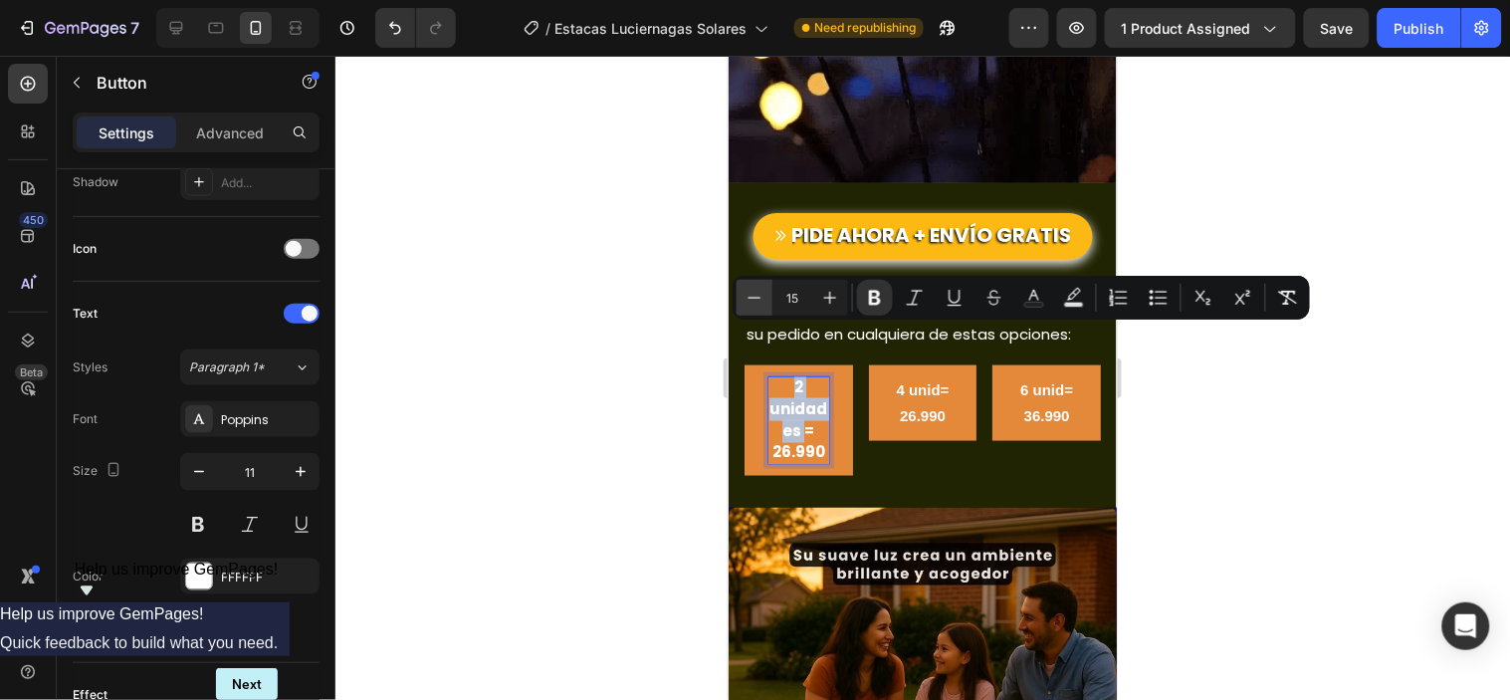
type input "14"
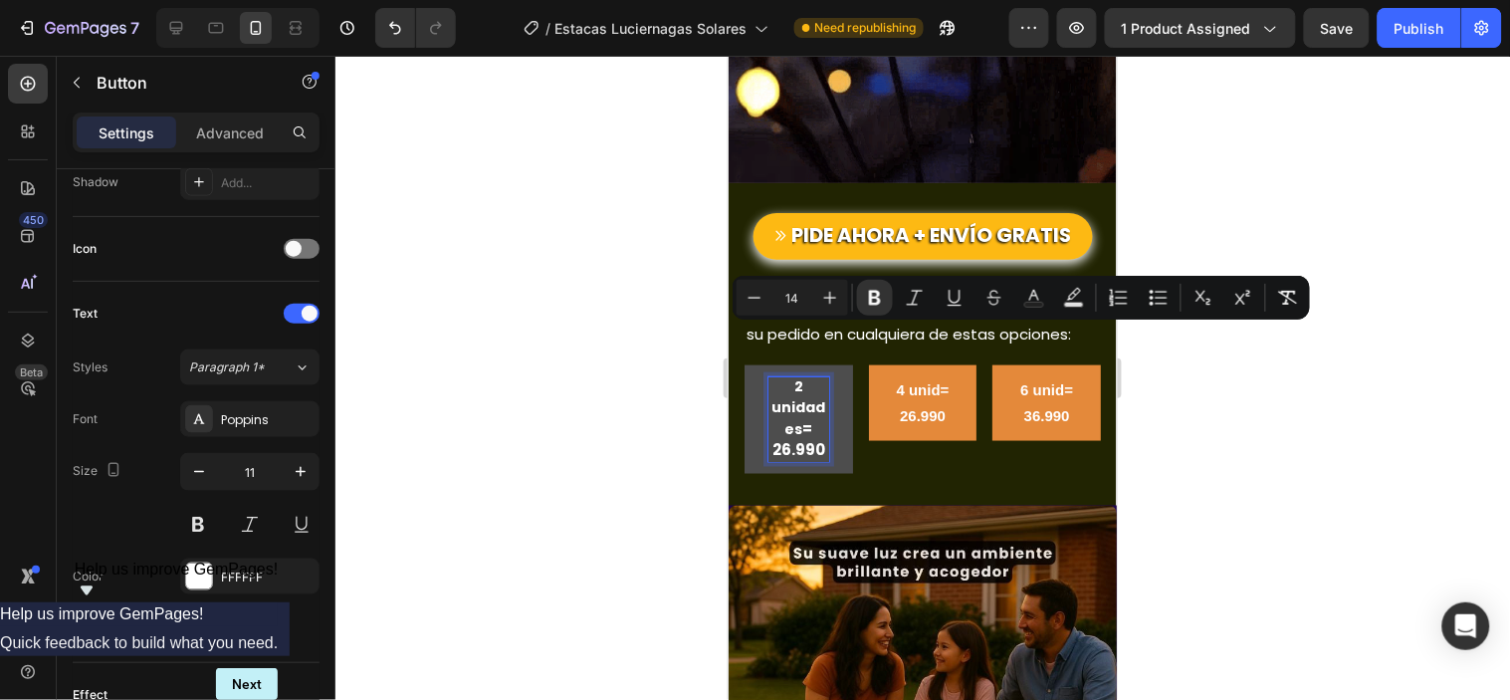
click at [813, 375] on strong "2 unidades" at bounding box center [797, 406] width 54 height 63
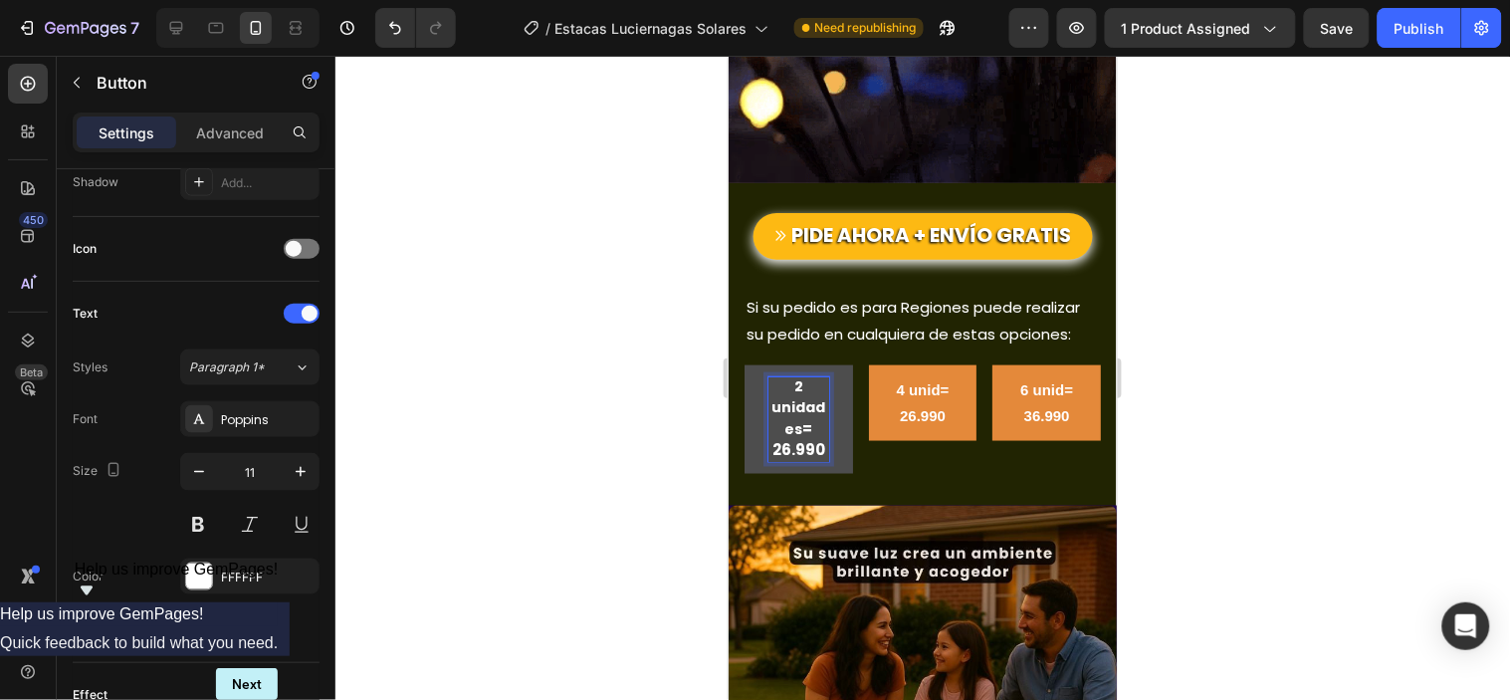
click at [797, 417] on strong "= 26.990" at bounding box center [797, 438] width 53 height 43
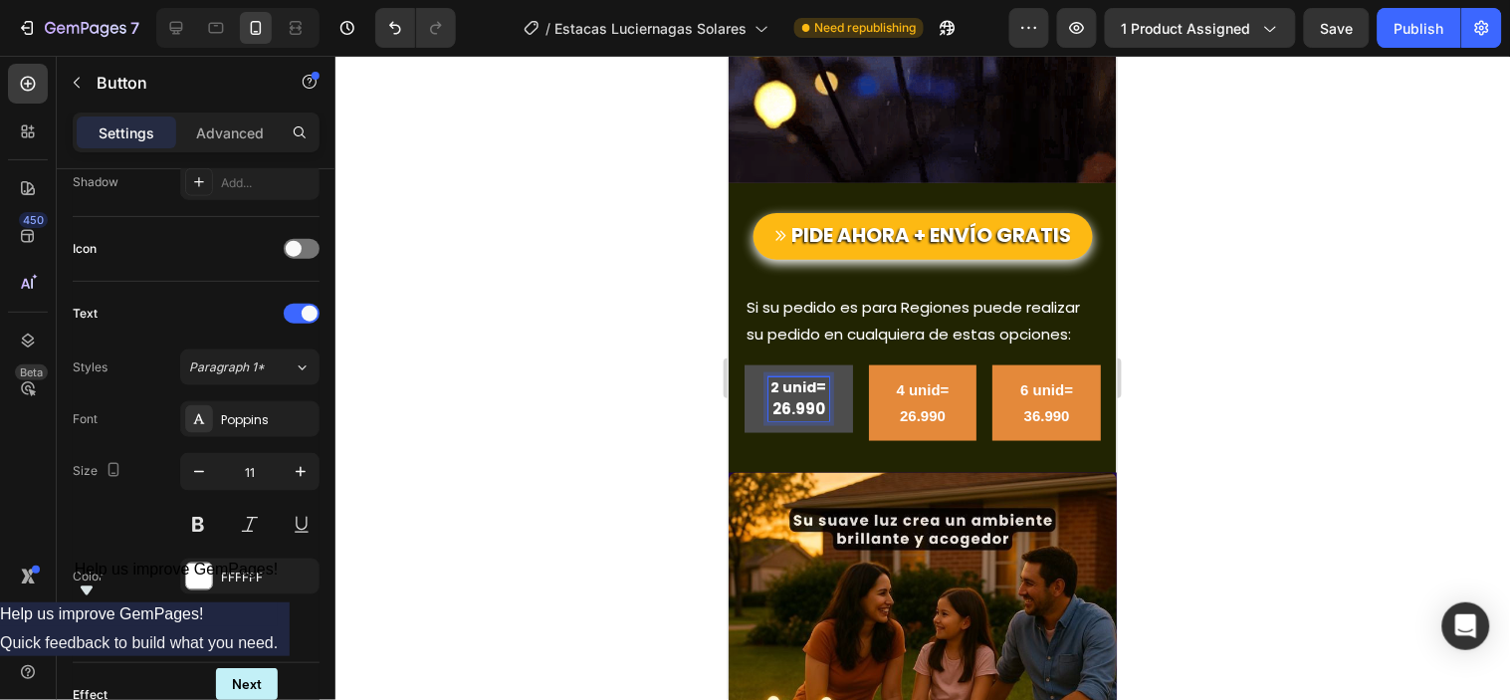
click at [743, 364] on button "2 unid = 26.990" at bounding box center [797, 398] width 108 height 68
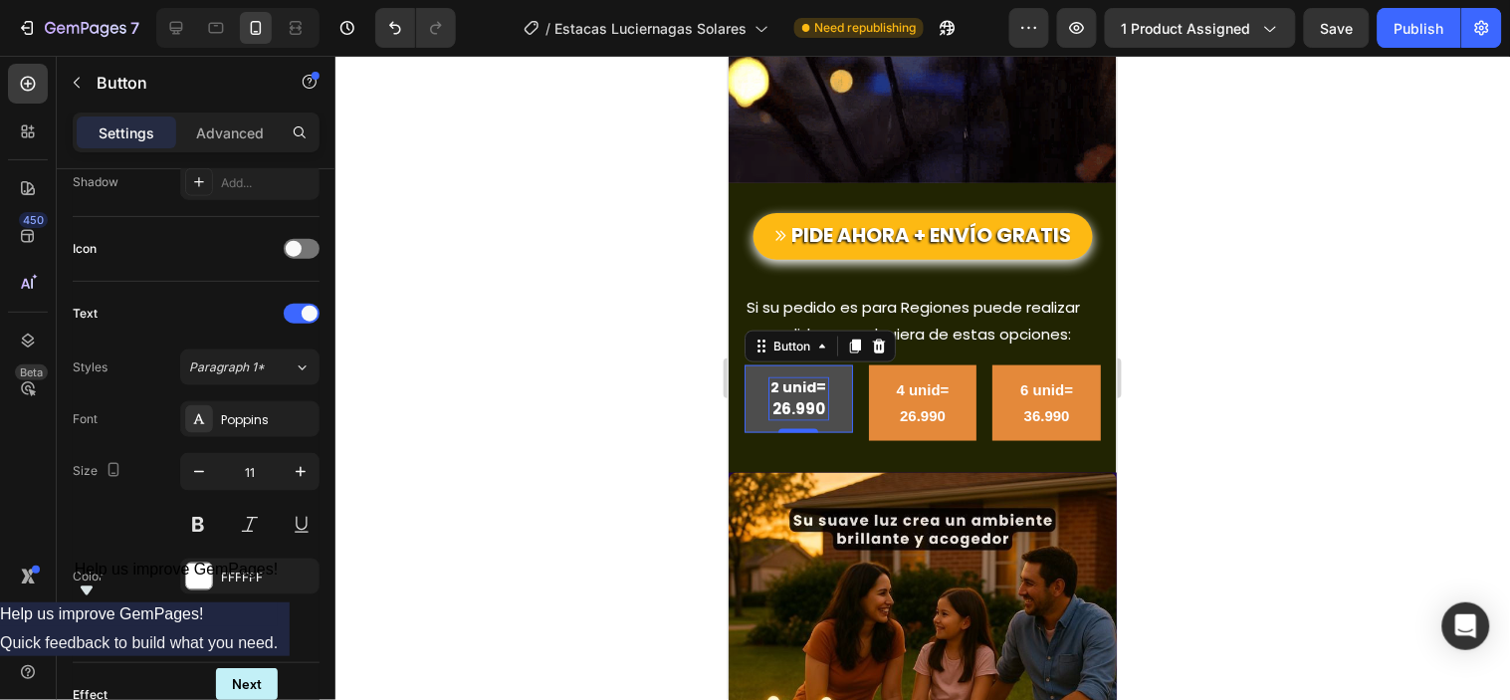
click at [693, 343] on div at bounding box center [922, 378] width 1174 height 644
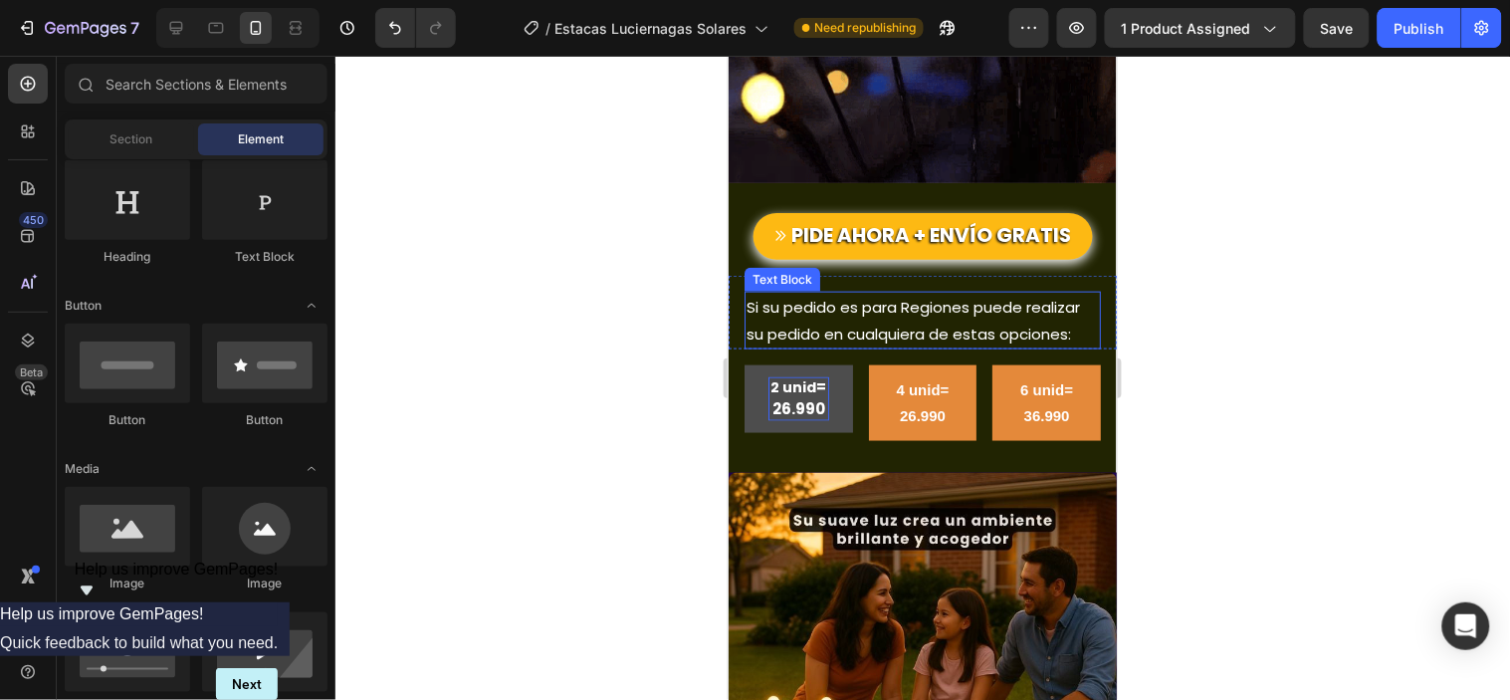
click at [907, 293] on p "Si su pedido es para Regiones puede realizar su pedido en cualquiera de estas o…" at bounding box center [921, 320] width 352 height 54
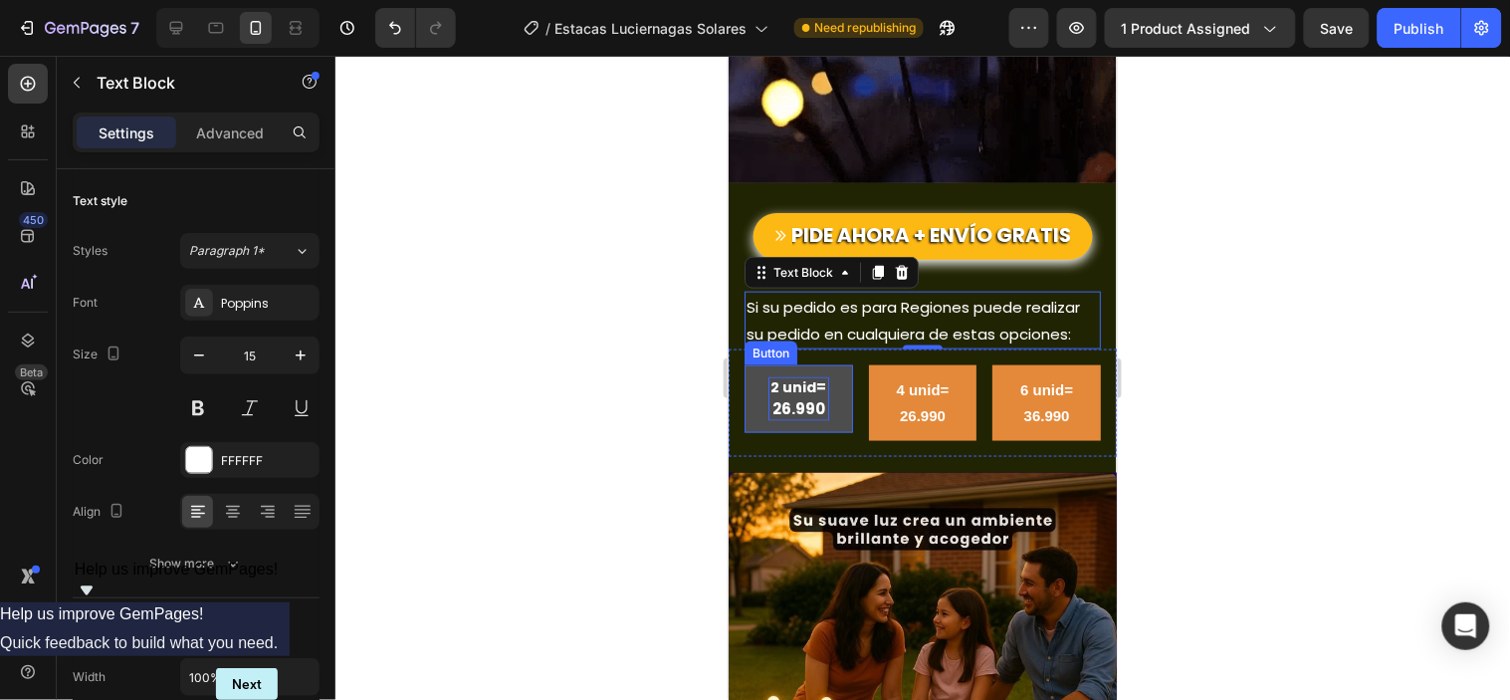
click at [805, 376] on strong "2 unid" at bounding box center [792, 386] width 46 height 20
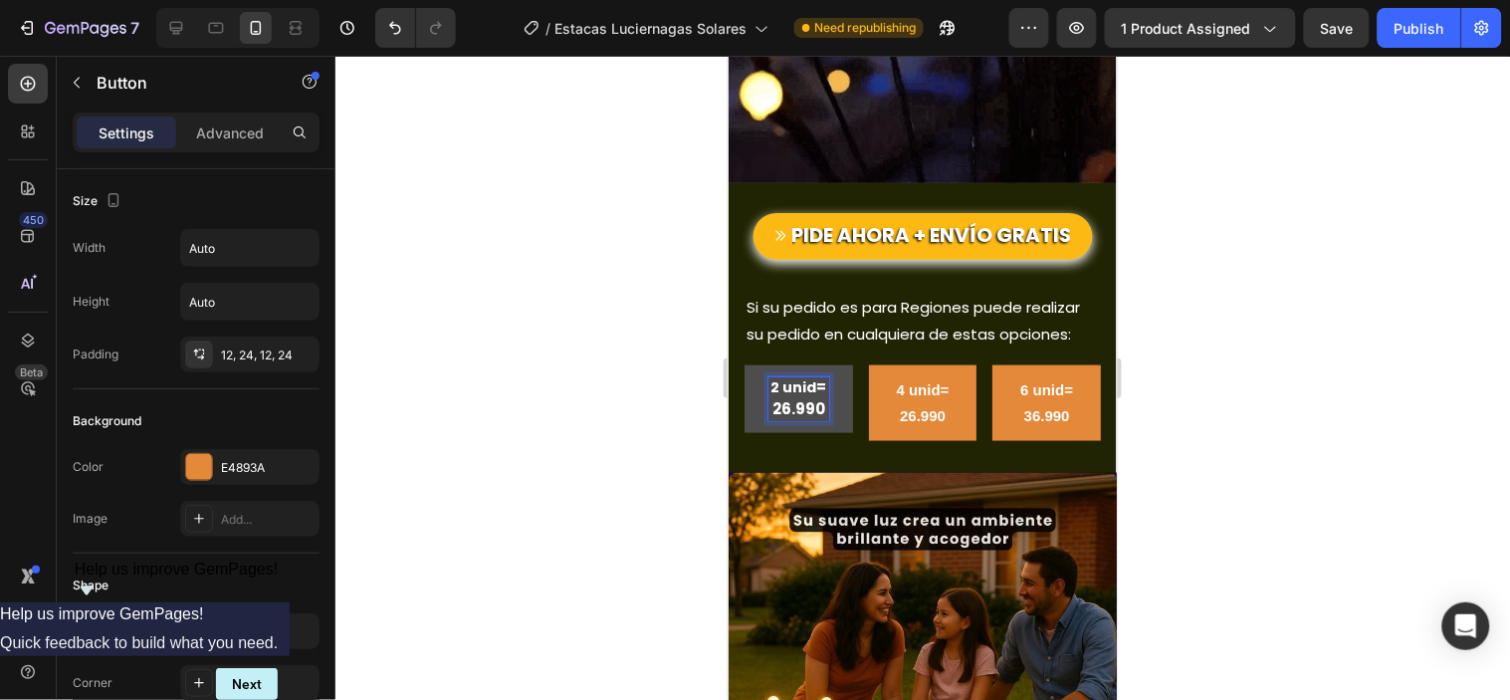
click at [787, 376] on p "2 unid = 26.990" at bounding box center [797, 398] width 61 height 44
click at [790, 375] on strong "= 26.990" at bounding box center [798, 396] width 55 height 43
click at [771, 375] on strong "= 26.990" at bounding box center [798, 396] width 55 height 43
click at [783, 375] on strong "= 126.990" at bounding box center [797, 396] width 59 height 43
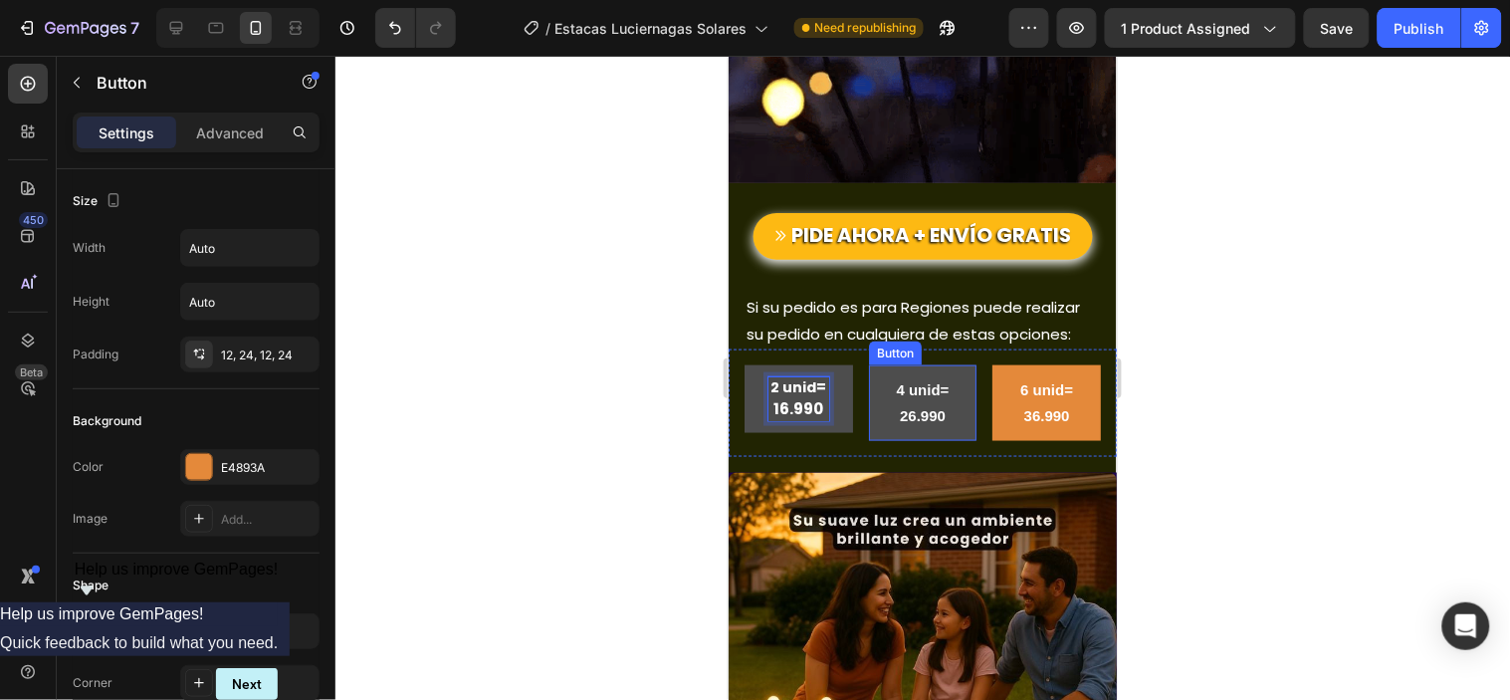
click at [945, 364] on button "4 unid= 26.990" at bounding box center [922, 402] width 108 height 76
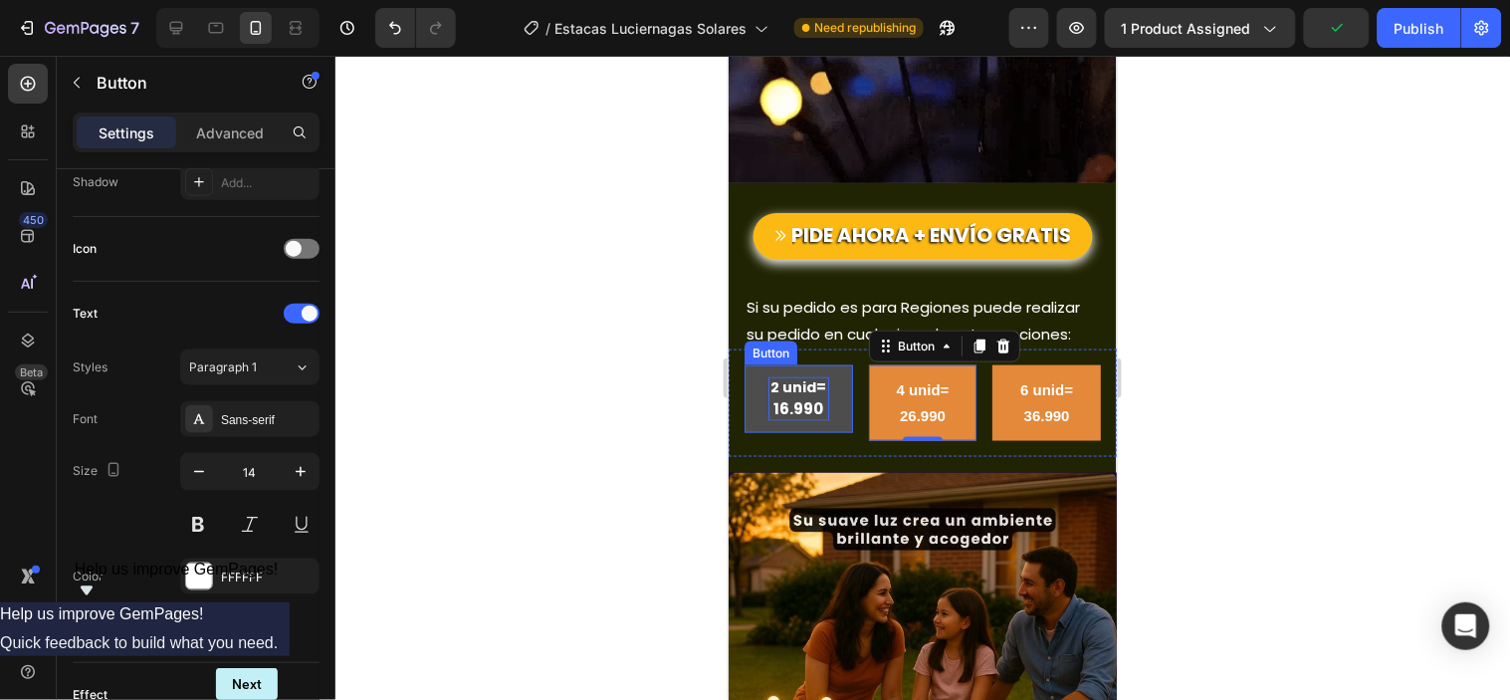
click at [790, 376] on strong "2 unid" at bounding box center [792, 386] width 46 height 20
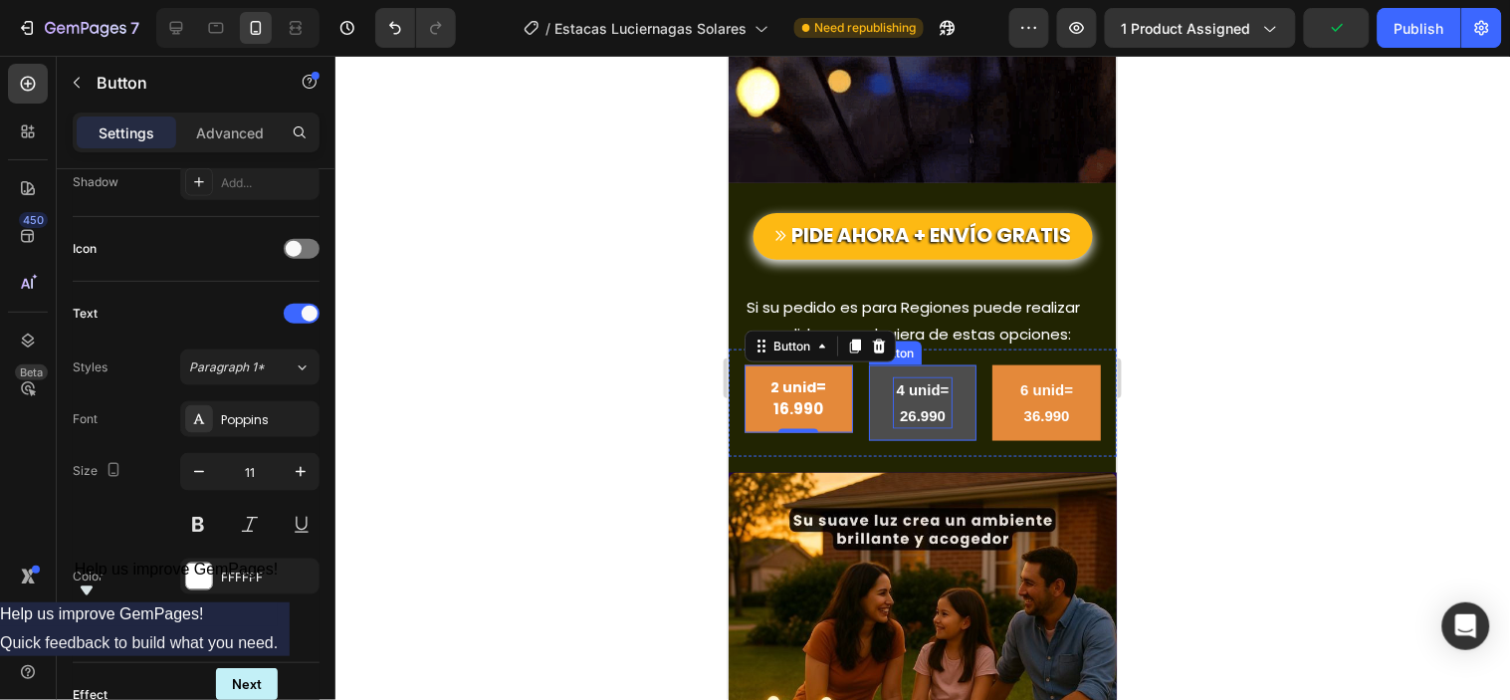
click at [921, 380] on strong "4 unid= 26.990" at bounding box center [922, 401] width 53 height 43
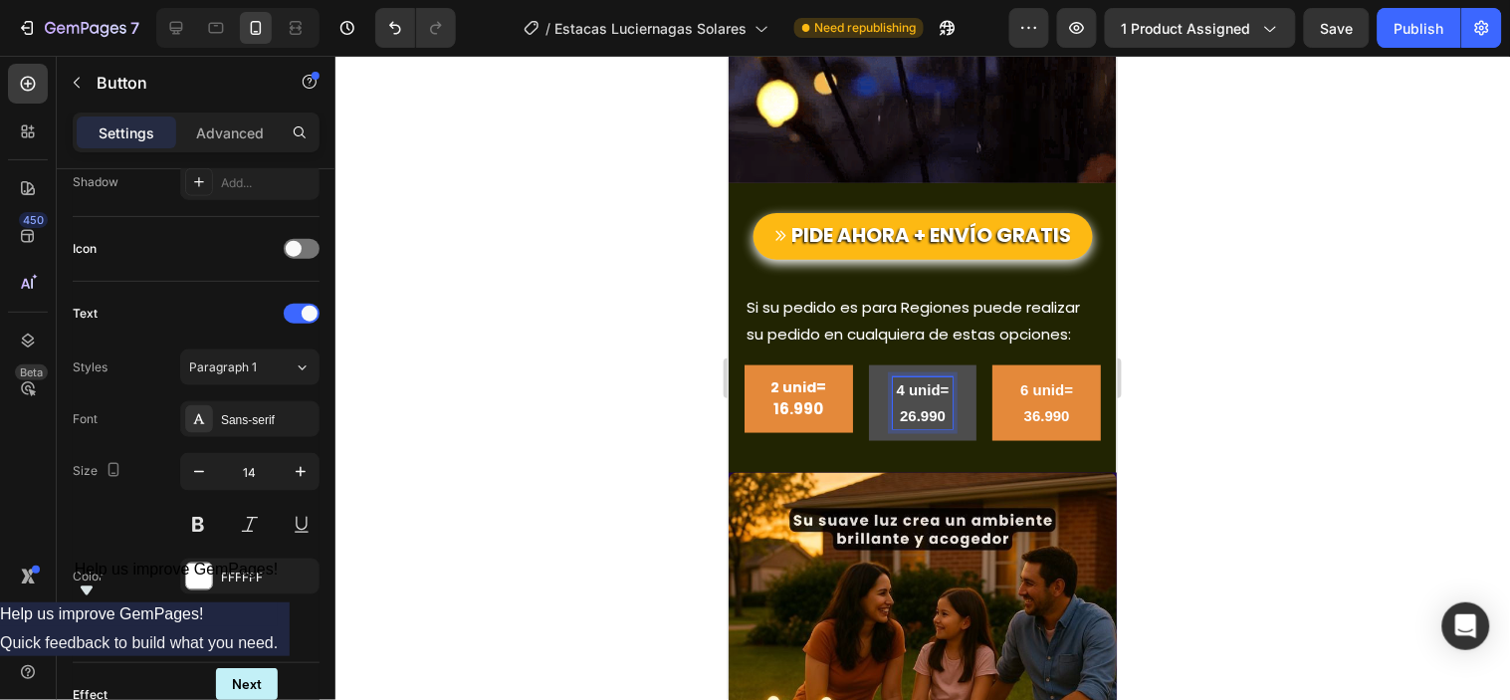
click at [913, 380] on strong "4 unid= 26.990" at bounding box center [922, 401] width 53 height 43
click at [911, 376] on p "4 unid= 26.990" at bounding box center [922, 402] width 61 height 52
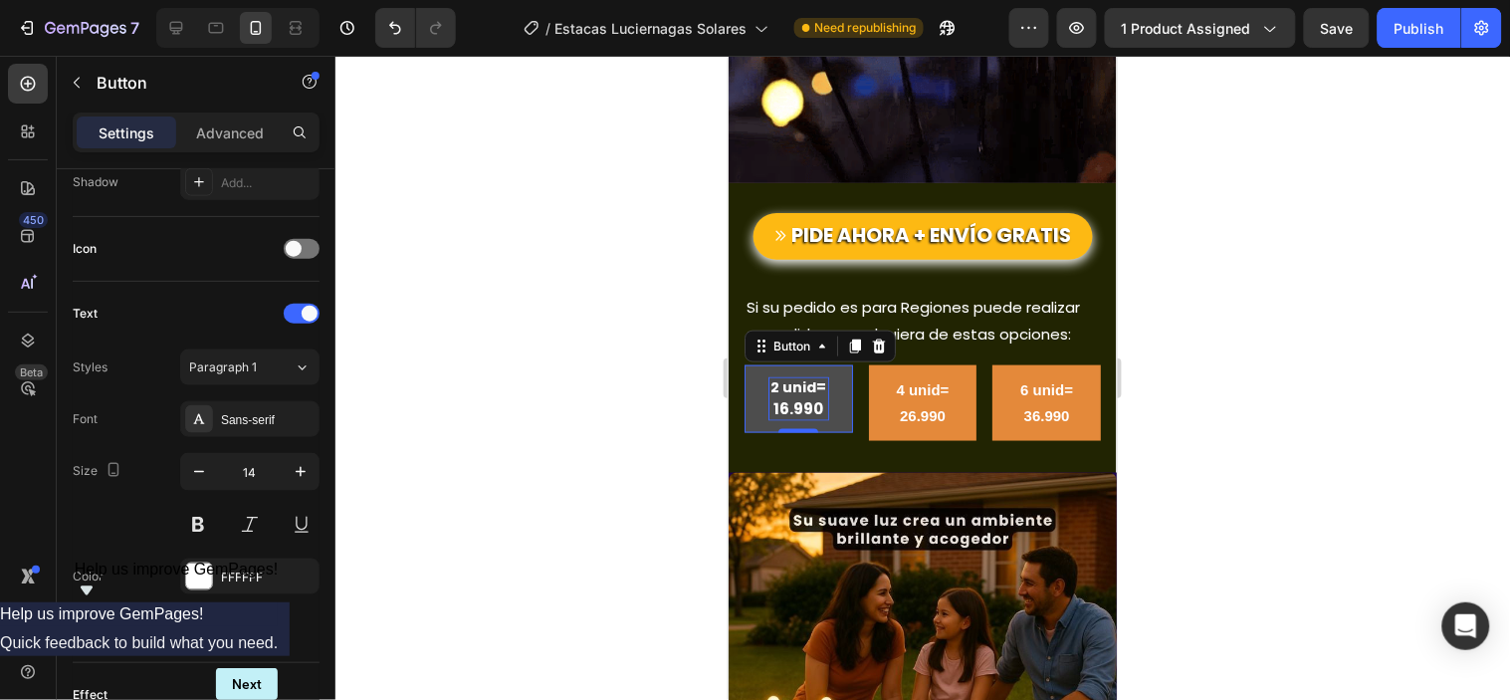
click at [792, 376] on strong "2 unid" at bounding box center [792, 386] width 46 height 20
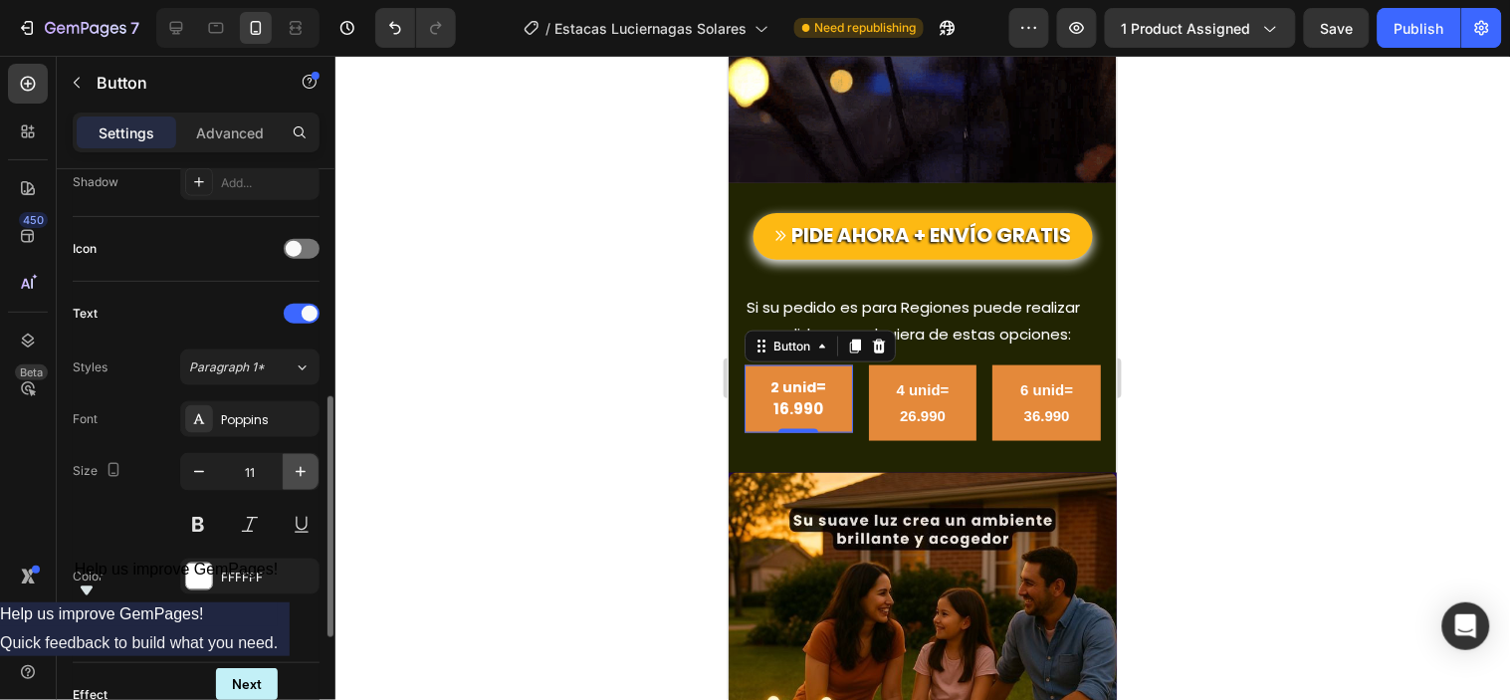
click at [297, 454] on button "button" at bounding box center [301, 472] width 36 height 36
click at [299, 458] on button "button" at bounding box center [301, 472] width 36 height 36
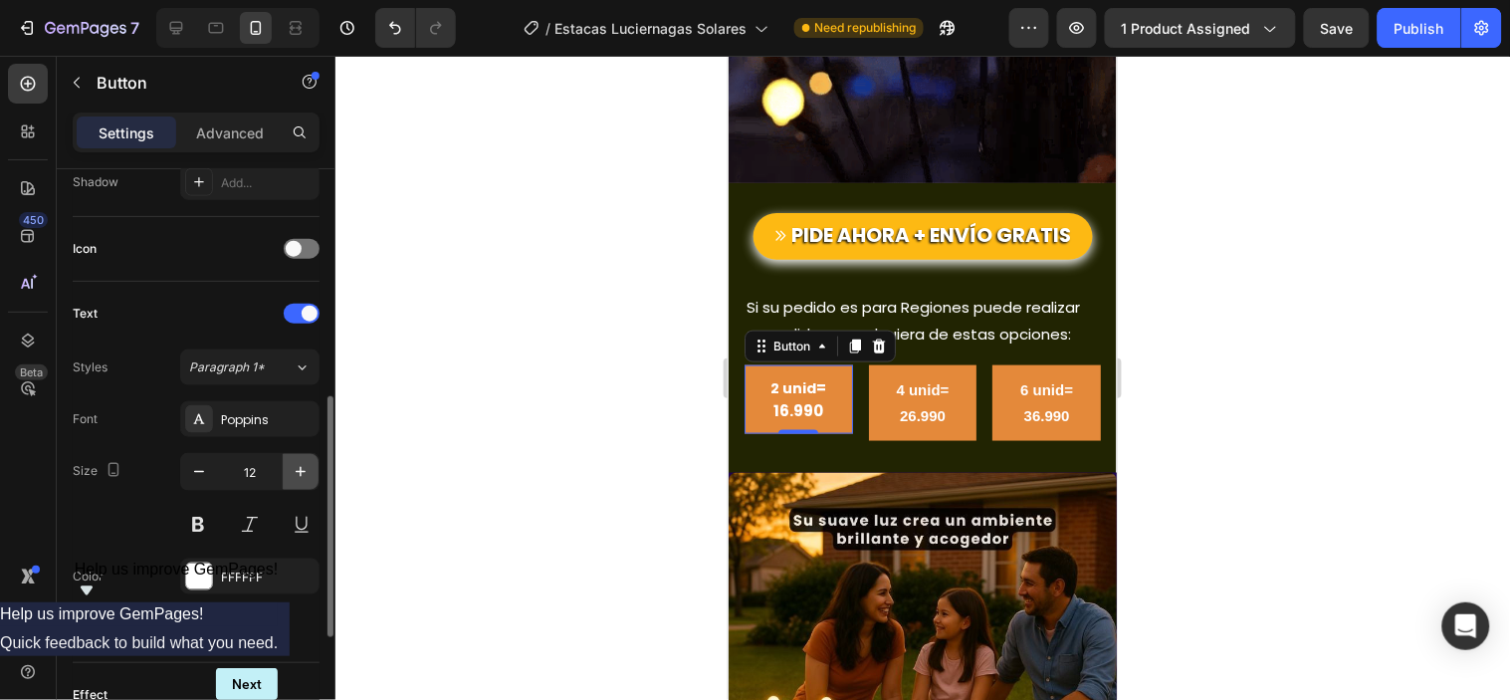
click at [299, 458] on button "button" at bounding box center [301, 472] width 36 height 36
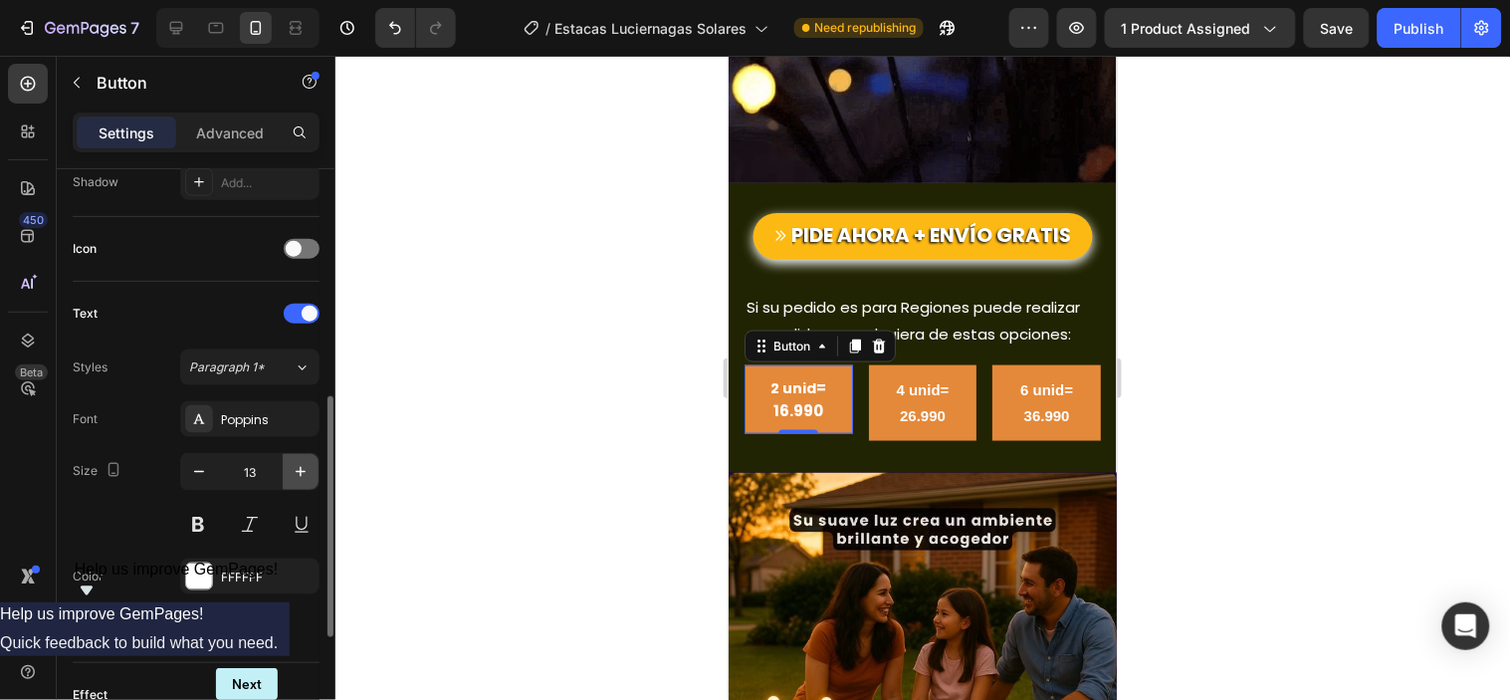
type input "14"
